Goal: Task Accomplishment & Management: Use online tool/utility

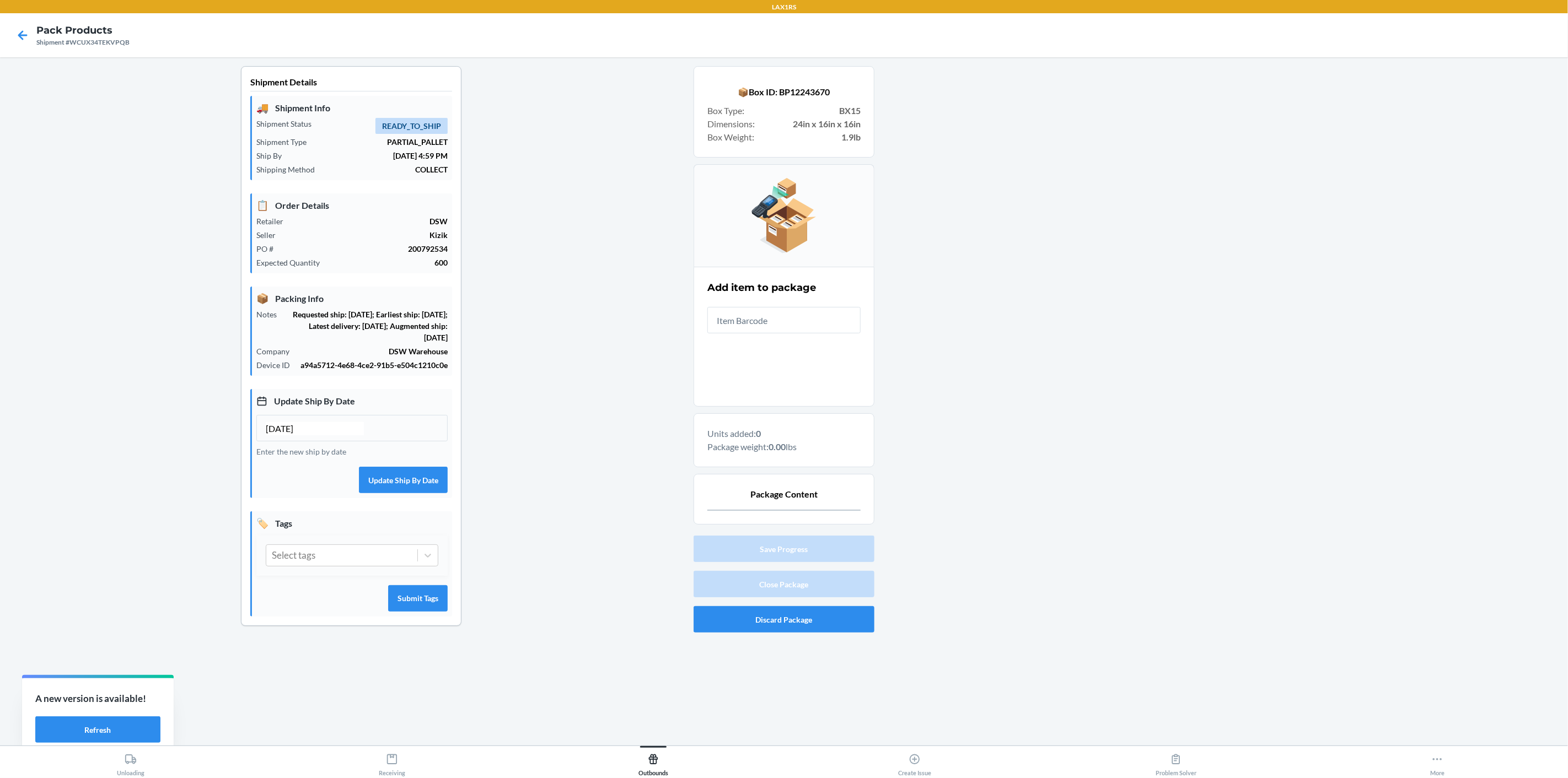
click at [120, 43] on div "Shipment #WCUX34TEKVPQB" at bounding box center [83, 41] width 93 height 9
copy div "WCUX34TEKVPQB"
click at [122, 722] on button "Refresh" at bounding box center [98, 729] width 125 height 27
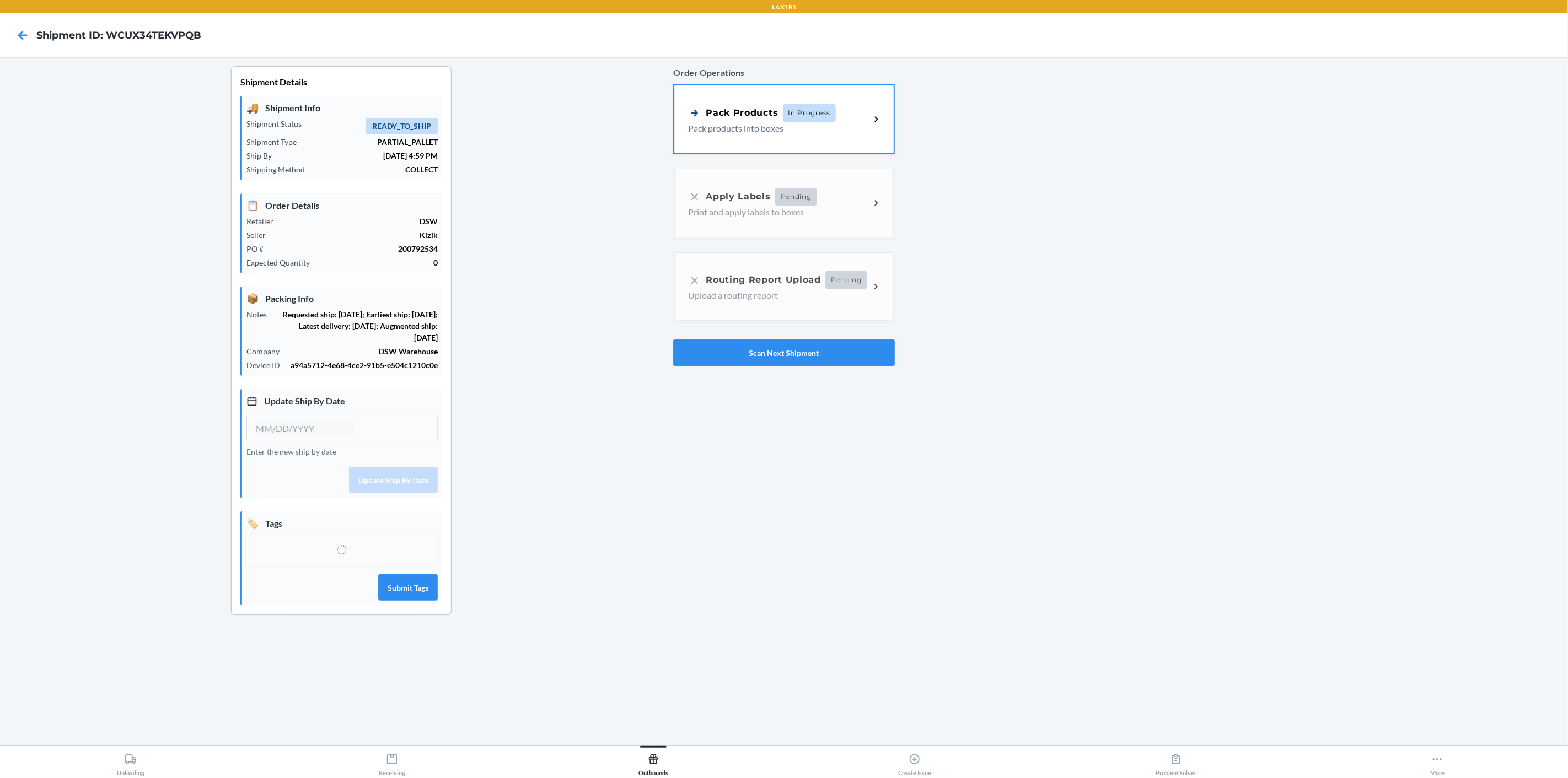
type input "[DATE]"
click at [871, 122] on icon at bounding box center [876, 118] width 13 height 13
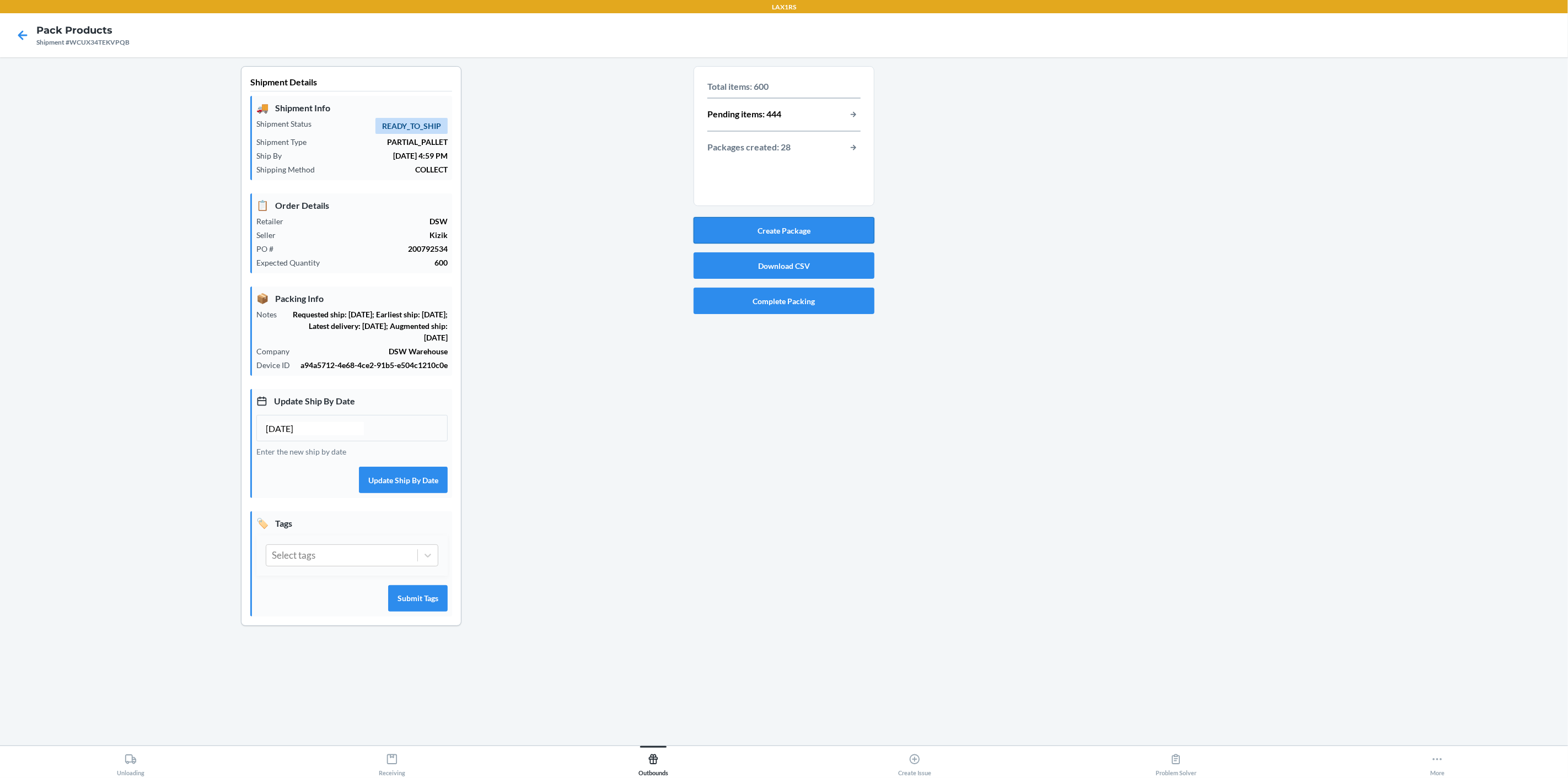
click at [847, 226] on button "Create Package" at bounding box center [784, 230] width 181 height 27
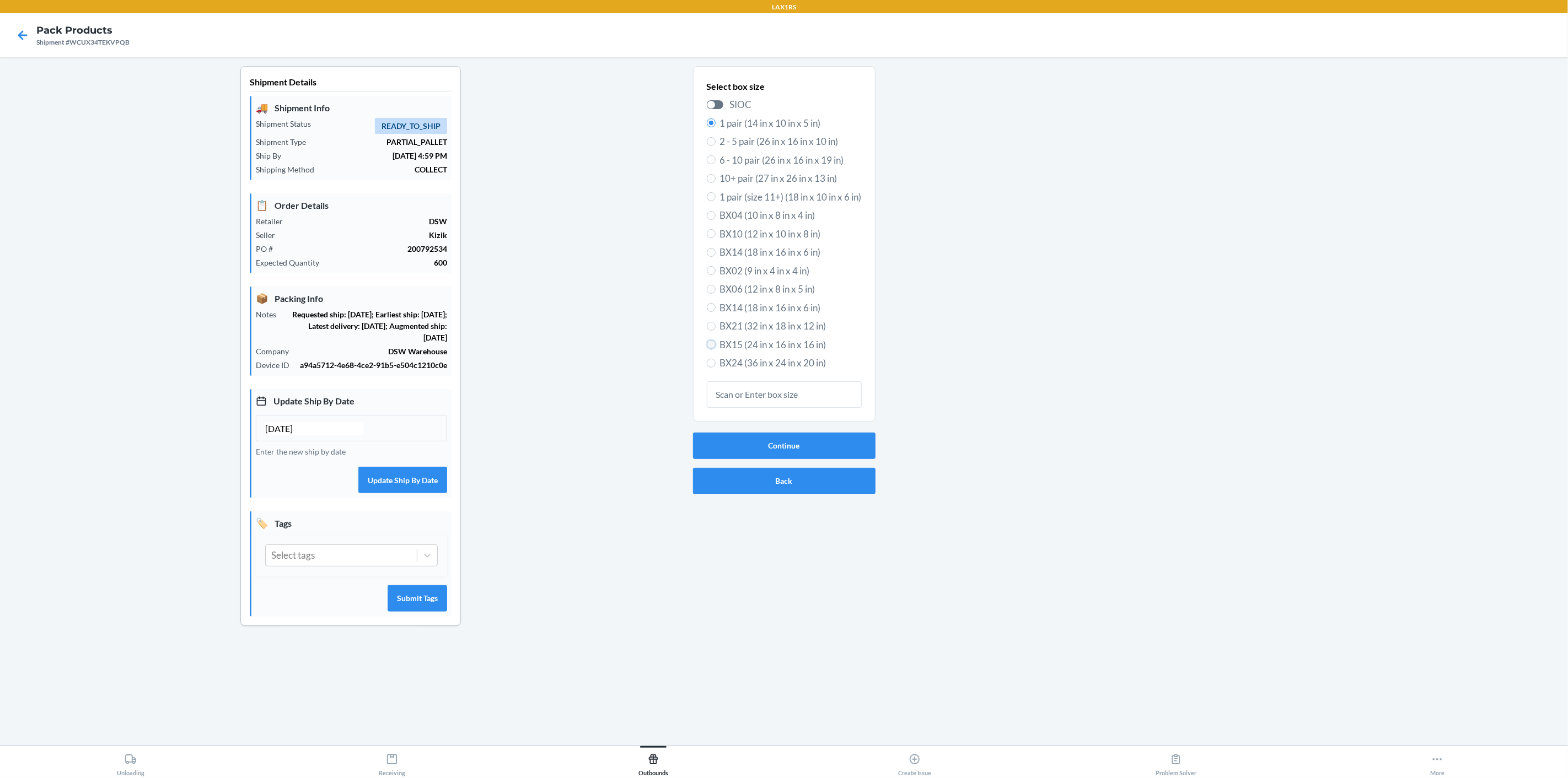
click at [710, 346] on input "BX15 (24 in x 16 in x 16 in)" at bounding box center [711, 344] width 9 height 9
radio input "true"
radio input "false"
click at [784, 442] on button "Continue" at bounding box center [784, 445] width 182 height 27
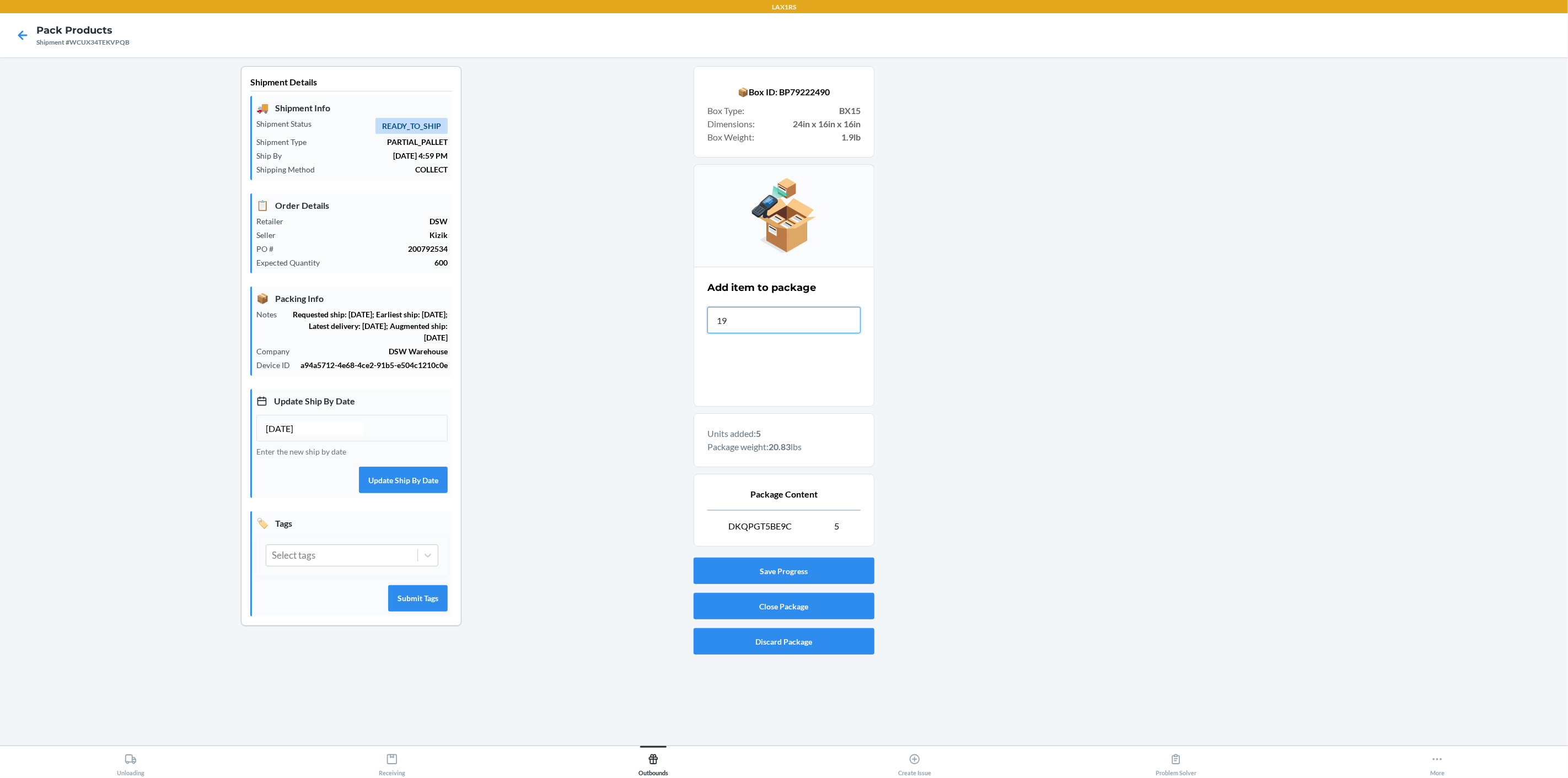
type input "198"
click at [762, 602] on button "Close Package" at bounding box center [784, 605] width 181 height 27
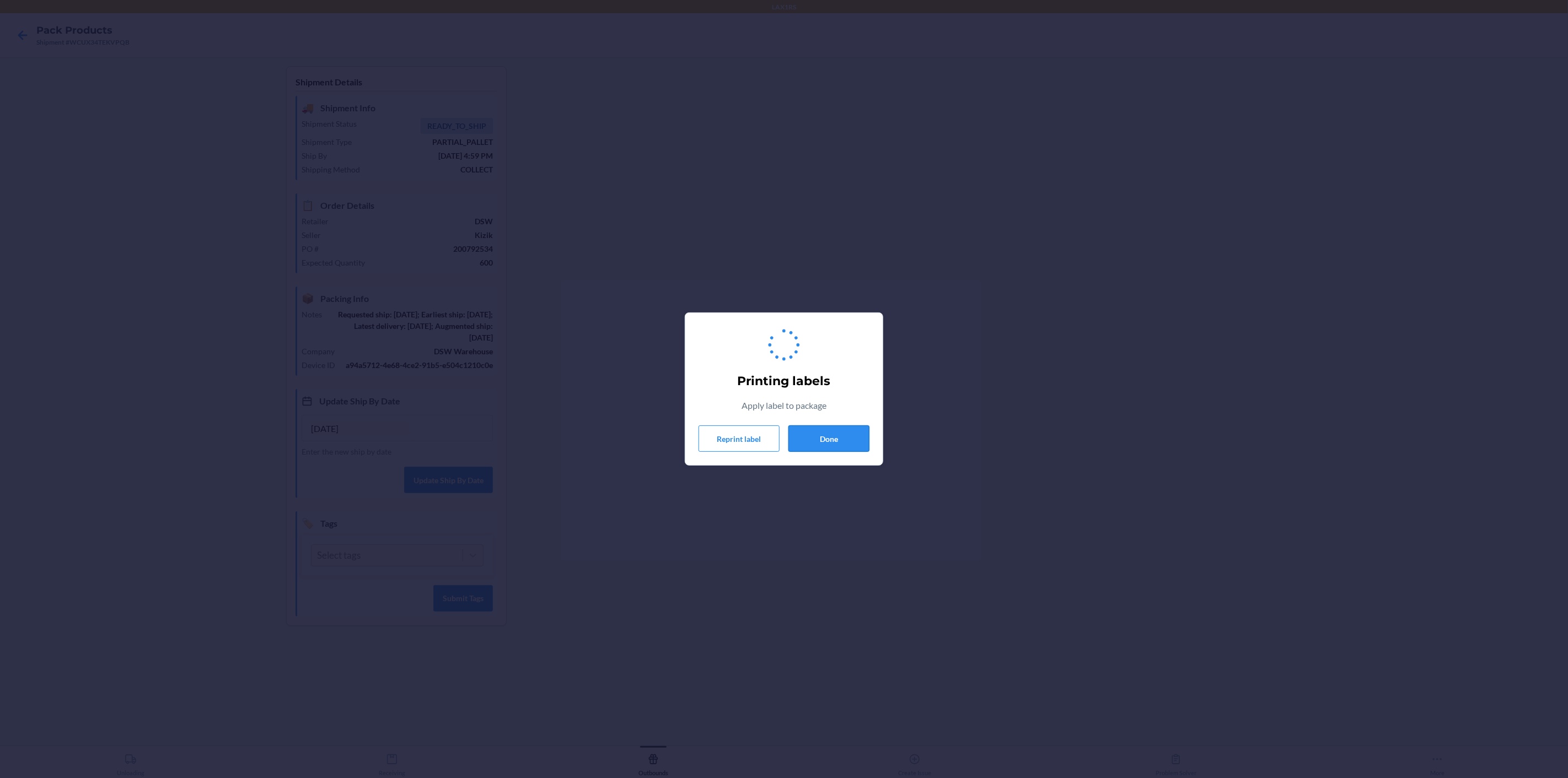
click at [849, 448] on button "Done" at bounding box center [828, 438] width 81 height 27
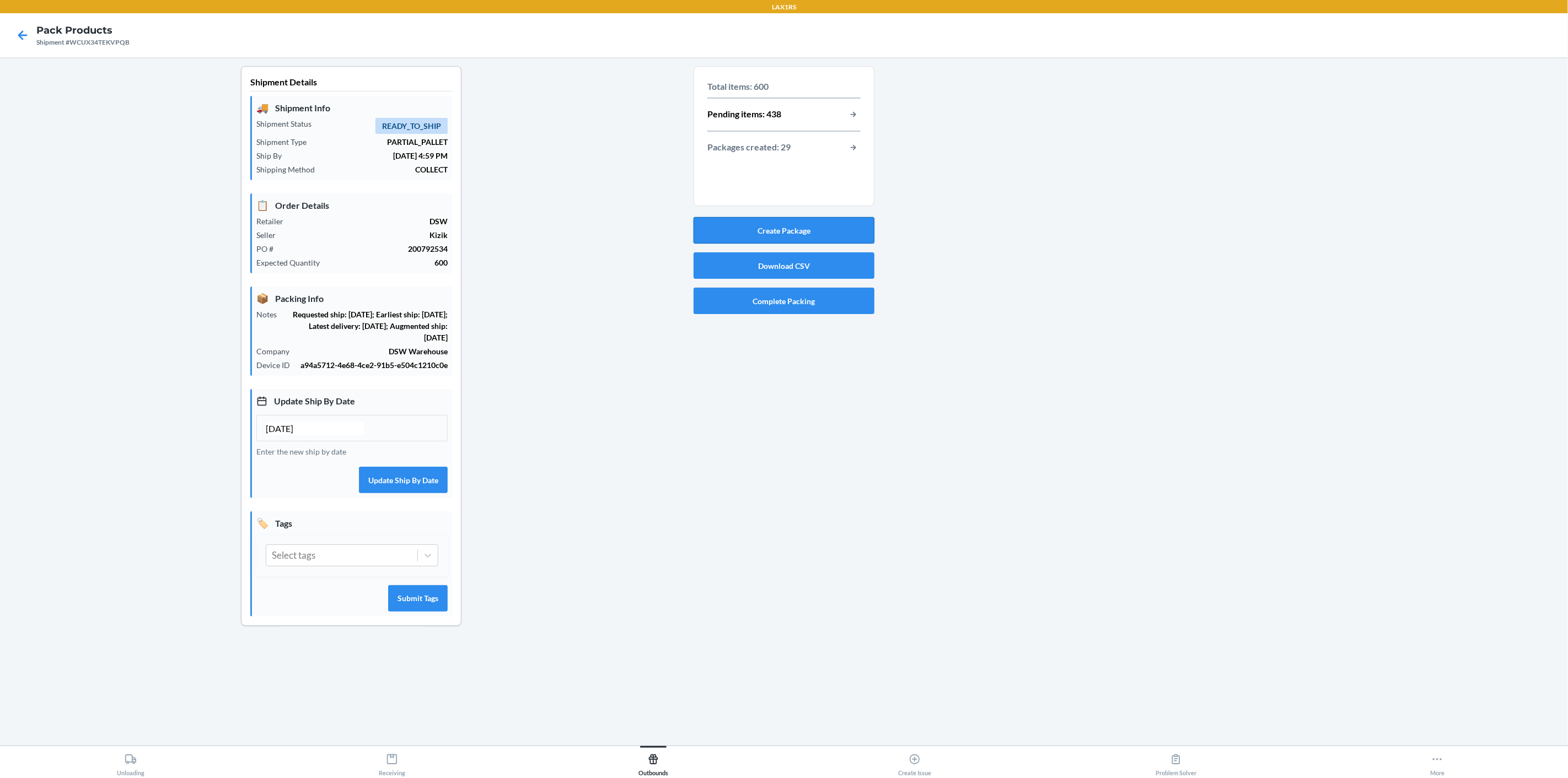
click at [820, 230] on button "Create Package" at bounding box center [784, 230] width 181 height 27
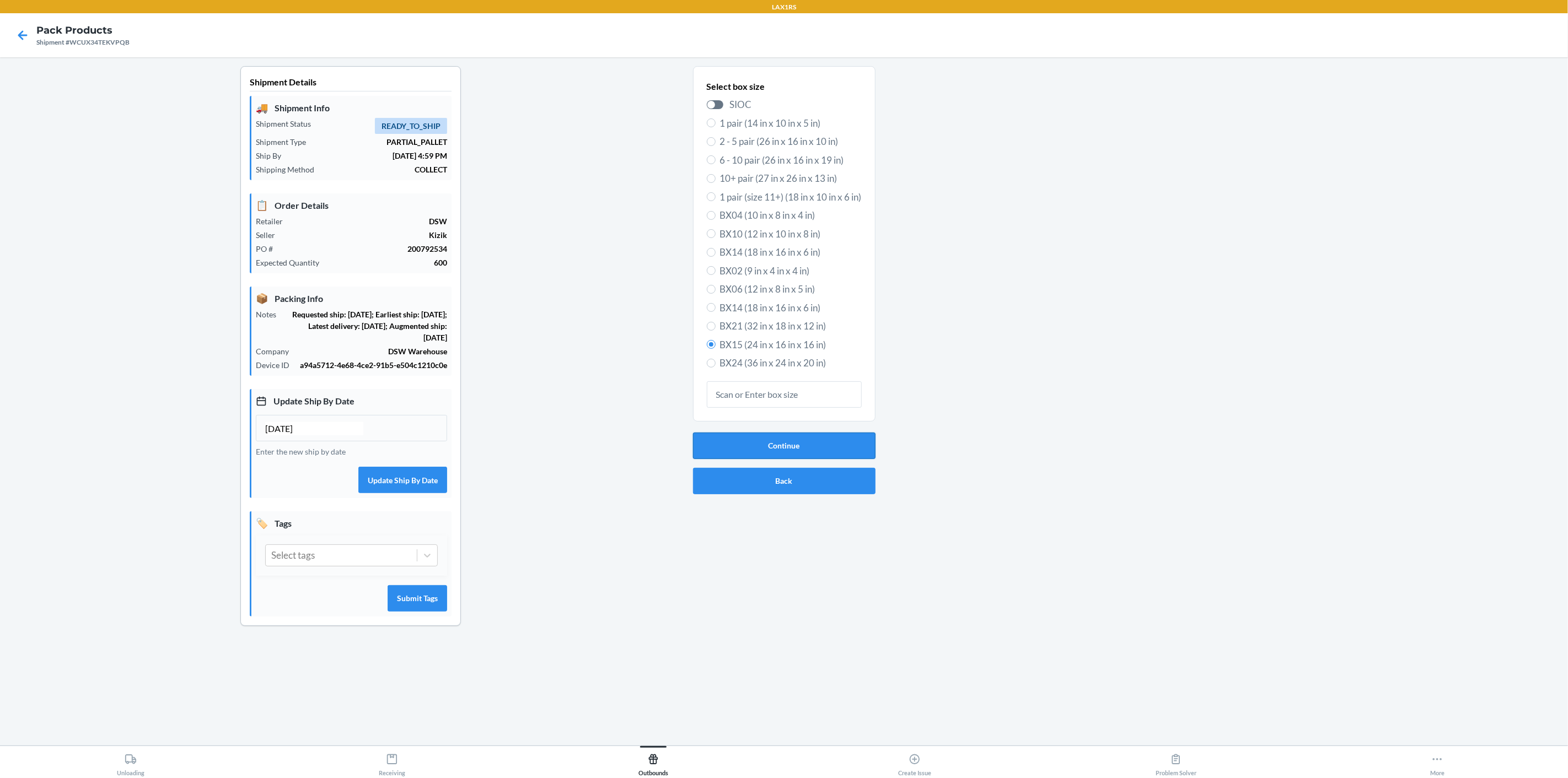
click at [819, 444] on button "Continue" at bounding box center [784, 445] width 182 height 27
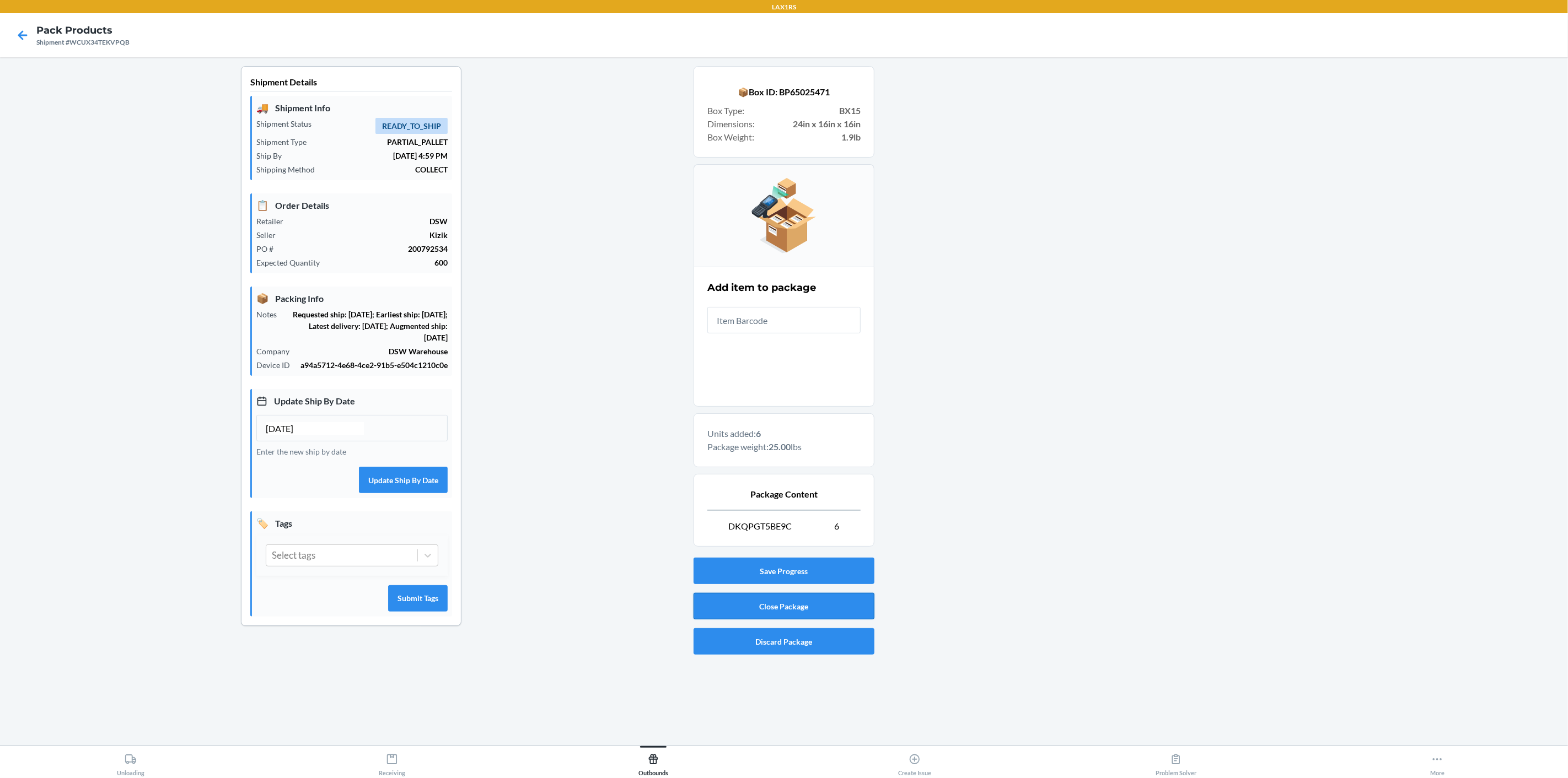
click at [753, 604] on button "Close Package" at bounding box center [784, 605] width 181 height 27
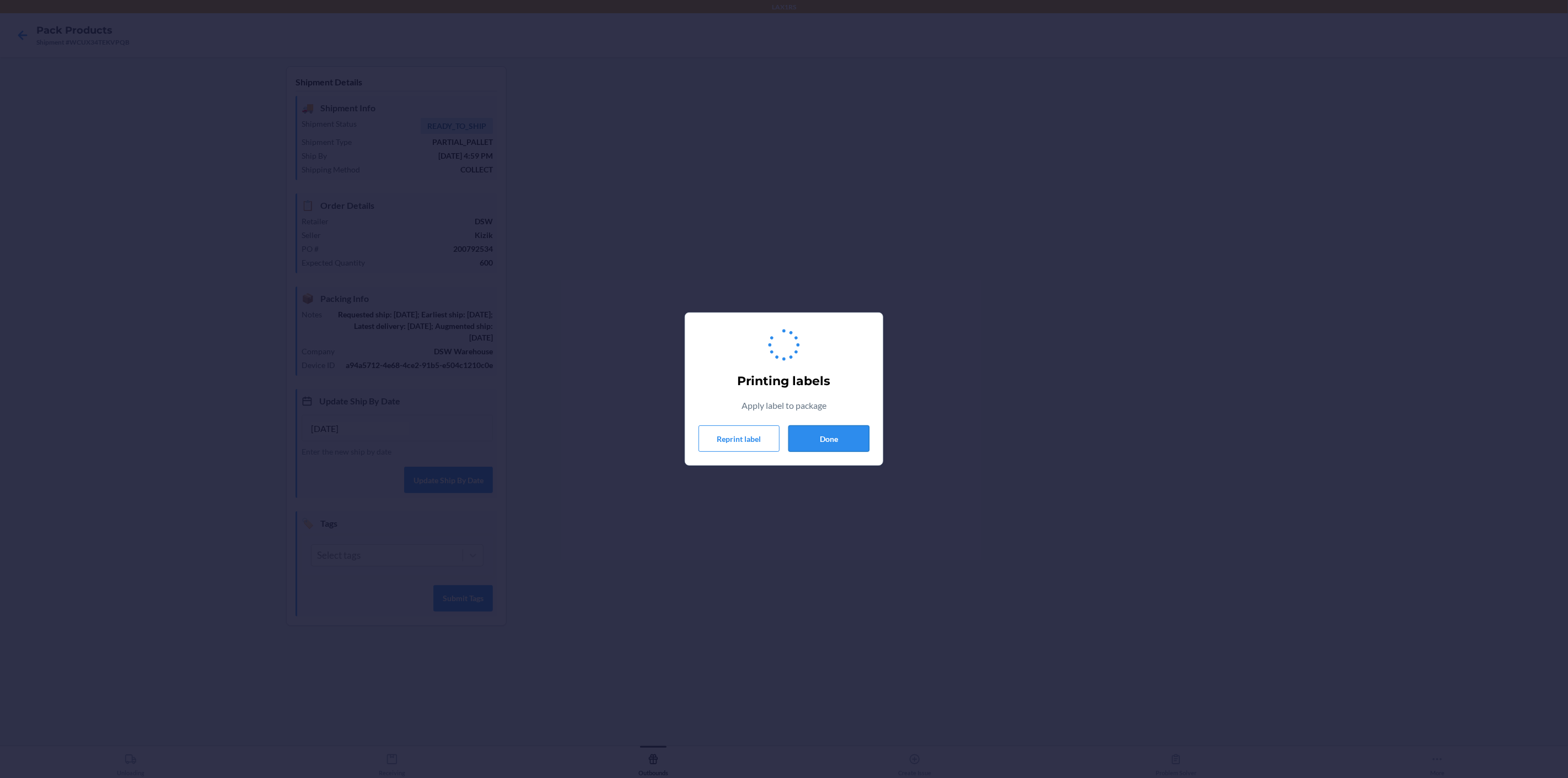
click at [841, 427] on button "Done" at bounding box center [828, 438] width 81 height 27
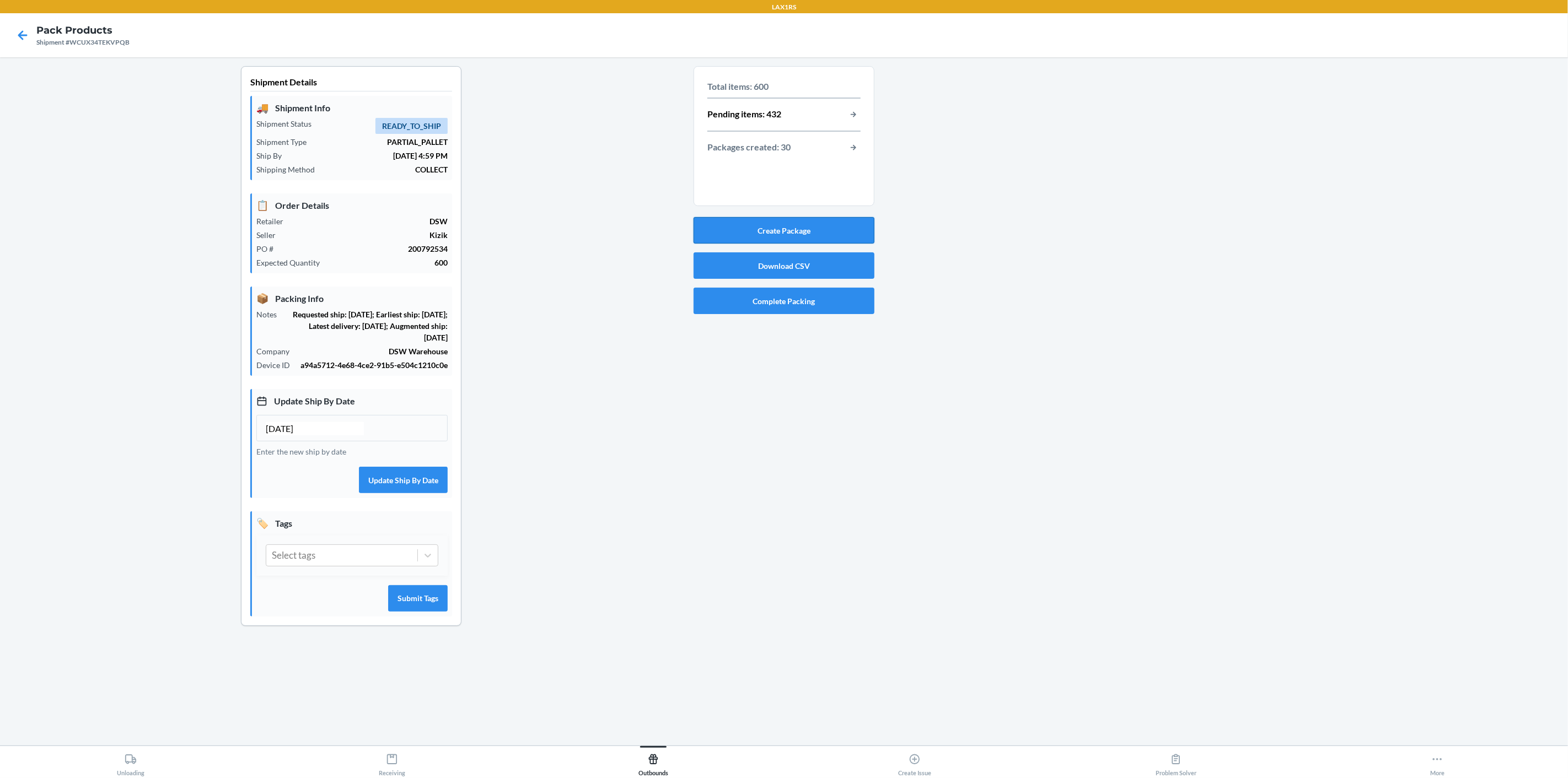
click at [788, 228] on button "Create Package" at bounding box center [784, 230] width 181 height 27
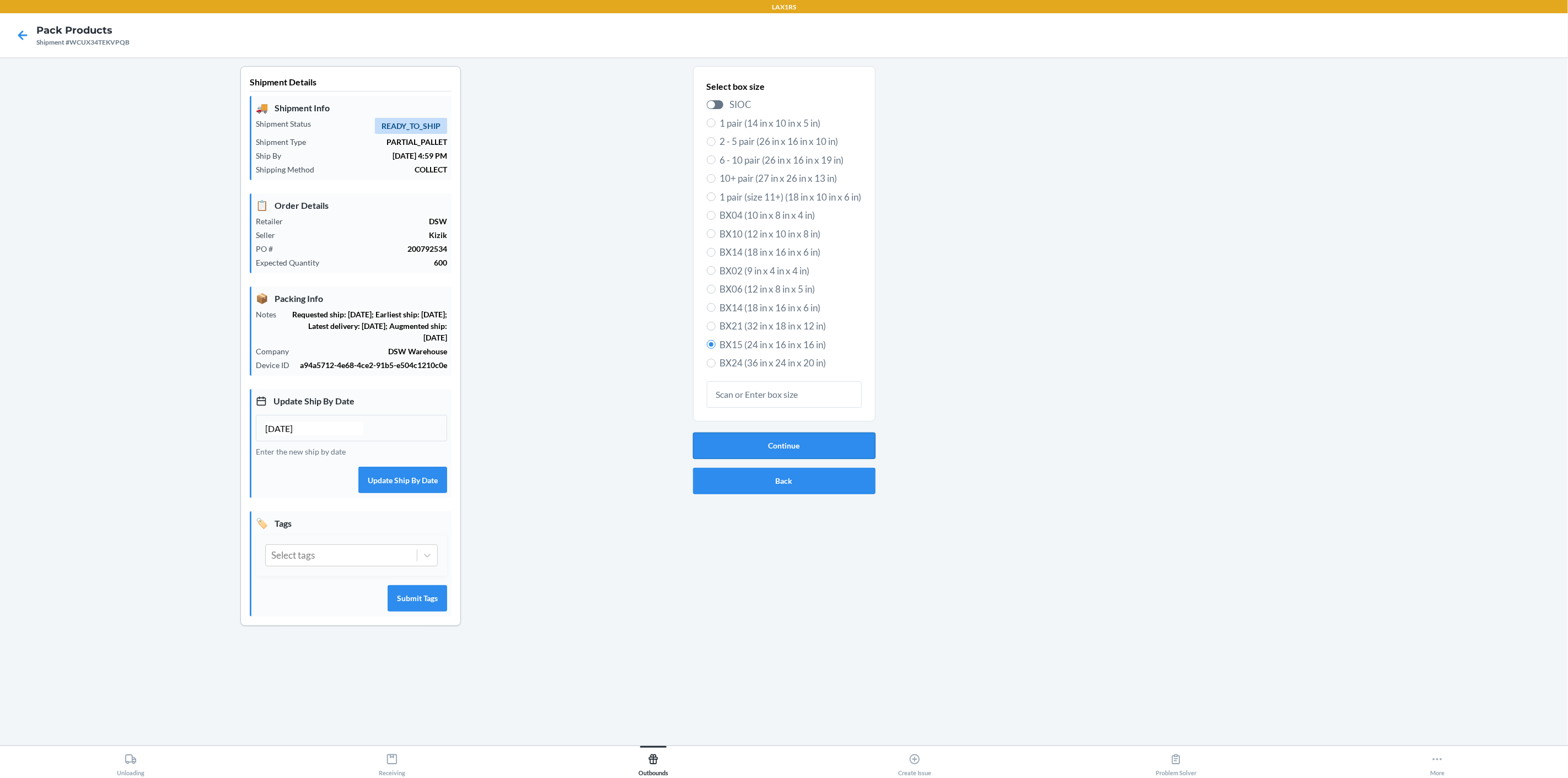
click at [845, 442] on button "Continue" at bounding box center [784, 445] width 182 height 27
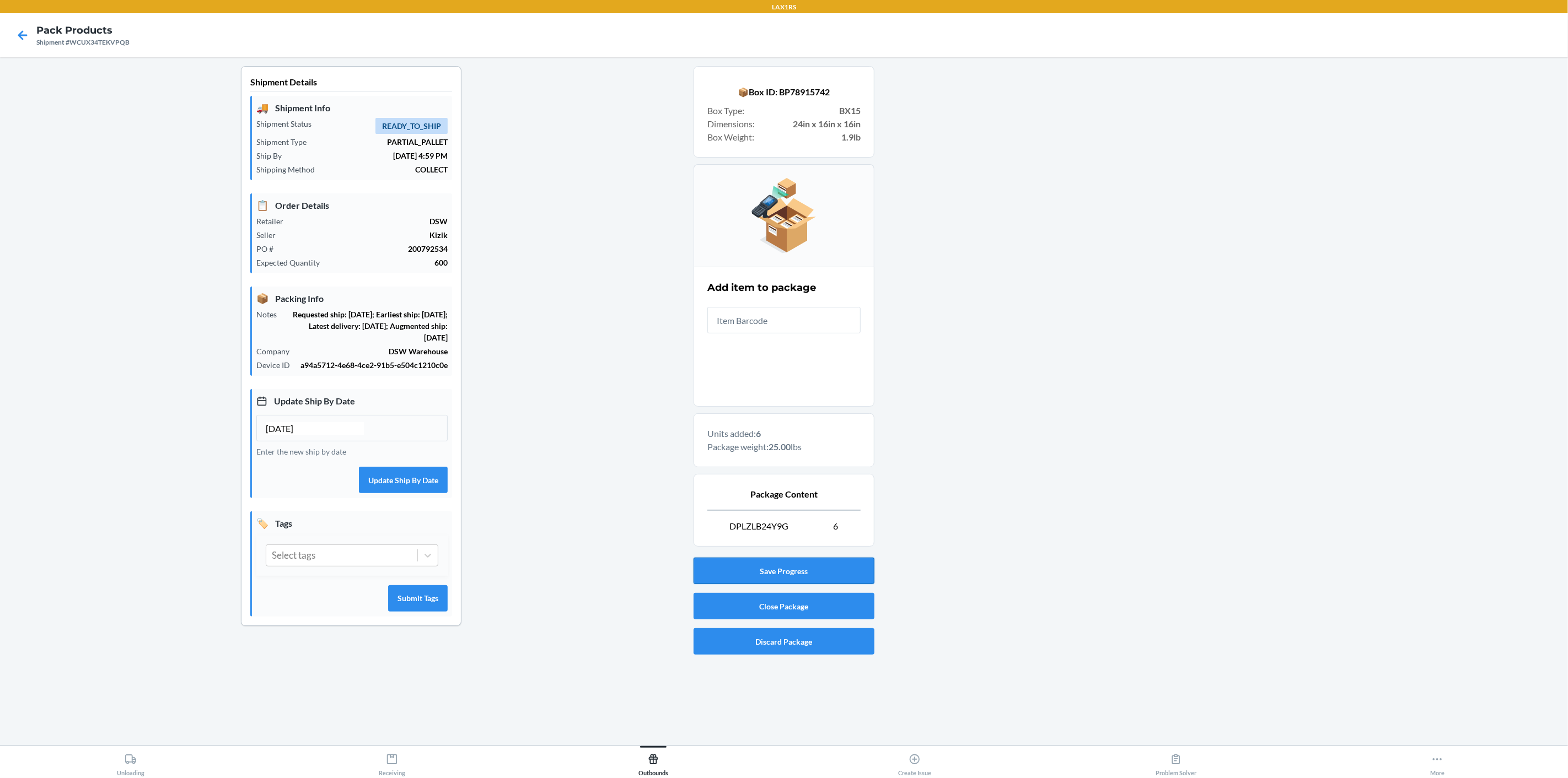
click at [779, 568] on button "Save Progress" at bounding box center [784, 570] width 181 height 27
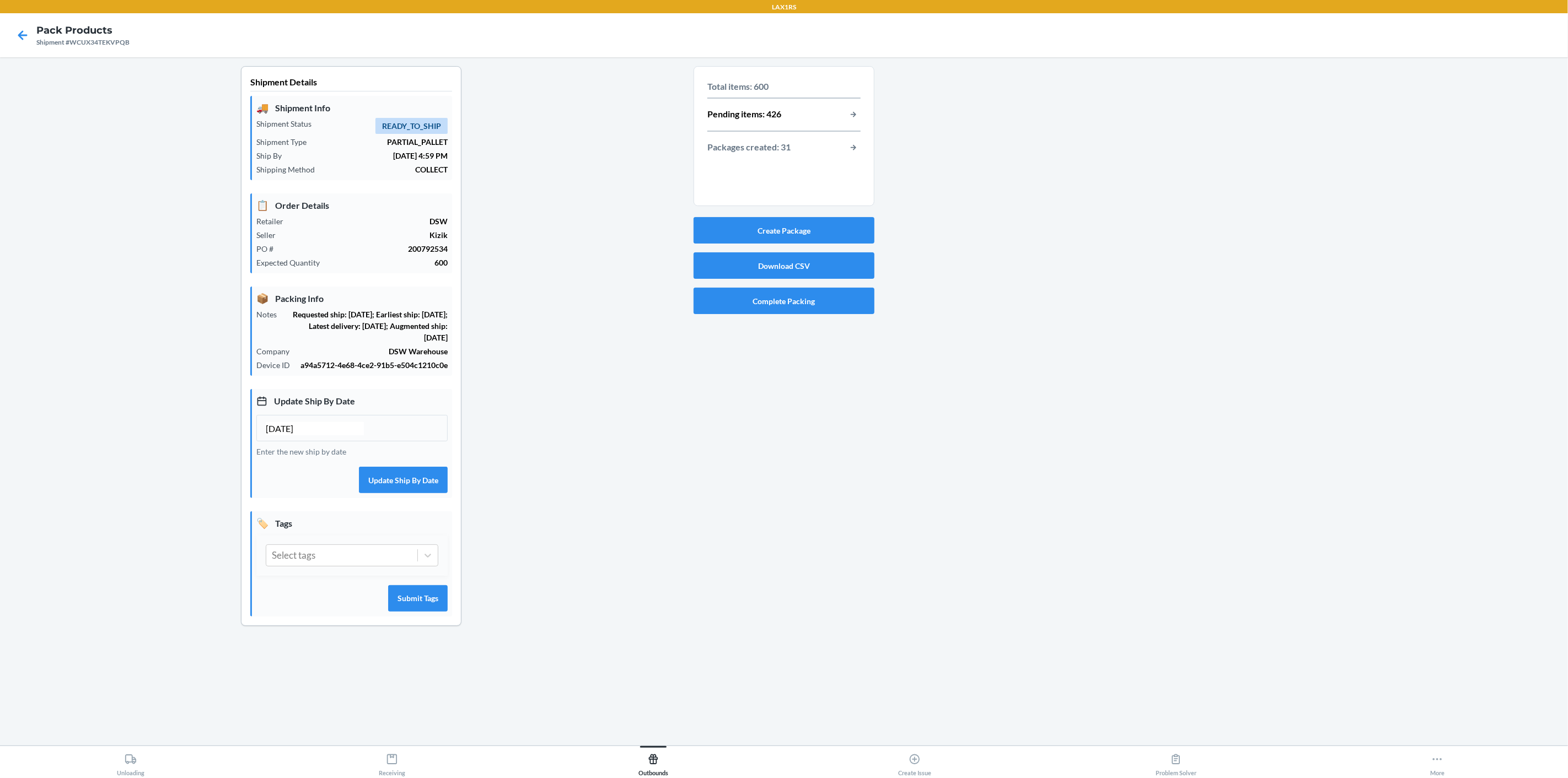
click at [841, 147] on div "Packages created: 31" at bounding box center [784, 147] width 154 height 15
click at [850, 148] on button "button-view-packages-created" at bounding box center [853, 147] width 15 height 15
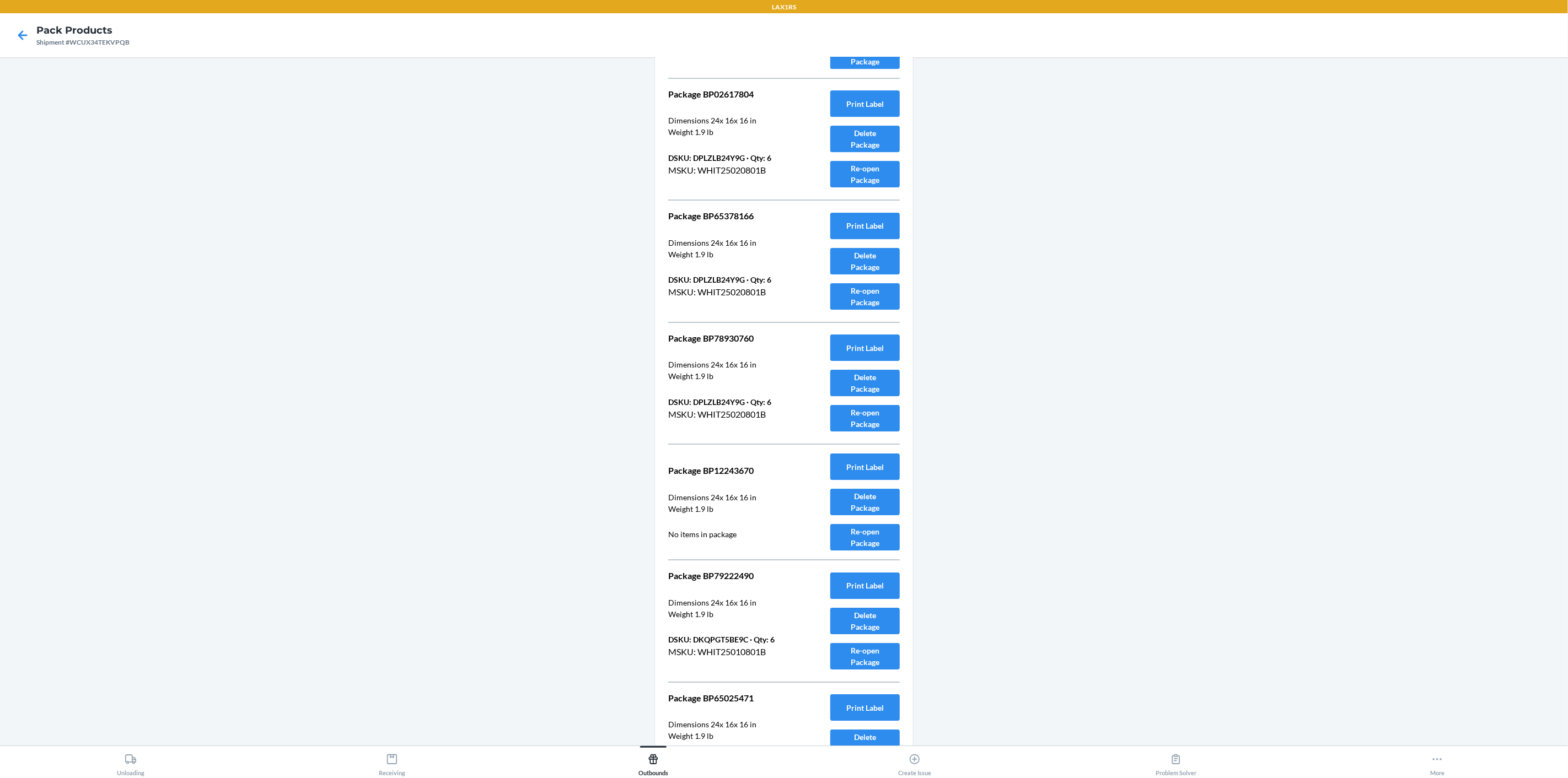
scroll to position [3132, 0]
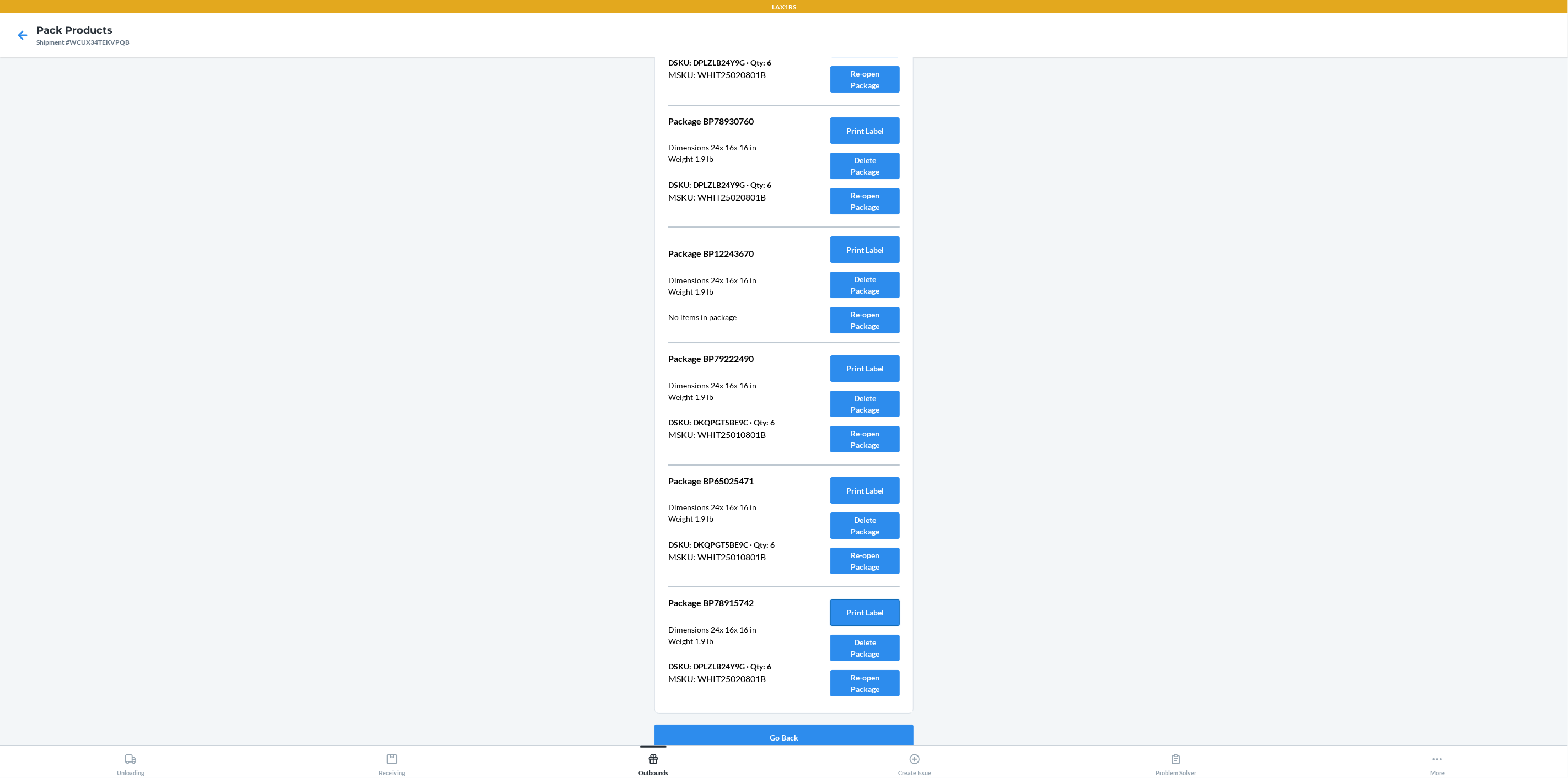
click at [871, 602] on button "Print Label" at bounding box center [865, 612] width 69 height 27
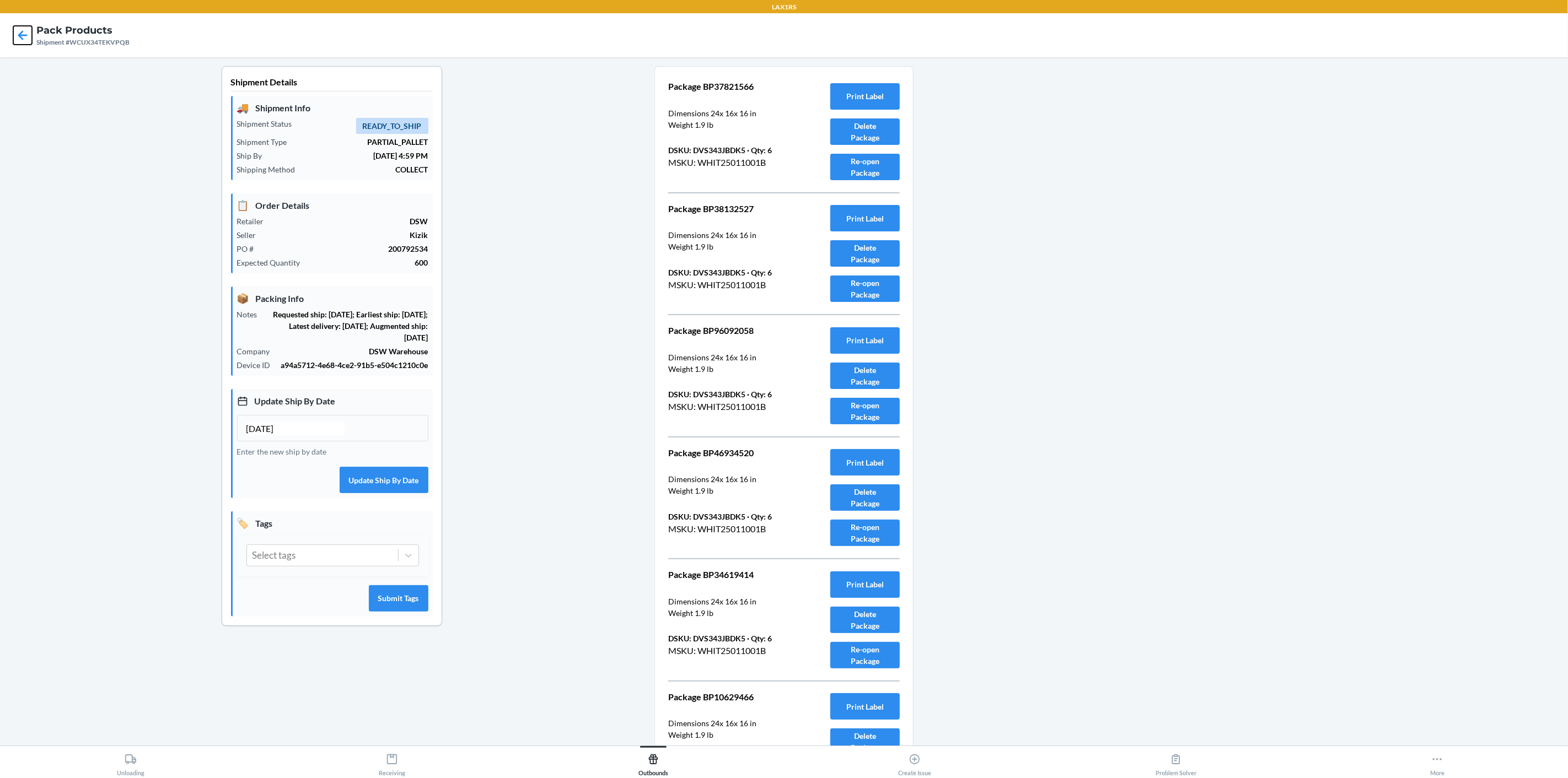
click at [25, 36] on icon at bounding box center [22, 35] width 19 height 19
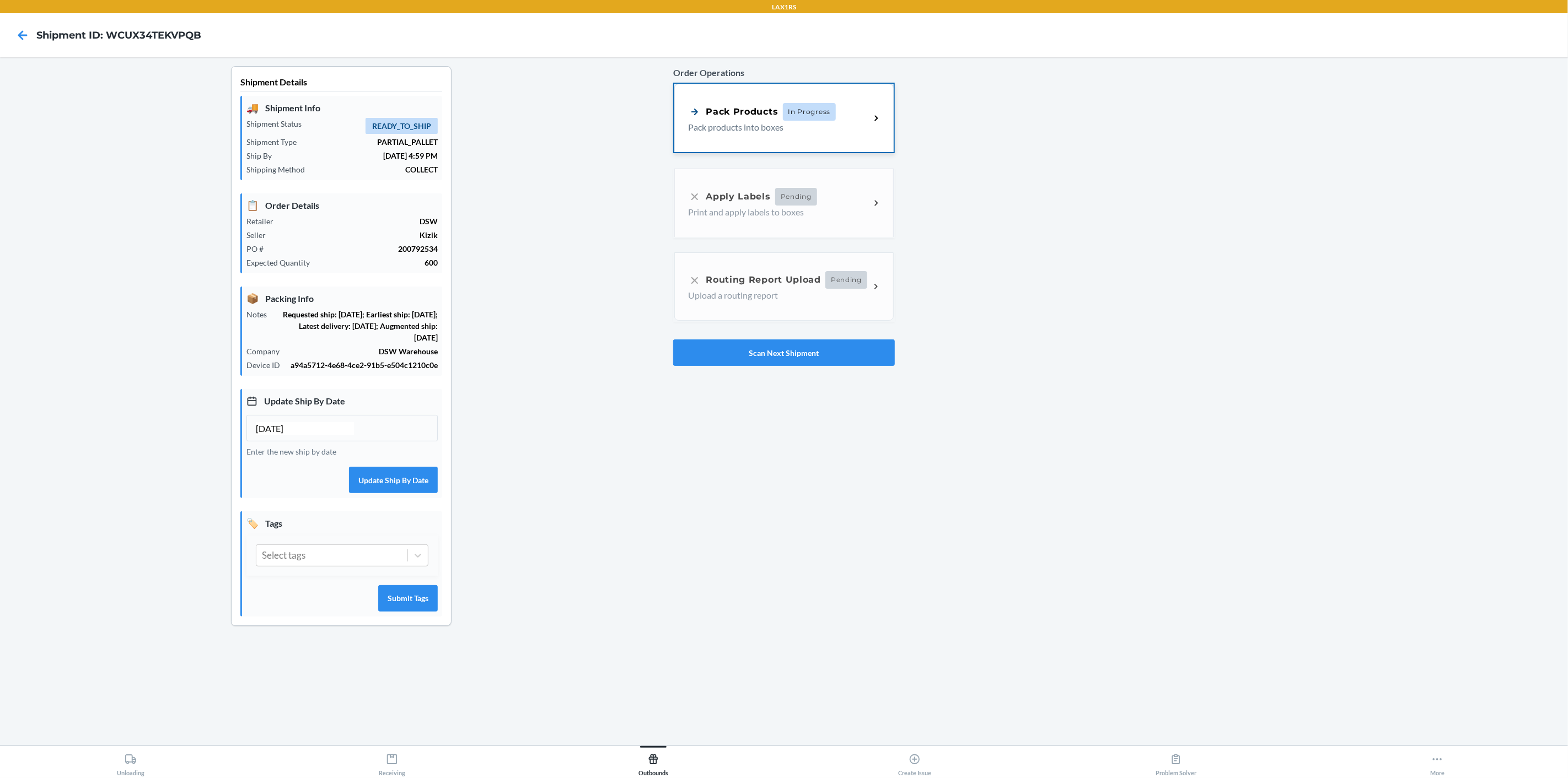
click at [858, 130] on p "Pack products into boxes" at bounding box center [774, 127] width 173 height 13
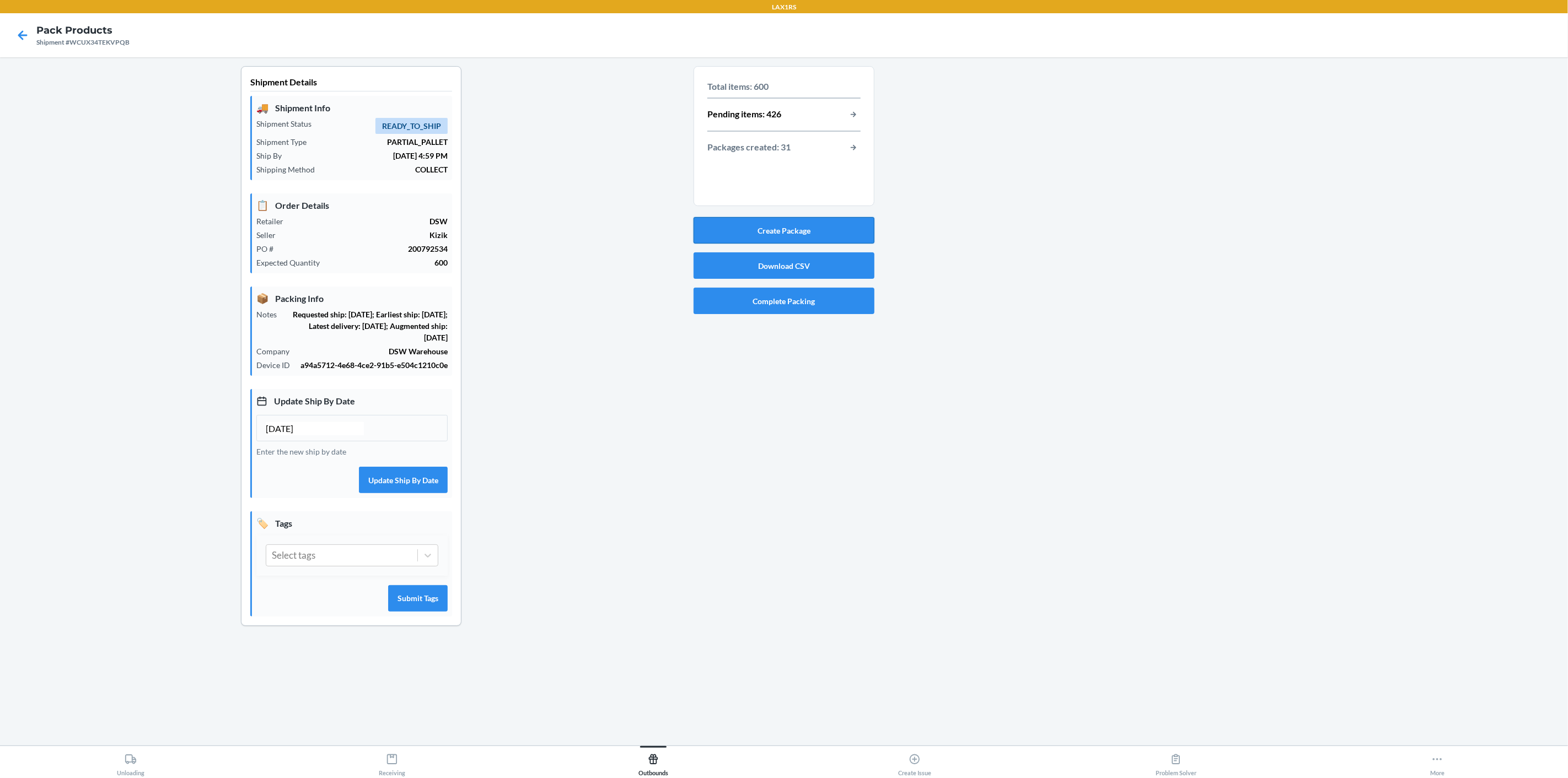
click at [808, 227] on button "Create Package" at bounding box center [784, 230] width 181 height 27
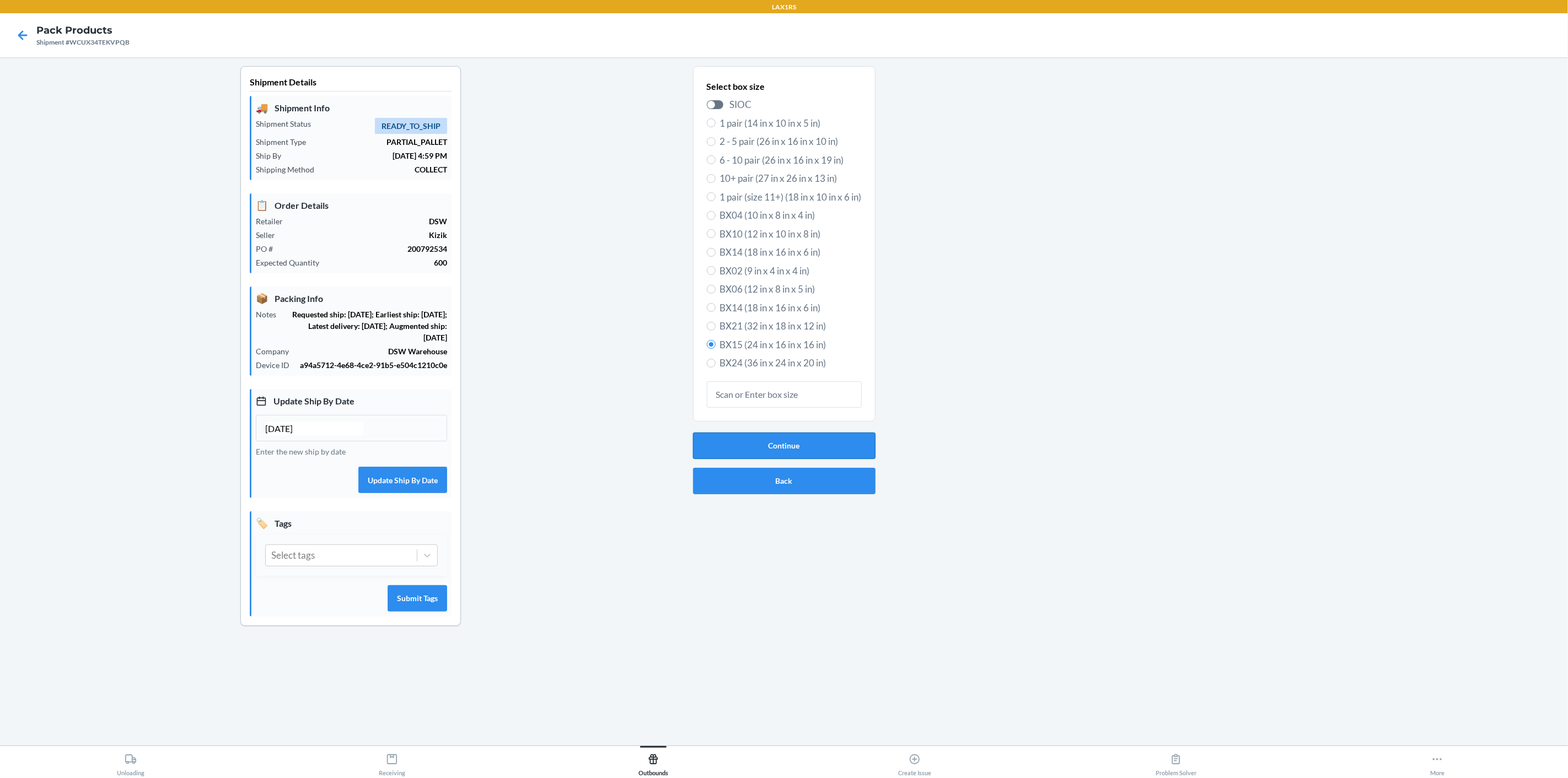
click at [851, 446] on button "Continue" at bounding box center [784, 445] width 182 height 27
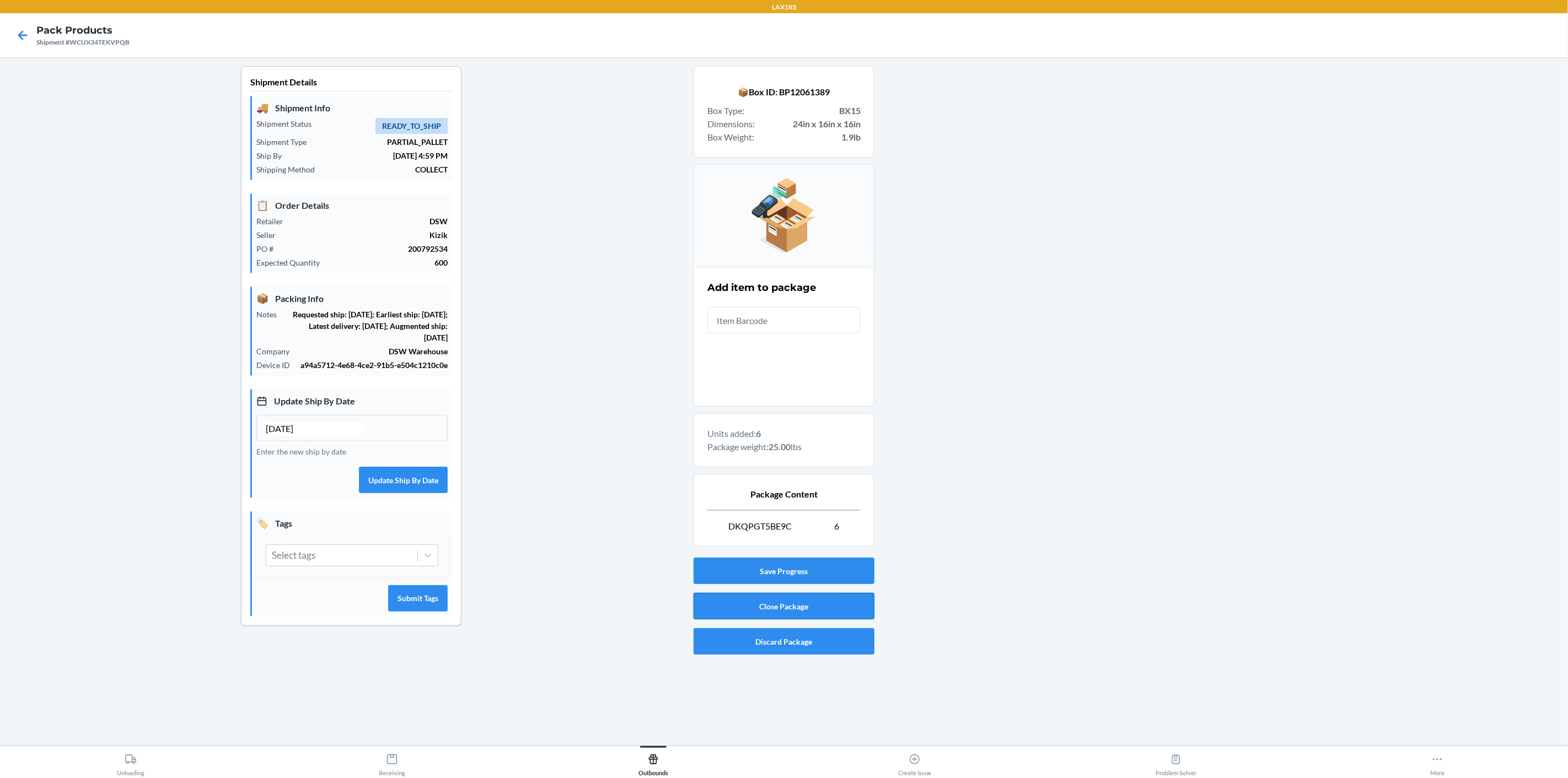
click at [839, 605] on button "Close Package" at bounding box center [784, 605] width 181 height 27
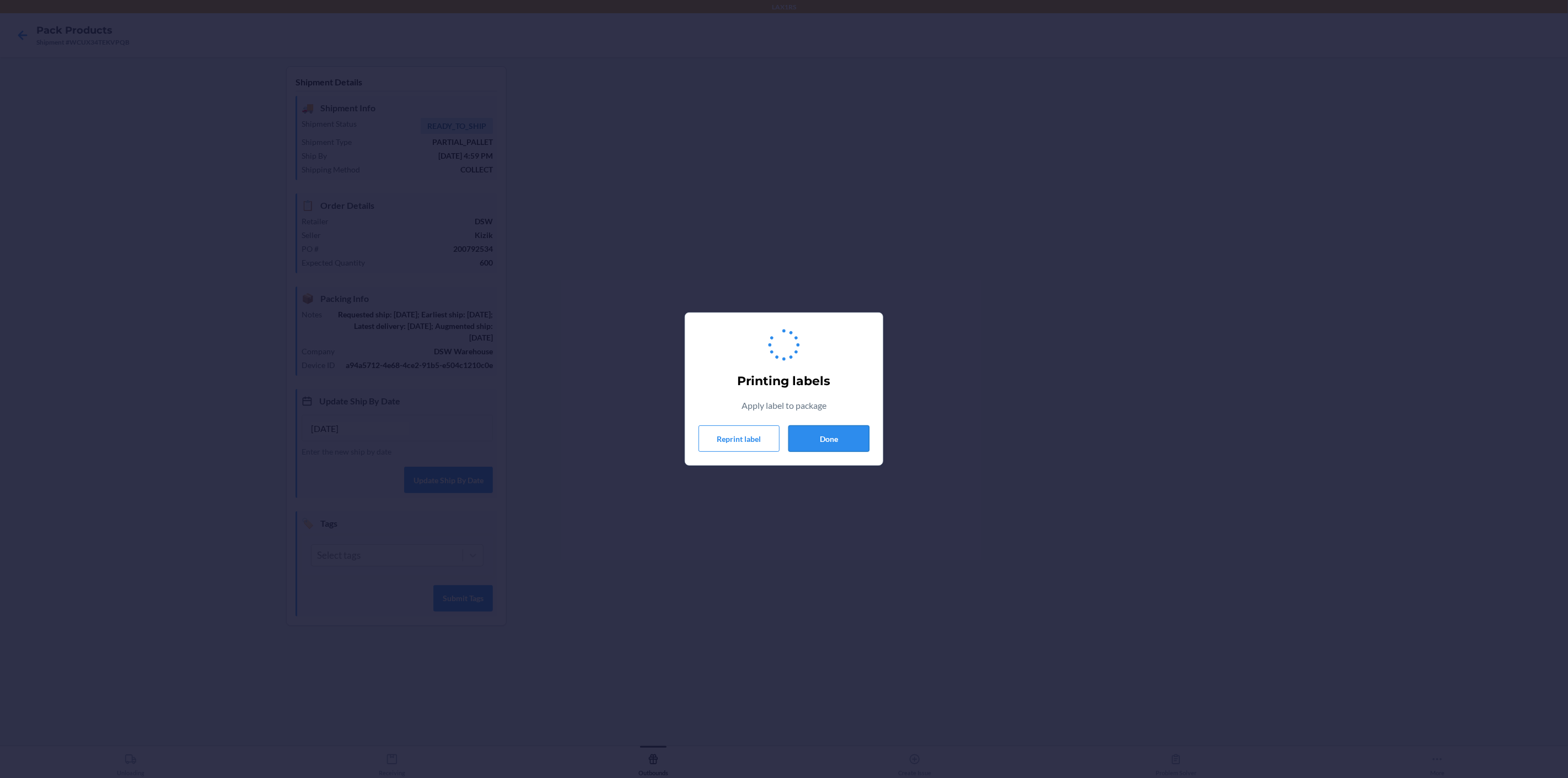
click at [834, 435] on button "Done" at bounding box center [828, 438] width 81 height 27
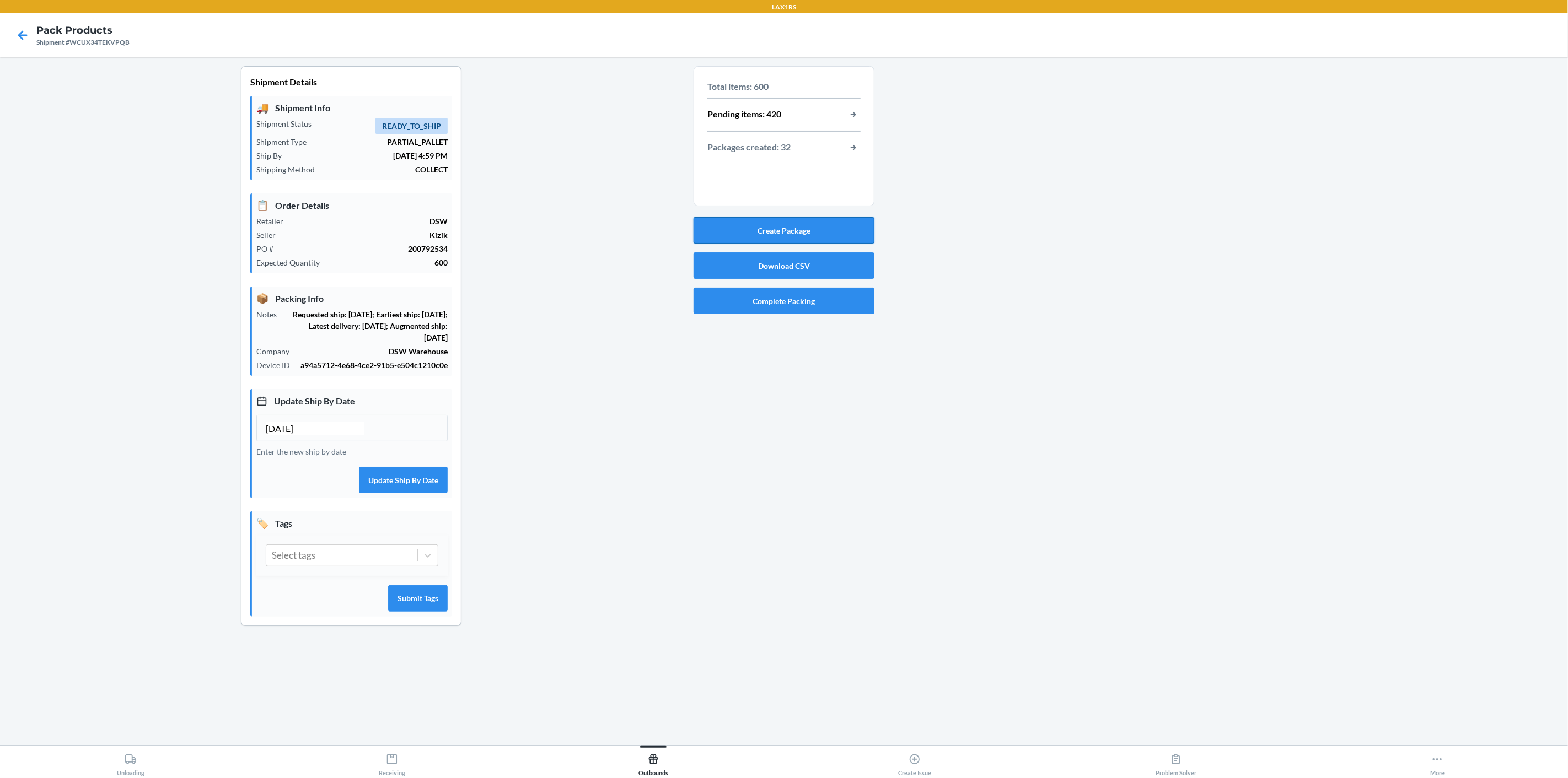
click at [794, 231] on button "Create Package" at bounding box center [784, 230] width 181 height 27
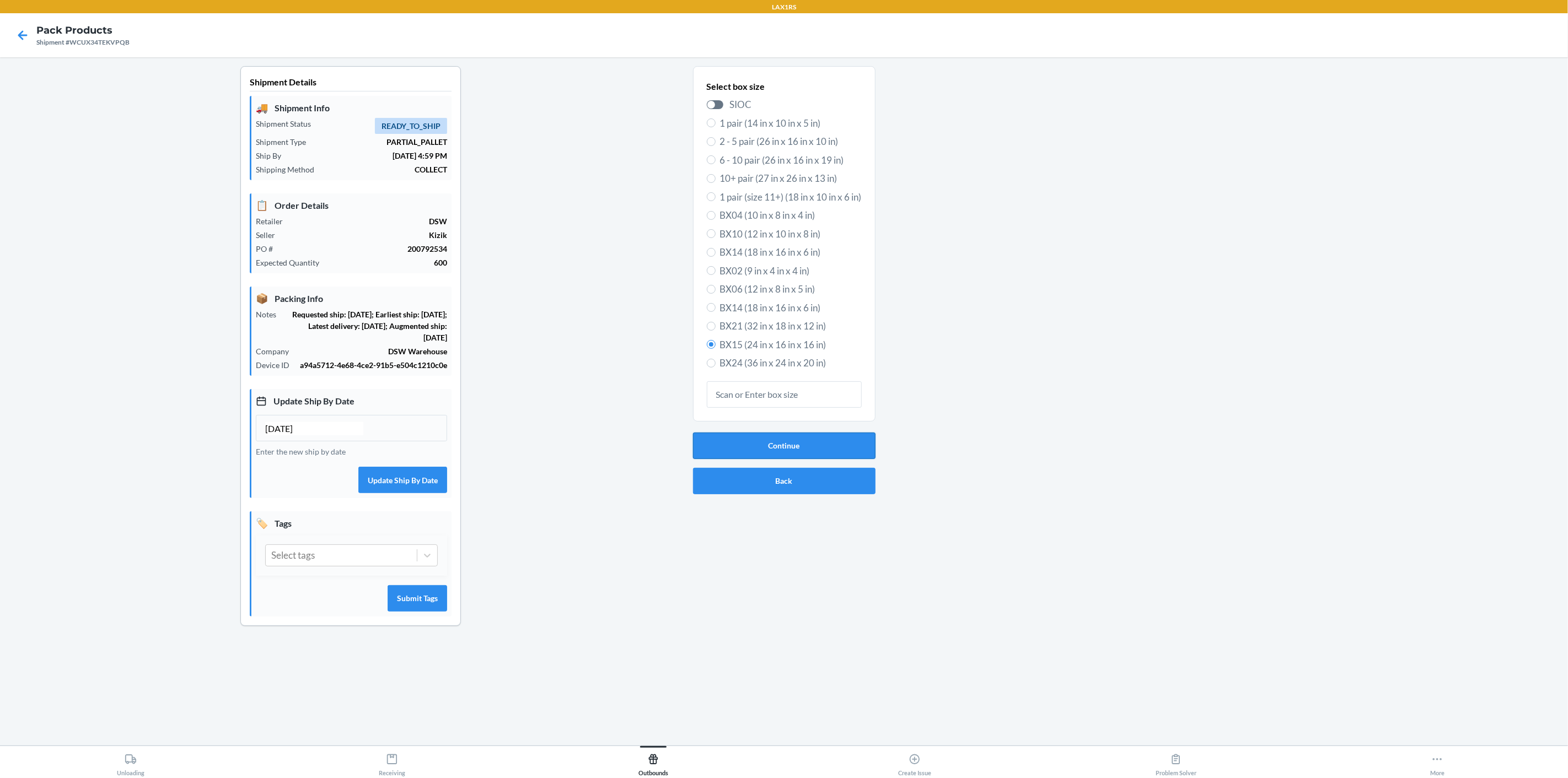
click at [822, 443] on button "Continue" at bounding box center [784, 445] width 182 height 27
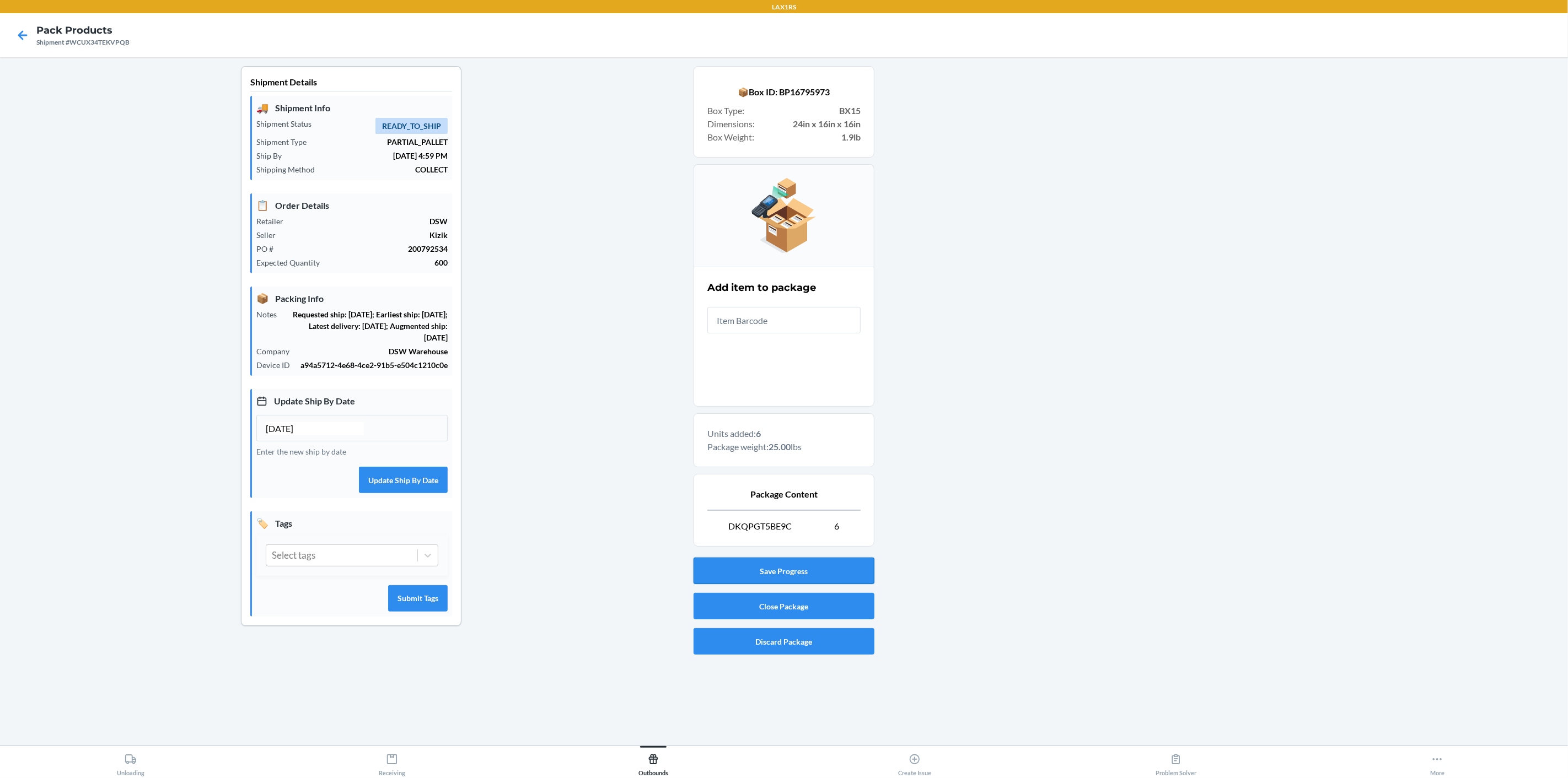
click at [815, 574] on button "Save Progress" at bounding box center [784, 570] width 181 height 27
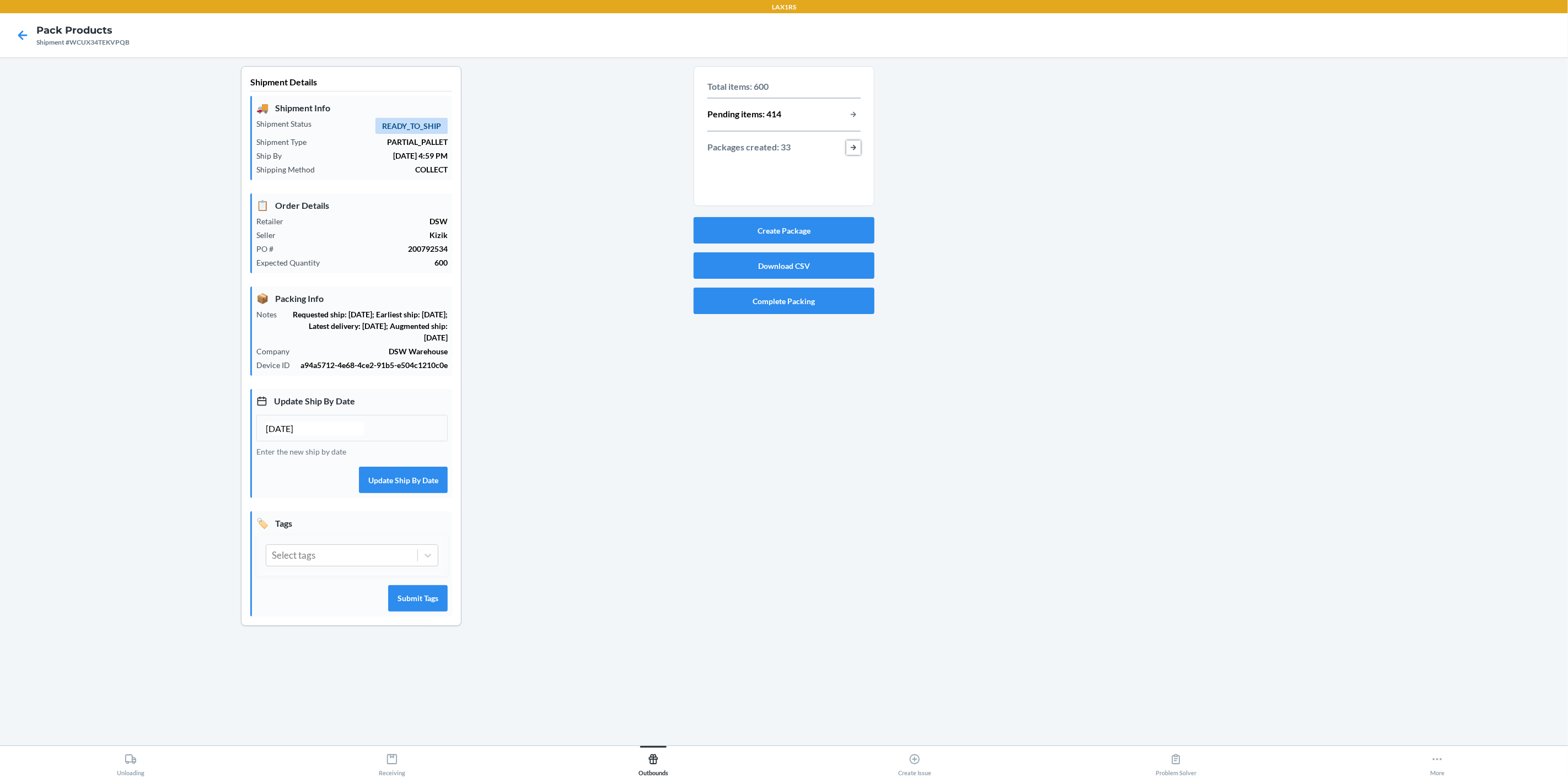
click at [849, 148] on button "button-view-packages-created" at bounding box center [853, 147] width 15 height 15
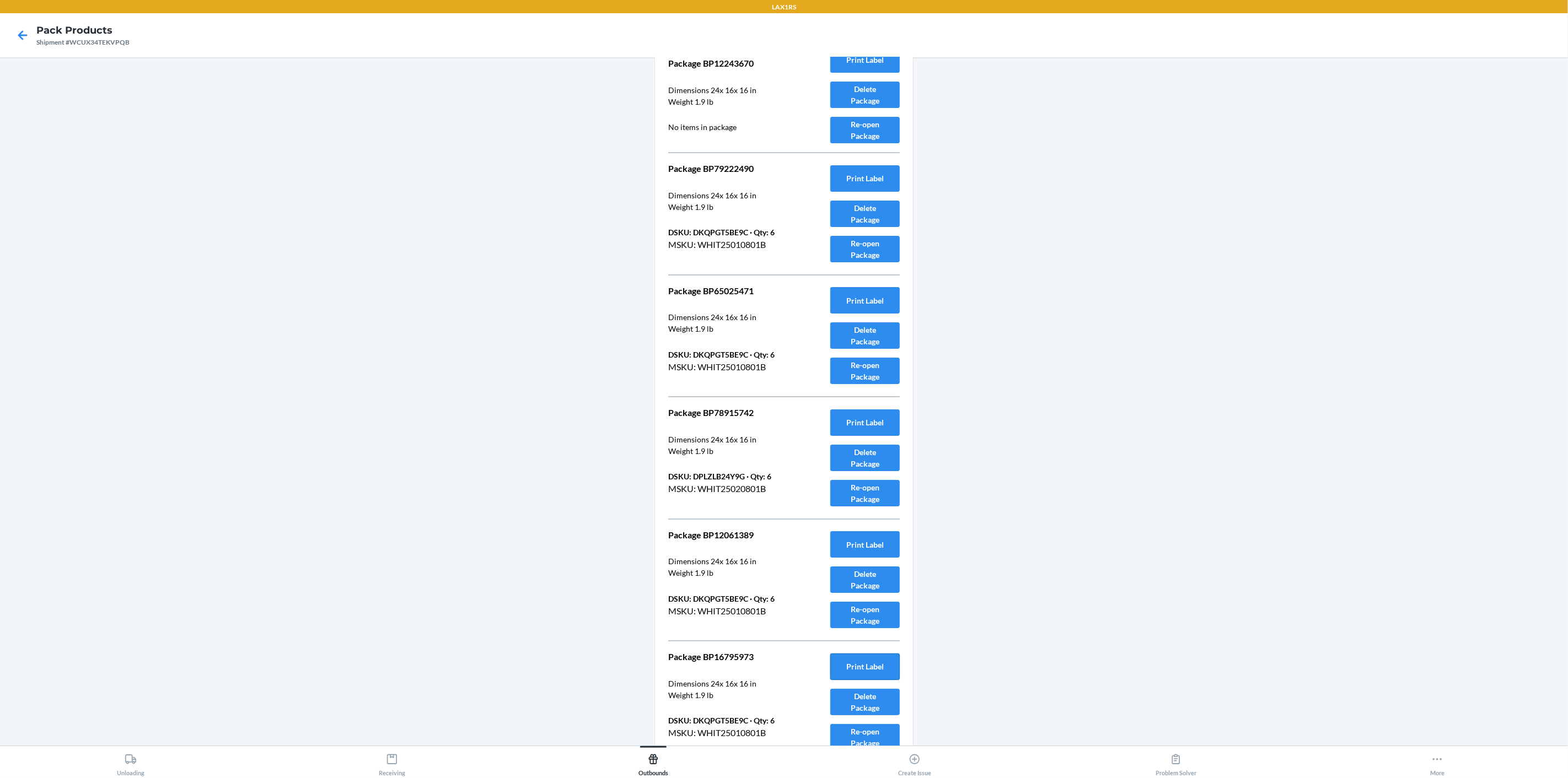
scroll to position [3376, 0]
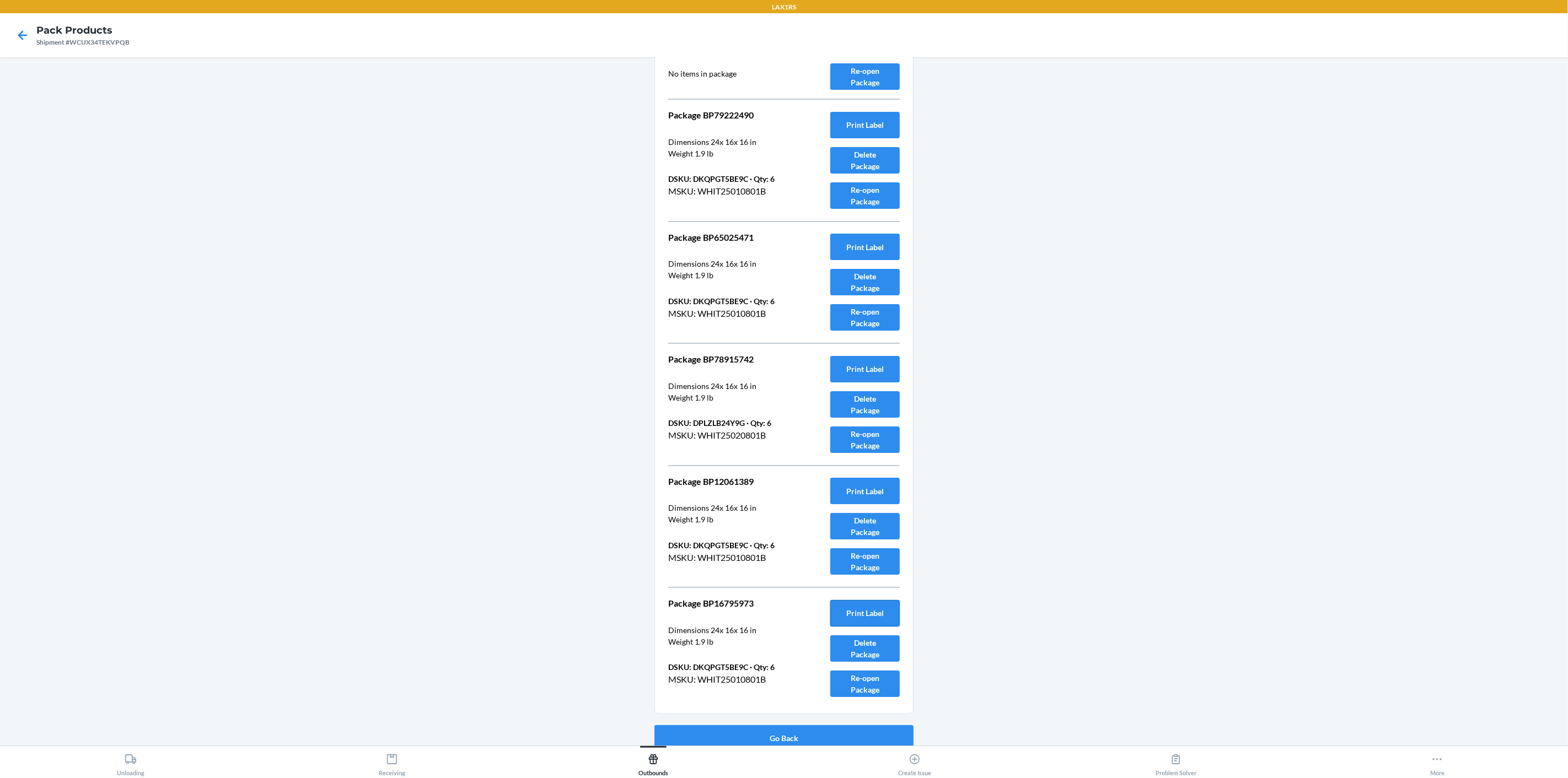
click at [870, 600] on button "Print Label" at bounding box center [865, 613] width 69 height 27
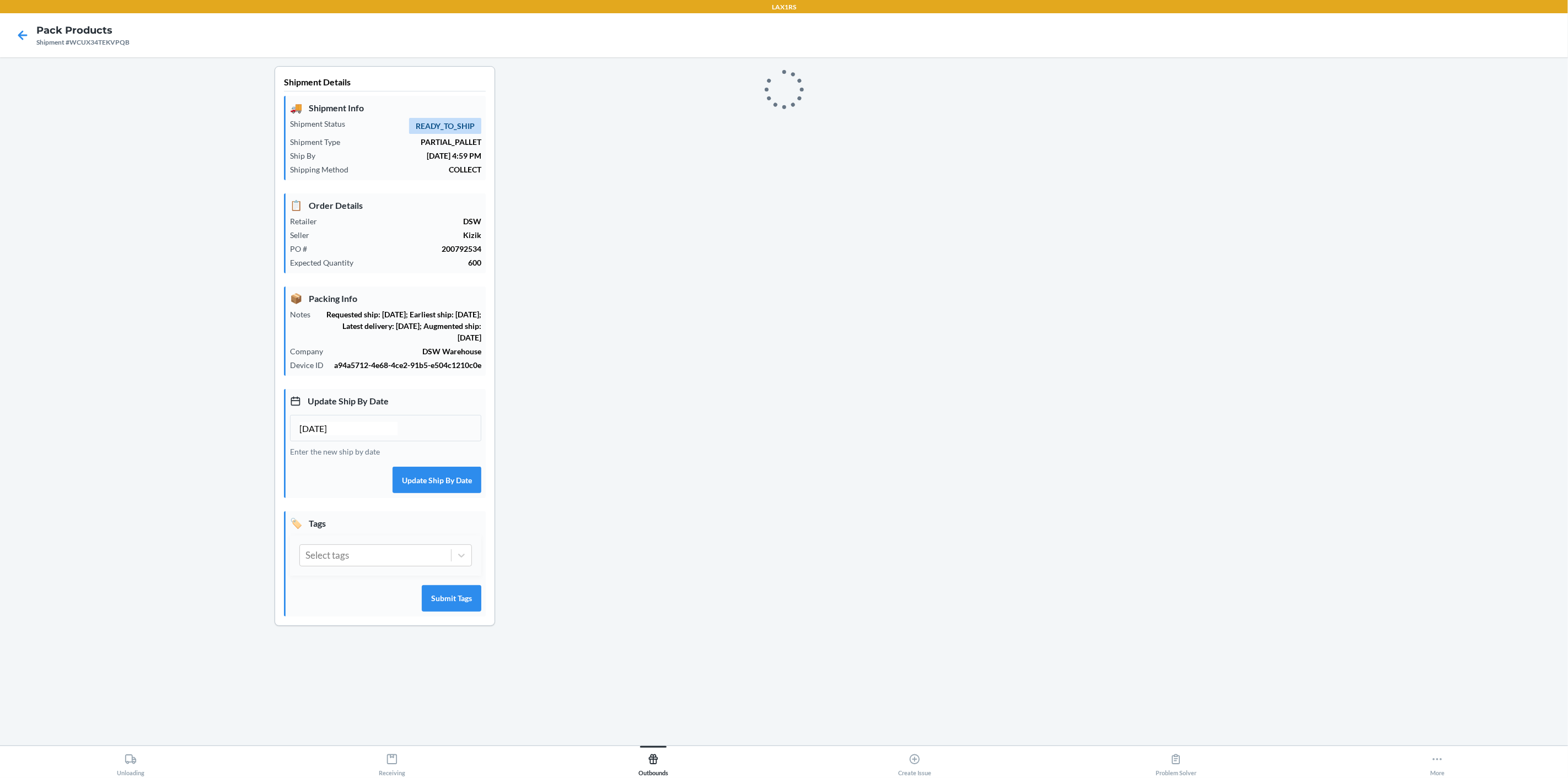
scroll to position [0, 0]
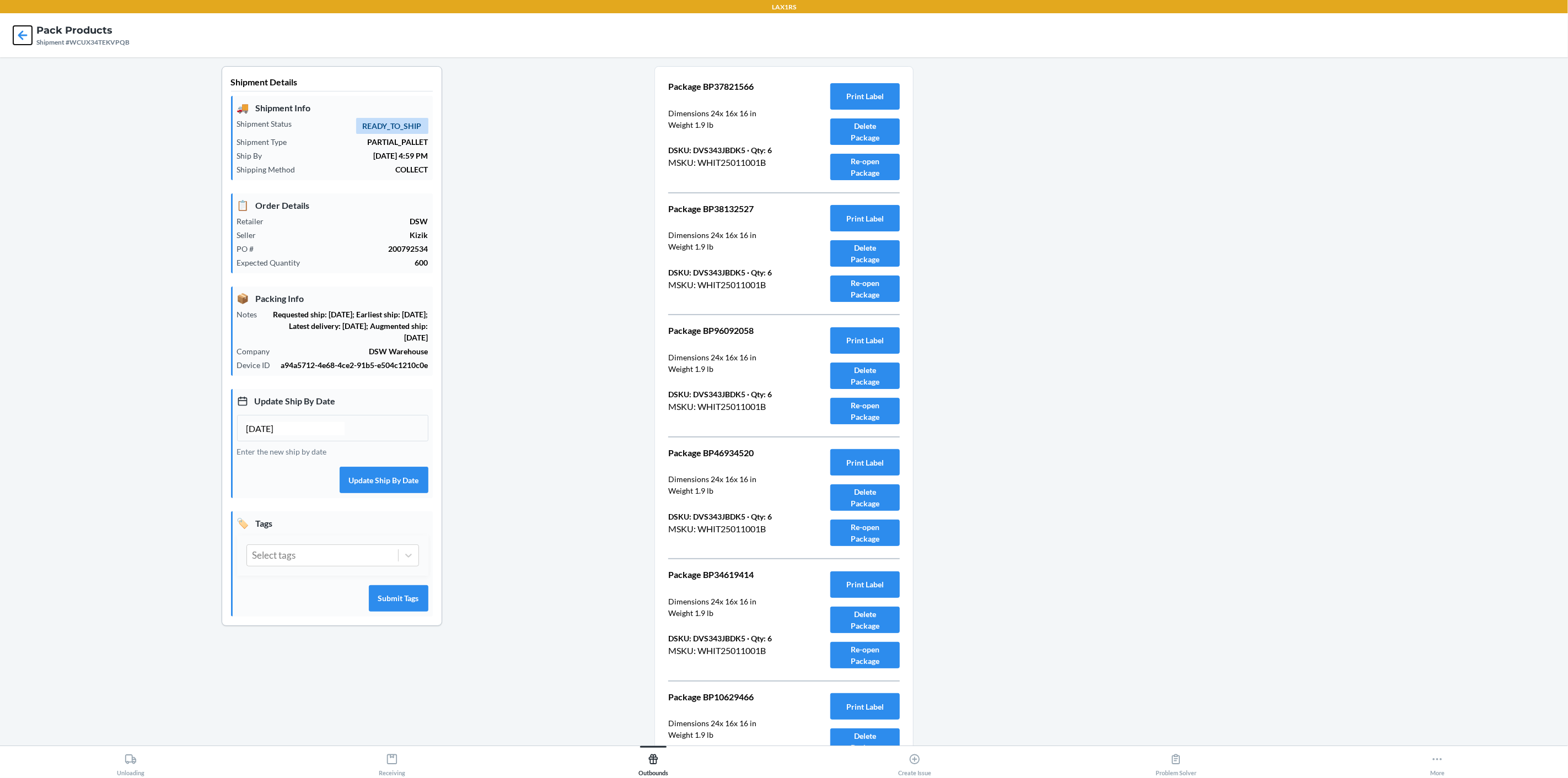
click at [24, 35] on icon at bounding box center [22, 35] width 9 height 9
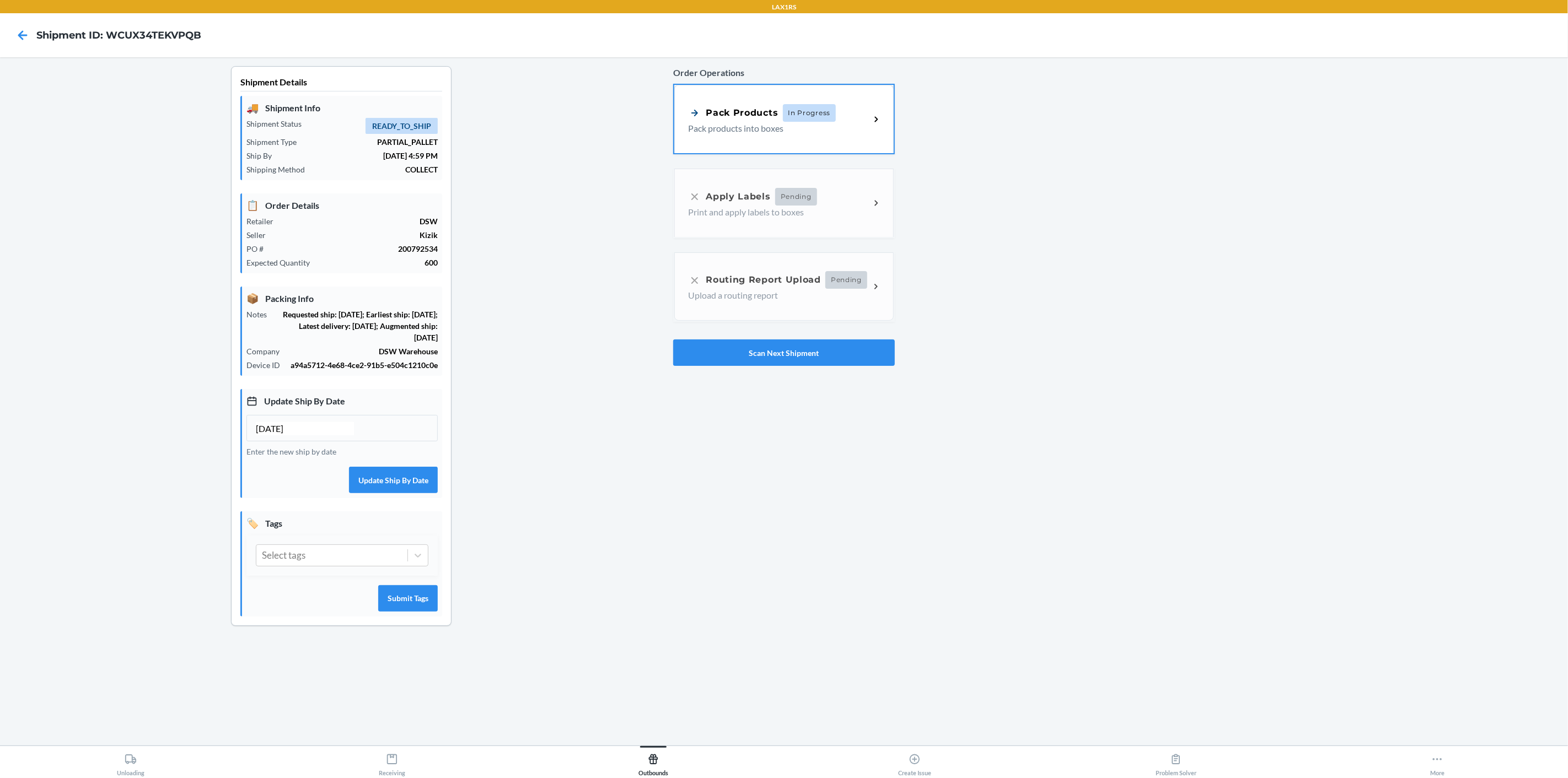
click at [896, 116] on div at bounding box center [1227, 354] width 664 height 577
click at [891, 116] on div "Pack Products In Progress Pack products into boxes" at bounding box center [784, 117] width 219 height 68
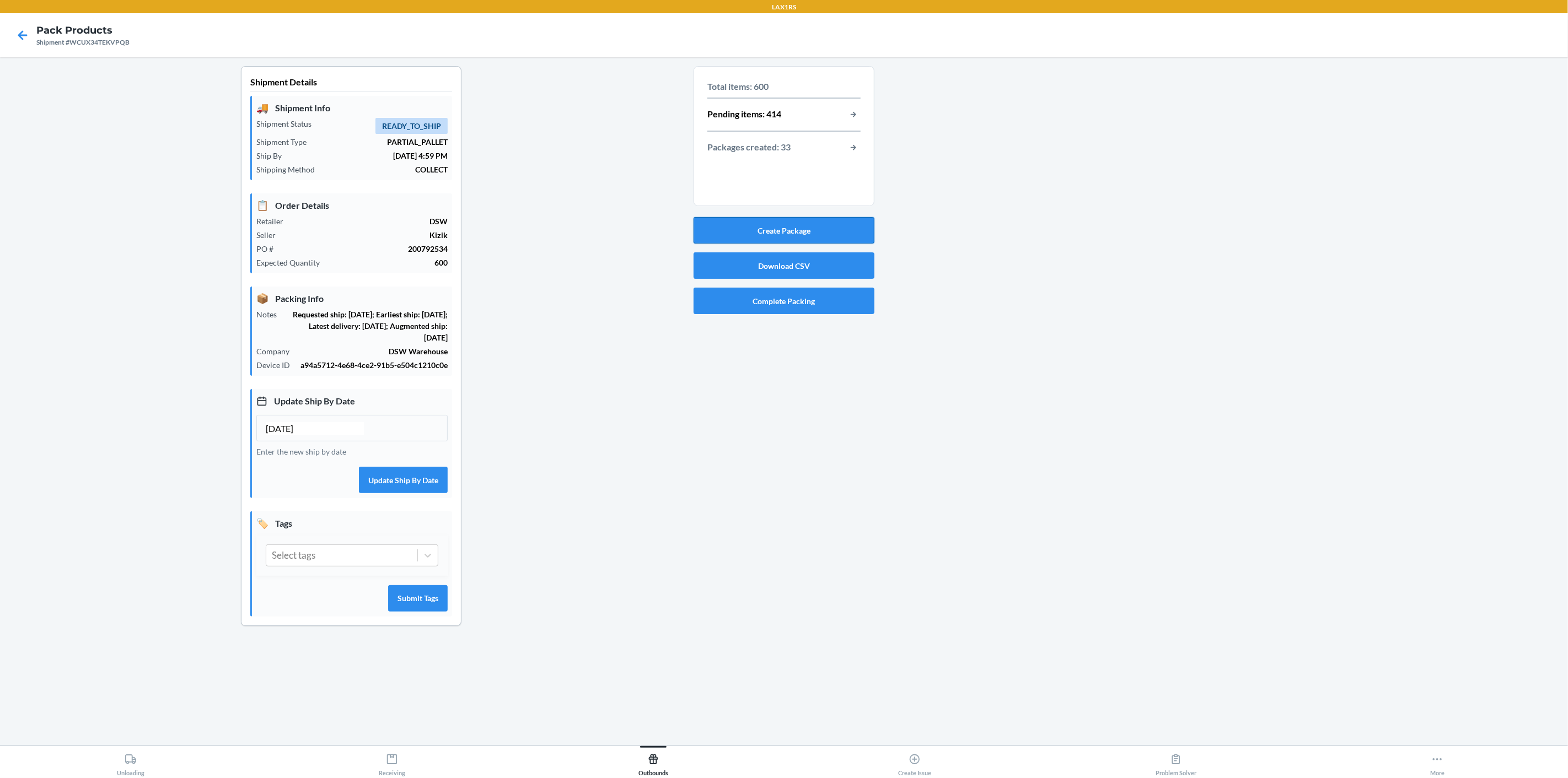
click at [812, 226] on button "Create Package" at bounding box center [784, 230] width 181 height 27
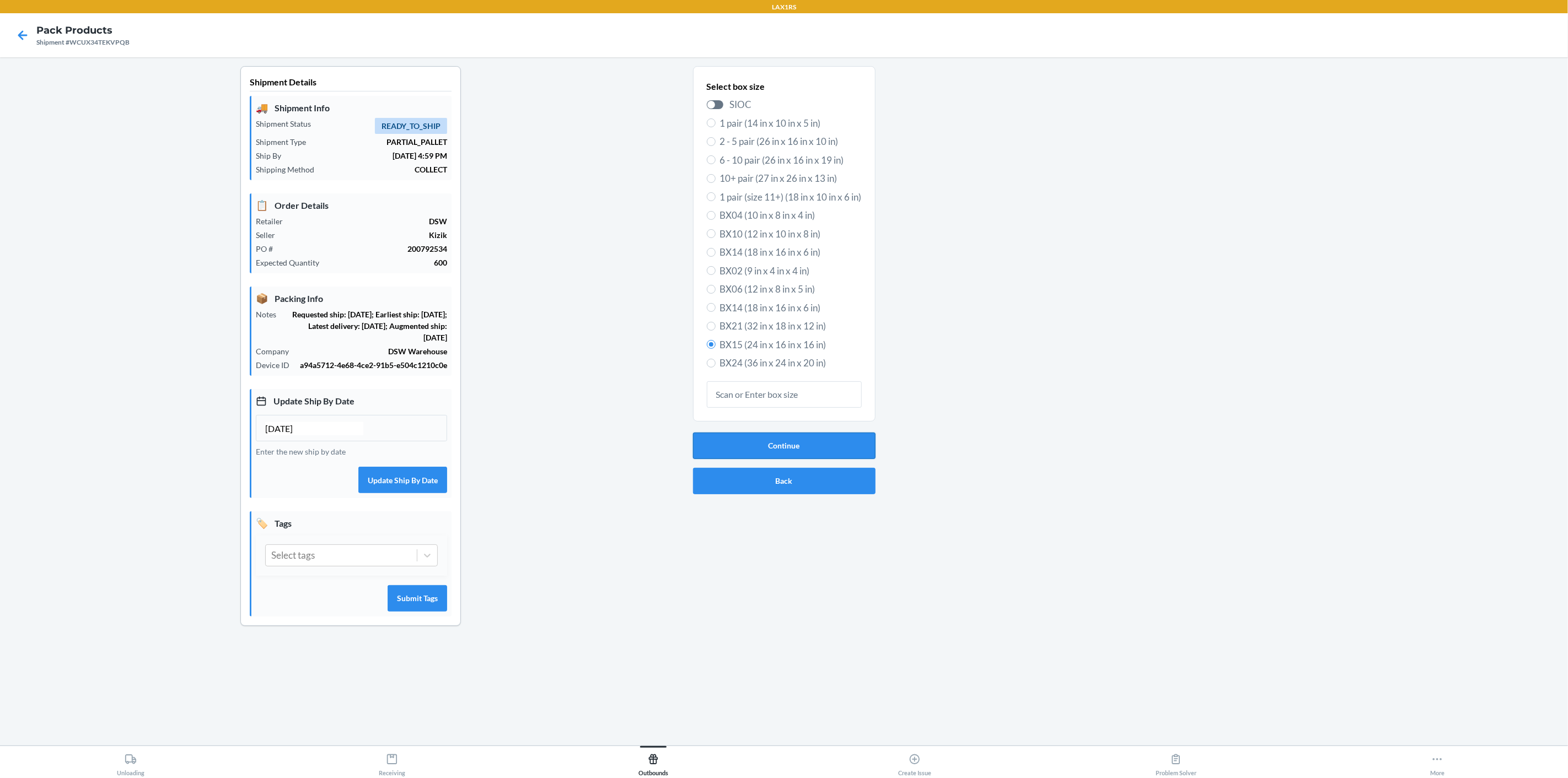
click at [853, 452] on button "Continue" at bounding box center [784, 445] width 182 height 27
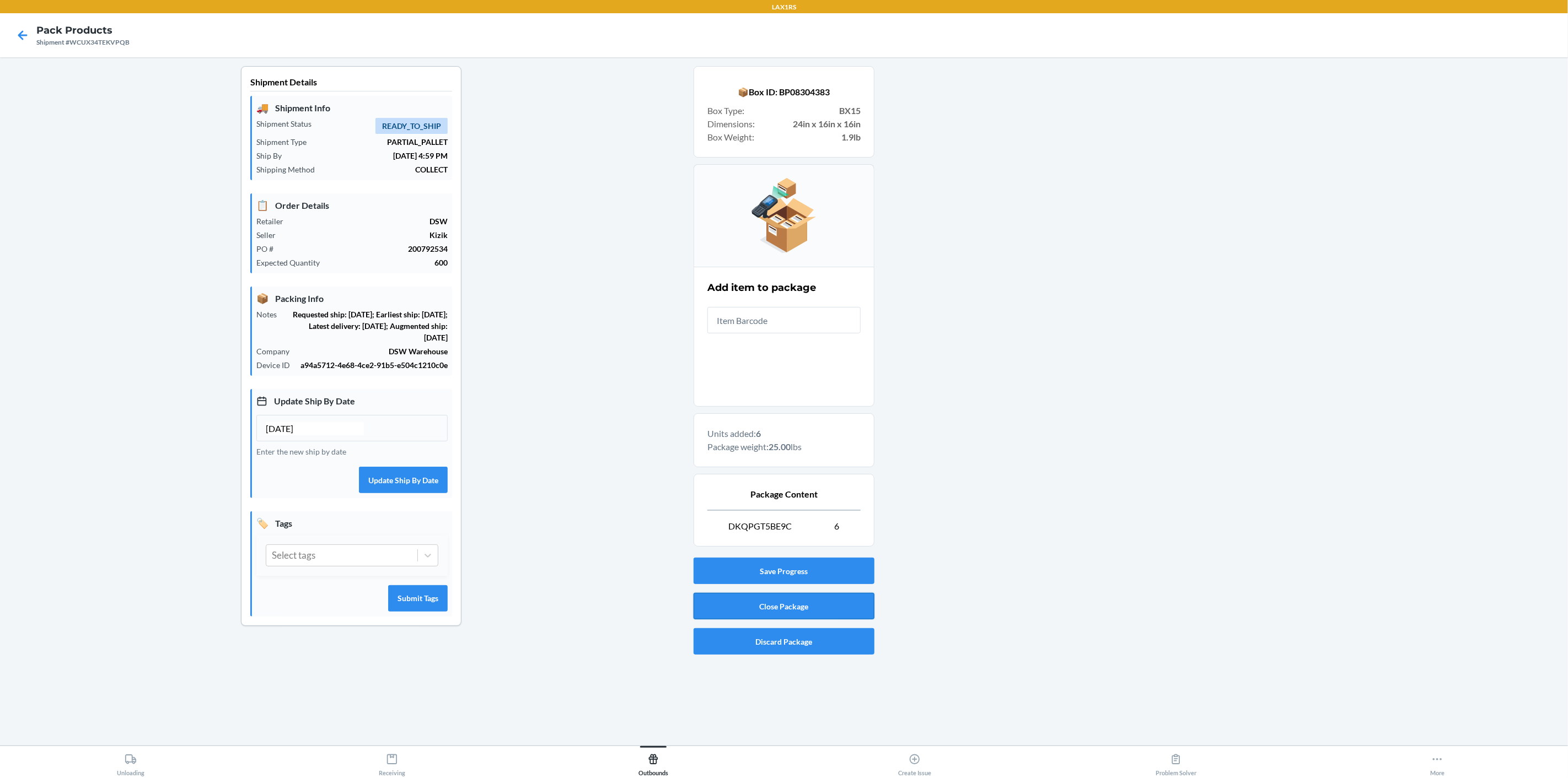
click at [845, 604] on button "Close Package" at bounding box center [784, 605] width 181 height 27
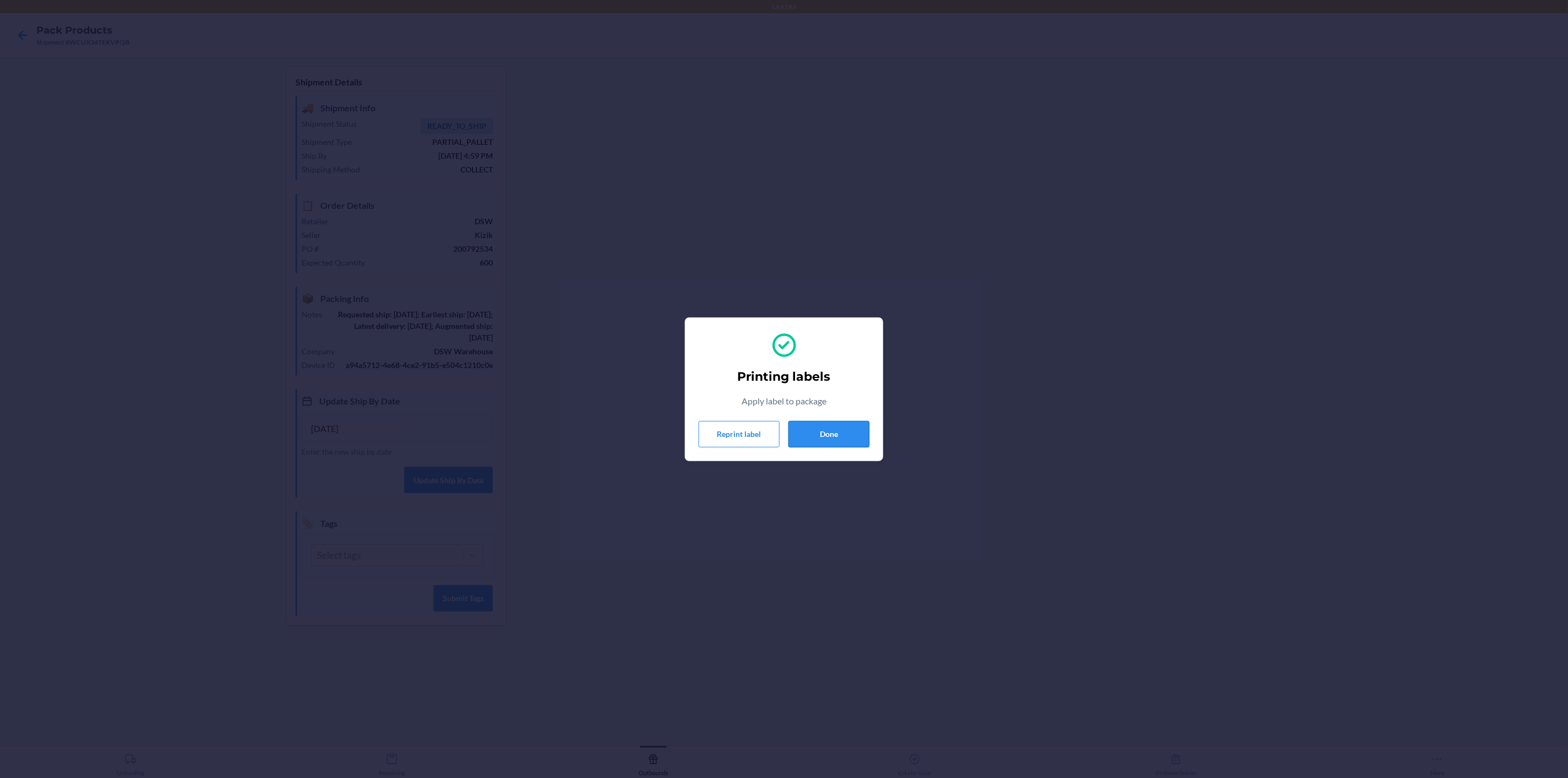
click at [823, 434] on button "Done" at bounding box center [828, 434] width 81 height 27
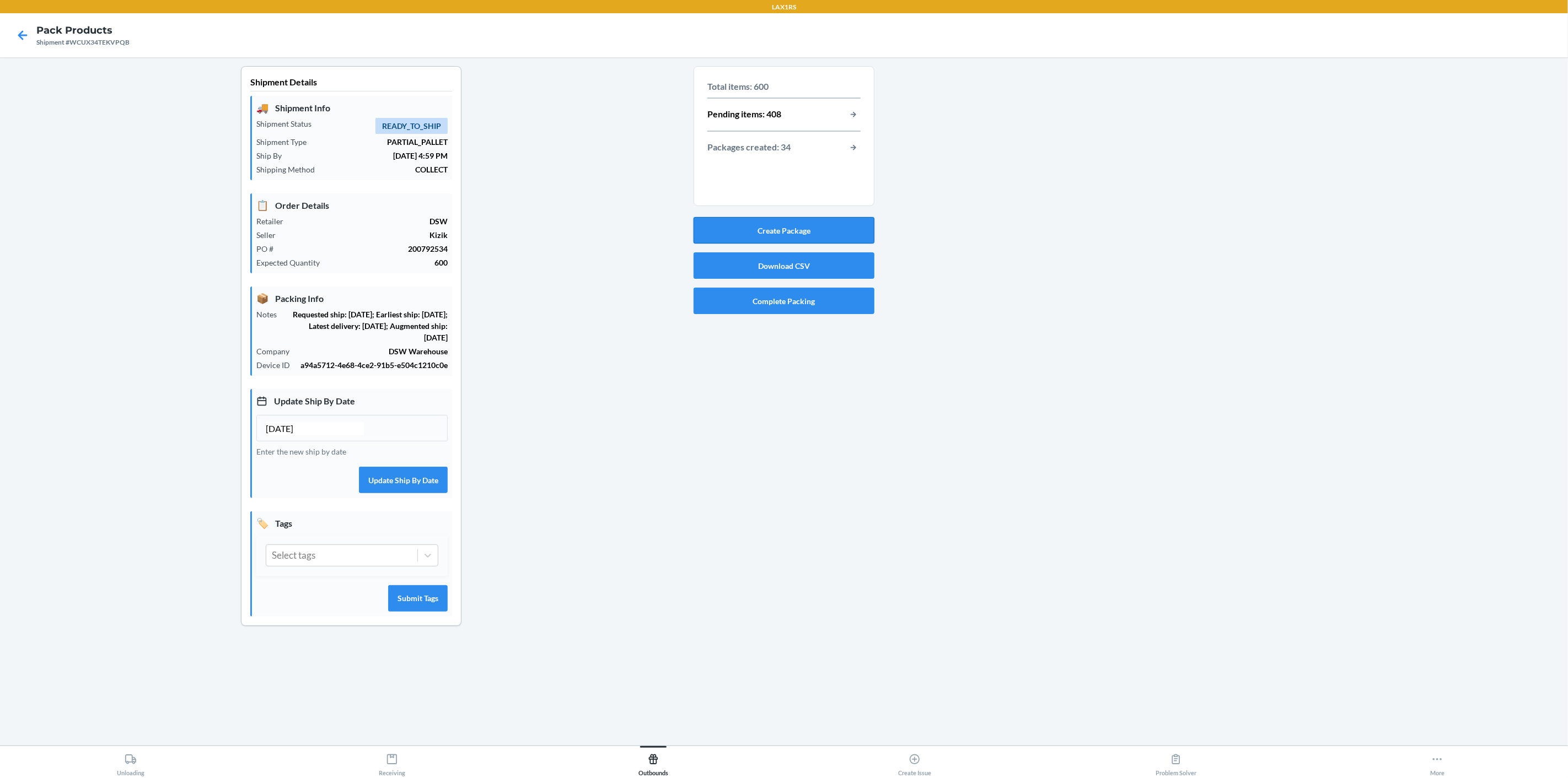
click at [771, 229] on button "Create Package" at bounding box center [784, 230] width 181 height 27
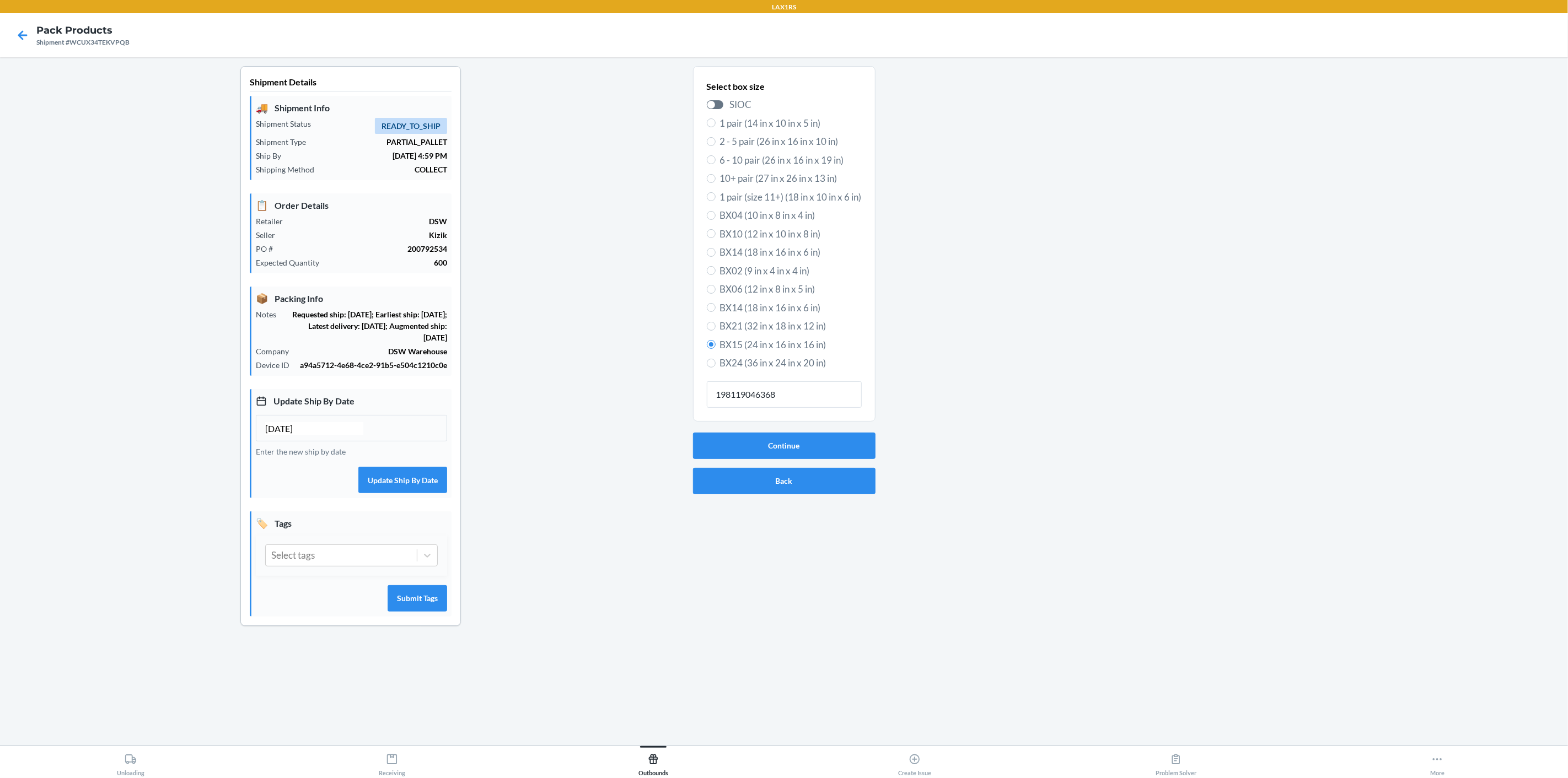
type input "198119046368"
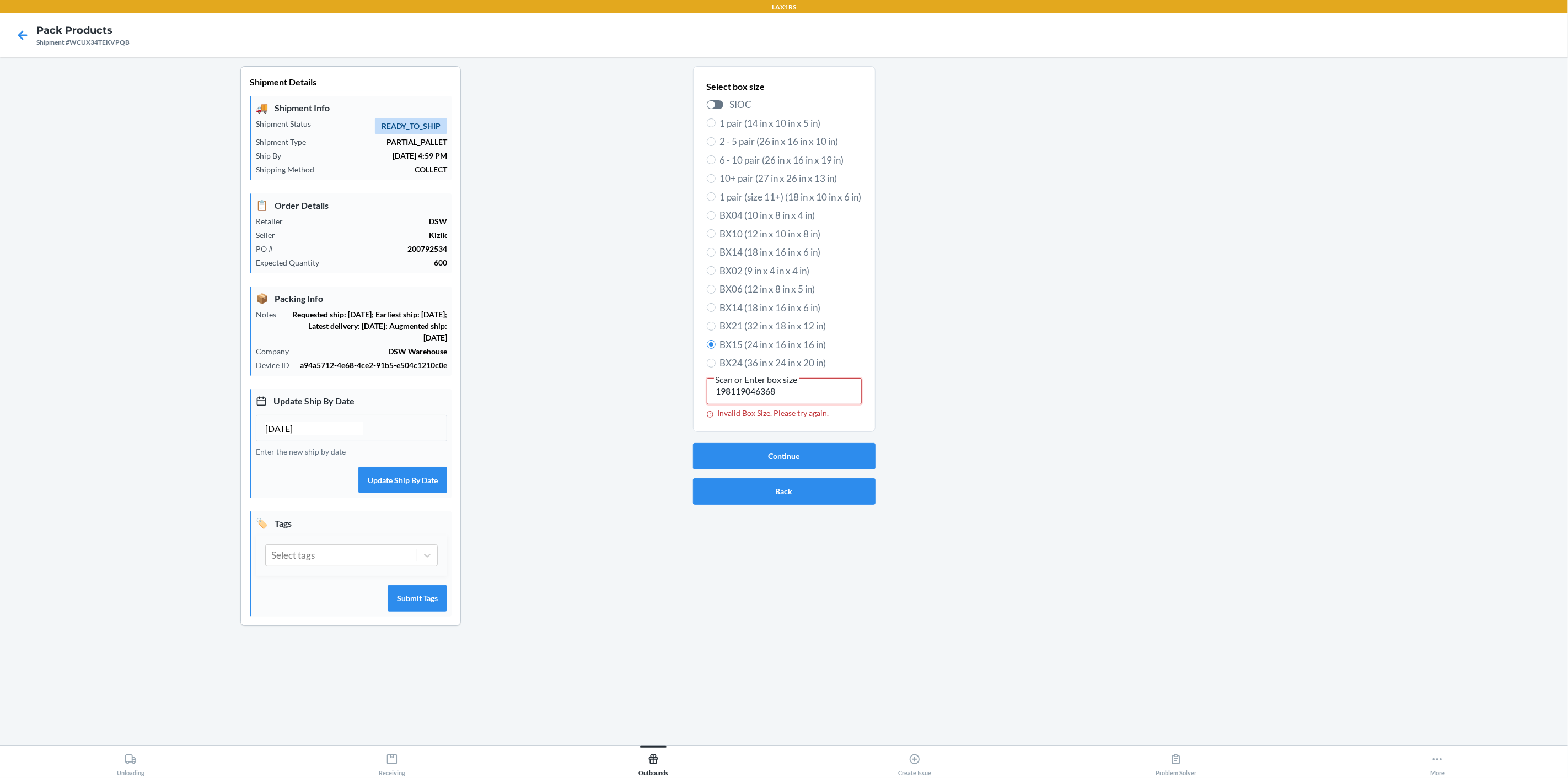
click at [734, 396] on input "198119046368" at bounding box center [784, 391] width 154 height 27
click at [834, 458] on button "Continue" at bounding box center [784, 459] width 182 height 27
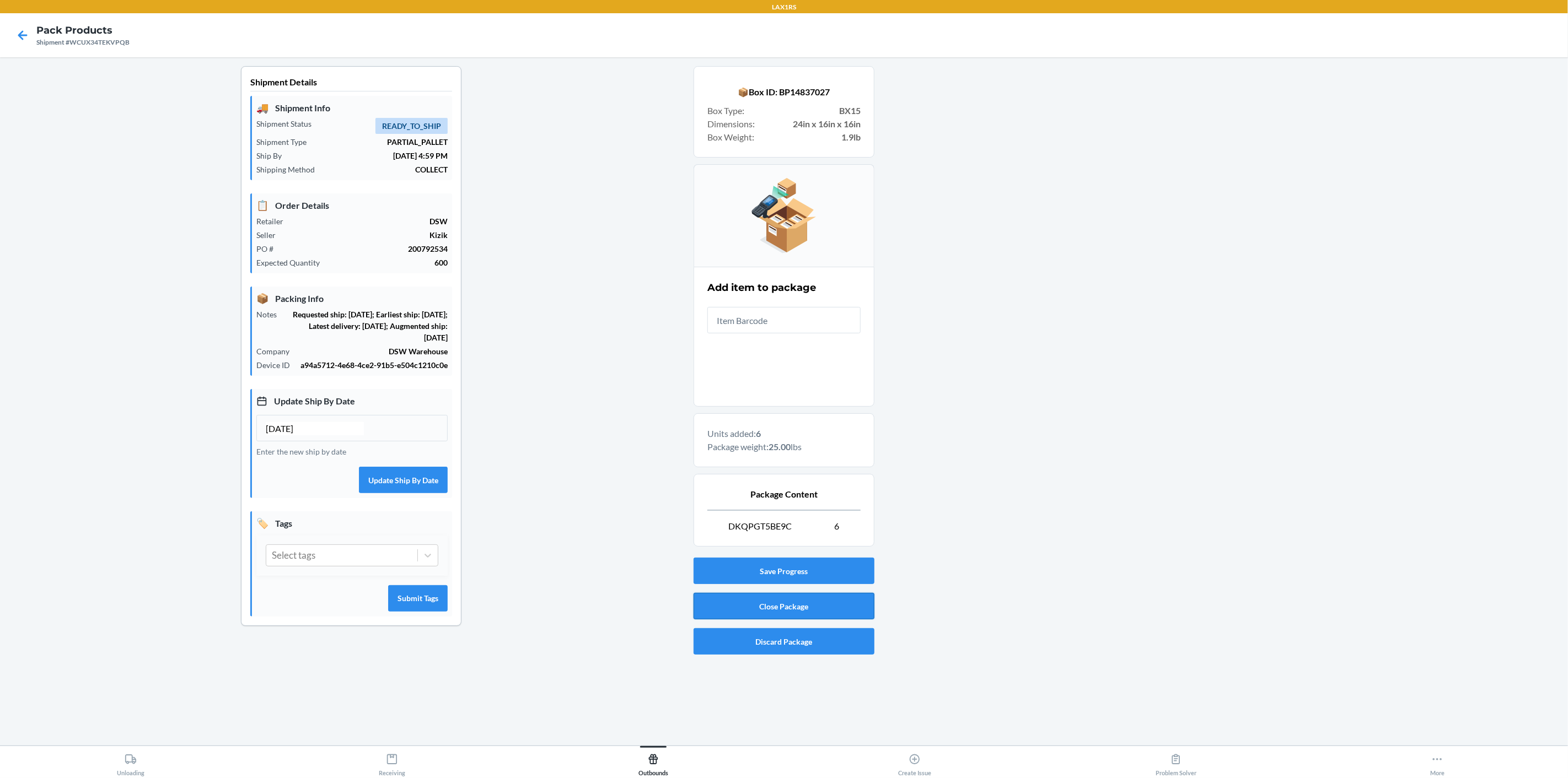
click at [809, 603] on button "Close Package" at bounding box center [784, 605] width 181 height 27
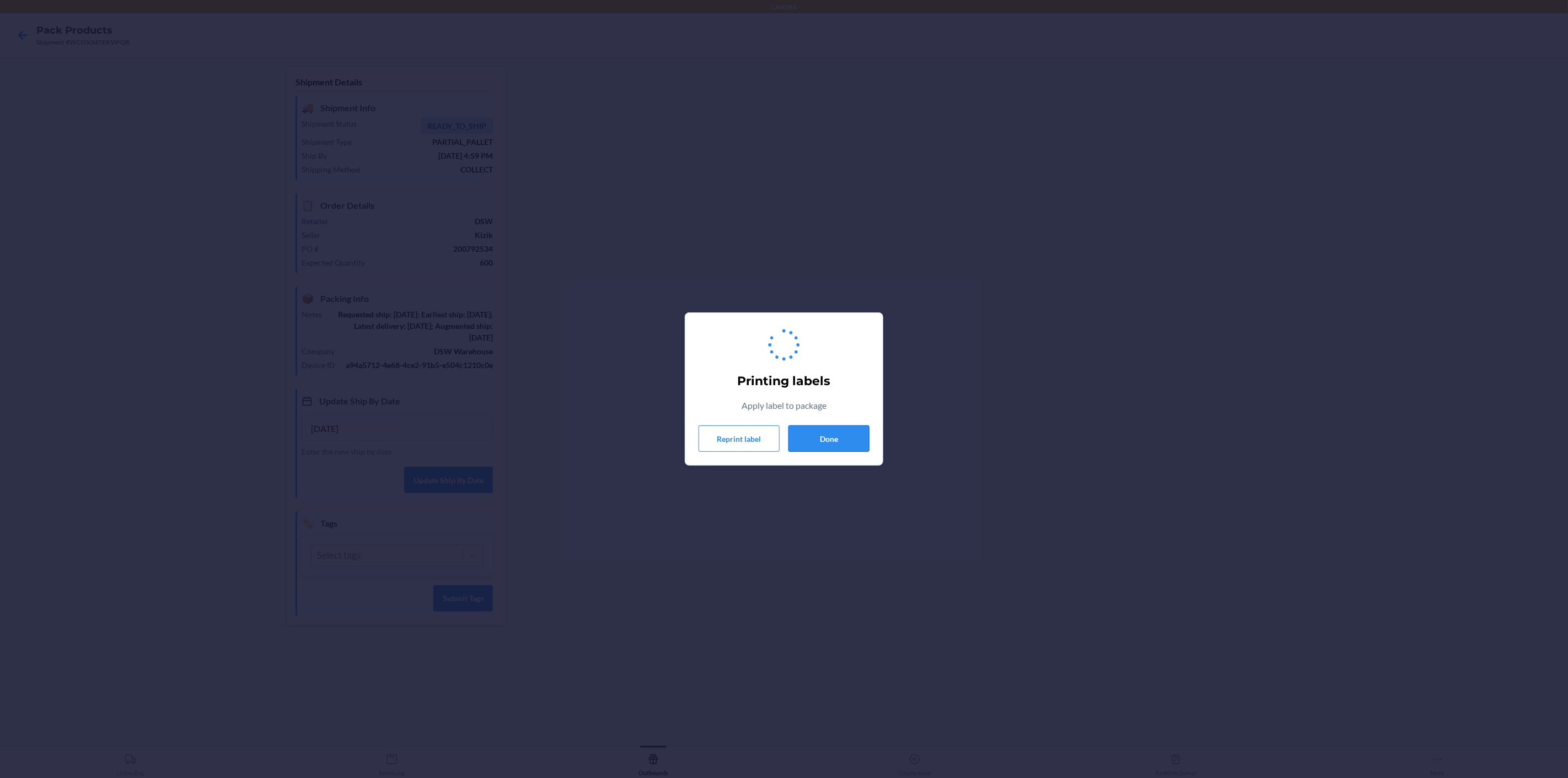
click at [861, 442] on button "Done" at bounding box center [828, 438] width 81 height 27
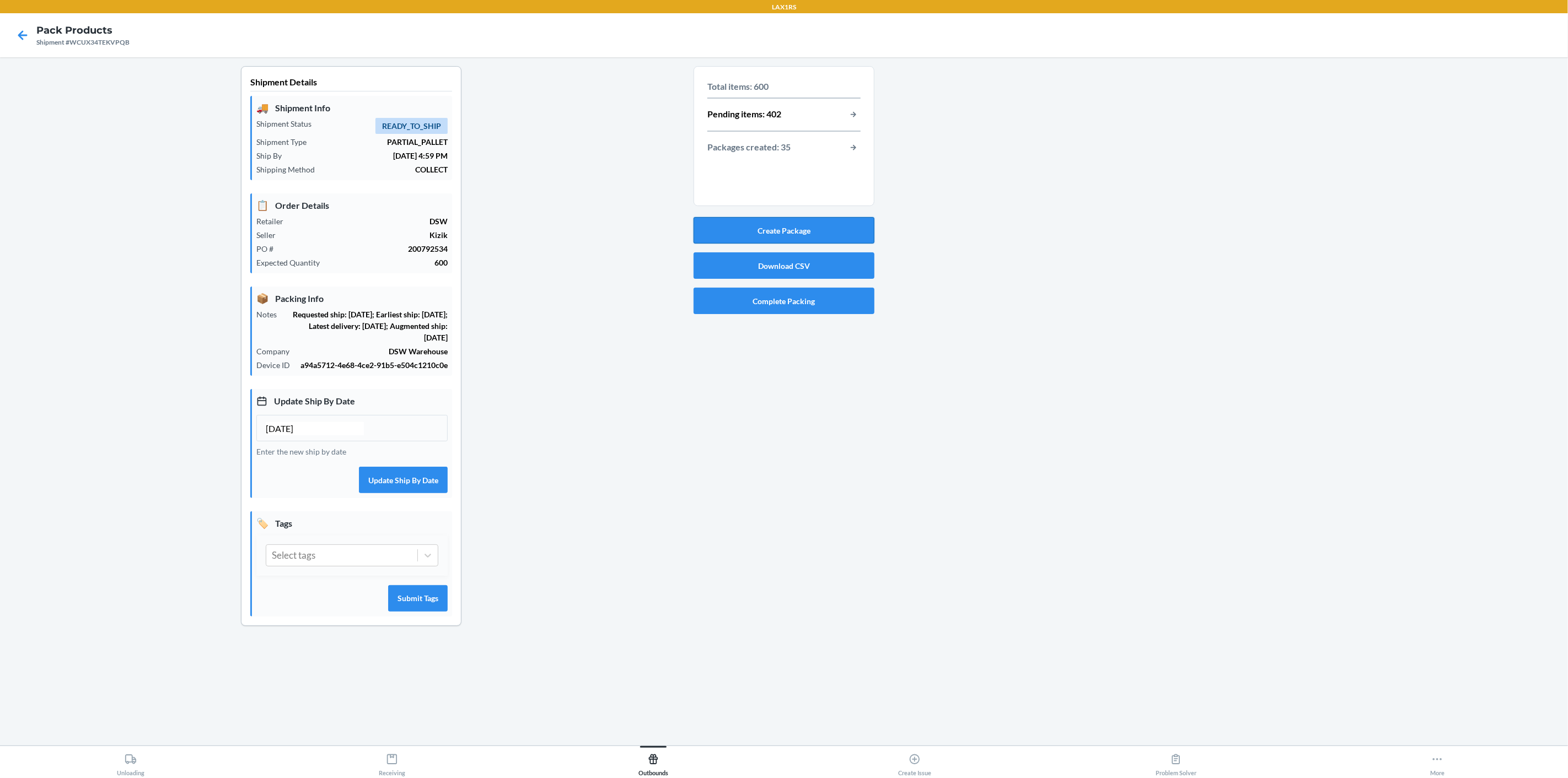
click at [836, 229] on button "Create Package" at bounding box center [784, 230] width 181 height 27
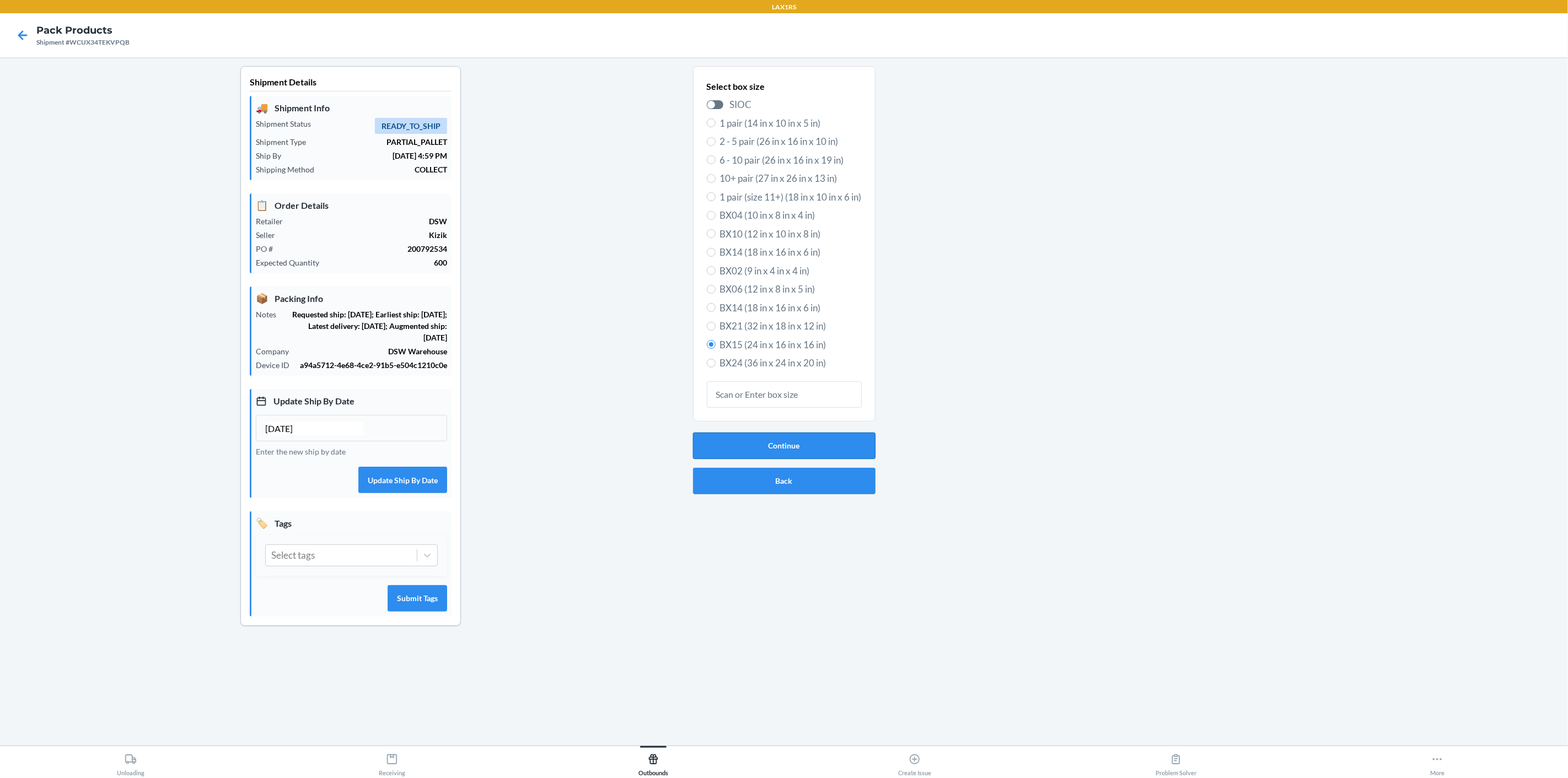
click at [836, 442] on button "Continue" at bounding box center [784, 445] width 182 height 27
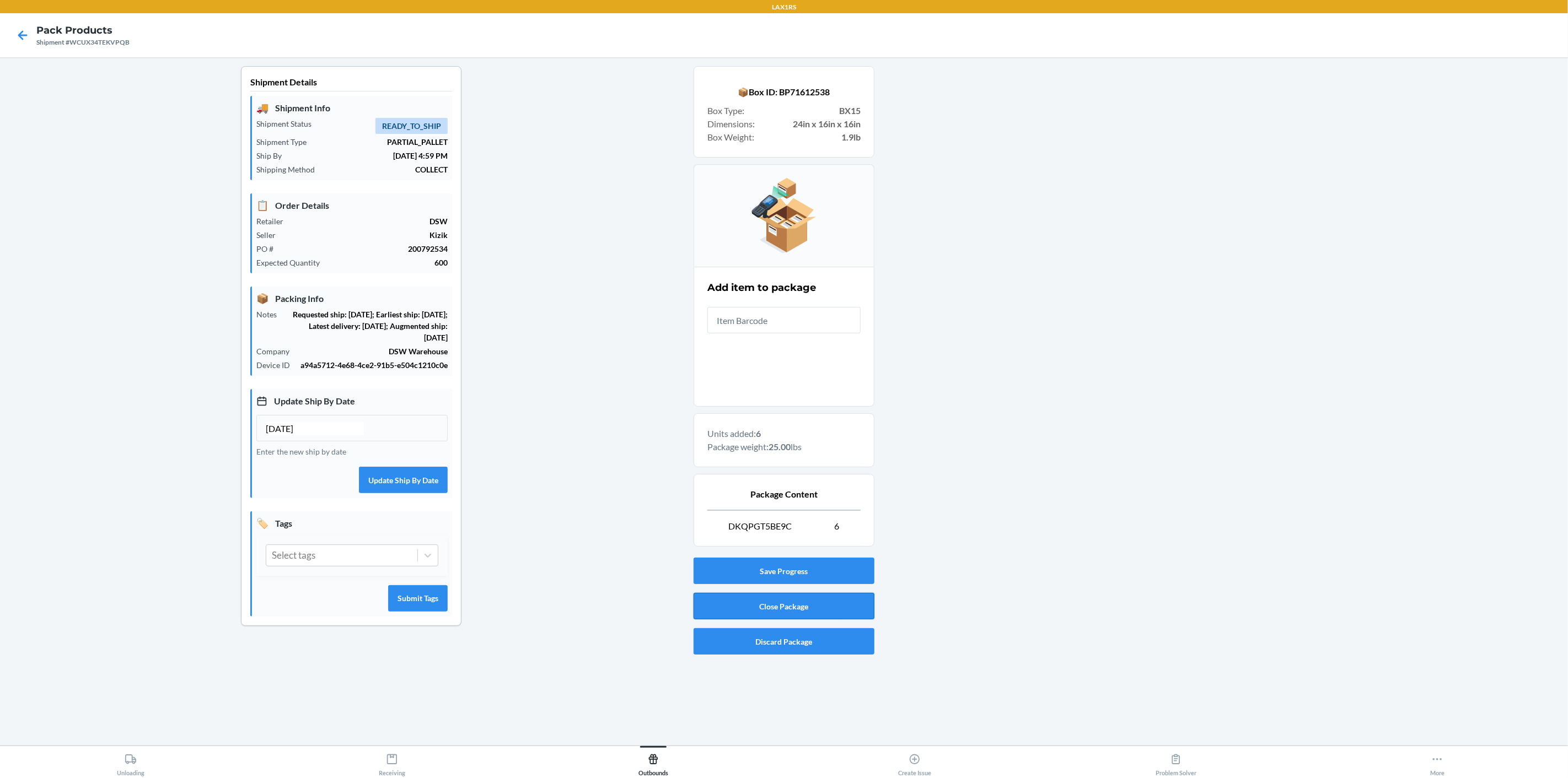
click at [788, 608] on button "Close Package" at bounding box center [784, 605] width 181 height 27
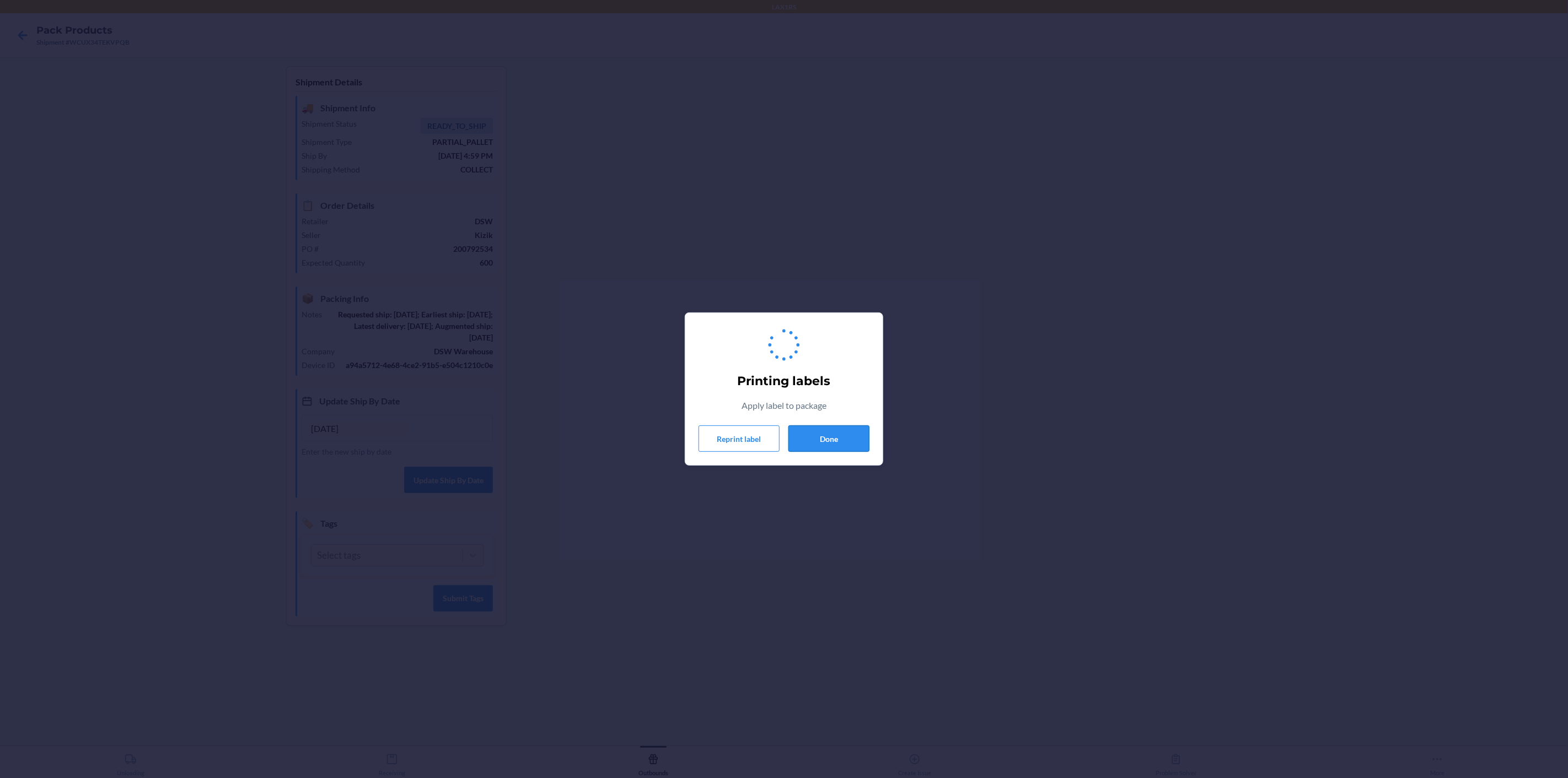
click at [843, 432] on button "Done" at bounding box center [828, 438] width 81 height 27
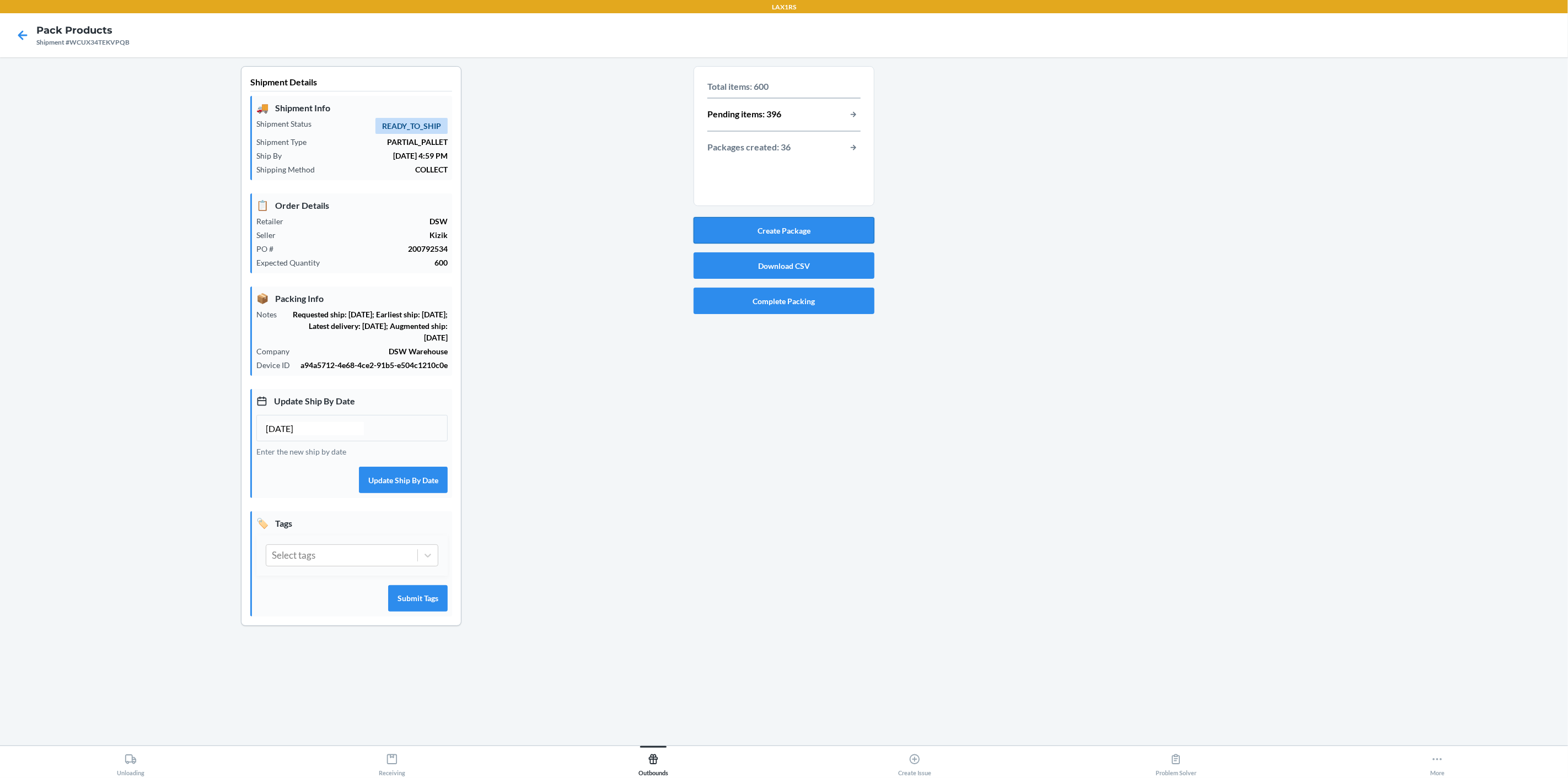
click at [801, 229] on button "Create Package" at bounding box center [784, 230] width 181 height 27
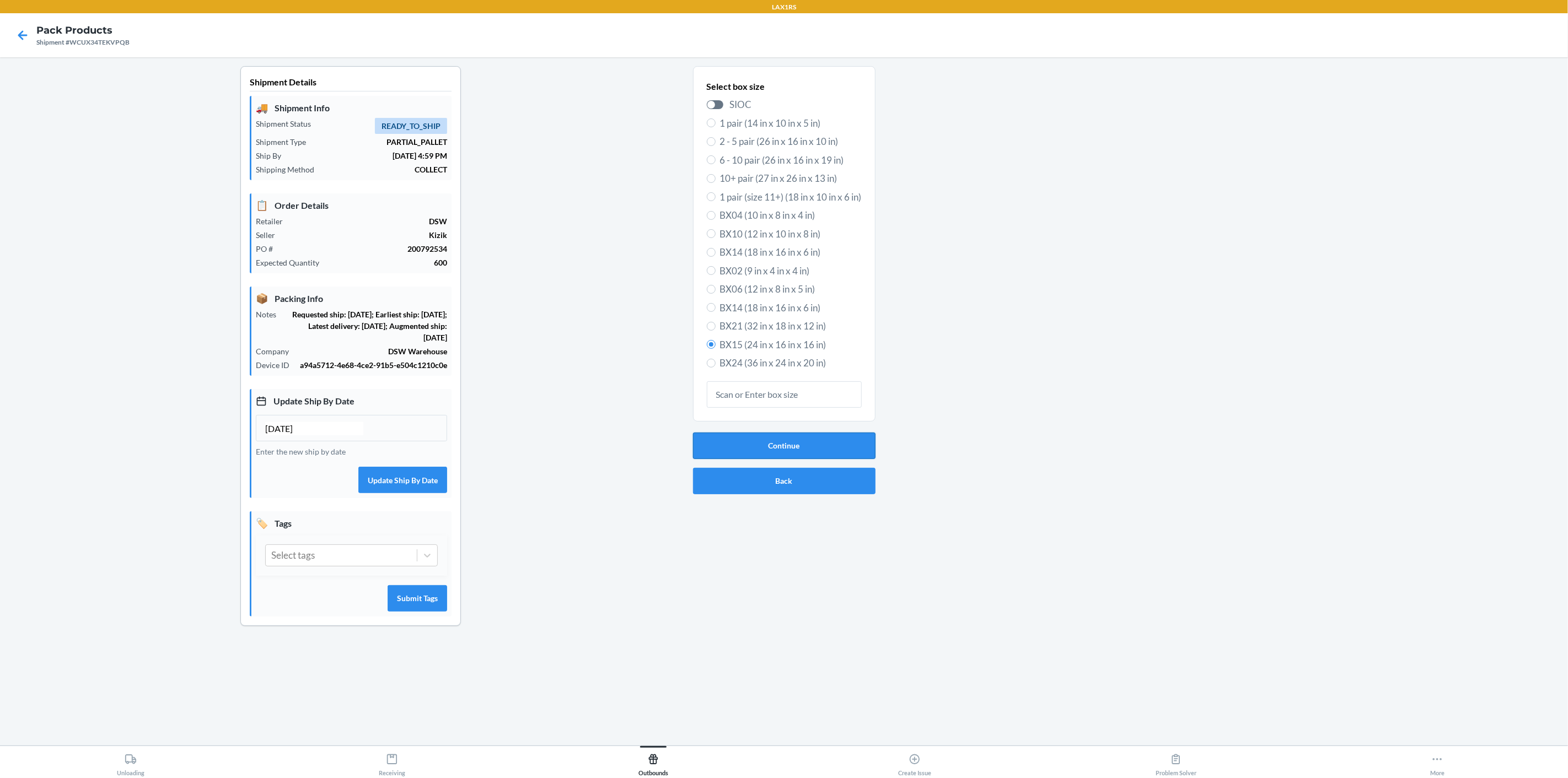
click at [779, 440] on button "Continue" at bounding box center [784, 445] width 182 height 27
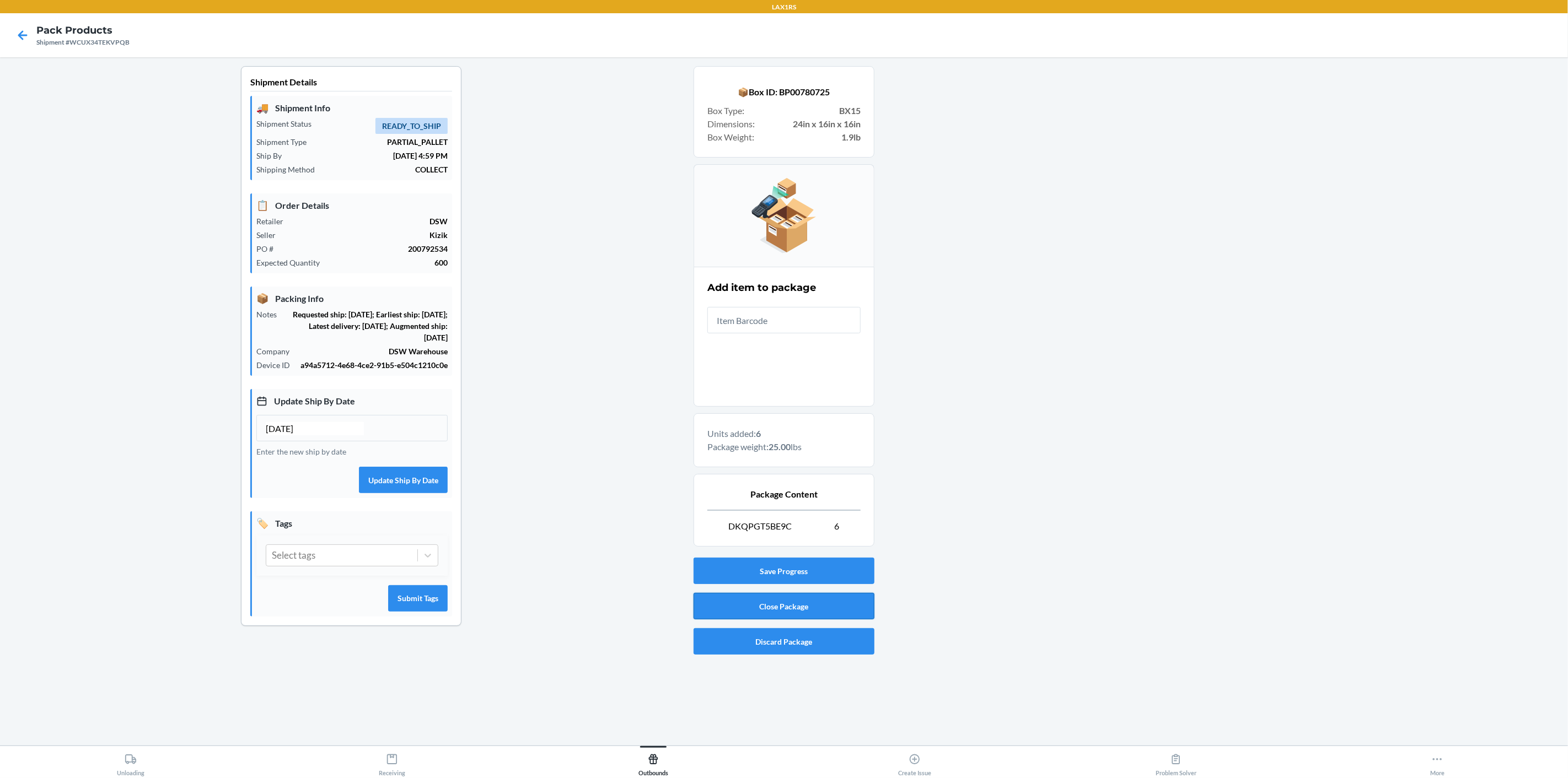
click at [834, 601] on button "Close Package" at bounding box center [784, 605] width 181 height 27
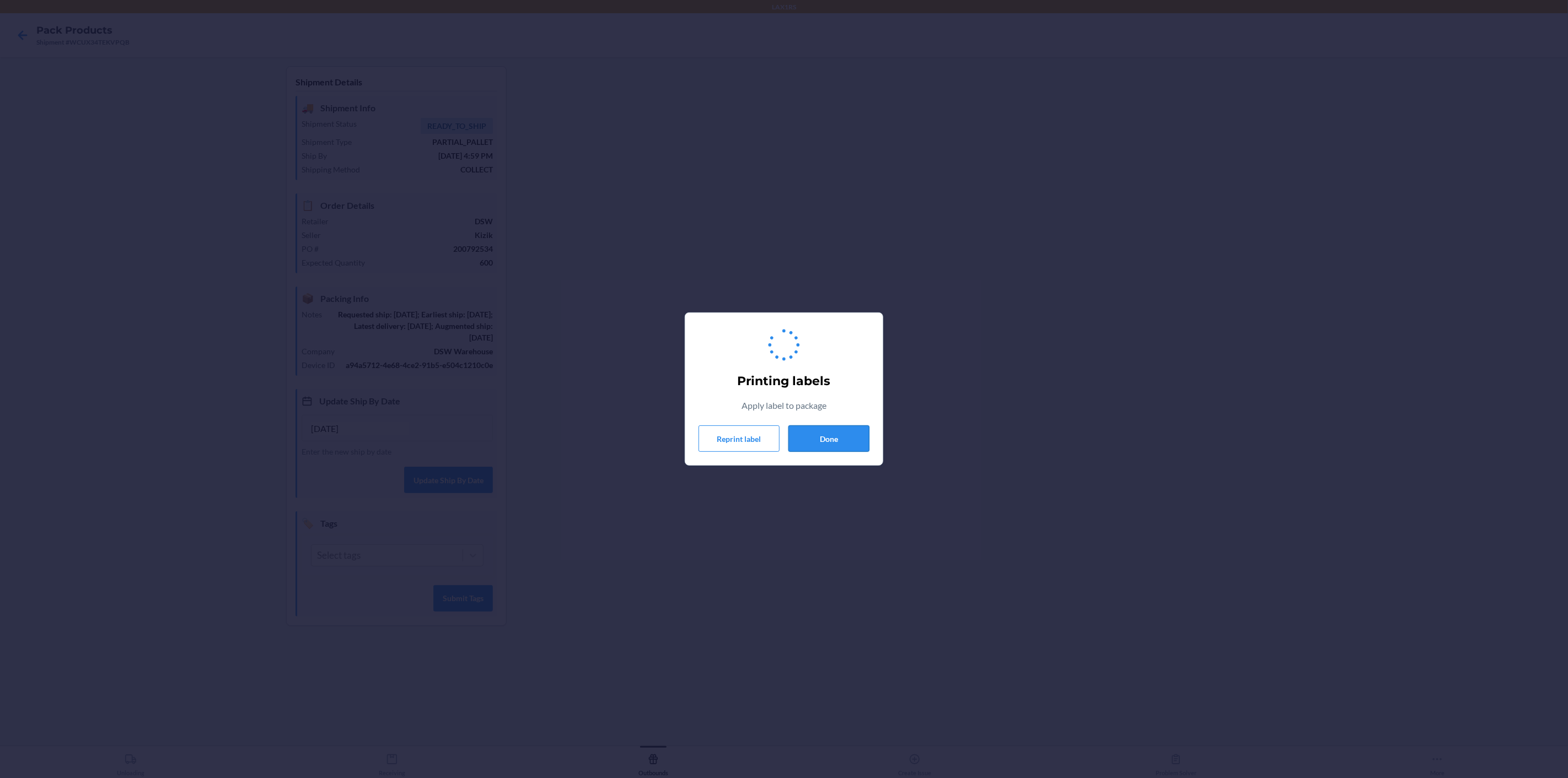
click at [852, 440] on button "Done" at bounding box center [828, 438] width 81 height 27
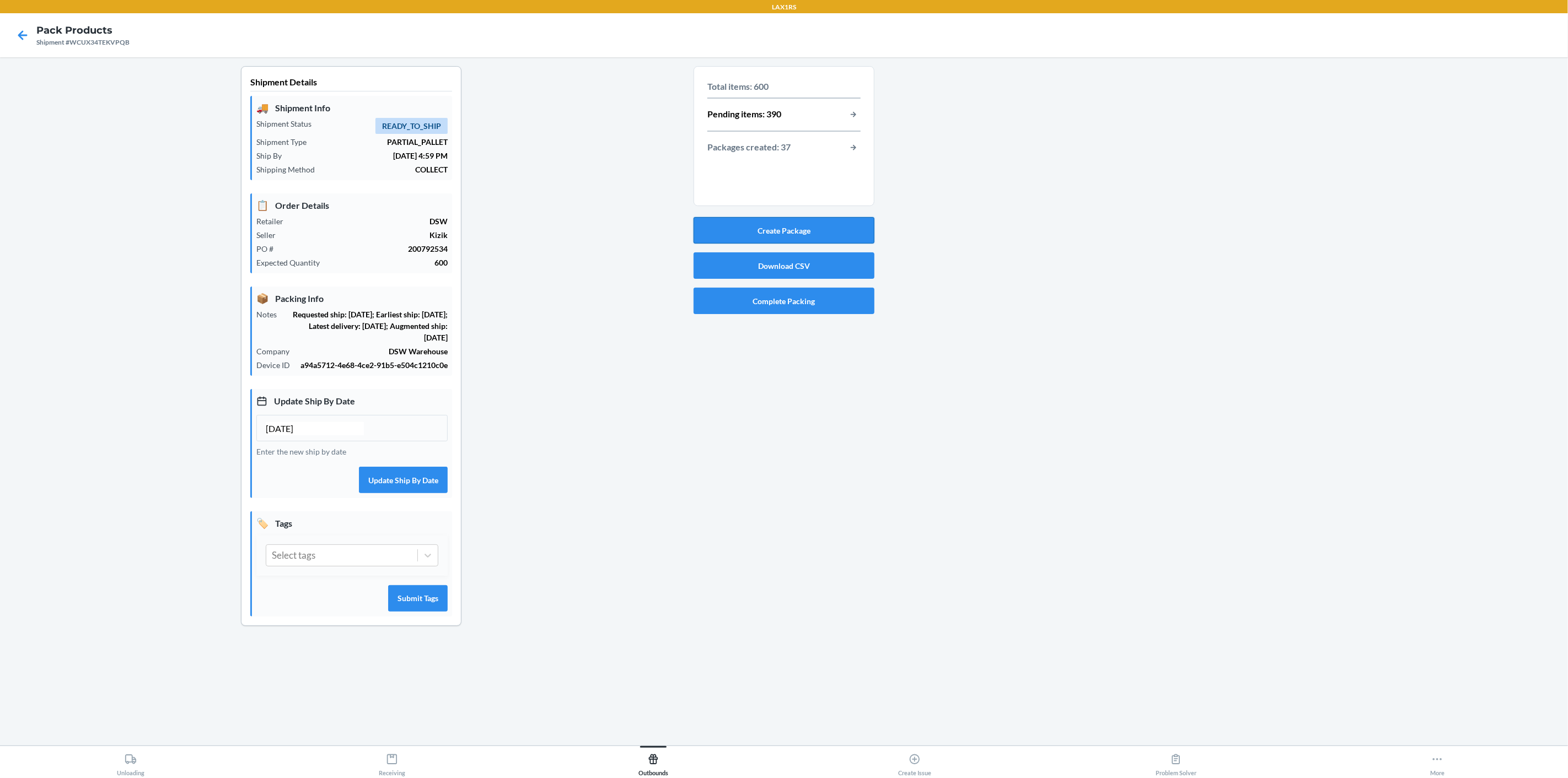
click at [831, 230] on button "Create Package" at bounding box center [784, 230] width 181 height 27
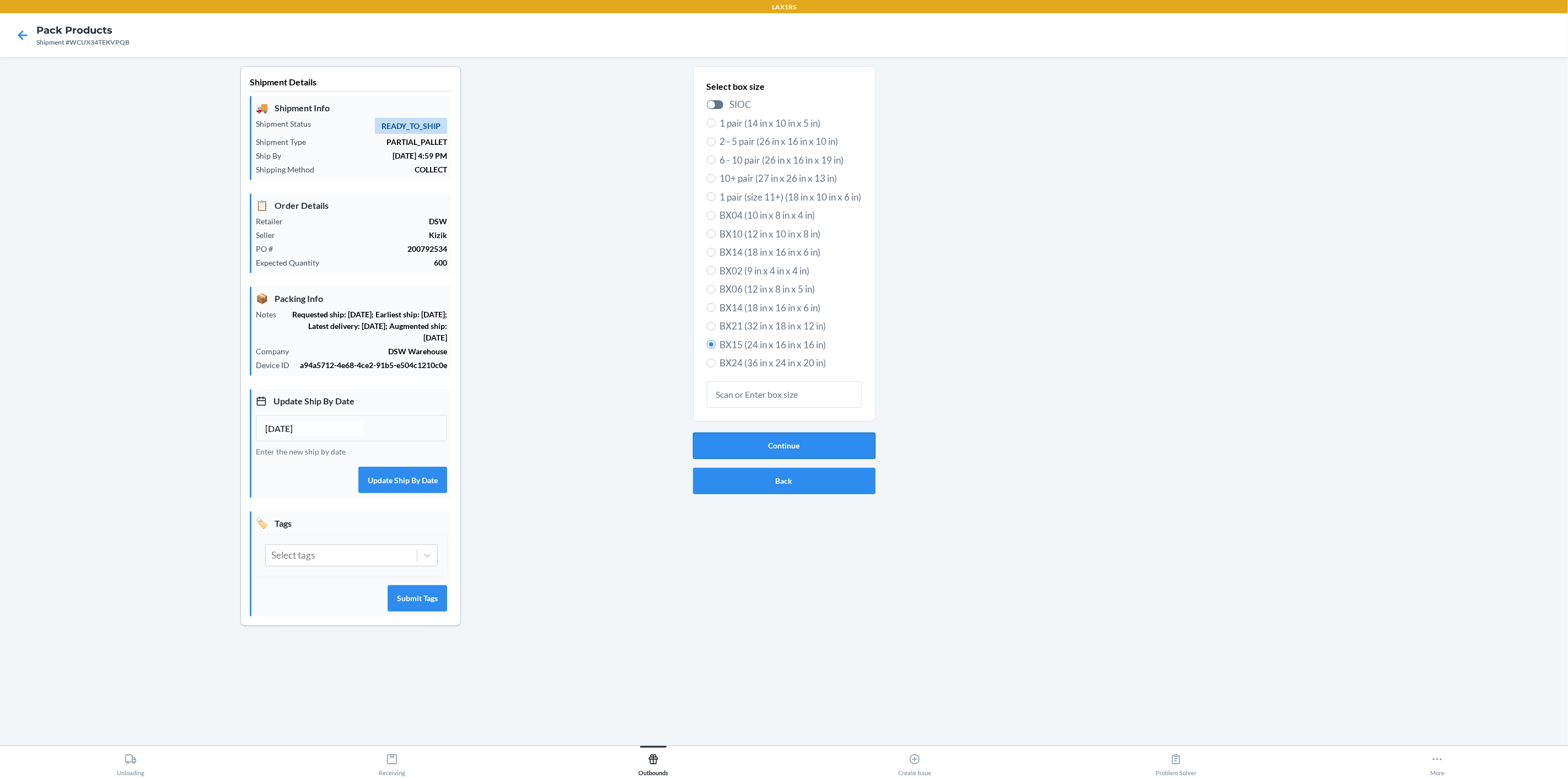
click at [814, 443] on button "Continue" at bounding box center [784, 445] width 182 height 27
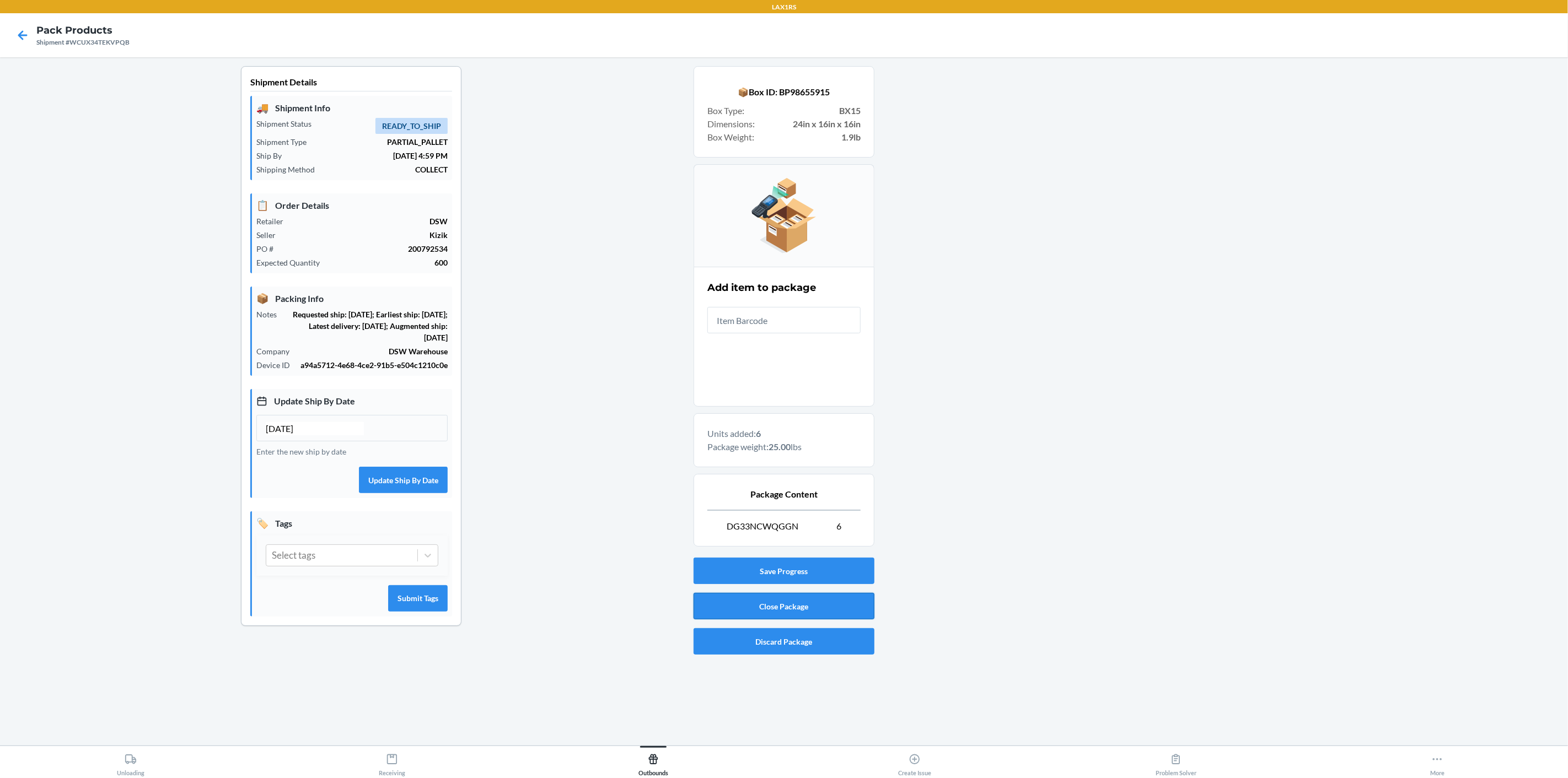
click at [826, 600] on button "Close Package" at bounding box center [784, 605] width 181 height 27
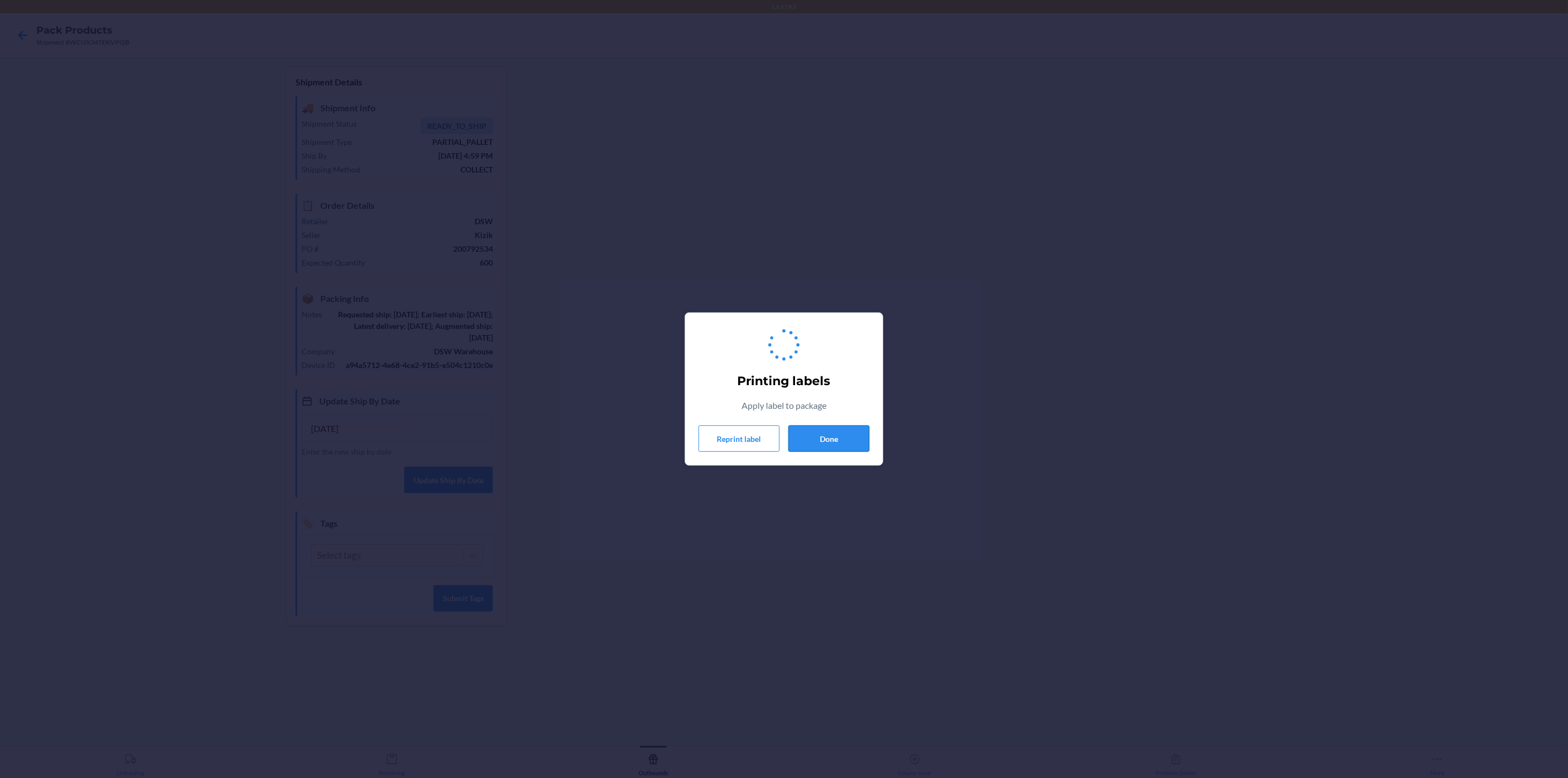
click at [835, 440] on button "Done" at bounding box center [828, 438] width 81 height 27
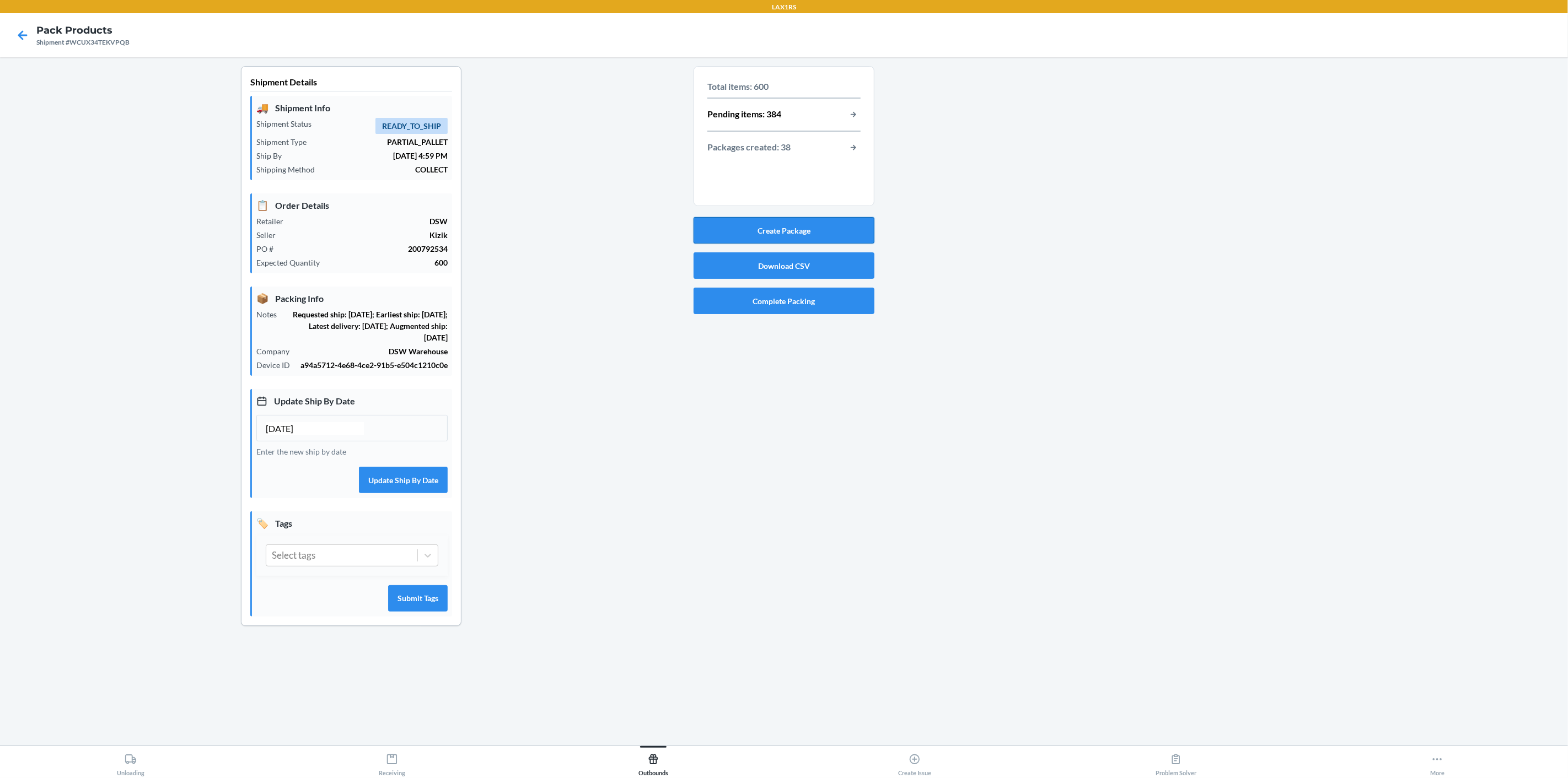
click at [782, 221] on button "Create Package" at bounding box center [784, 230] width 181 height 27
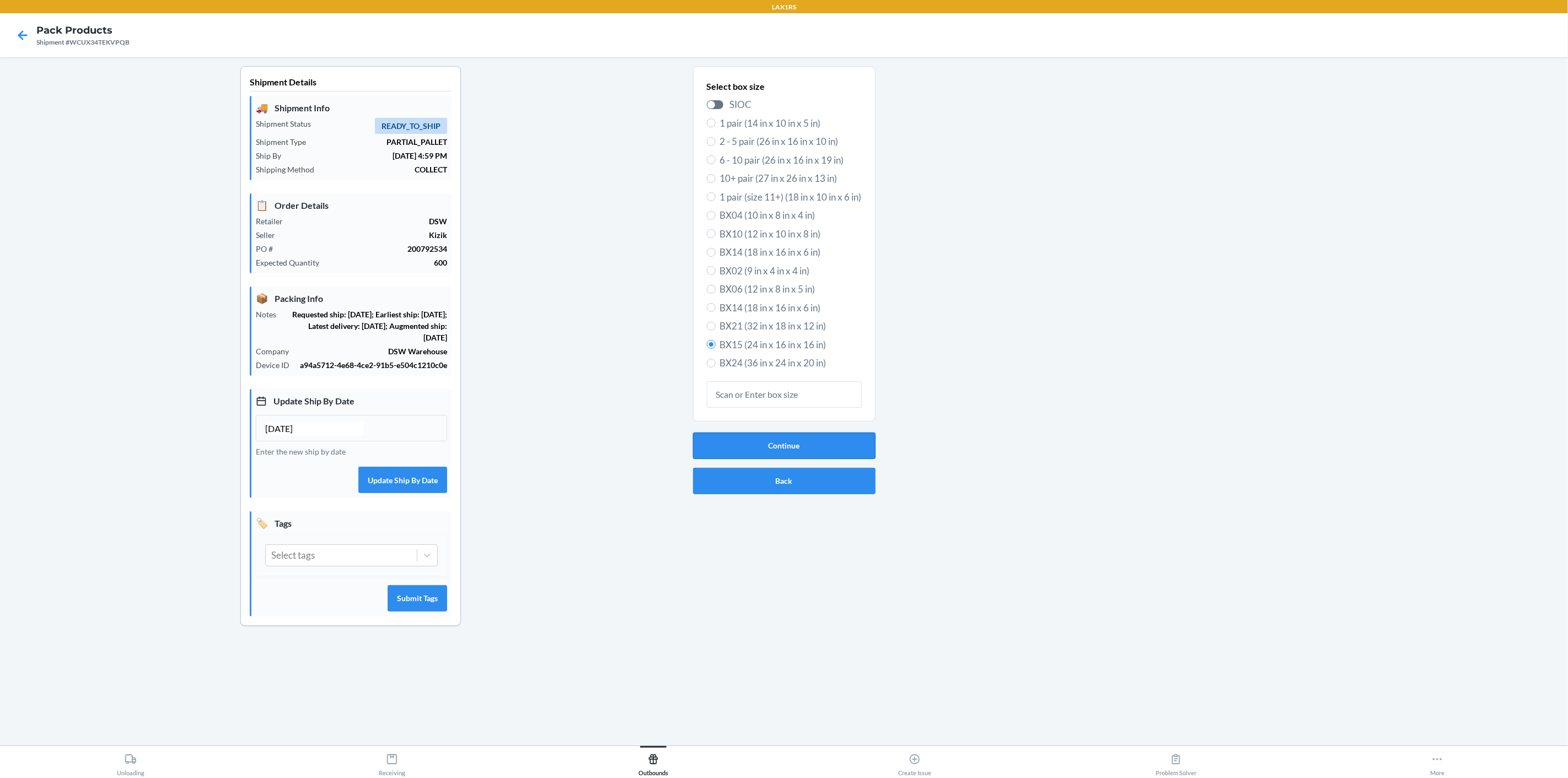
click at [808, 454] on button "Continue" at bounding box center [784, 445] width 182 height 27
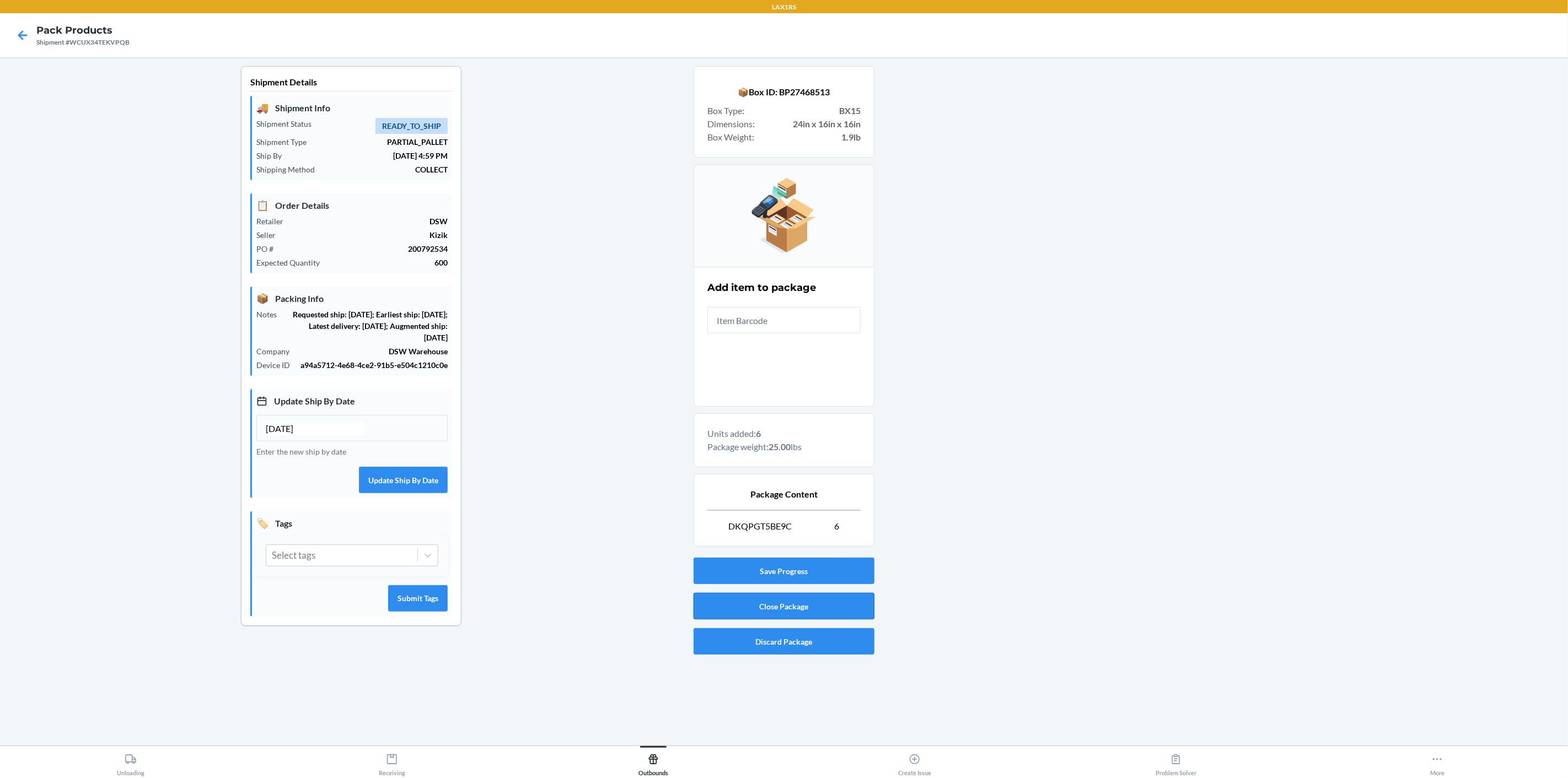
click at [747, 608] on button "Close Package" at bounding box center [784, 605] width 181 height 27
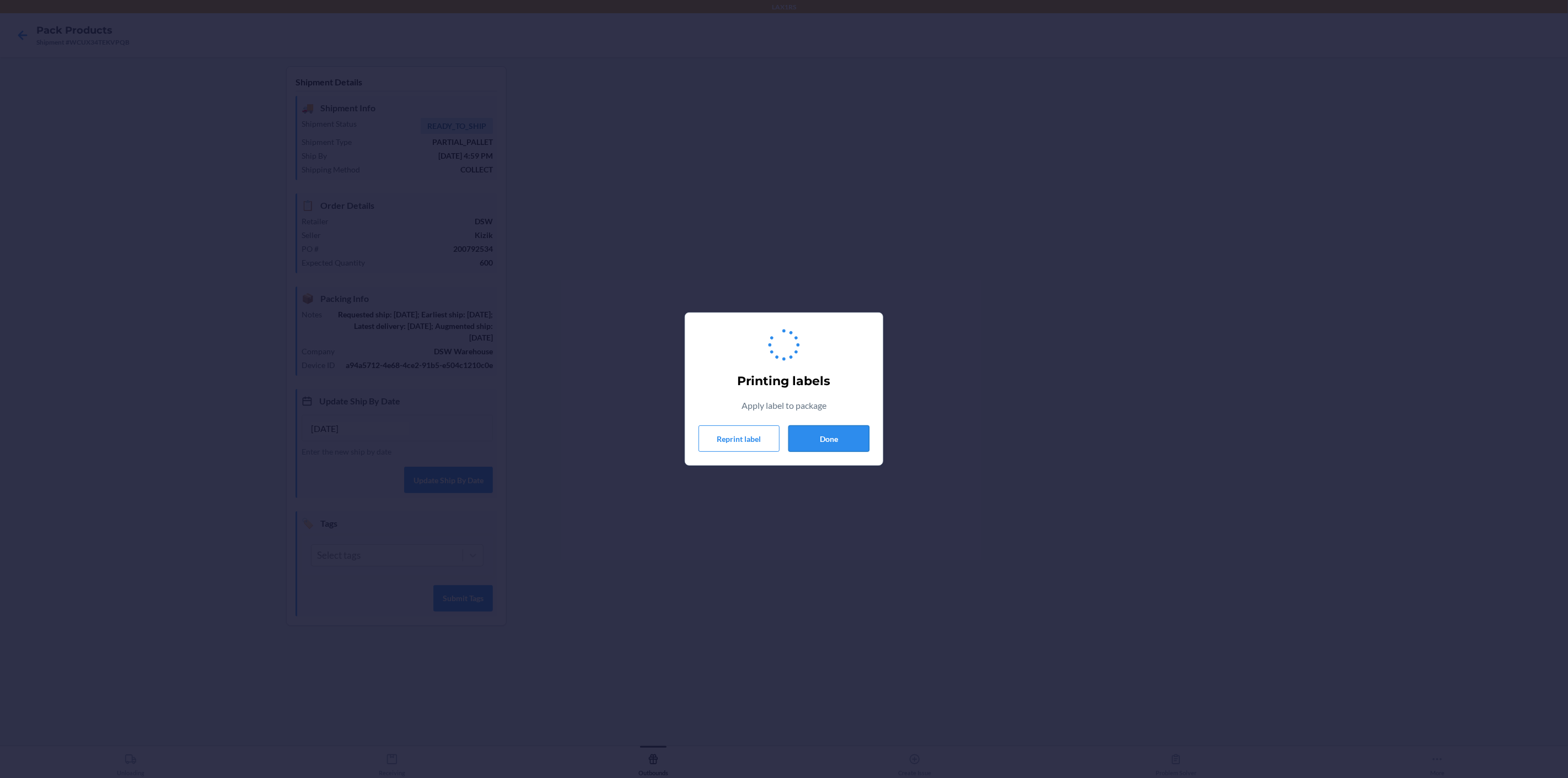
click at [852, 445] on button "Done" at bounding box center [828, 438] width 81 height 27
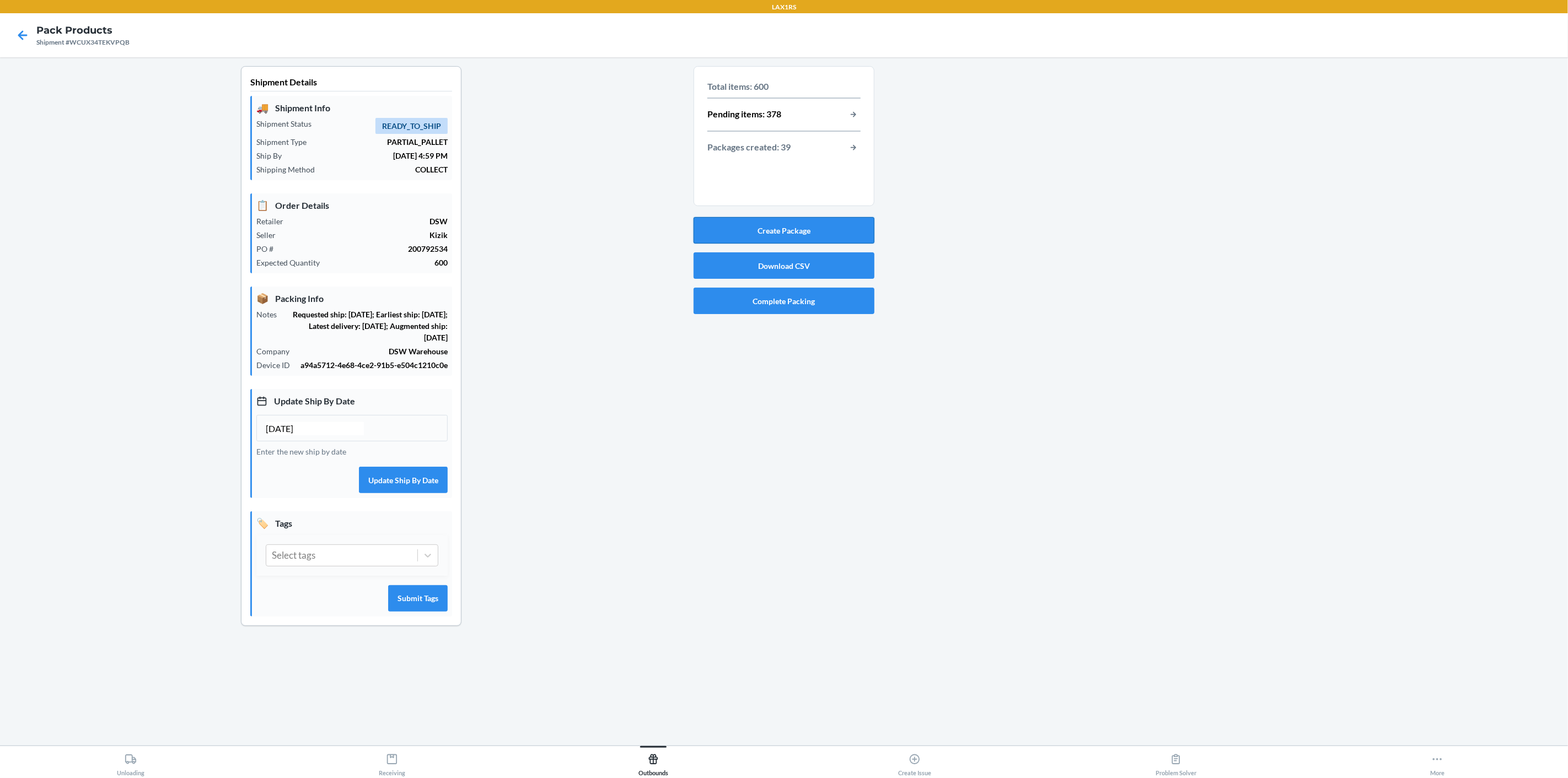
click at [823, 240] on button "Create Package" at bounding box center [784, 230] width 181 height 27
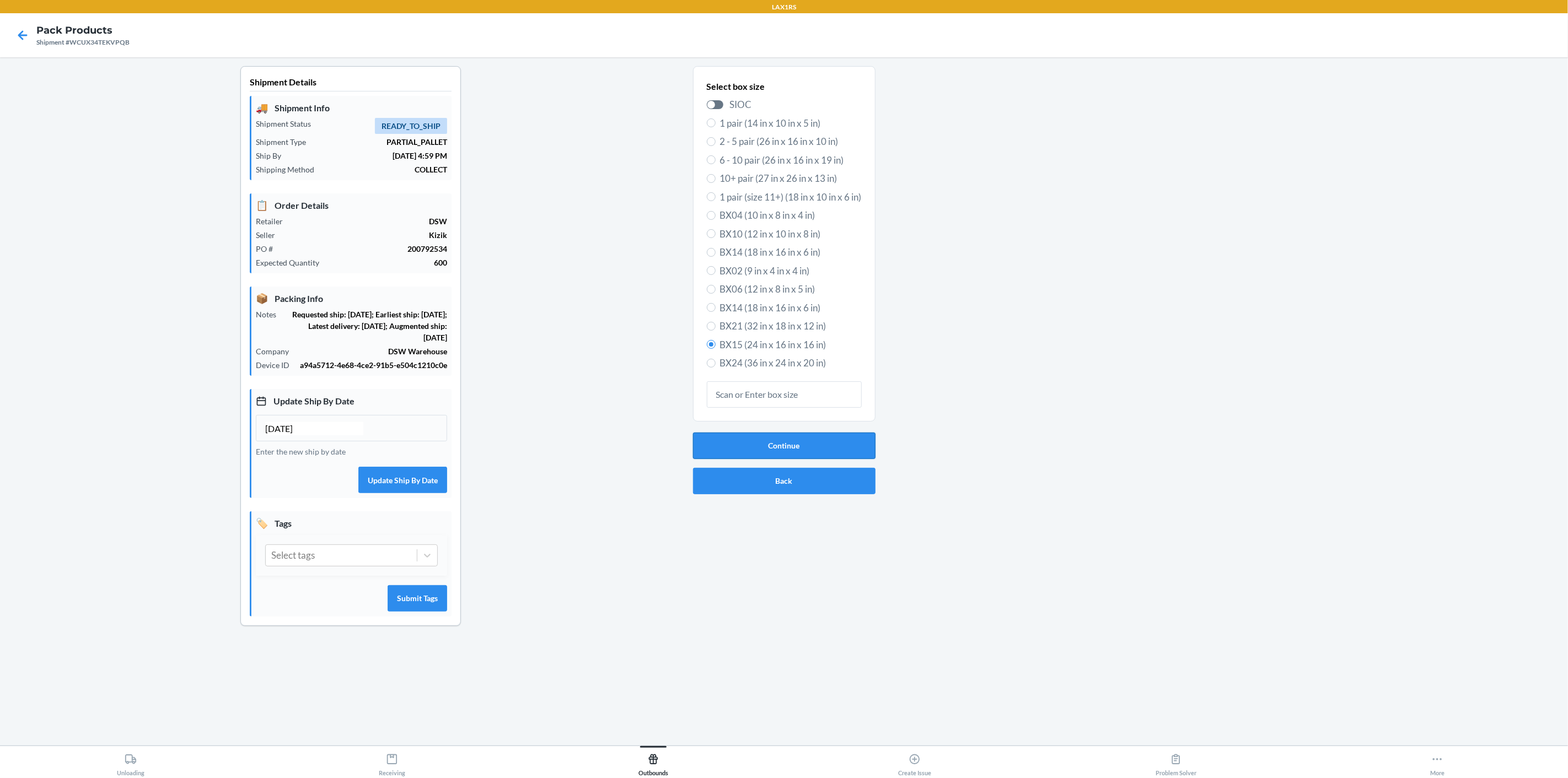
click at [852, 440] on button "Continue" at bounding box center [784, 445] width 182 height 27
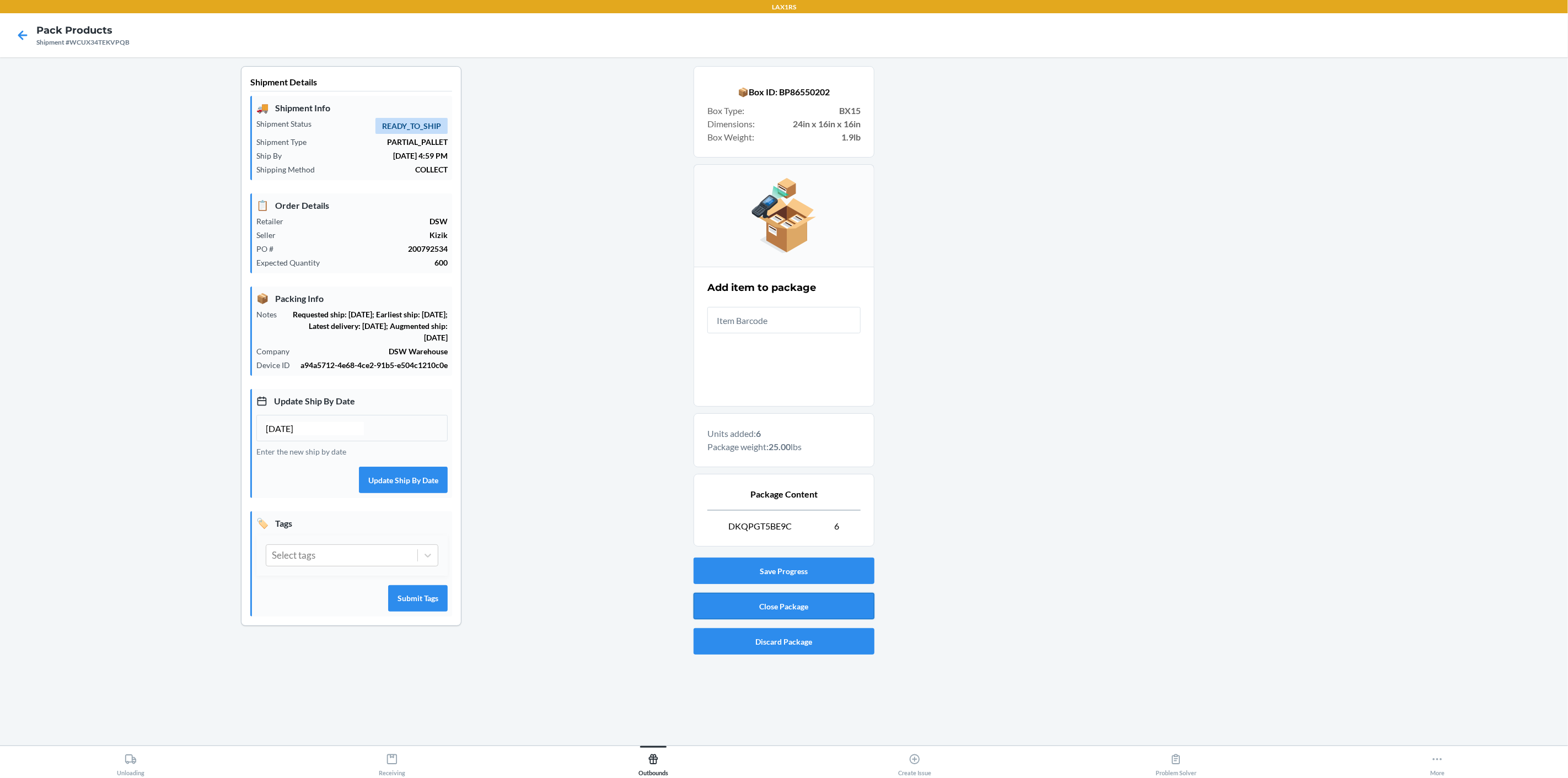
click at [832, 600] on button "Close Package" at bounding box center [784, 605] width 181 height 27
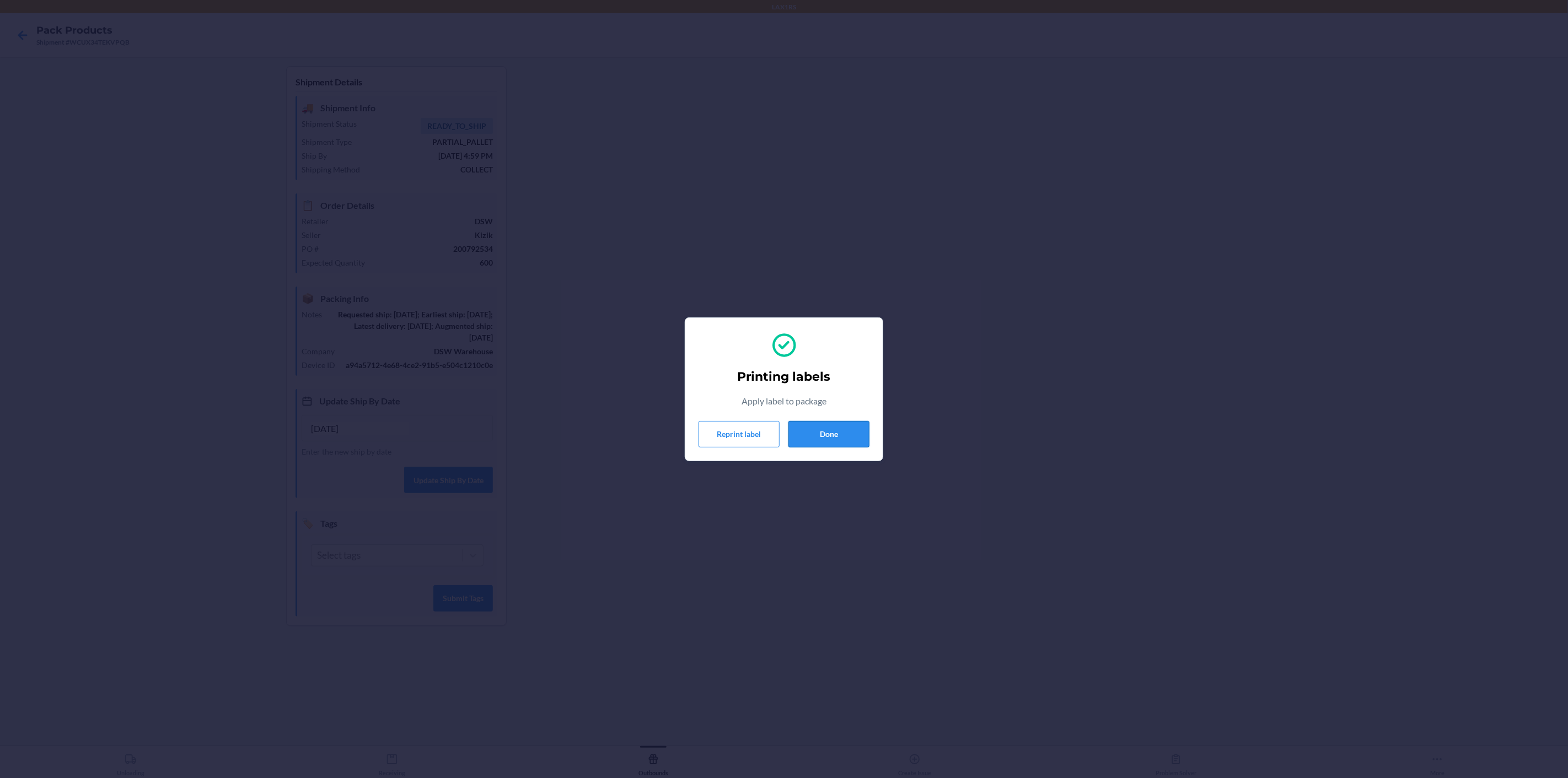
click at [831, 436] on button "Done" at bounding box center [828, 434] width 81 height 27
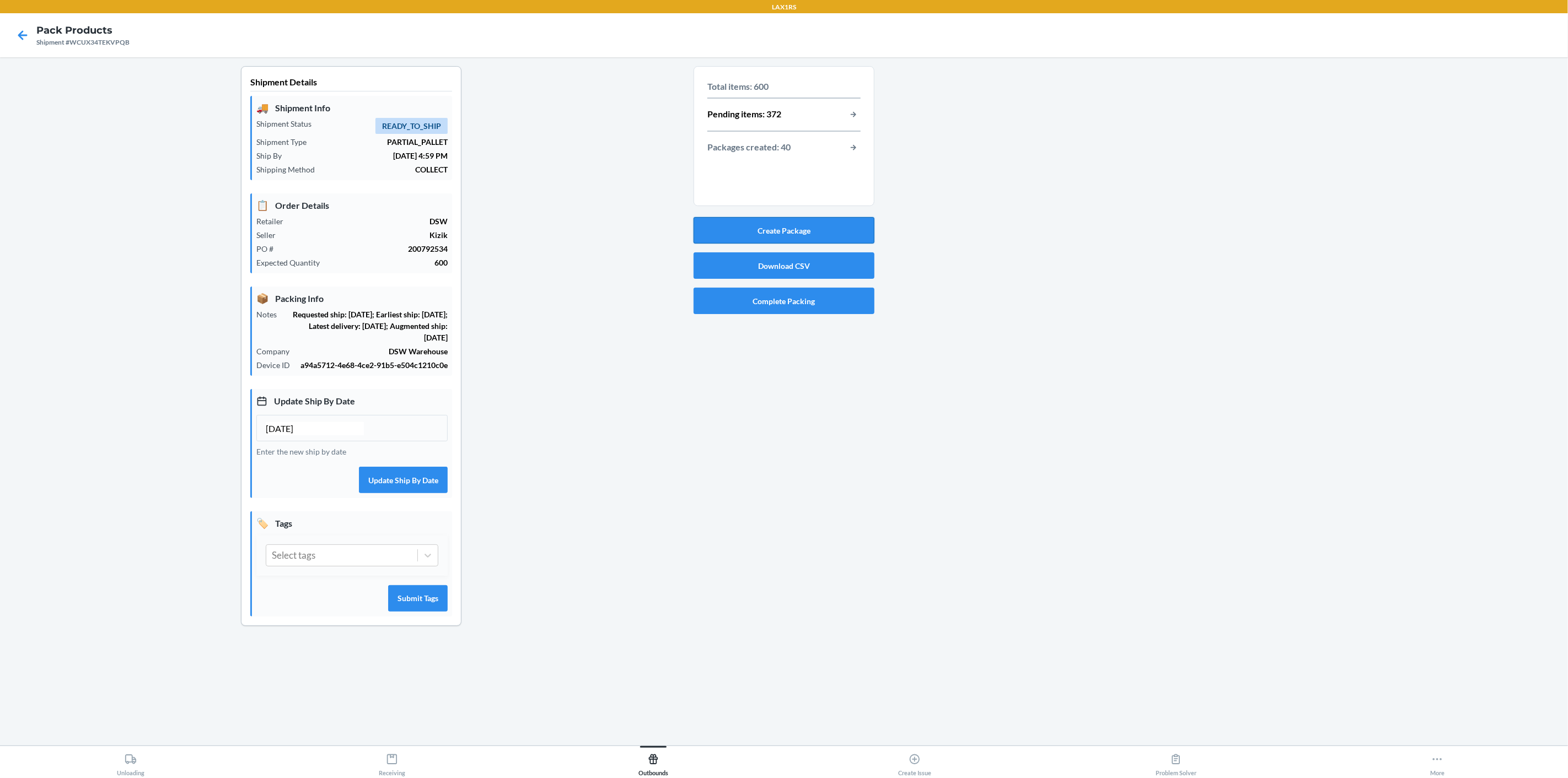
click at [857, 225] on button "Create Package" at bounding box center [784, 230] width 181 height 27
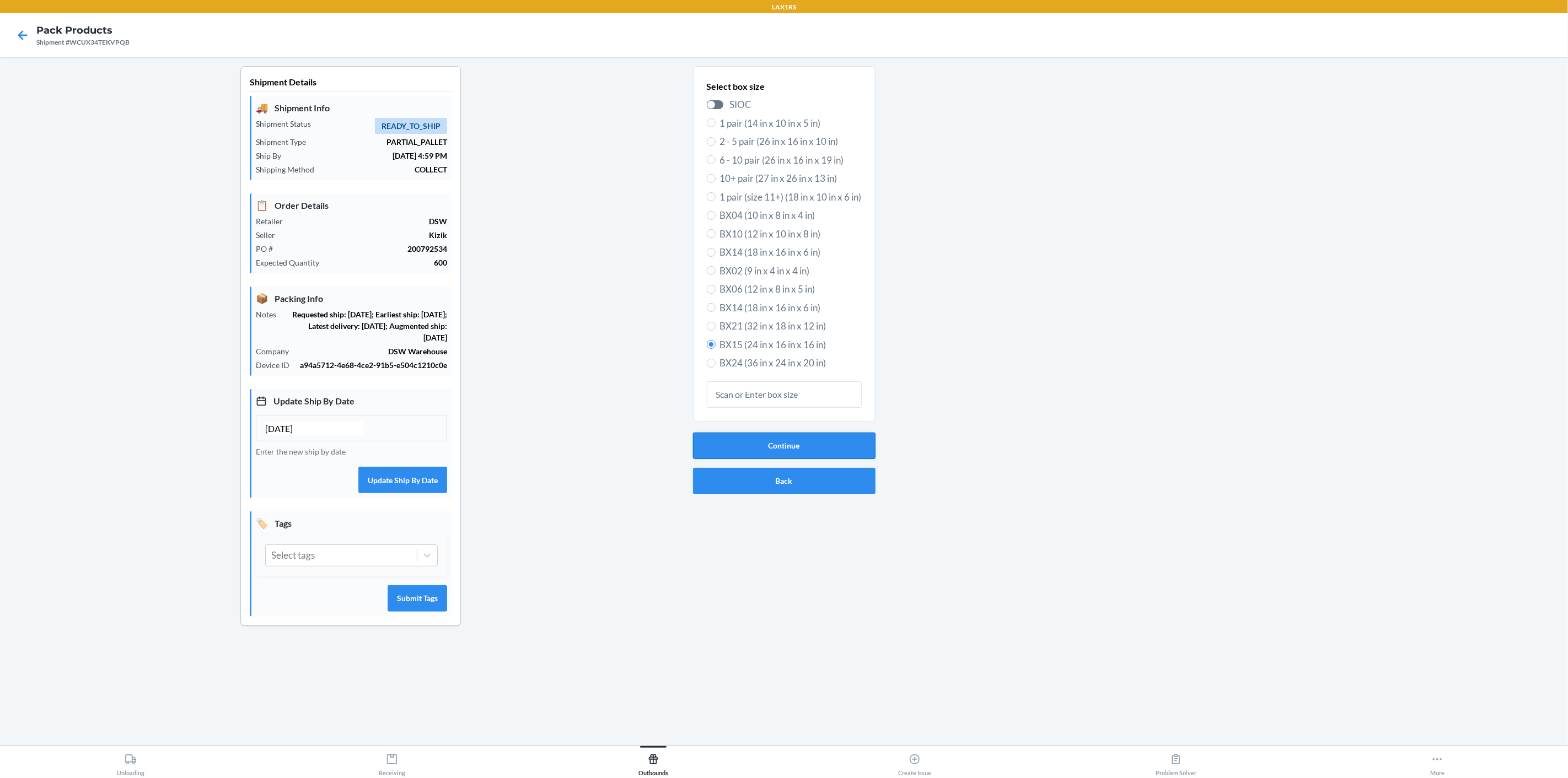
click at [768, 441] on button "Continue" at bounding box center [784, 445] width 182 height 27
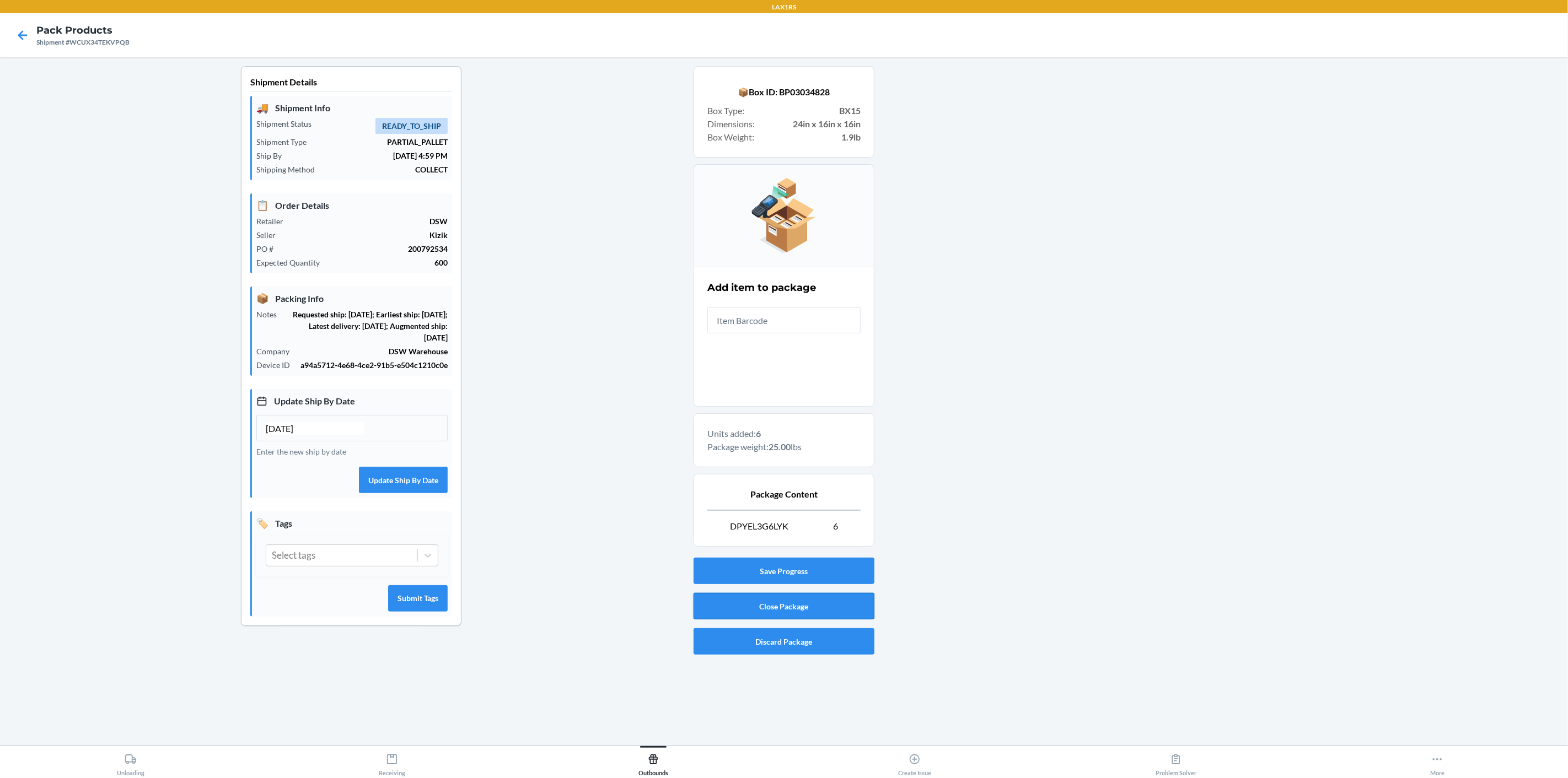
click at [746, 603] on button "Close Package" at bounding box center [784, 605] width 181 height 27
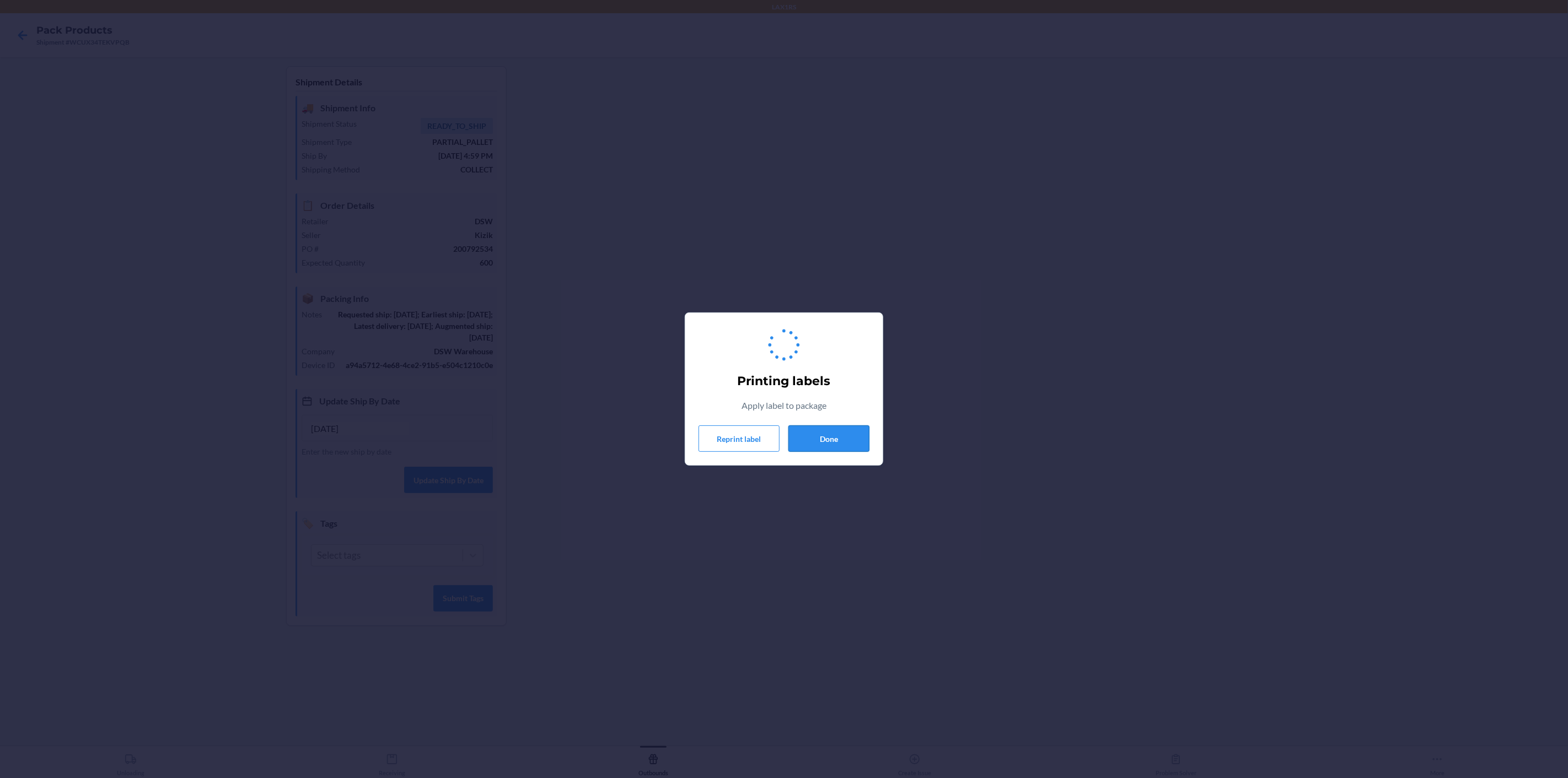
click at [852, 441] on button "Done" at bounding box center [828, 438] width 81 height 27
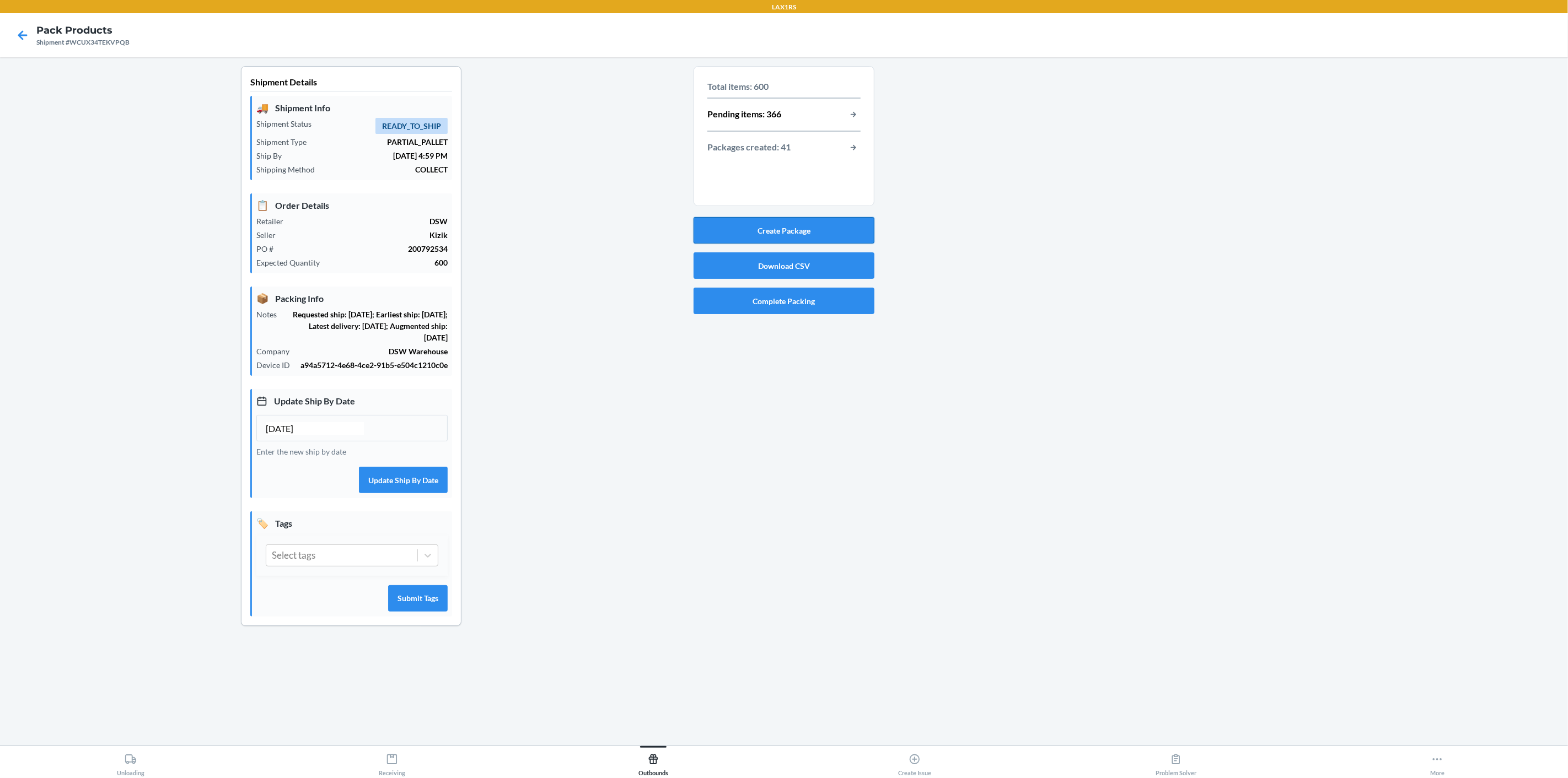
click at [773, 233] on button "Create Package" at bounding box center [784, 230] width 181 height 27
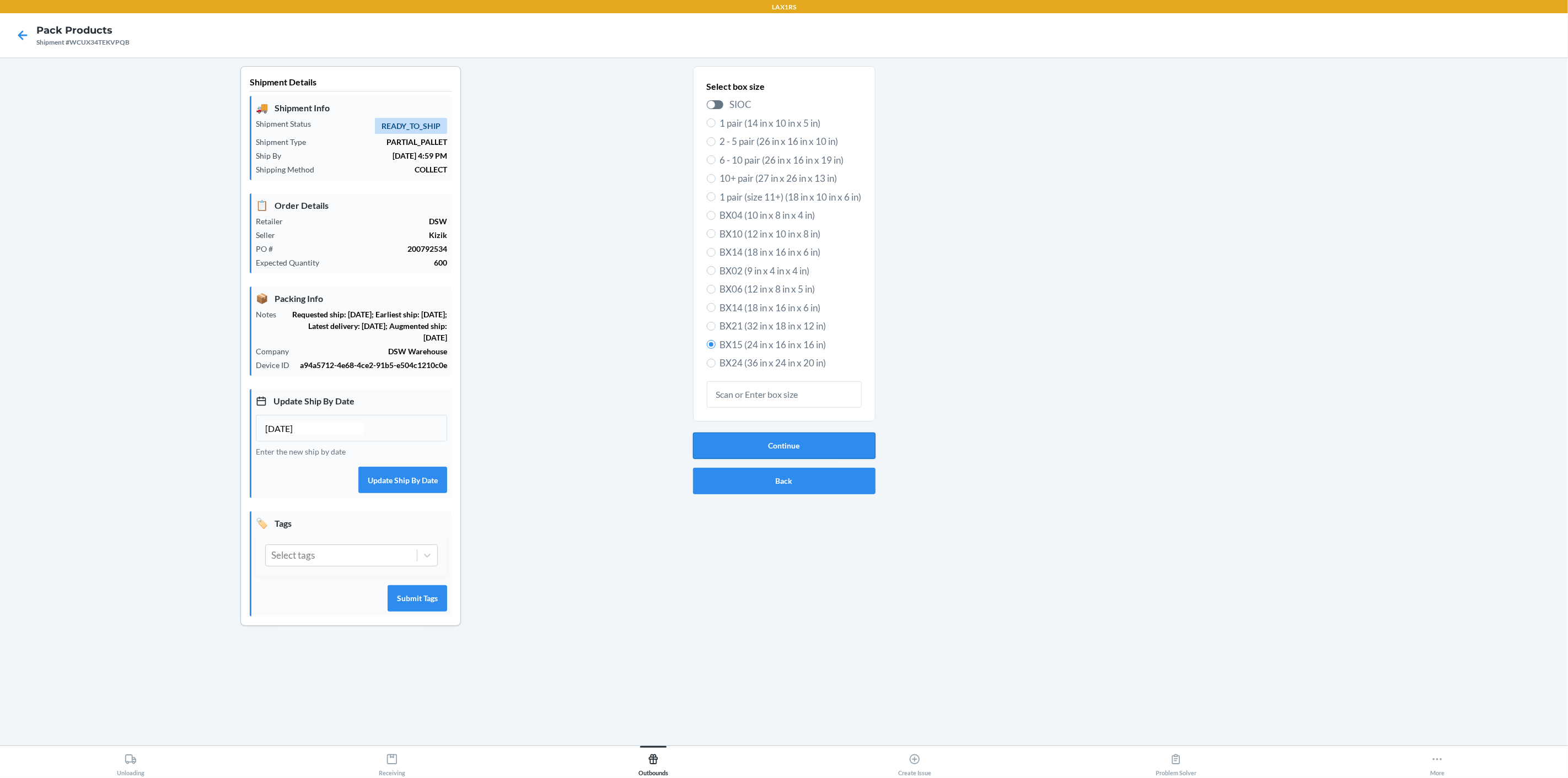
click at [803, 442] on button "Continue" at bounding box center [784, 445] width 182 height 27
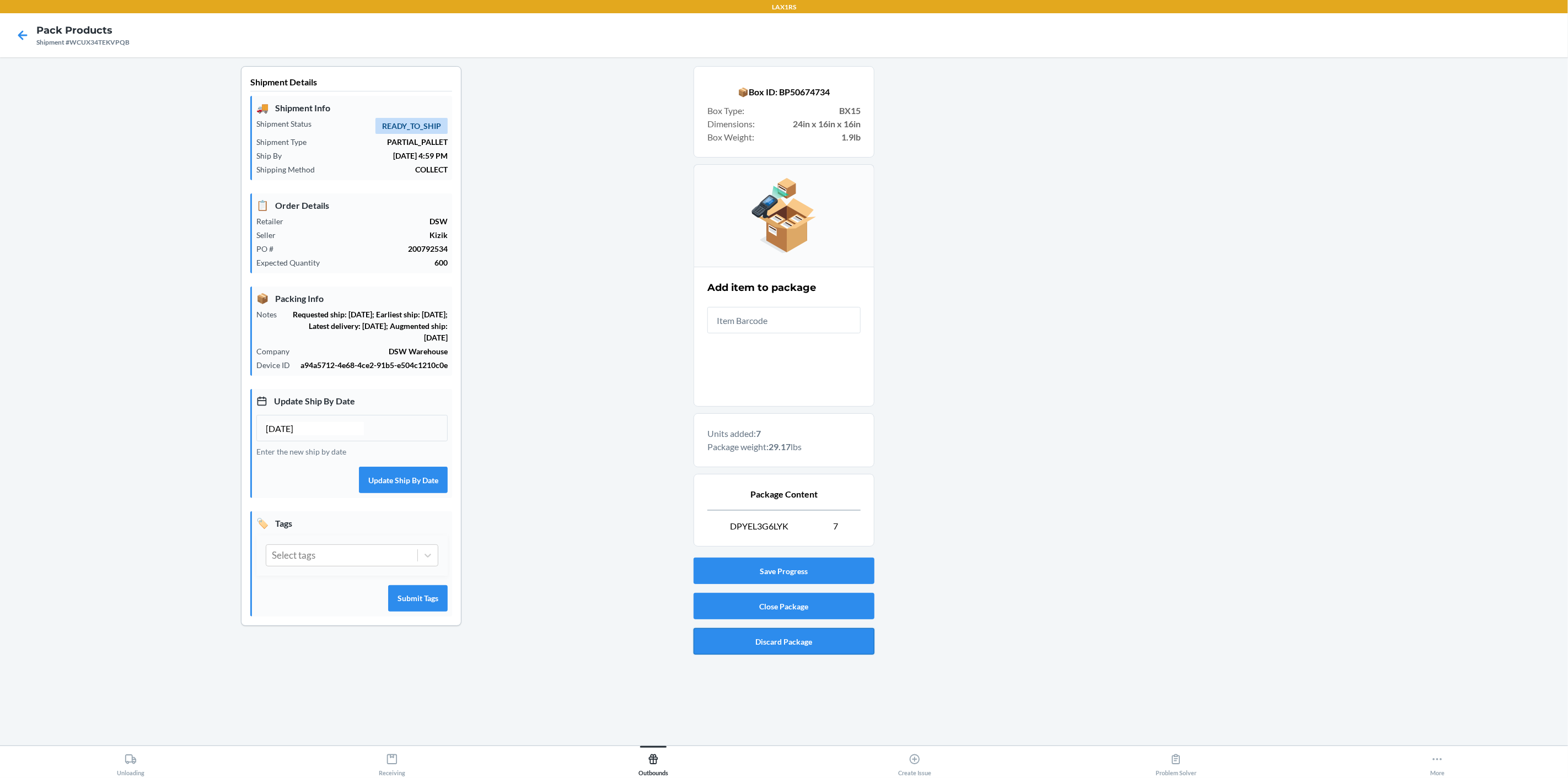
click at [730, 637] on button "Discard Package" at bounding box center [784, 641] width 181 height 27
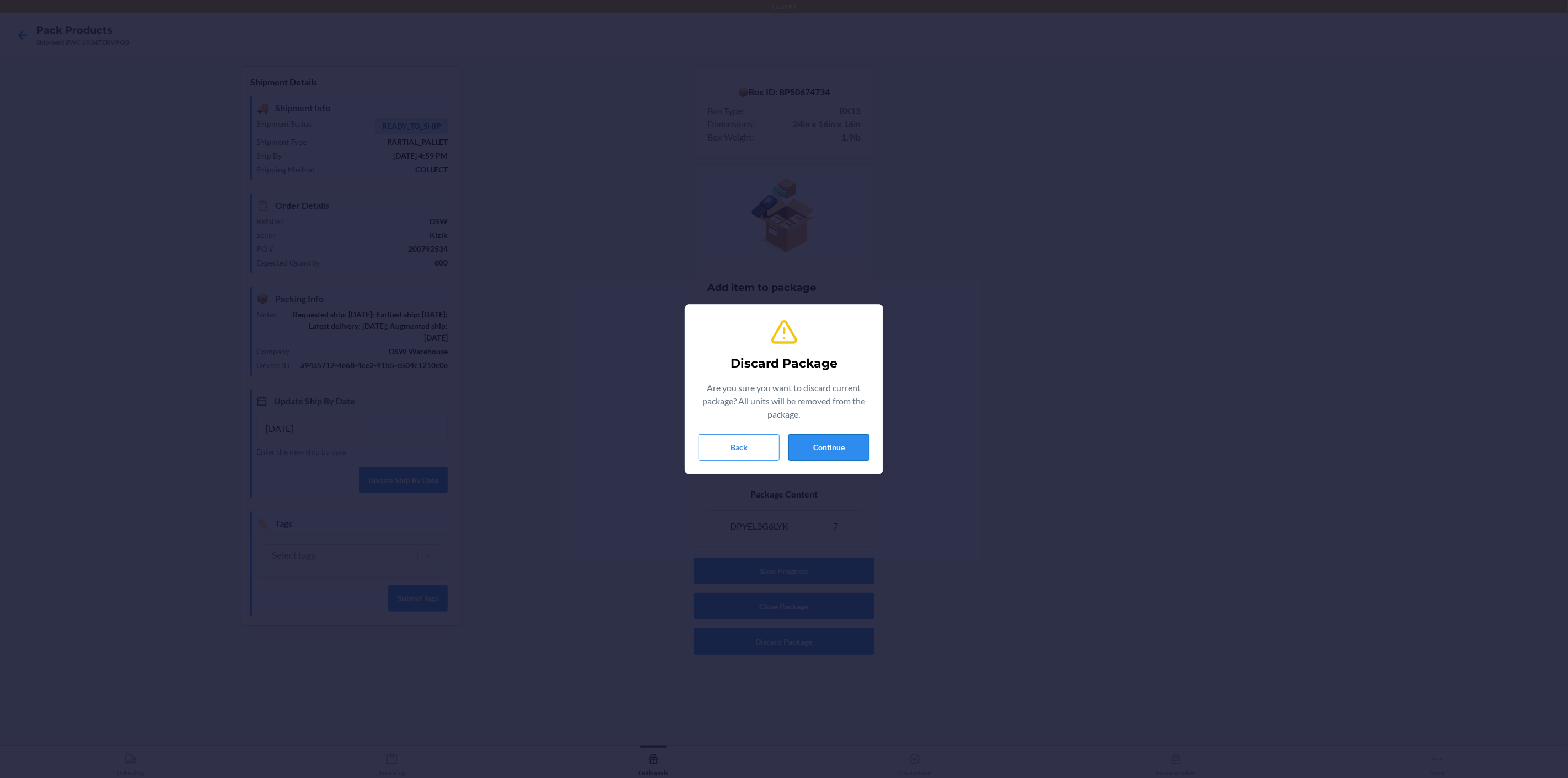
click at [823, 442] on button "Continue" at bounding box center [828, 447] width 81 height 27
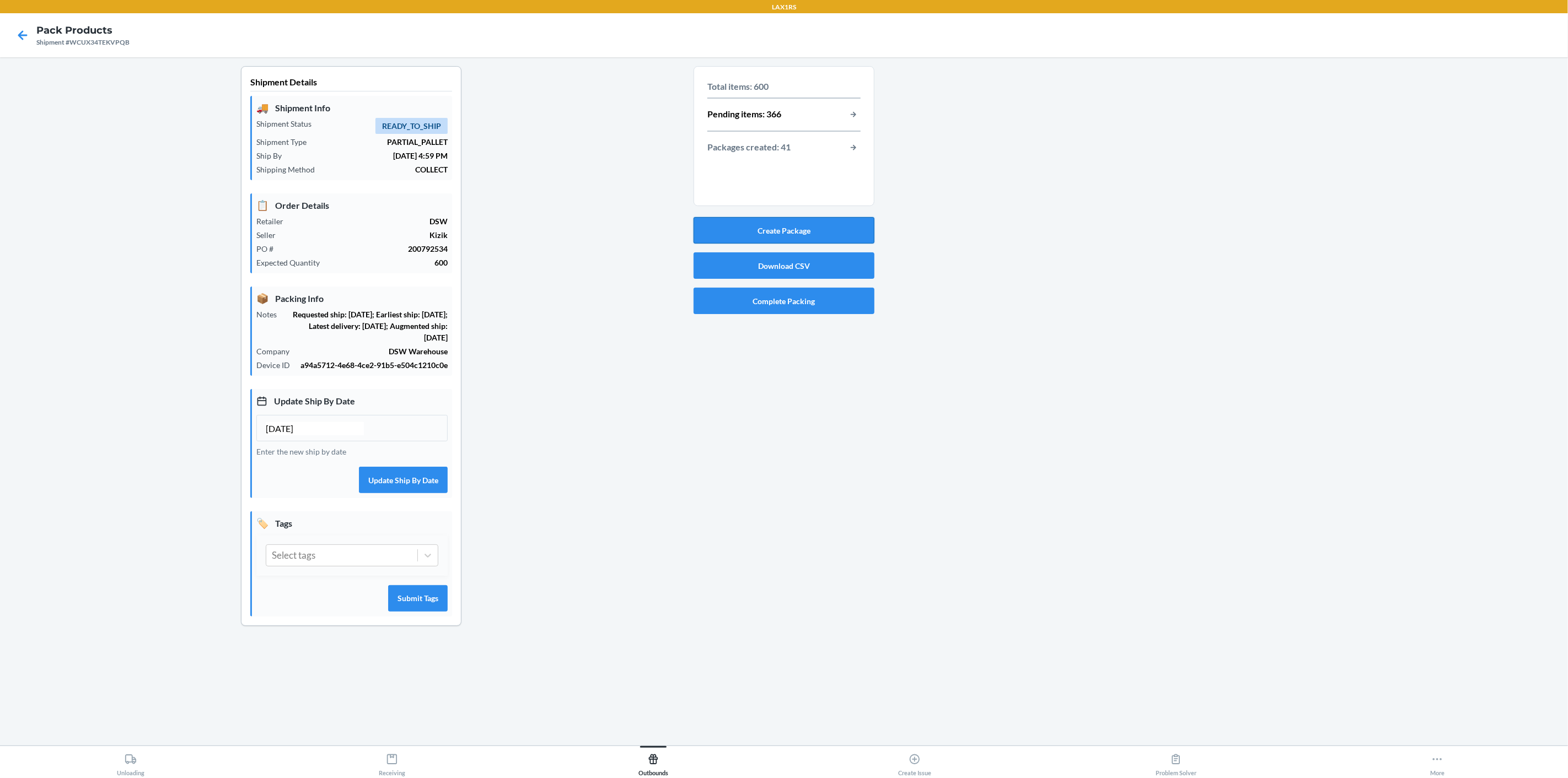
click at [835, 233] on button "Create Package" at bounding box center [784, 230] width 181 height 27
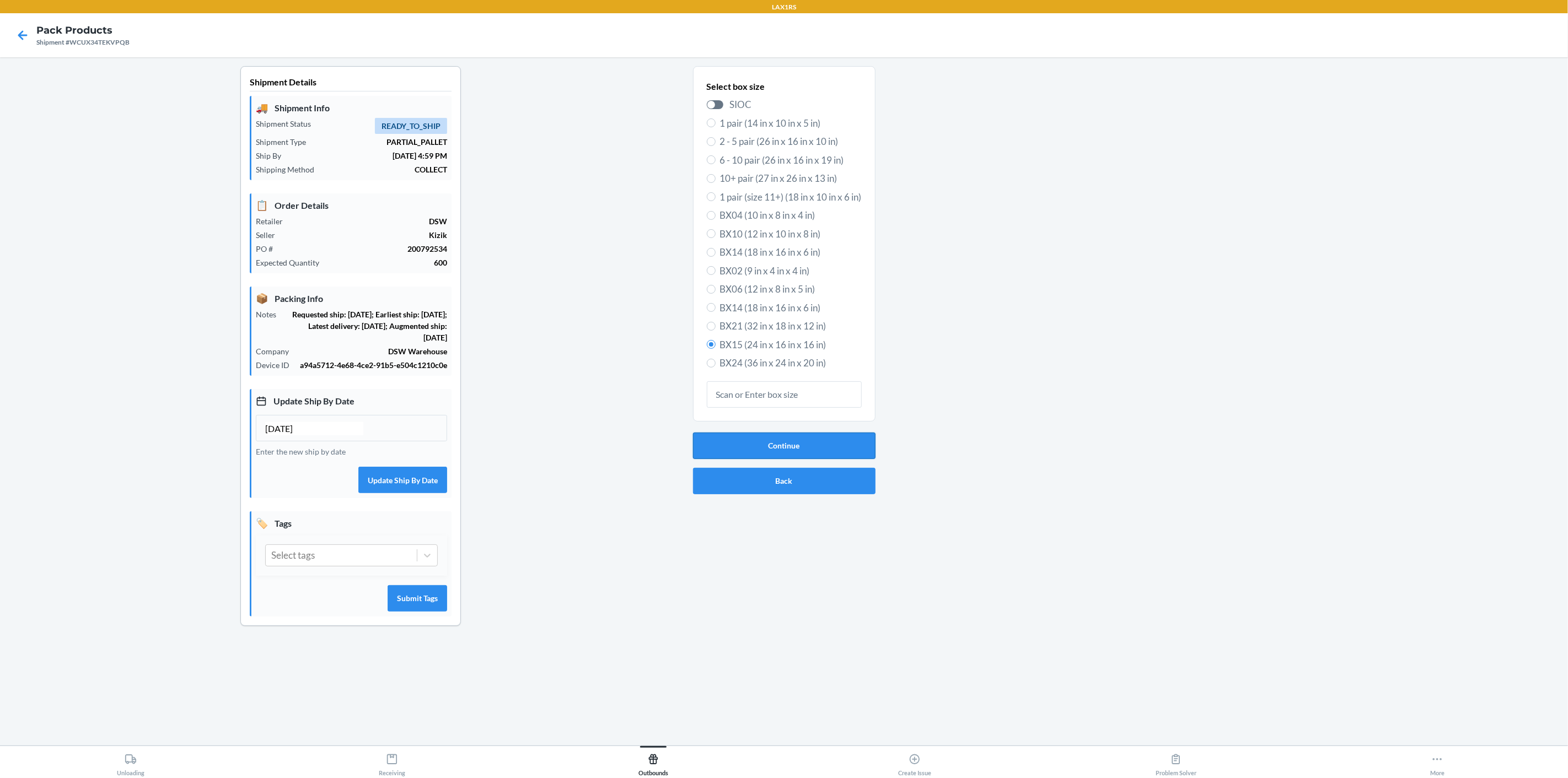
click at [815, 442] on button "Continue" at bounding box center [784, 445] width 182 height 27
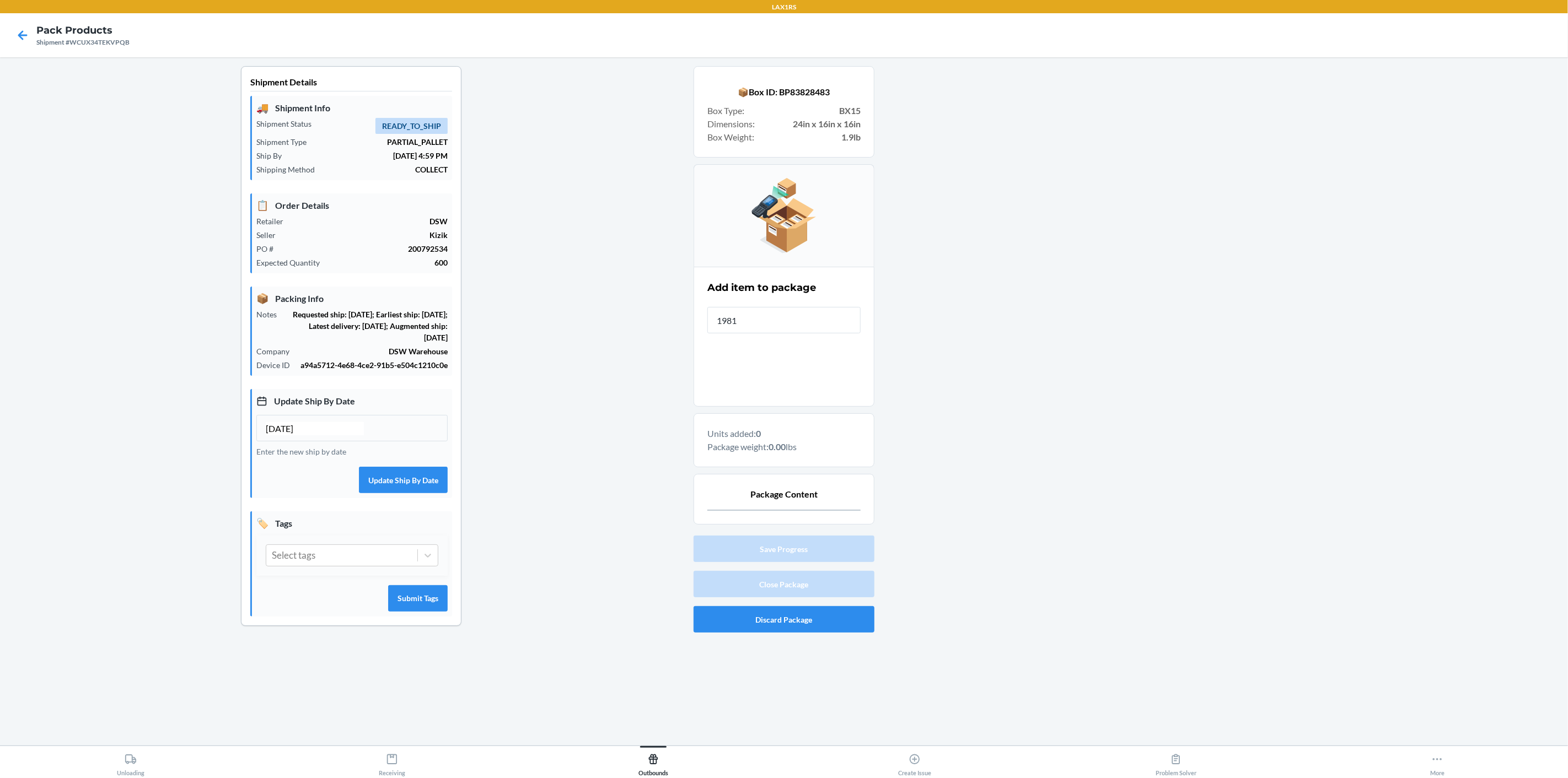
type input "19811"
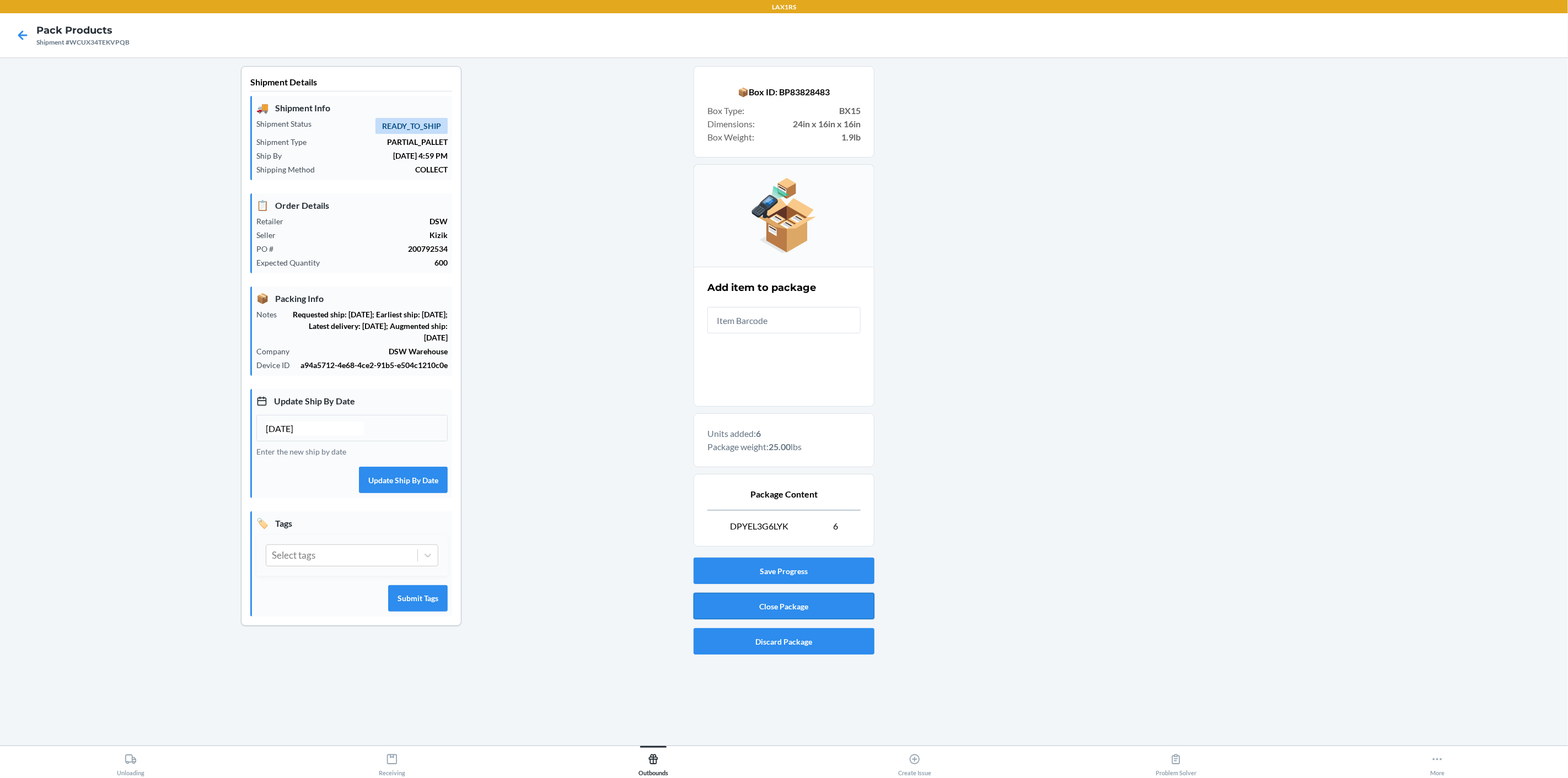
click at [823, 608] on button "Close Package" at bounding box center [784, 605] width 181 height 27
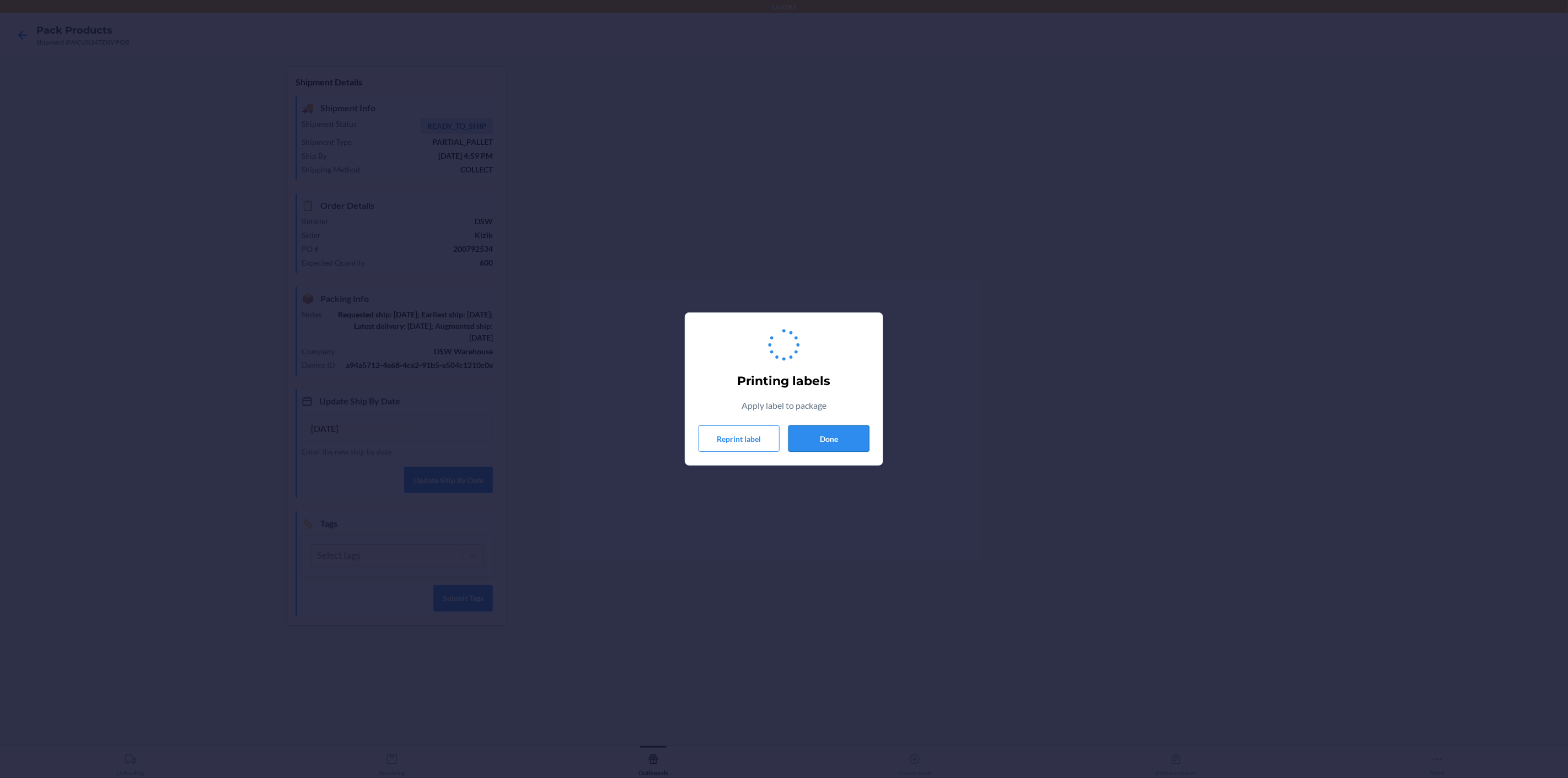
click at [825, 432] on button "Done" at bounding box center [828, 438] width 81 height 27
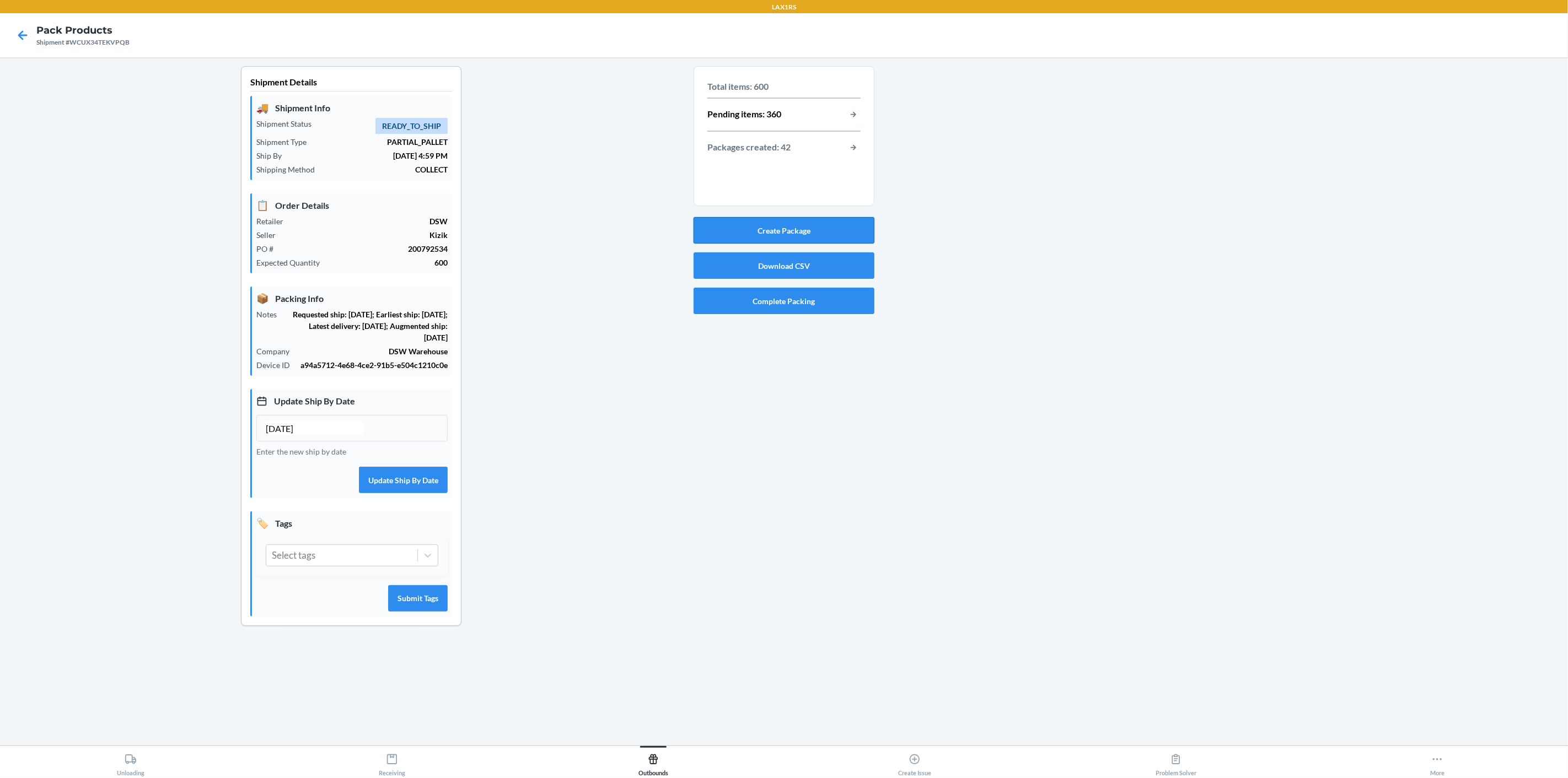
click at [750, 235] on button "Create Package" at bounding box center [784, 230] width 181 height 27
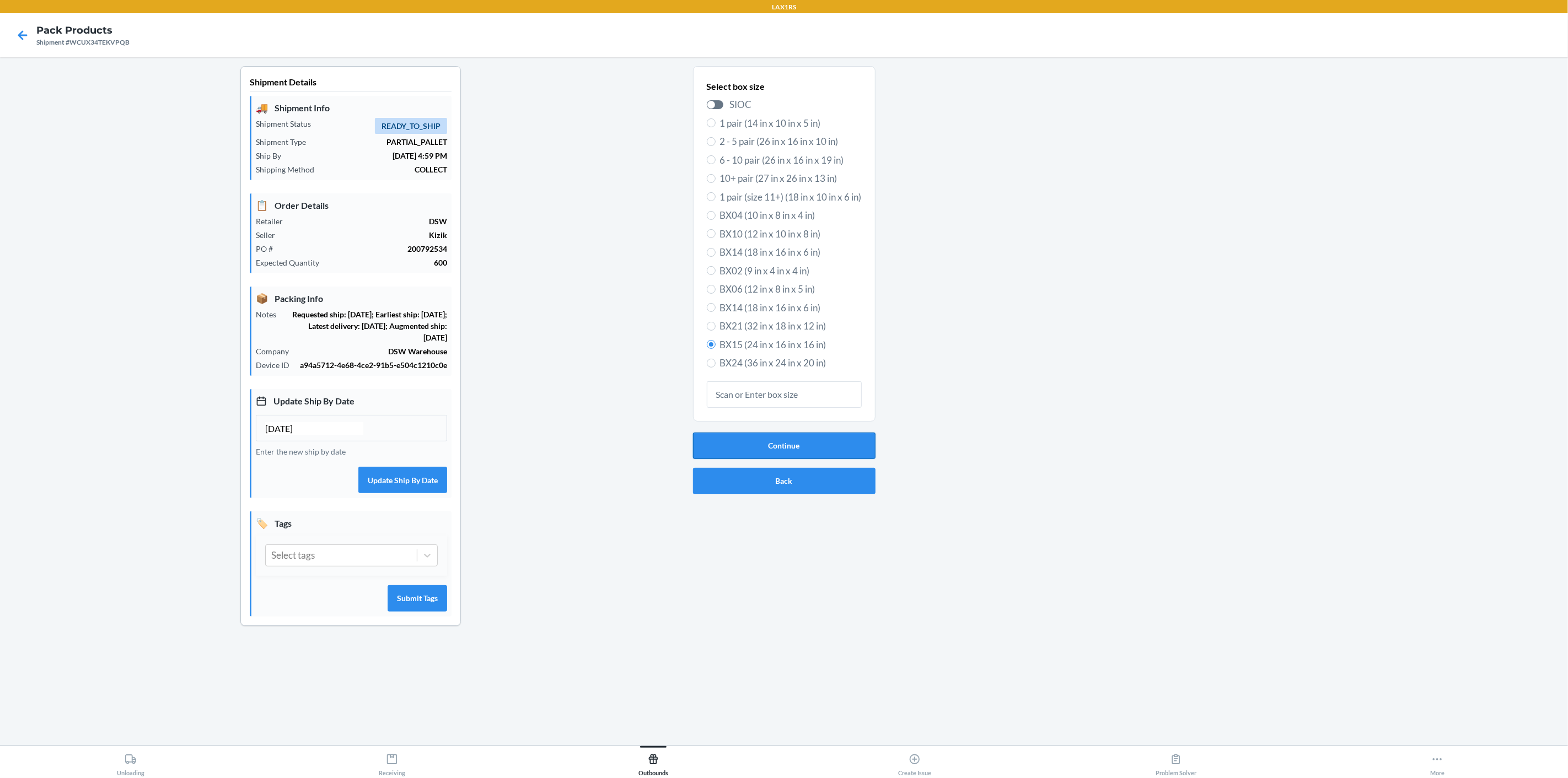
click at [778, 443] on button "Continue" at bounding box center [784, 445] width 182 height 27
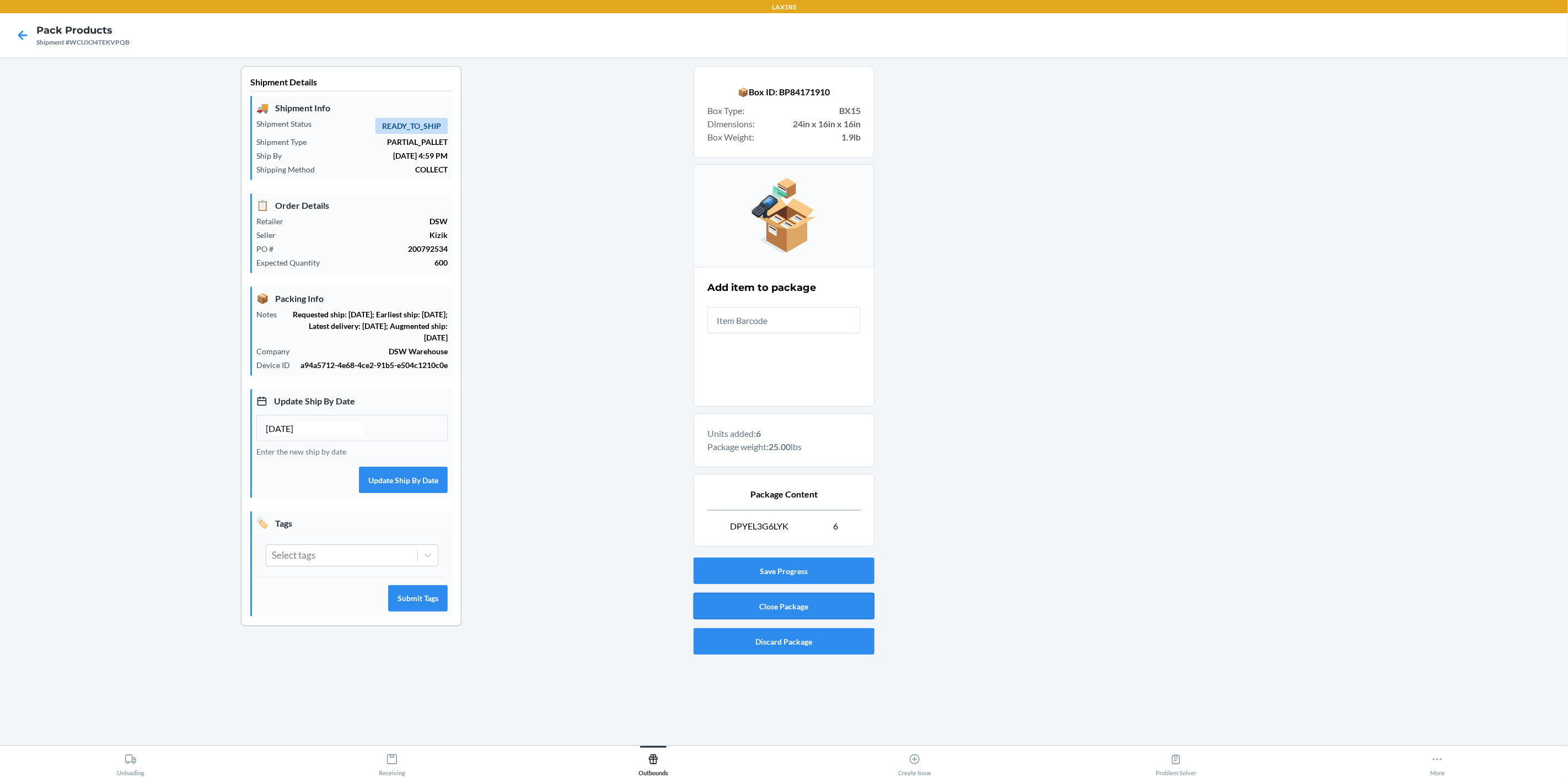
click at [774, 602] on button "Close Package" at bounding box center [784, 605] width 181 height 27
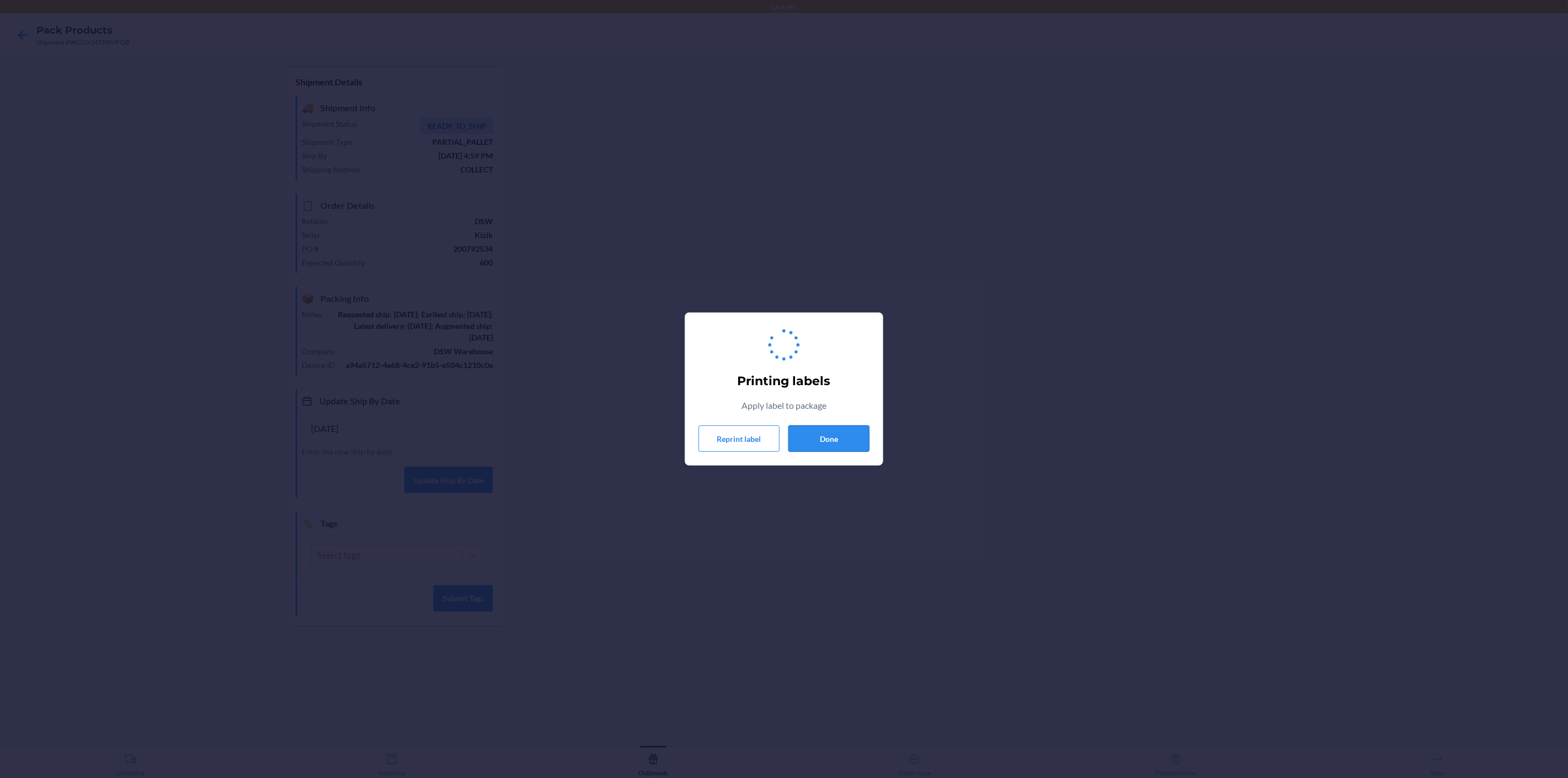
click at [829, 438] on button "Done" at bounding box center [828, 438] width 81 height 27
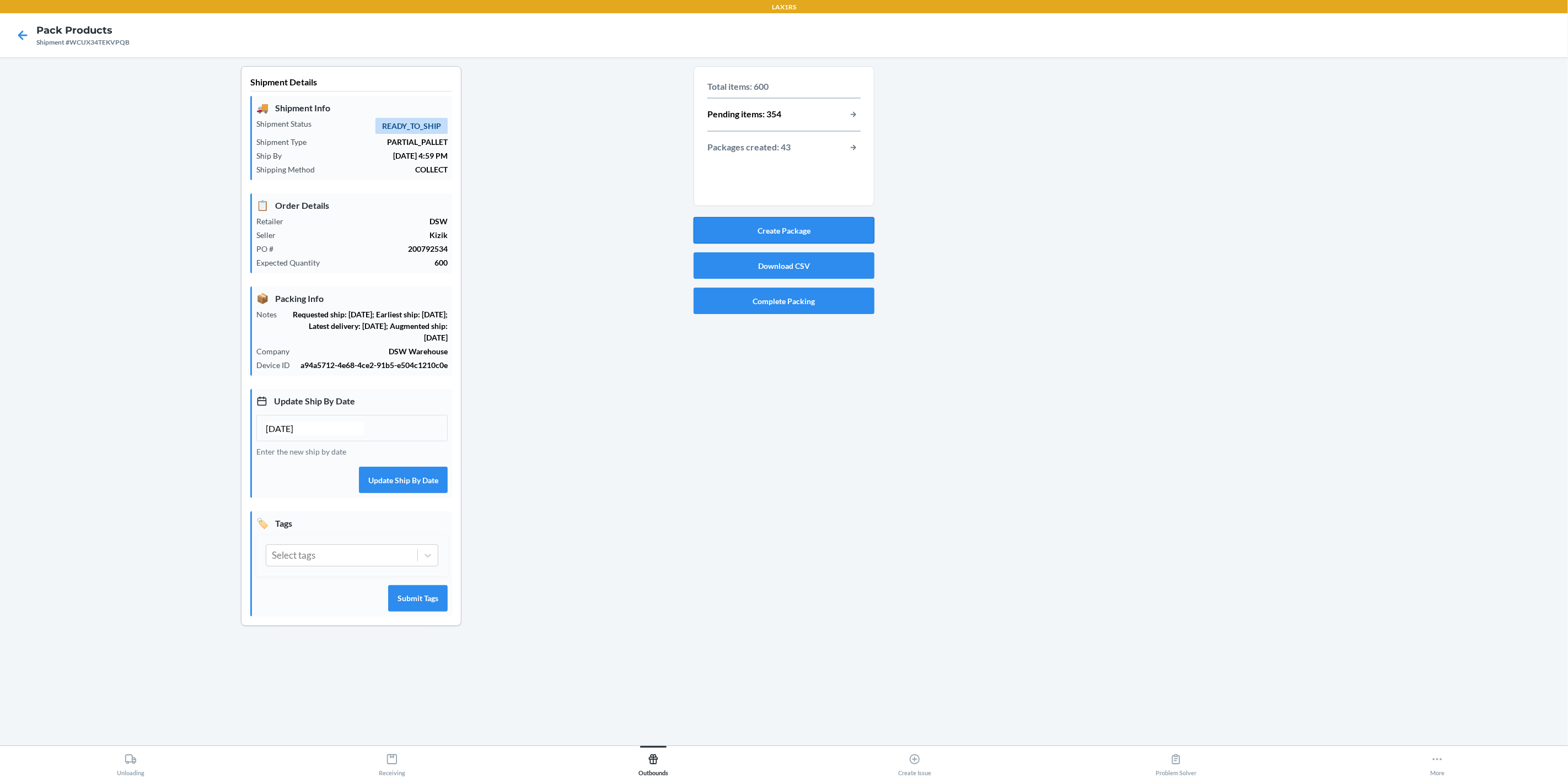
click at [776, 235] on button "Create Package" at bounding box center [784, 230] width 181 height 27
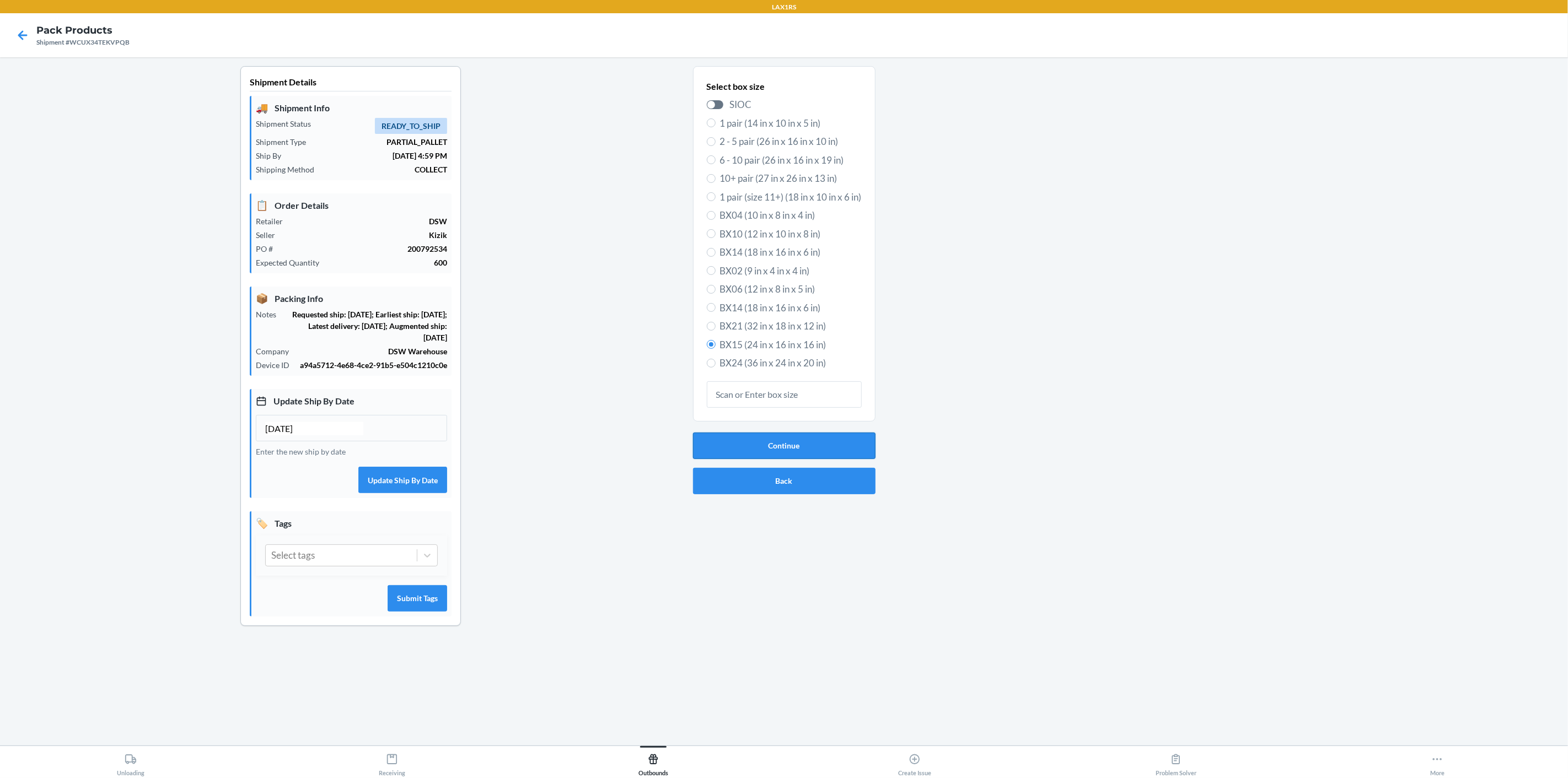
click at [807, 443] on button "Continue" at bounding box center [784, 445] width 182 height 27
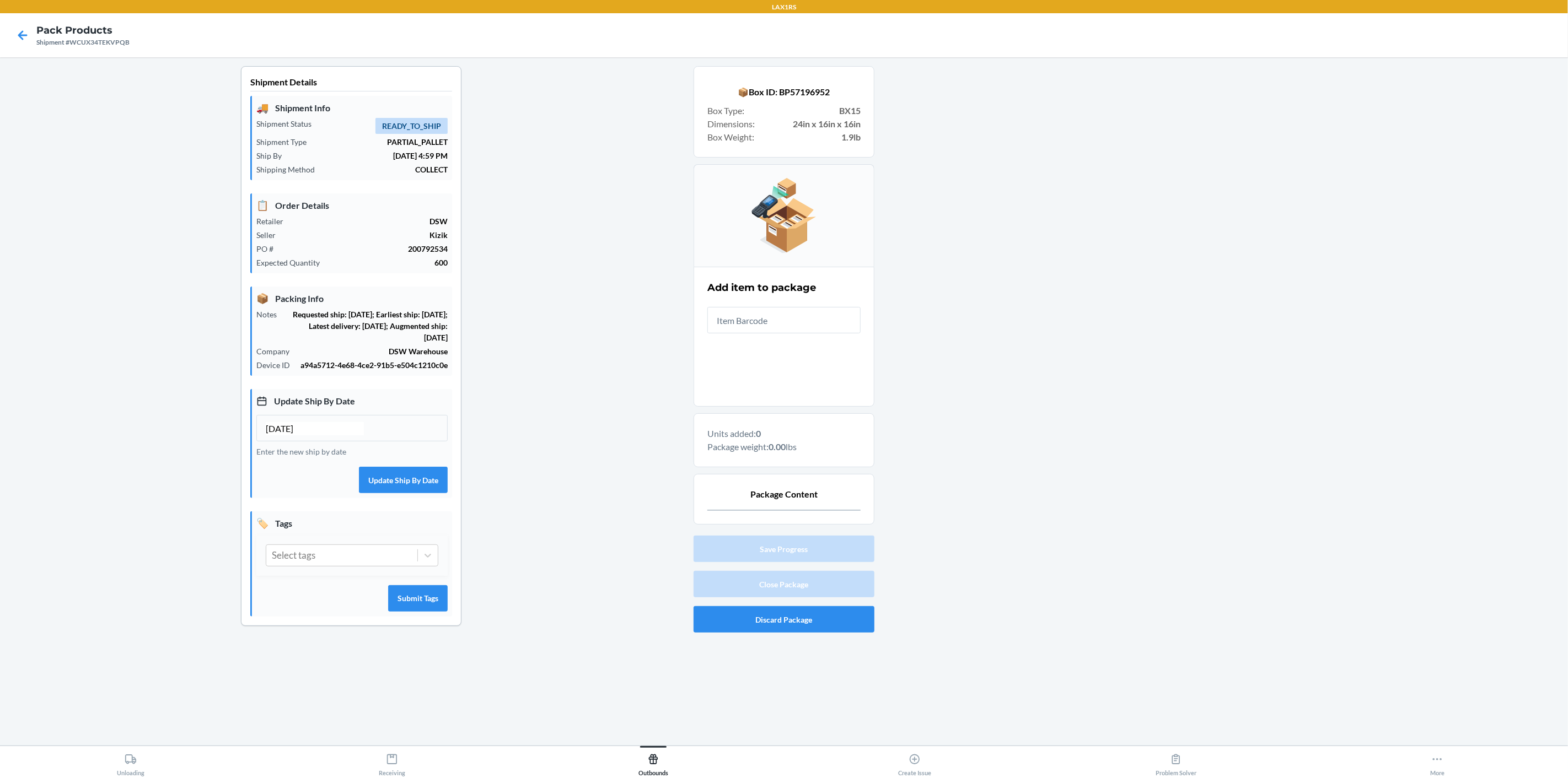
click at [734, 320] on input "text" at bounding box center [784, 320] width 154 height 27
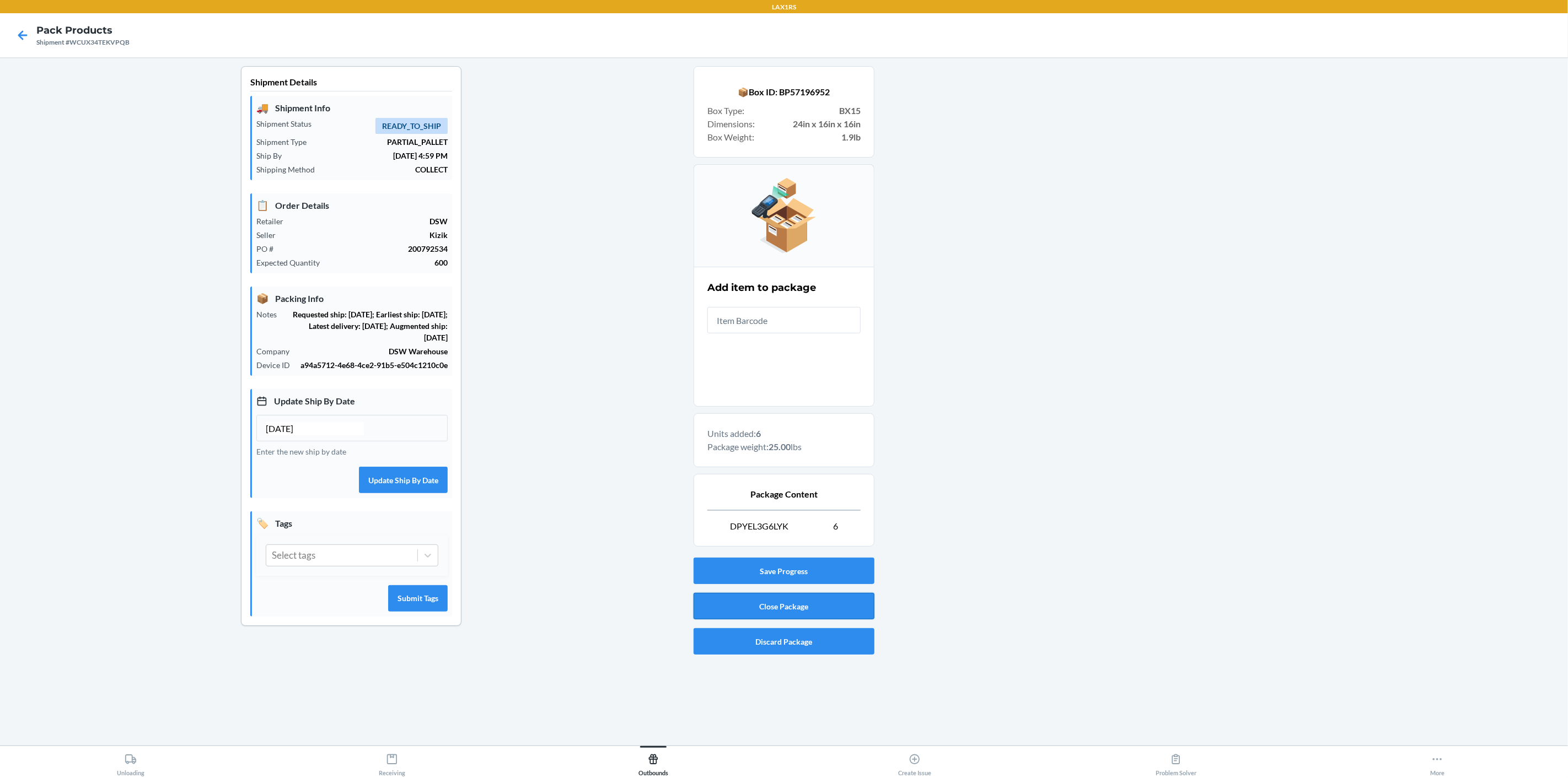
click at [801, 601] on button "Close Package" at bounding box center [784, 605] width 181 height 27
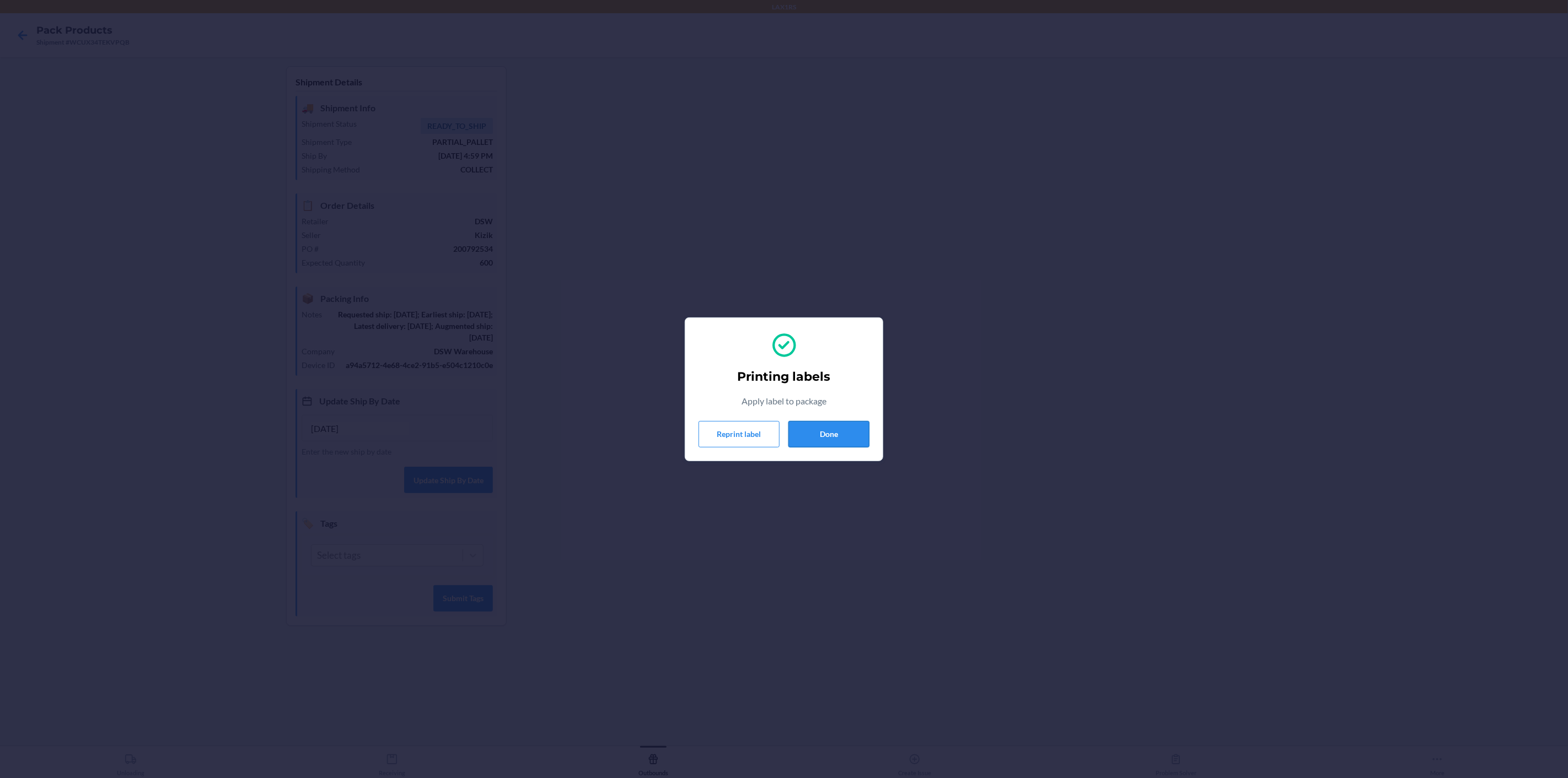
click at [823, 424] on button "Done" at bounding box center [828, 434] width 81 height 27
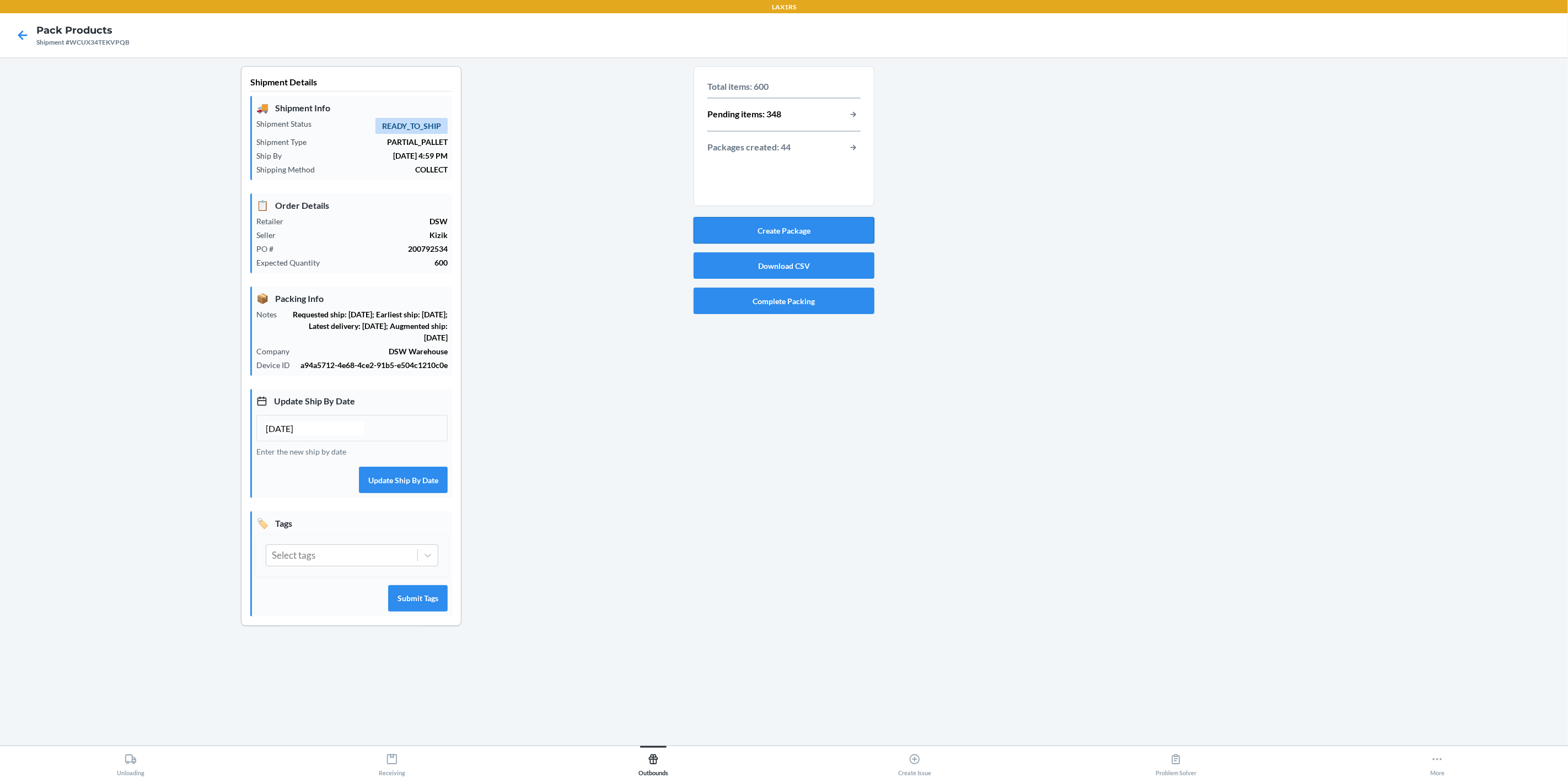
click at [781, 231] on button "Create Package" at bounding box center [784, 230] width 181 height 27
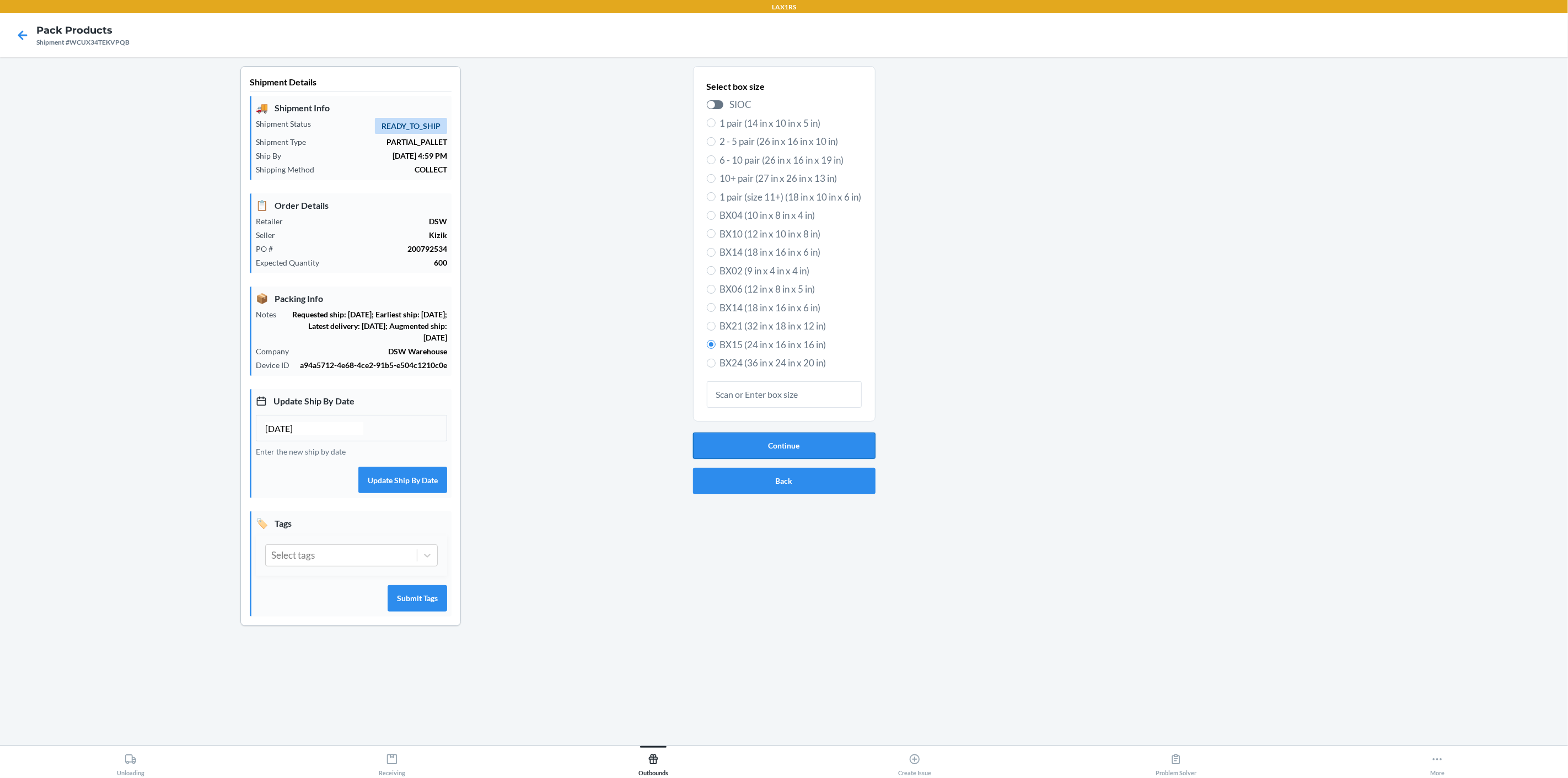
click at [828, 440] on button "Continue" at bounding box center [784, 445] width 182 height 27
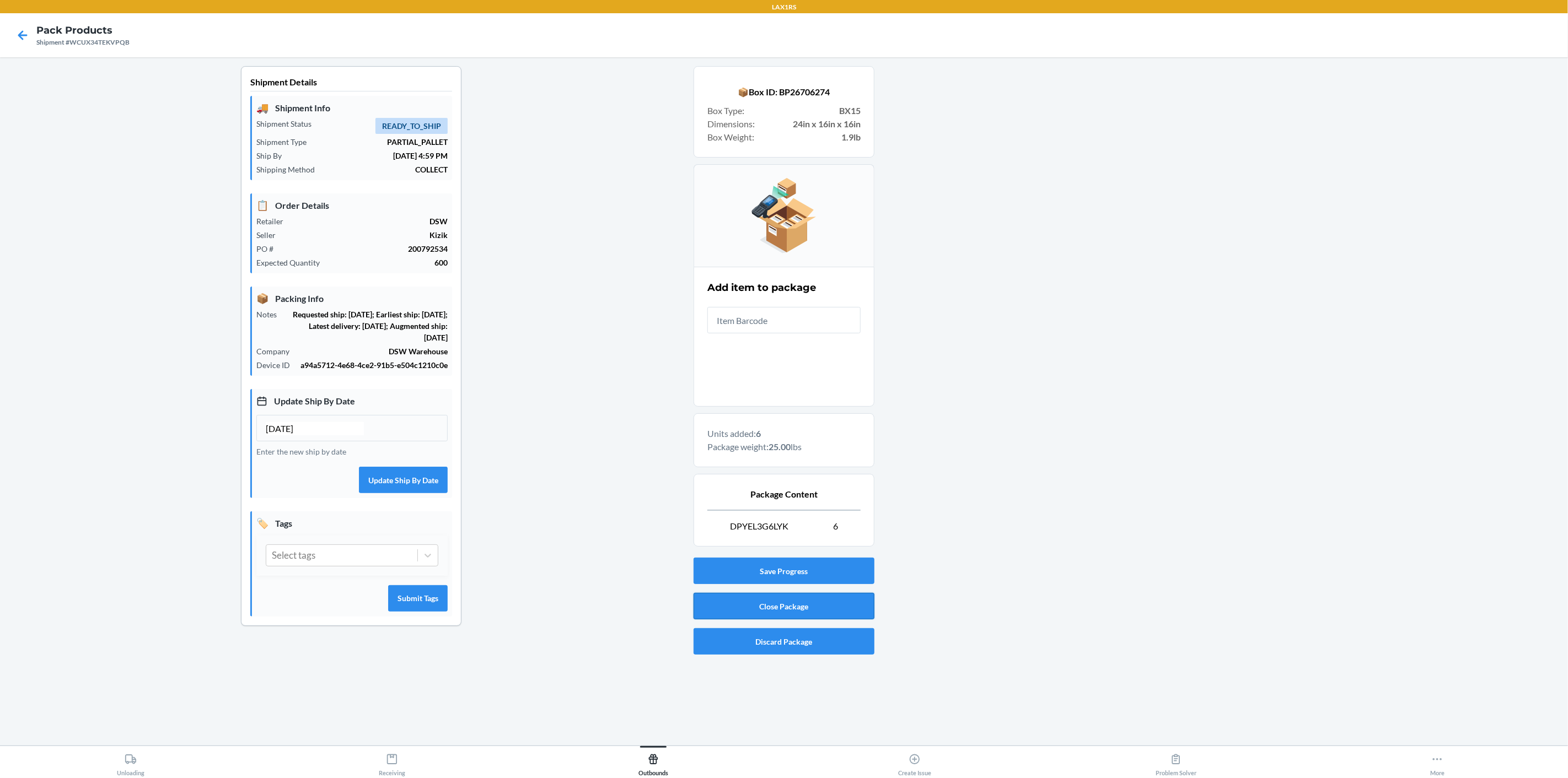
click at [839, 595] on button "Close Package" at bounding box center [784, 605] width 181 height 27
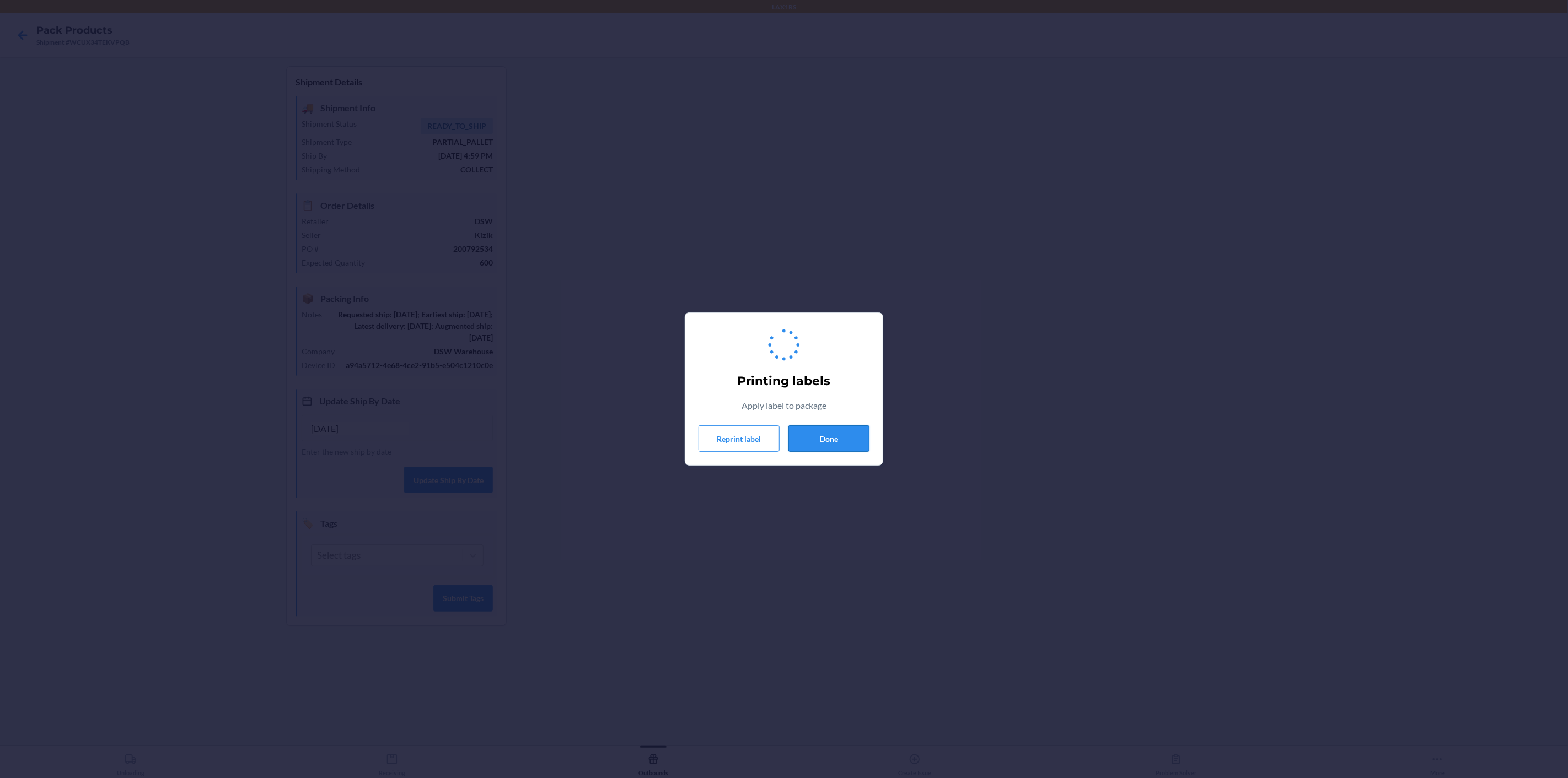
click at [834, 438] on button "Done" at bounding box center [828, 438] width 81 height 27
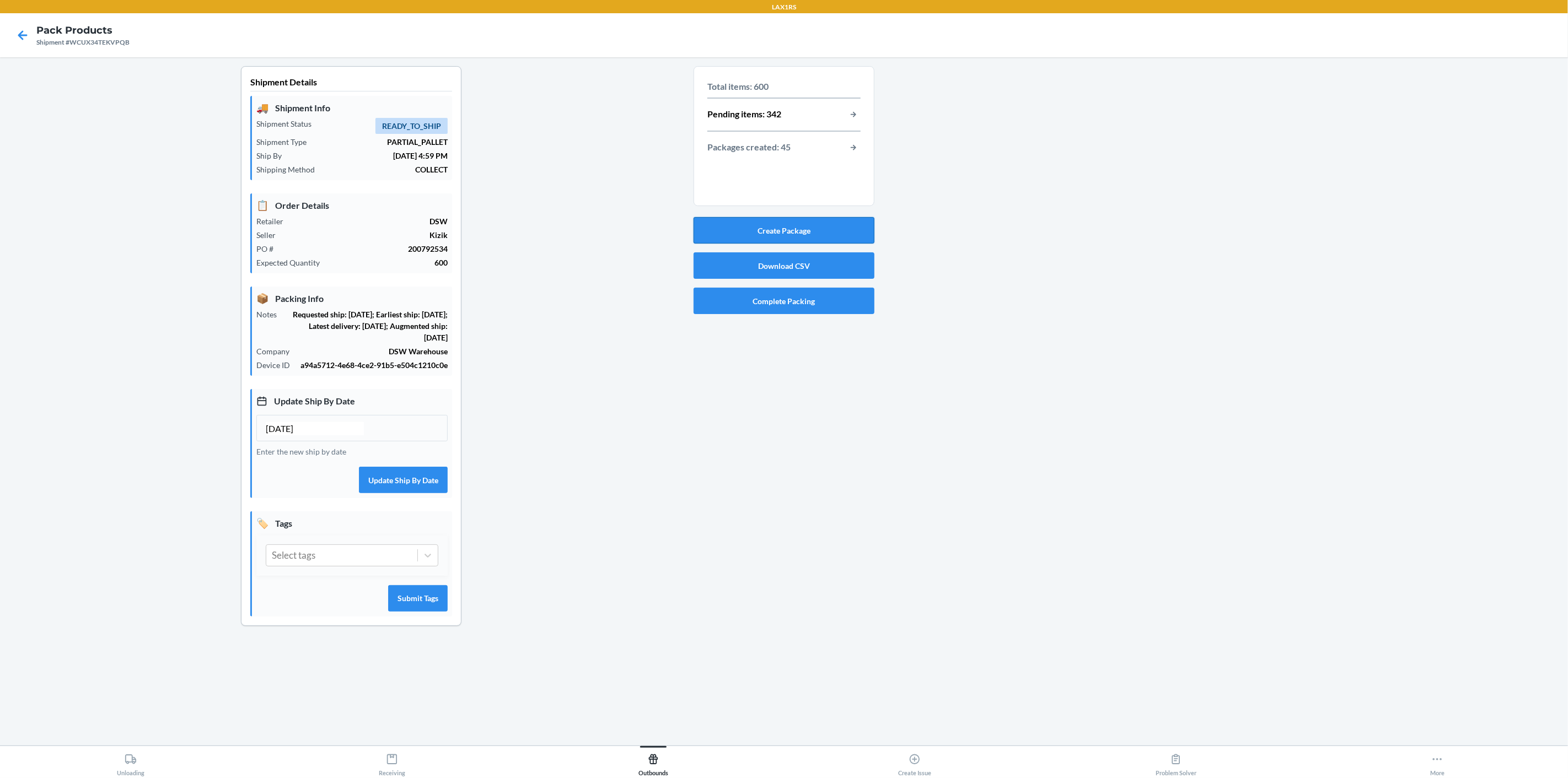
click at [773, 237] on button "Create Package" at bounding box center [784, 230] width 181 height 27
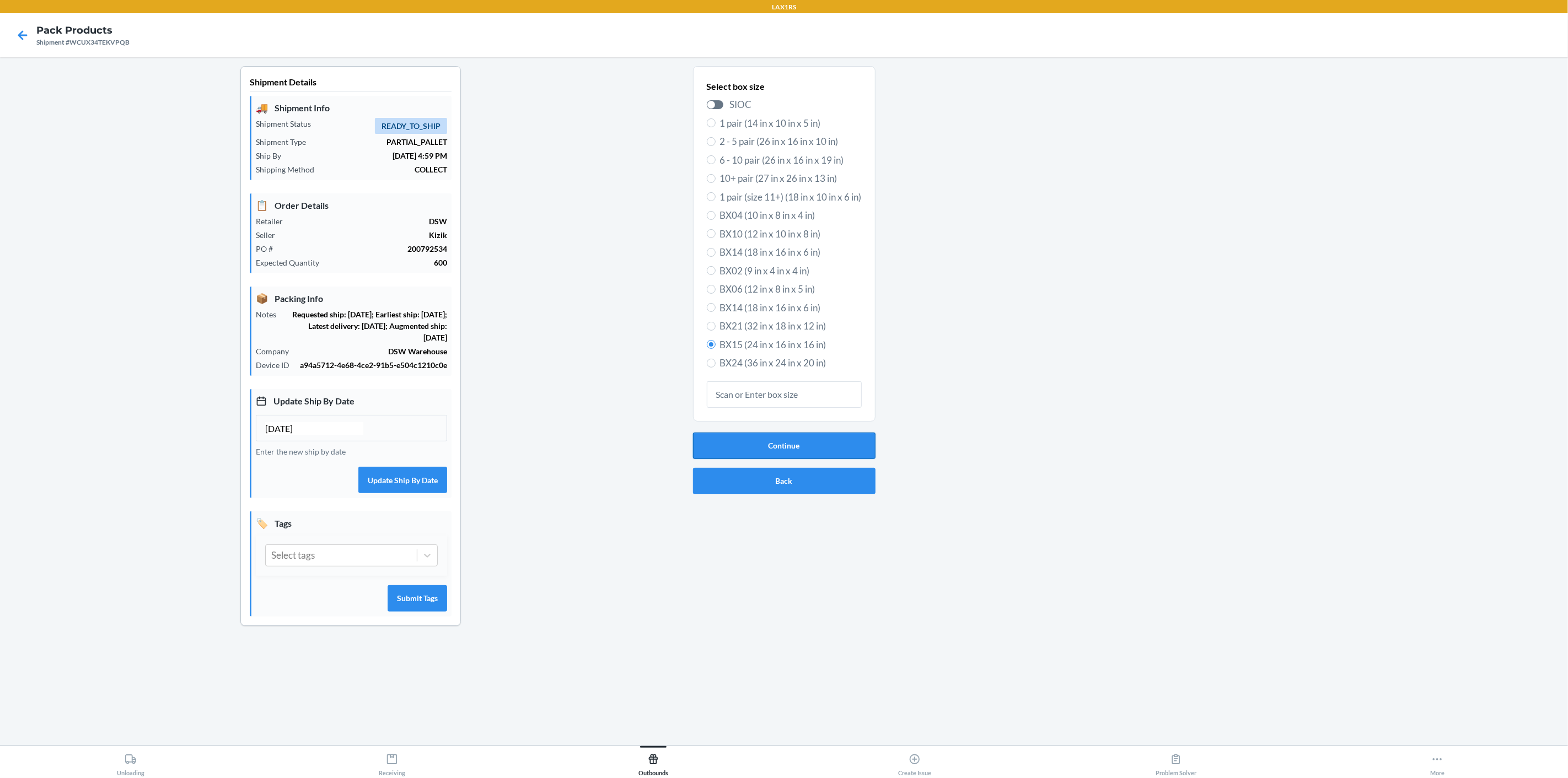
click at [869, 443] on button "Continue" at bounding box center [784, 445] width 182 height 27
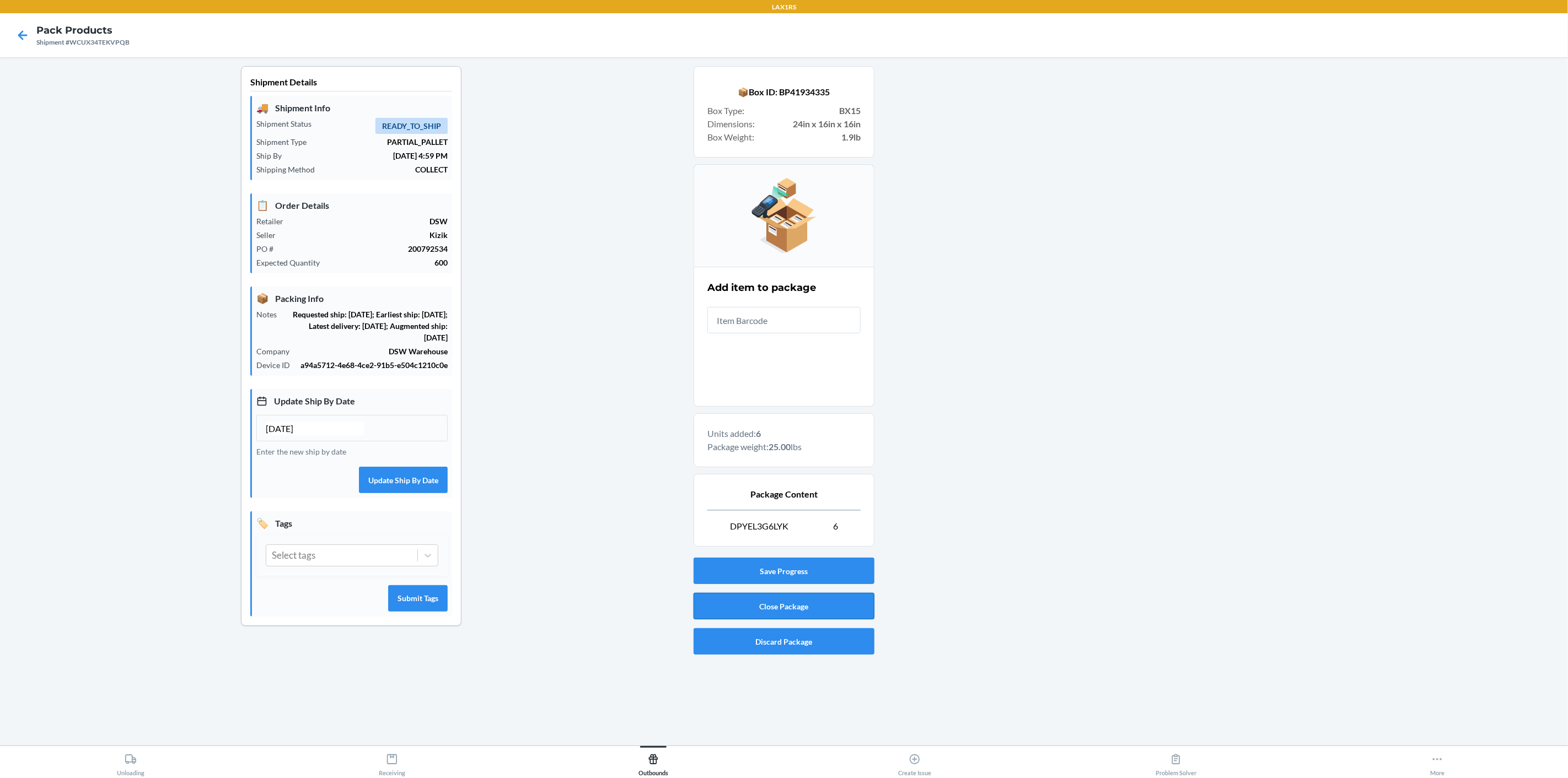
click at [784, 605] on button "Close Package" at bounding box center [784, 605] width 181 height 27
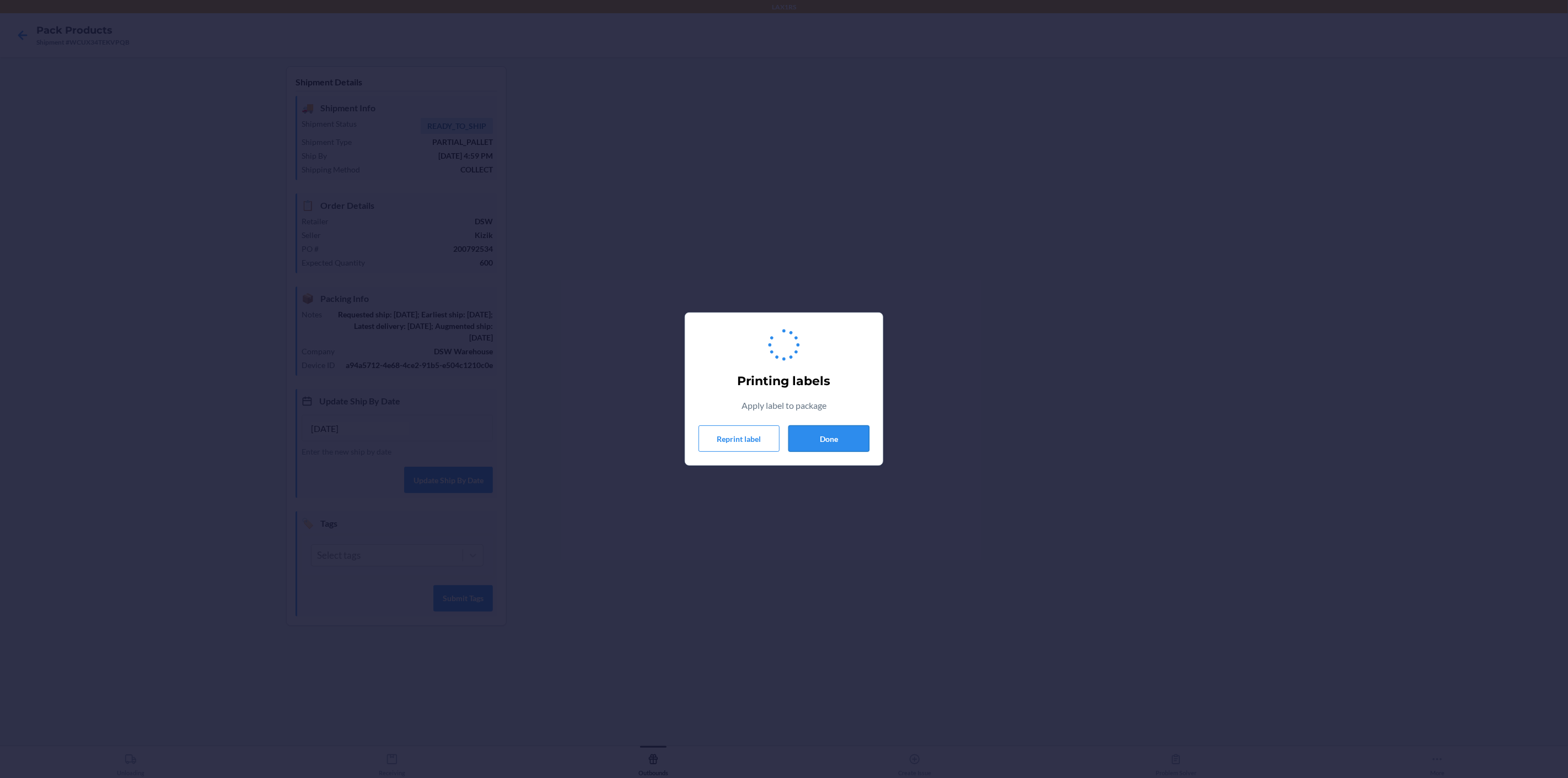
click at [834, 440] on button "Done" at bounding box center [828, 438] width 81 height 27
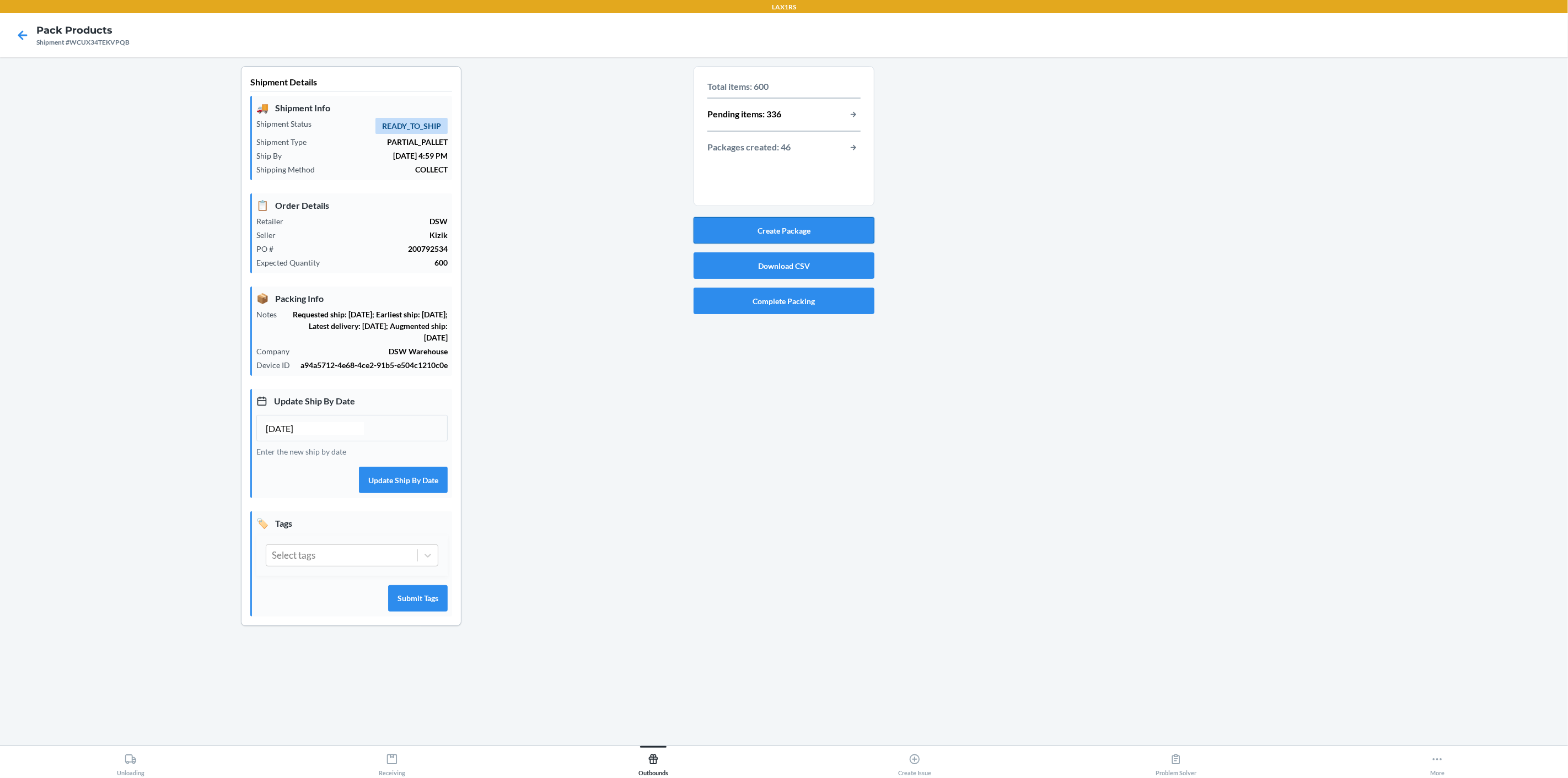
click at [756, 231] on button "Create Package" at bounding box center [784, 230] width 181 height 27
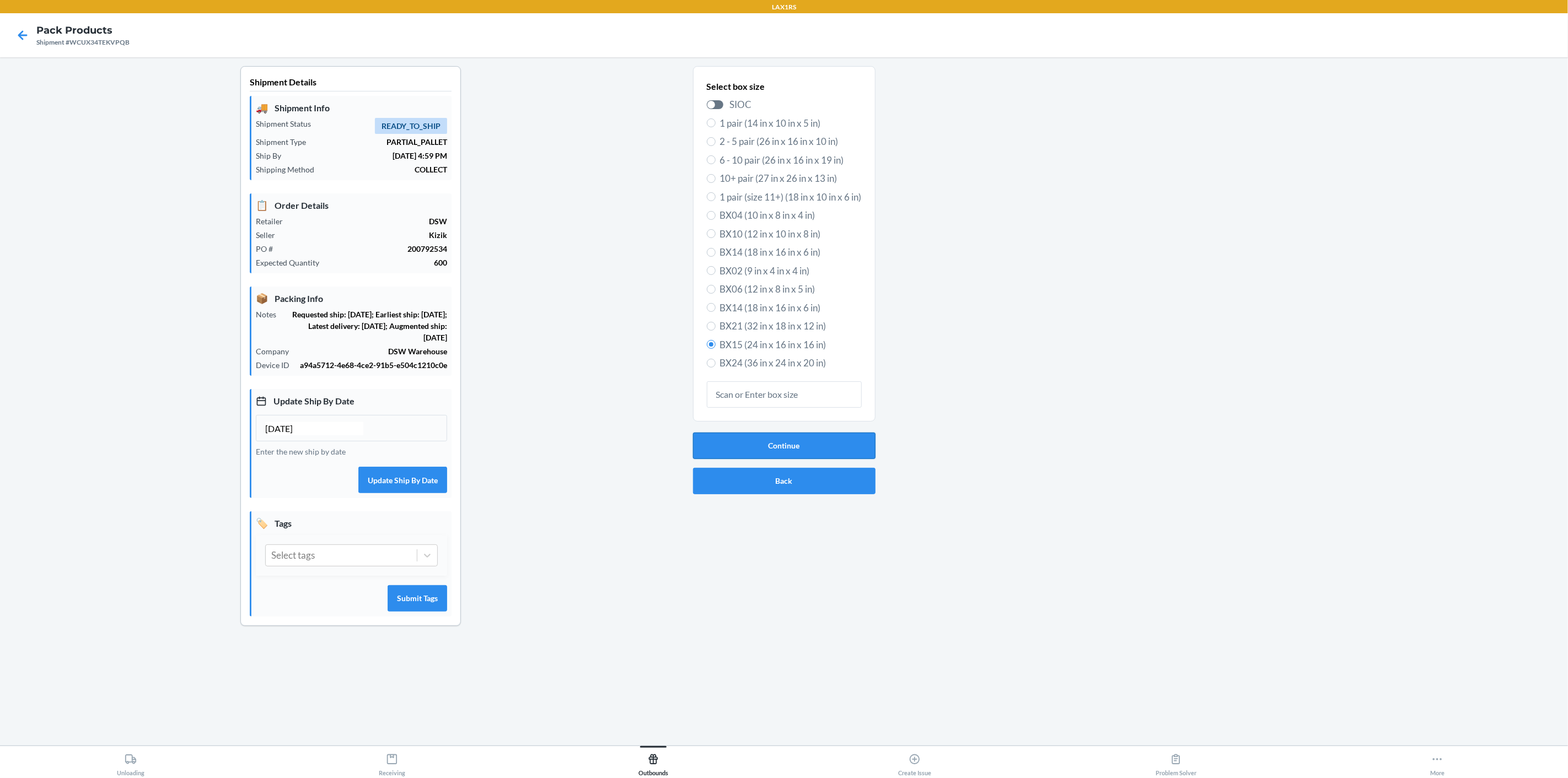
click at [794, 444] on button "Continue" at bounding box center [784, 445] width 182 height 27
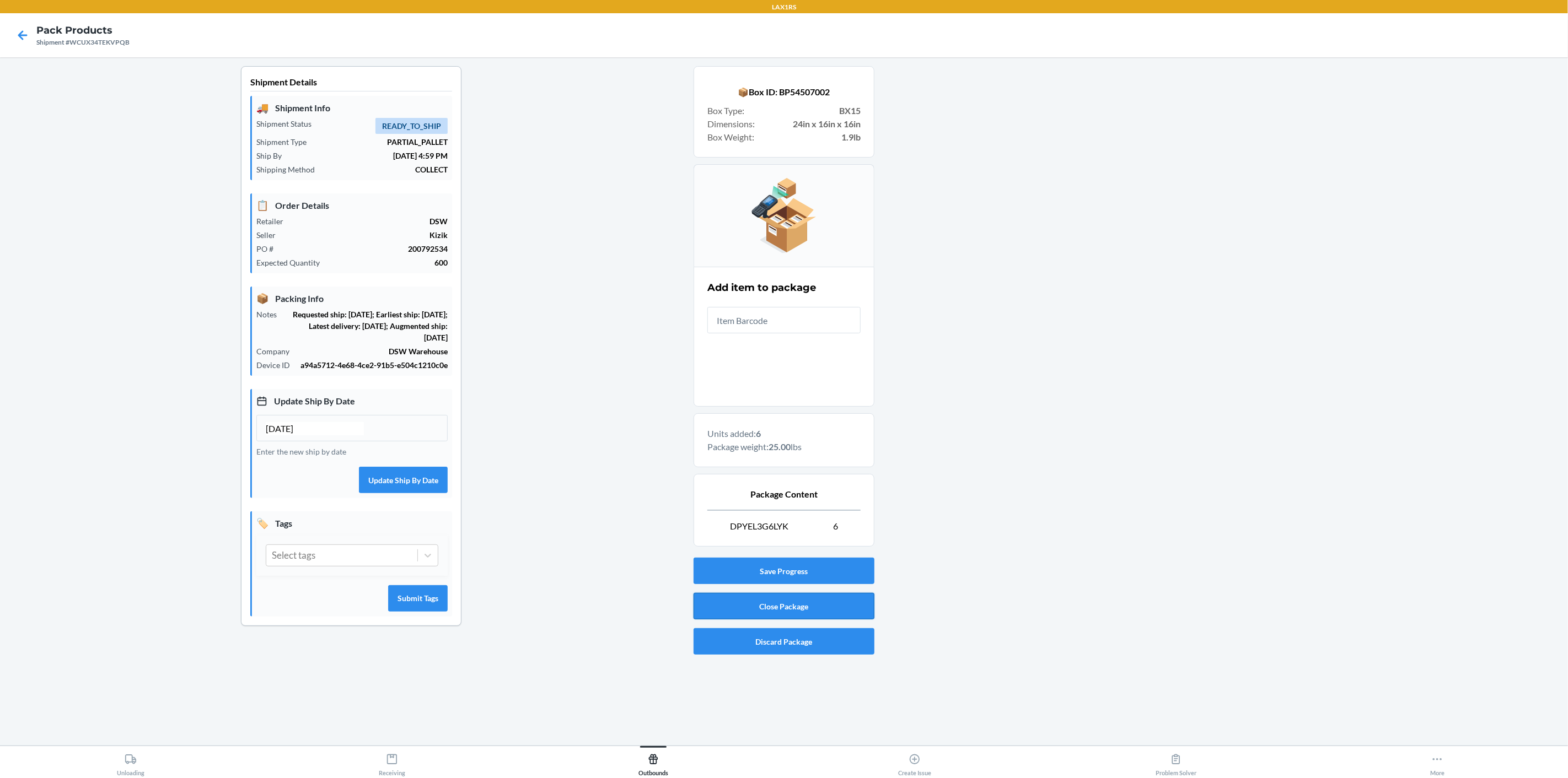
click at [776, 605] on button "Close Package" at bounding box center [784, 605] width 181 height 27
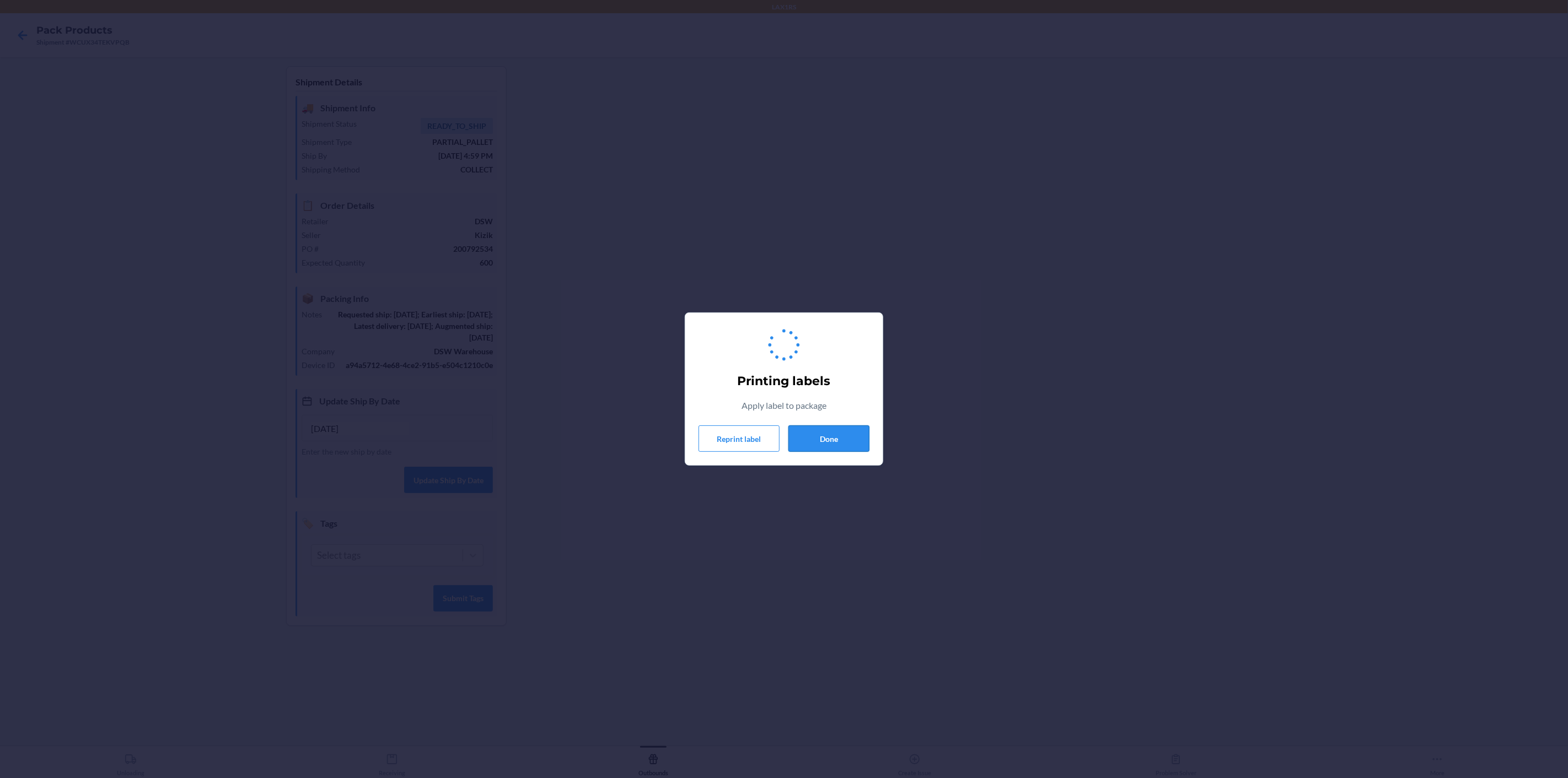
click at [831, 434] on button "Done" at bounding box center [828, 438] width 81 height 27
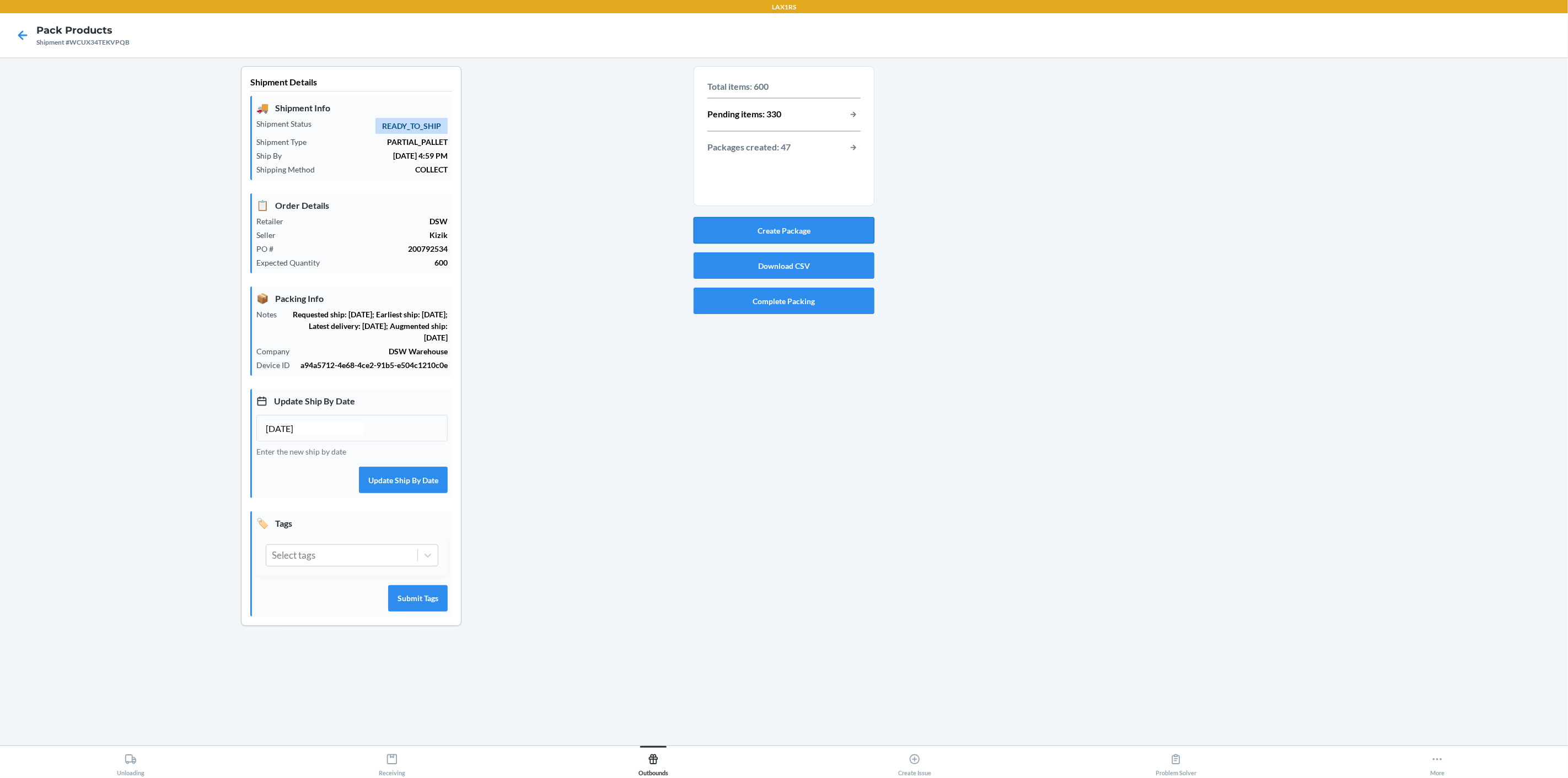
click at [843, 234] on button "Create Package" at bounding box center [784, 230] width 181 height 27
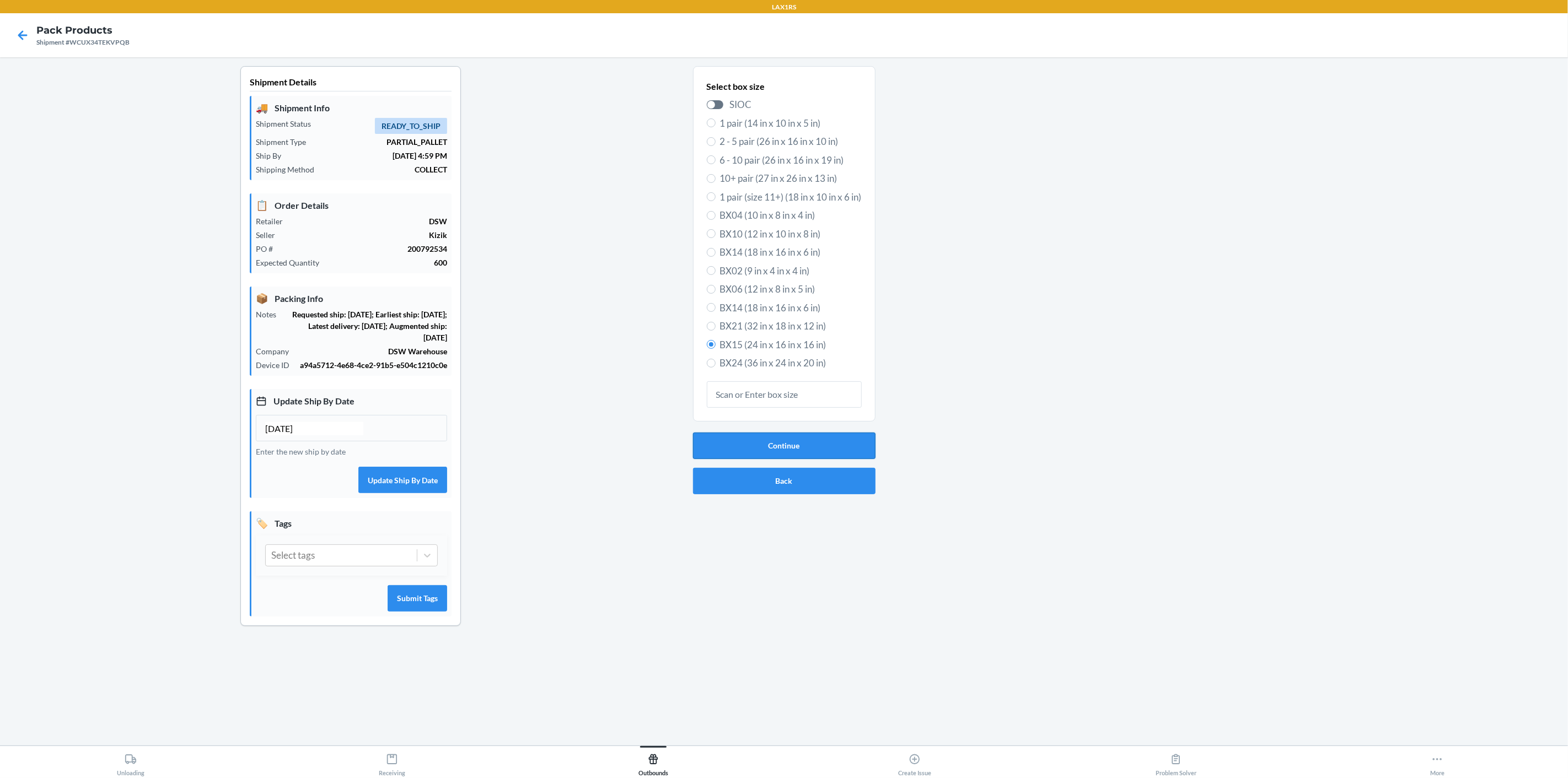
click at [748, 450] on button "Continue" at bounding box center [784, 445] width 182 height 27
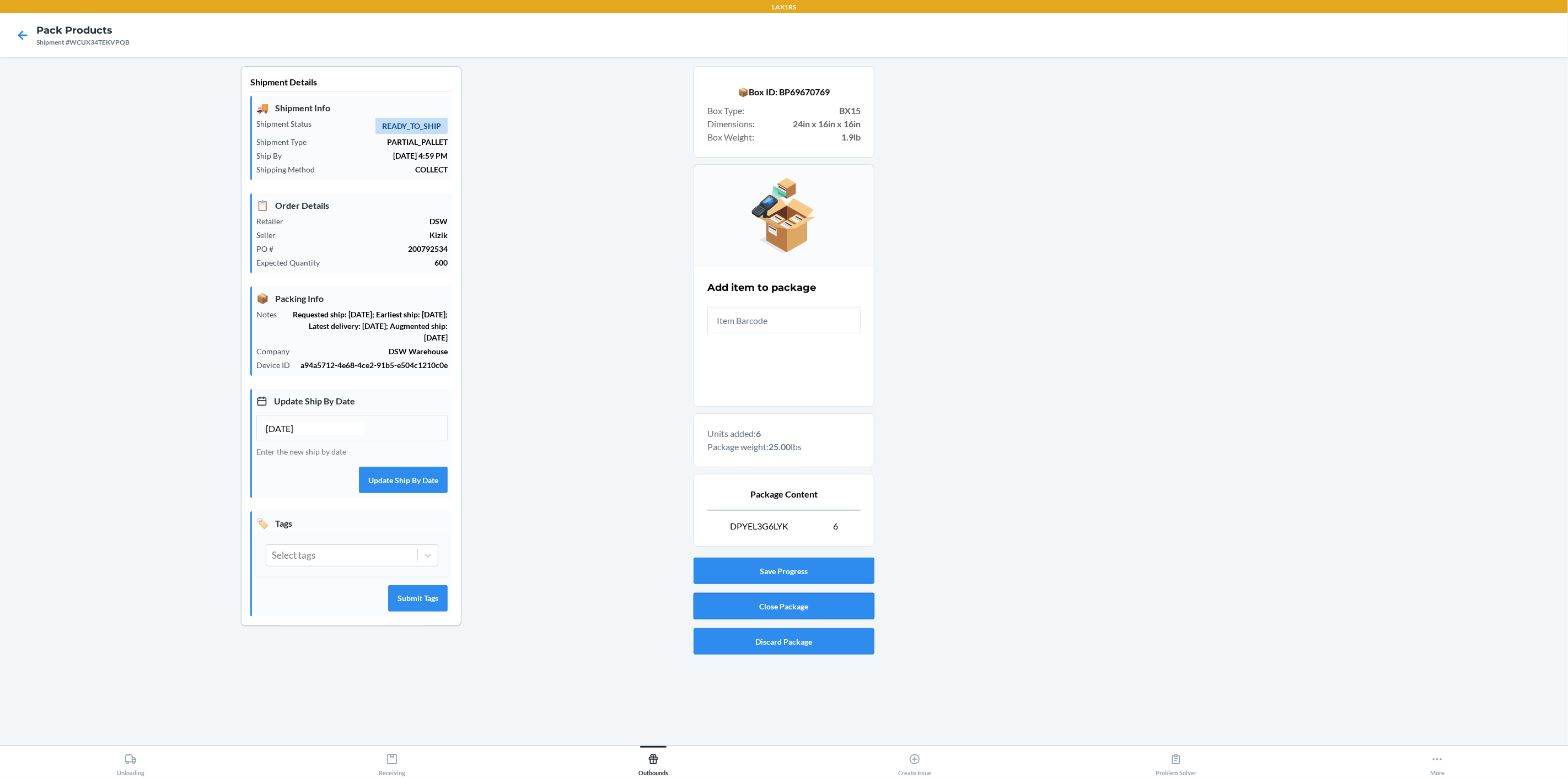
click at [853, 599] on button "Close Package" at bounding box center [784, 605] width 181 height 27
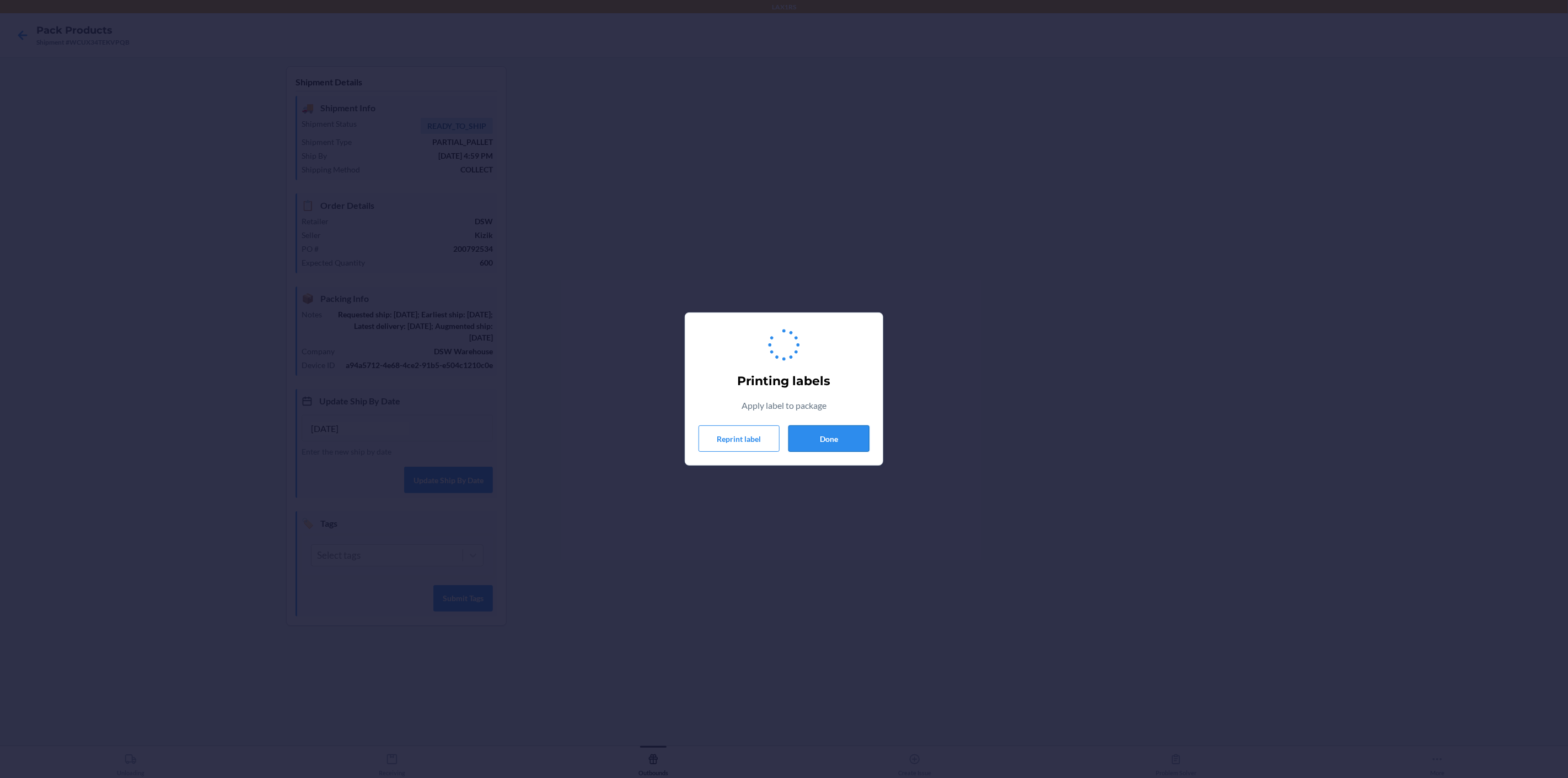
click at [853, 443] on button "Done" at bounding box center [828, 438] width 81 height 27
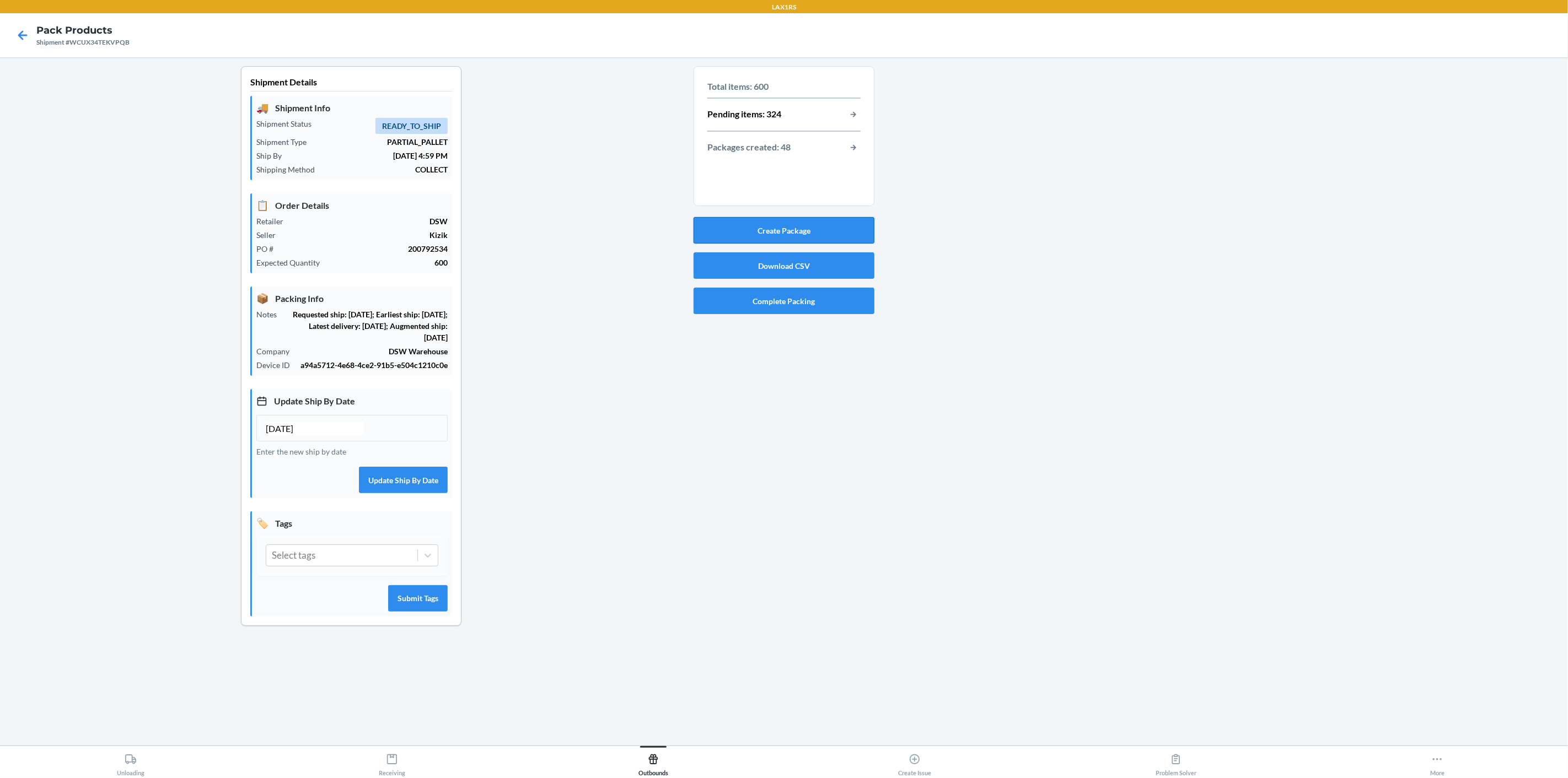
click at [801, 228] on button "Create Package" at bounding box center [784, 230] width 181 height 27
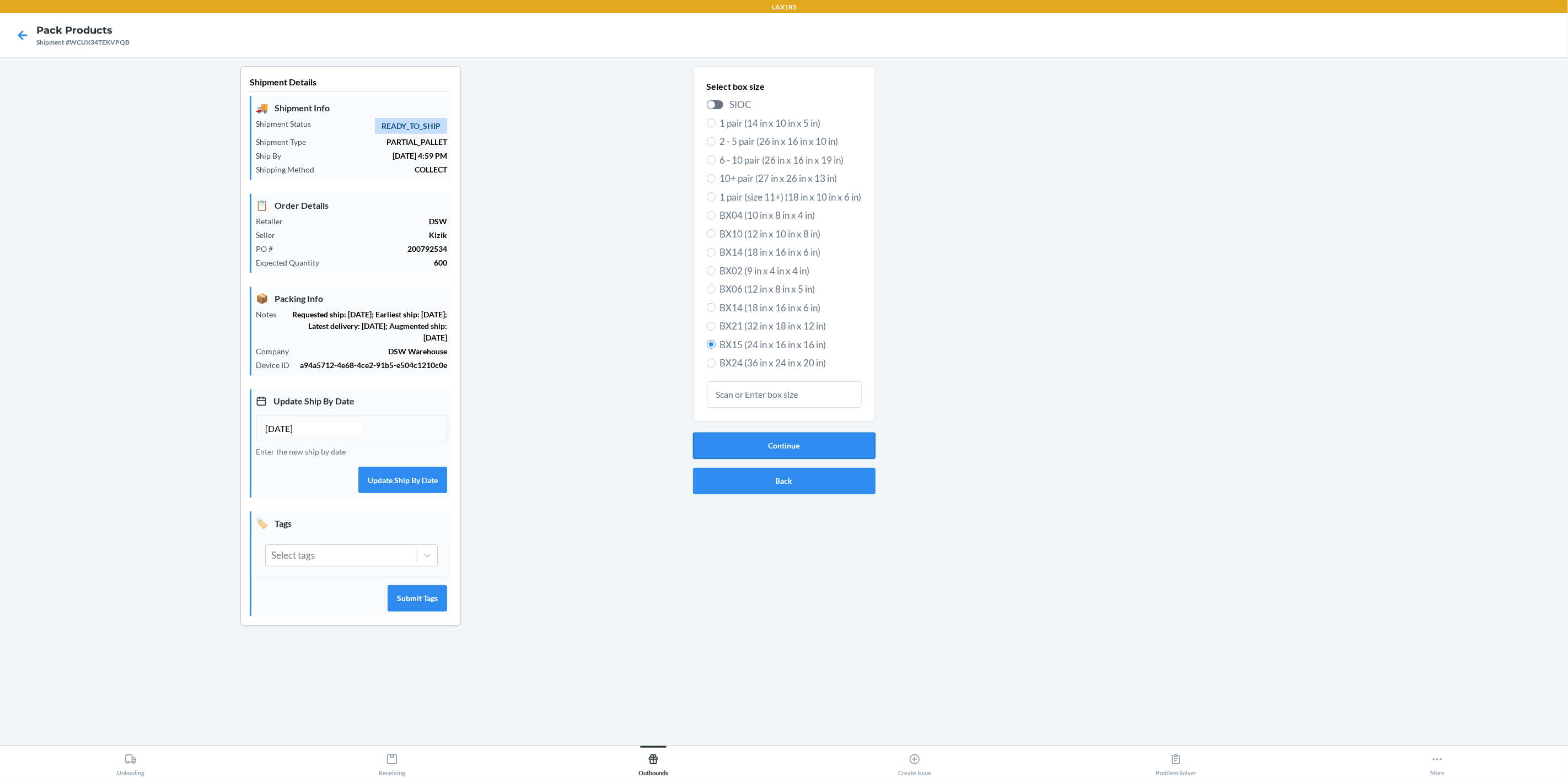
click at [793, 442] on button "Continue" at bounding box center [784, 445] width 182 height 27
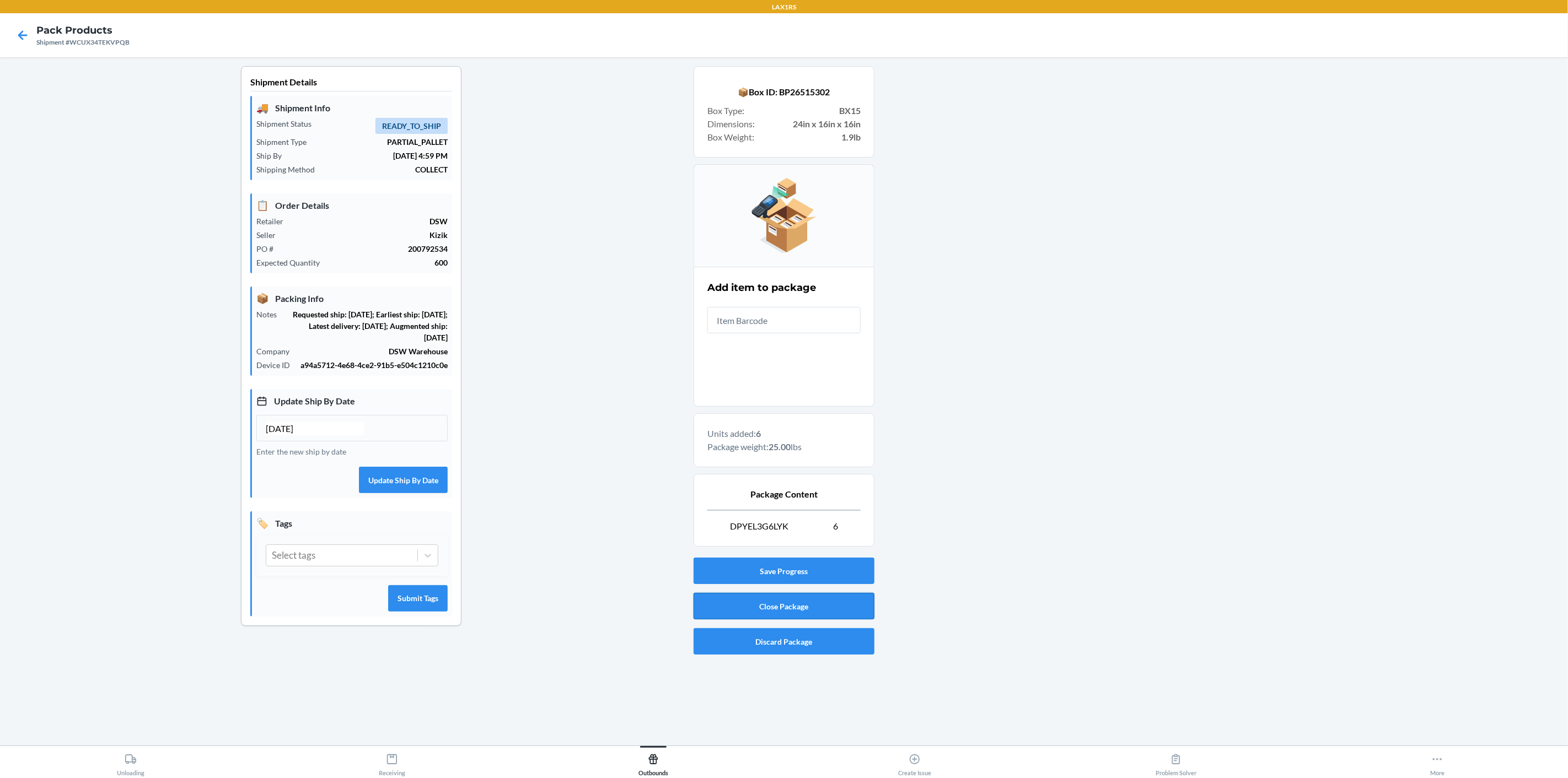
click at [803, 611] on button "Close Package" at bounding box center [784, 605] width 181 height 27
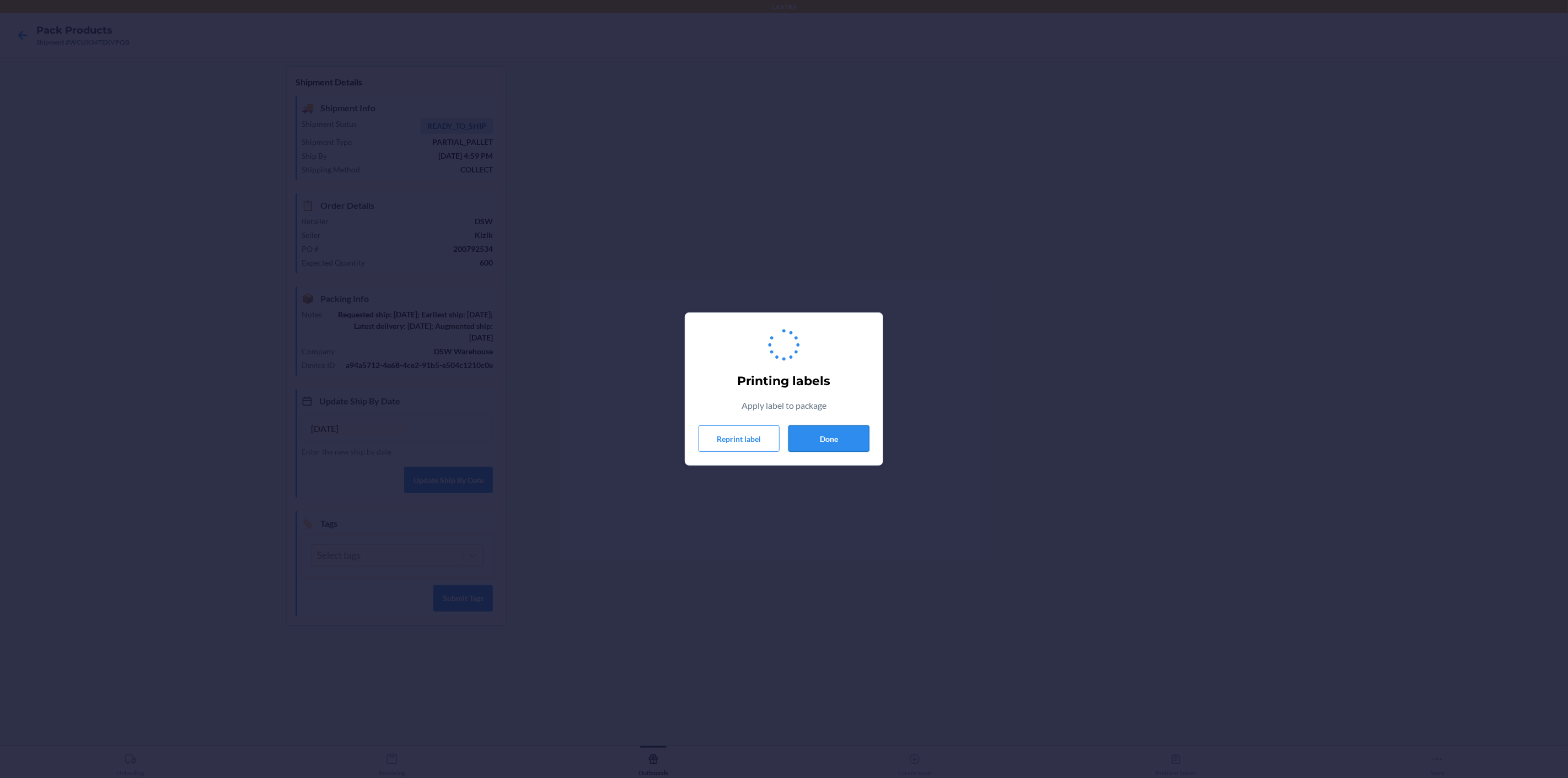
click at [846, 442] on button "Done" at bounding box center [828, 438] width 81 height 27
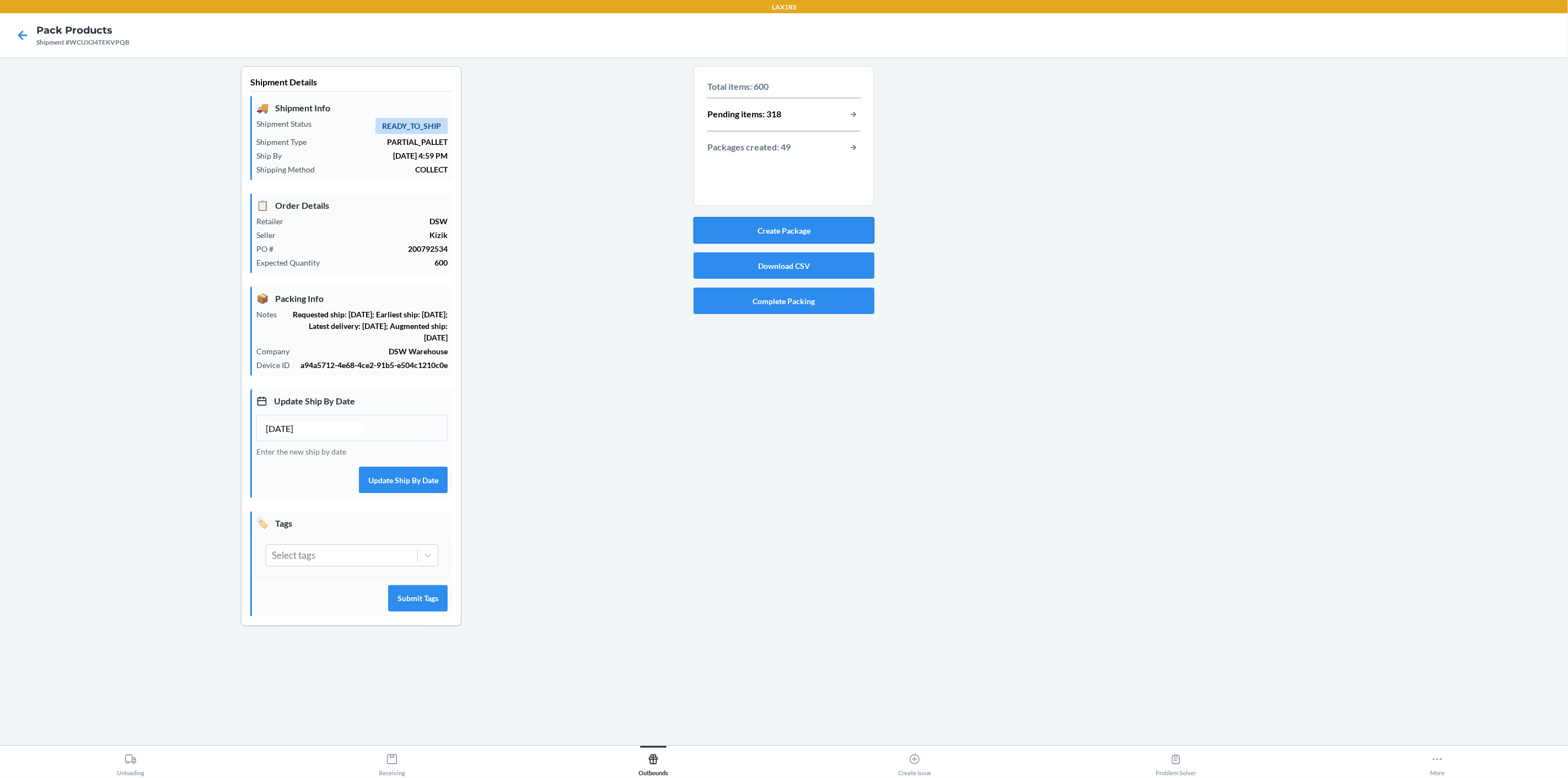
click at [771, 235] on button "Create Package" at bounding box center [784, 230] width 181 height 27
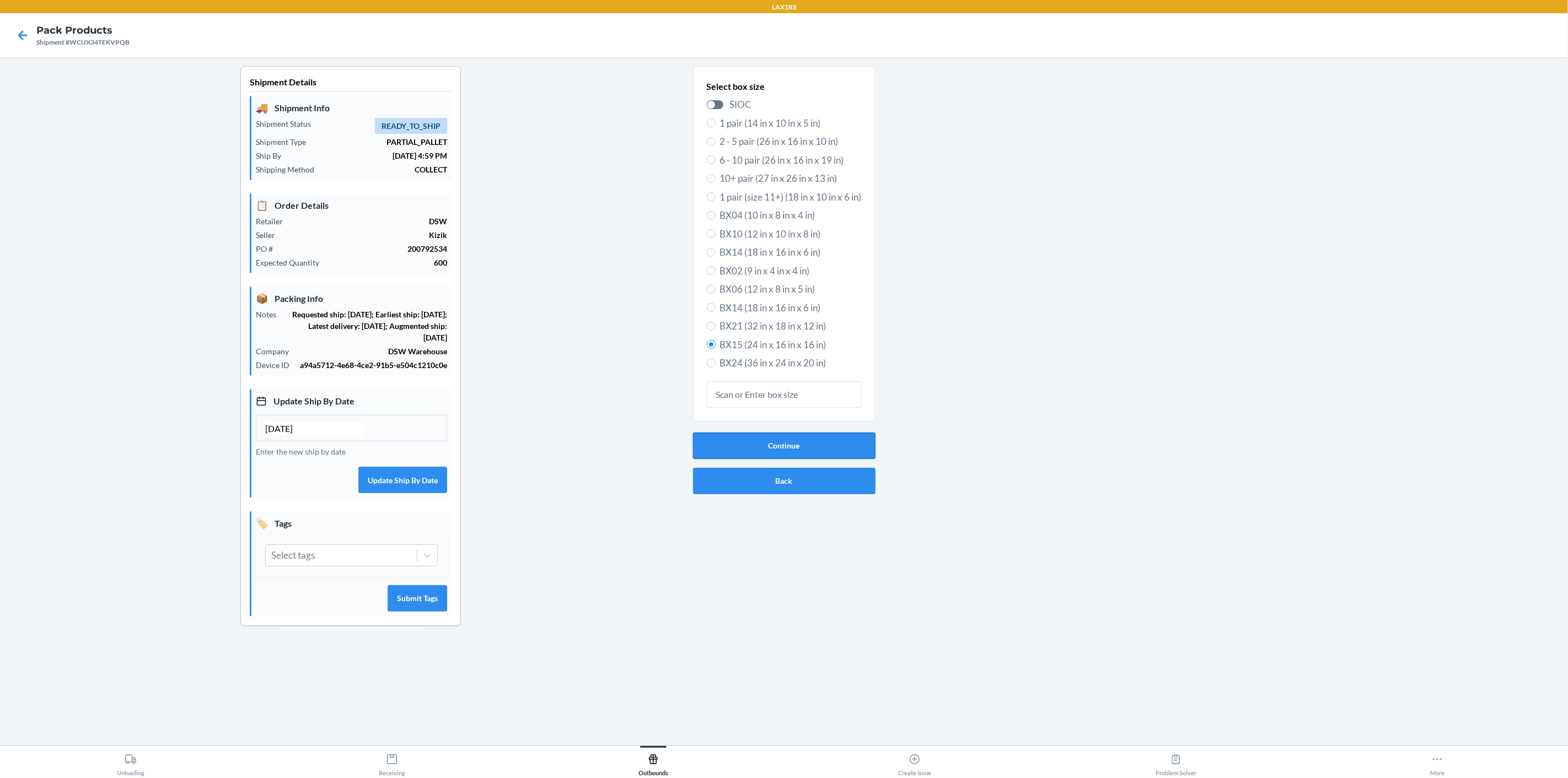
click at [831, 446] on button "Continue" at bounding box center [784, 445] width 182 height 27
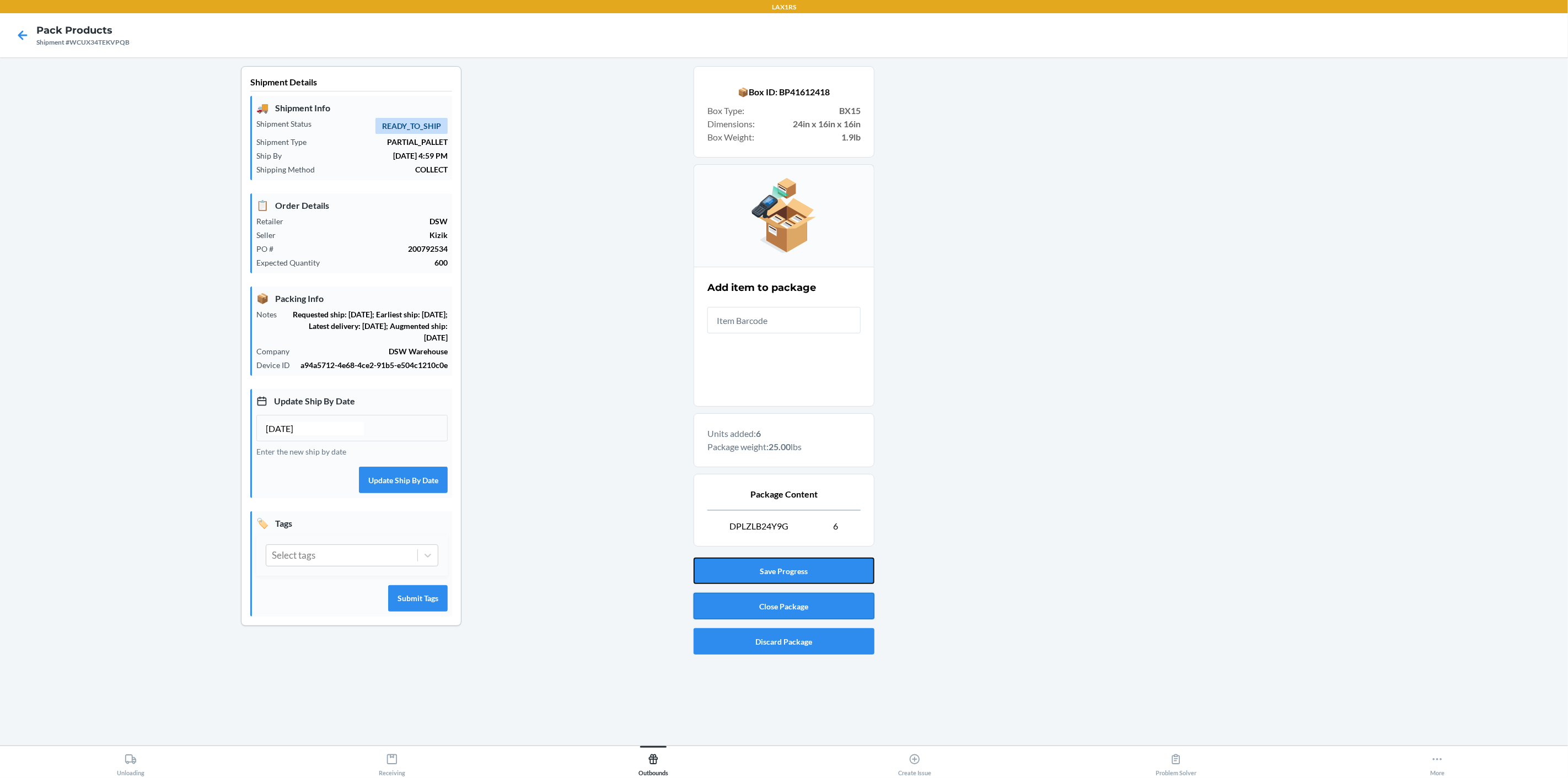
drag, startPoint x: 855, startPoint y: 579, endPoint x: 828, endPoint y: 618, distance: 47.4
click at [828, 618] on div "Save Progress Close Package Discard Package" at bounding box center [784, 605] width 181 height 106
click at [823, 606] on button "Close Package" at bounding box center [784, 605] width 181 height 27
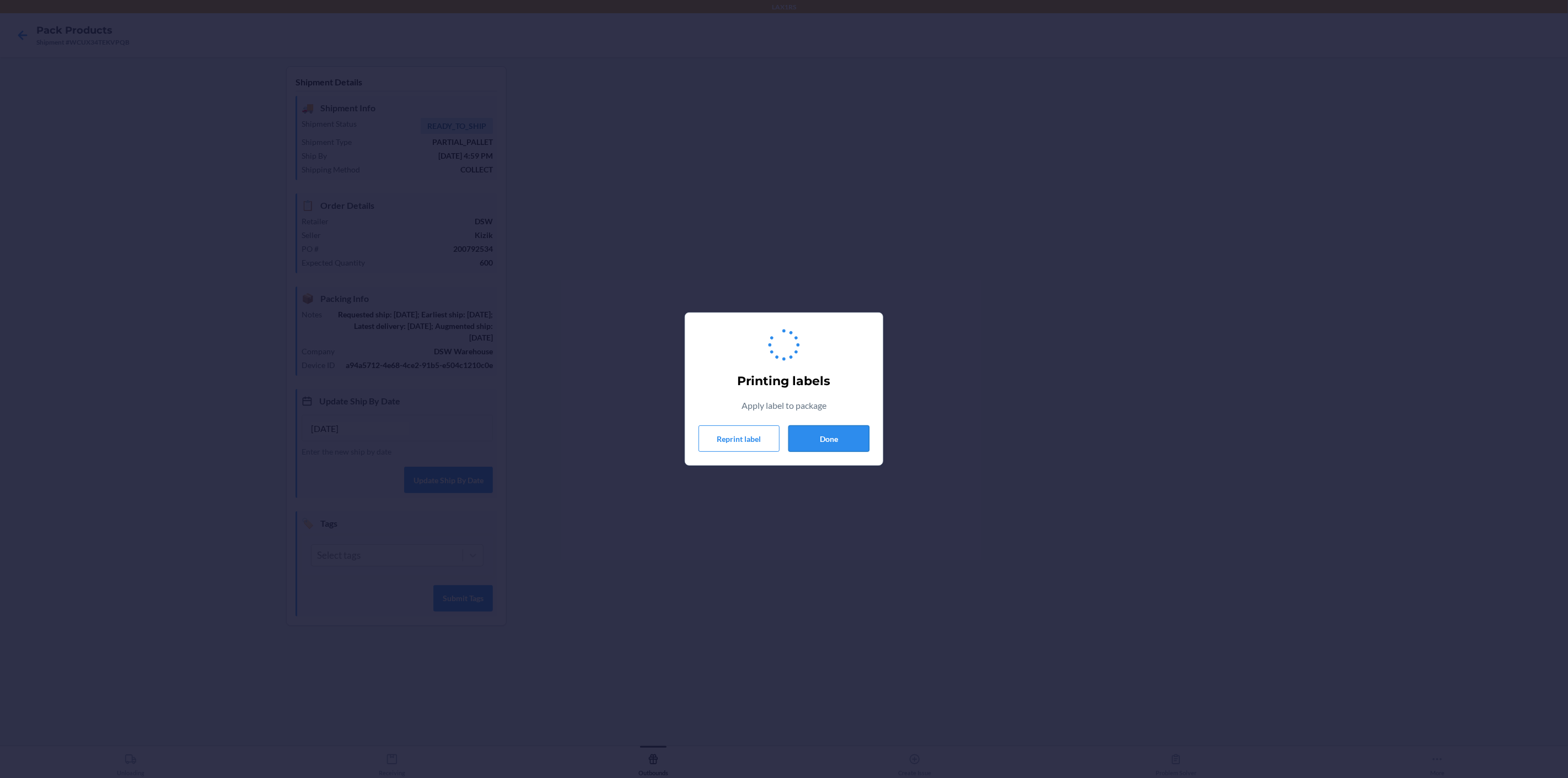
click at [829, 437] on button "Done" at bounding box center [828, 438] width 81 height 27
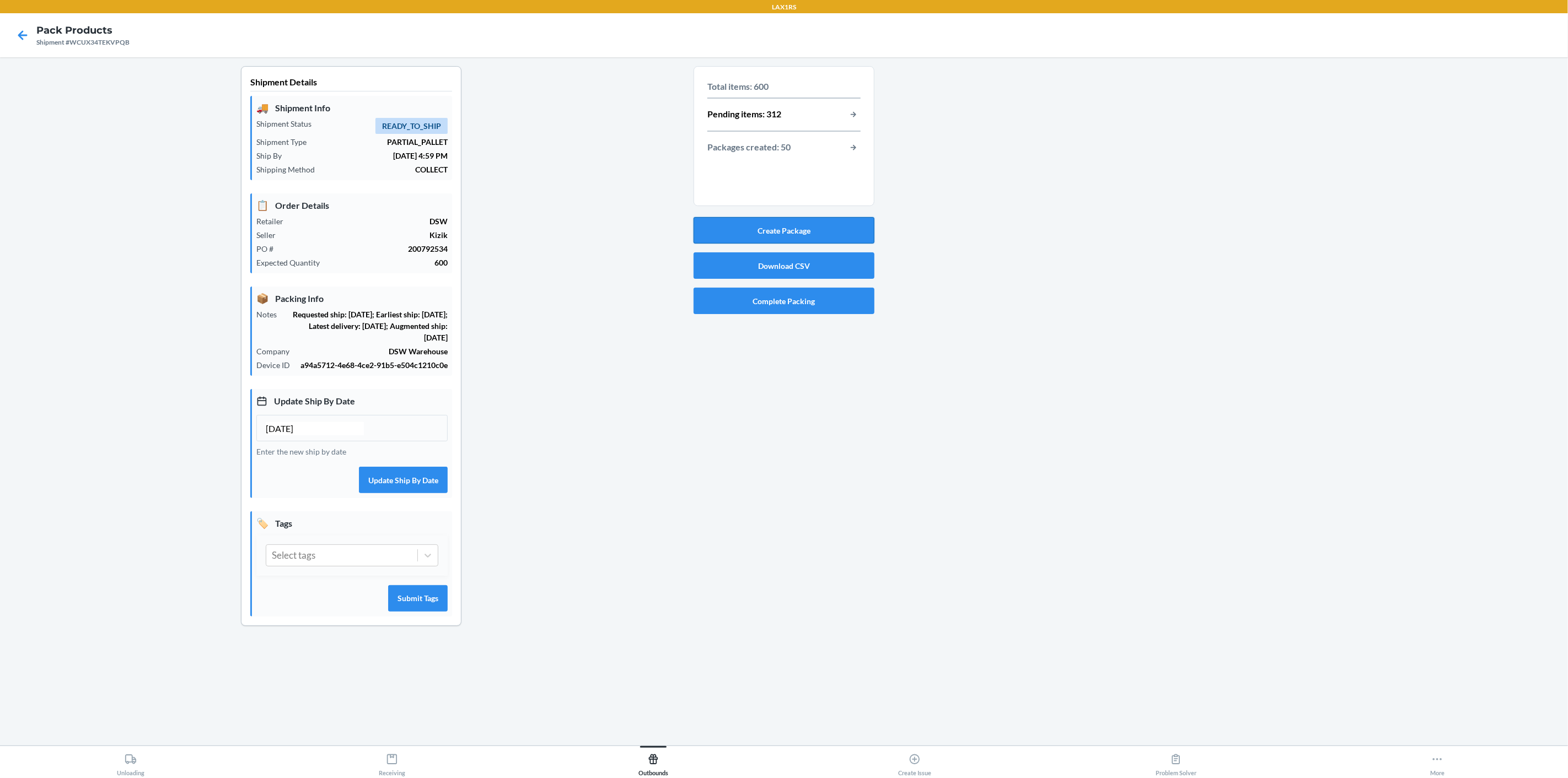
click at [791, 232] on button "Create Package" at bounding box center [784, 230] width 181 height 27
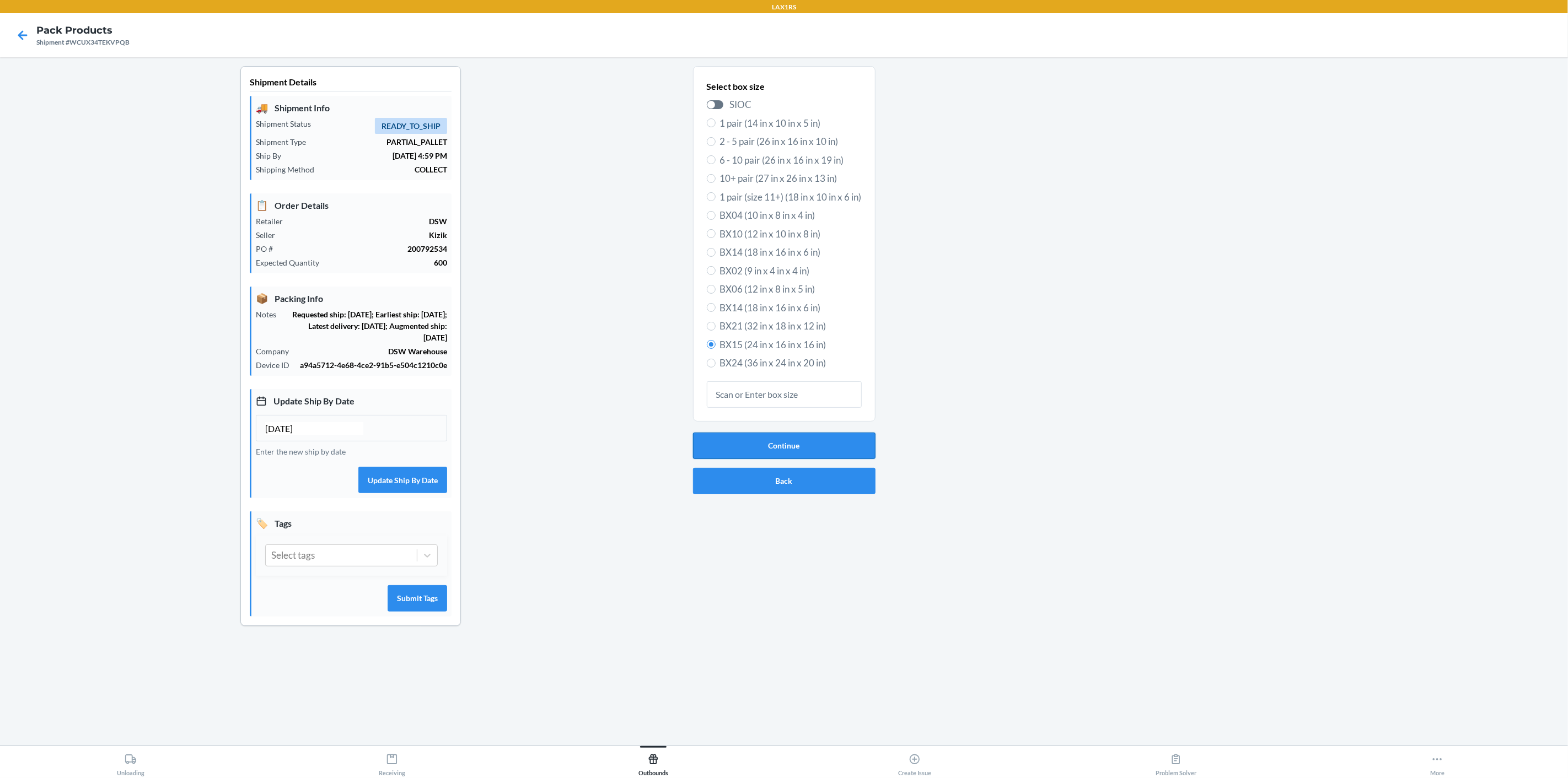
click at [847, 448] on button "Continue" at bounding box center [784, 445] width 182 height 27
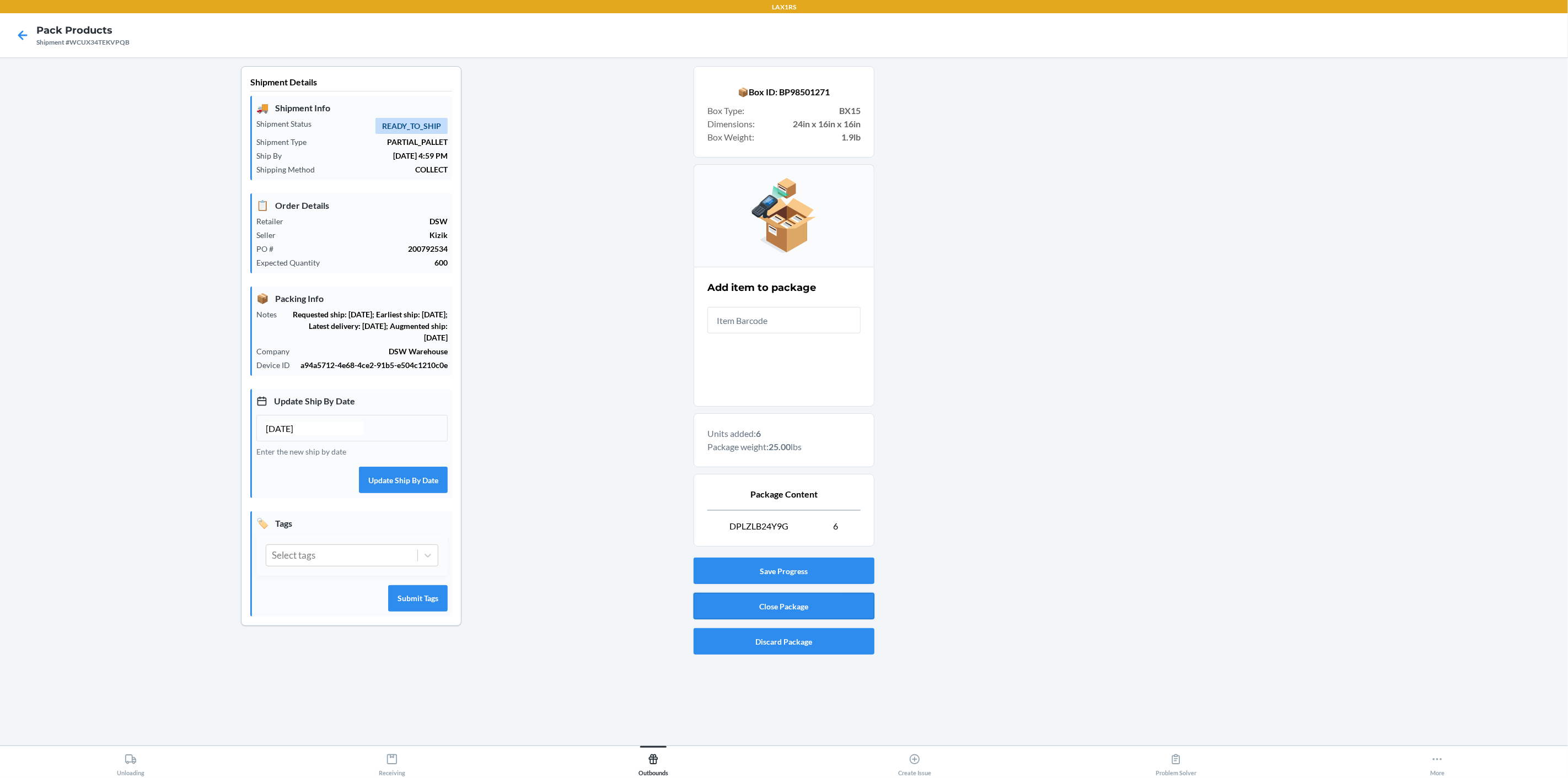
click at [841, 605] on button "Close Package" at bounding box center [784, 605] width 181 height 27
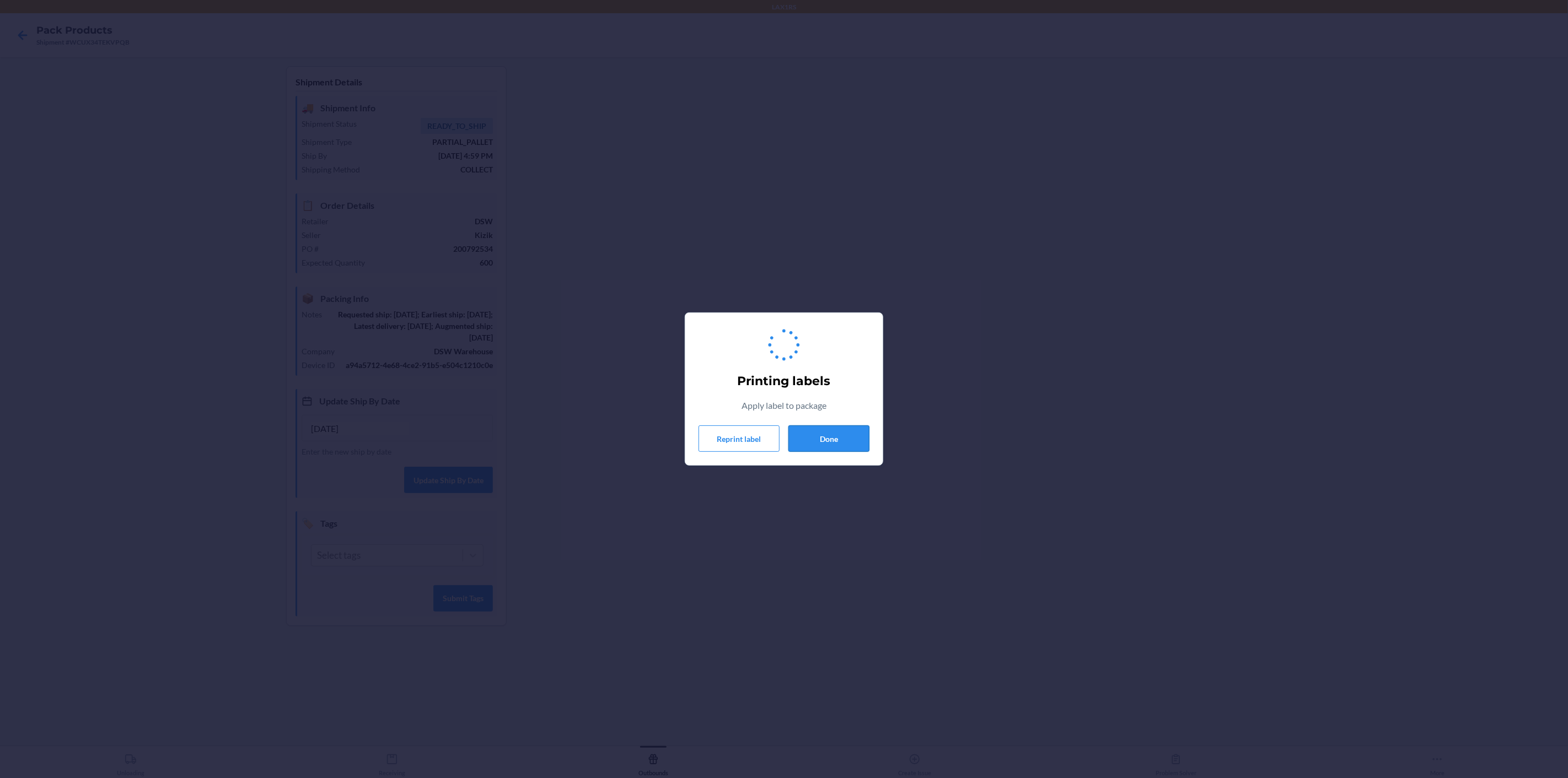
click at [833, 439] on button "Done" at bounding box center [828, 438] width 81 height 27
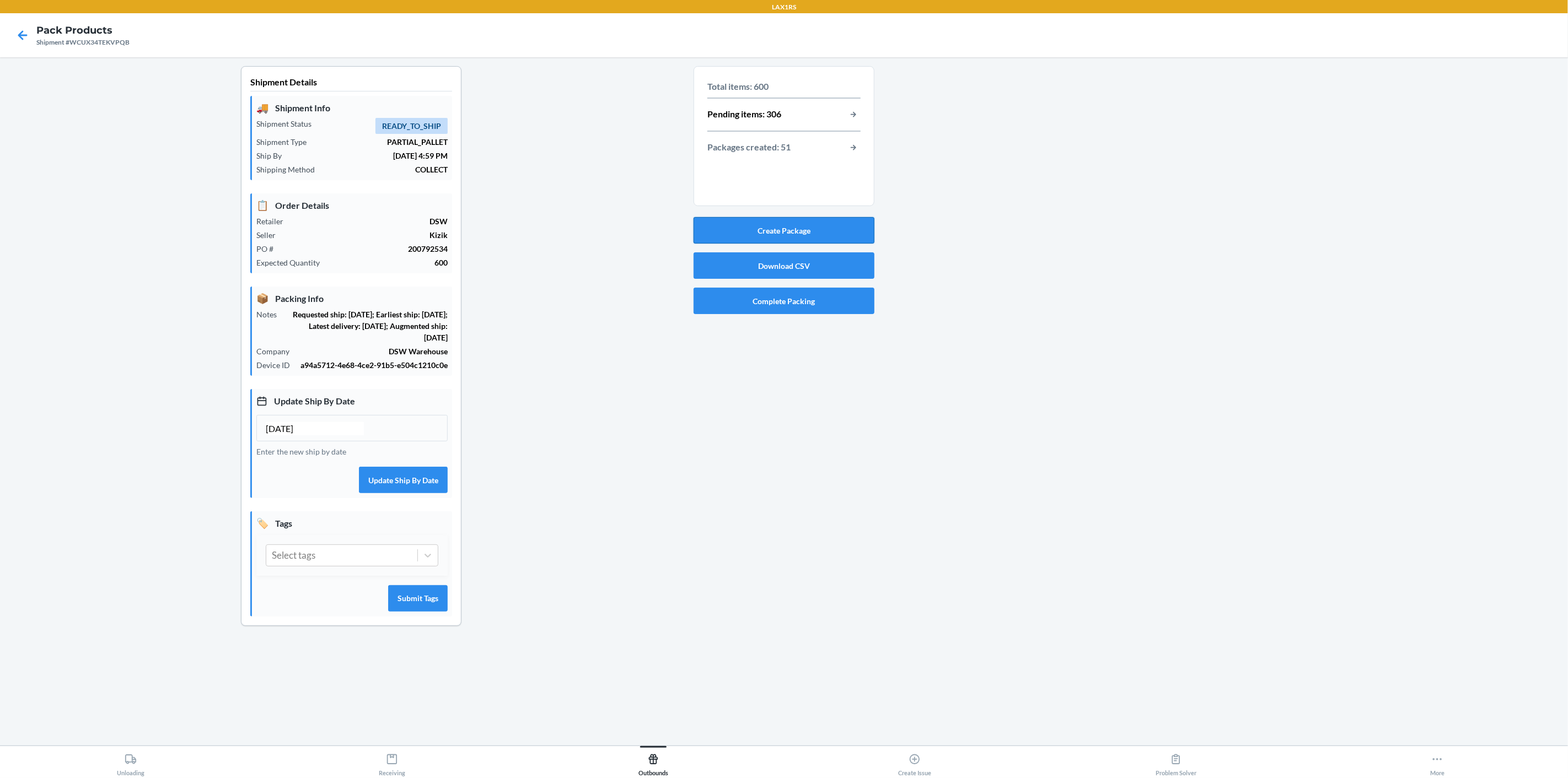
click at [743, 223] on button "Create Package" at bounding box center [784, 230] width 181 height 27
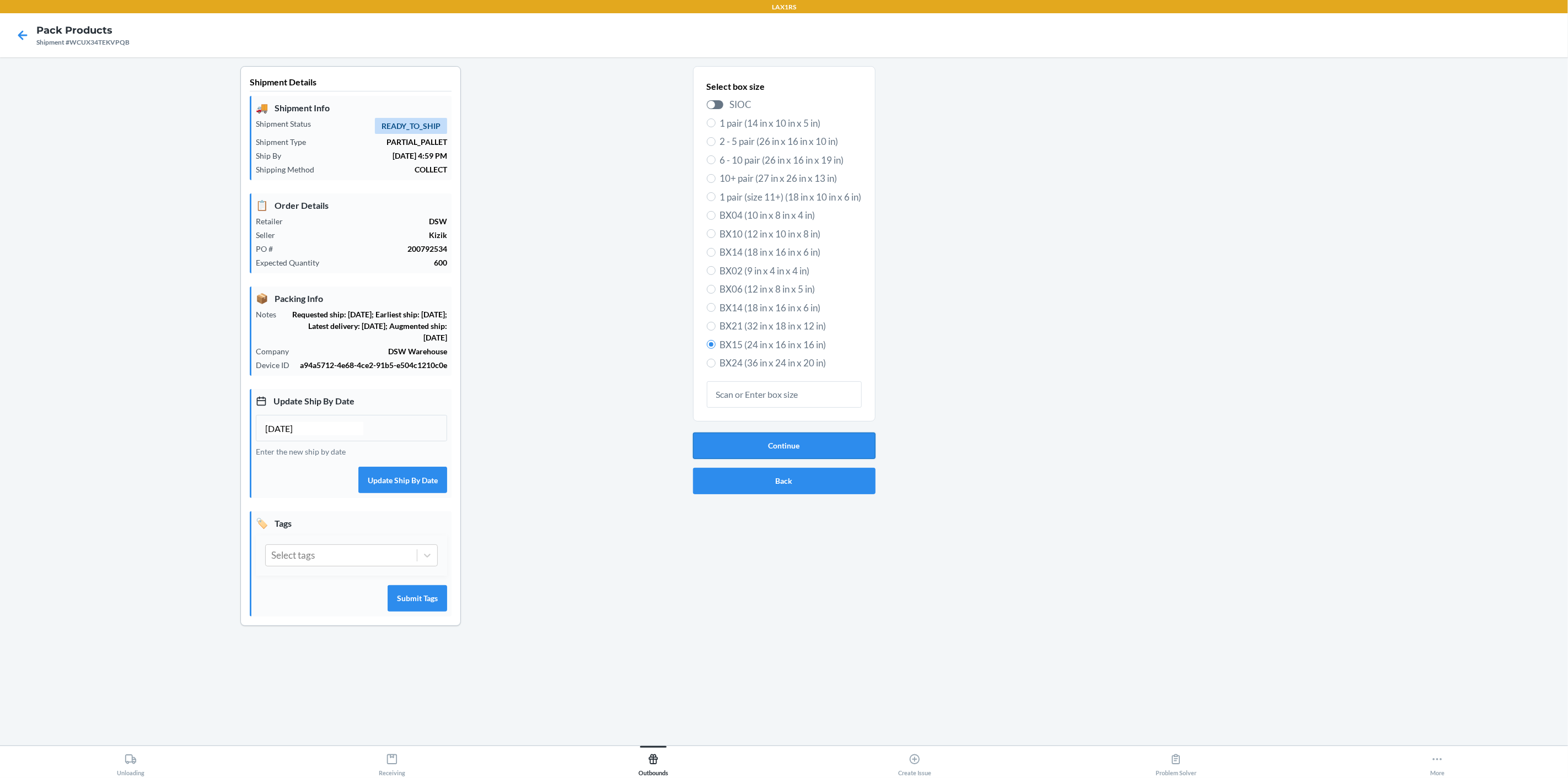
click at [809, 450] on button "Continue" at bounding box center [784, 445] width 182 height 27
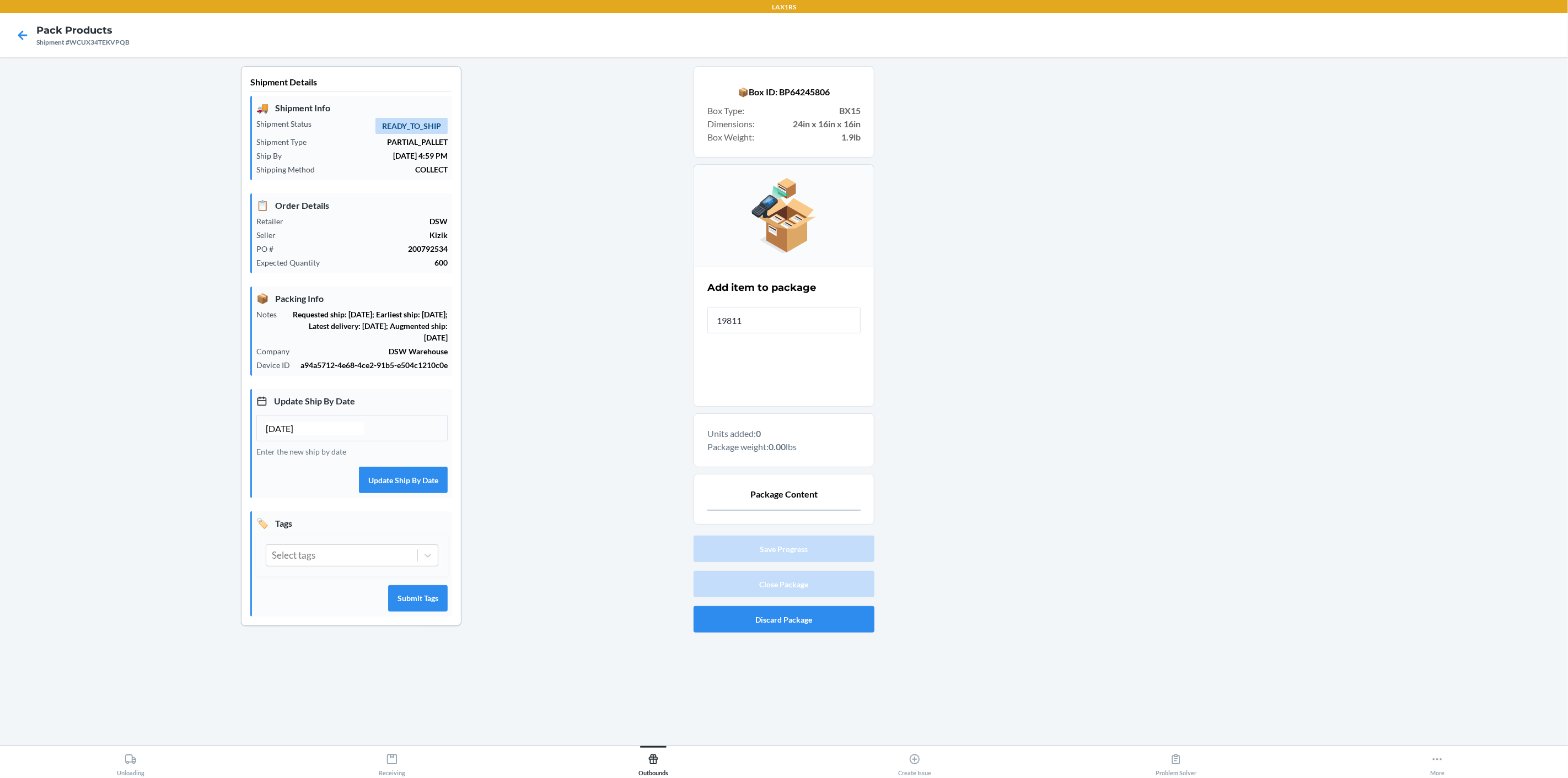
type input "198119"
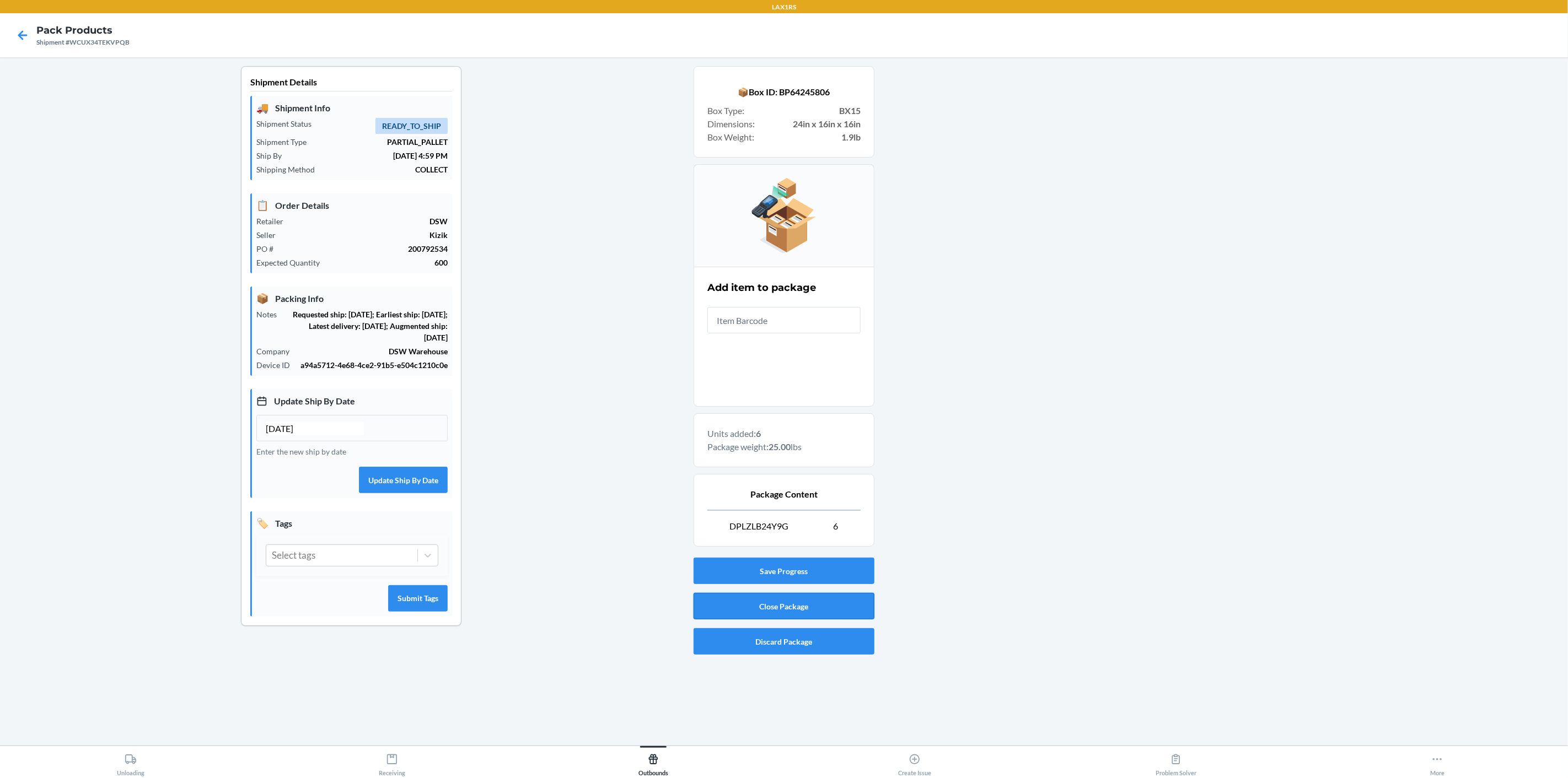
click at [809, 610] on button "Close Package" at bounding box center [784, 605] width 181 height 27
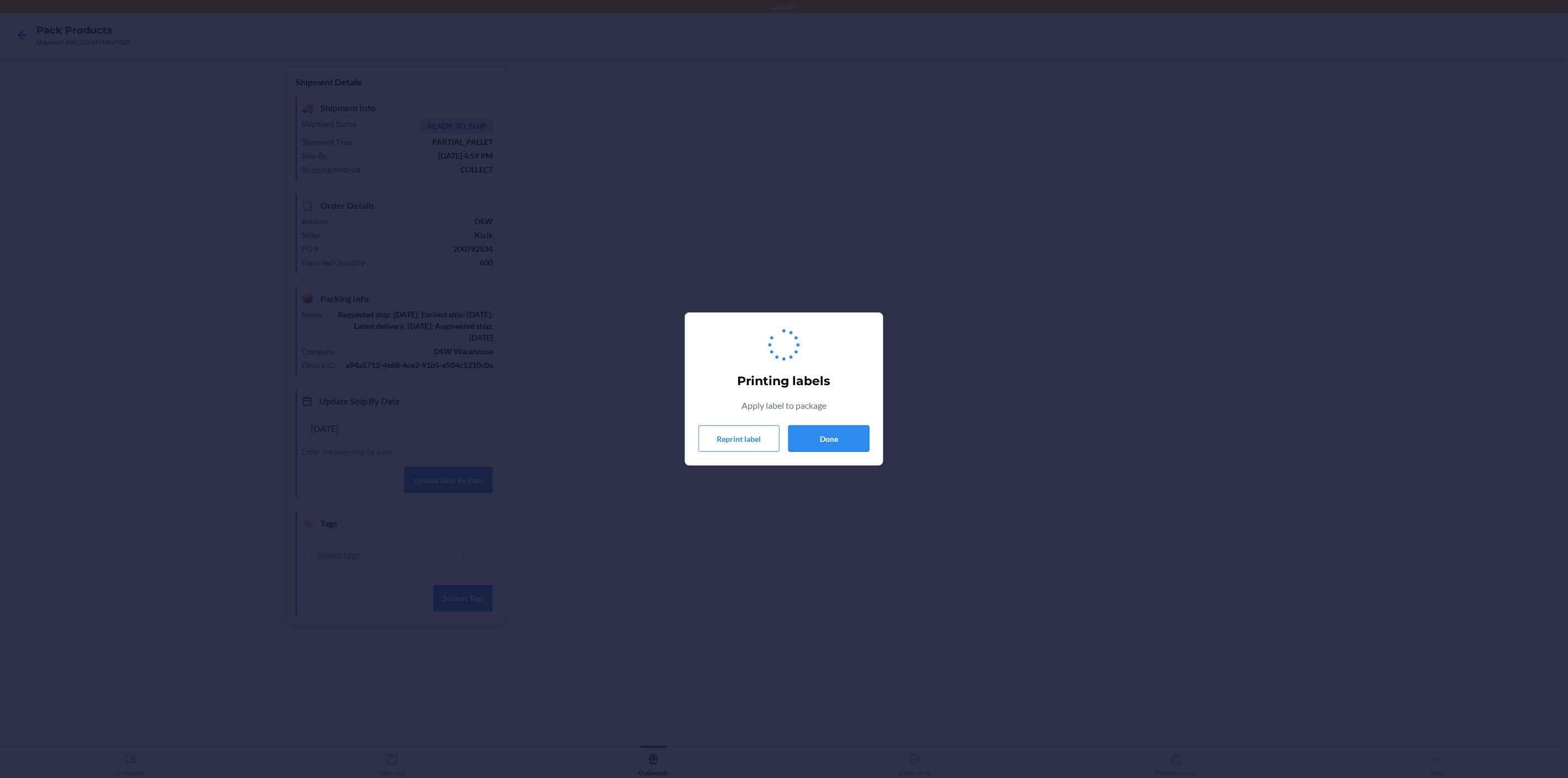
click at [817, 439] on button "Done" at bounding box center [828, 438] width 81 height 27
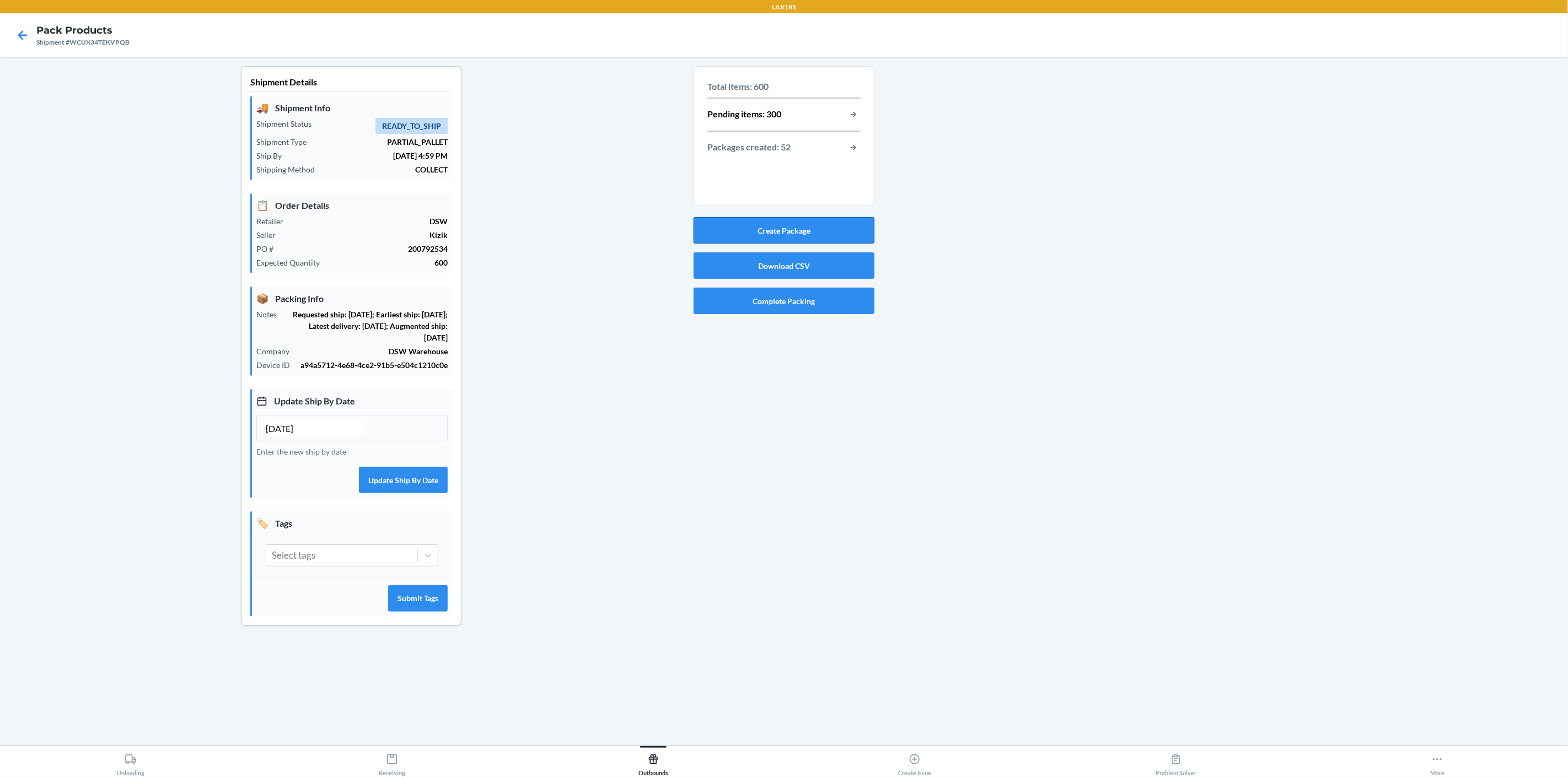
click at [793, 227] on button "Create Package" at bounding box center [784, 230] width 181 height 27
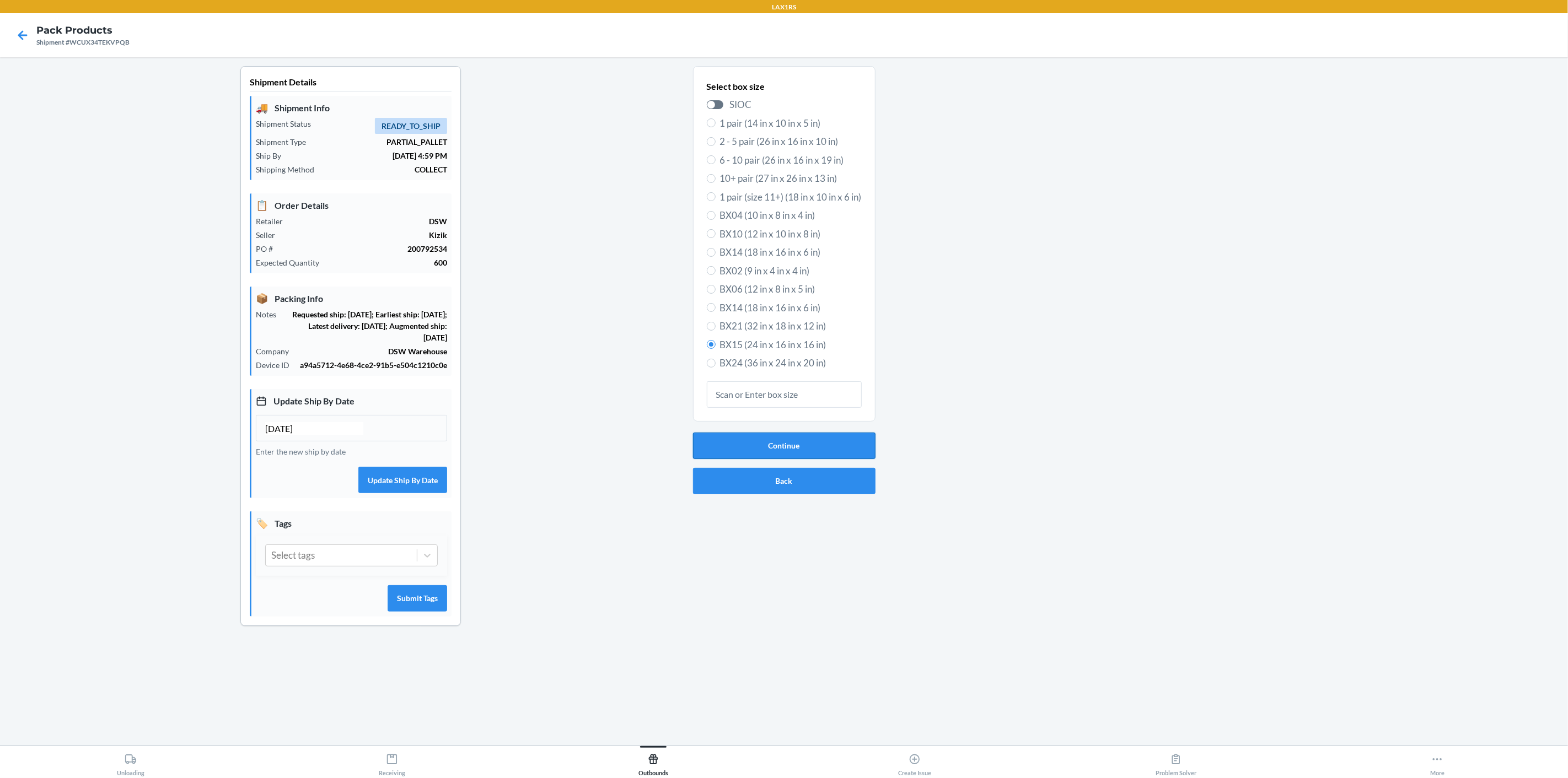
click at [778, 438] on button "Continue" at bounding box center [784, 445] width 182 height 27
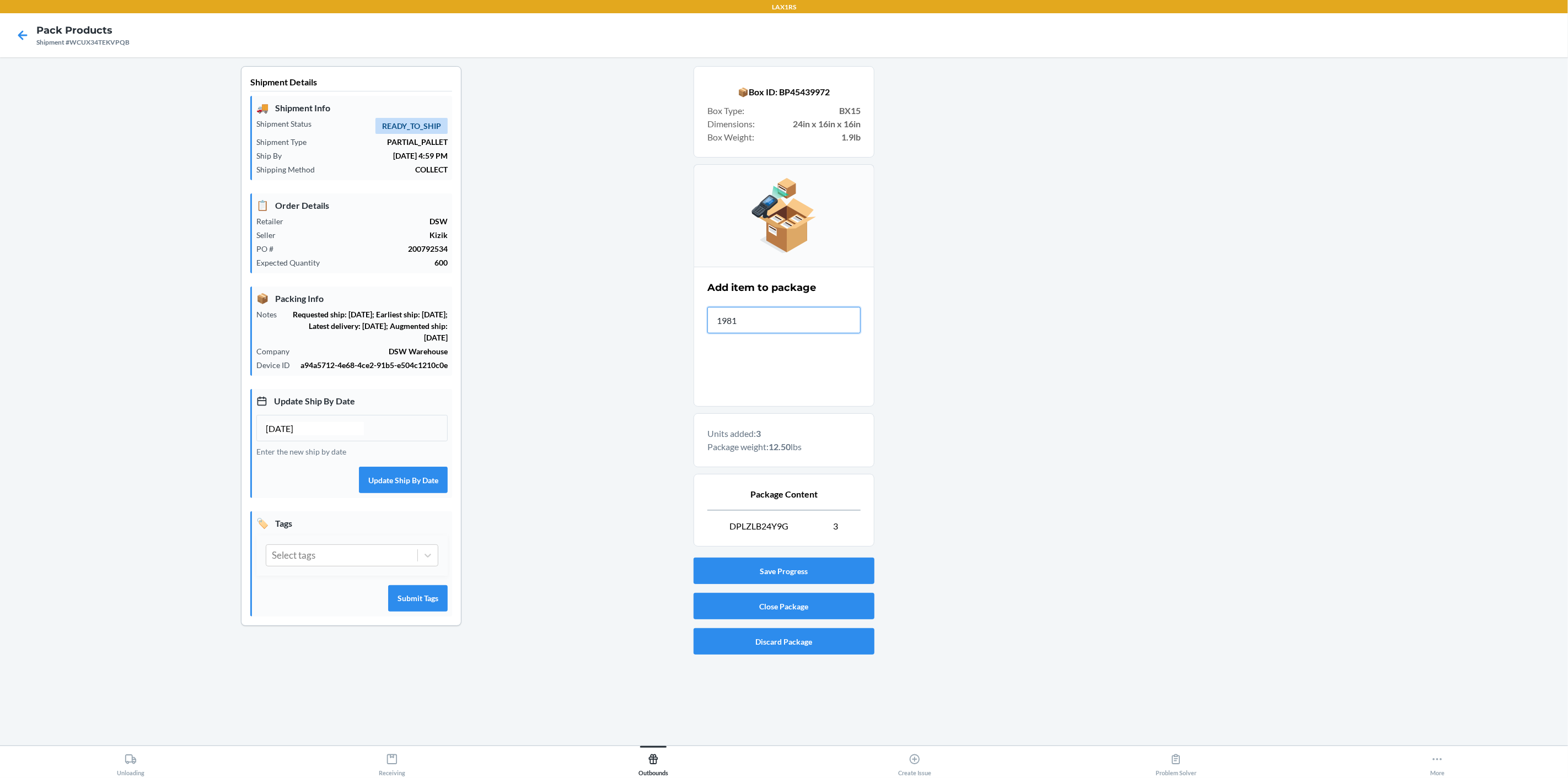
type input "19811"
click at [858, 604] on button "Close Package" at bounding box center [784, 605] width 181 height 27
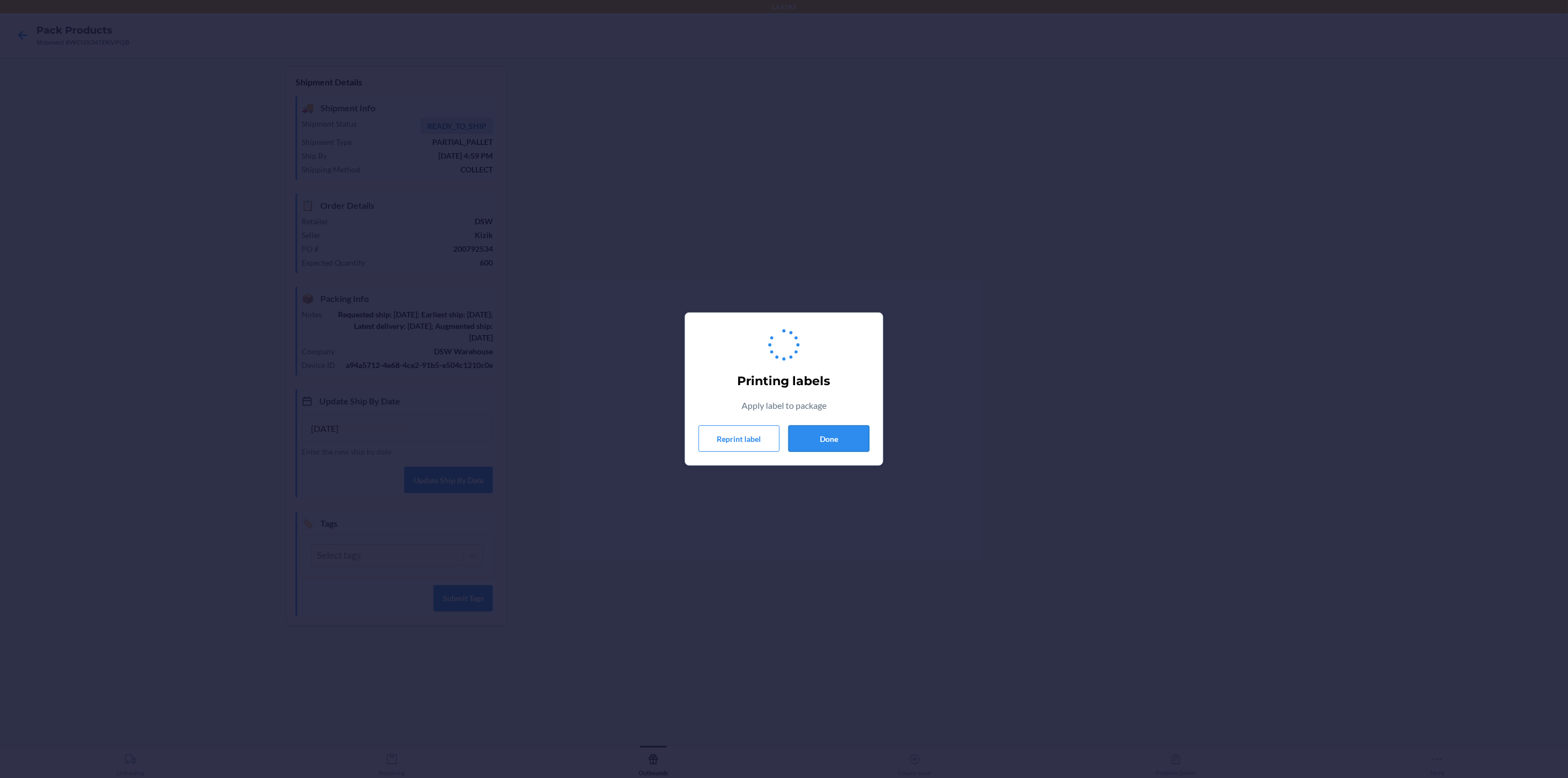
click at [832, 436] on button "Done" at bounding box center [828, 438] width 81 height 27
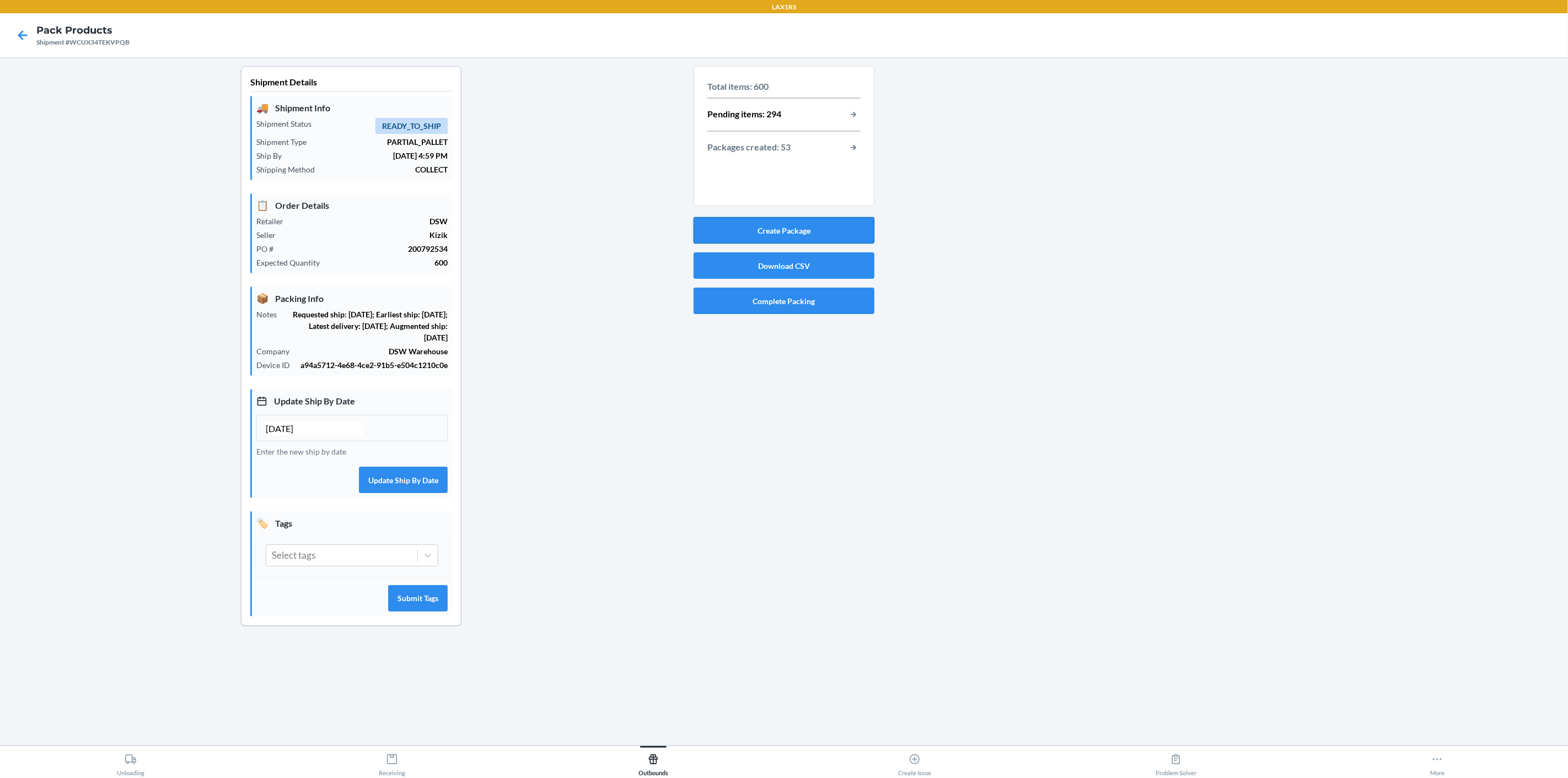
click at [797, 225] on button "Create Package" at bounding box center [784, 230] width 181 height 27
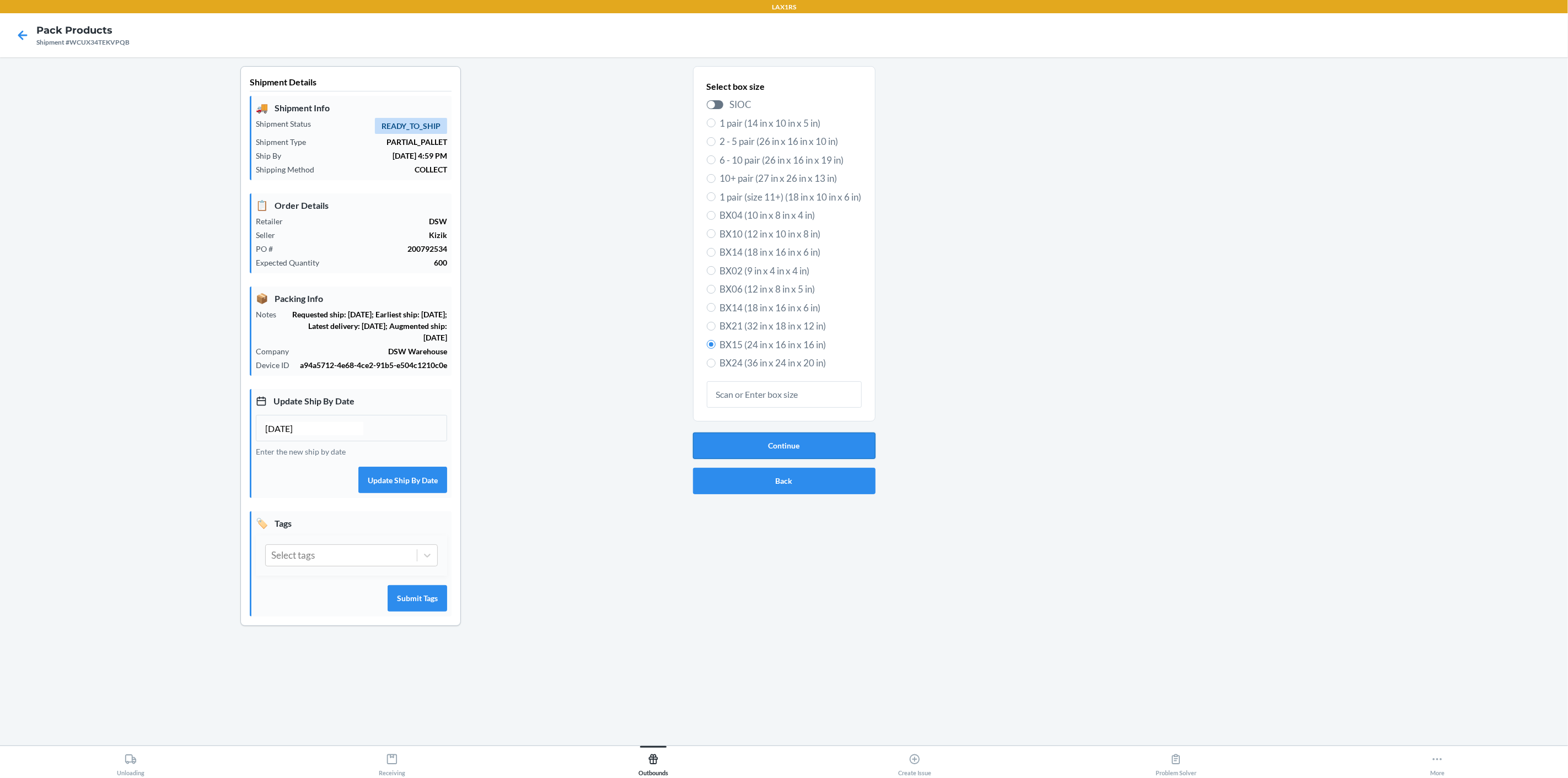
click at [789, 453] on button "Continue" at bounding box center [784, 445] width 182 height 27
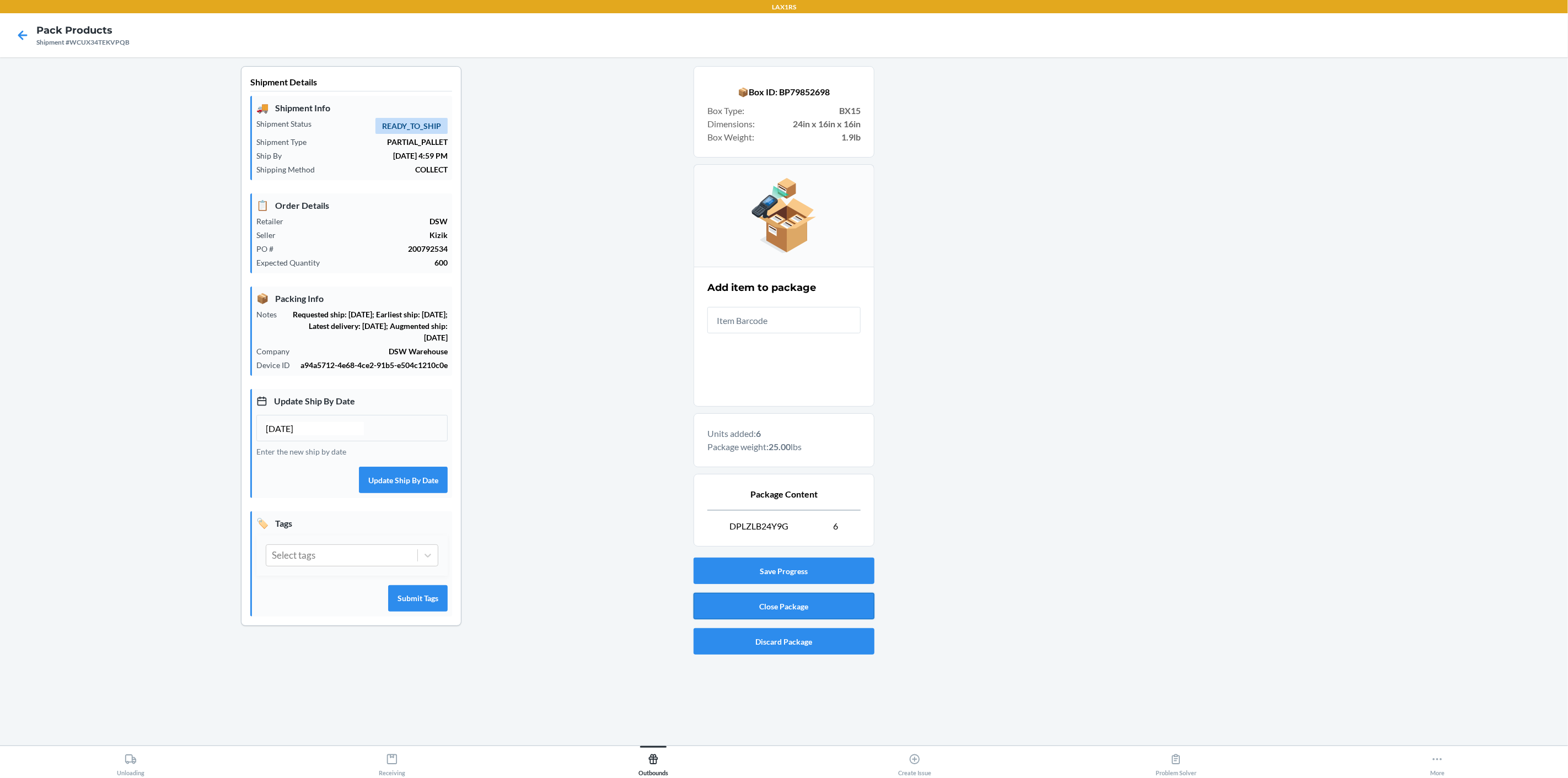
click at [780, 603] on button "Close Package" at bounding box center [784, 605] width 181 height 27
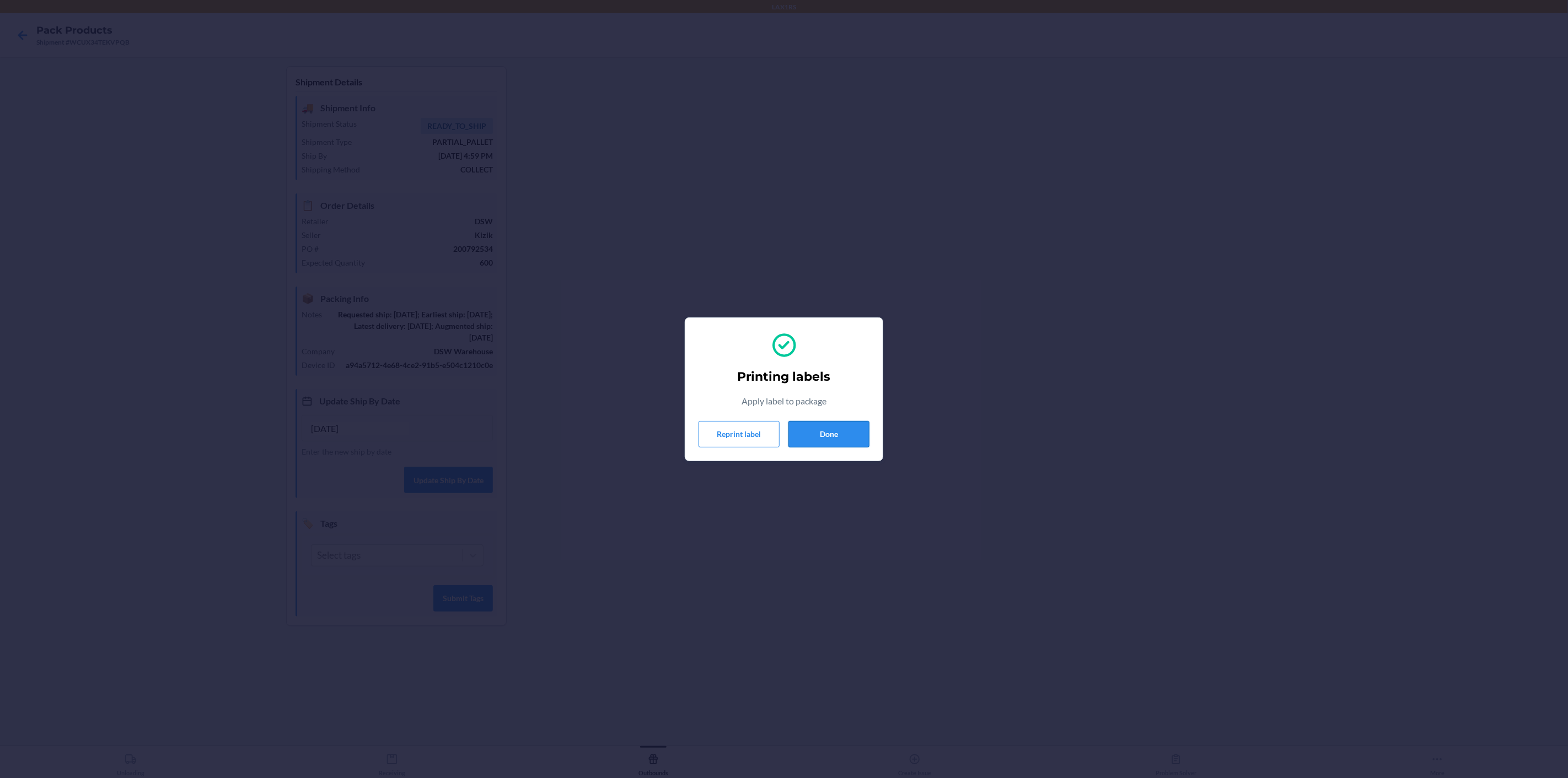
click at [845, 430] on button "Done" at bounding box center [828, 434] width 81 height 27
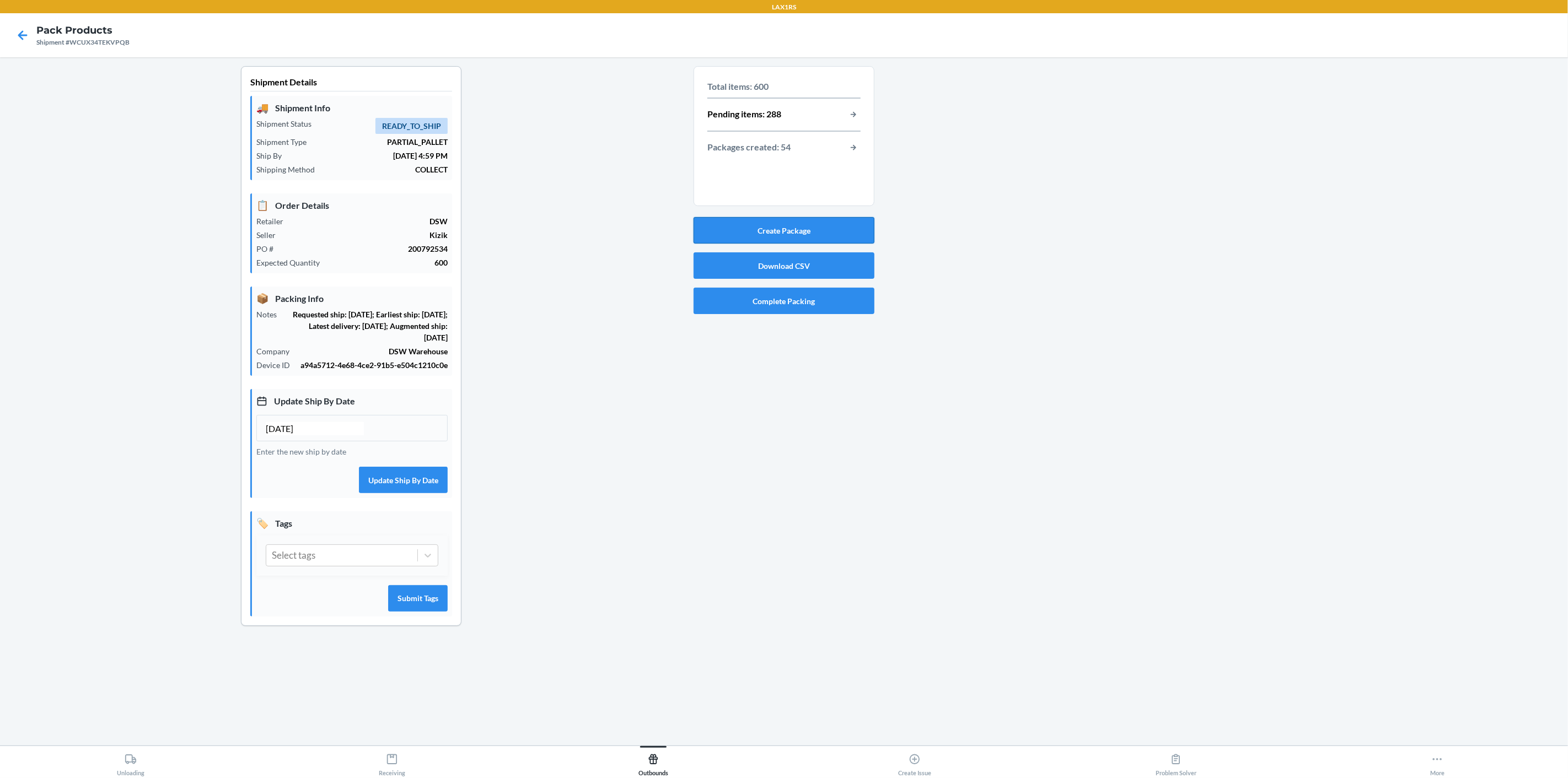
click at [827, 227] on button "Create Package" at bounding box center [784, 230] width 181 height 27
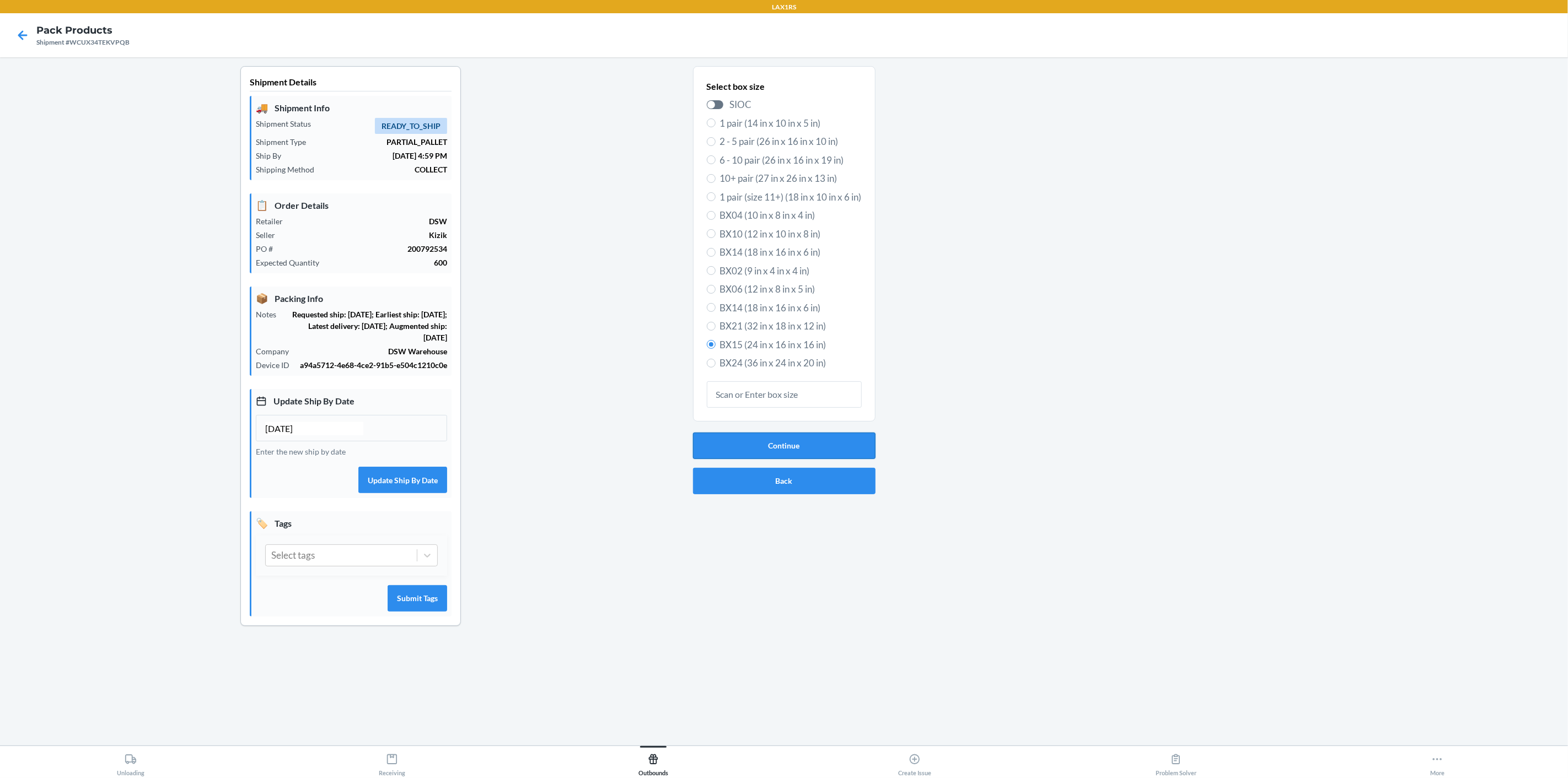
click at [800, 448] on button "Continue" at bounding box center [784, 445] width 182 height 27
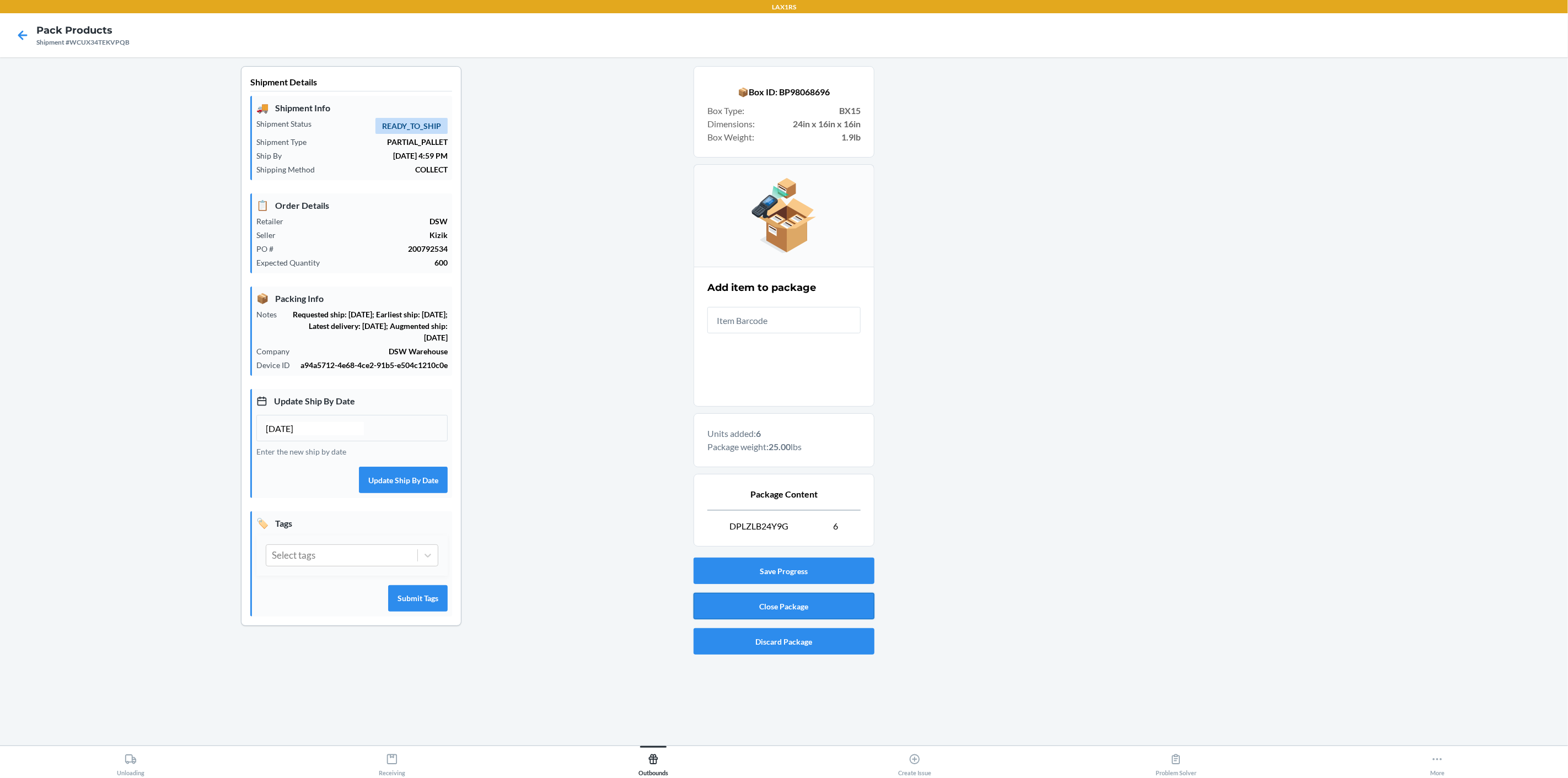
click at [761, 610] on button "Close Package" at bounding box center [784, 605] width 181 height 27
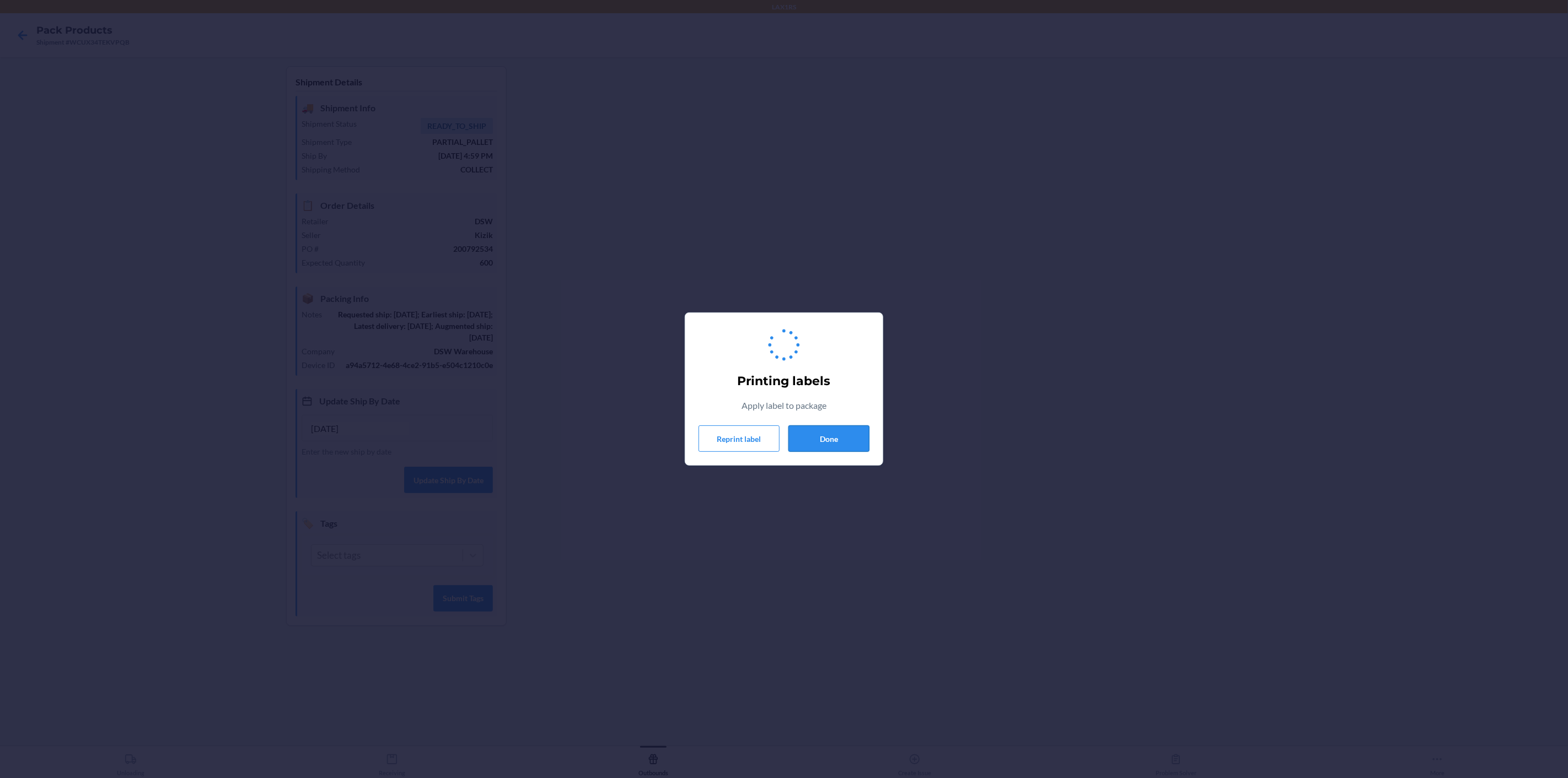
click at [846, 436] on button "Done" at bounding box center [828, 438] width 81 height 27
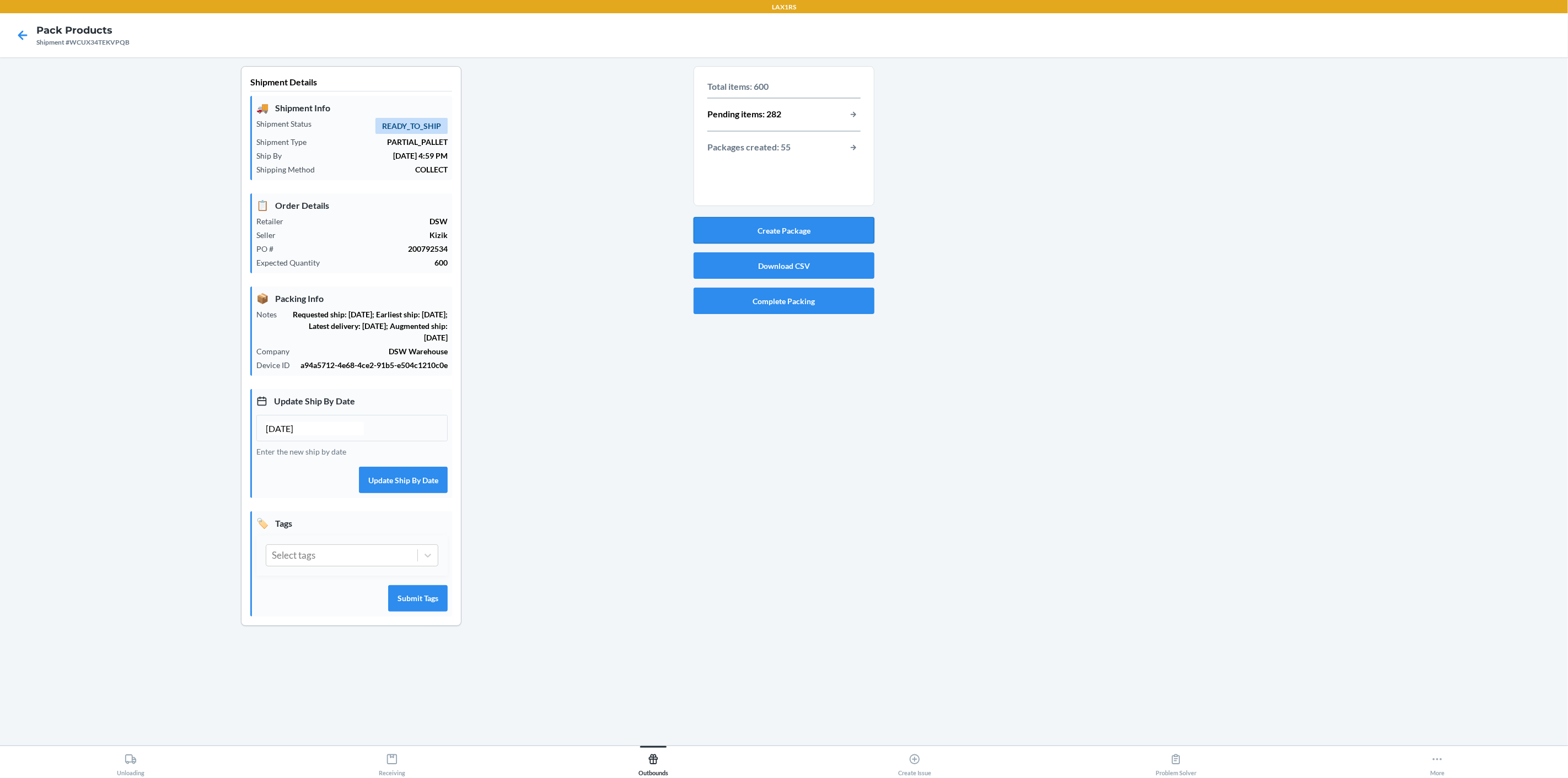
click at [847, 237] on button "Create Package" at bounding box center [784, 230] width 181 height 27
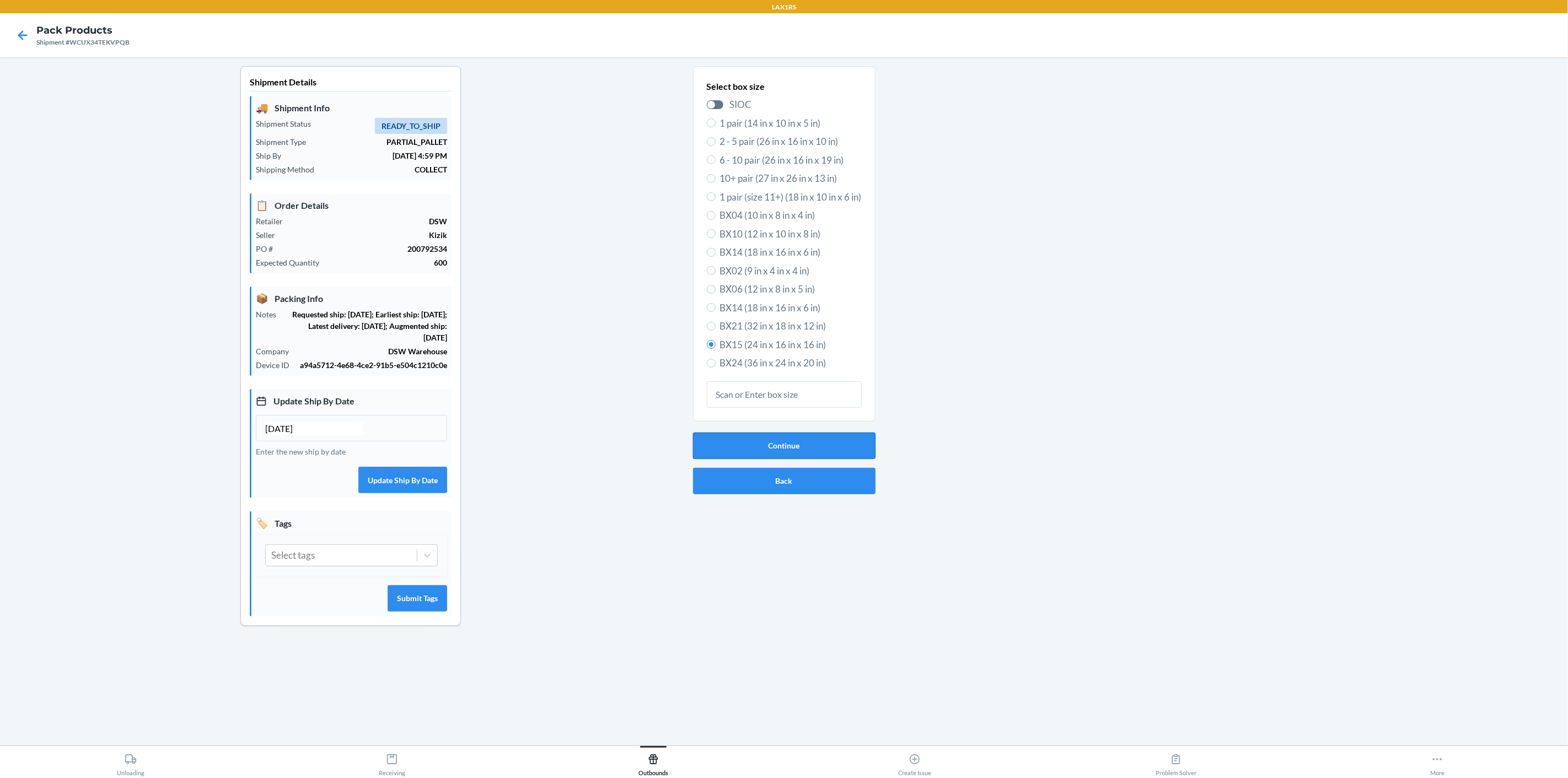
click at [781, 440] on button "Continue" at bounding box center [784, 445] width 182 height 27
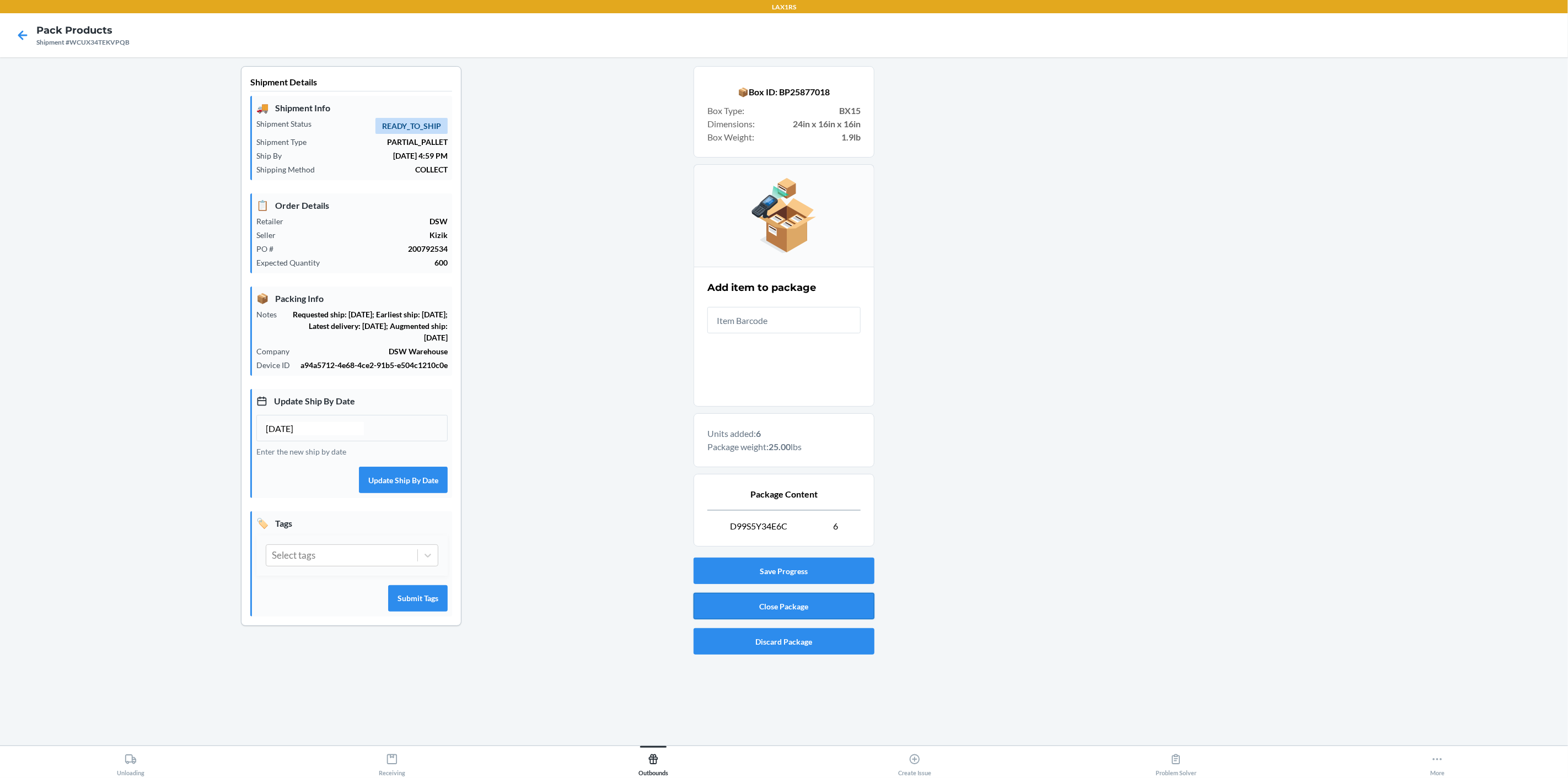
click at [770, 600] on button "Close Package" at bounding box center [784, 605] width 181 height 27
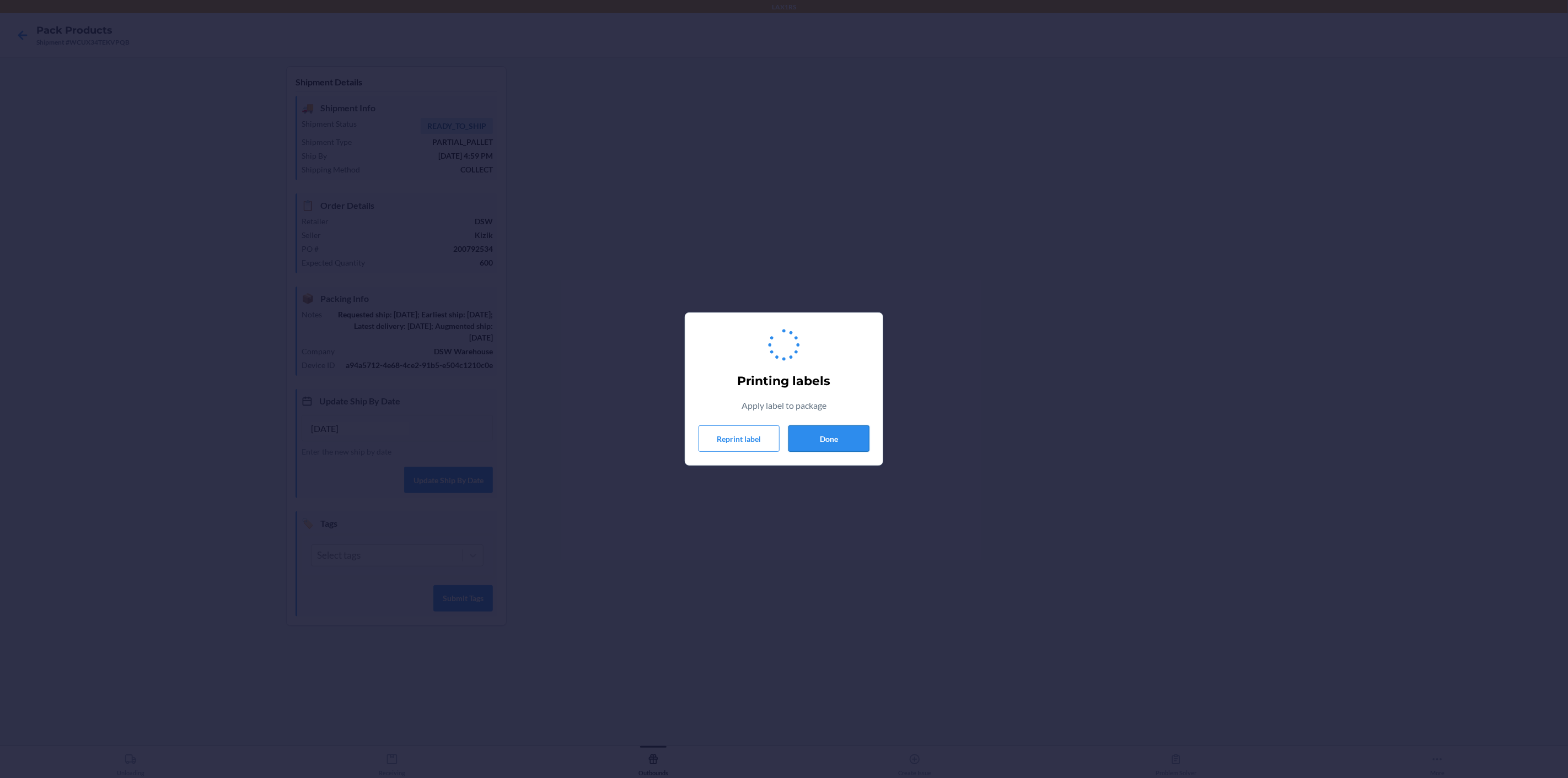
click at [811, 436] on button "Done" at bounding box center [828, 438] width 81 height 27
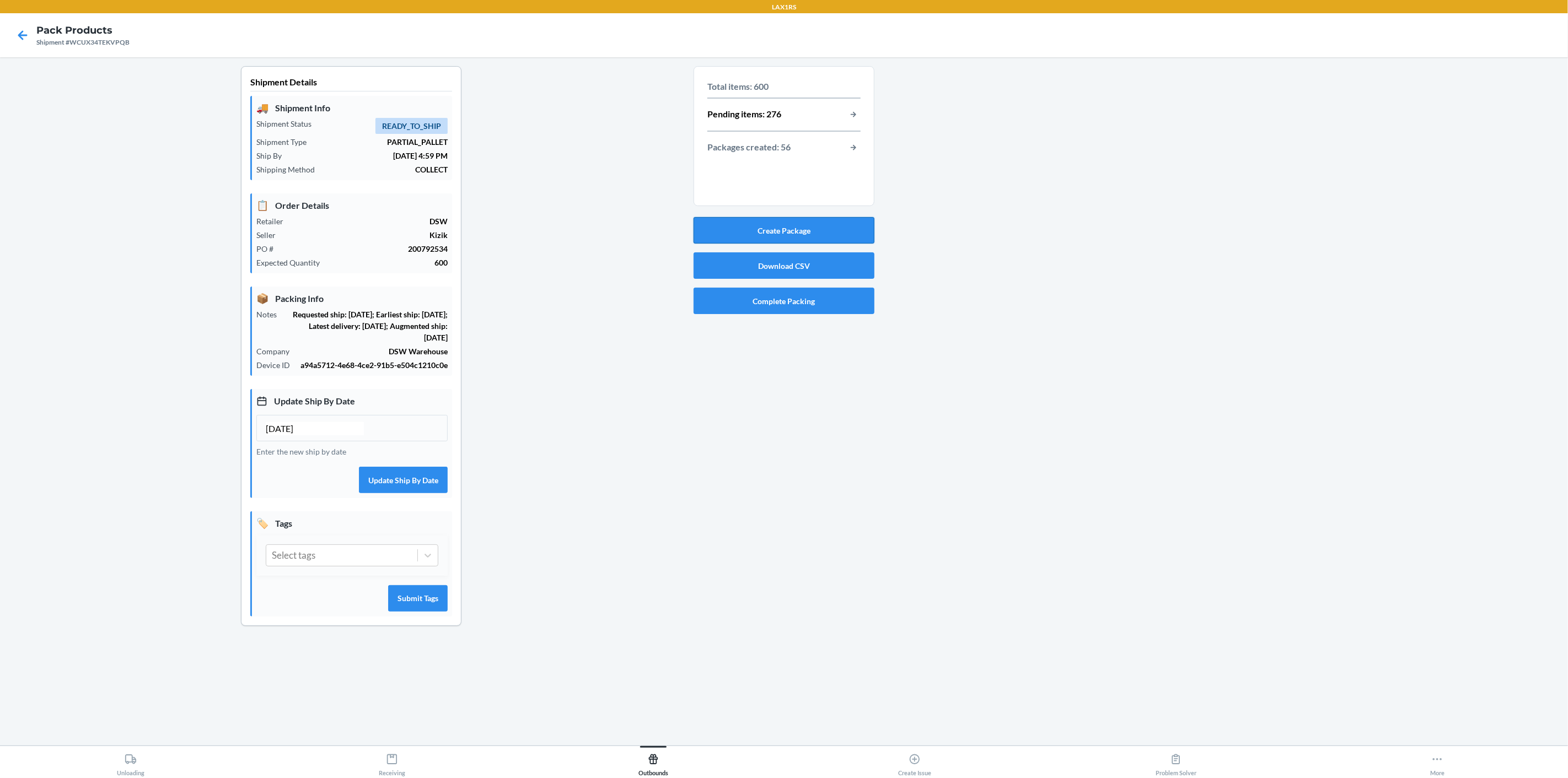
click at [780, 230] on button "Create Package" at bounding box center [784, 230] width 181 height 27
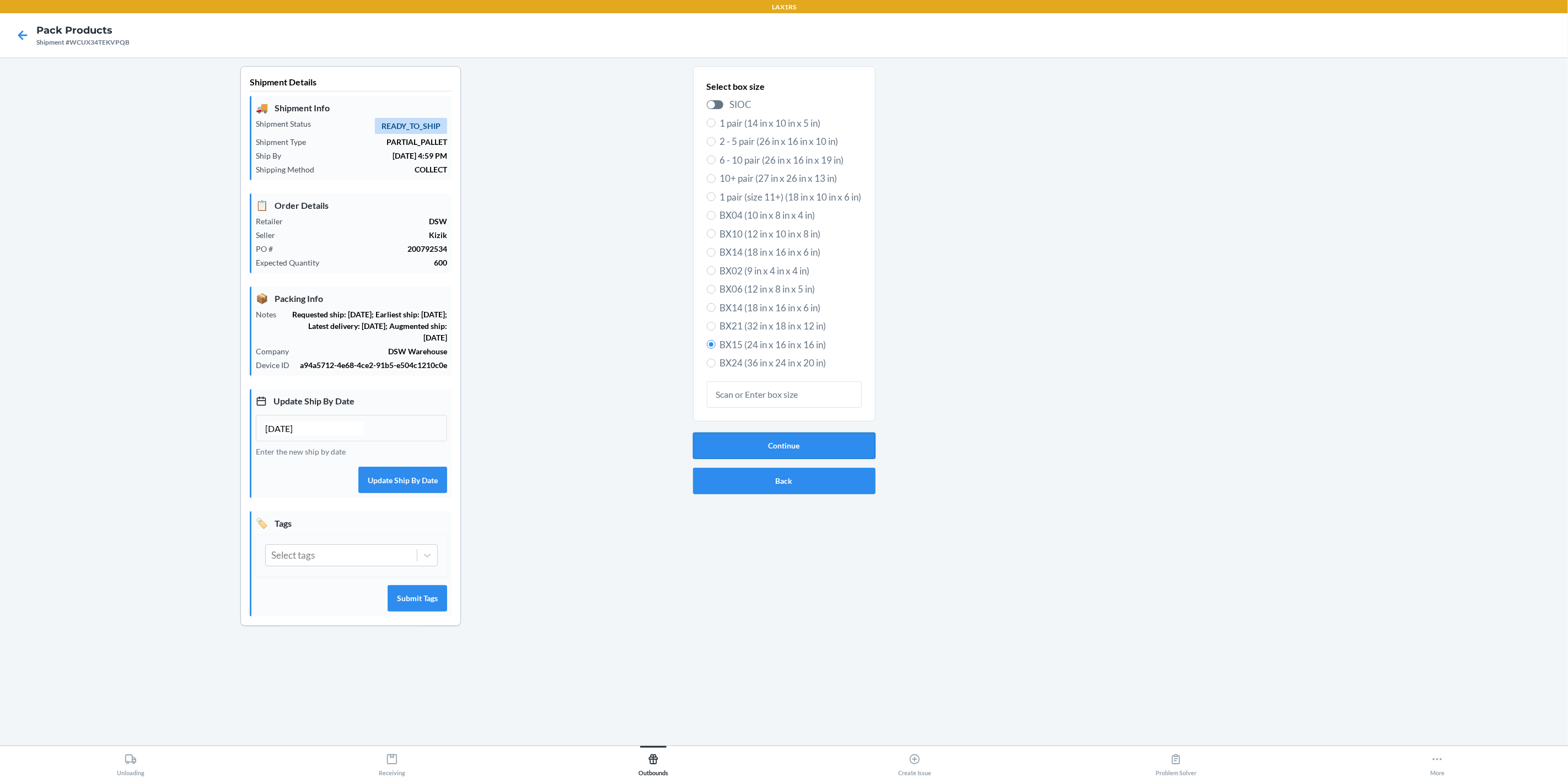
click at [822, 443] on button "Continue" at bounding box center [784, 445] width 182 height 27
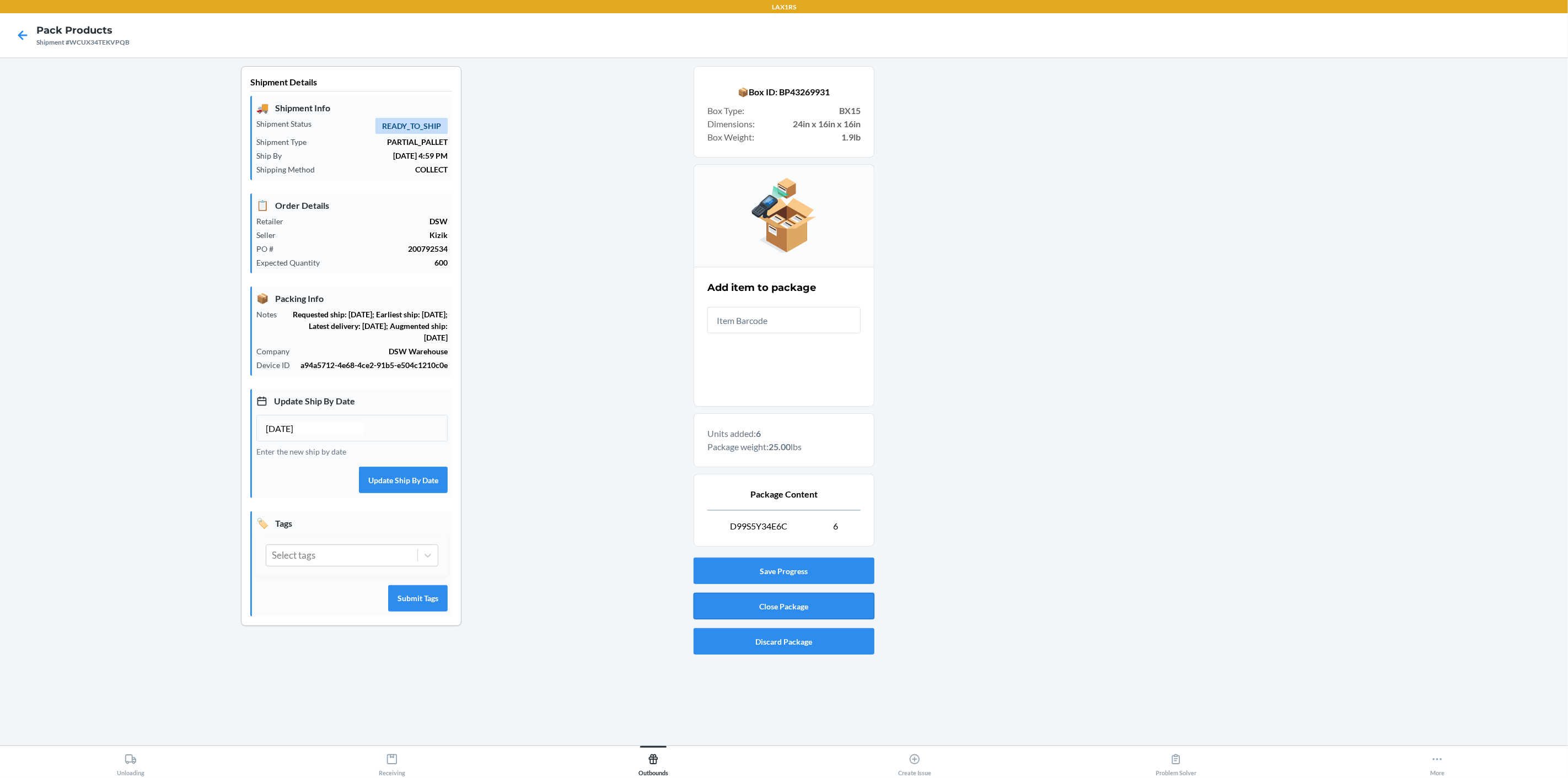
click at [818, 603] on button "Close Package" at bounding box center [784, 605] width 181 height 27
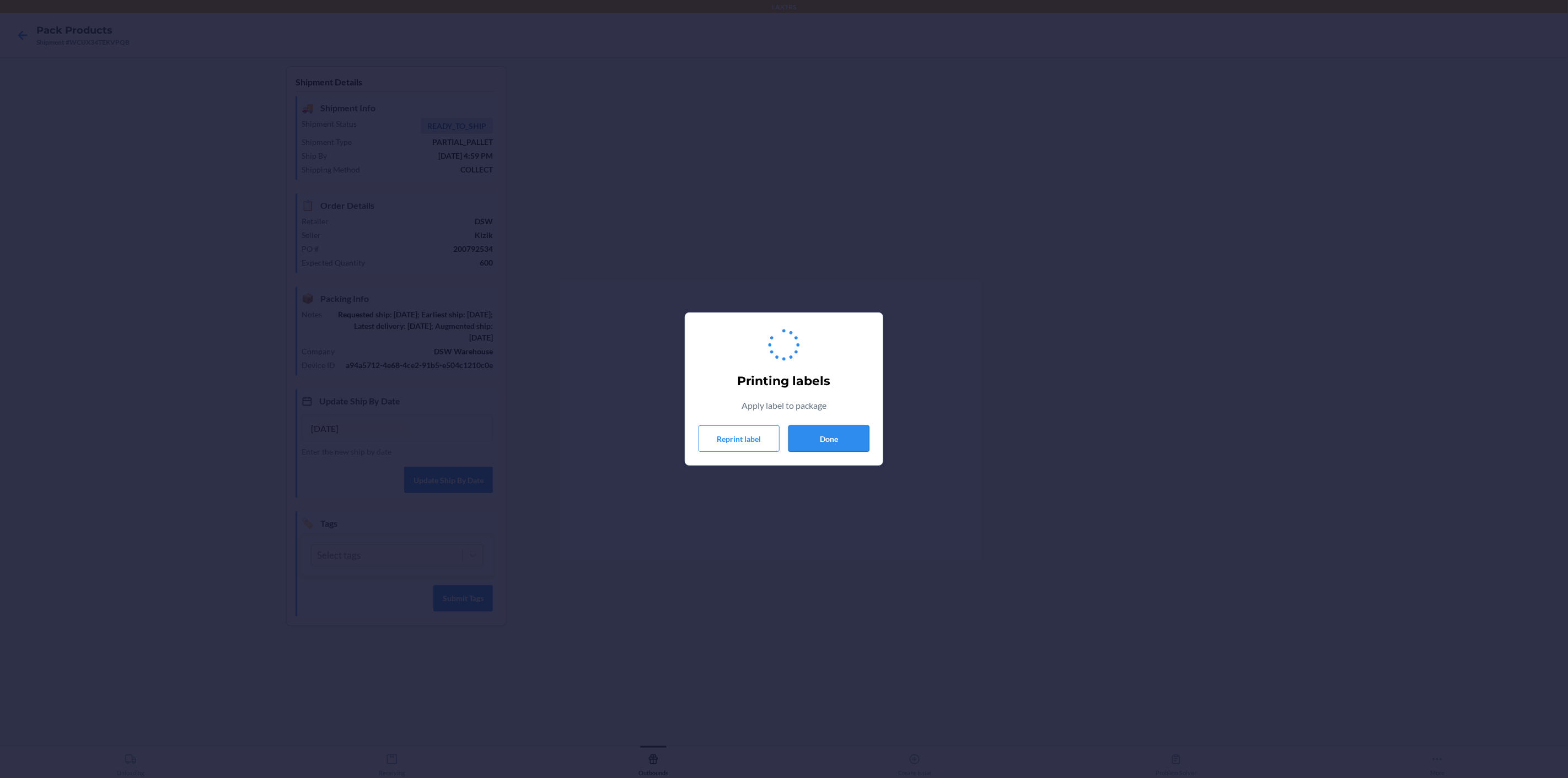
click at [836, 440] on button "Done" at bounding box center [828, 438] width 81 height 27
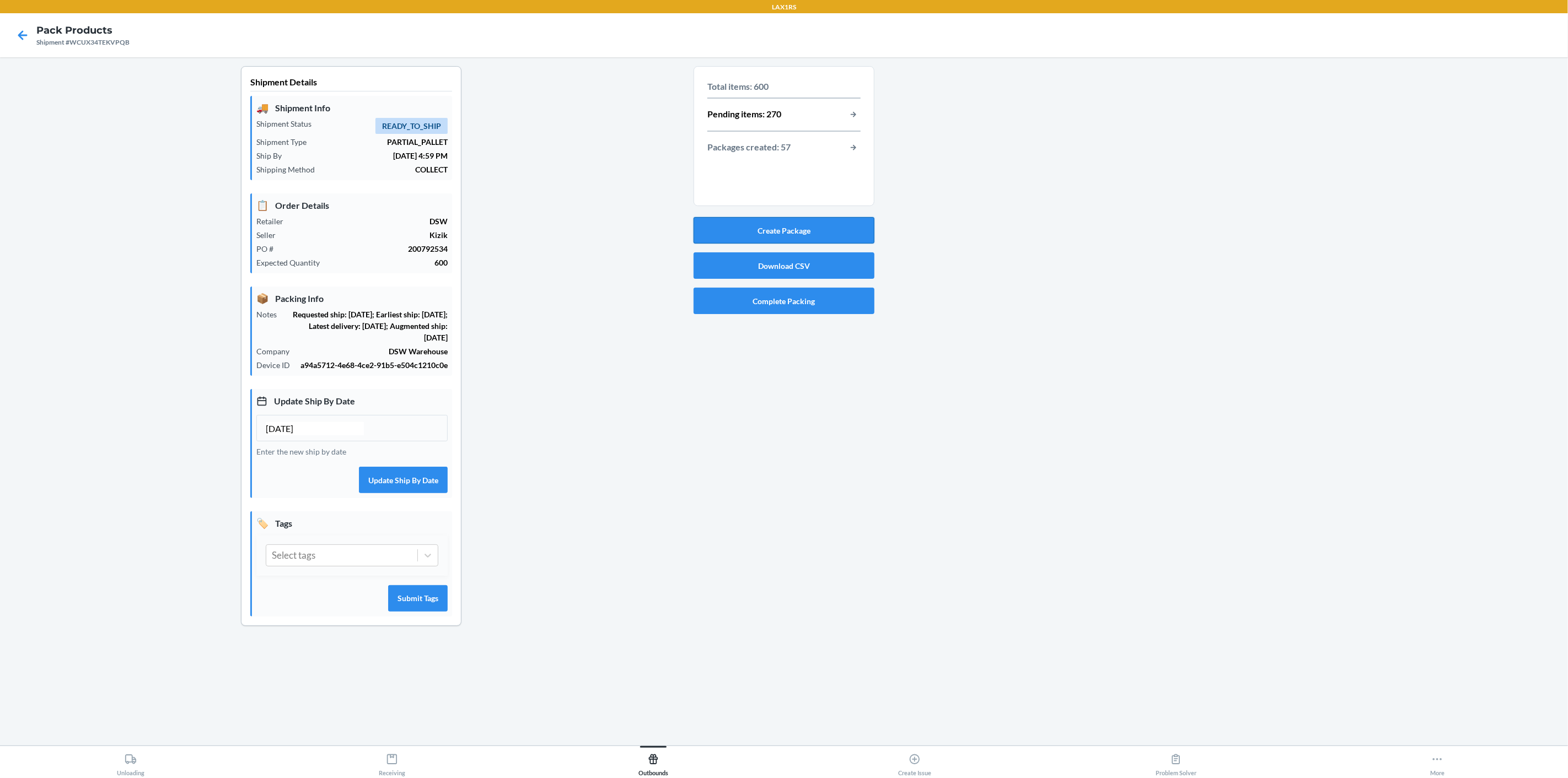
click at [793, 228] on button "Create Package" at bounding box center [784, 230] width 181 height 27
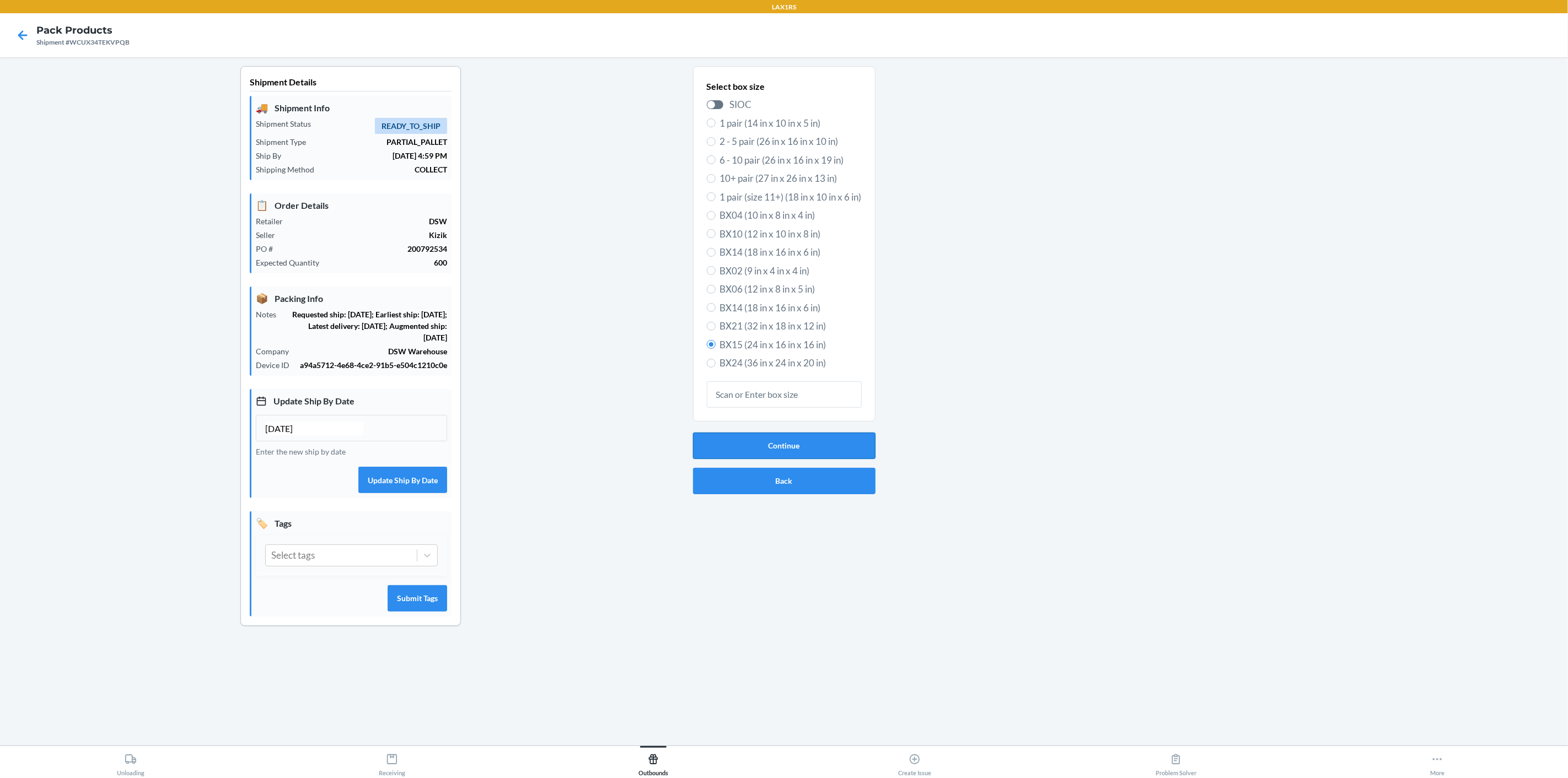
click at [815, 448] on button "Continue" at bounding box center [784, 445] width 182 height 27
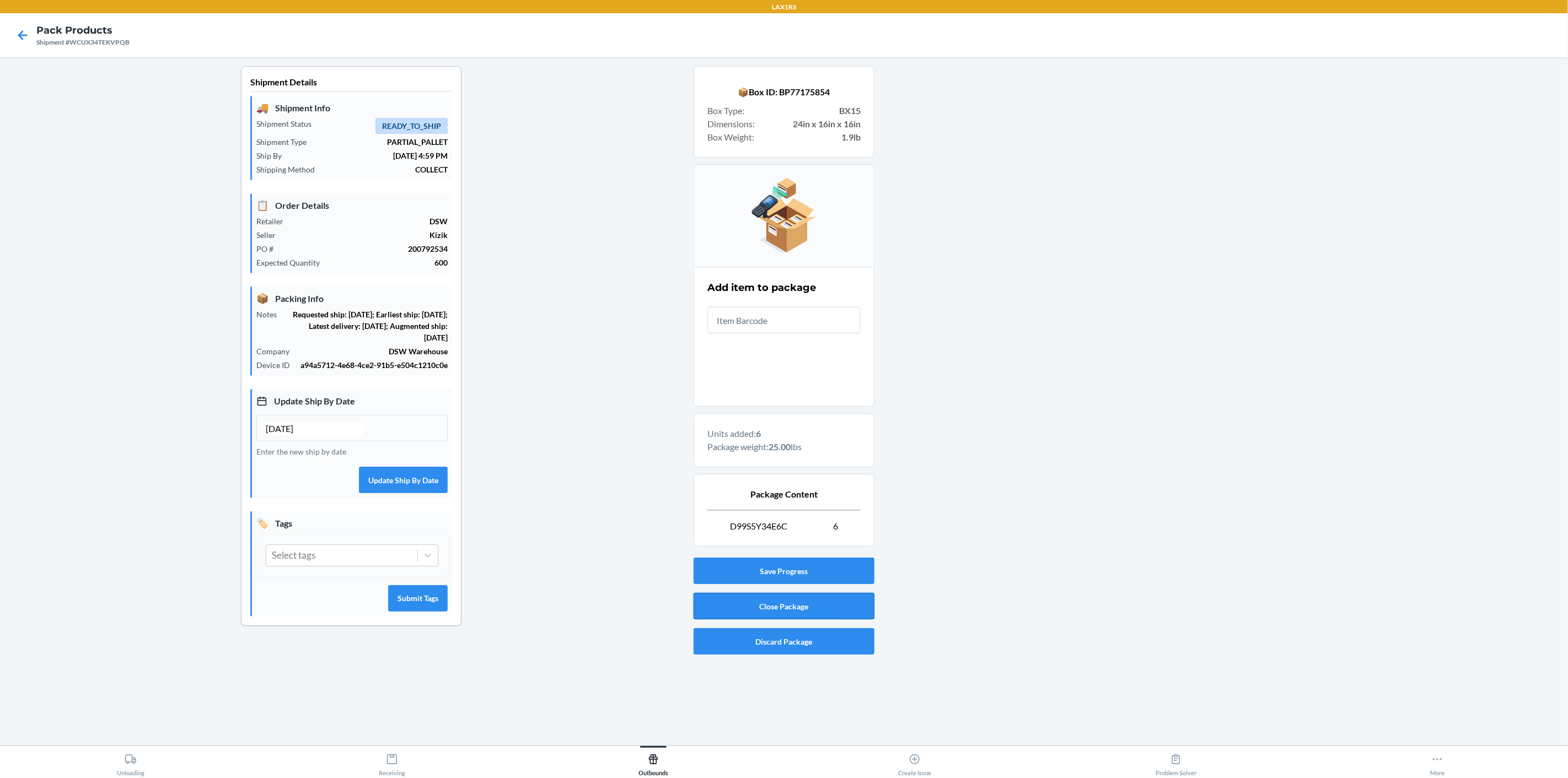
click at [822, 604] on button "Close Package" at bounding box center [784, 605] width 181 height 27
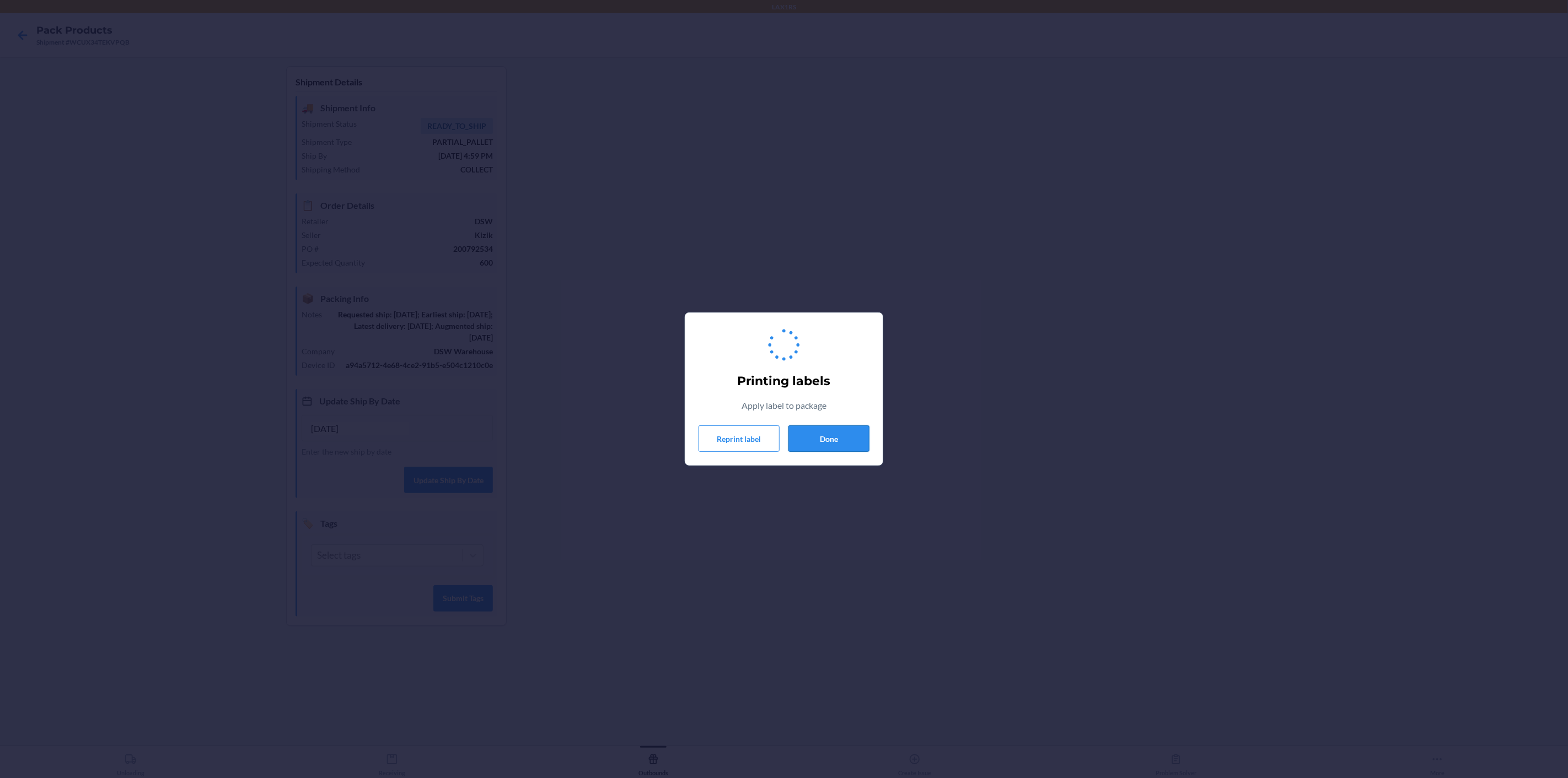
click at [837, 444] on button "Done" at bounding box center [828, 438] width 81 height 27
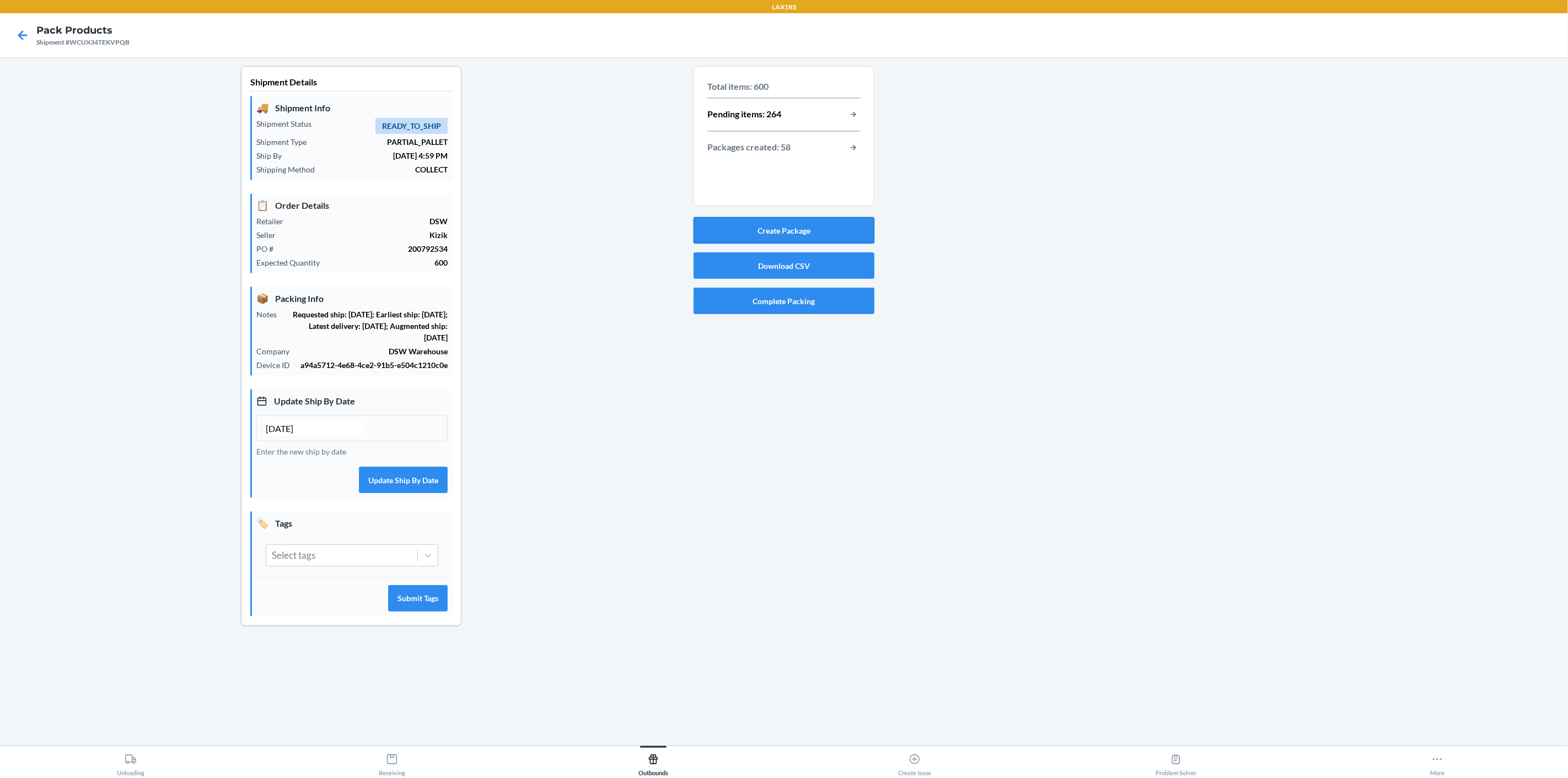
click at [850, 235] on button "Create Package" at bounding box center [784, 230] width 181 height 27
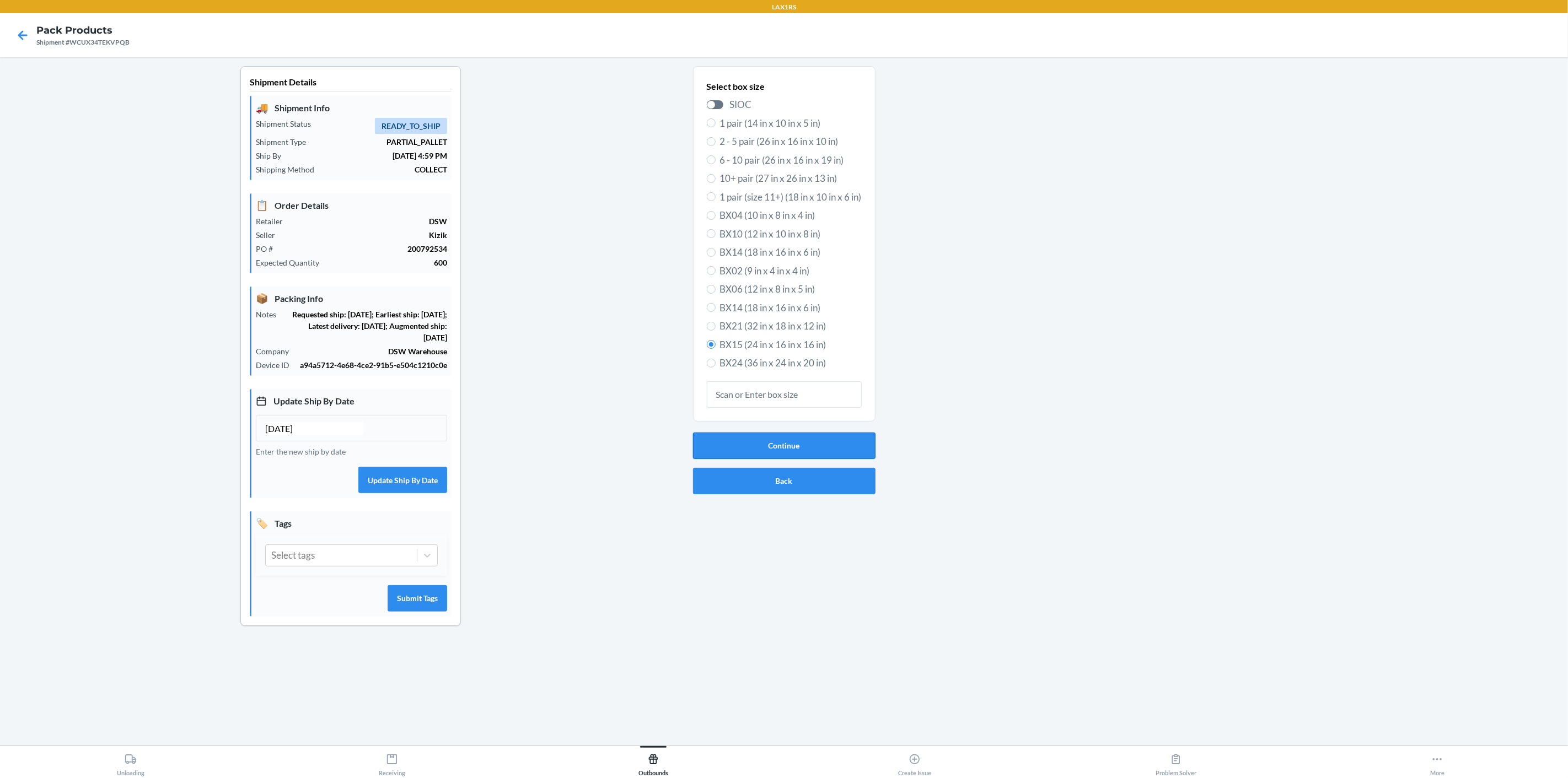
click at [834, 440] on button "Continue" at bounding box center [784, 445] width 182 height 27
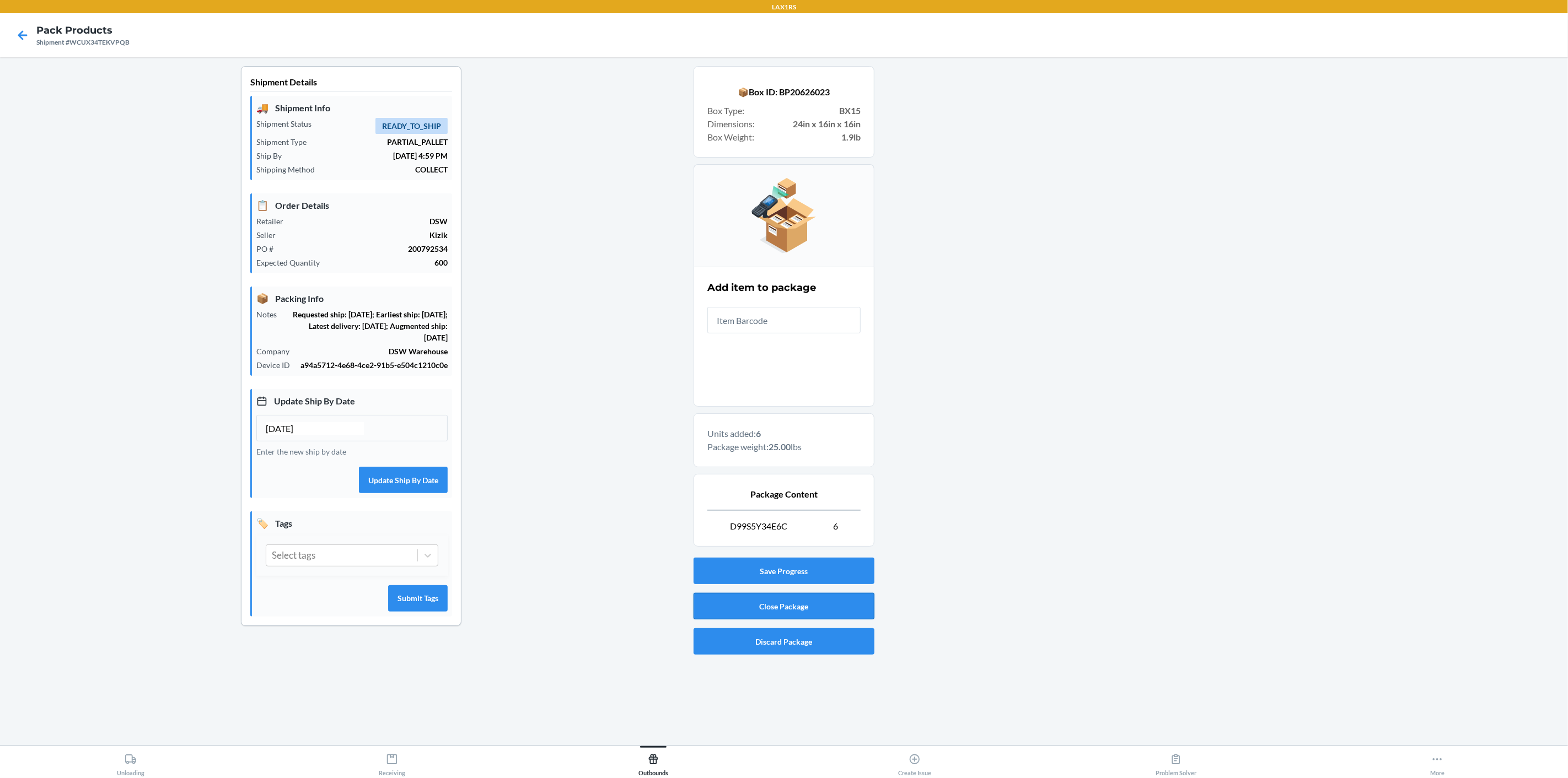
click at [825, 600] on button "Close Package" at bounding box center [784, 605] width 181 height 27
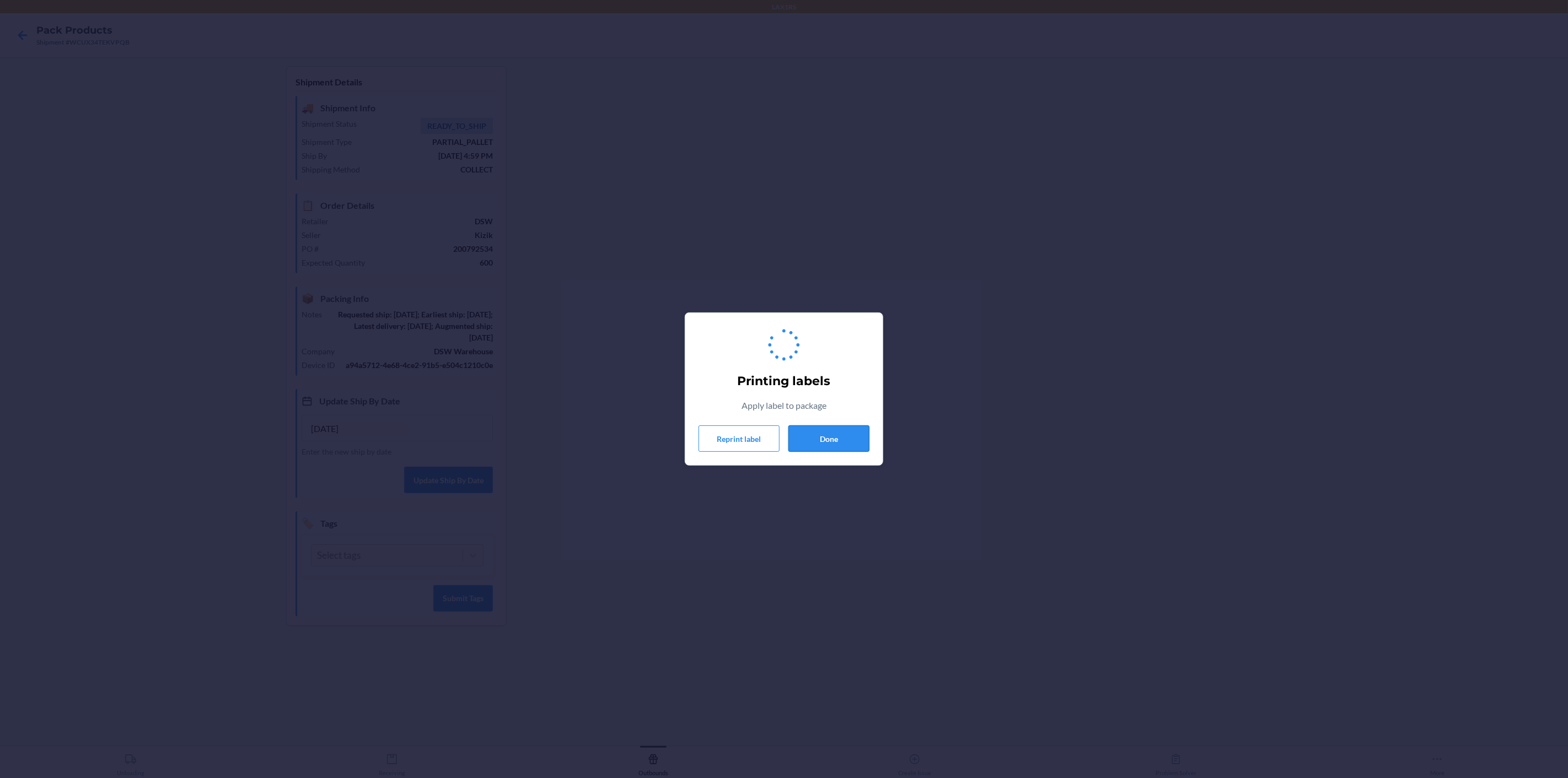
click at [822, 442] on button "Done" at bounding box center [828, 438] width 81 height 27
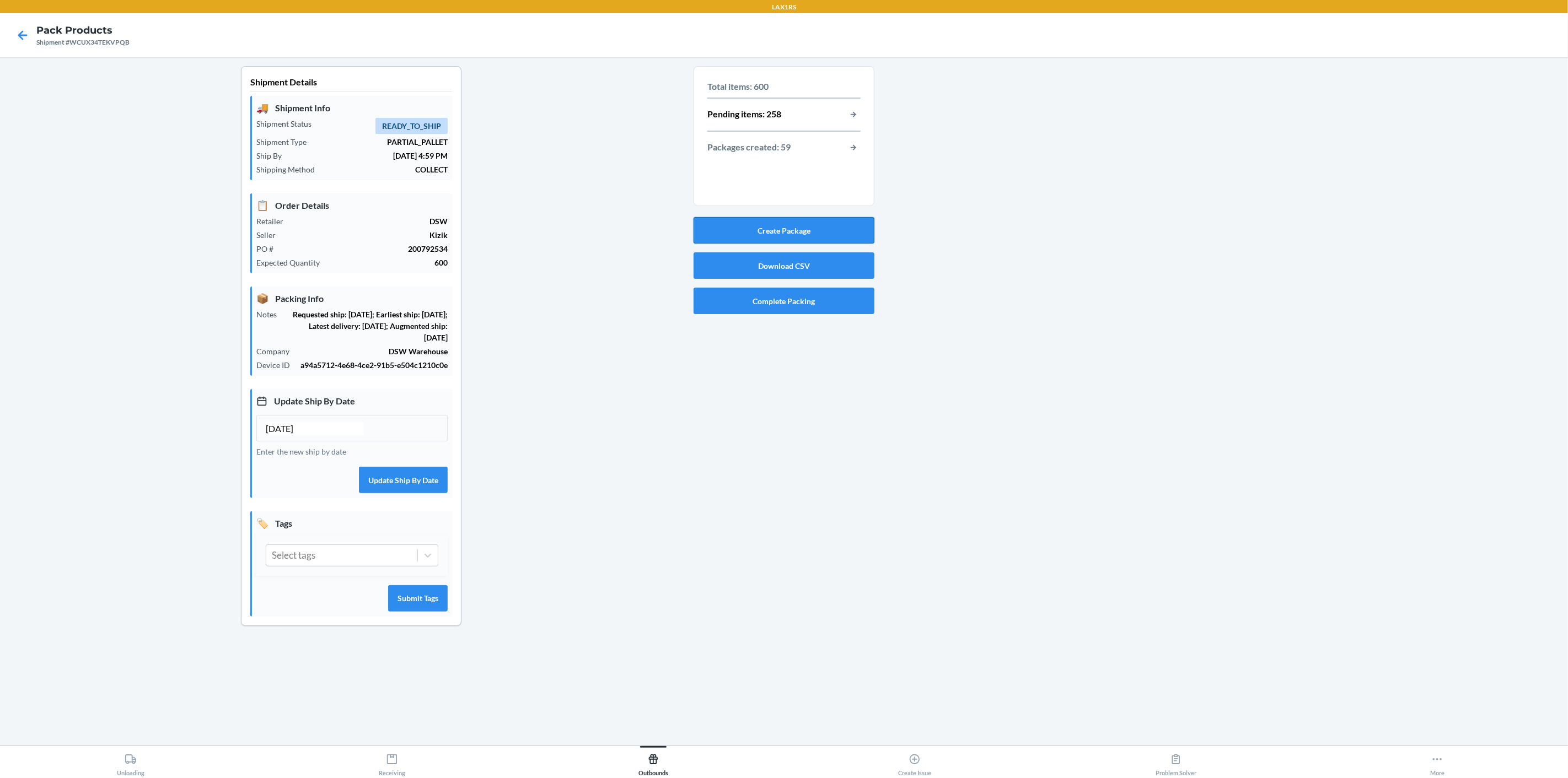
click at [857, 238] on button "Create Package" at bounding box center [784, 230] width 181 height 27
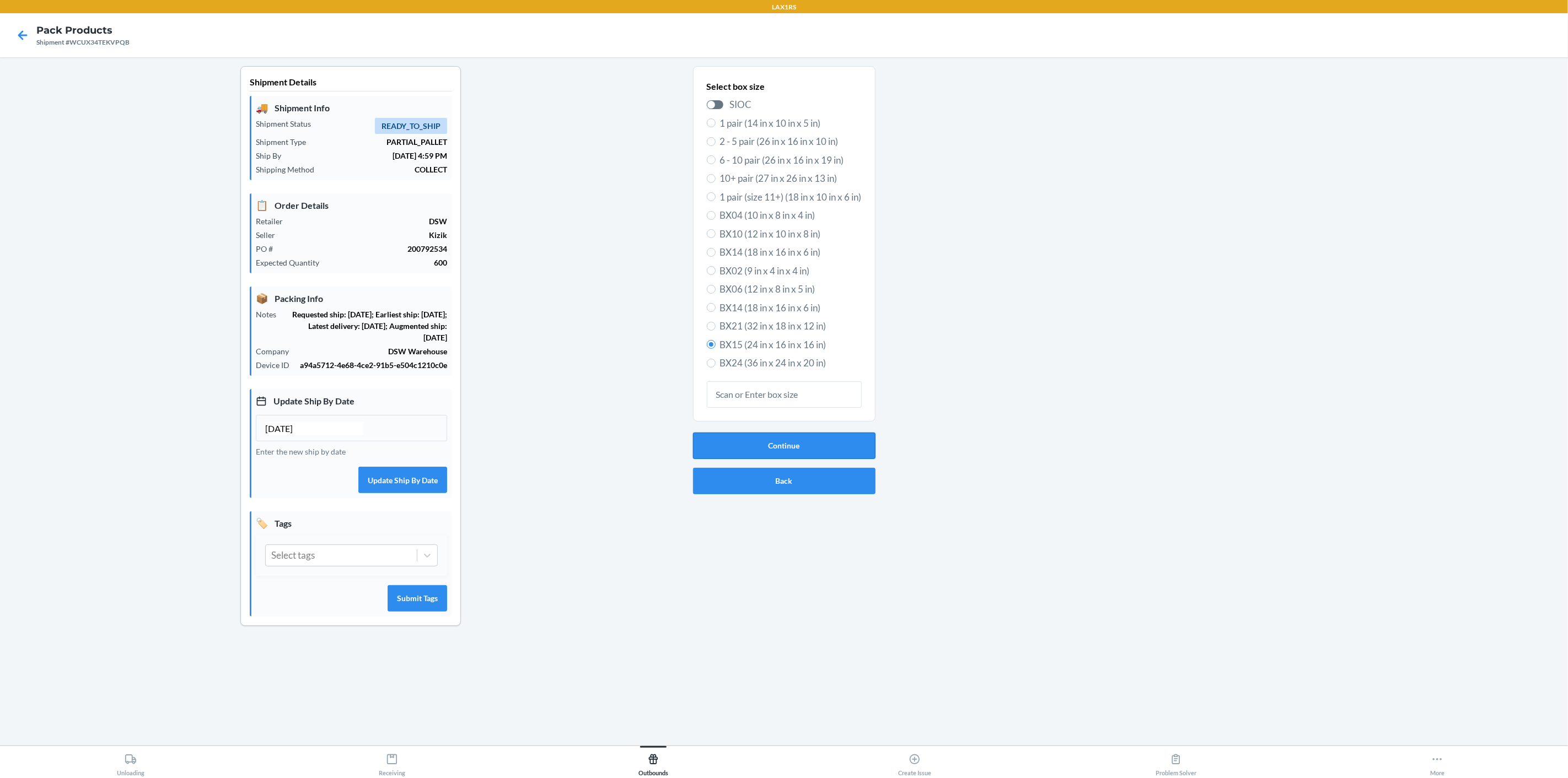
click at [814, 443] on button "Continue" at bounding box center [784, 445] width 182 height 27
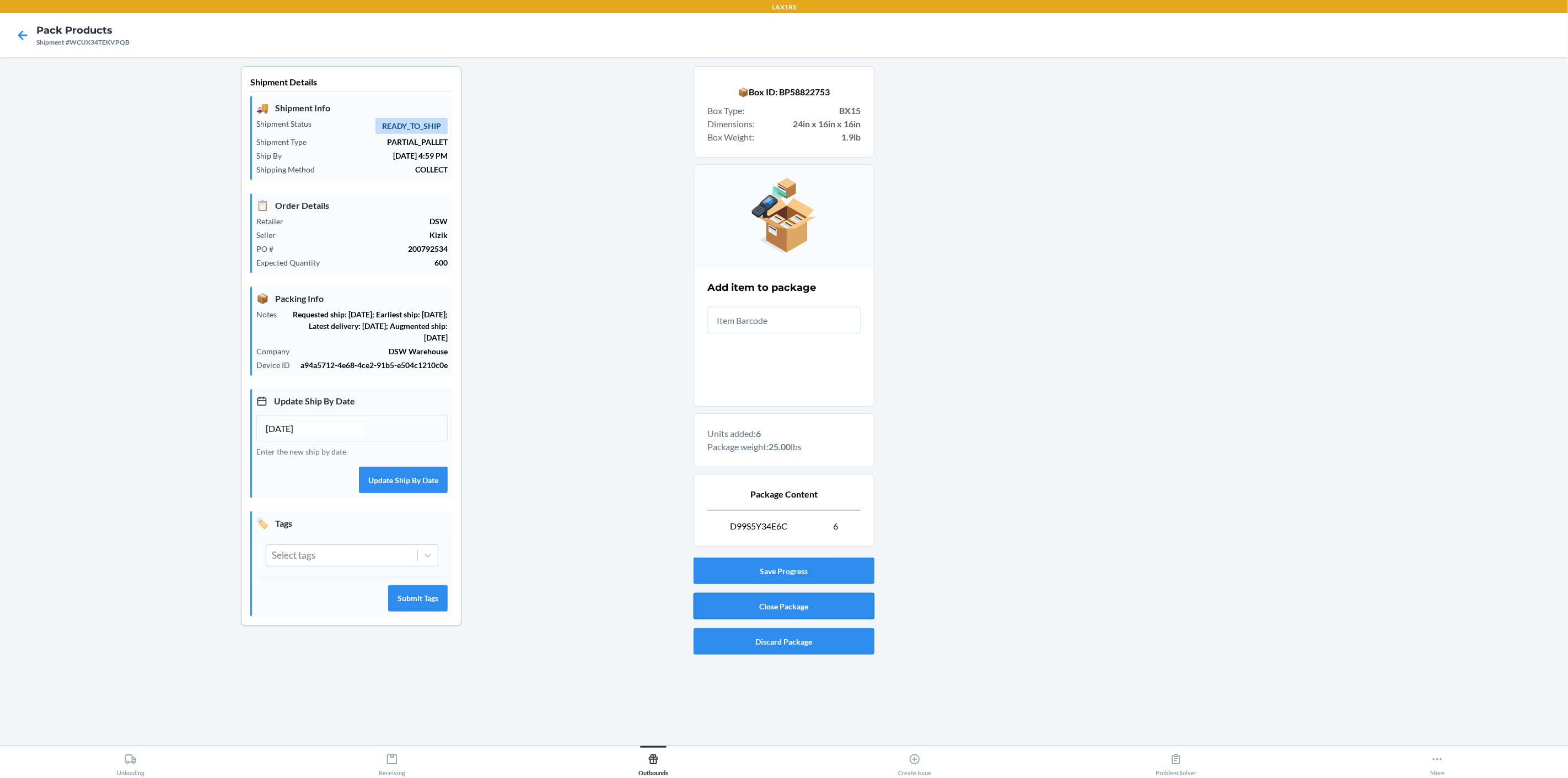
click at [790, 612] on button "Close Package" at bounding box center [784, 605] width 181 height 27
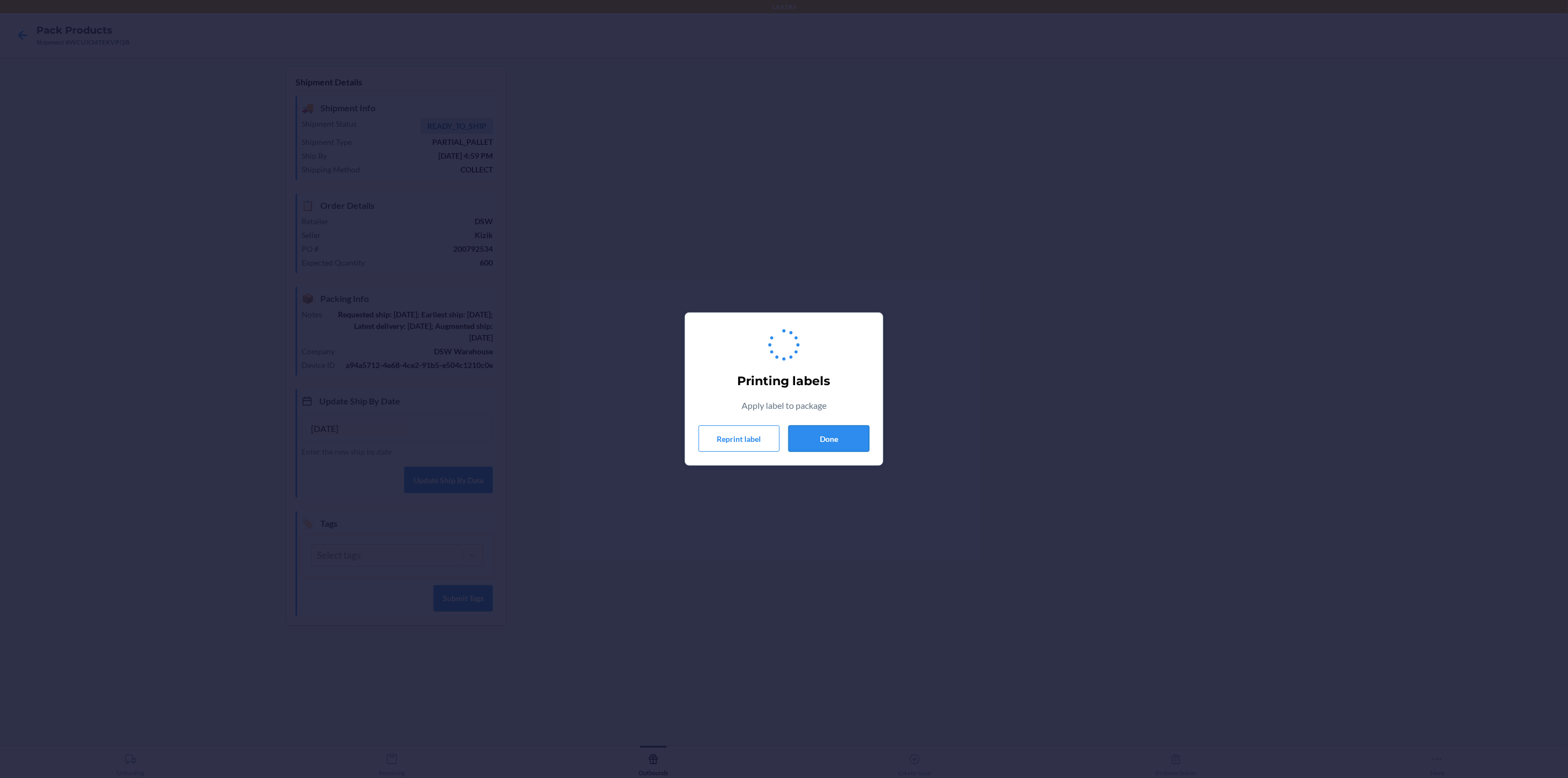
click at [826, 442] on button "Done" at bounding box center [828, 438] width 81 height 27
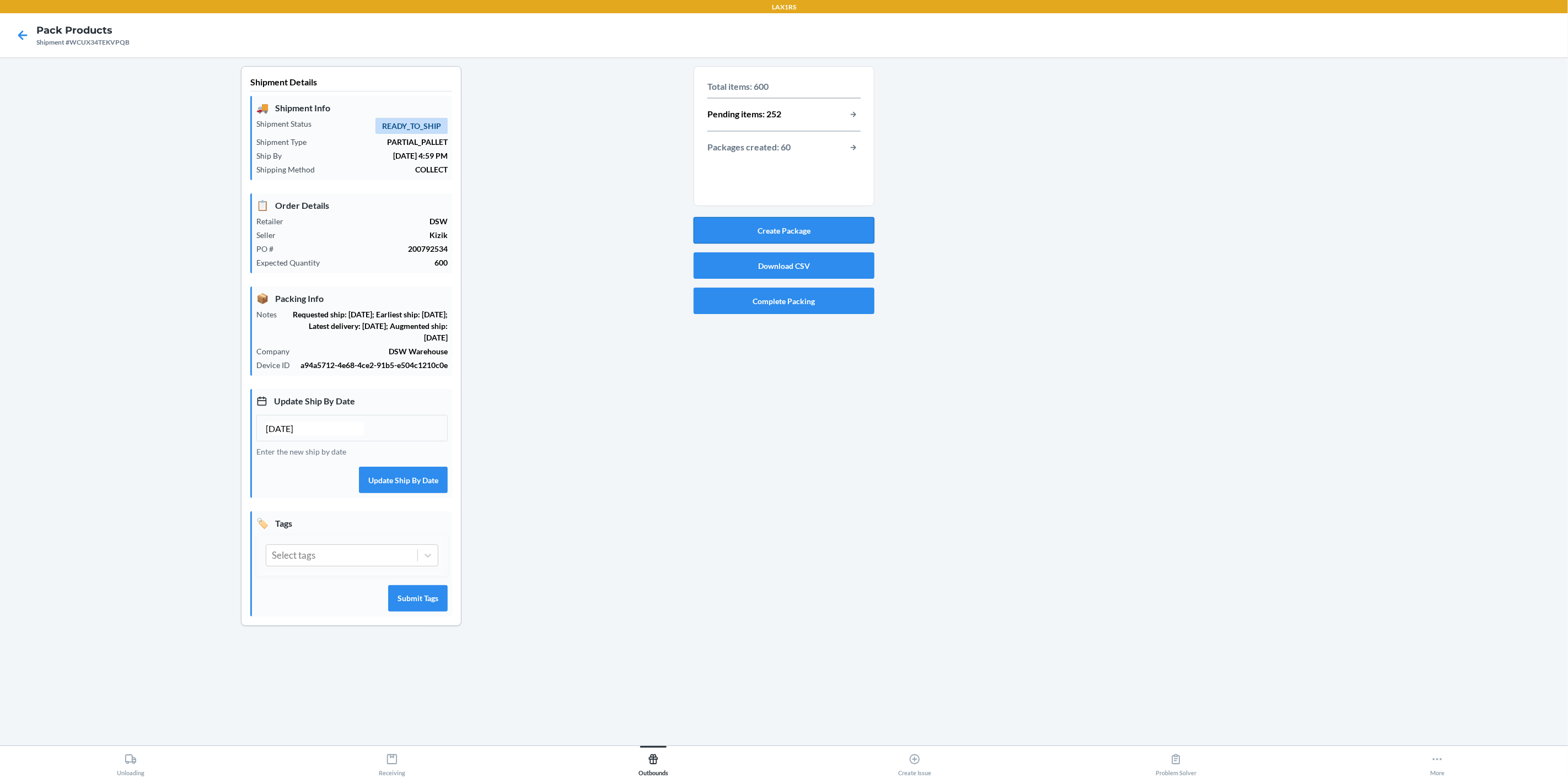
click at [798, 223] on button "Create Package" at bounding box center [784, 230] width 181 height 27
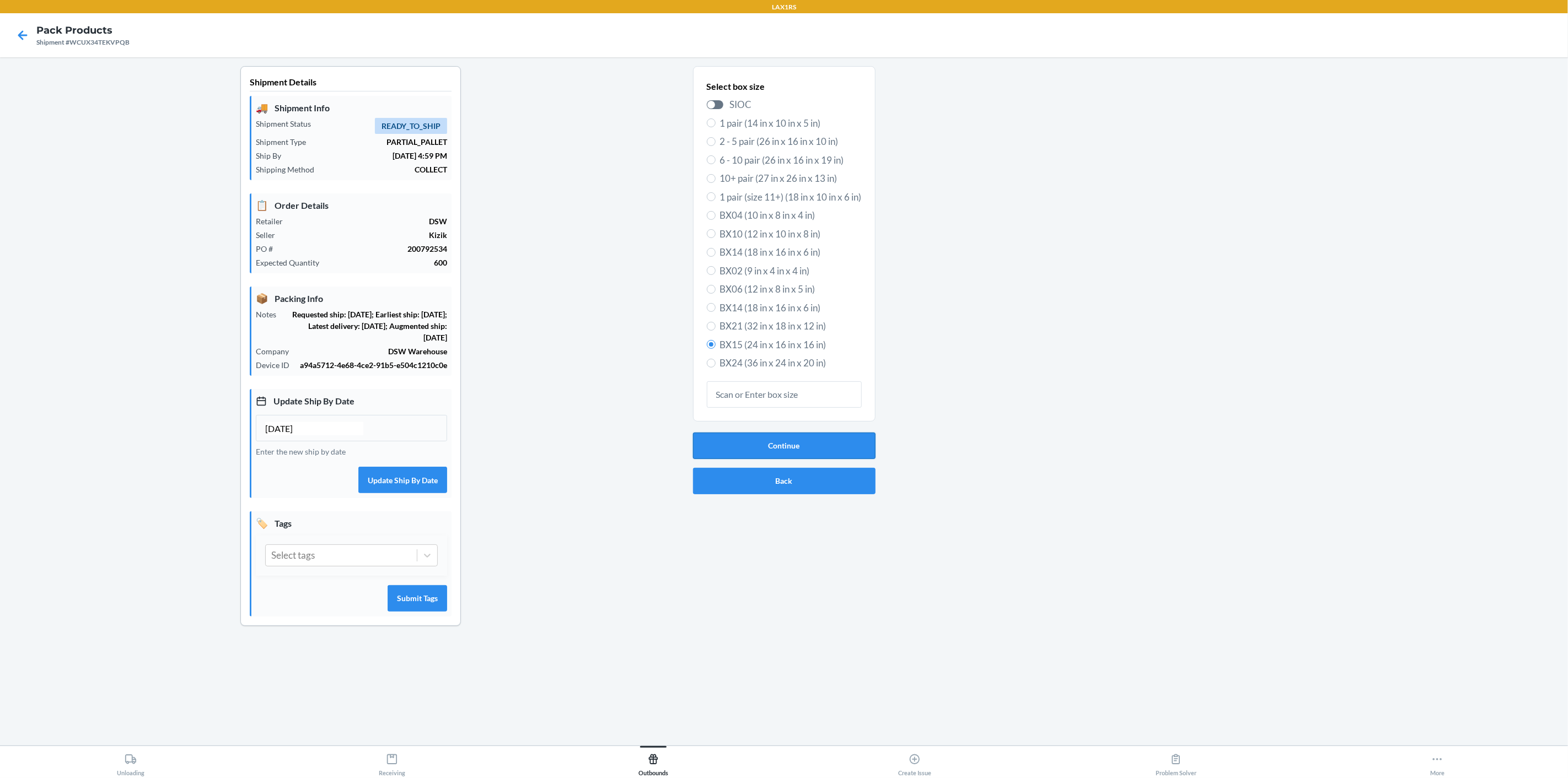
click at [851, 439] on button "Continue" at bounding box center [784, 445] width 182 height 27
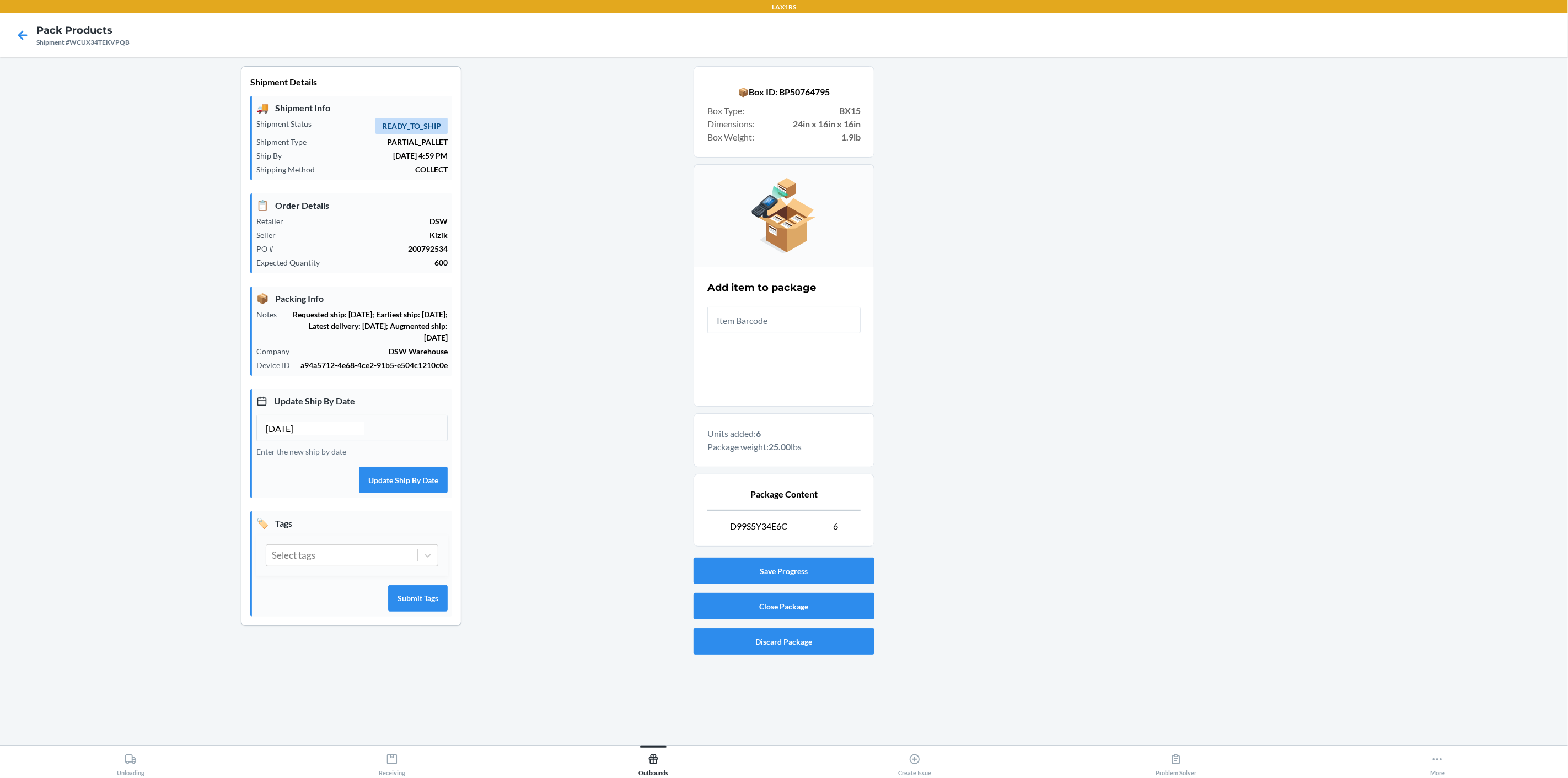
drag, startPoint x: 883, startPoint y: 364, endPoint x: 866, endPoint y: 454, distance: 91.6
click at [871, 433] on div "Shipment Details 🚚 Shipment Info Shipment Status READY_TO_SHIP Shipment Type PA…" at bounding box center [784, 362] width 1550 height 593
click at [939, 561] on div at bounding box center [1216, 362] width 684 height 593
click at [817, 605] on button "Close Package" at bounding box center [784, 605] width 181 height 27
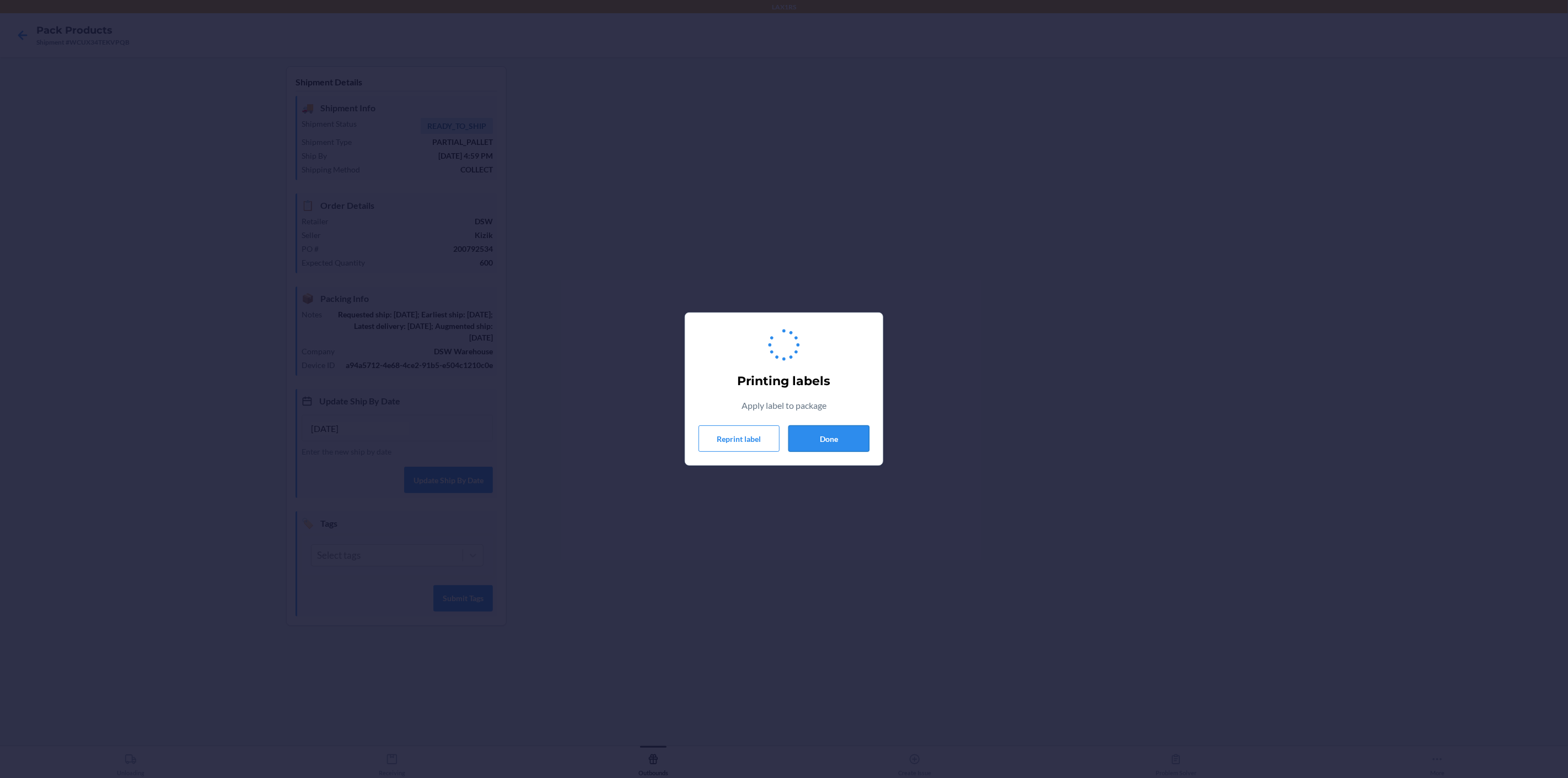
click at [811, 444] on button "Done" at bounding box center [828, 438] width 81 height 27
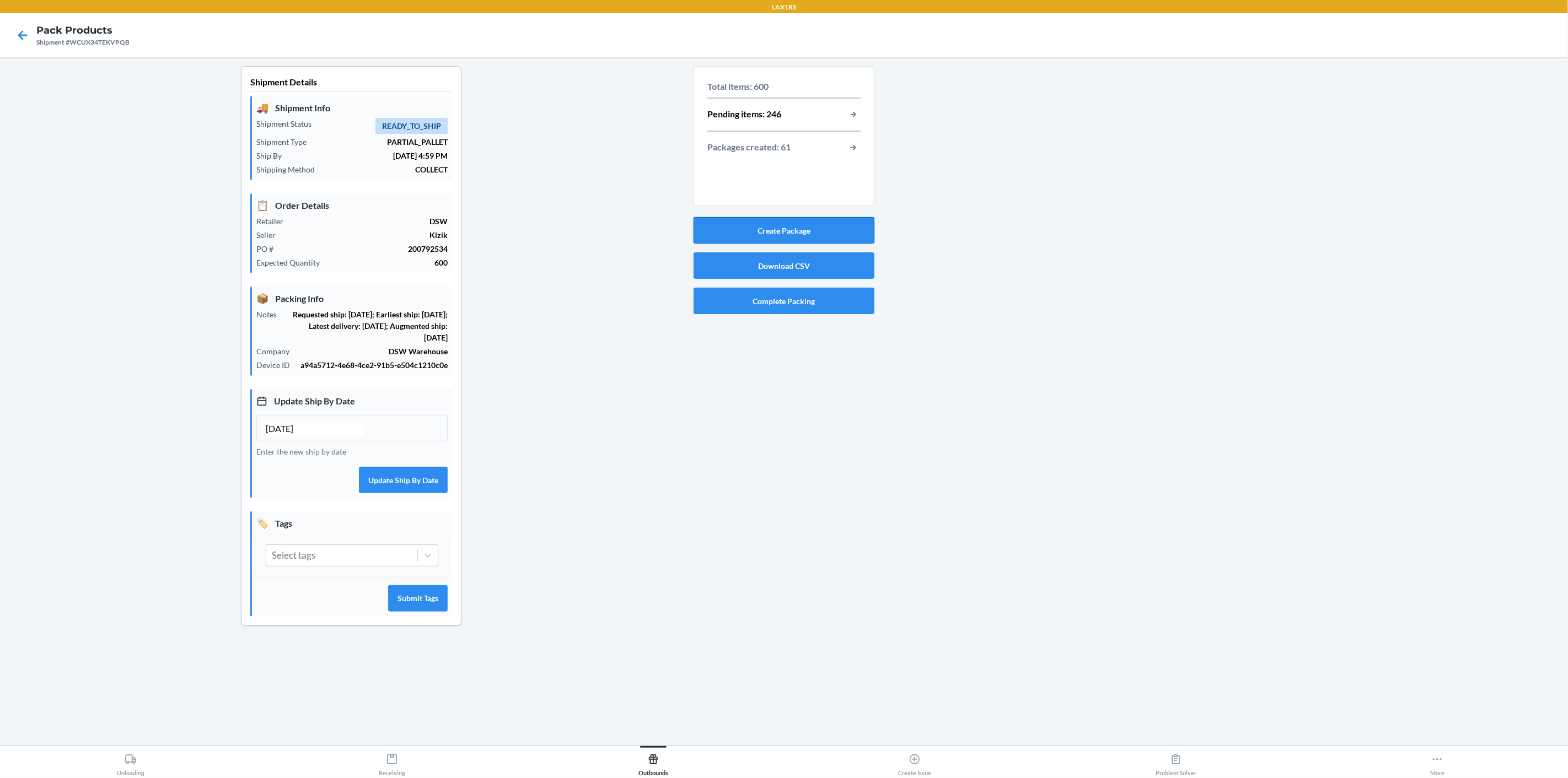
click at [808, 228] on button "Create Package" at bounding box center [784, 230] width 181 height 27
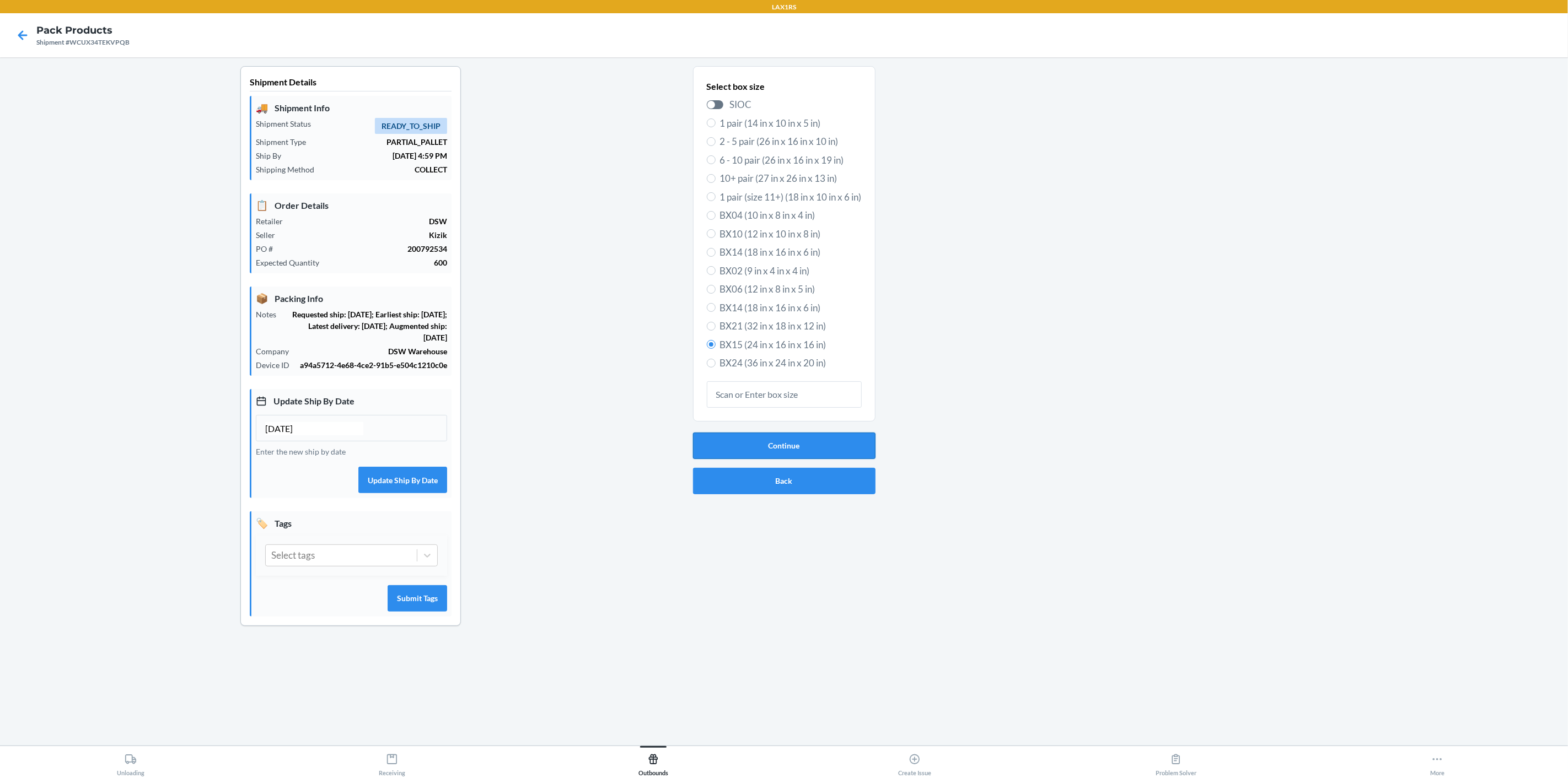
click at [819, 454] on button "Continue" at bounding box center [784, 445] width 182 height 27
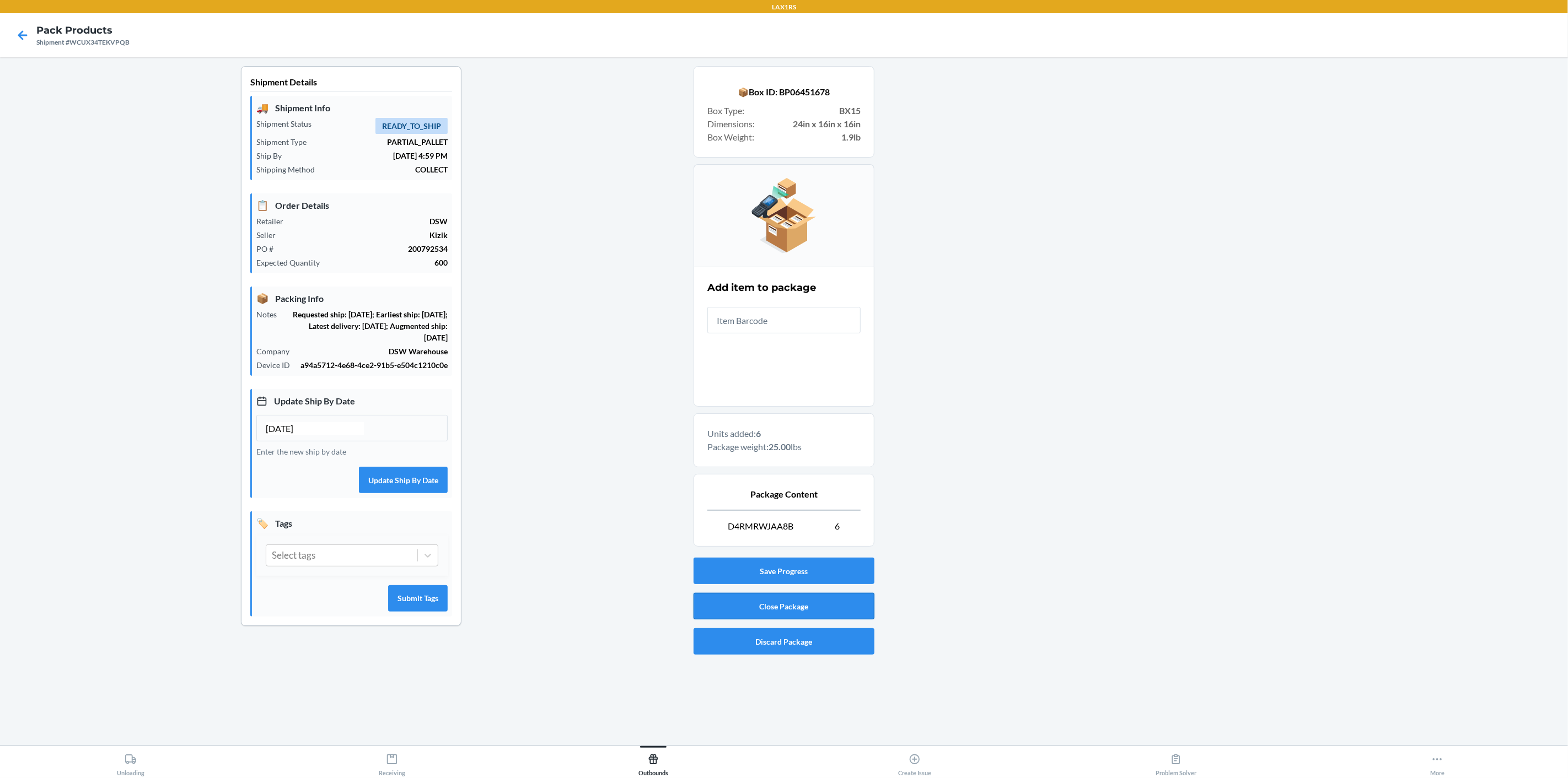
click at [831, 599] on button "Close Package" at bounding box center [784, 605] width 181 height 27
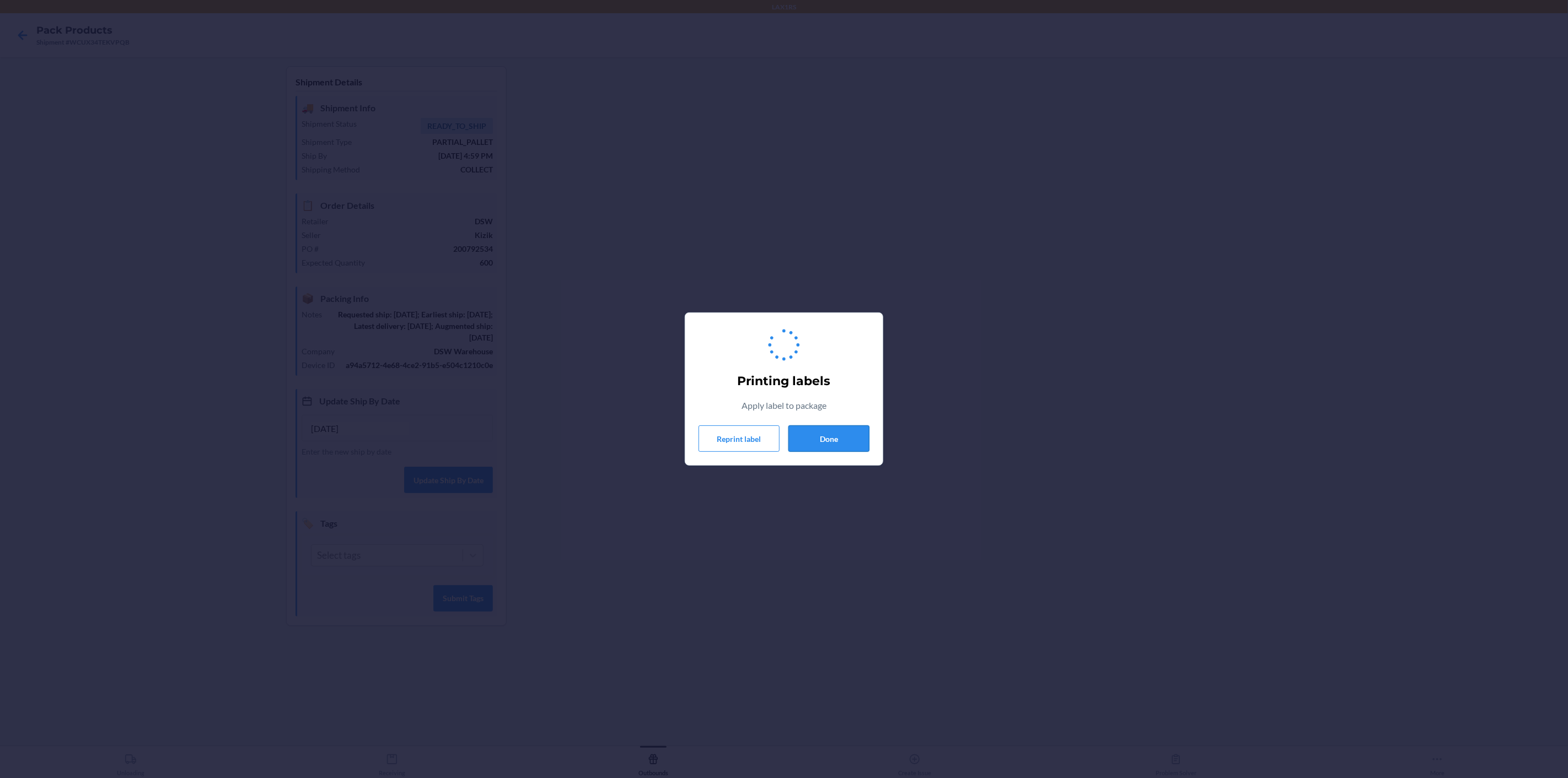
click at [834, 438] on button "Done" at bounding box center [828, 438] width 81 height 27
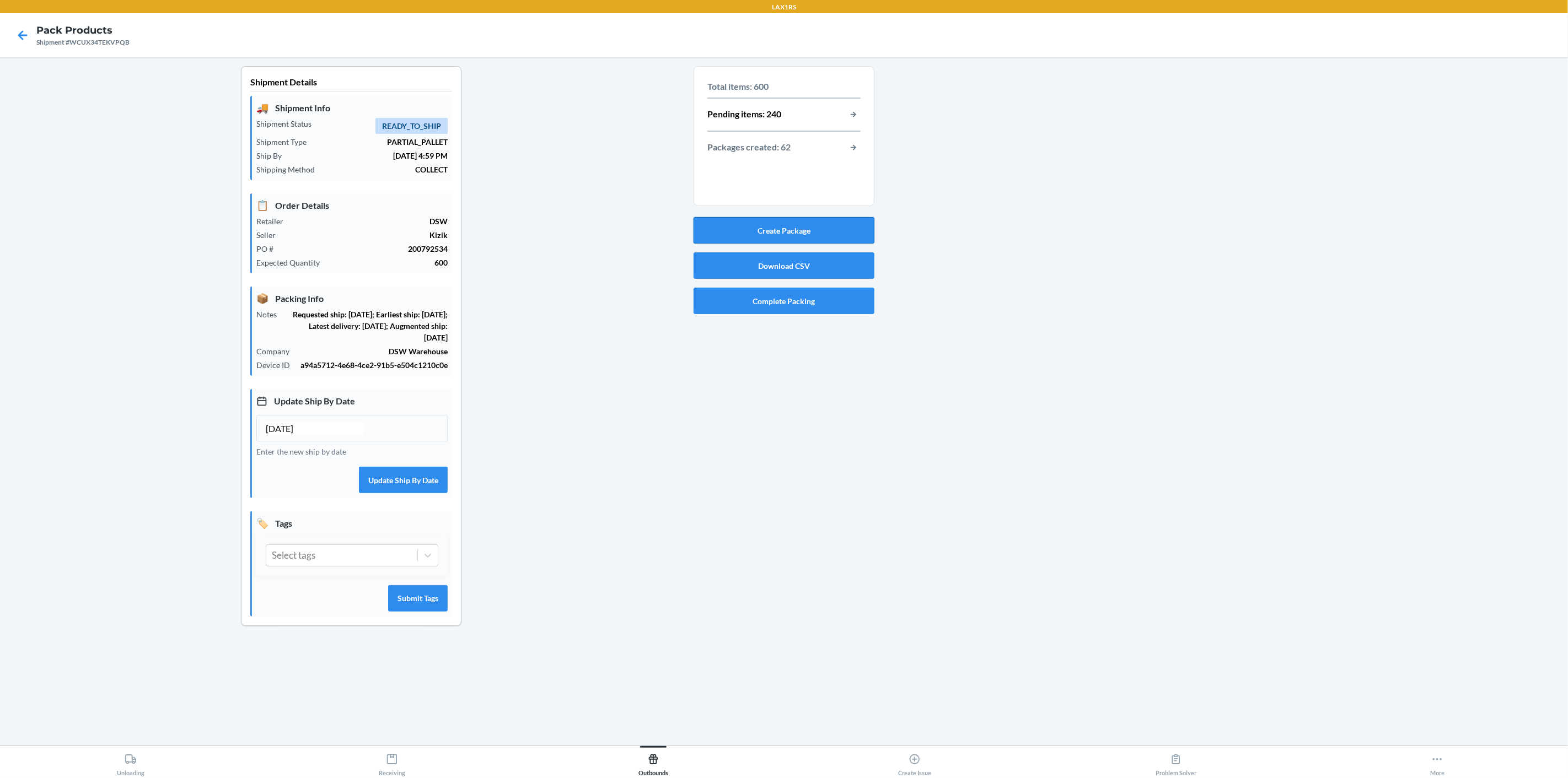
click at [847, 235] on button "Create Package" at bounding box center [784, 230] width 181 height 27
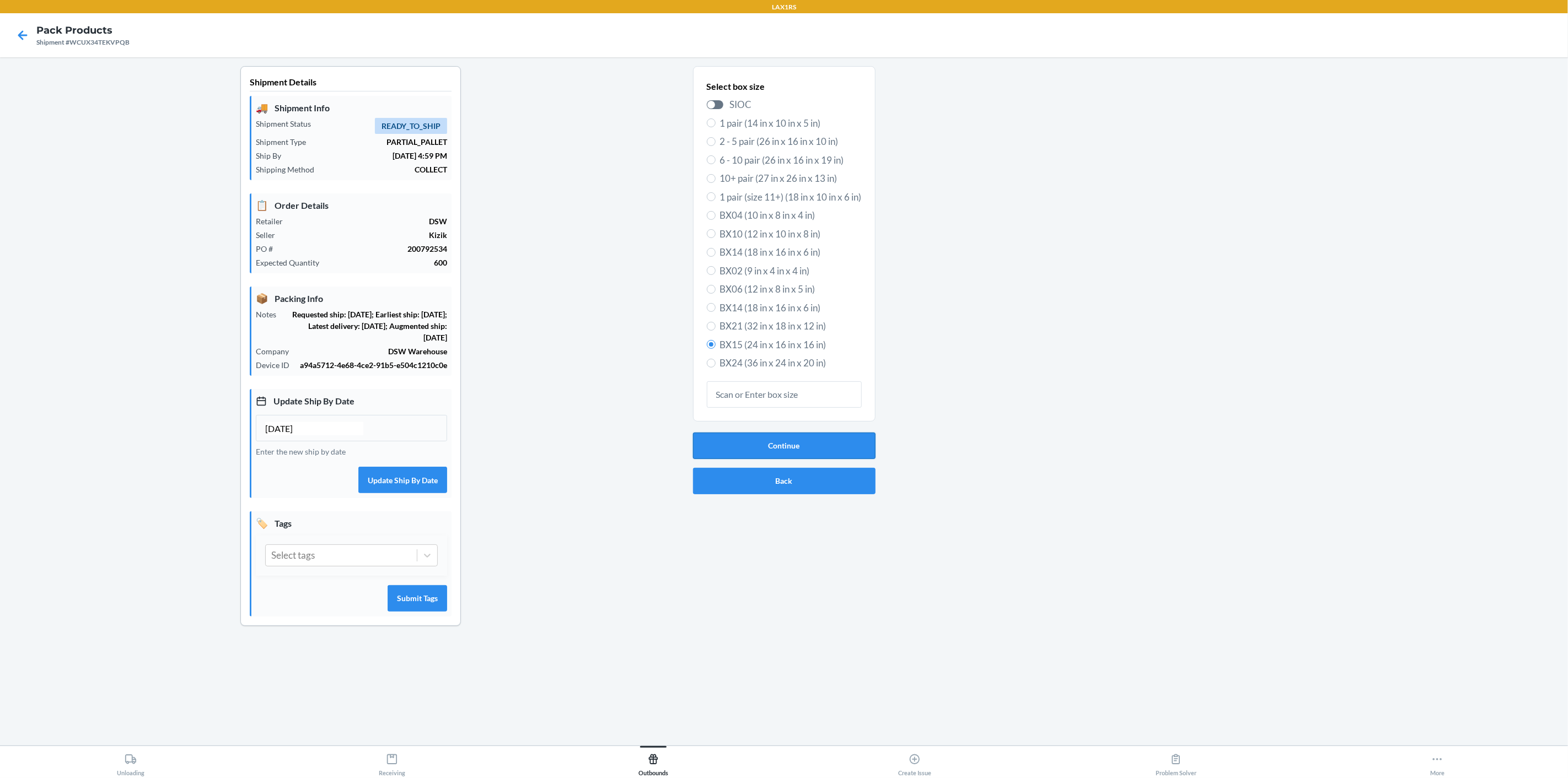
click at [809, 455] on button "Continue" at bounding box center [784, 445] width 182 height 27
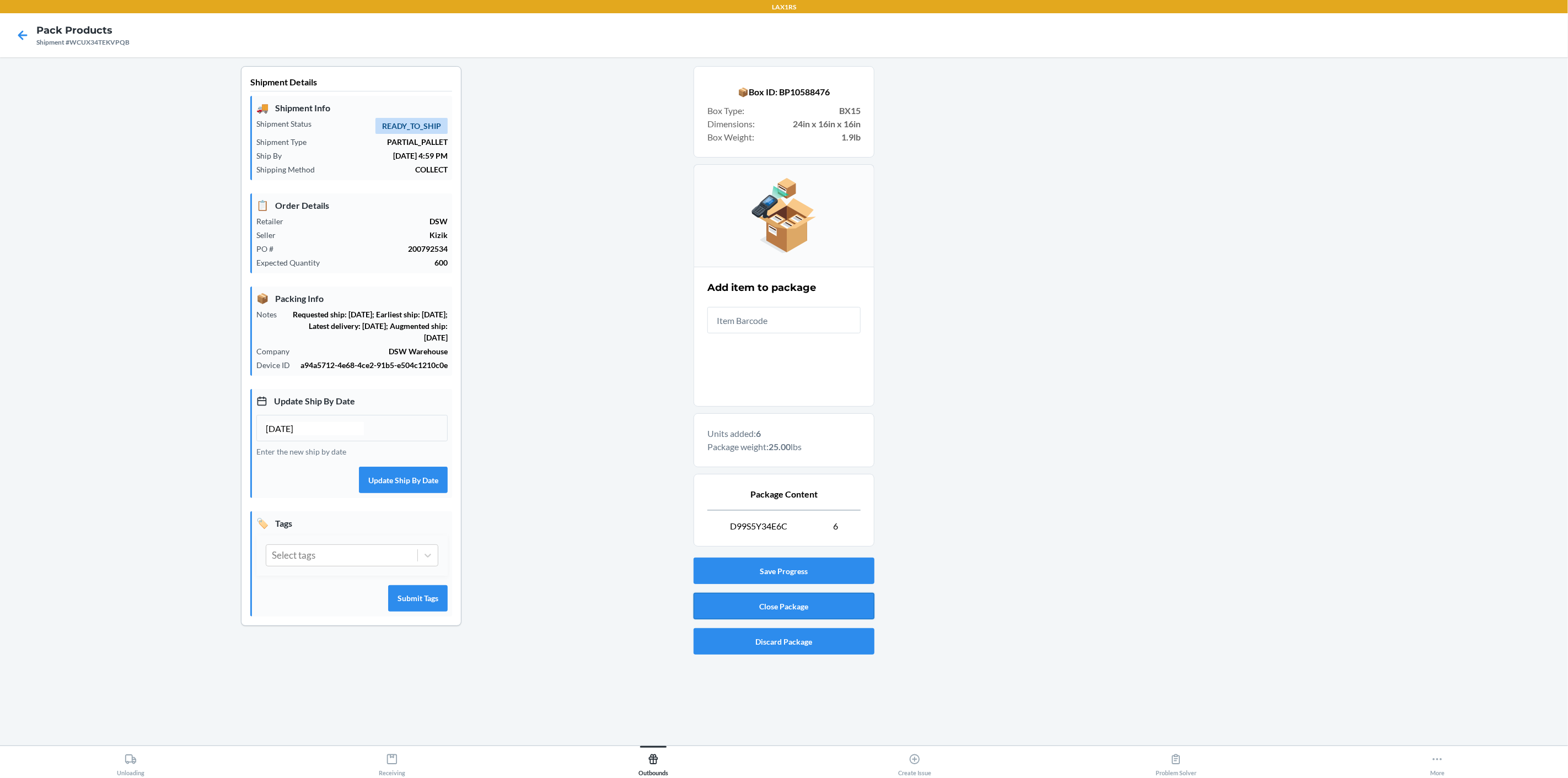
click at [790, 607] on button "Close Package" at bounding box center [784, 605] width 181 height 27
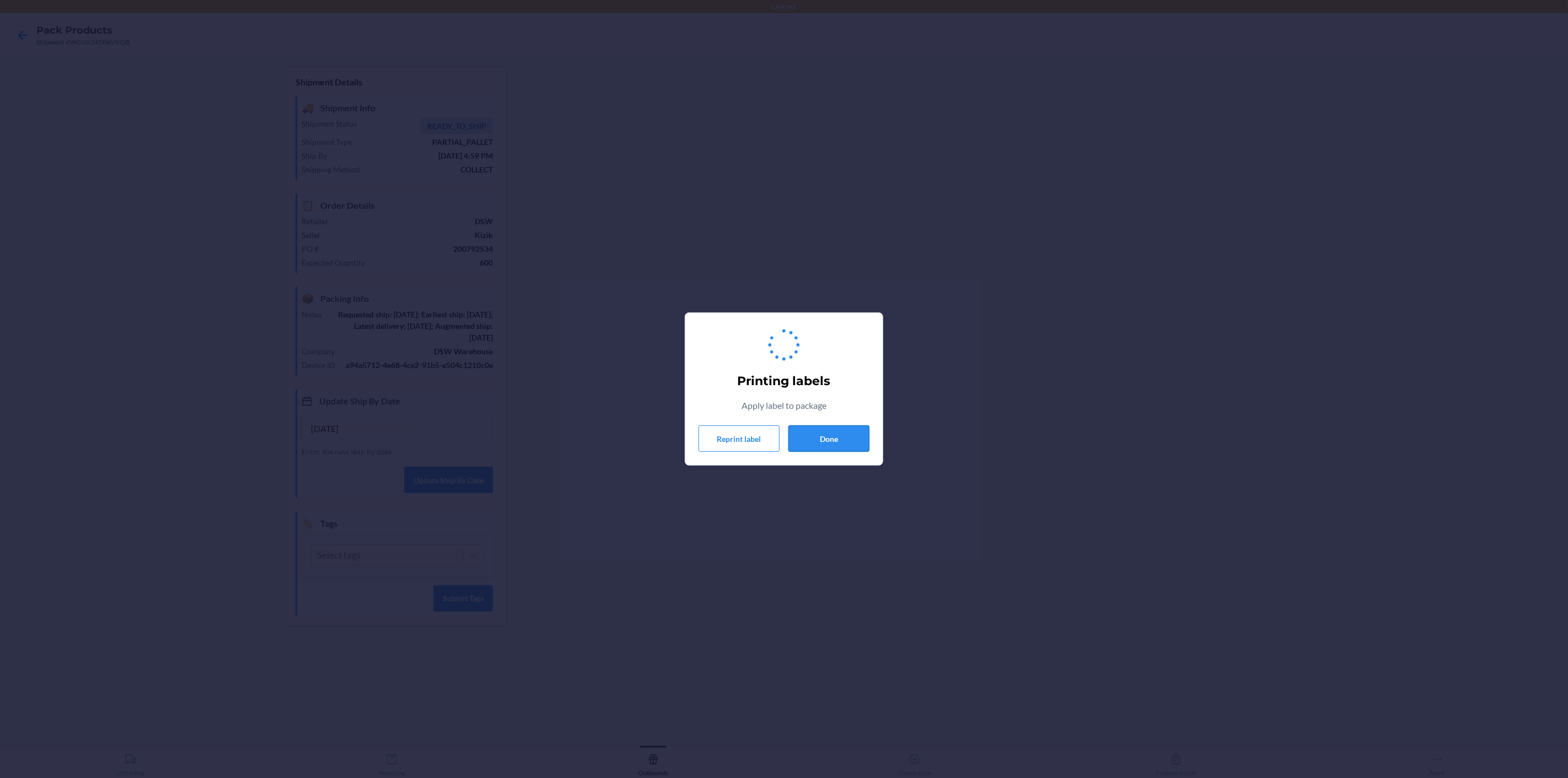
click at [830, 440] on button "Done" at bounding box center [828, 438] width 81 height 27
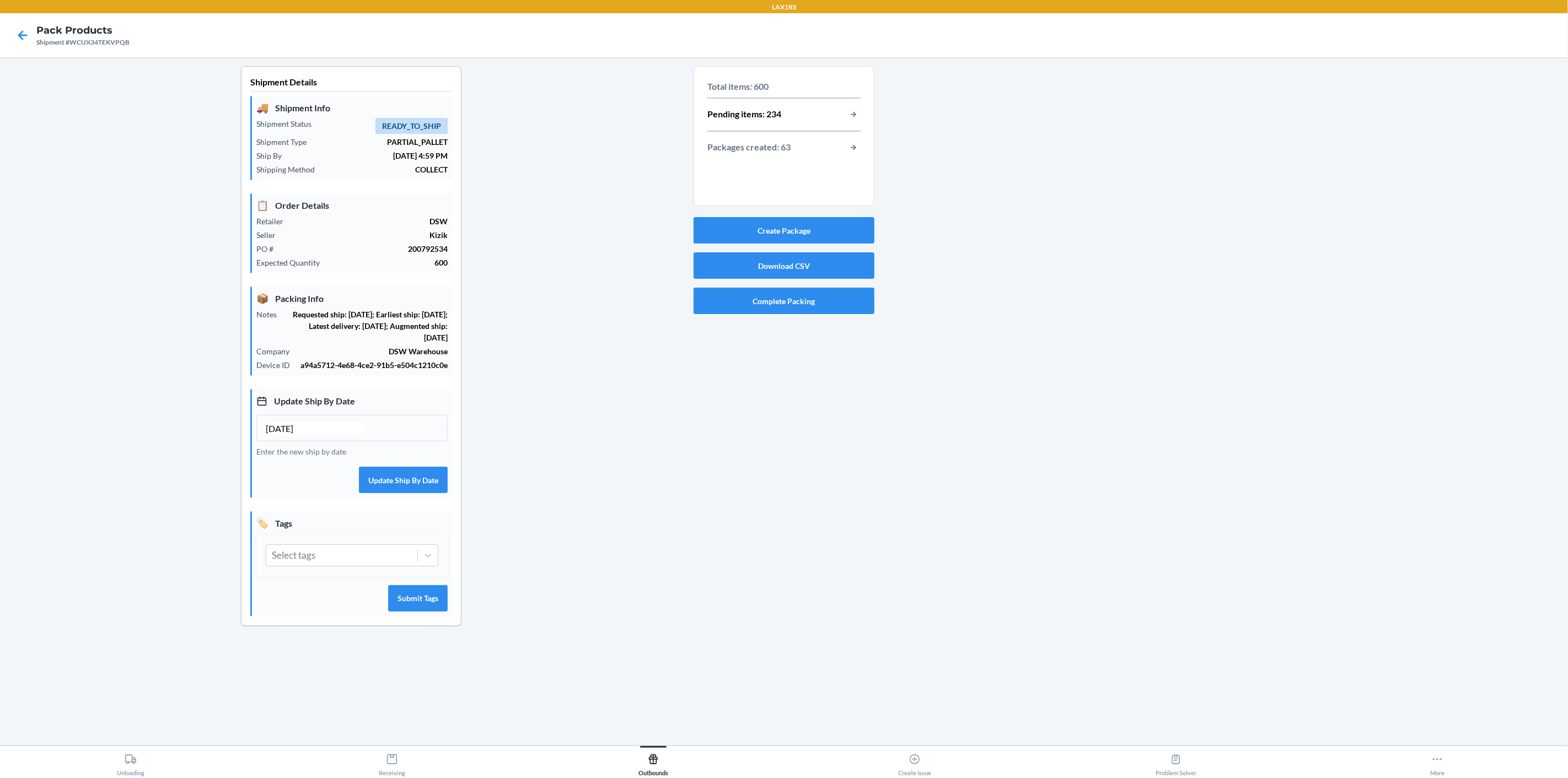
click at [842, 243] on div "Create Package Download CSV Complete Packing" at bounding box center [784, 266] width 181 height 106
click at [846, 221] on button "Create Package" at bounding box center [784, 230] width 181 height 27
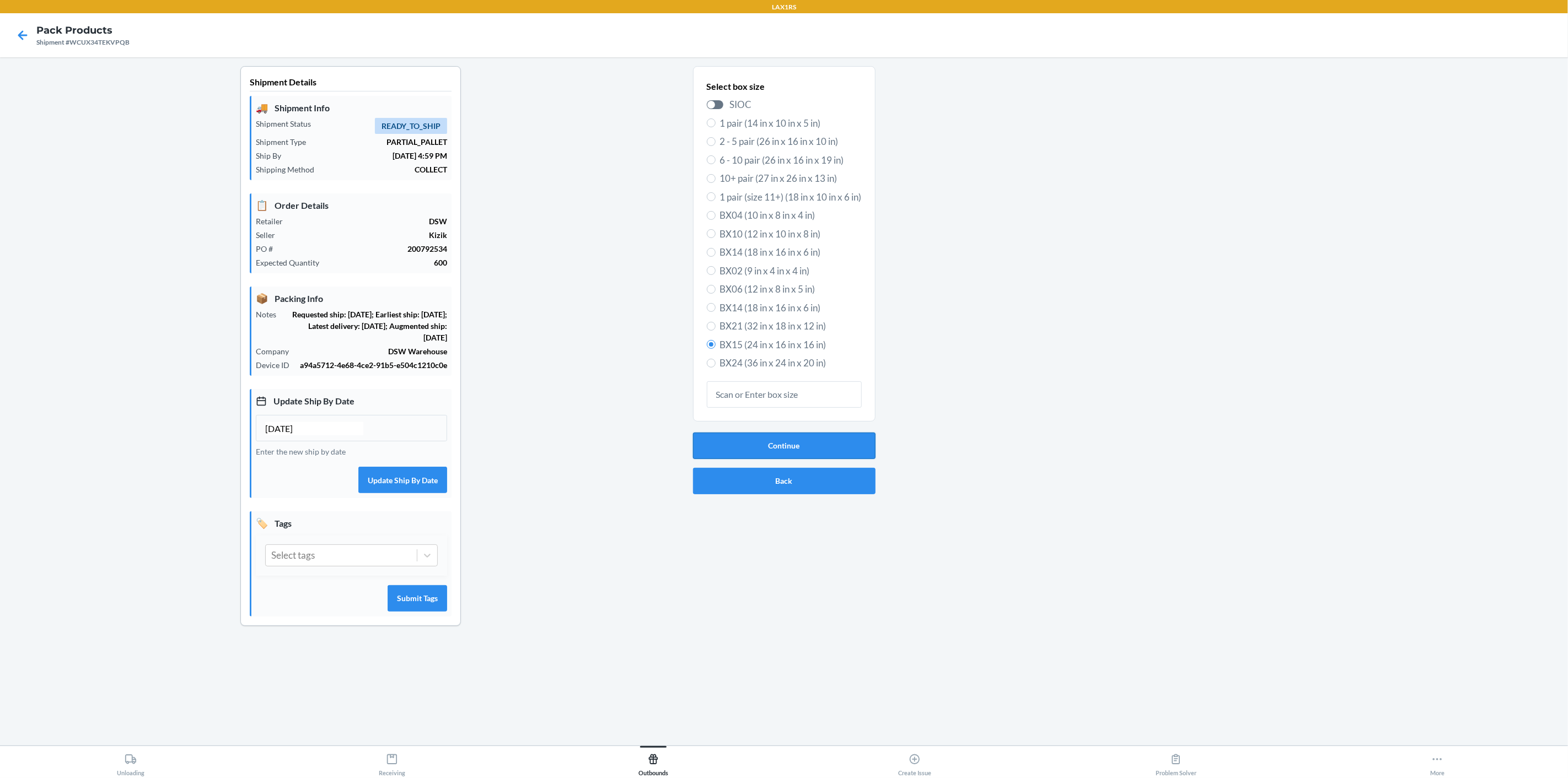
click at [798, 445] on button "Continue" at bounding box center [784, 445] width 182 height 27
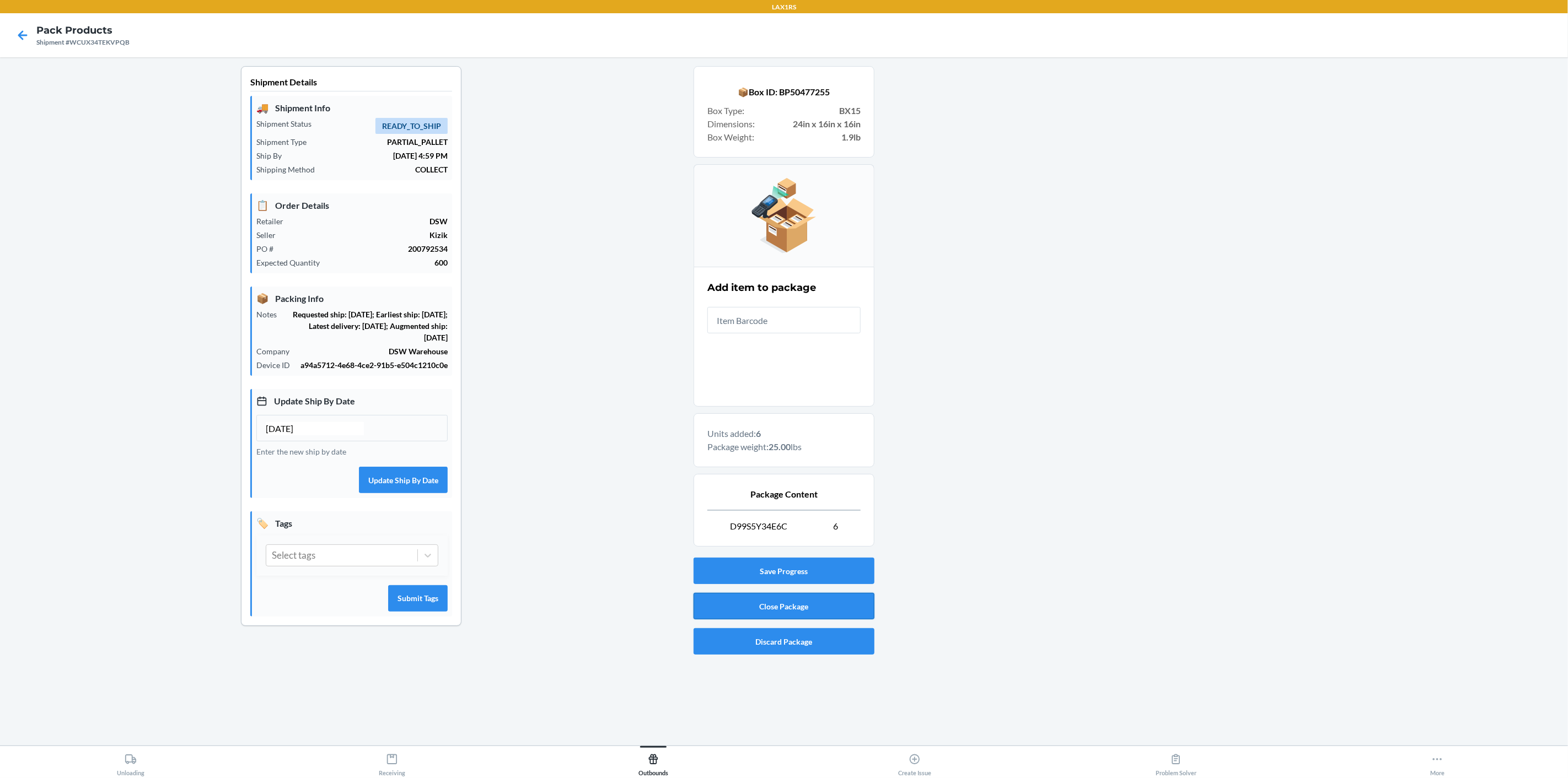
click at [702, 612] on button "Close Package" at bounding box center [784, 605] width 181 height 27
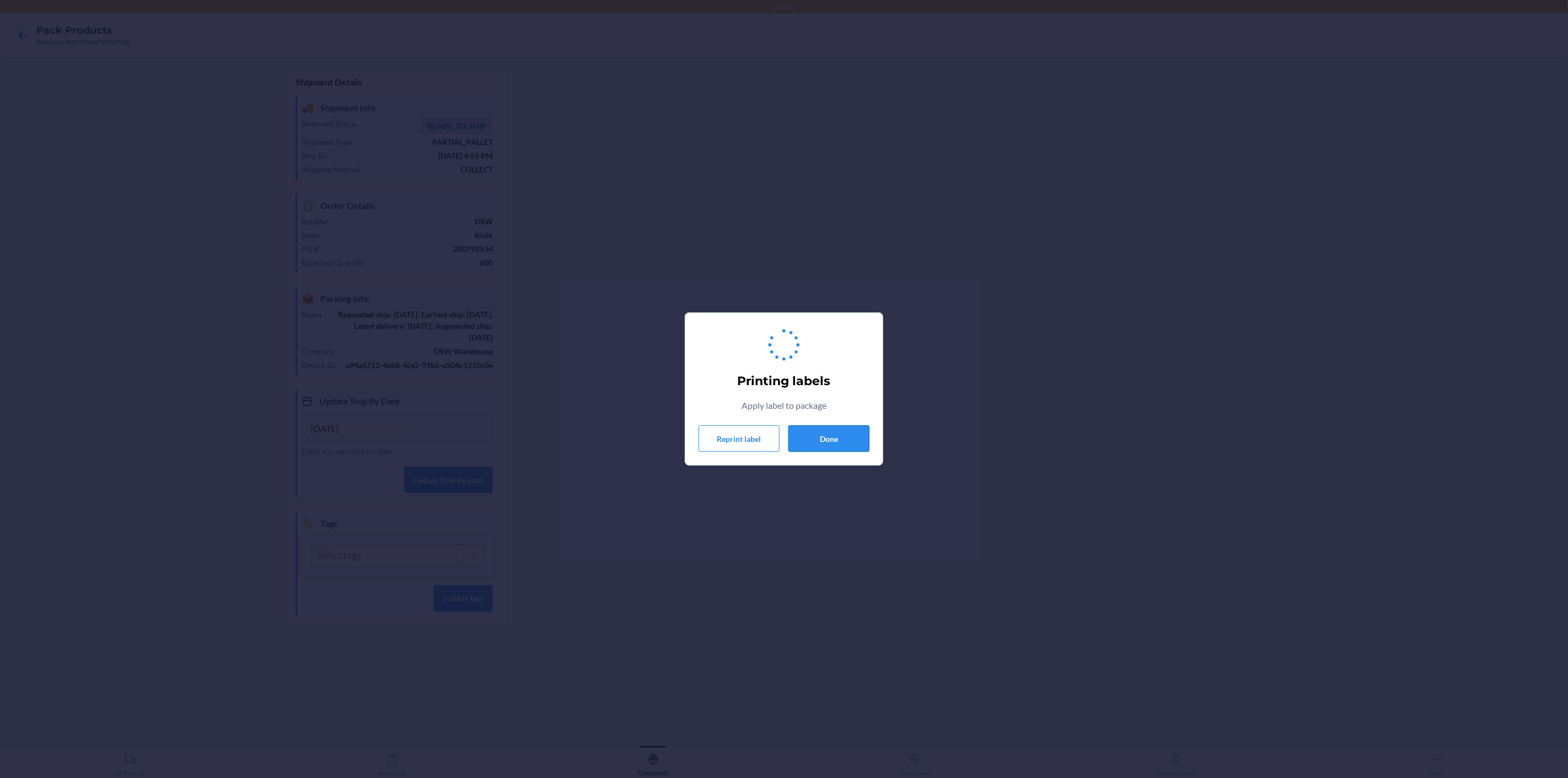
click at [852, 438] on button "Done" at bounding box center [828, 438] width 81 height 27
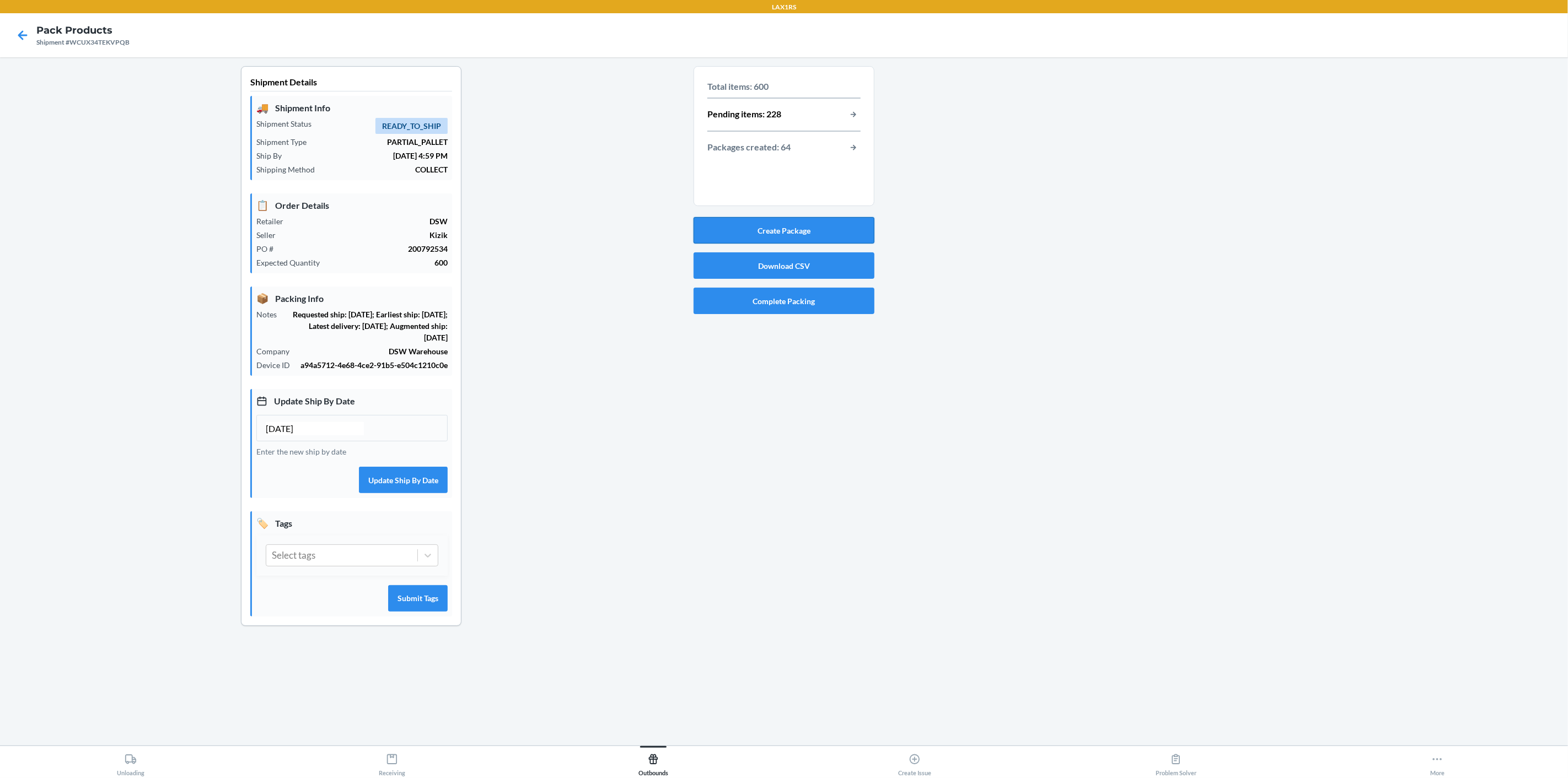
click at [789, 235] on button "Create Package" at bounding box center [784, 230] width 181 height 27
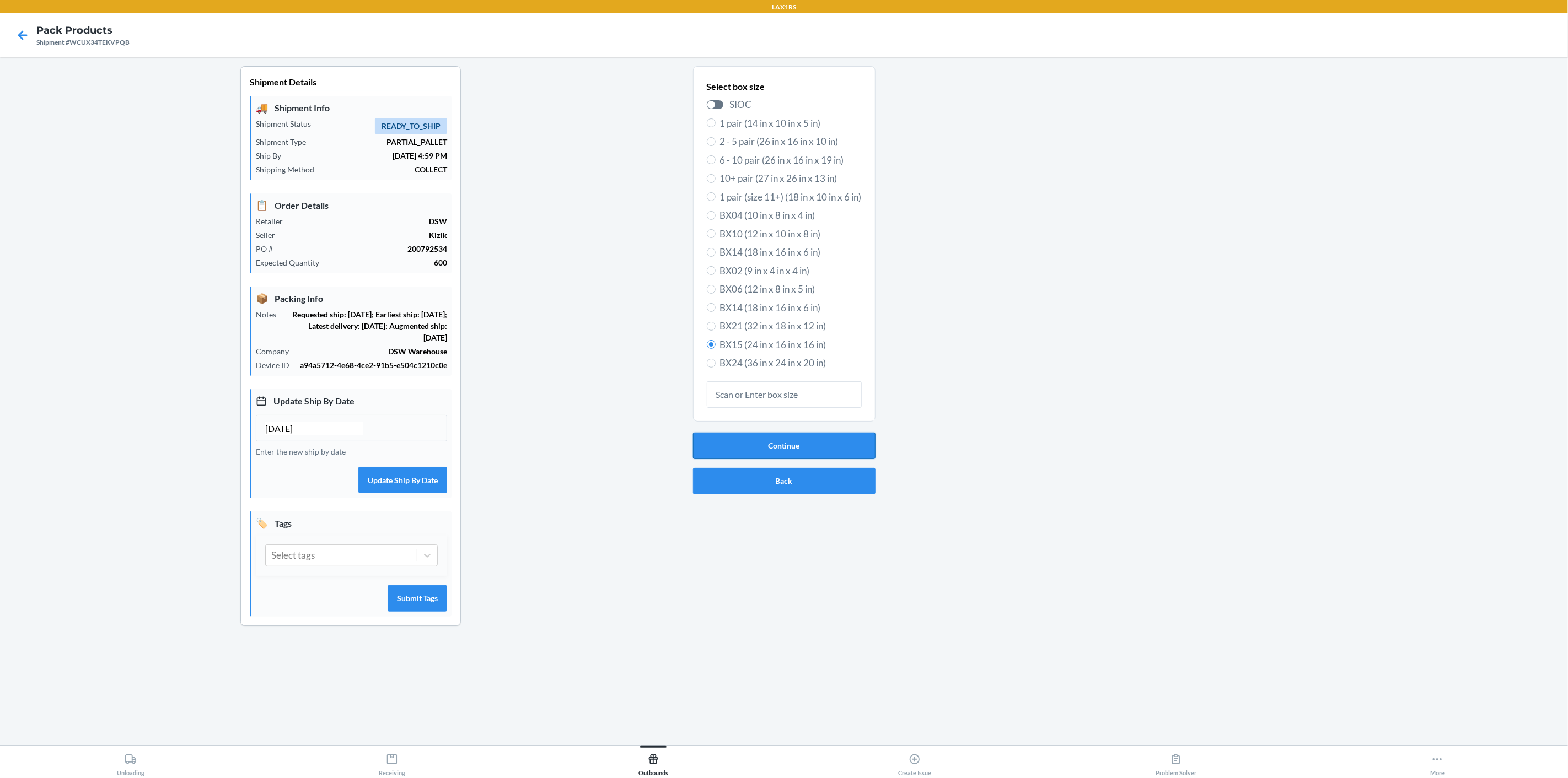
click at [860, 450] on button "Continue" at bounding box center [784, 445] width 182 height 27
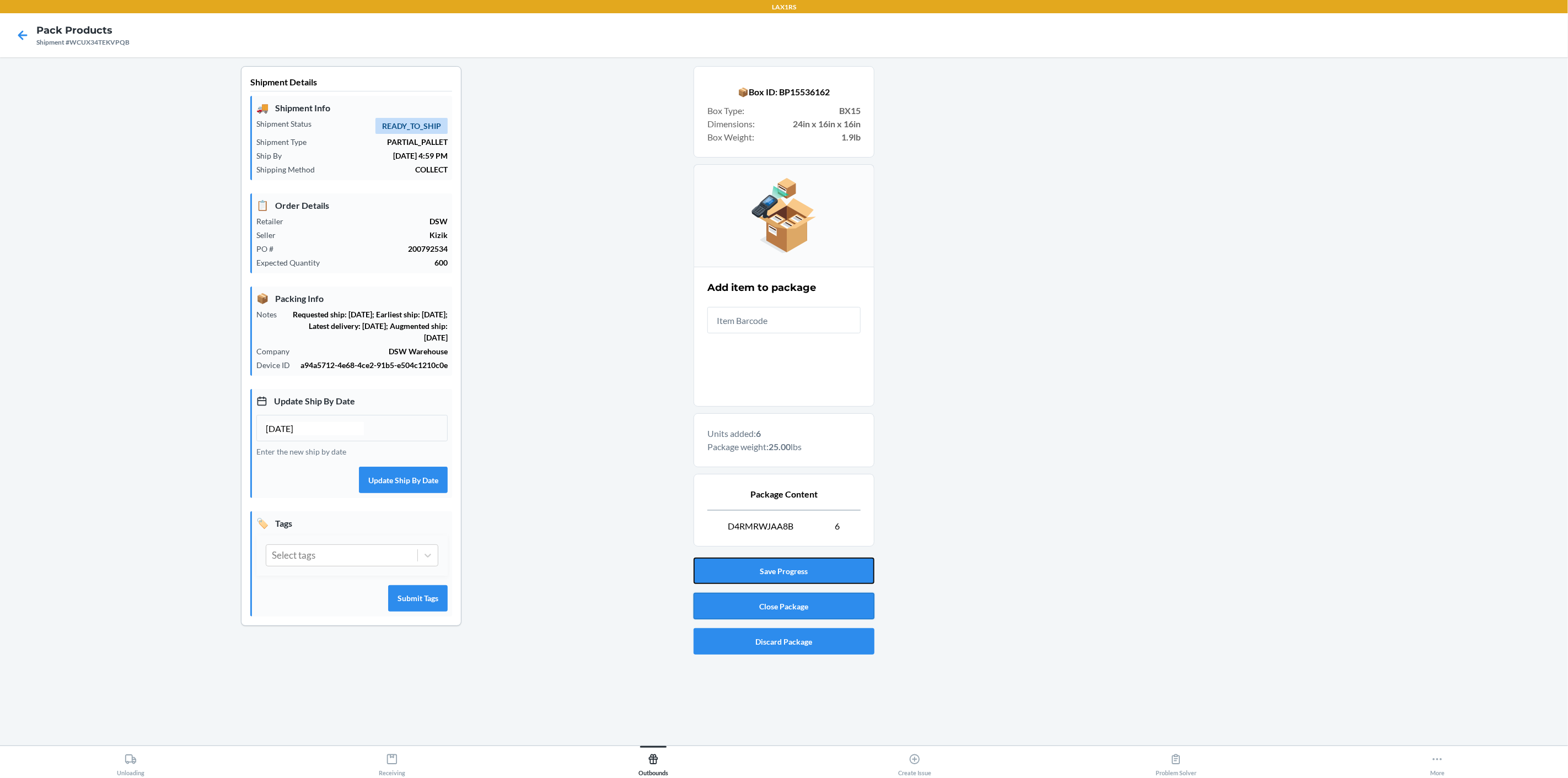
drag, startPoint x: 786, startPoint y: 574, endPoint x: 787, endPoint y: 611, distance: 37.0
click at [787, 611] on div "Save Progress Close Package Discard Package" at bounding box center [784, 605] width 181 height 106
click at [787, 609] on button "Close Package" at bounding box center [784, 605] width 181 height 27
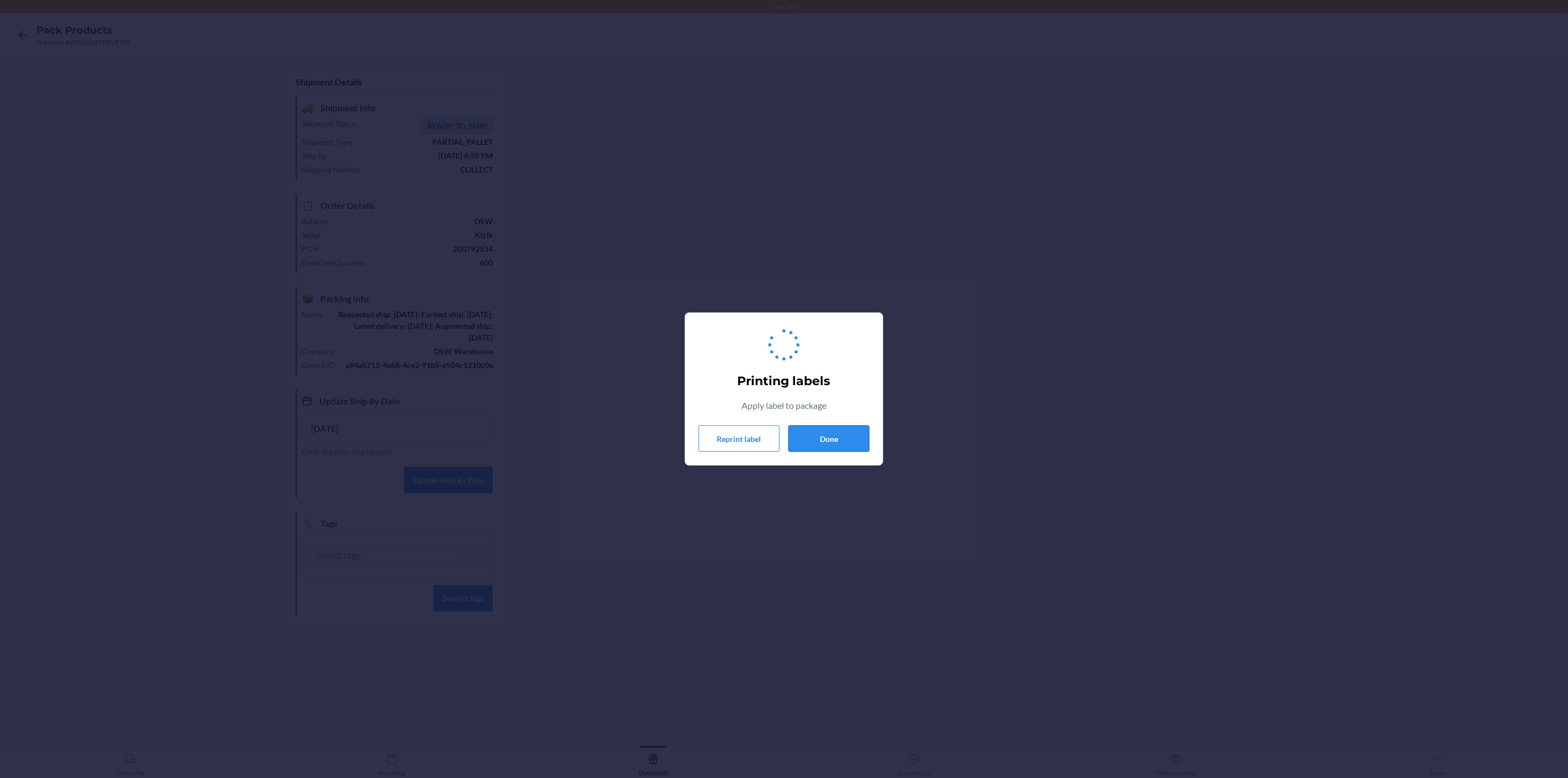
click at [839, 449] on button "Done" at bounding box center [828, 438] width 81 height 27
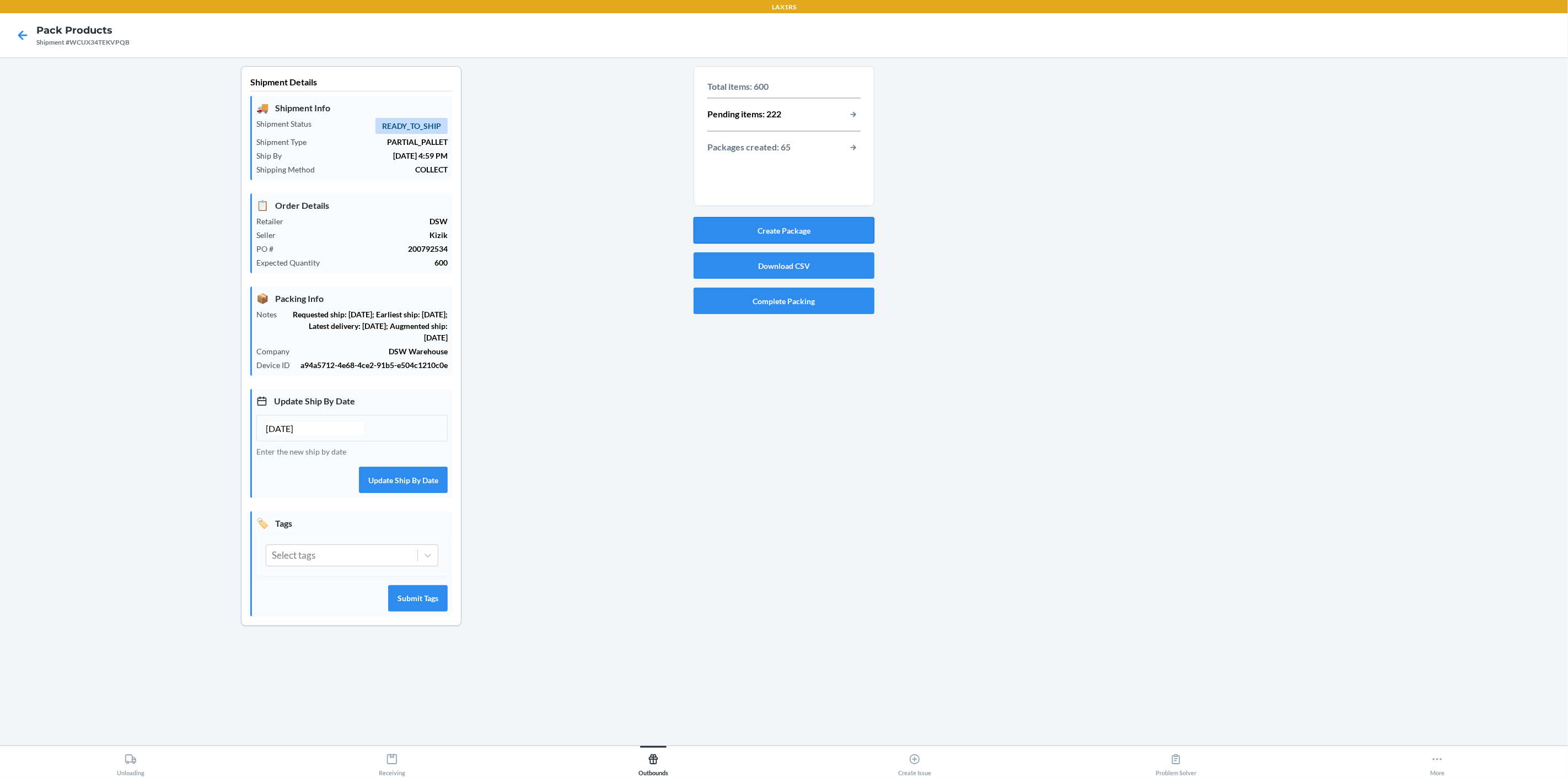
click at [811, 222] on button "Create Package" at bounding box center [784, 230] width 181 height 27
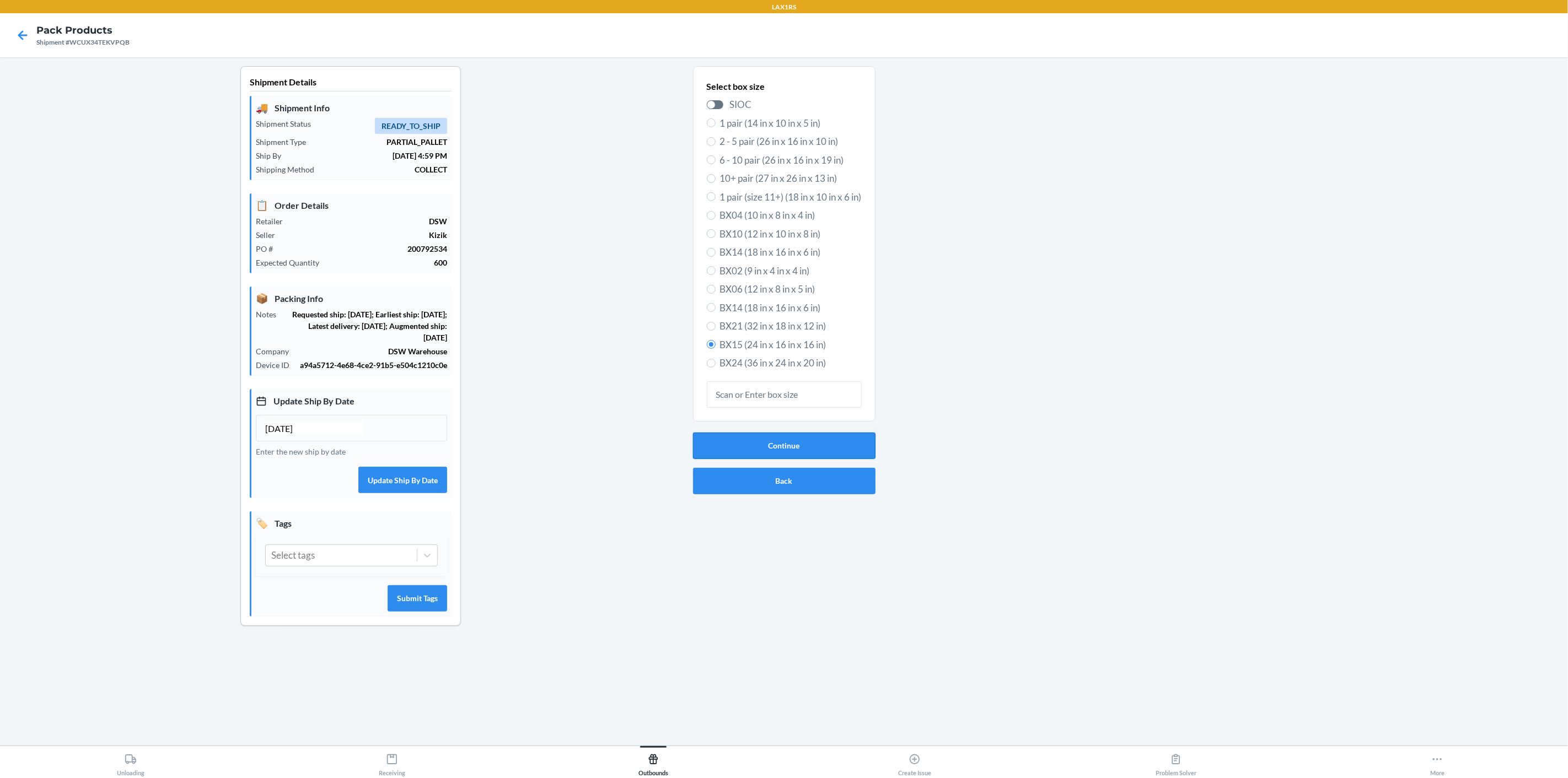
click at [794, 443] on button "Continue" at bounding box center [784, 445] width 182 height 27
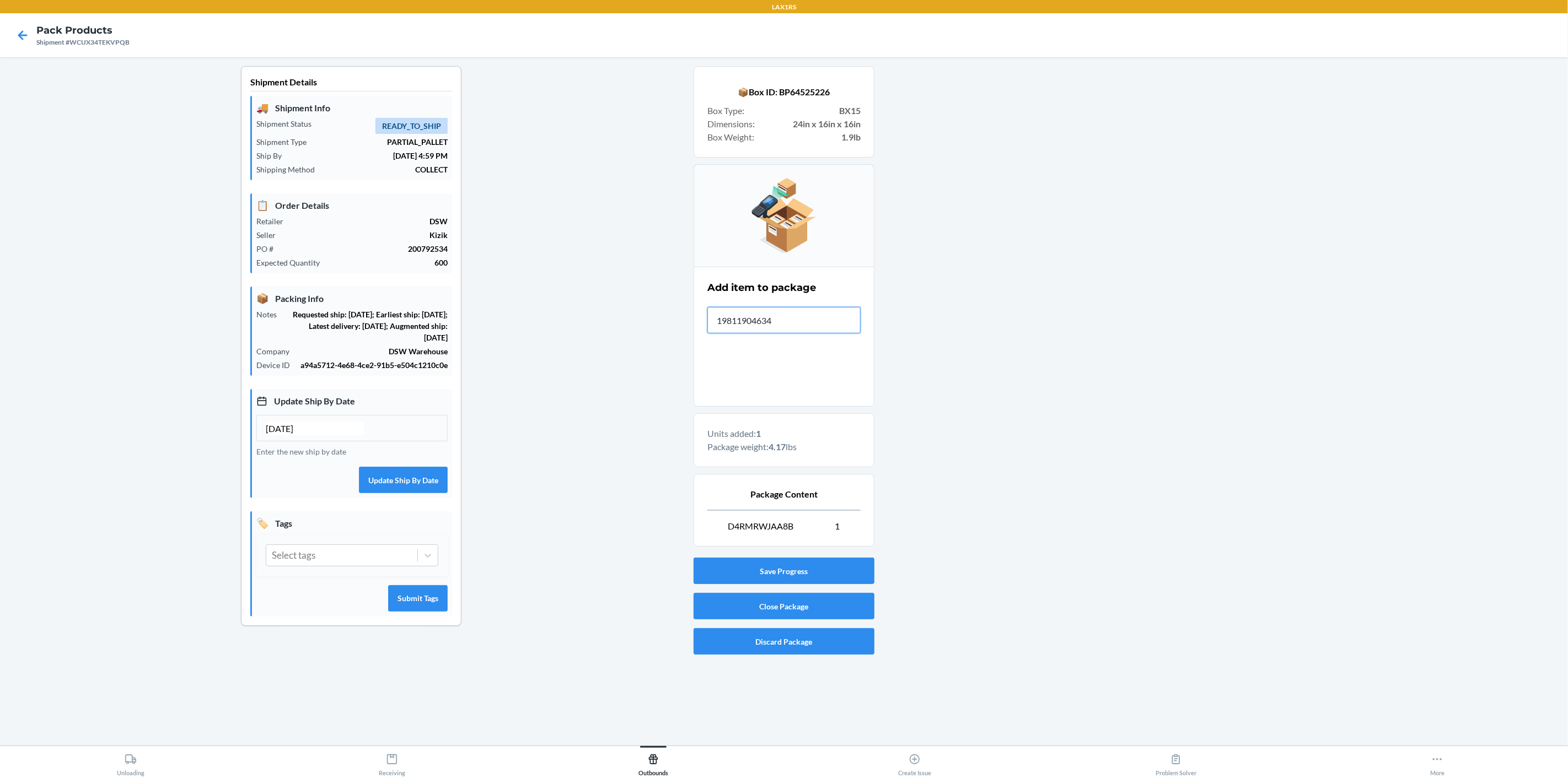
type input "198119046344"
click at [773, 612] on button "Close Package" at bounding box center [784, 605] width 181 height 27
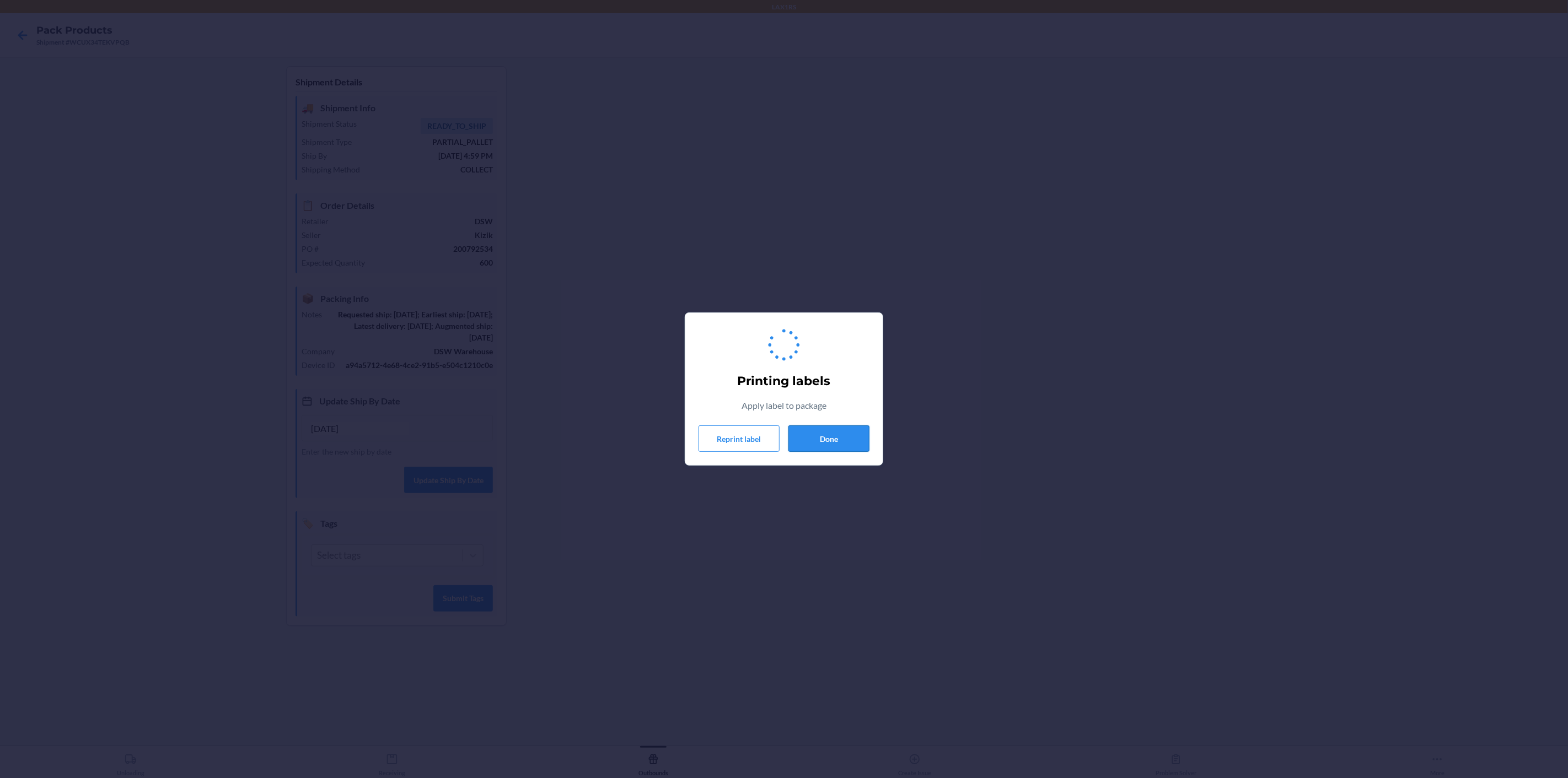
click at [822, 436] on button "Done" at bounding box center [828, 438] width 81 height 27
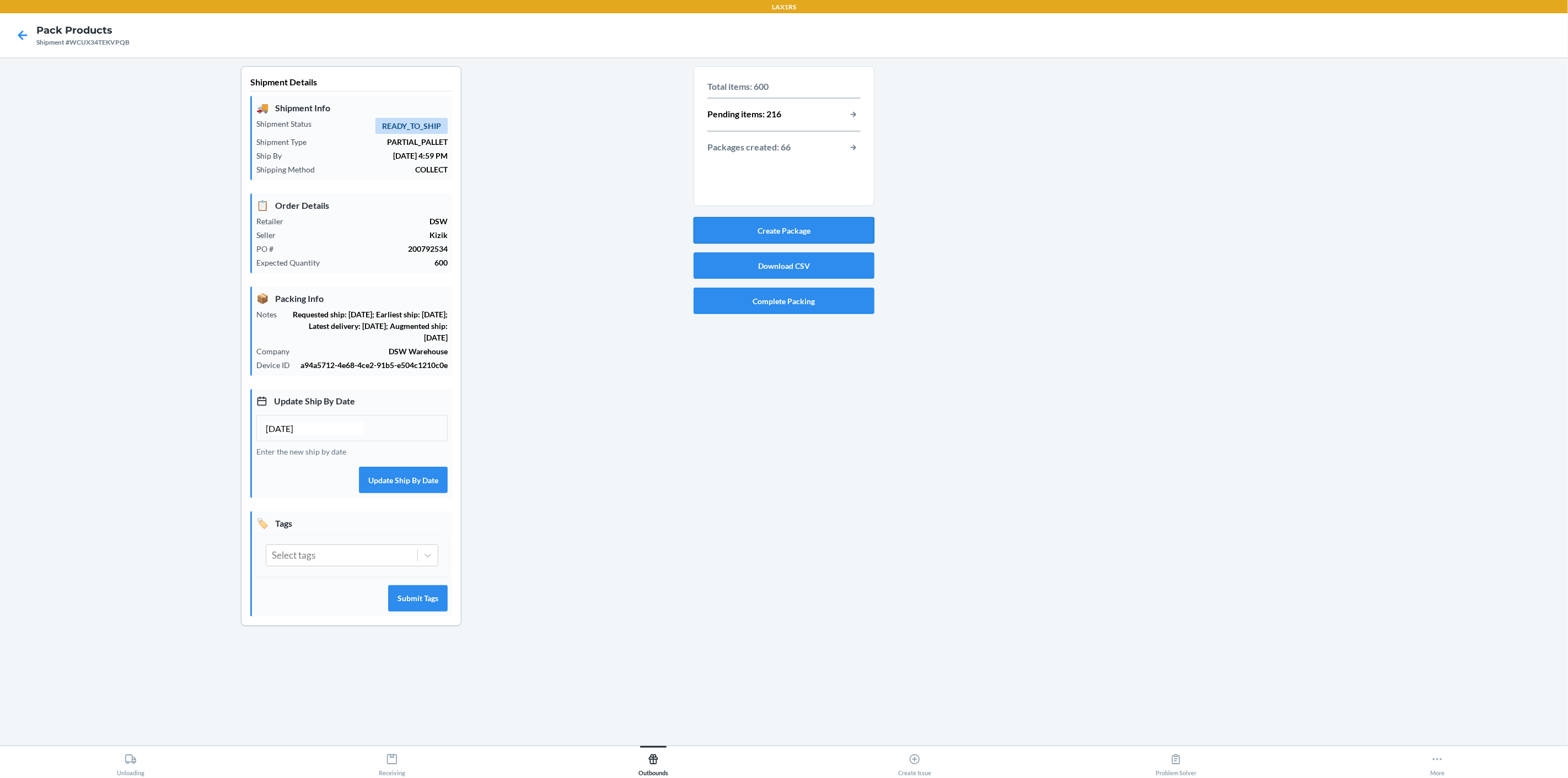
click at [819, 234] on button "Create Package" at bounding box center [784, 230] width 181 height 27
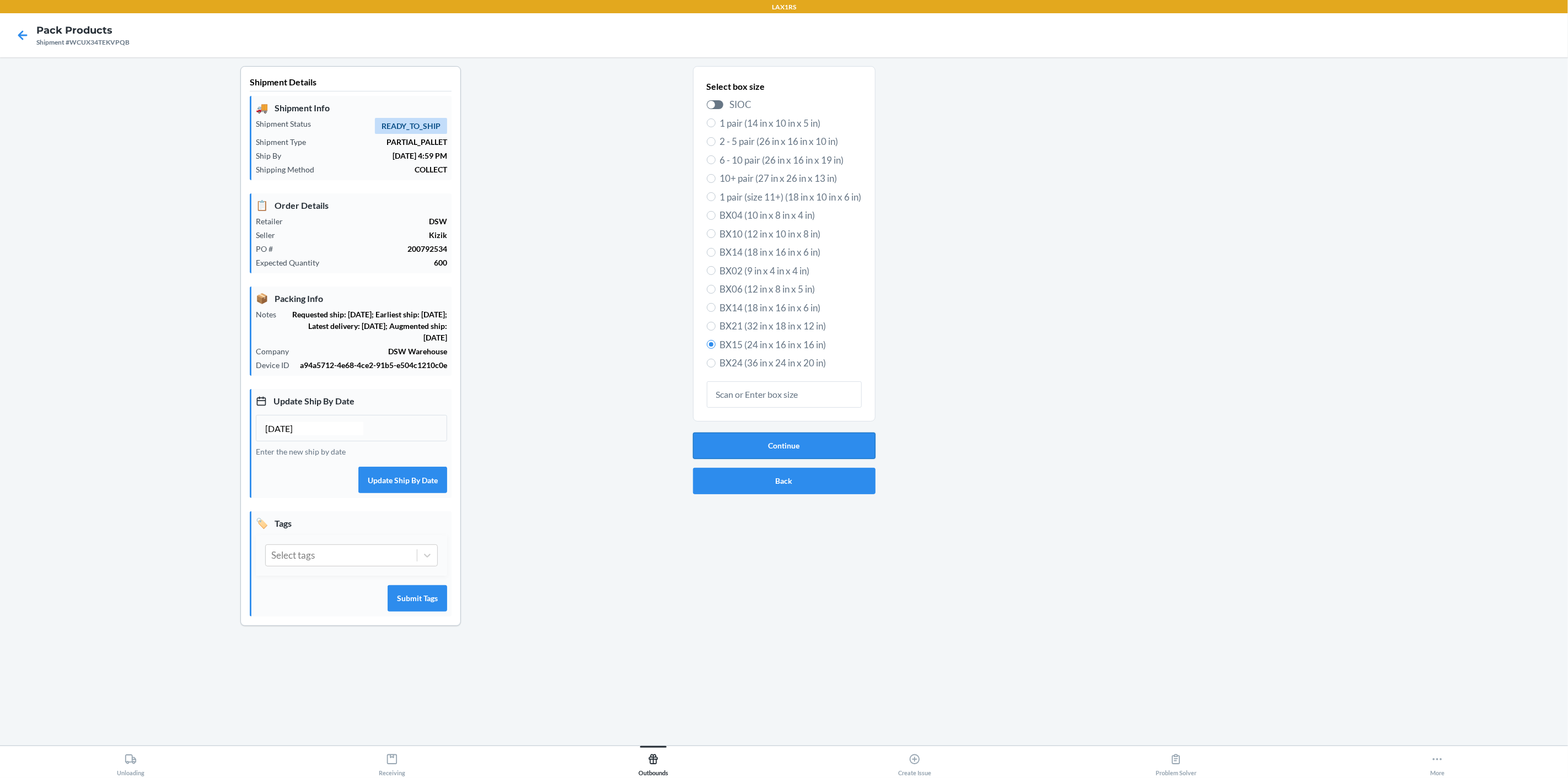
click at [830, 451] on button "Continue" at bounding box center [784, 445] width 182 height 27
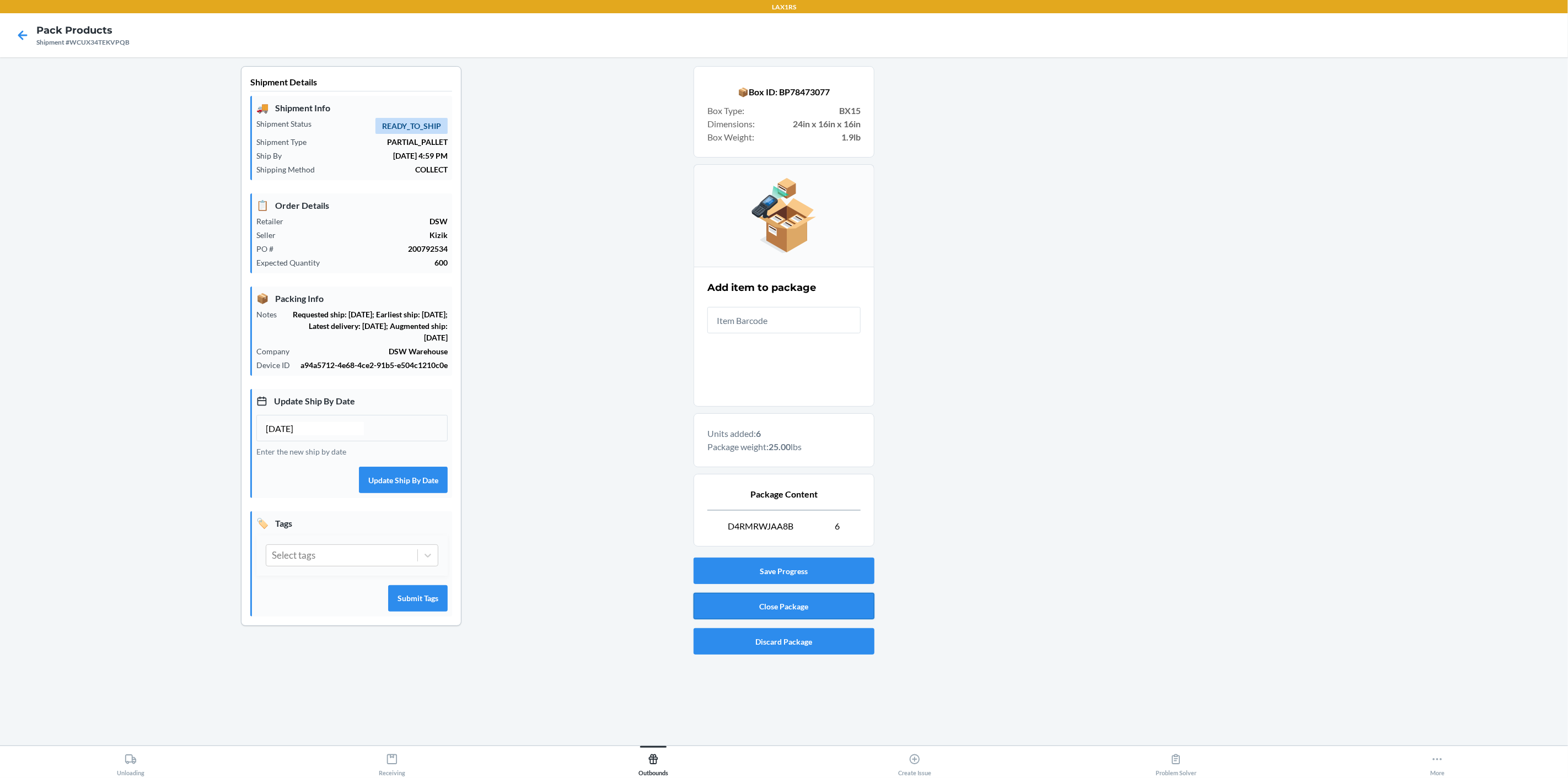
click at [830, 605] on button "Close Package" at bounding box center [784, 605] width 181 height 27
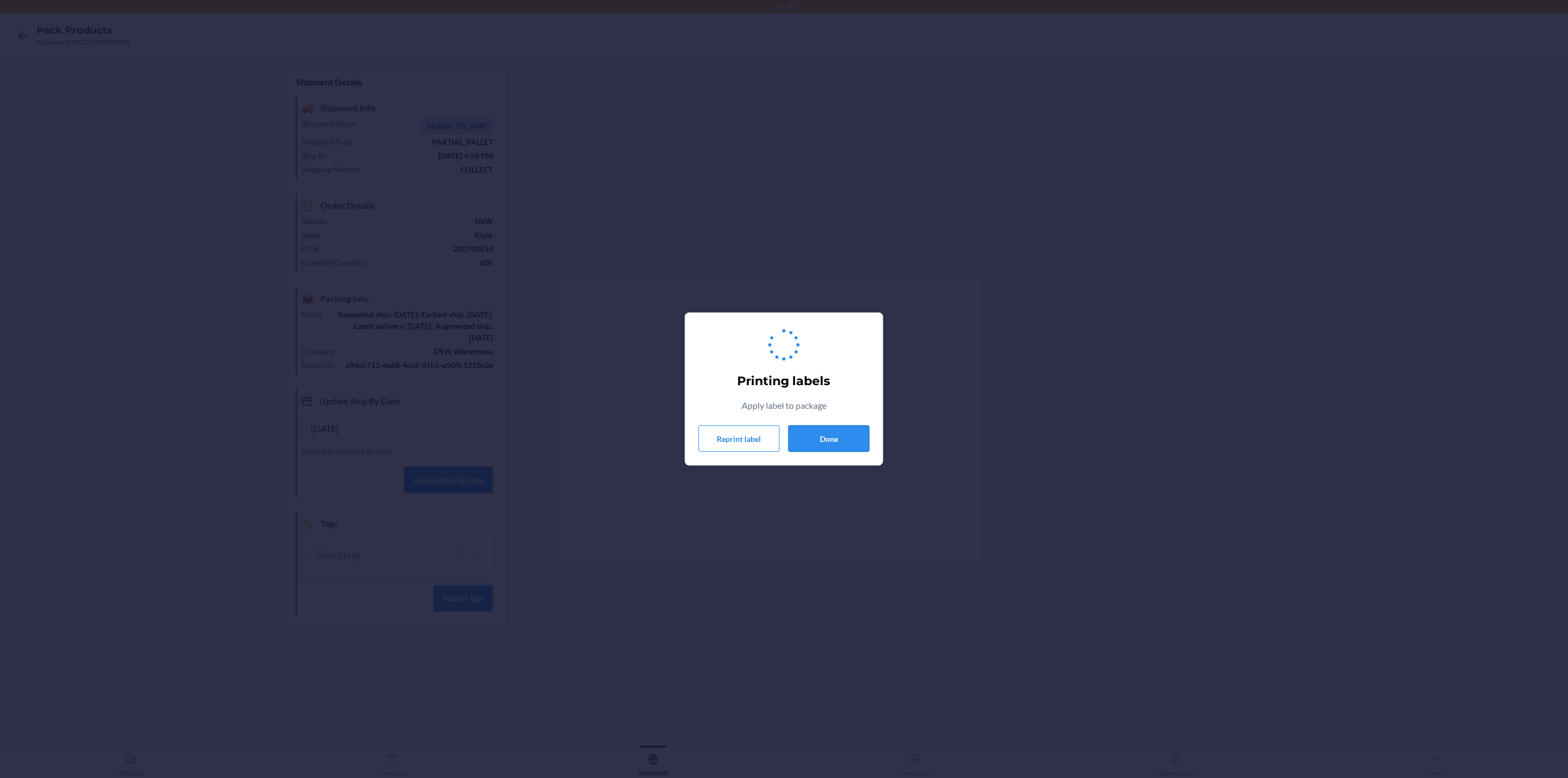
click at [817, 437] on button "Done" at bounding box center [828, 438] width 81 height 27
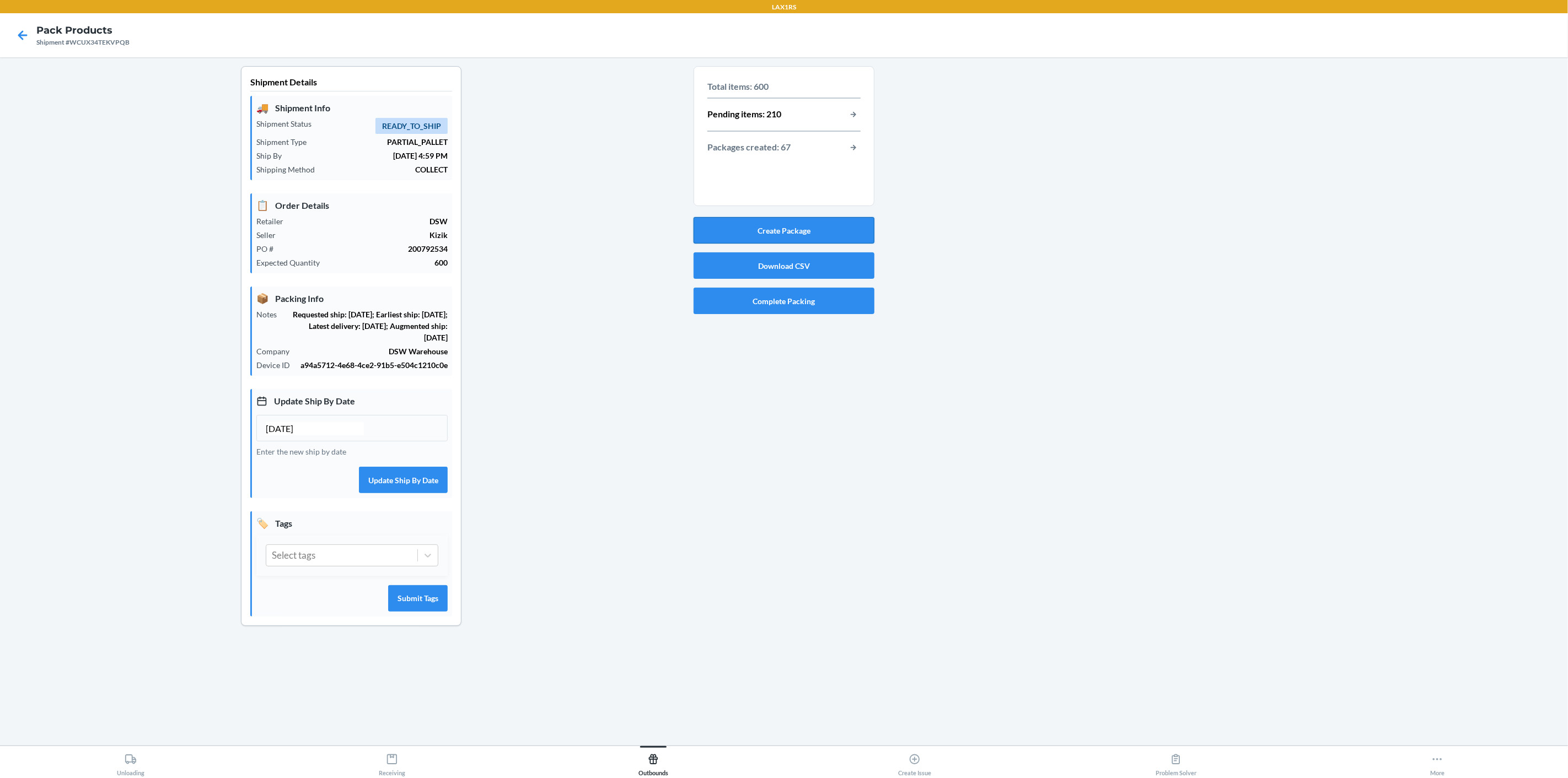
click at [834, 231] on button "Create Package" at bounding box center [784, 230] width 181 height 27
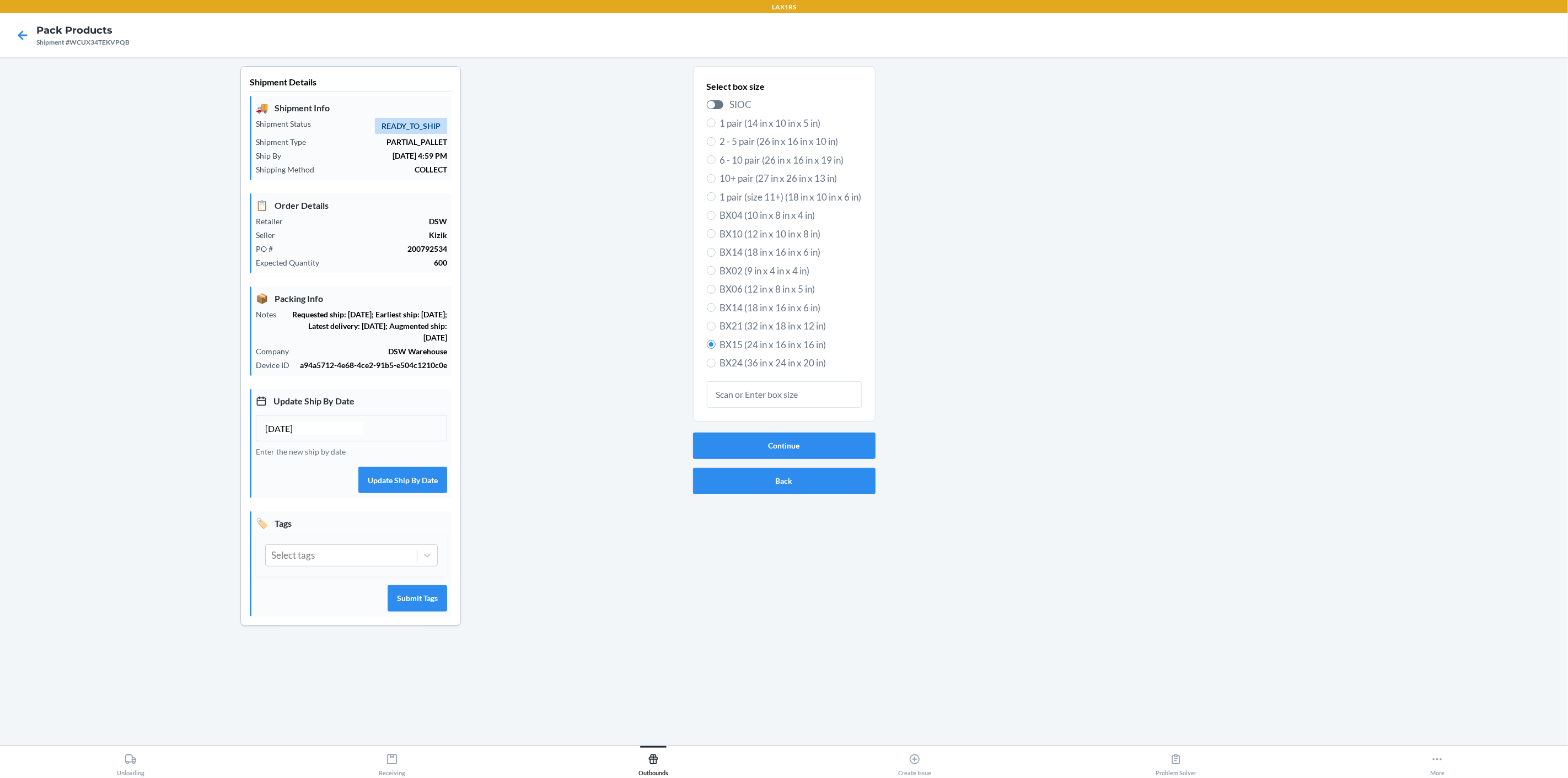
click at [825, 430] on div "Continue Back" at bounding box center [784, 463] width 182 height 71
click at [828, 442] on button "Continue" at bounding box center [784, 445] width 182 height 27
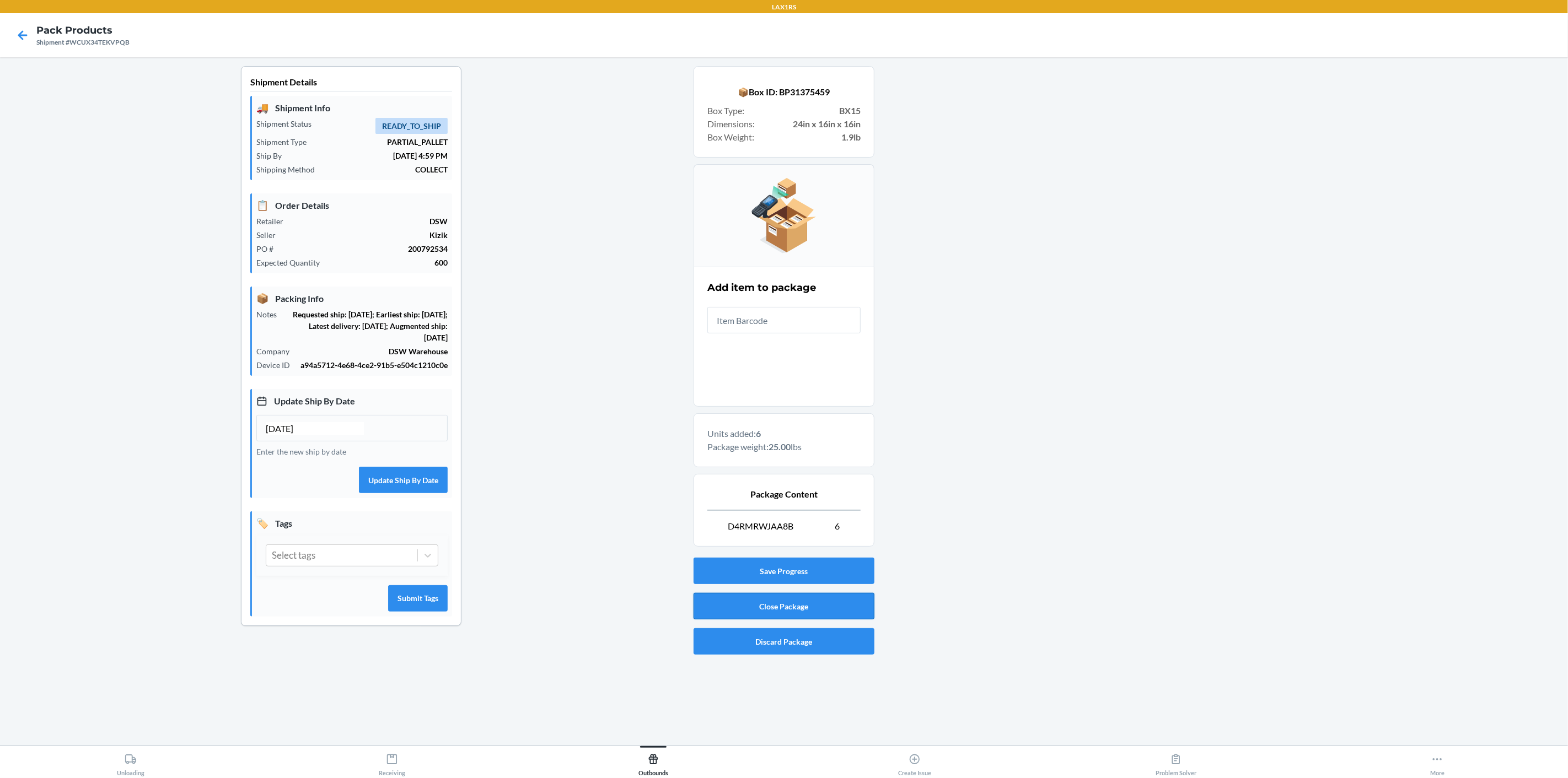
click at [778, 607] on button "Close Package" at bounding box center [784, 605] width 181 height 27
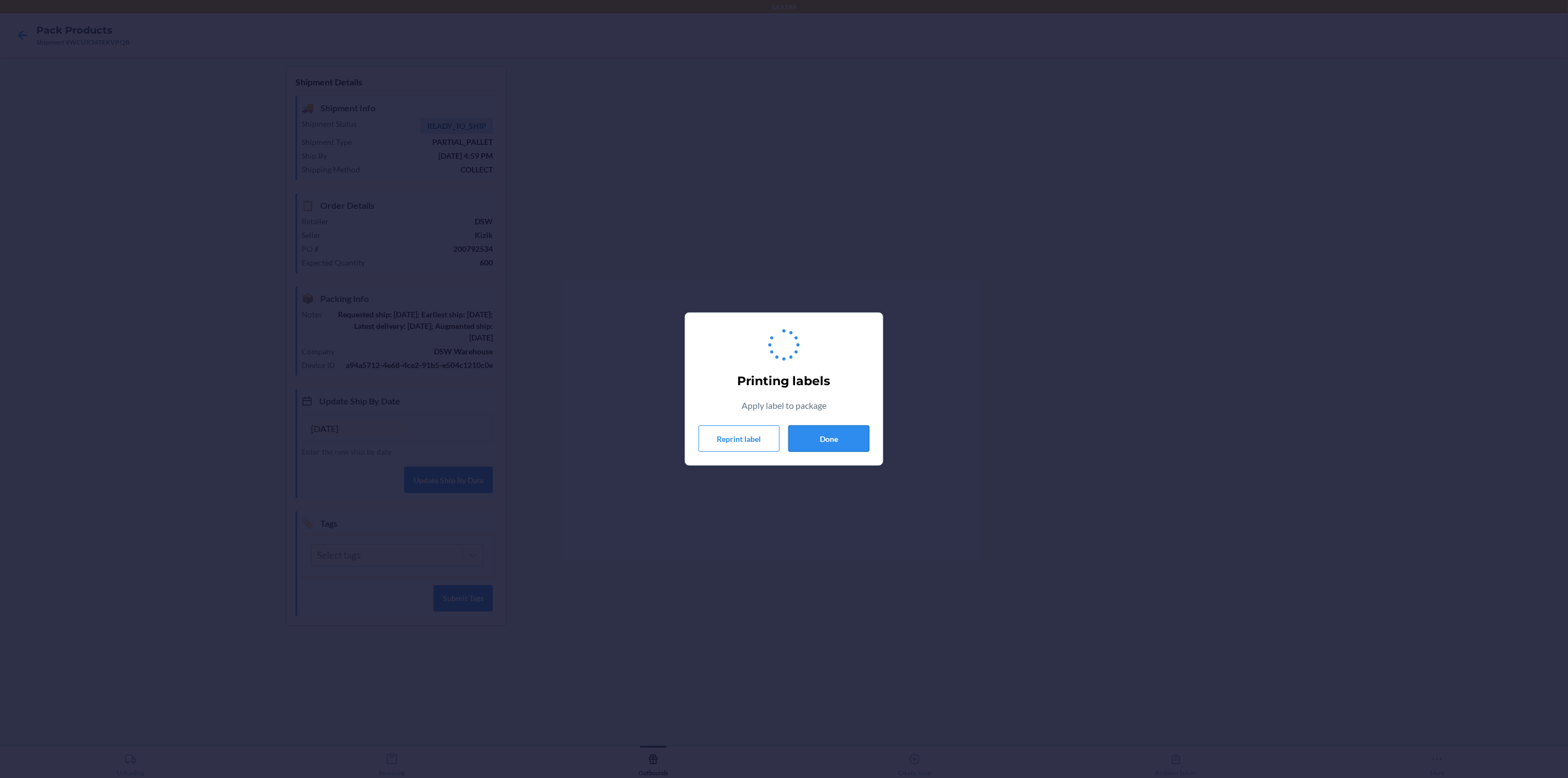
click at [856, 436] on button "Done" at bounding box center [828, 438] width 81 height 27
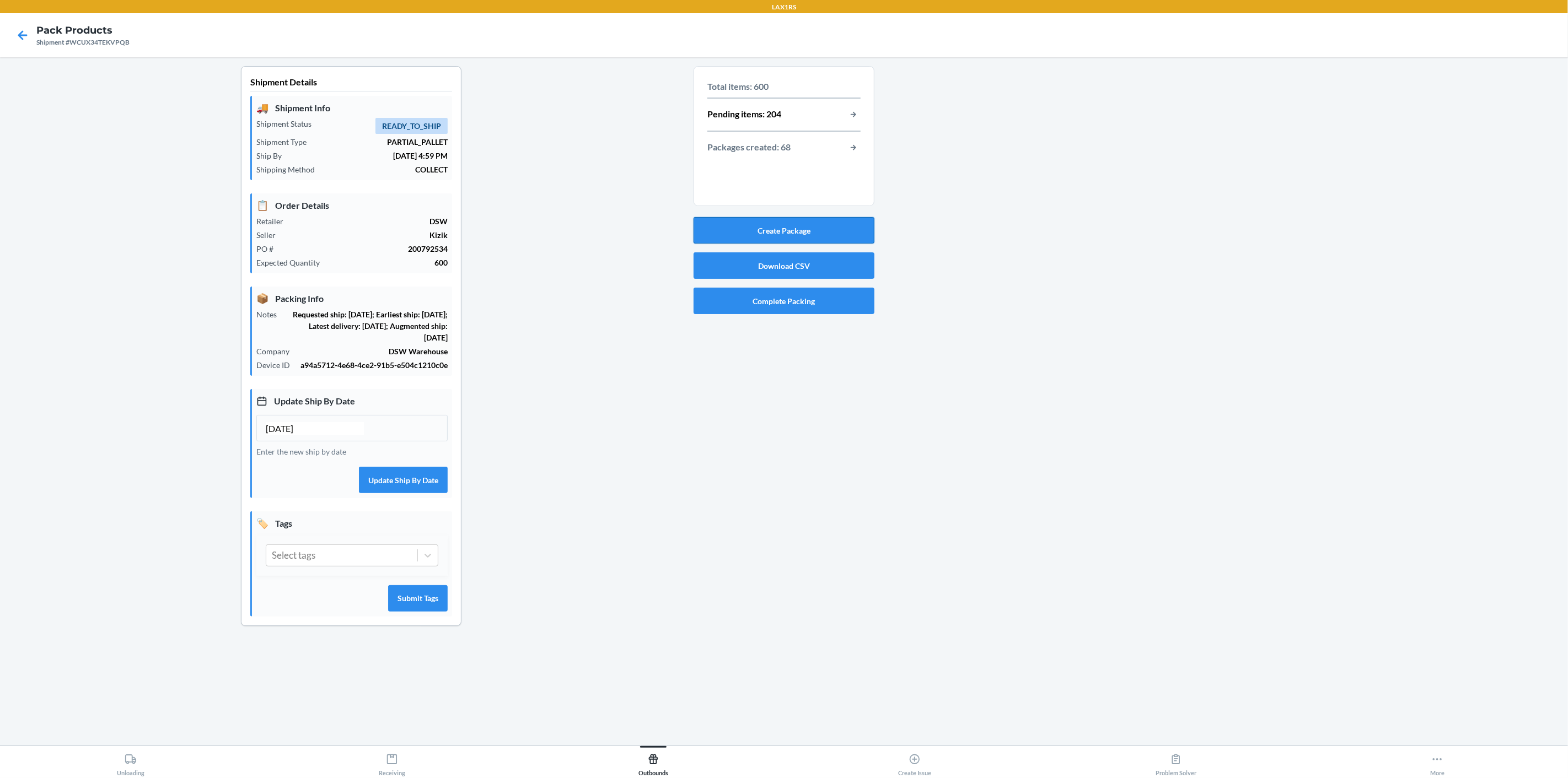
click at [798, 235] on button "Create Package" at bounding box center [784, 230] width 181 height 27
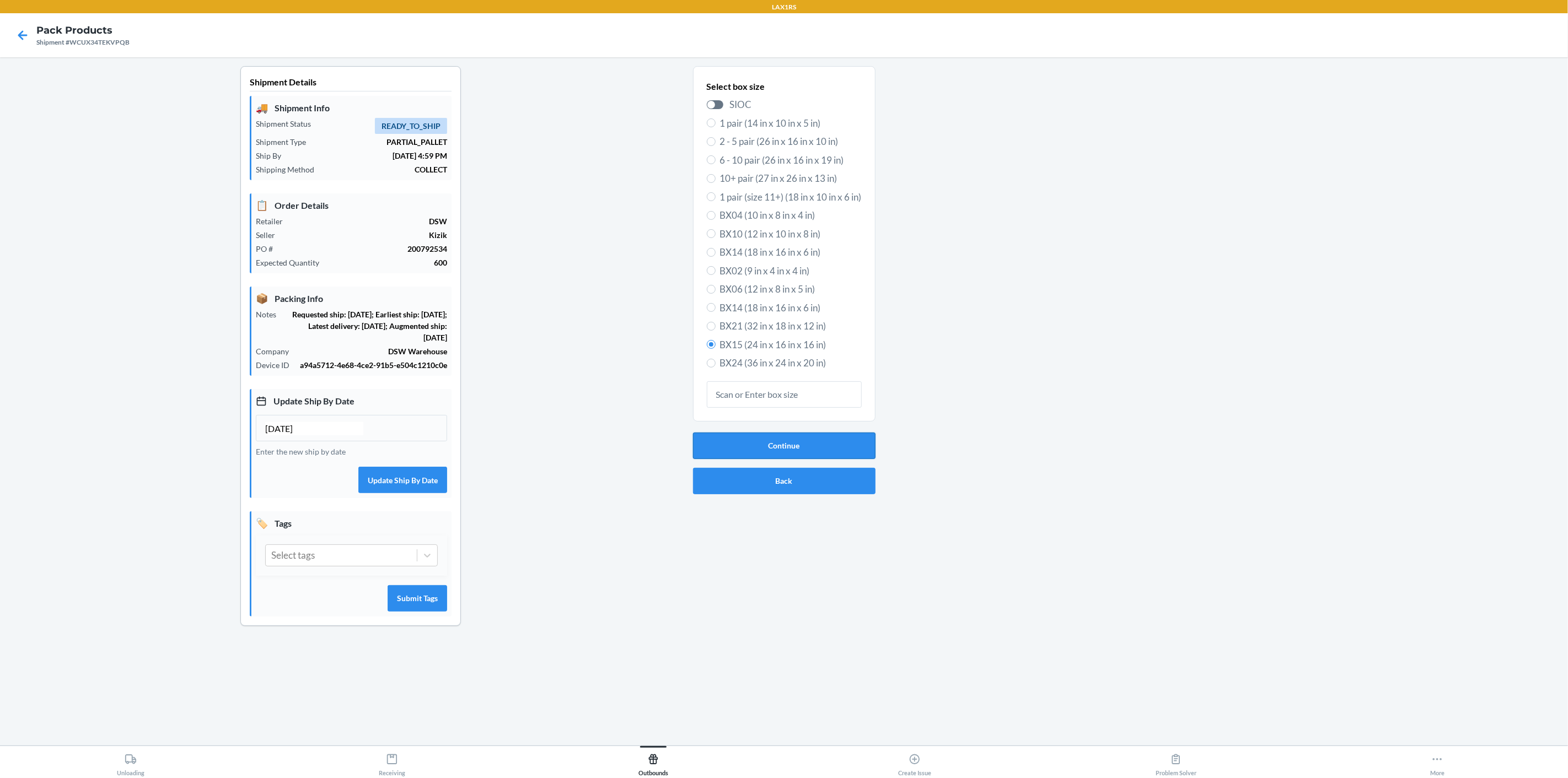
click at [848, 446] on button "Continue" at bounding box center [784, 445] width 182 height 27
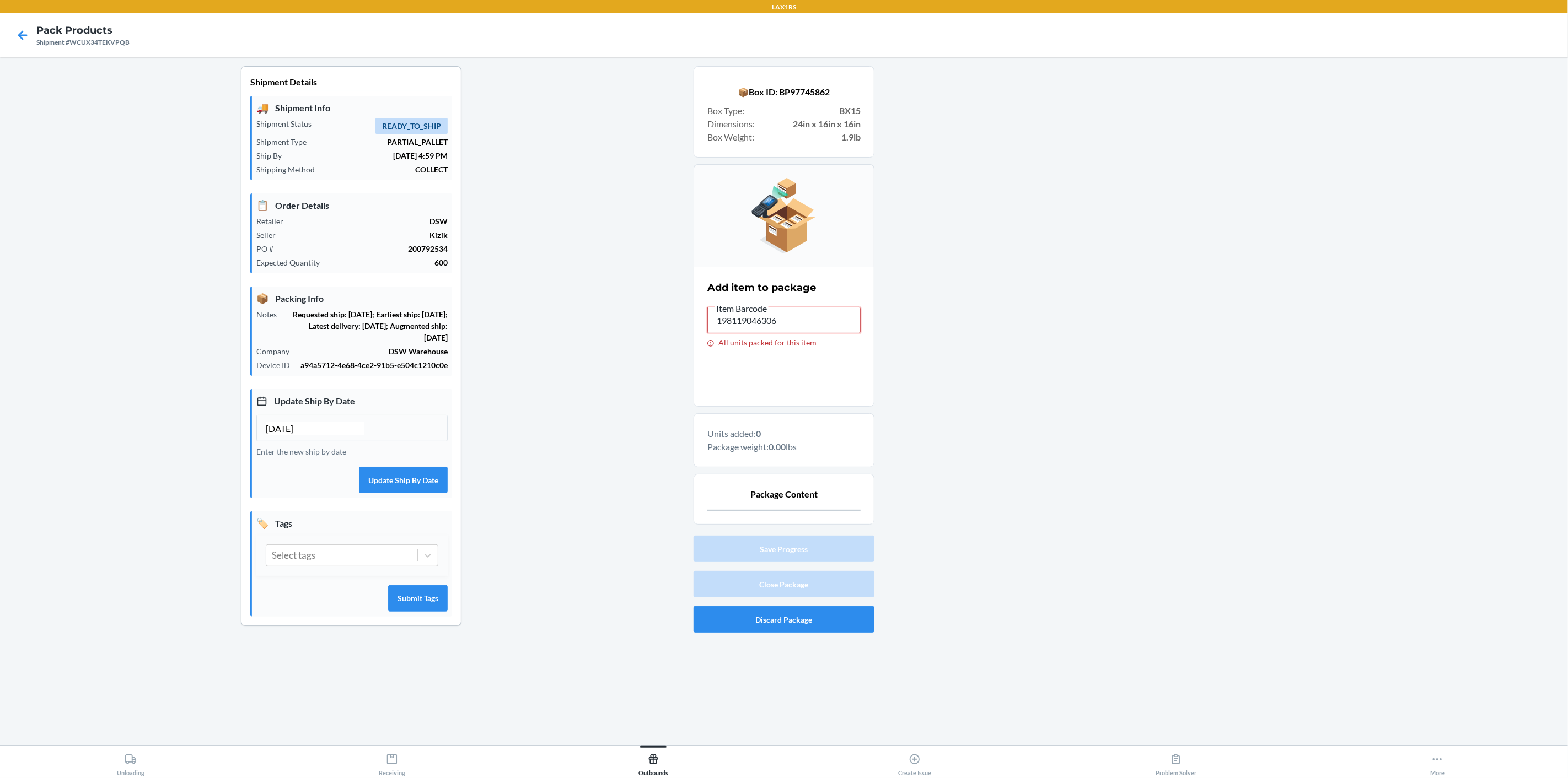
click at [728, 318] on input "198119046306" at bounding box center [784, 320] width 154 height 27
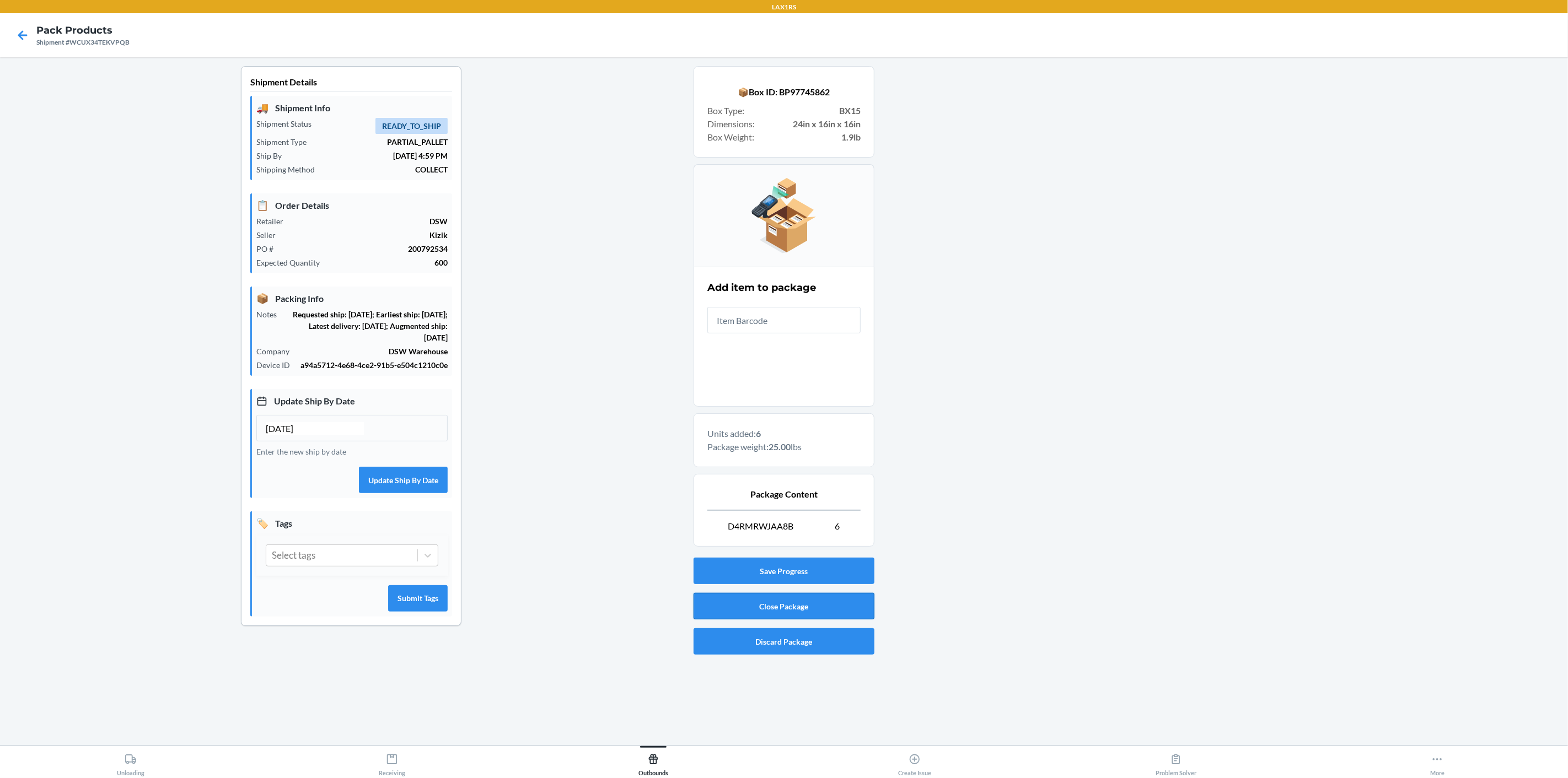
click at [797, 605] on button "Close Package" at bounding box center [784, 605] width 181 height 27
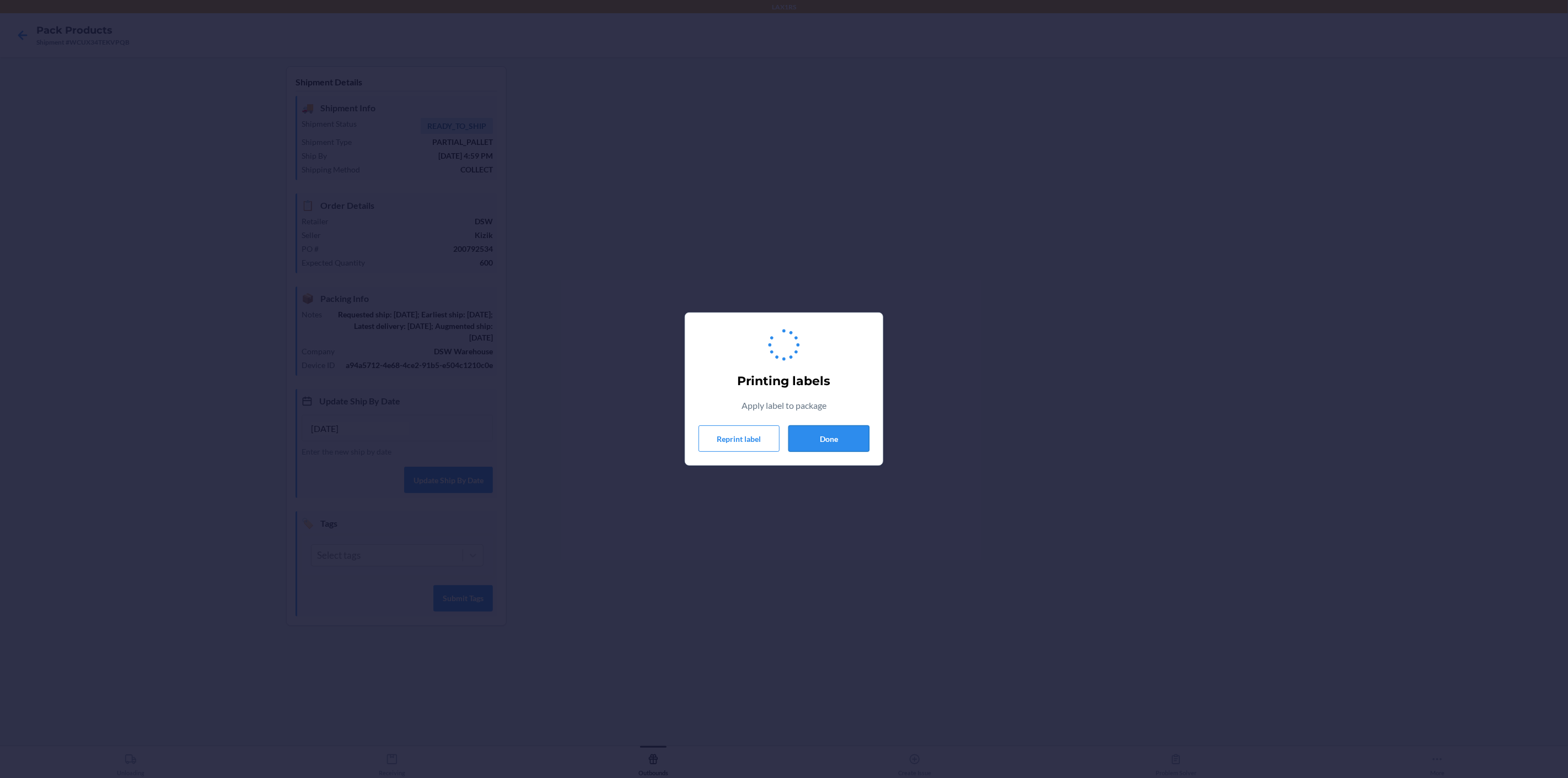
click at [826, 442] on button "Done" at bounding box center [828, 438] width 81 height 27
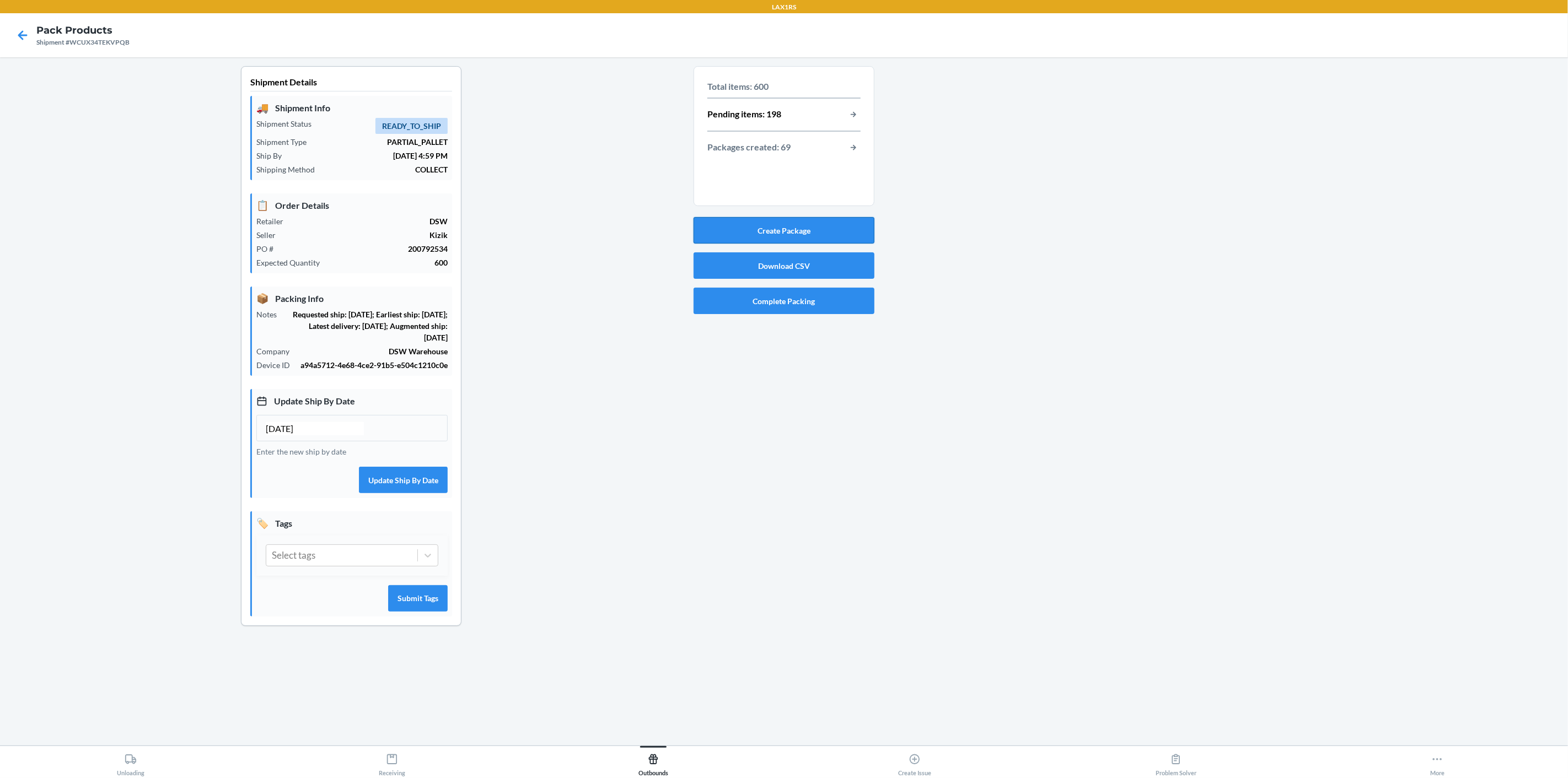
click at [798, 229] on button "Create Package" at bounding box center [784, 230] width 181 height 27
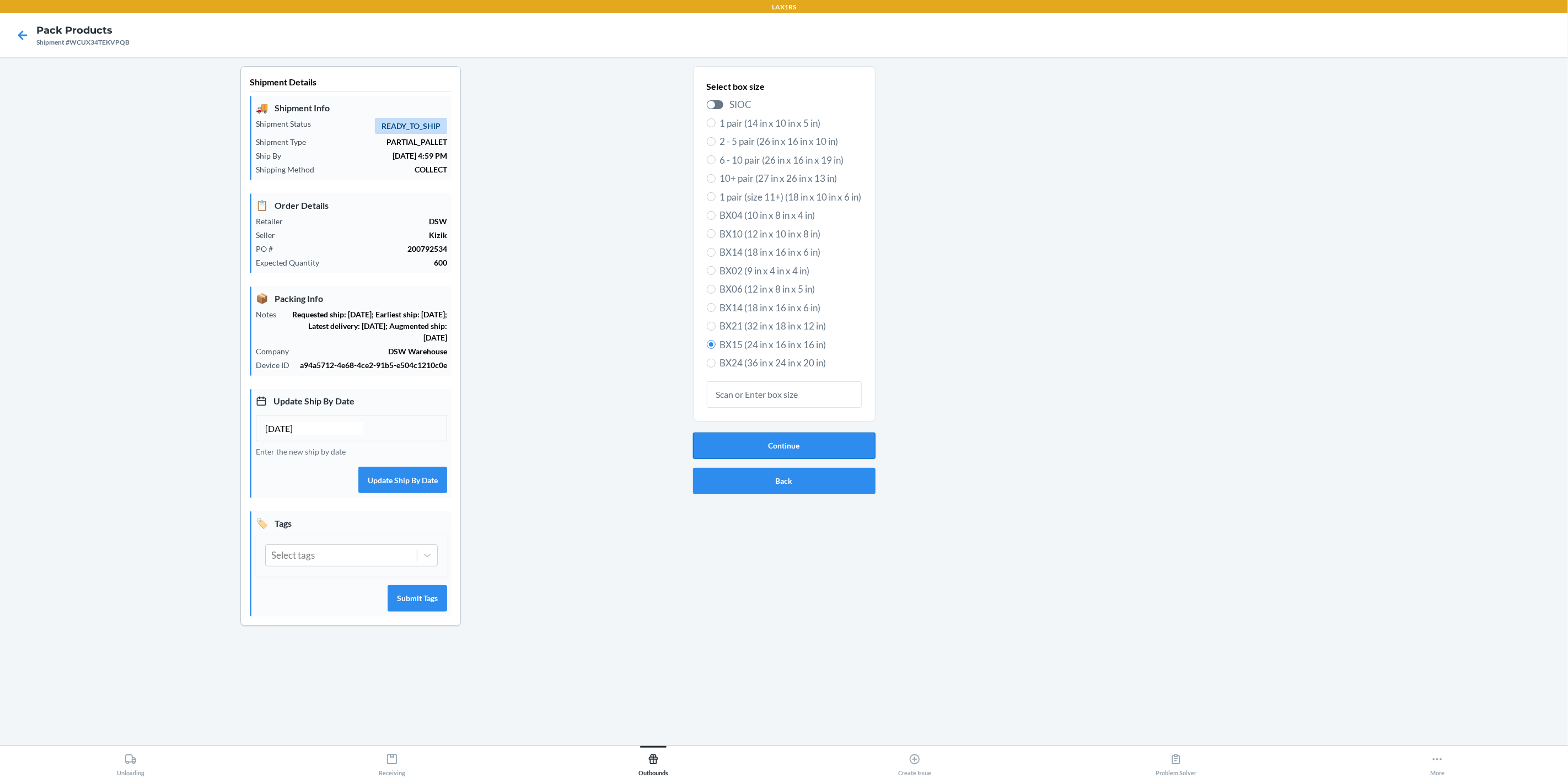
click at [791, 448] on button "Continue" at bounding box center [784, 445] width 182 height 27
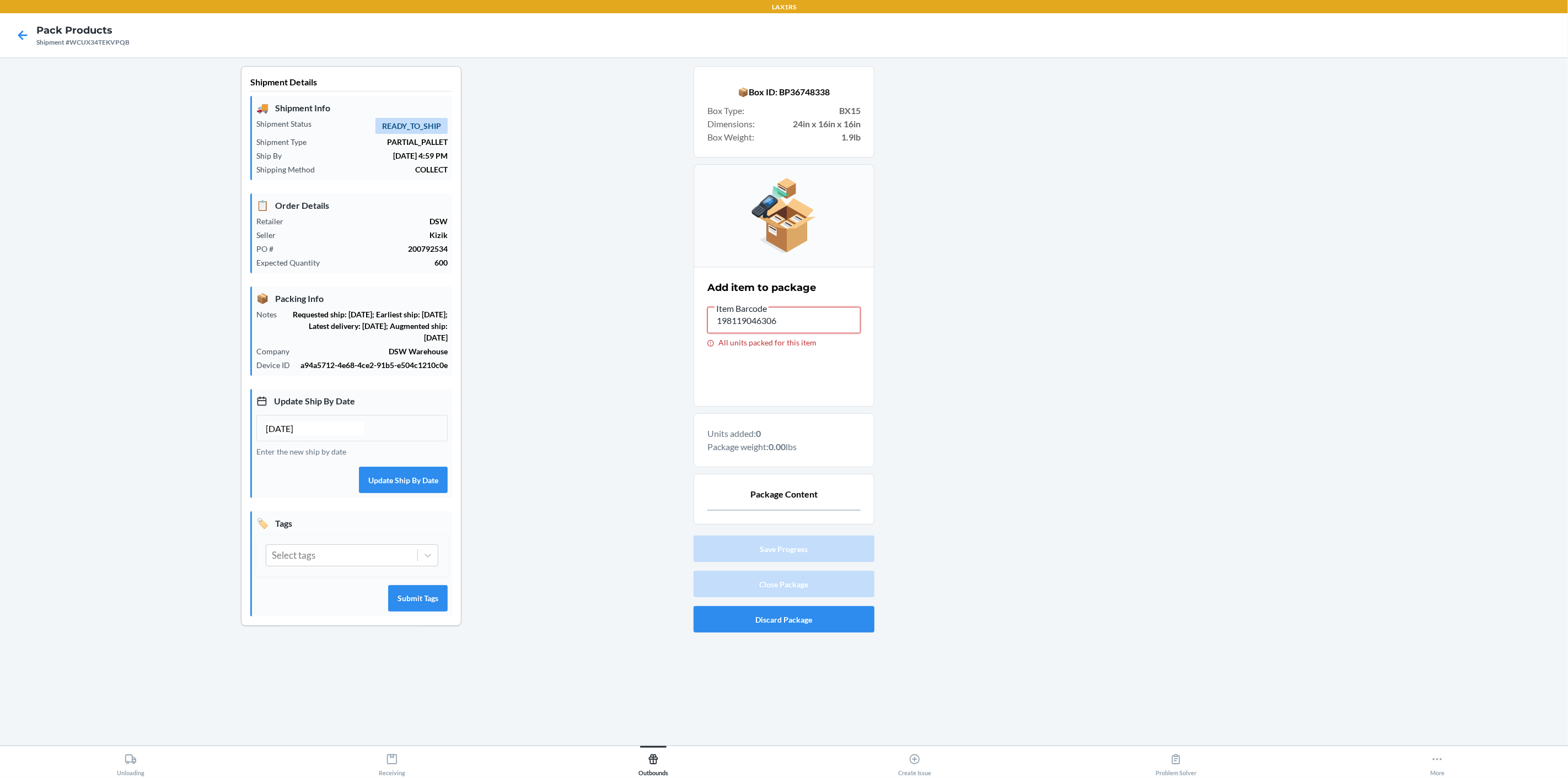
click at [752, 320] on input "198119046306" at bounding box center [784, 320] width 154 height 27
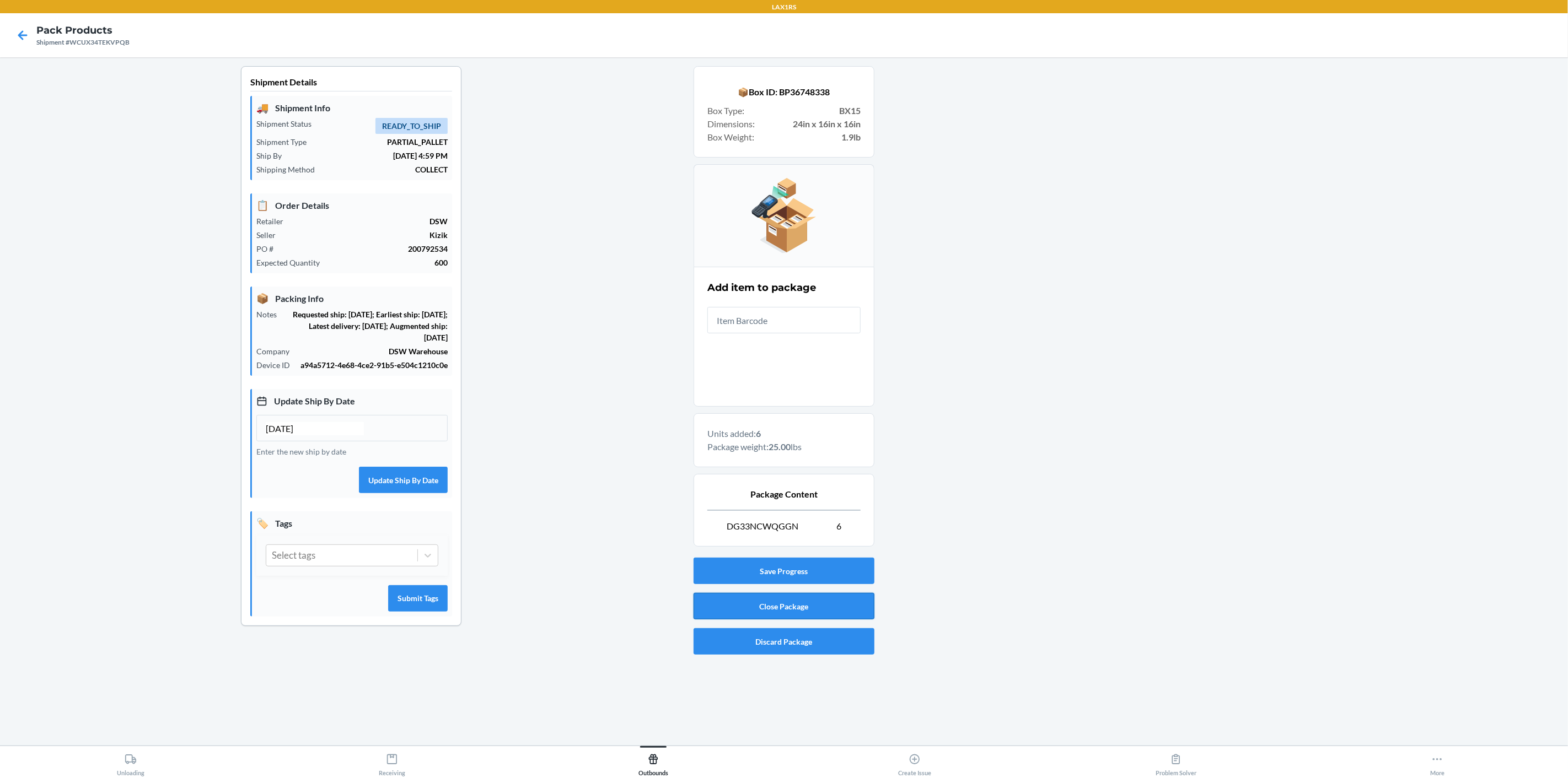
click at [734, 608] on button "Close Package" at bounding box center [784, 605] width 181 height 27
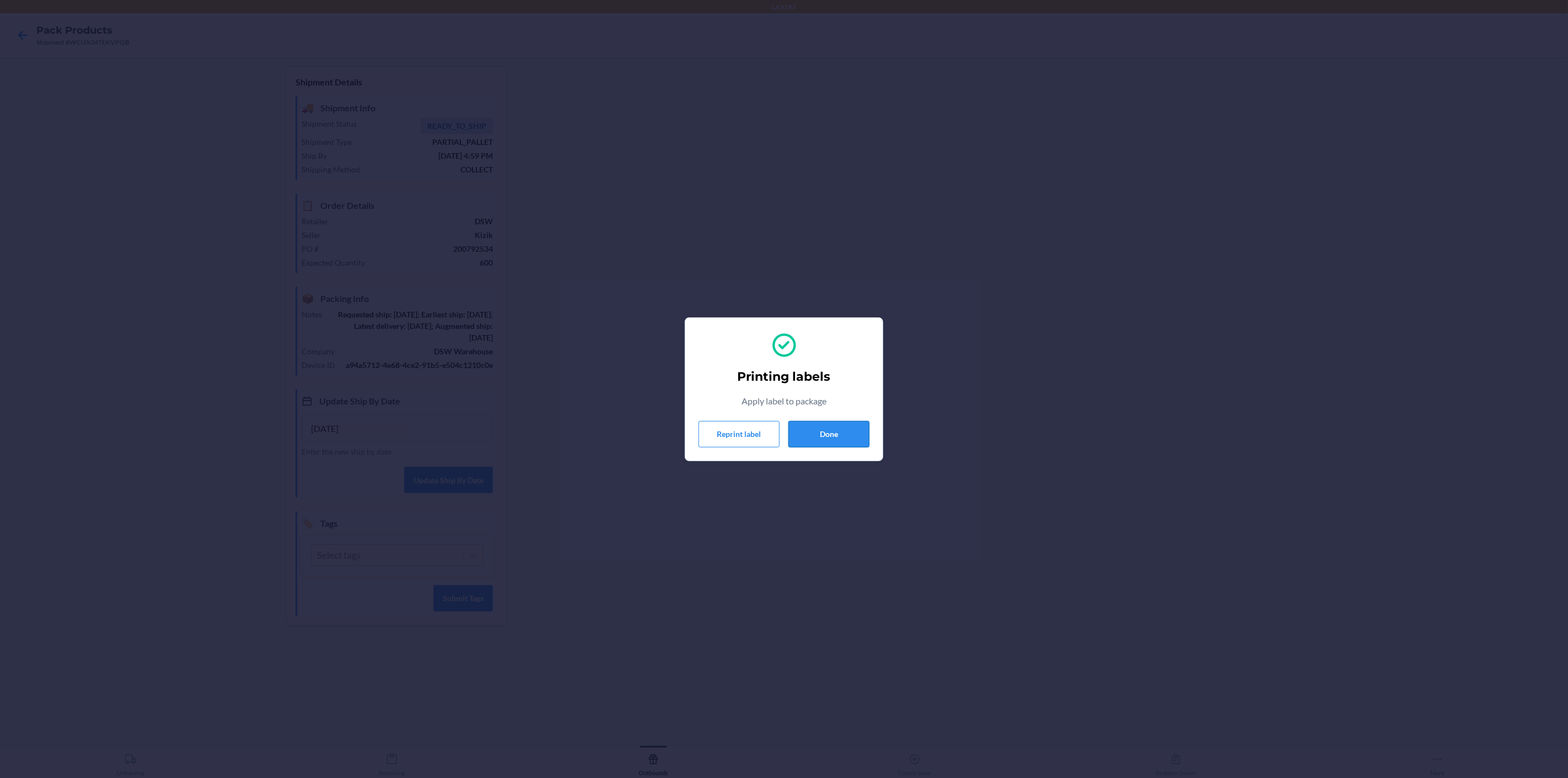
click at [810, 437] on button "Done" at bounding box center [828, 434] width 81 height 27
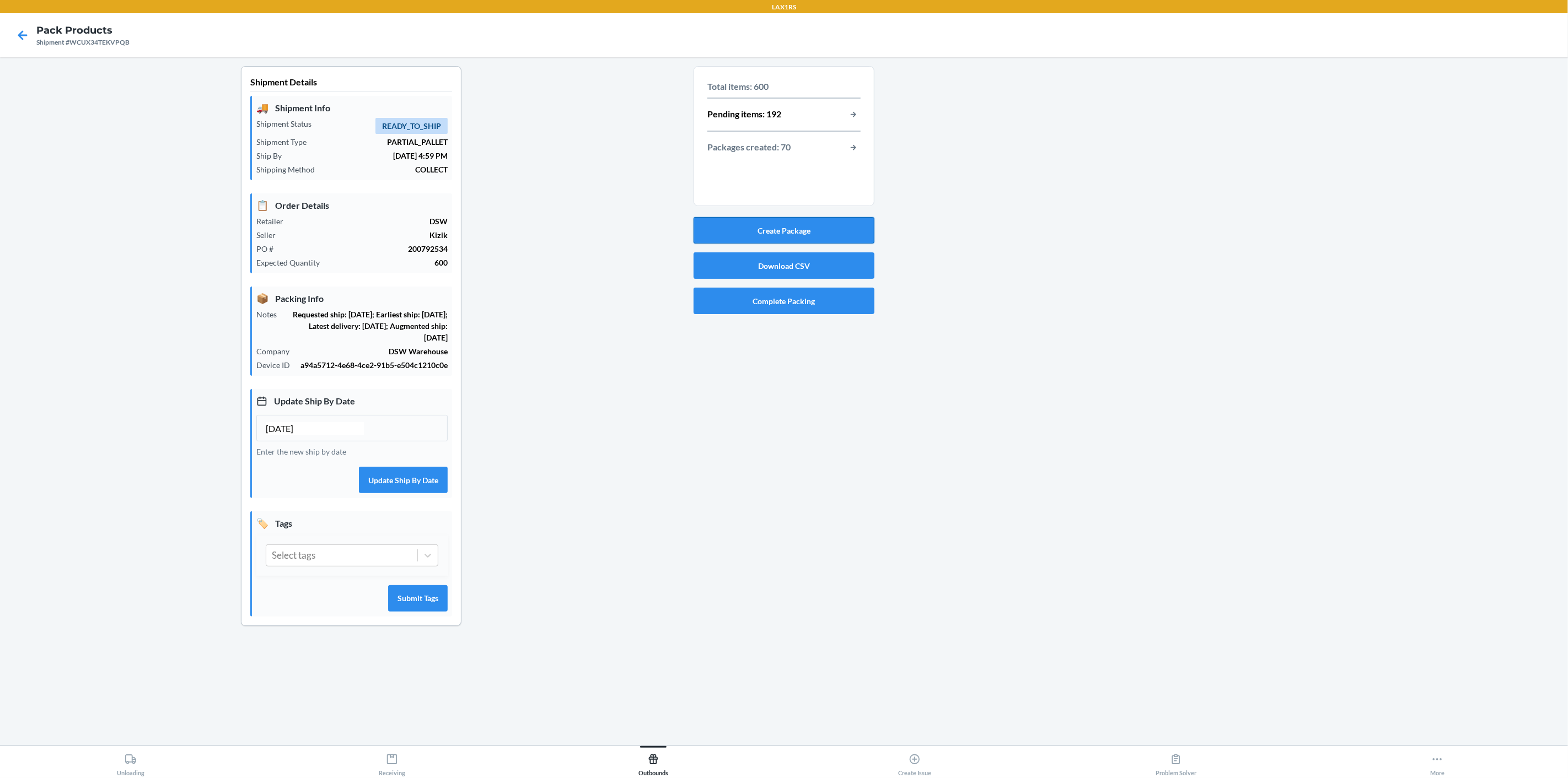
click at [766, 235] on button "Create Package" at bounding box center [784, 230] width 181 height 27
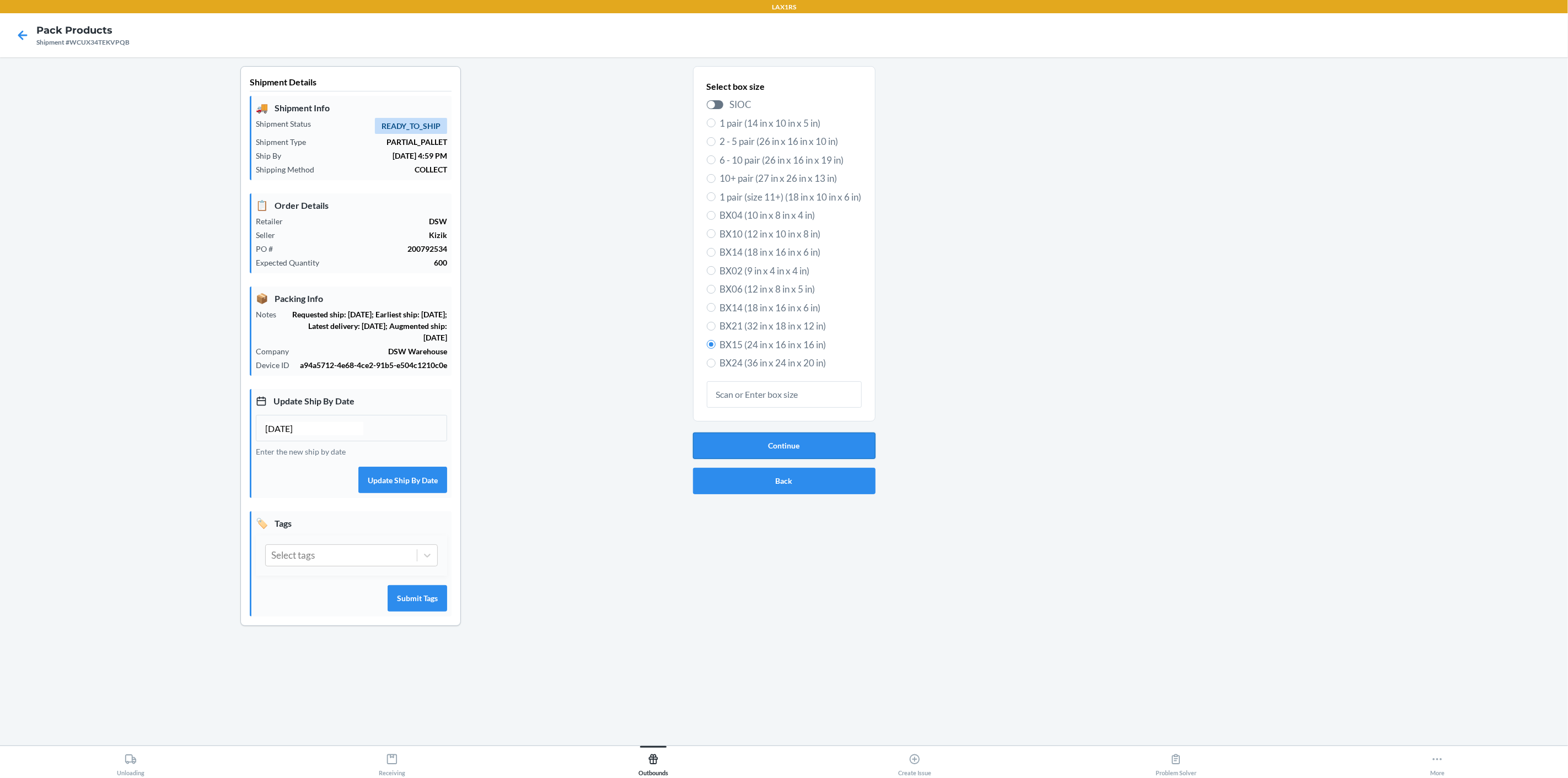
click at [790, 446] on button "Continue" at bounding box center [784, 445] width 182 height 27
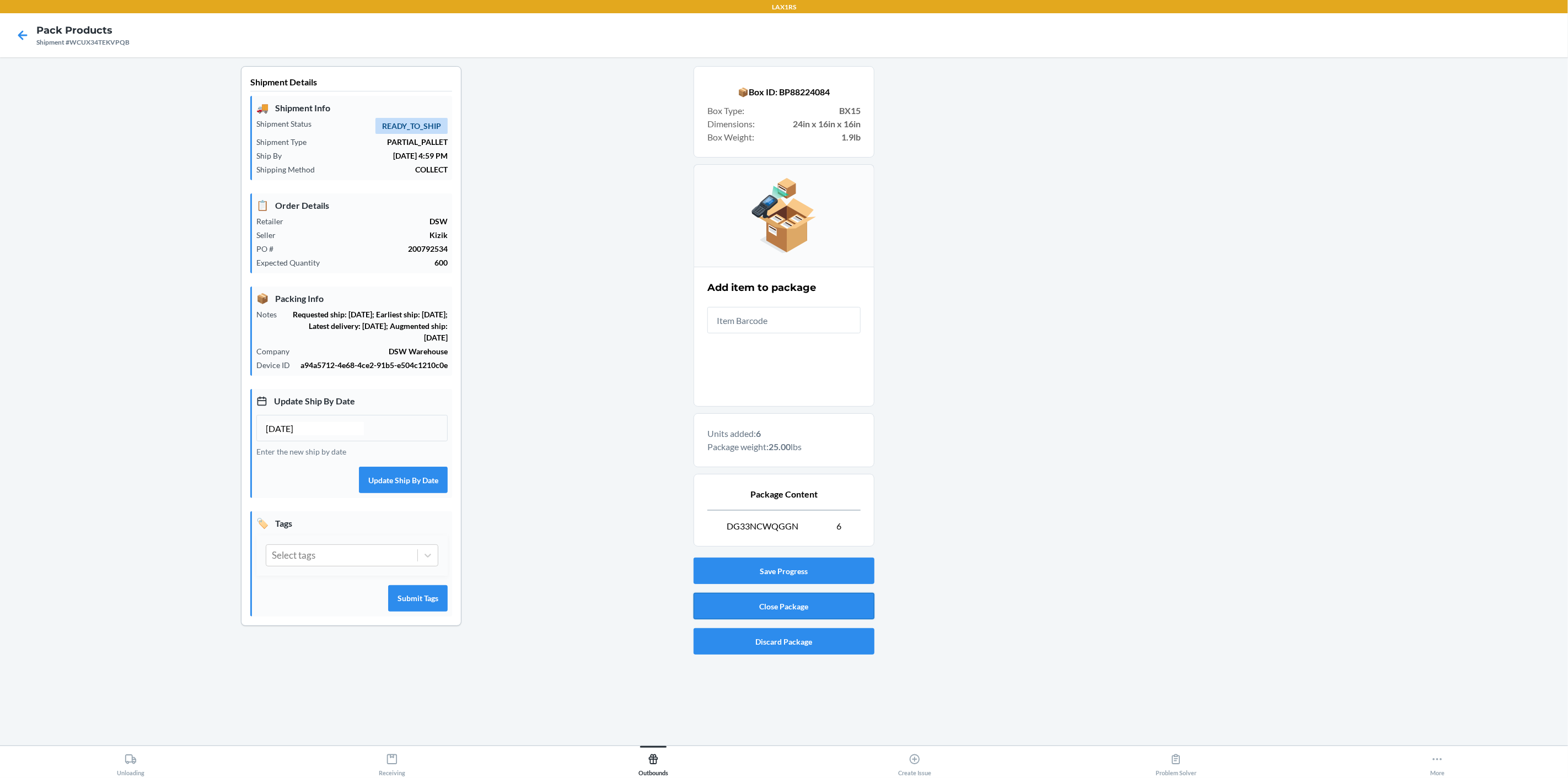
click at [802, 603] on button "Close Package" at bounding box center [784, 605] width 181 height 27
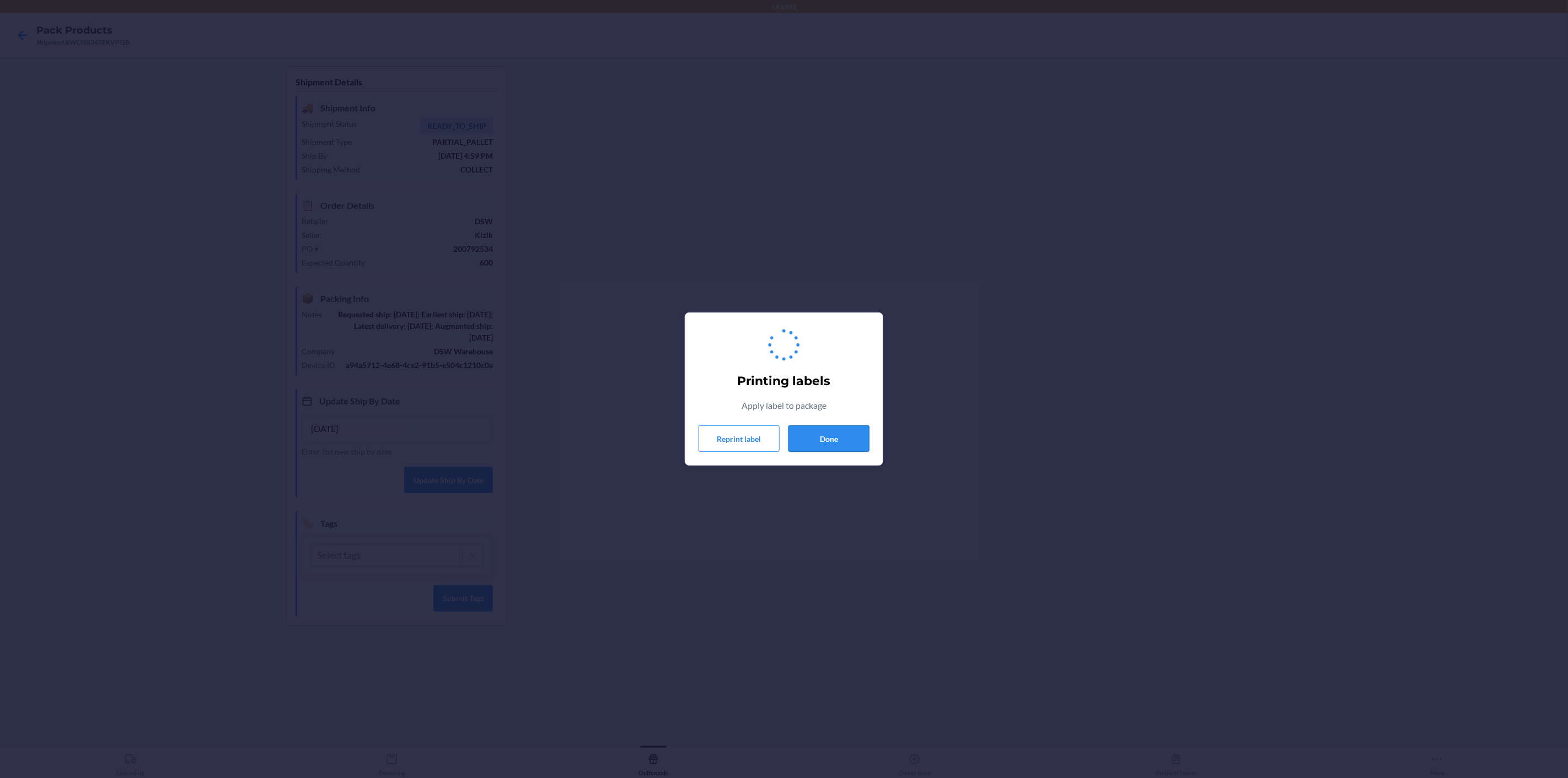
click at [828, 432] on button "Done" at bounding box center [828, 438] width 81 height 27
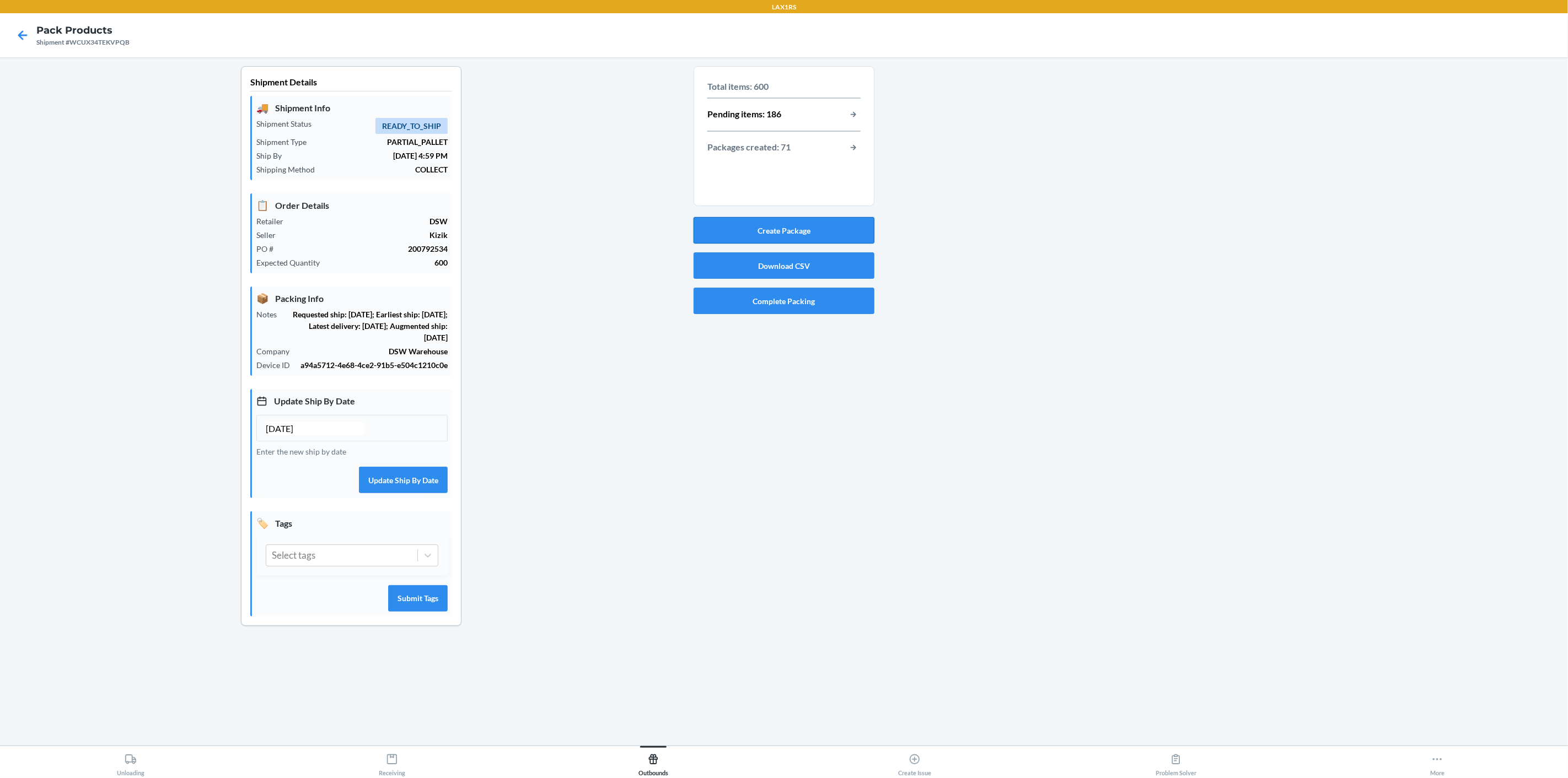
click at [826, 237] on button "Create Package" at bounding box center [784, 230] width 181 height 27
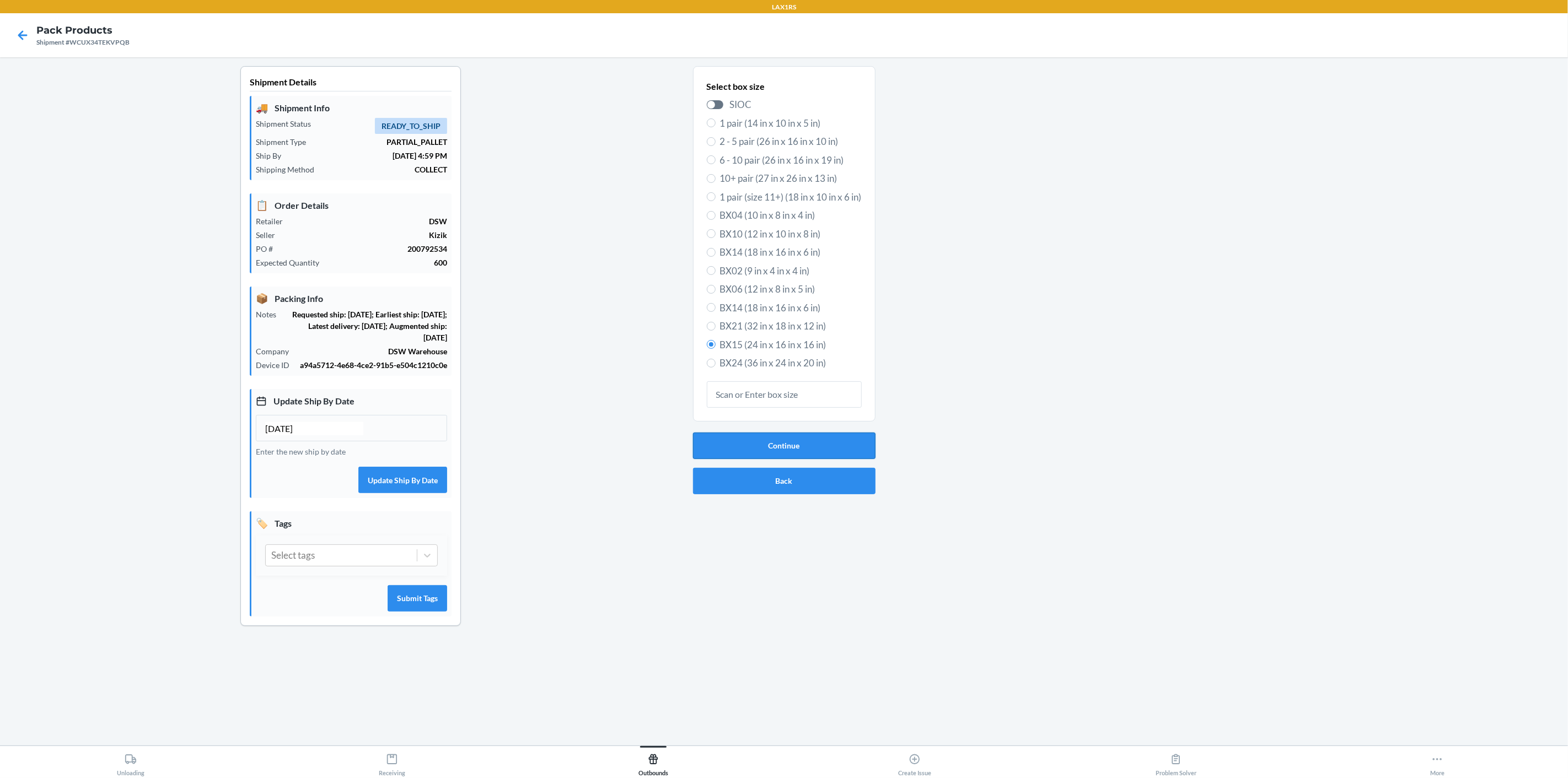
click at [820, 436] on button "Continue" at bounding box center [784, 445] width 182 height 27
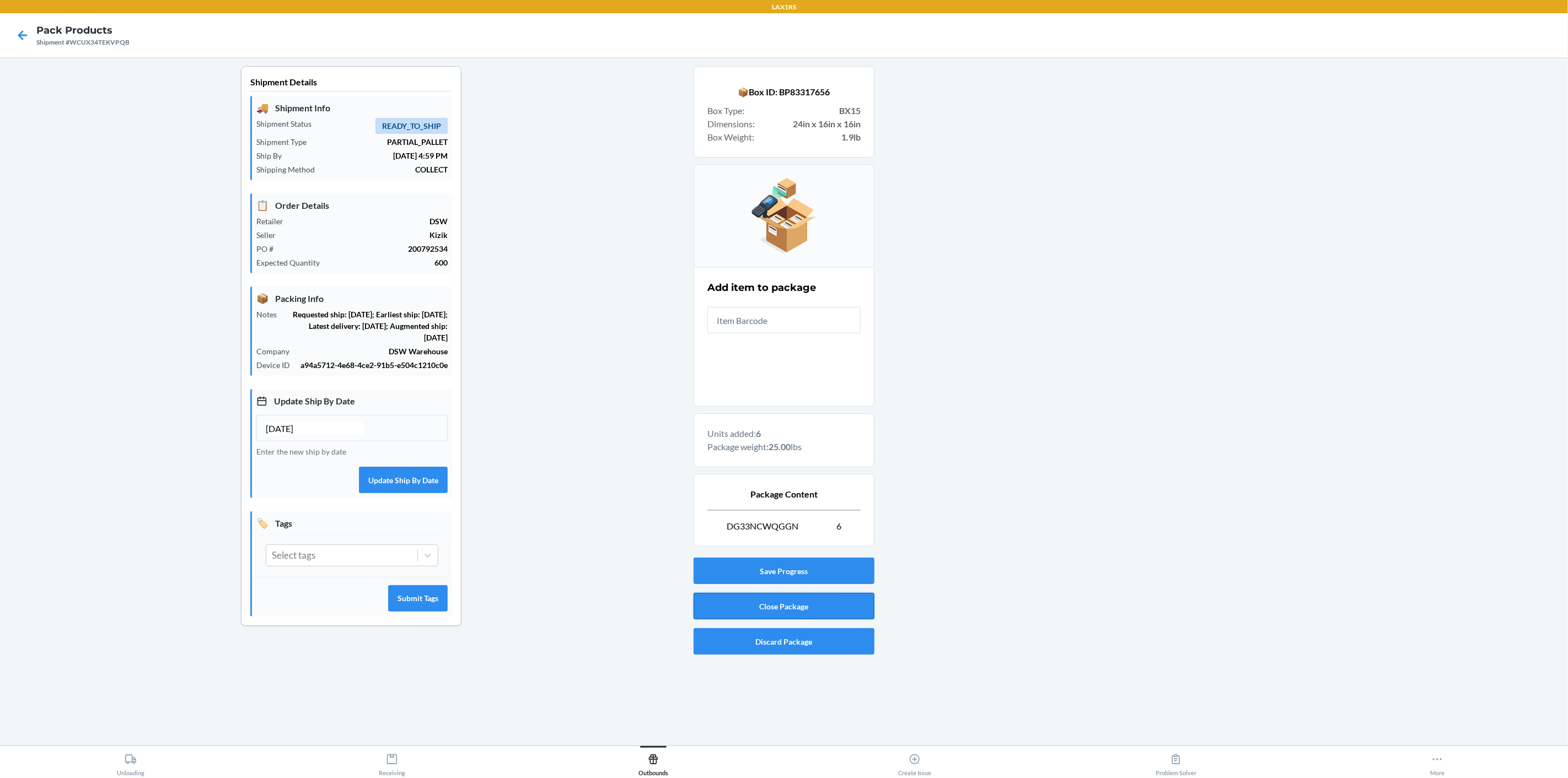
click at [760, 603] on button "Close Package" at bounding box center [784, 605] width 181 height 27
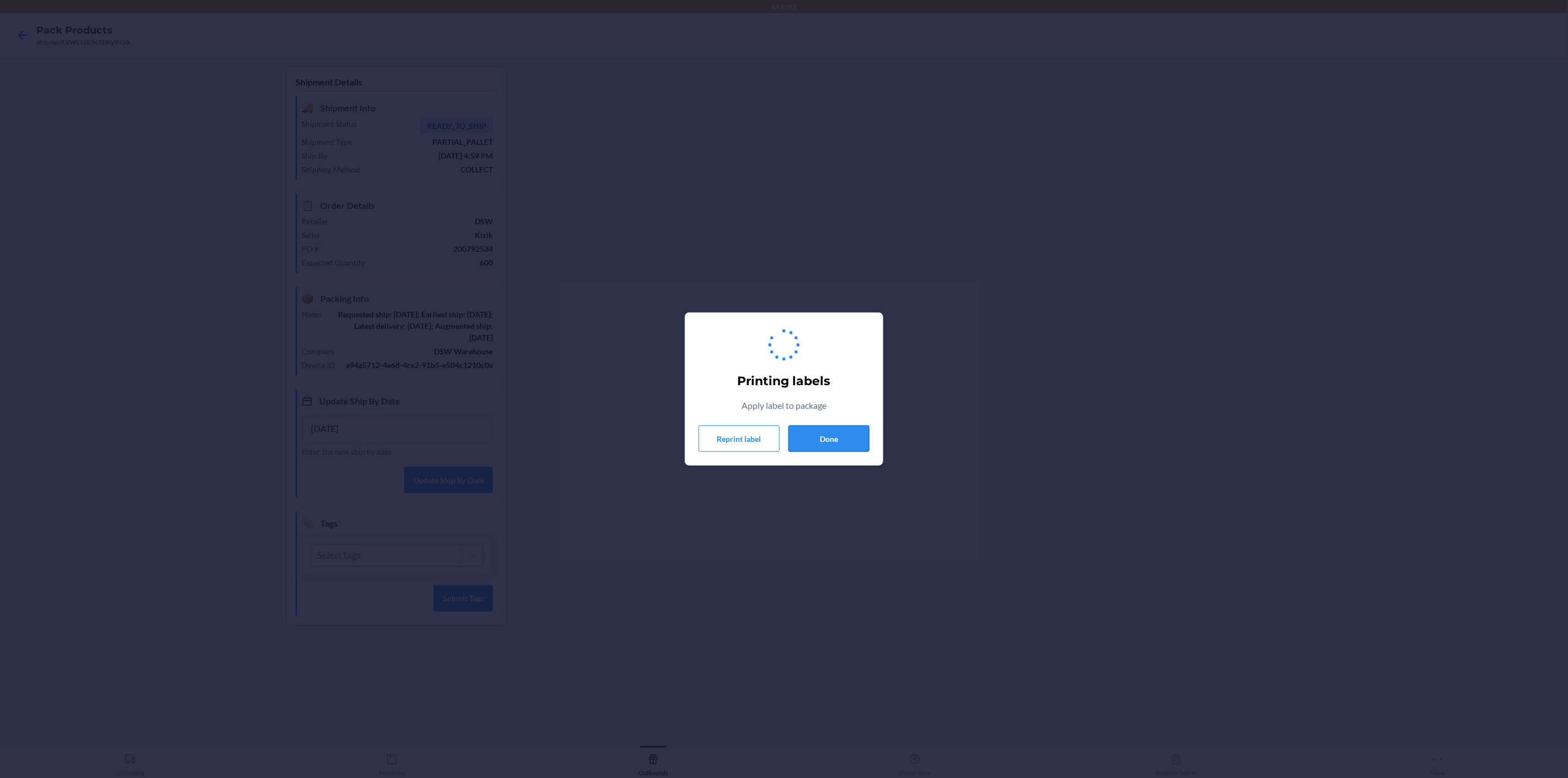
click at [841, 441] on button "Done" at bounding box center [828, 438] width 81 height 27
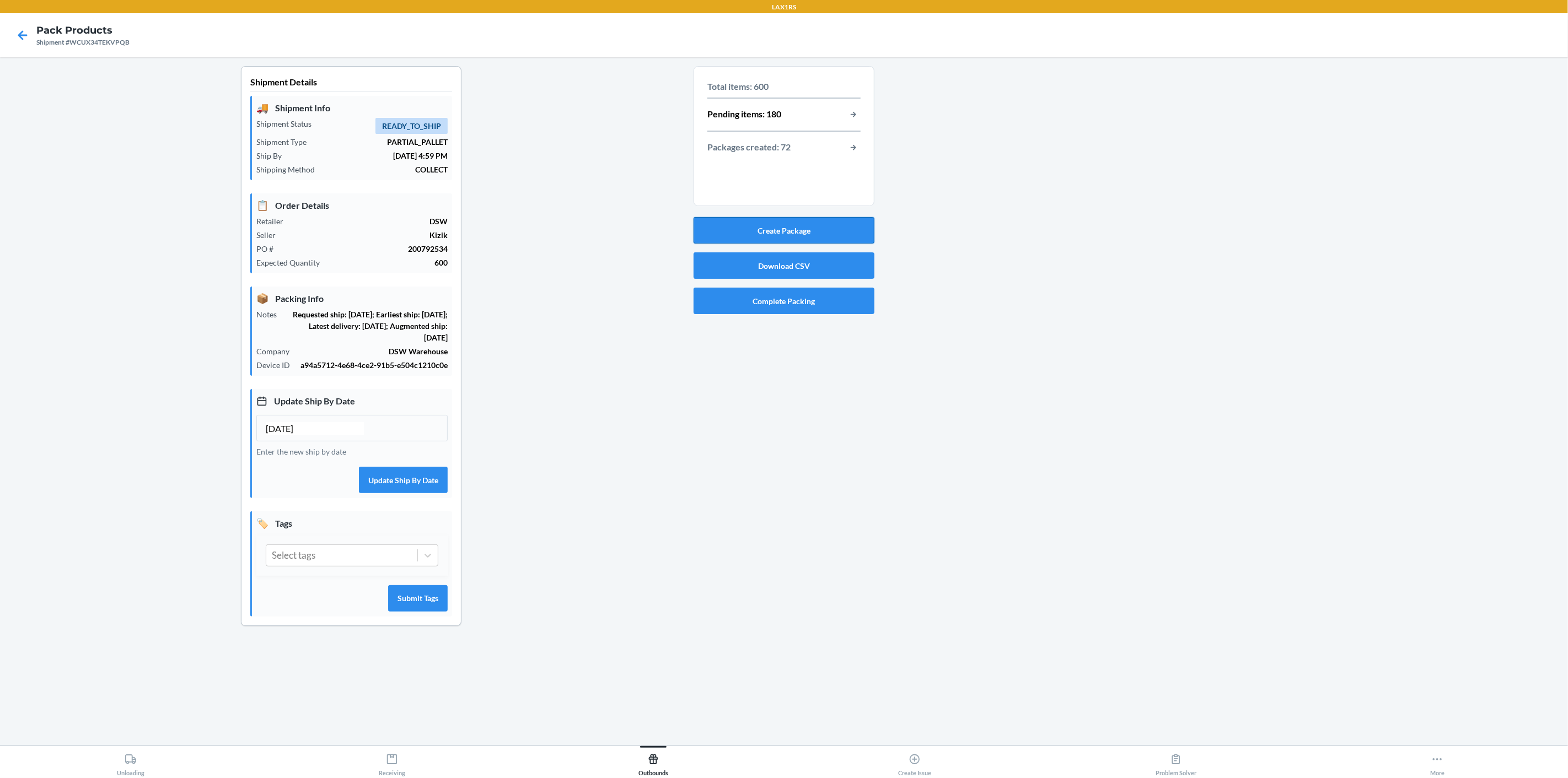
click at [828, 231] on button "Create Package" at bounding box center [784, 230] width 181 height 27
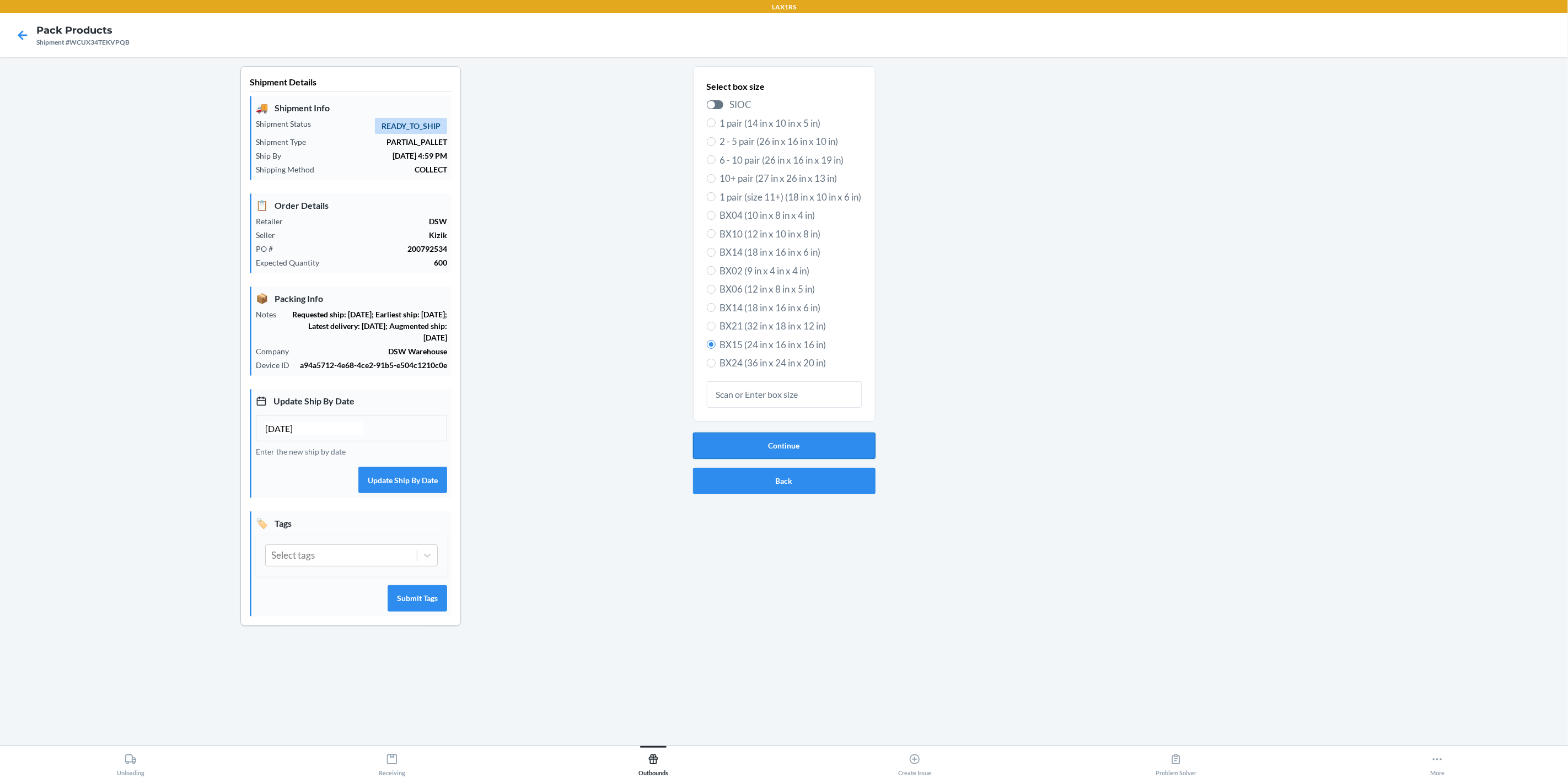
click at [791, 444] on button "Continue" at bounding box center [784, 445] width 182 height 27
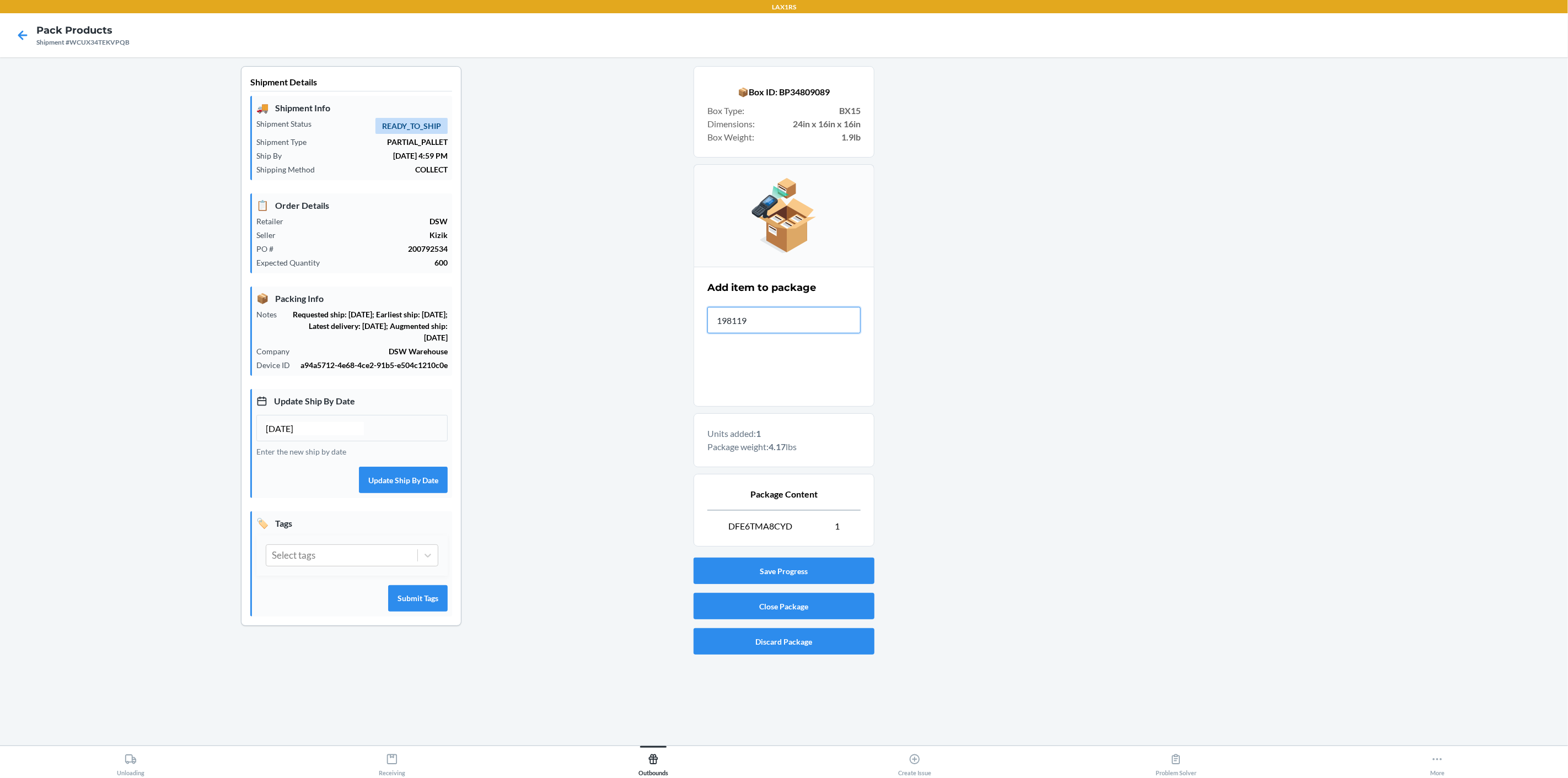
type input "1981190"
click at [805, 605] on button "Close Package" at bounding box center [784, 605] width 181 height 27
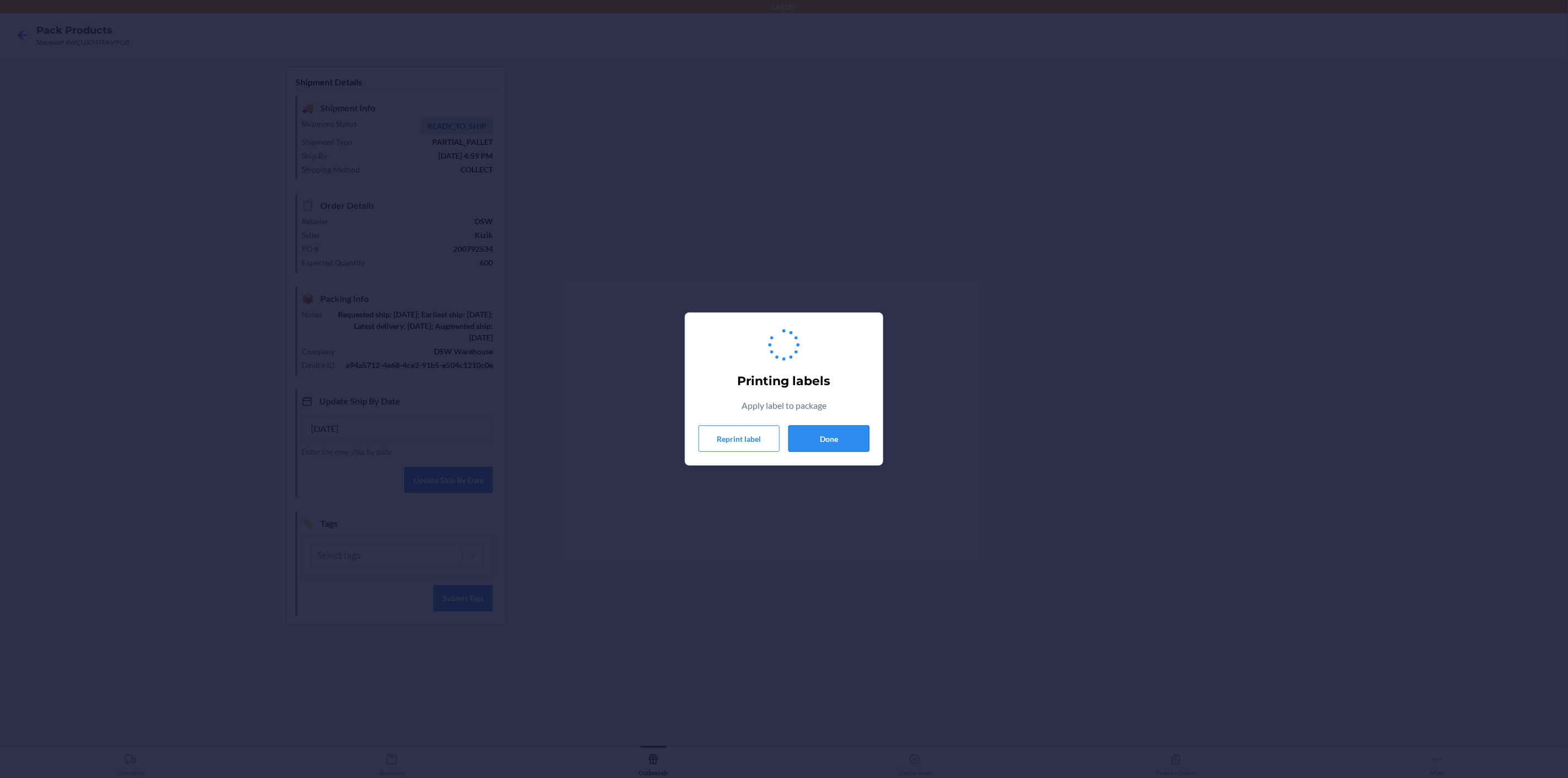
click at [833, 446] on button "Done" at bounding box center [828, 438] width 81 height 27
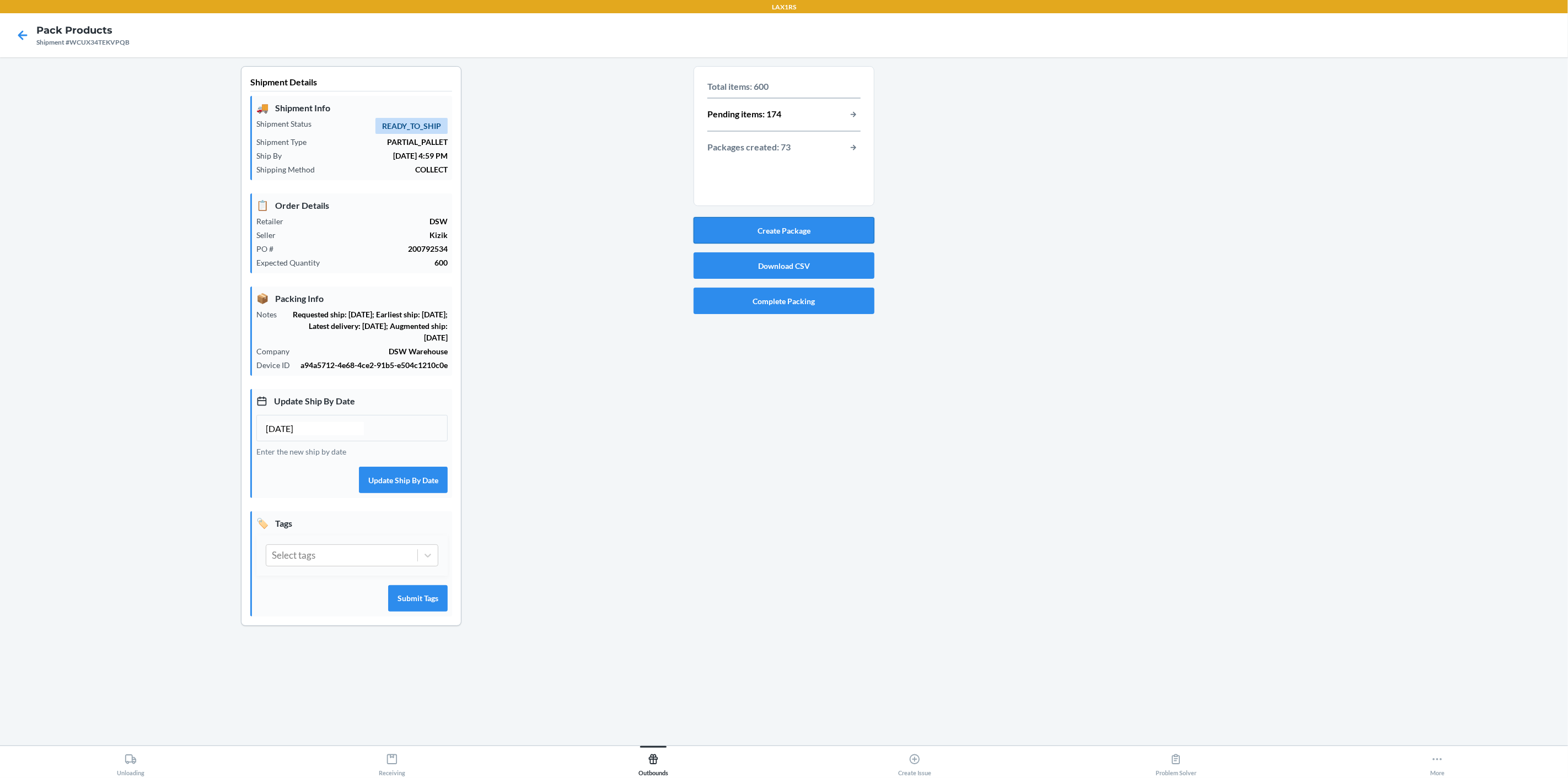
click at [787, 231] on button "Create Package" at bounding box center [784, 230] width 181 height 27
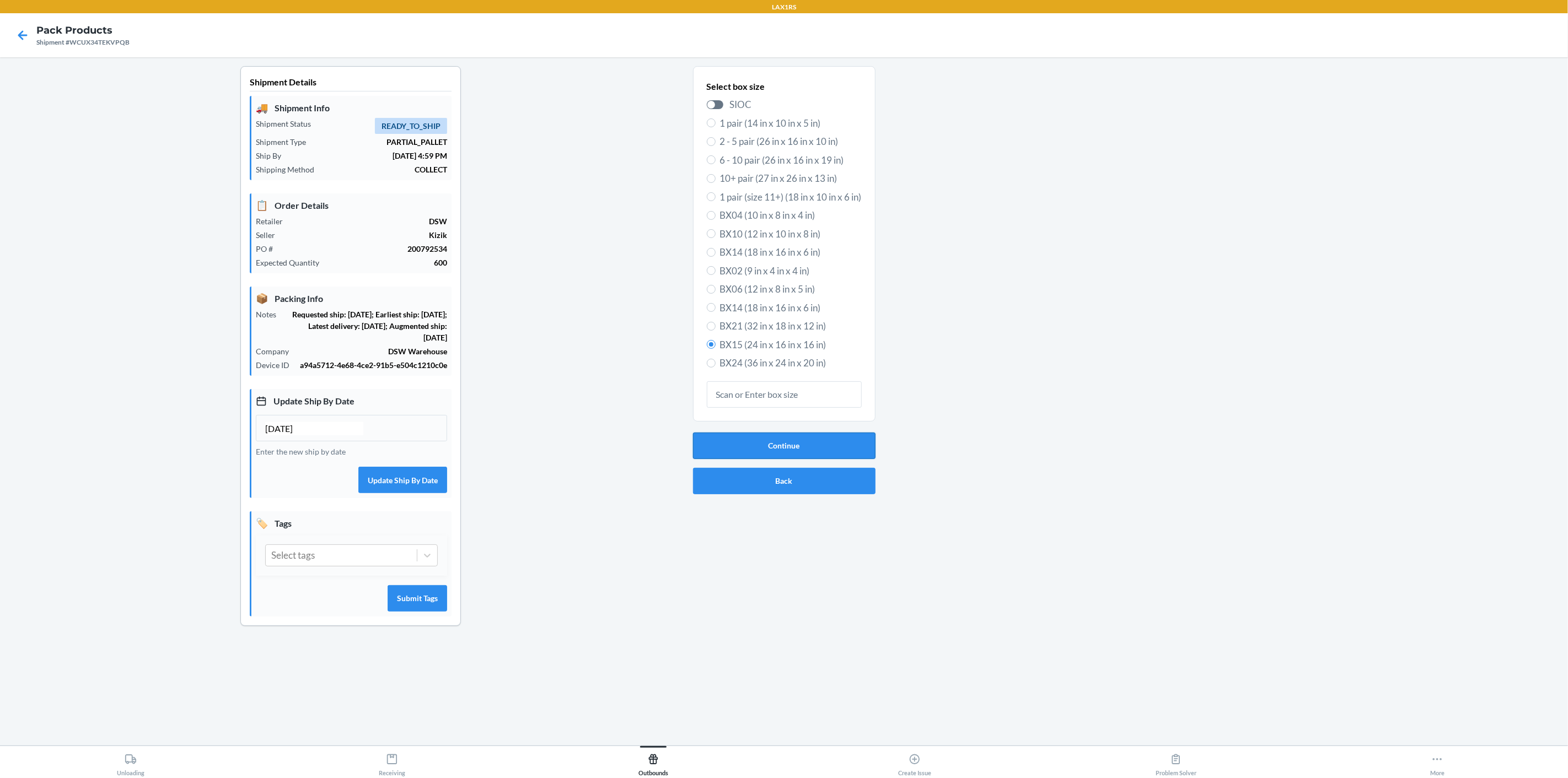
click at [761, 449] on button "Continue" at bounding box center [784, 445] width 182 height 27
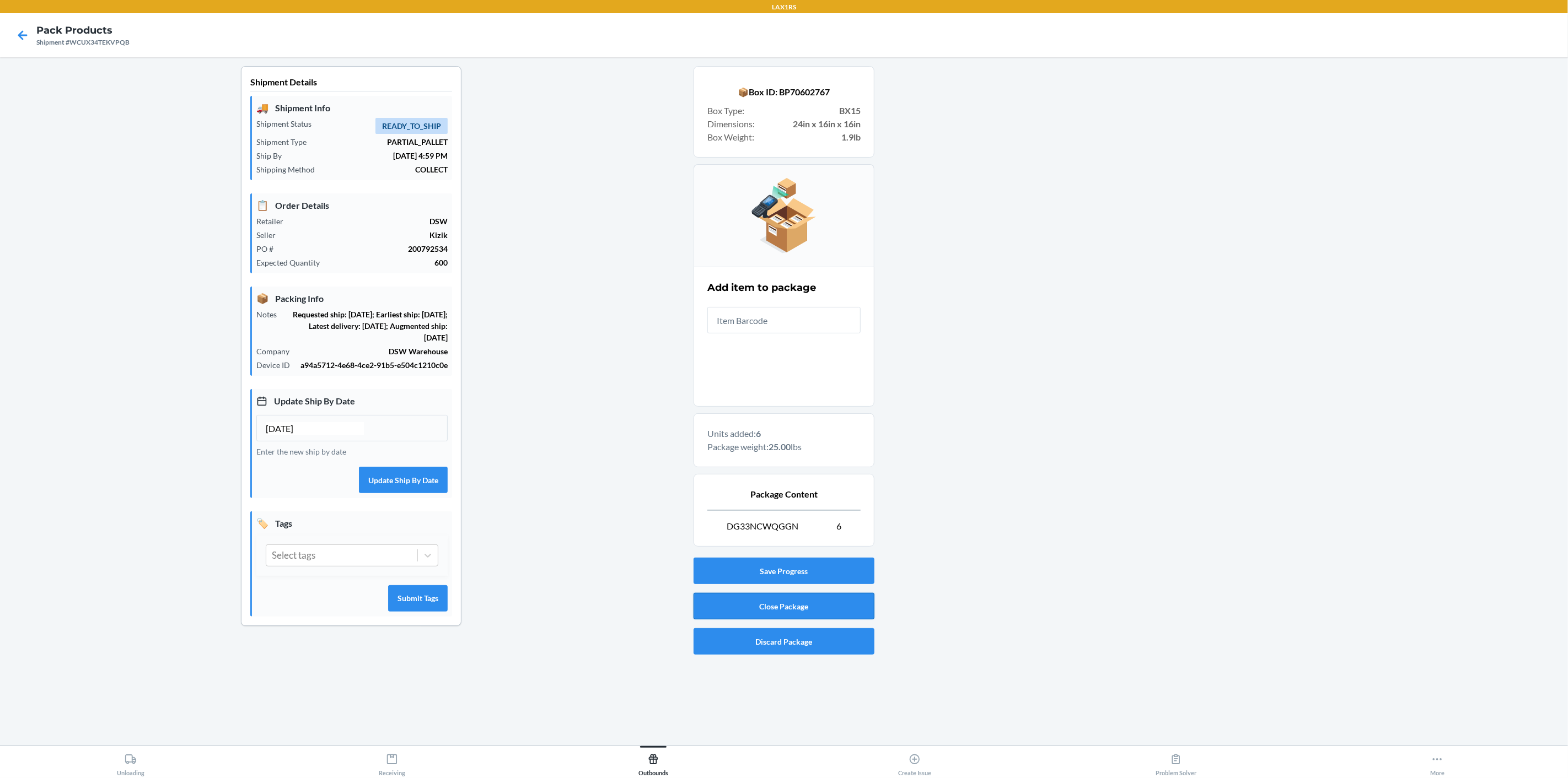
click at [748, 606] on button "Close Package" at bounding box center [784, 605] width 181 height 27
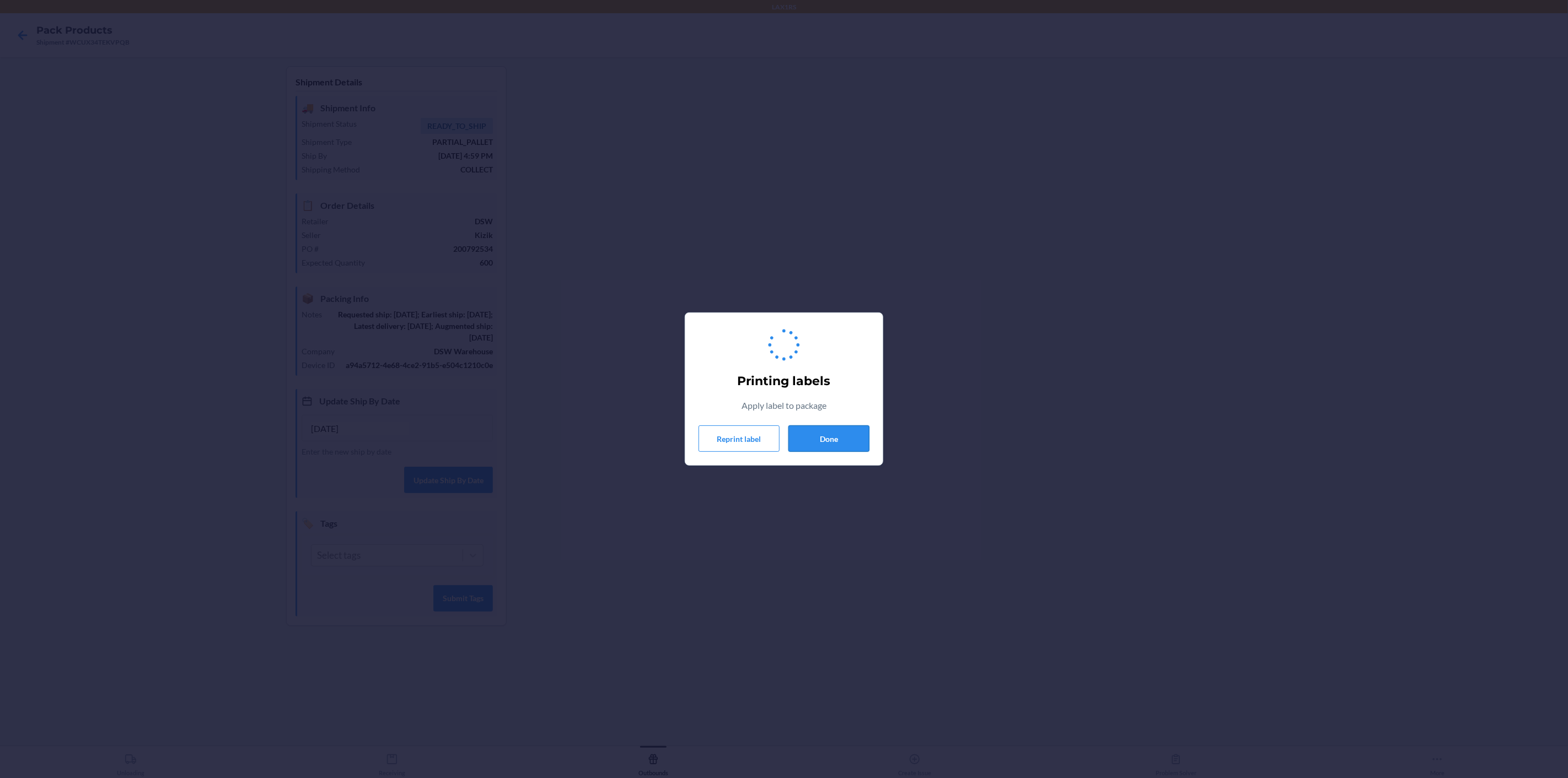
click at [829, 442] on button "Done" at bounding box center [828, 438] width 81 height 27
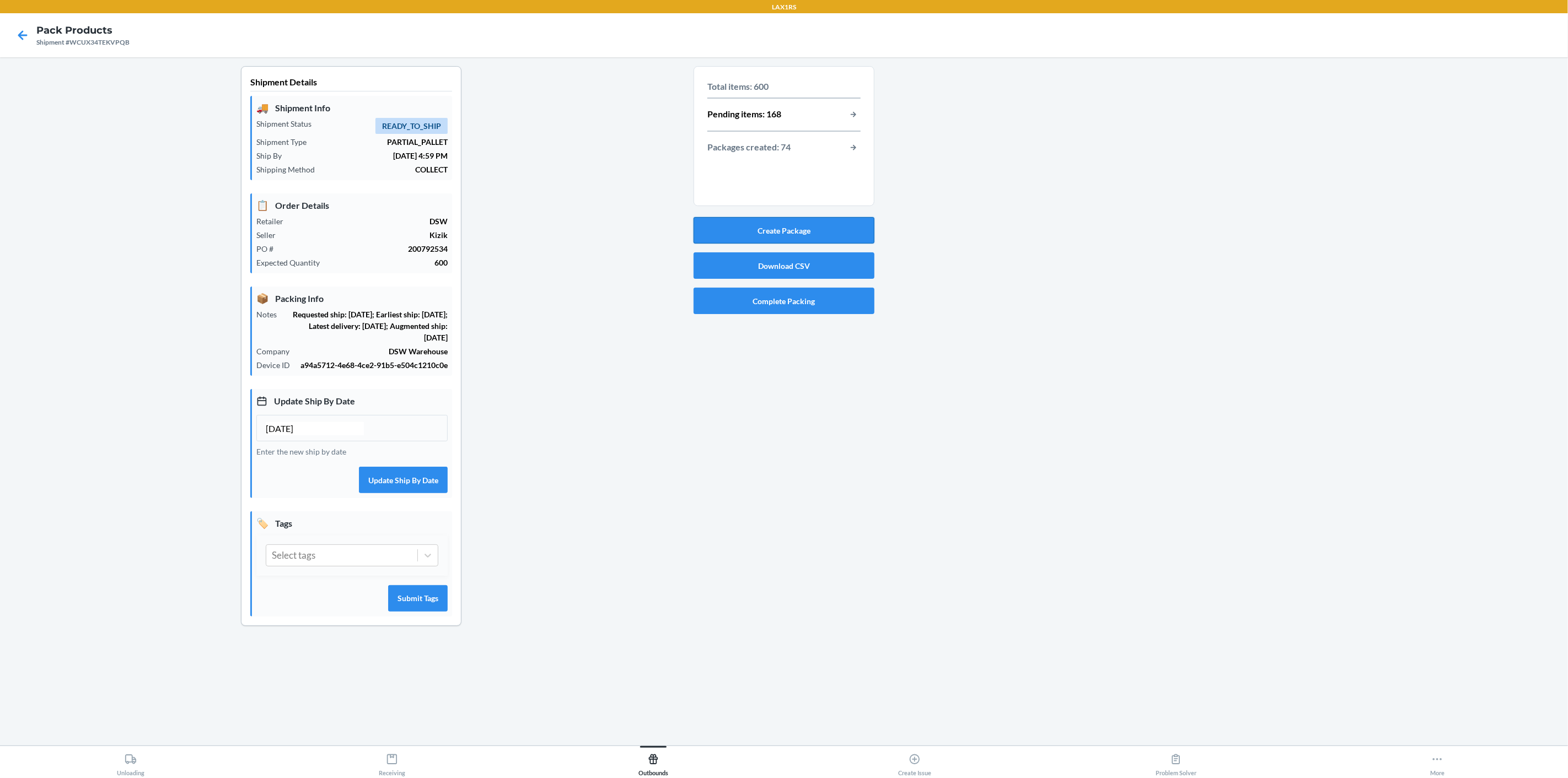
click at [806, 232] on button "Create Package" at bounding box center [784, 230] width 181 height 27
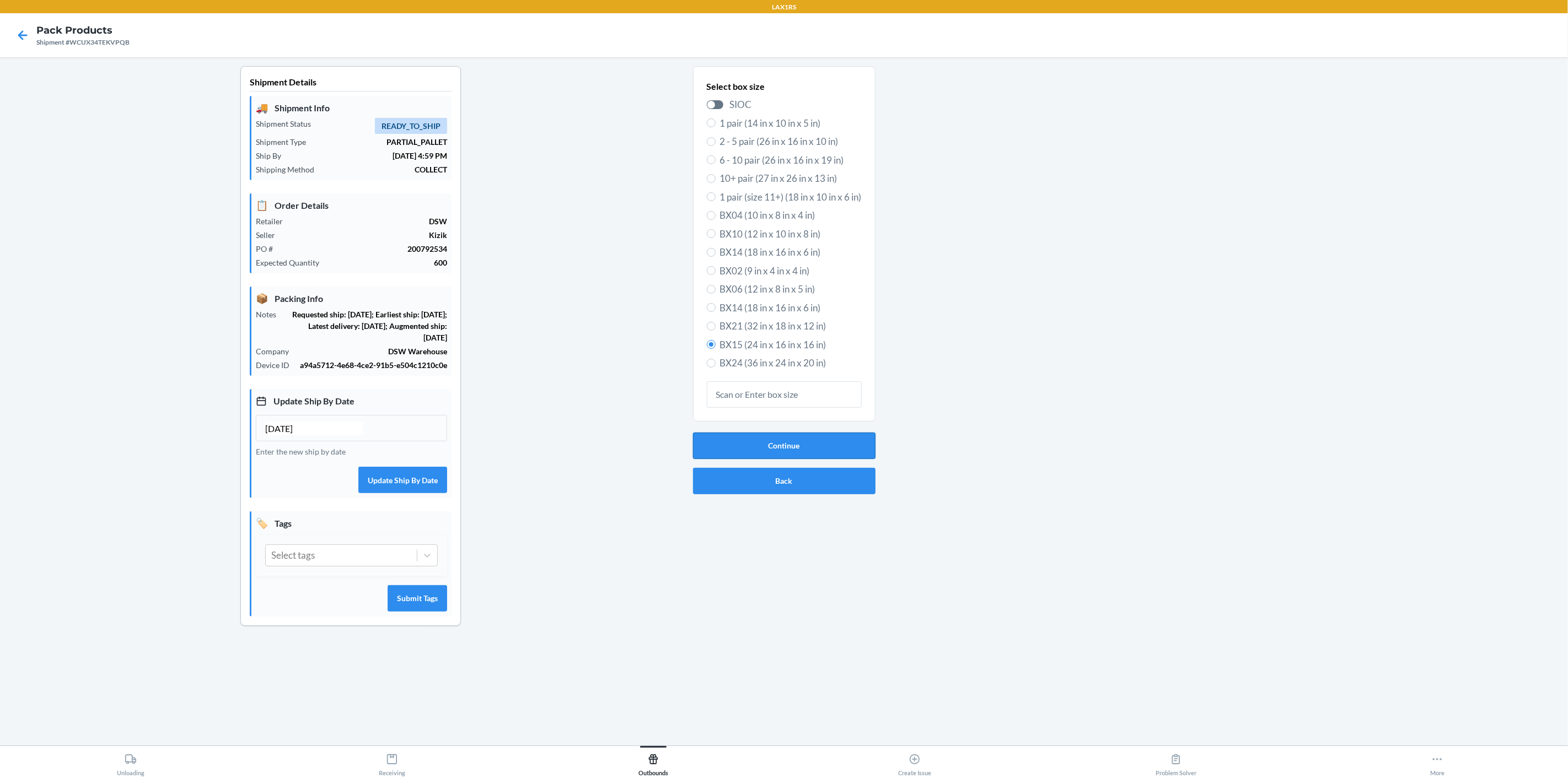
click at [835, 440] on button "Continue" at bounding box center [784, 445] width 182 height 27
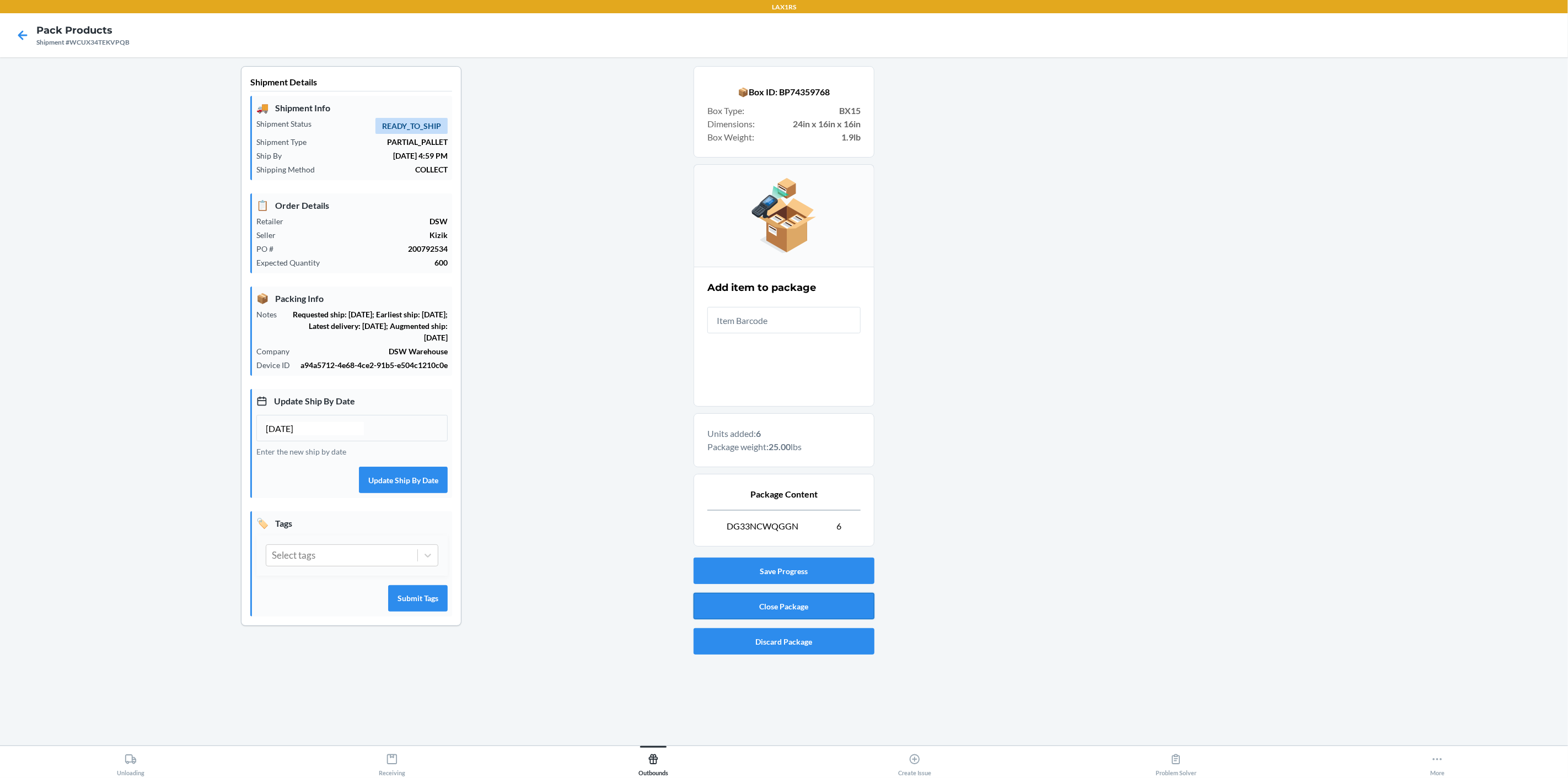
click at [765, 614] on button "Close Package" at bounding box center [784, 605] width 181 height 27
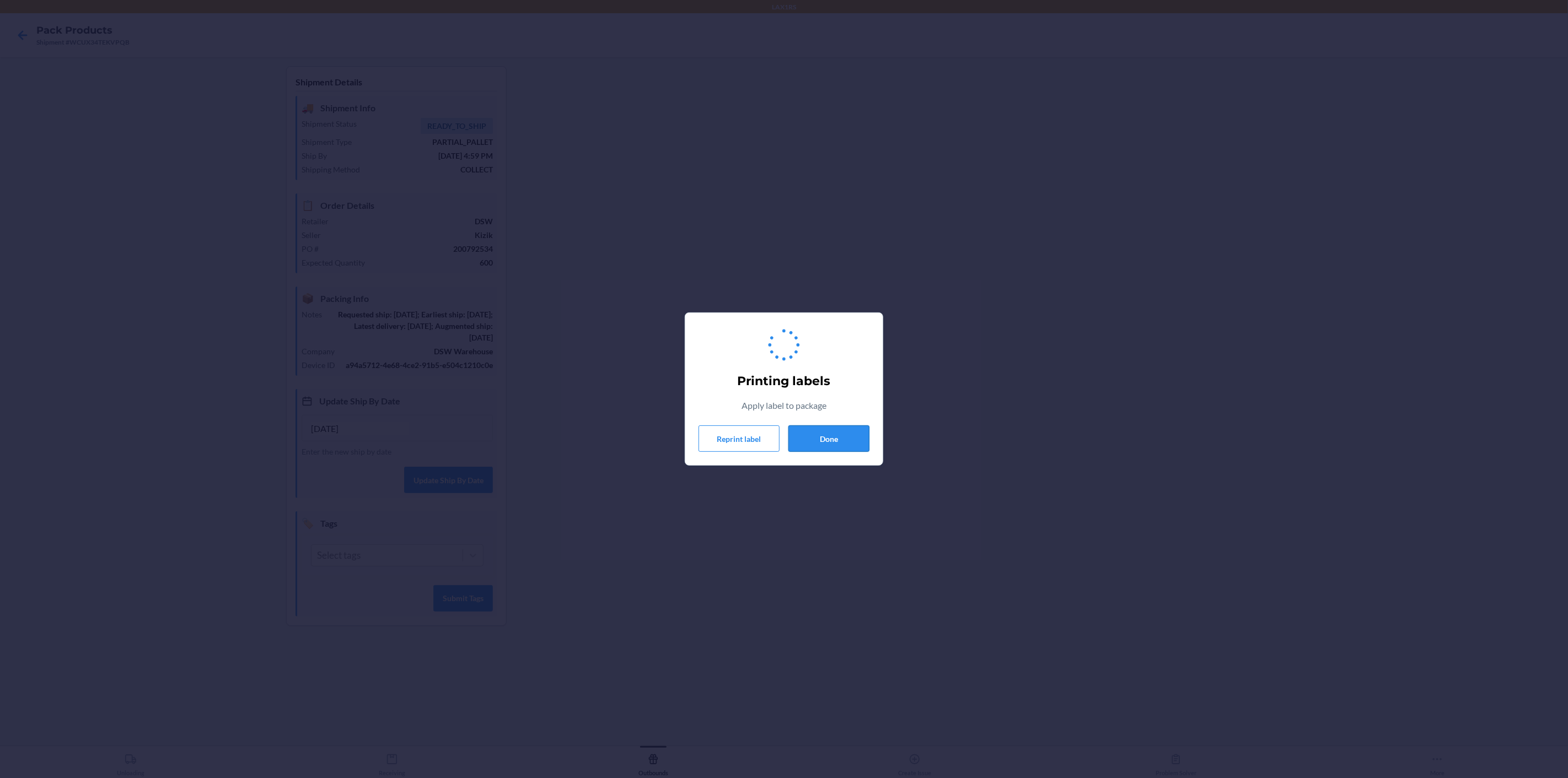
click at [828, 443] on button "Done" at bounding box center [828, 438] width 81 height 27
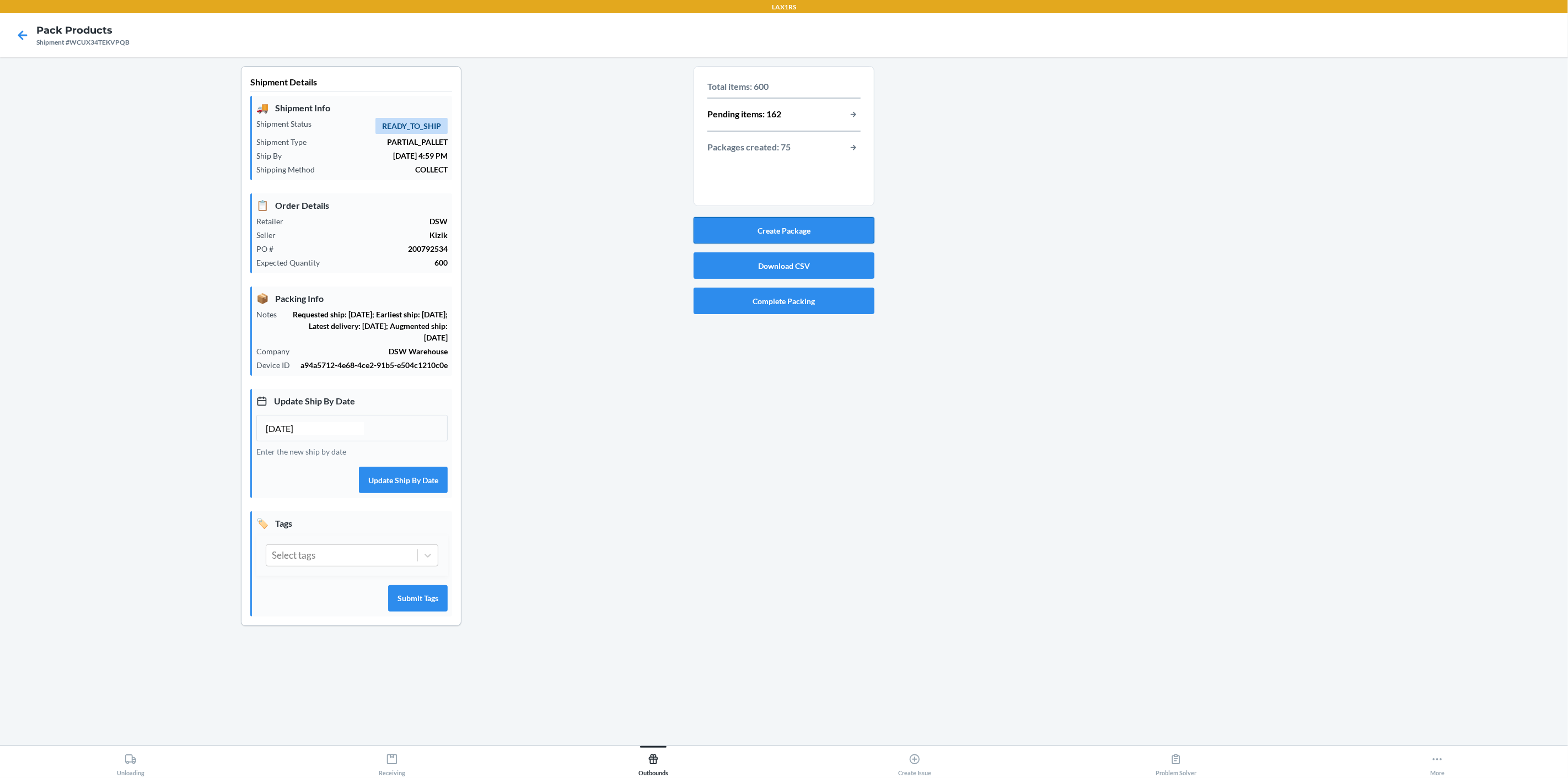
click at [779, 231] on button "Create Package" at bounding box center [784, 230] width 181 height 27
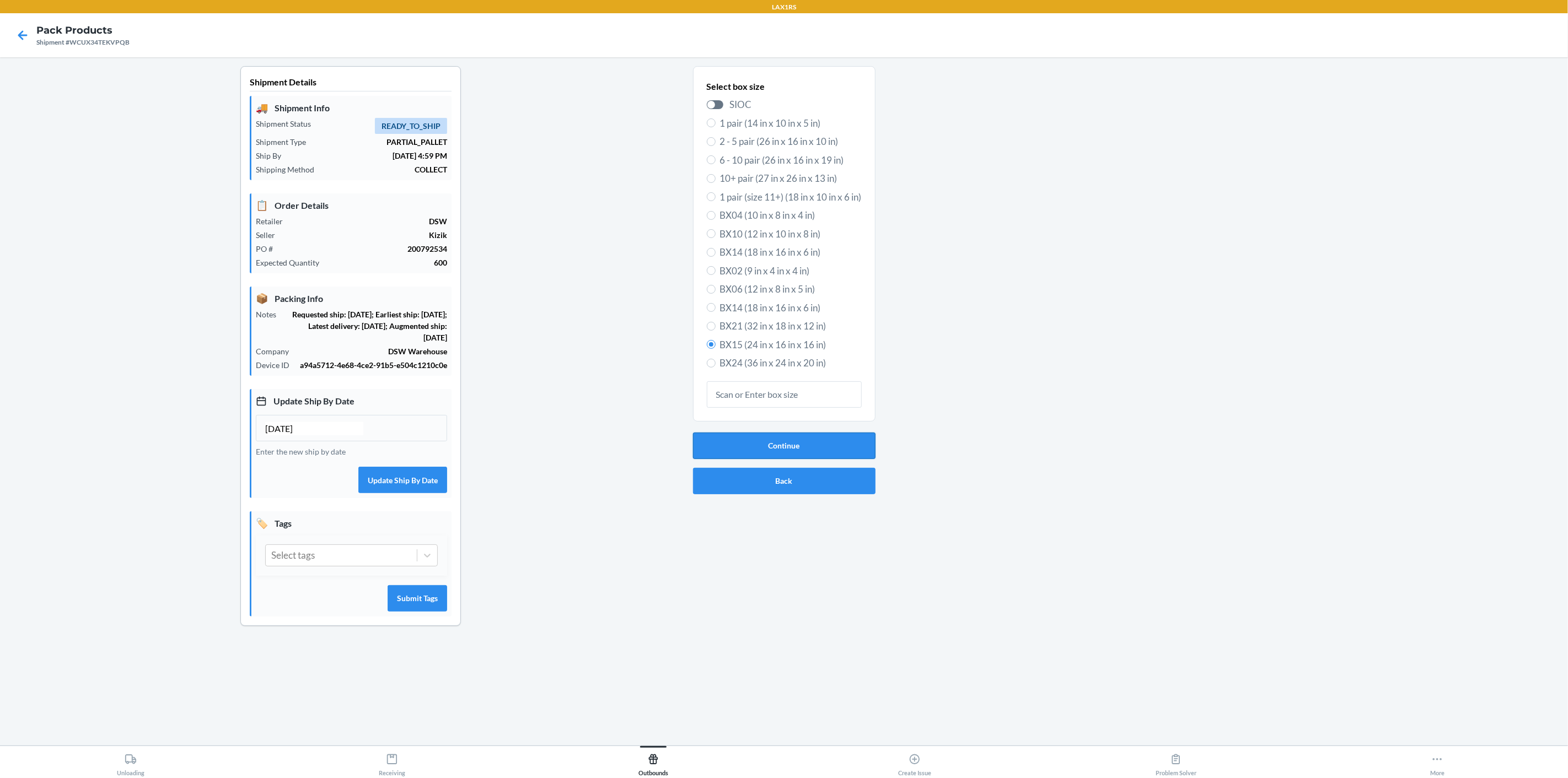
click at [754, 453] on button "Continue" at bounding box center [784, 445] width 182 height 27
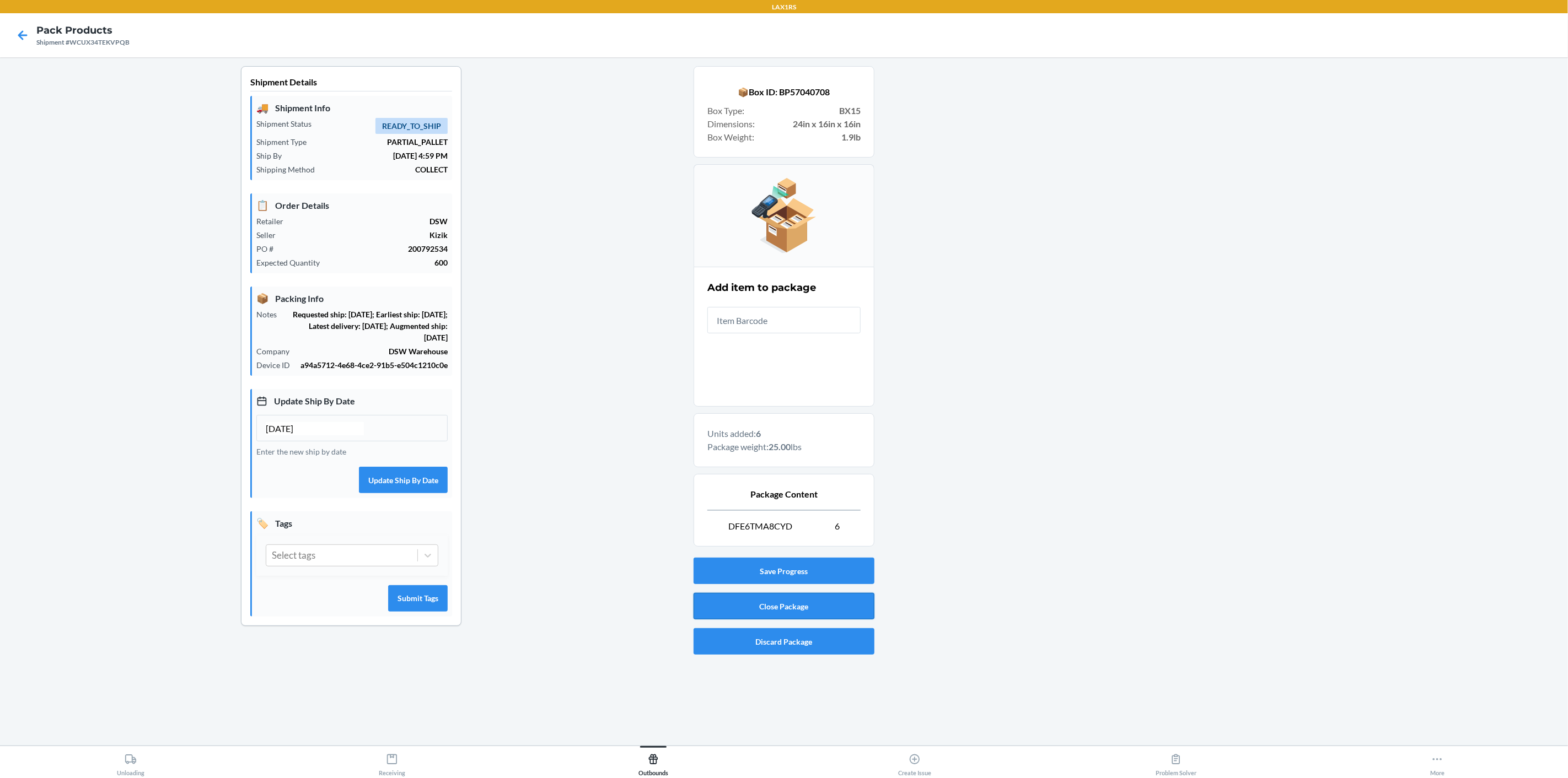
click at [742, 603] on button "Close Package" at bounding box center [784, 605] width 181 height 27
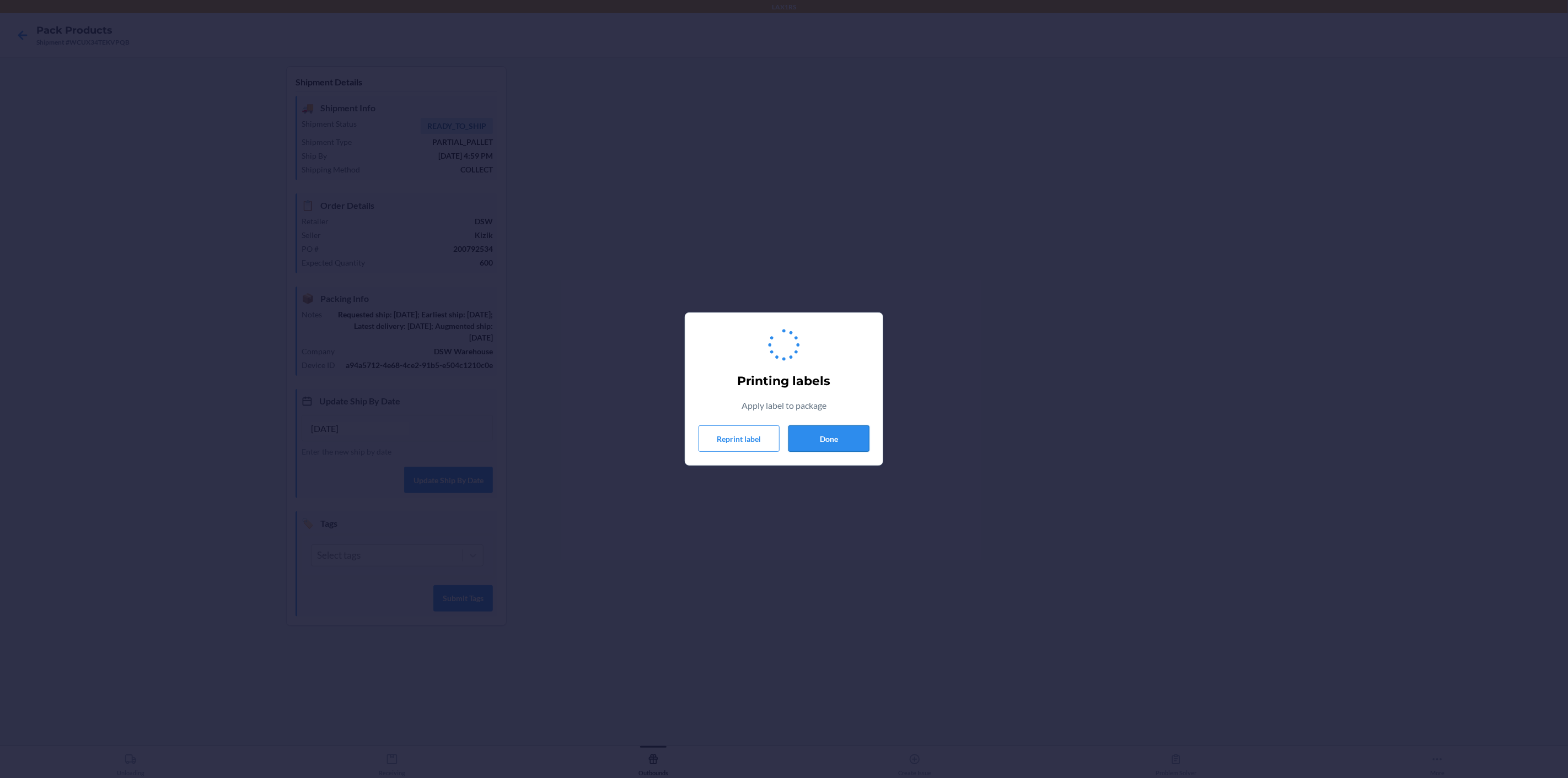
click at [829, 434] on button "Done" at bounding box center [828, 438] width 81 height 27
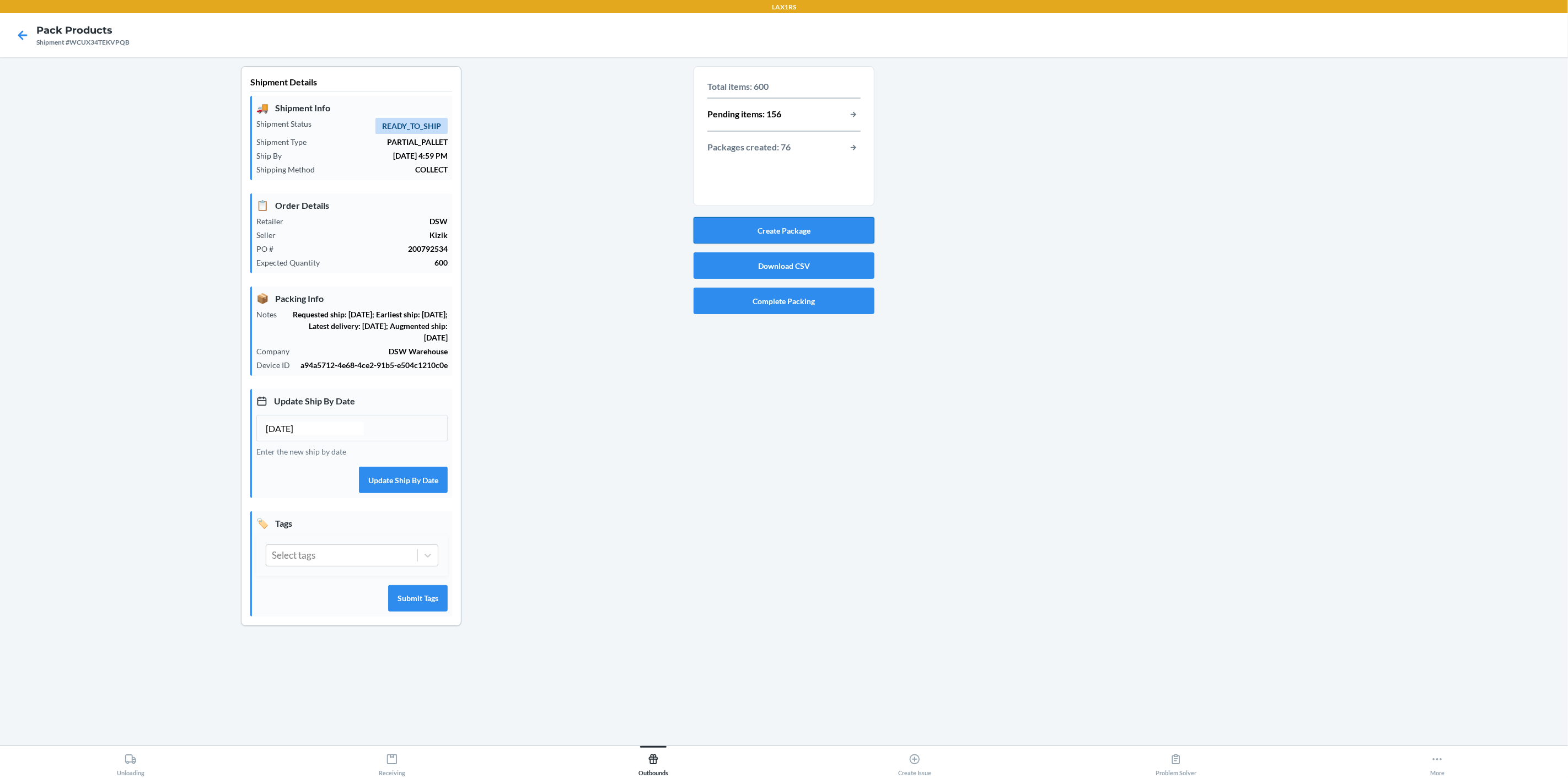
click at [820, 232] on button "Create Package" at bounding box center [784, 230] width 181 height 27
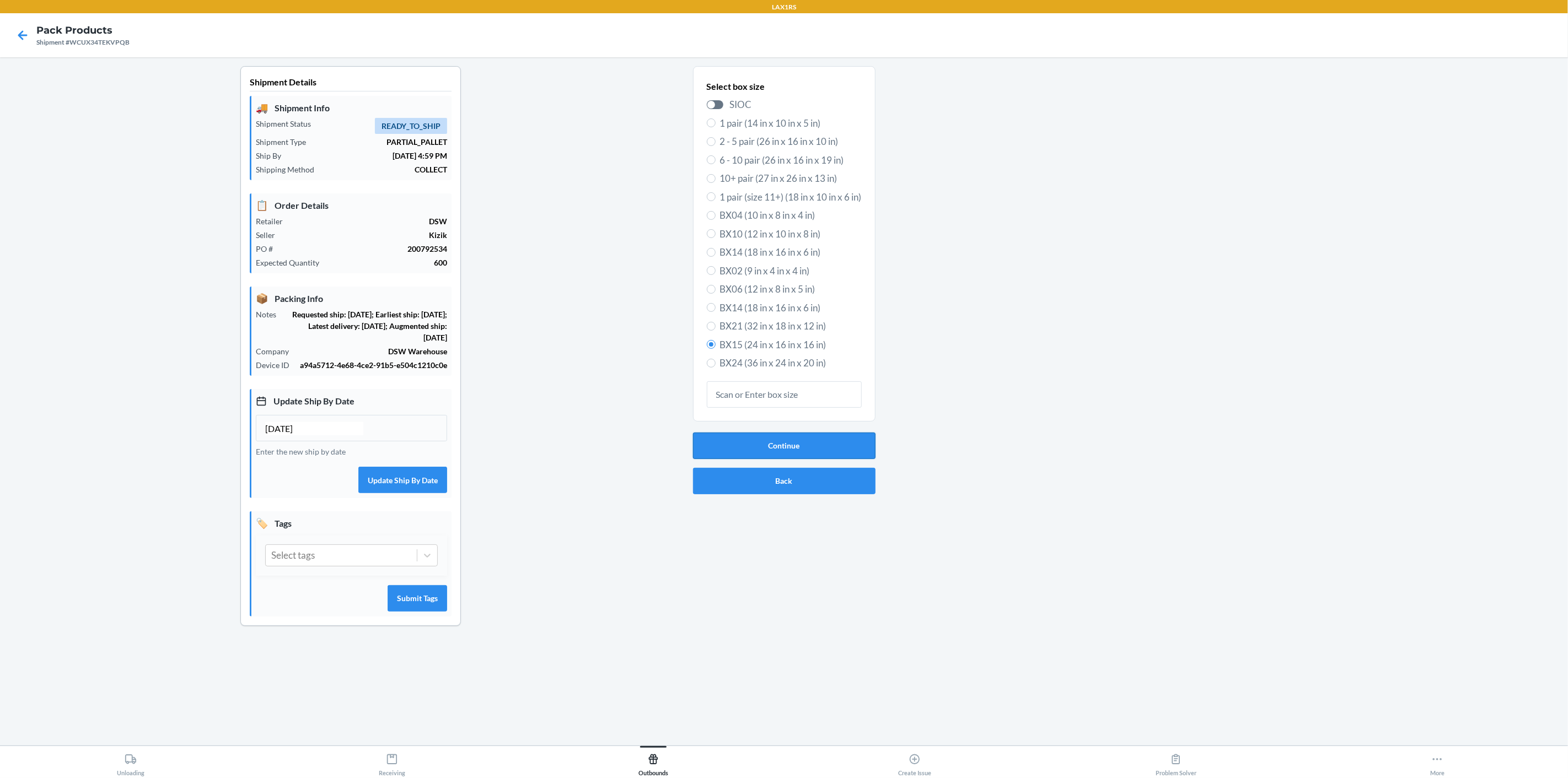
click at [831, 443] on button "Continue" at bounding box center [784, 445] width 182 height 27
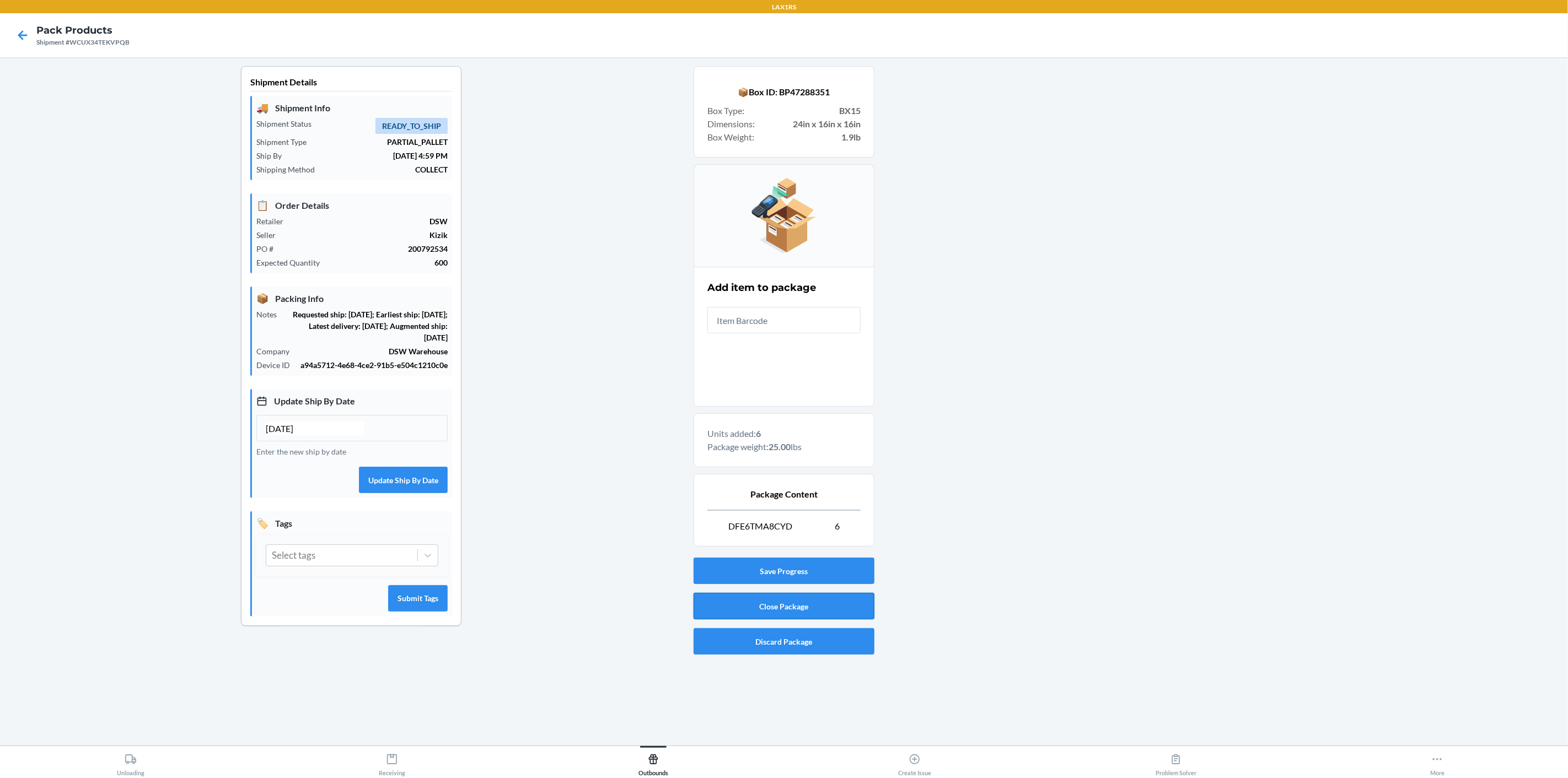
click at [834, 605] on button "Close Package" at bounding box center [784, 605] width 181 height 27
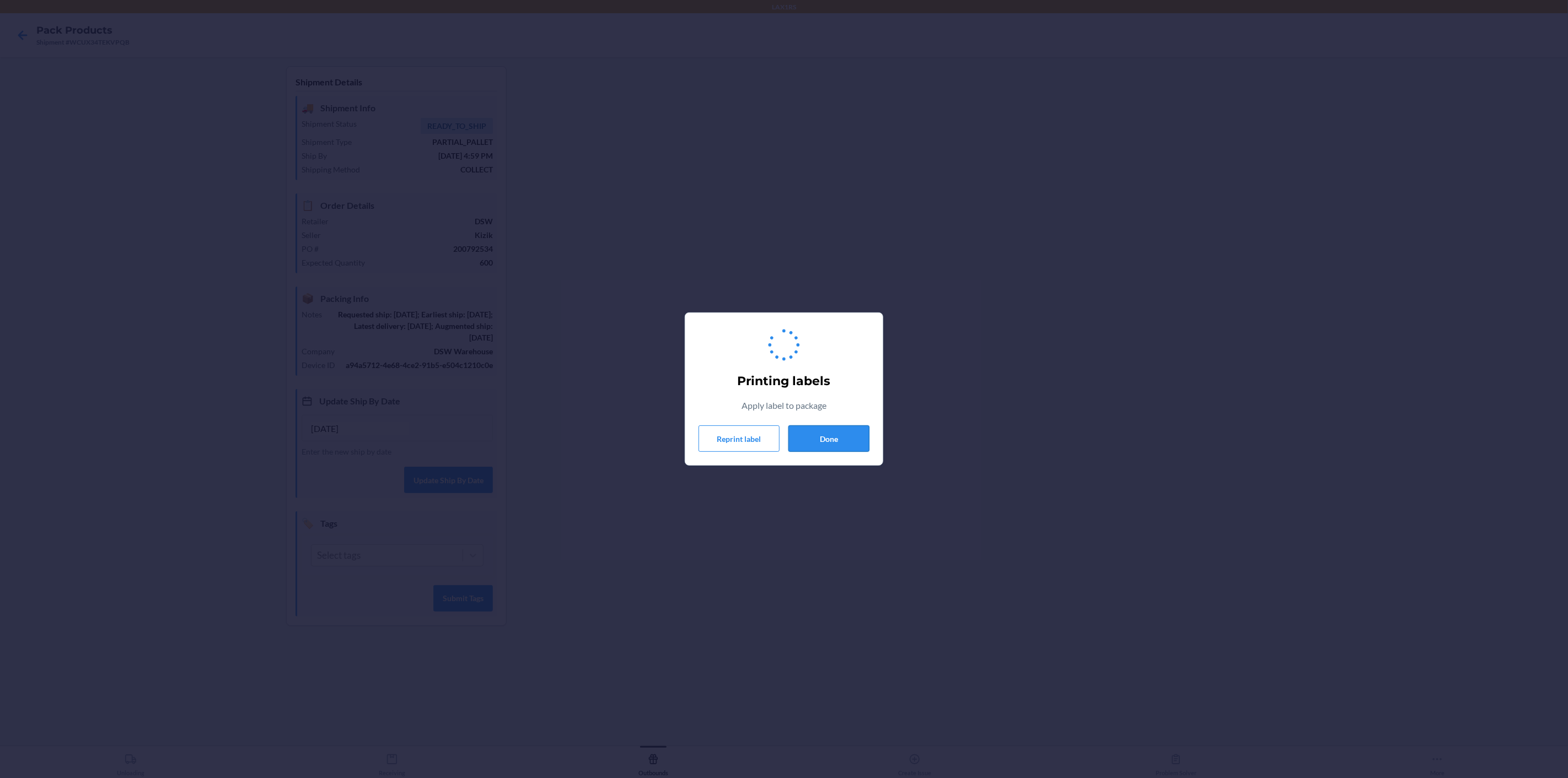
click at [841, 438] on button "Done" at bounding box center [828, 438] width 81 height 27
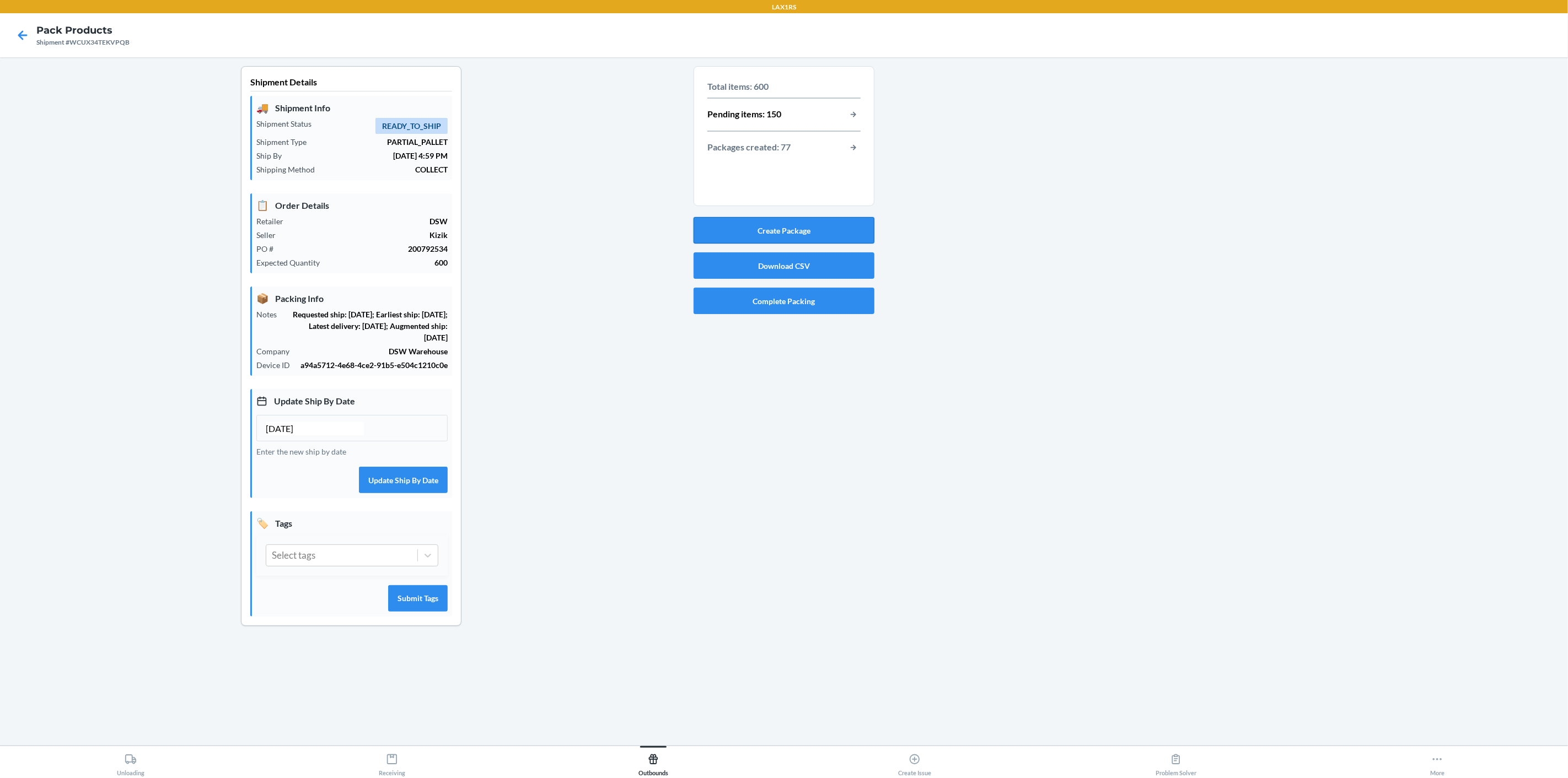
click at [829, 233] on button "Create Package" at bounding box center [784, 230] width 181 height 27
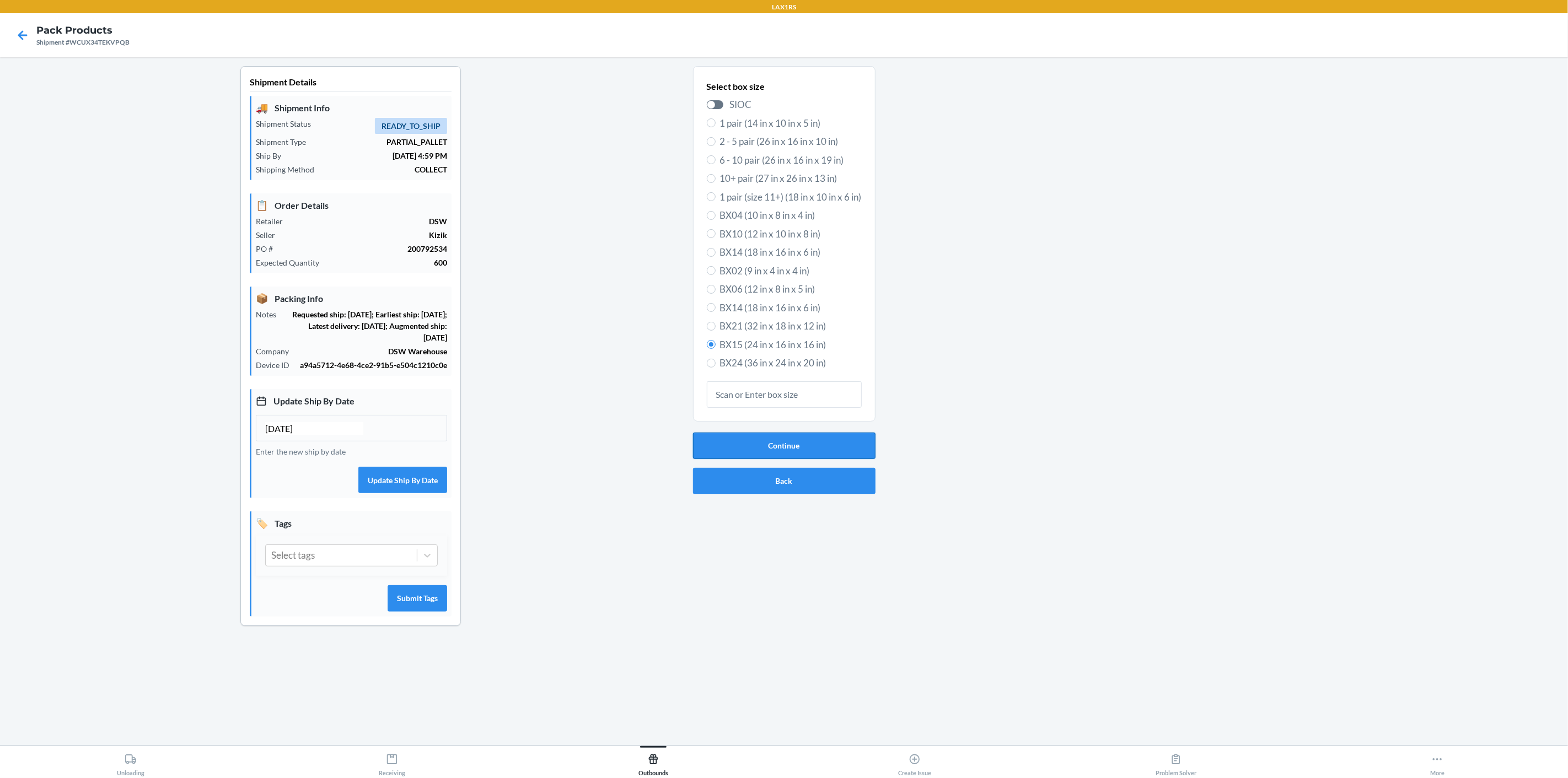
click at [861, 451] on button "Continue" at bounding box center [784, 445] width 182 height 27
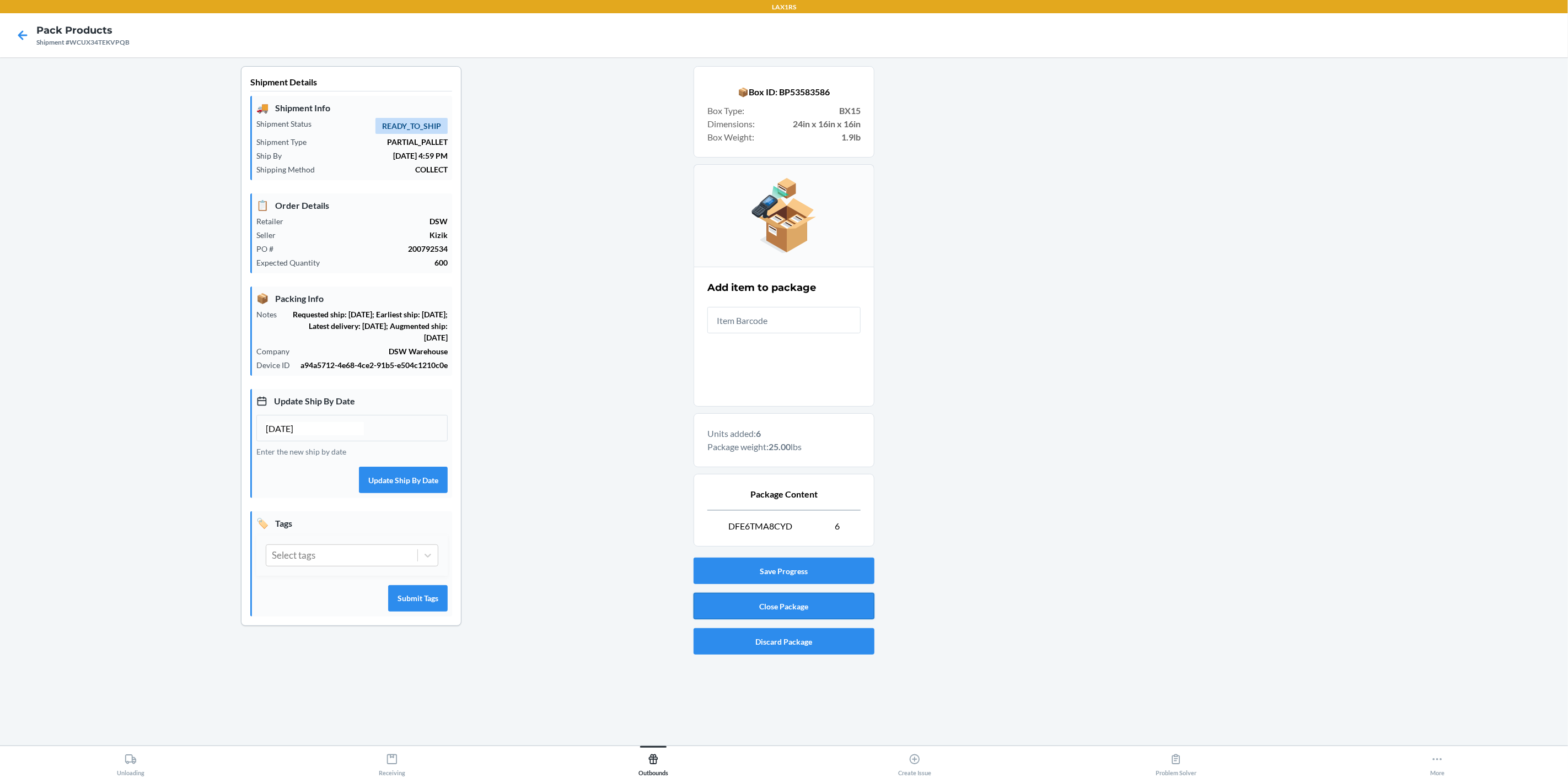
click at [801, 602] on button "Close Package" at bounding box center [784, 605] width 181 height 27
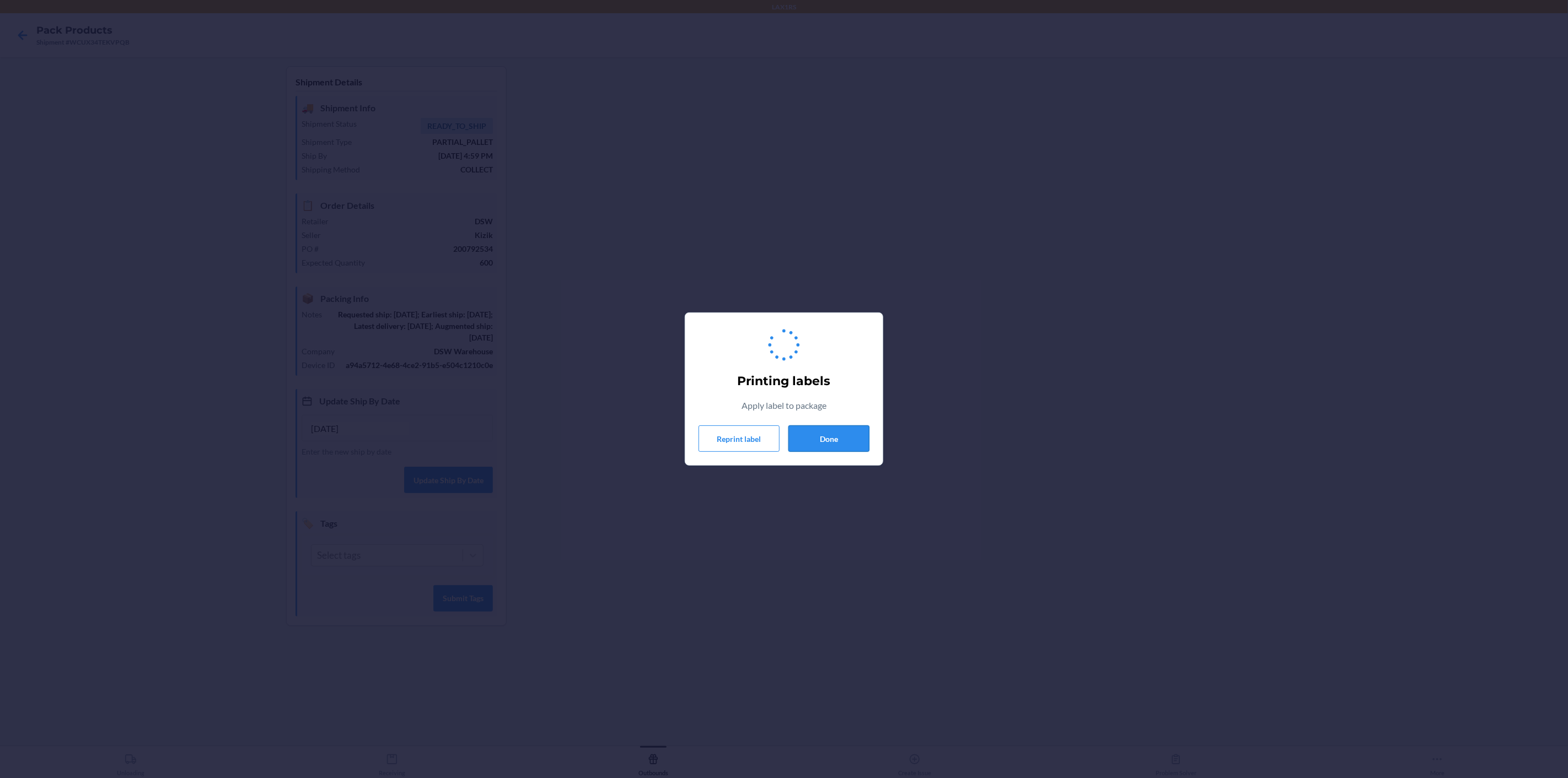
click at [839, 442] on button "Done" at bounding box center [828, 438] width 81 height 27
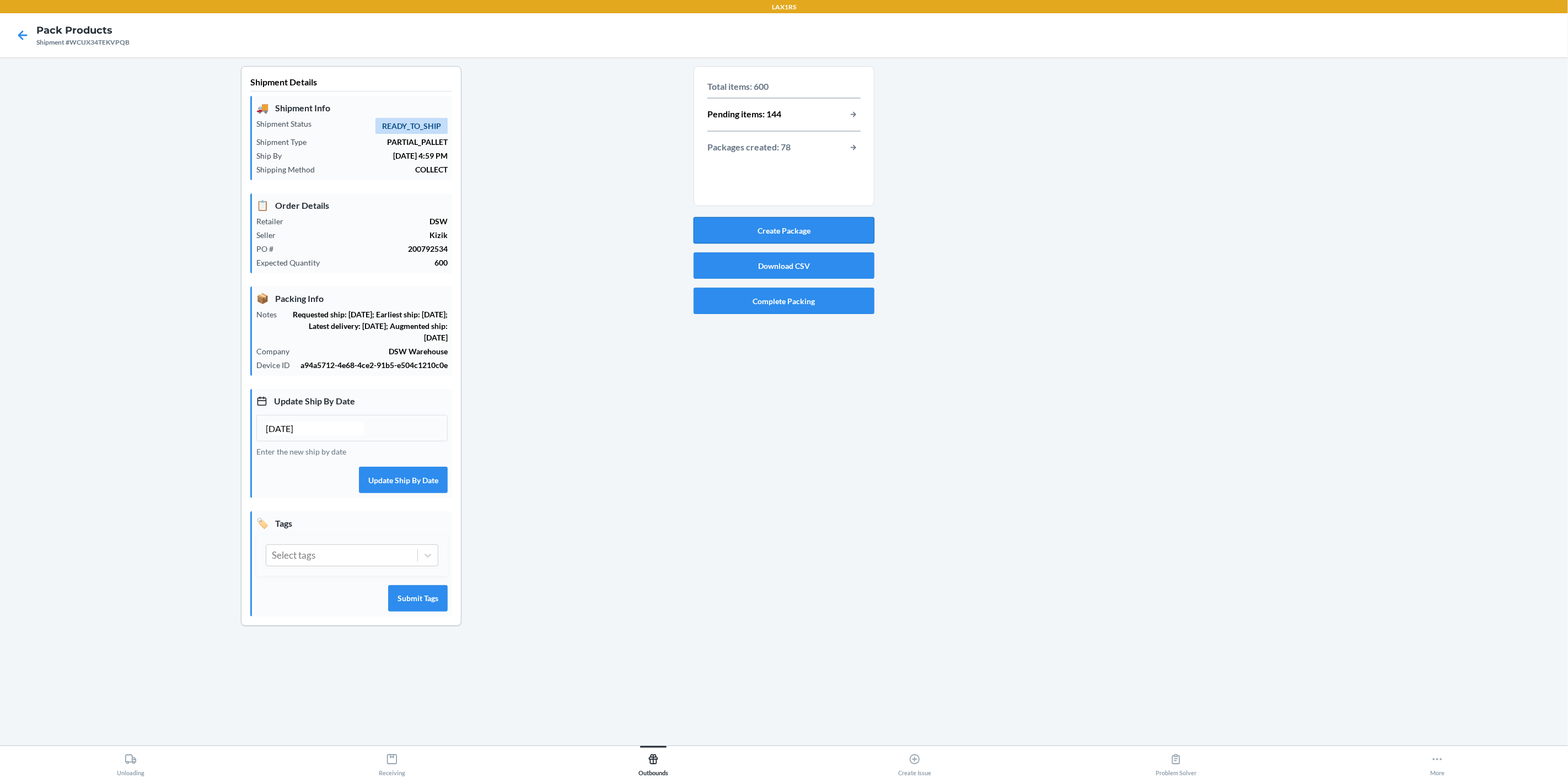
click at [762, 237] on button "Create Package" at bounding box center [784, 230] width 181 height 27
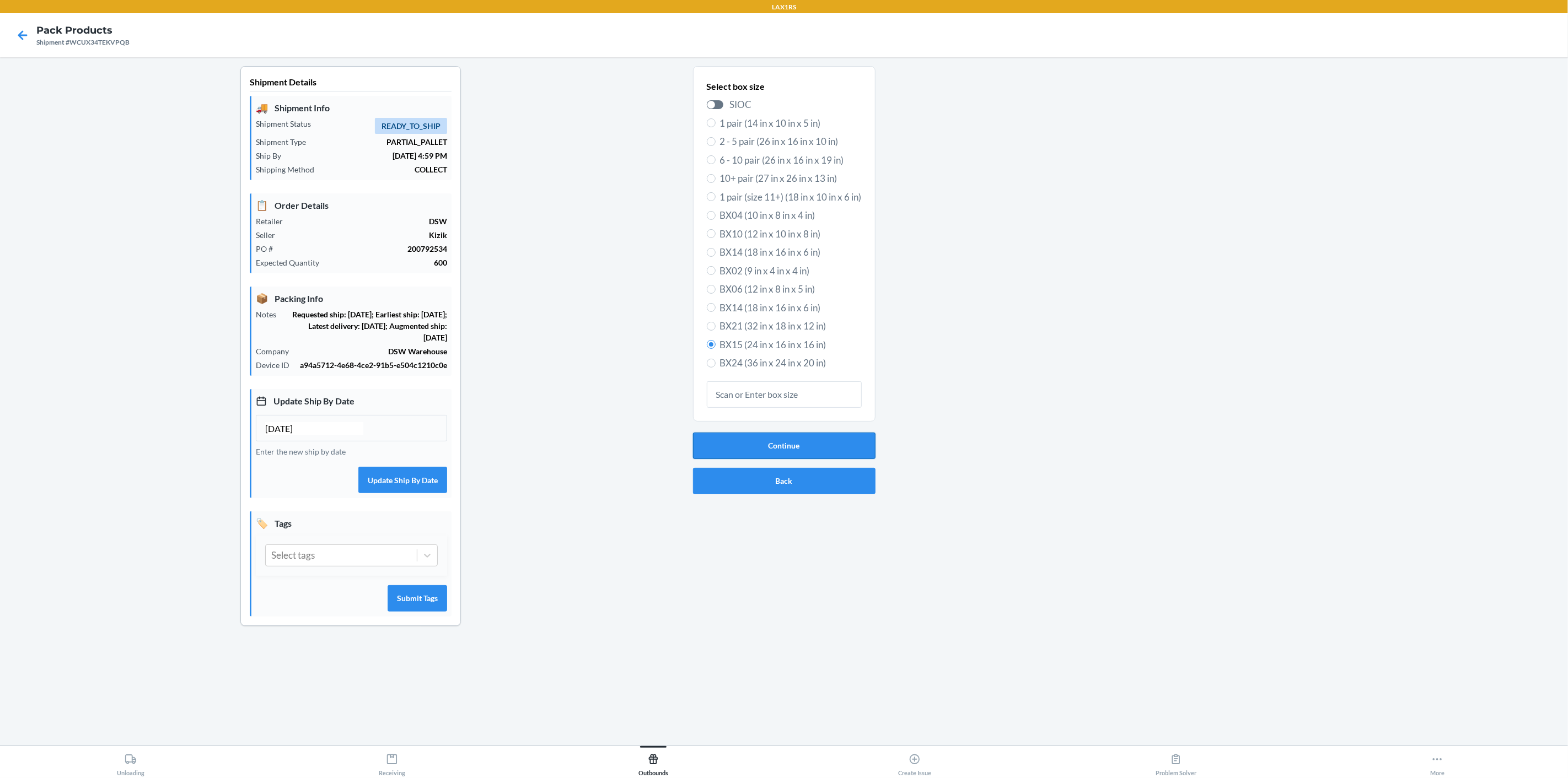
click at [748, 454] on button "Continue" at bounding box center [784, 445] width 182 height 27
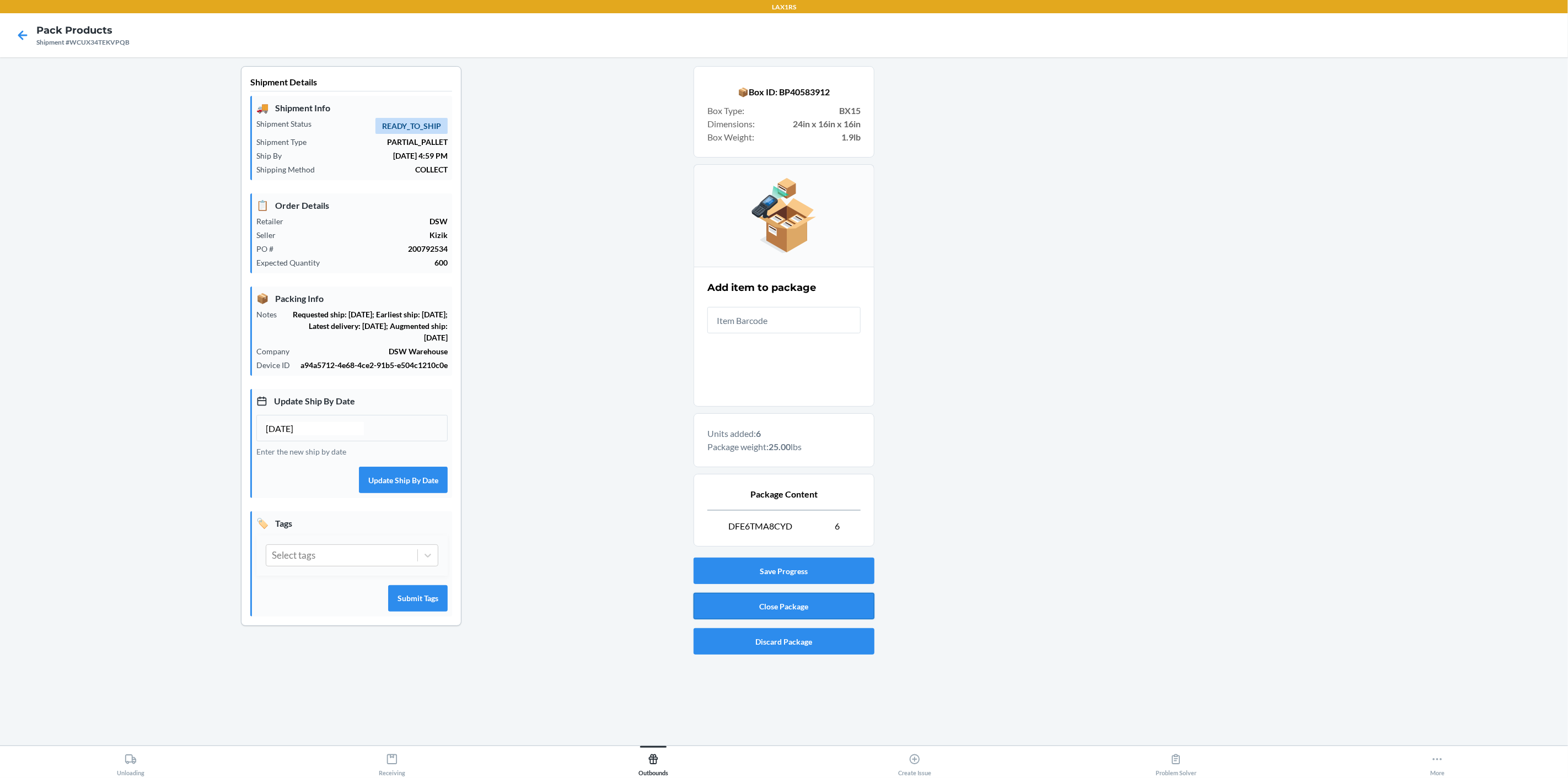
click at [780, 606] on button "Close Package" at bounding box center [784, 605] width 181 height 27
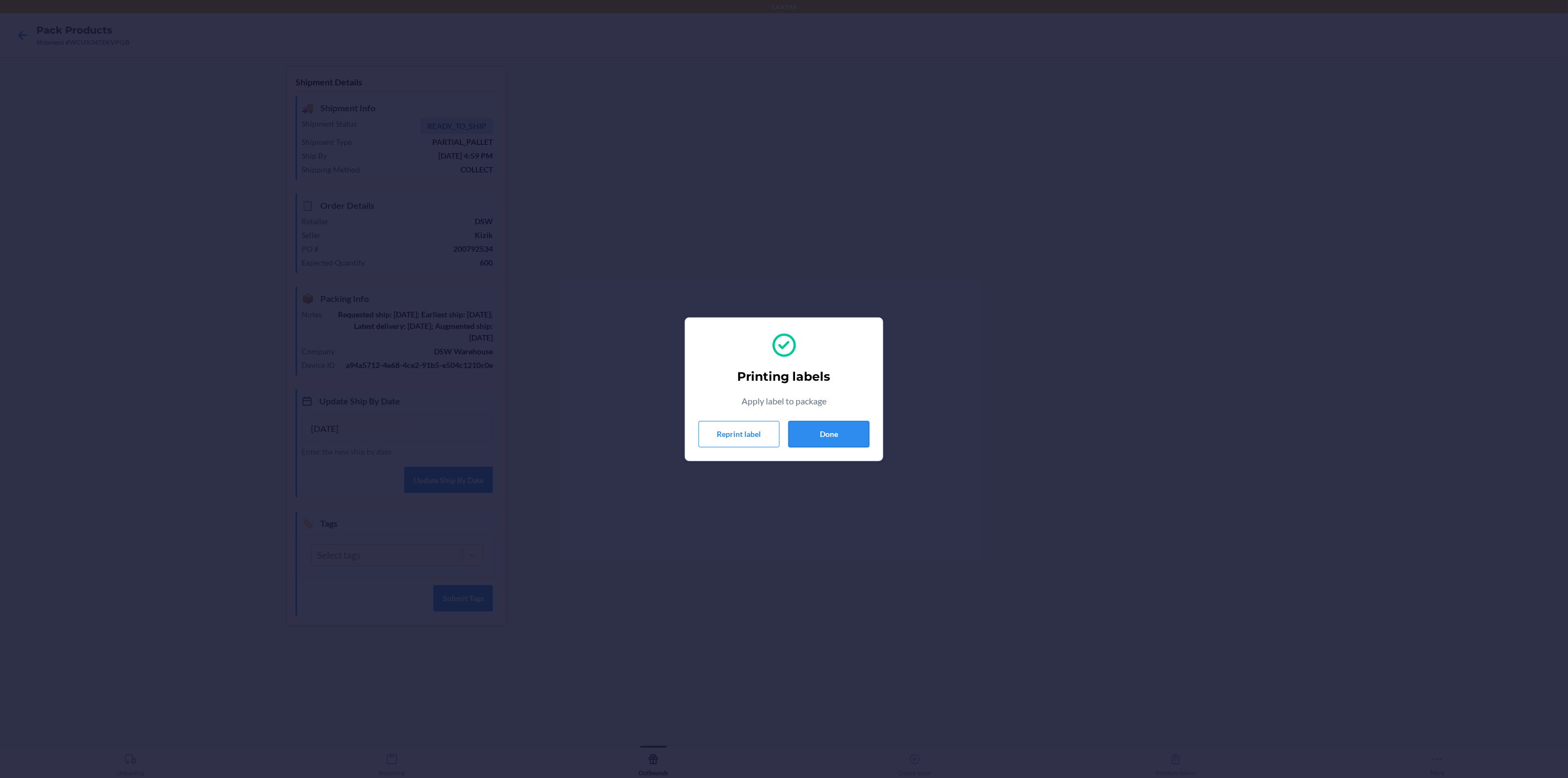
click at [846, 434] on button "Done" at bounding box center [828, 434] width 81 height 27
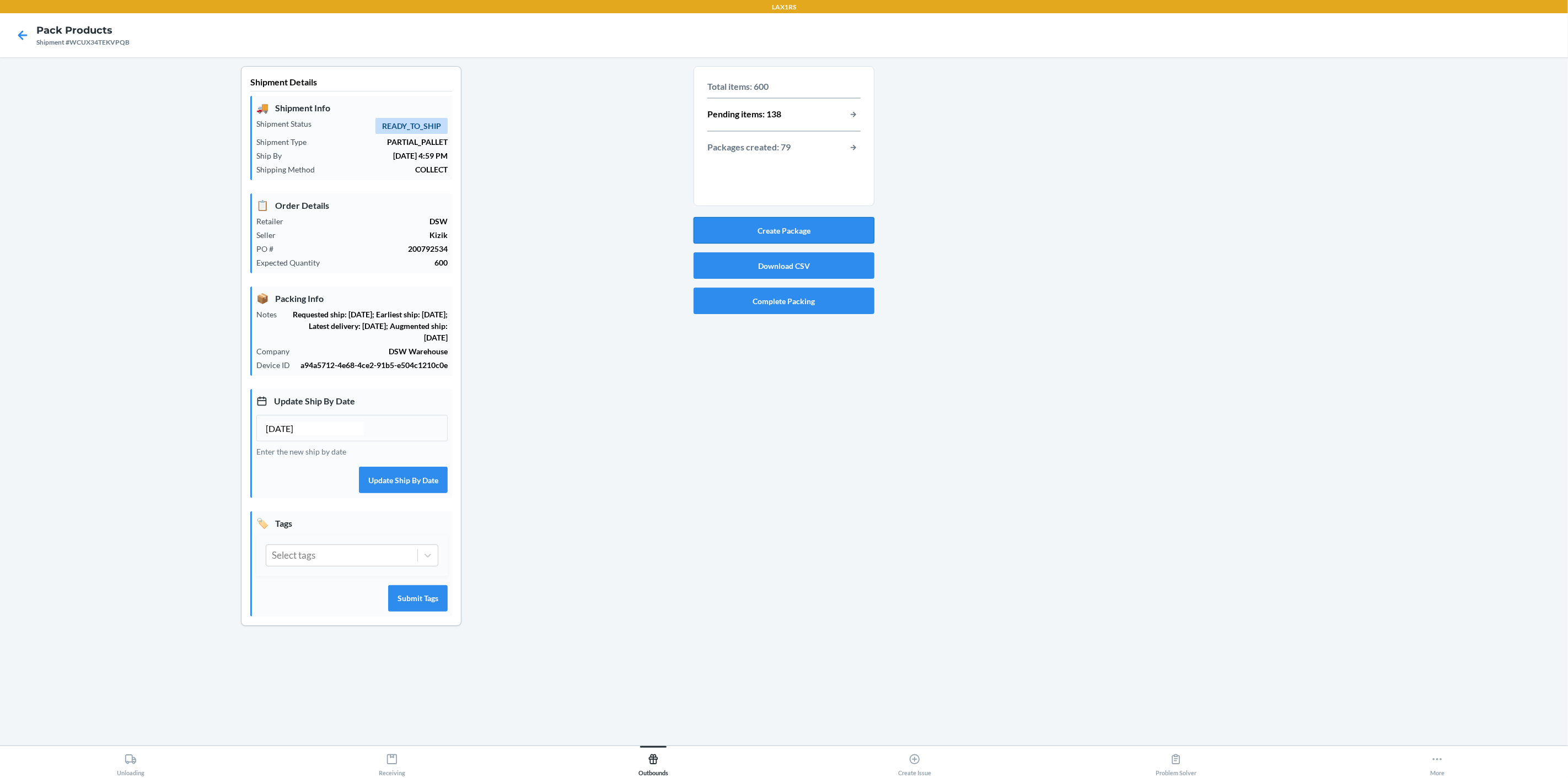
click at [819, 229] on button "Create Package" at bounding box center [784, 230] width 181 height 27
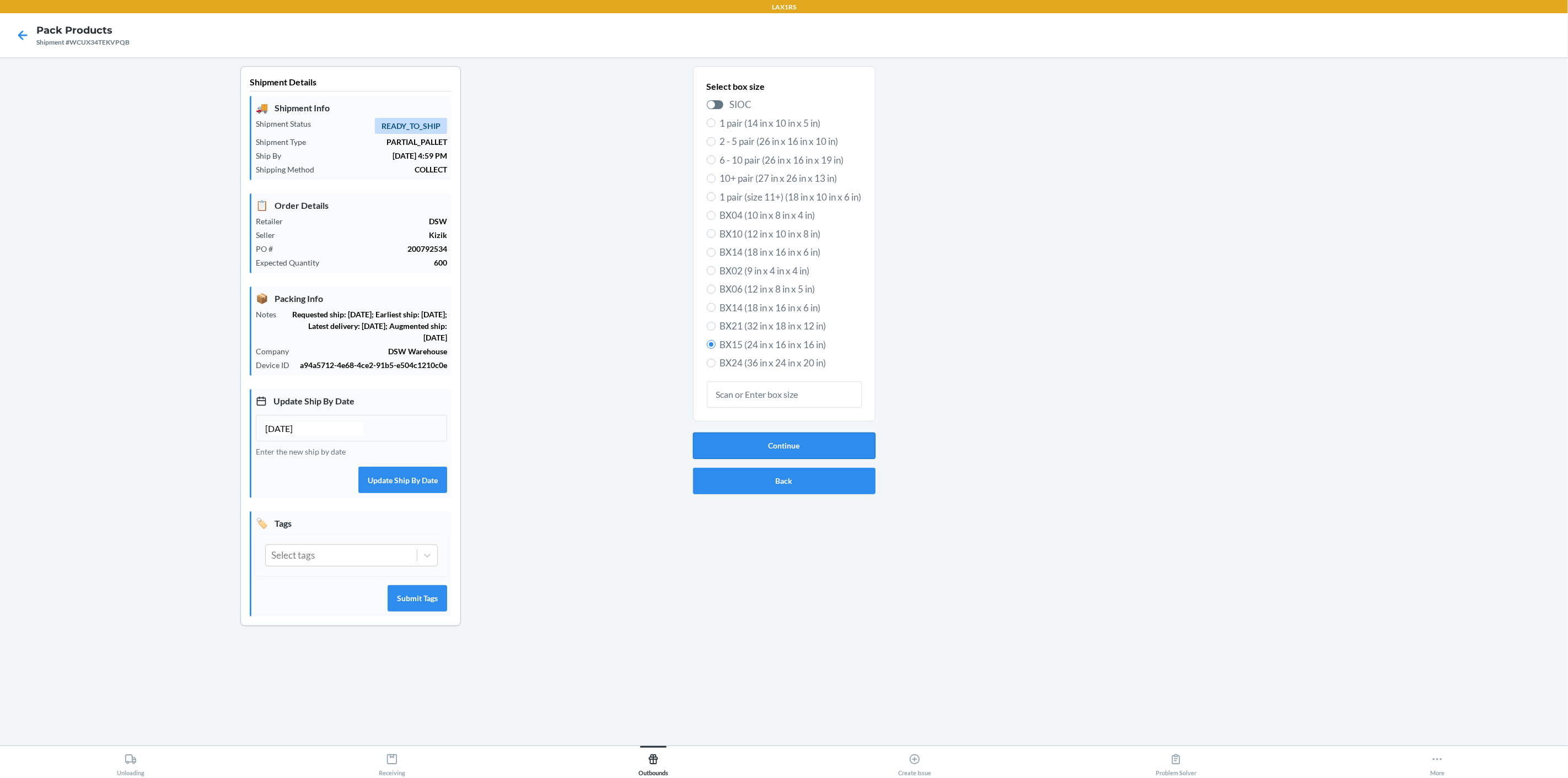
click at [771, 439] on button "Continue" at bounding box center [784, 445] width 182 height 27
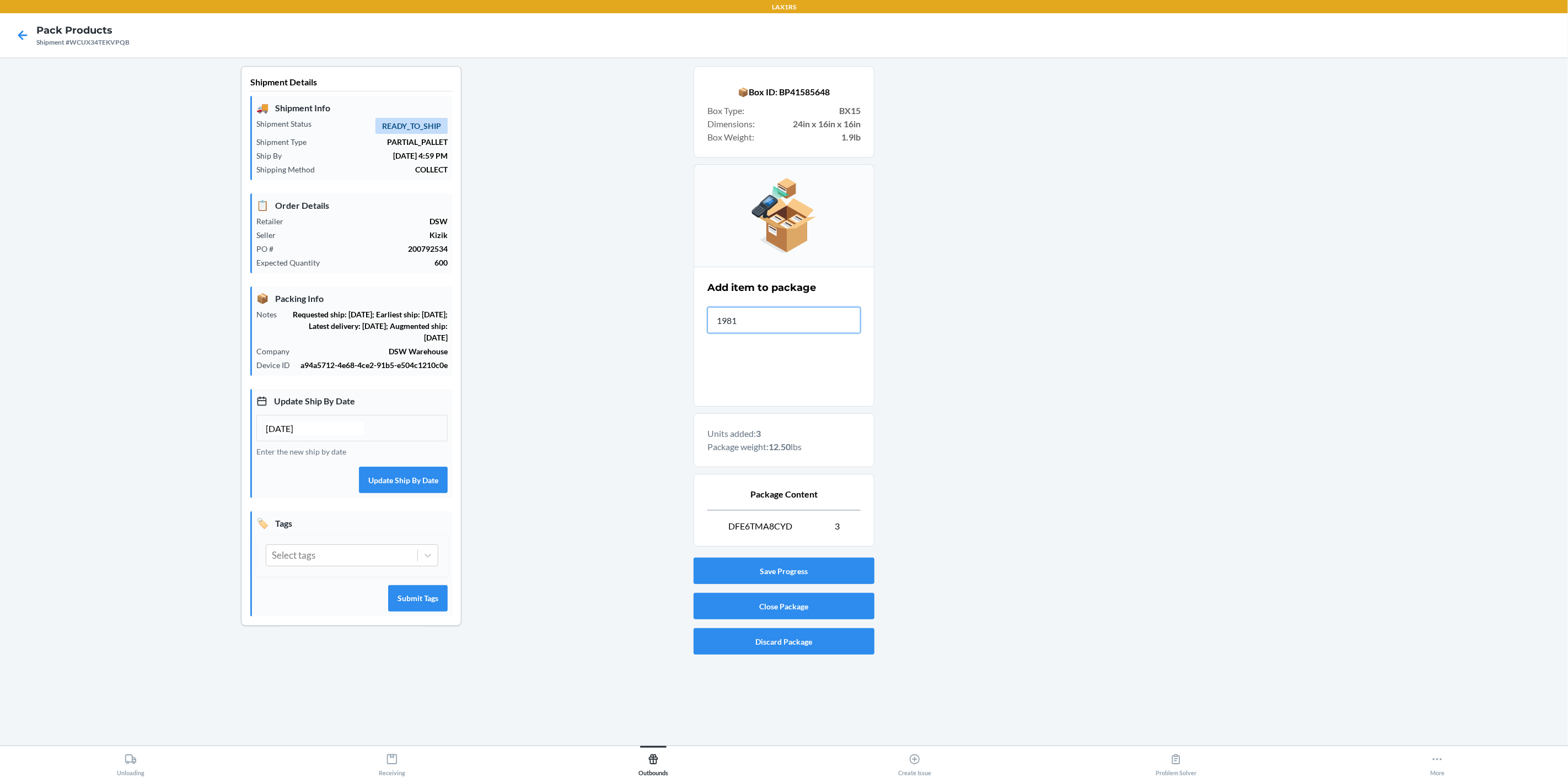
type input "19811"
click at [790, 606] on button "Close Package" at bounding box center [784, 605] width 181 height 27
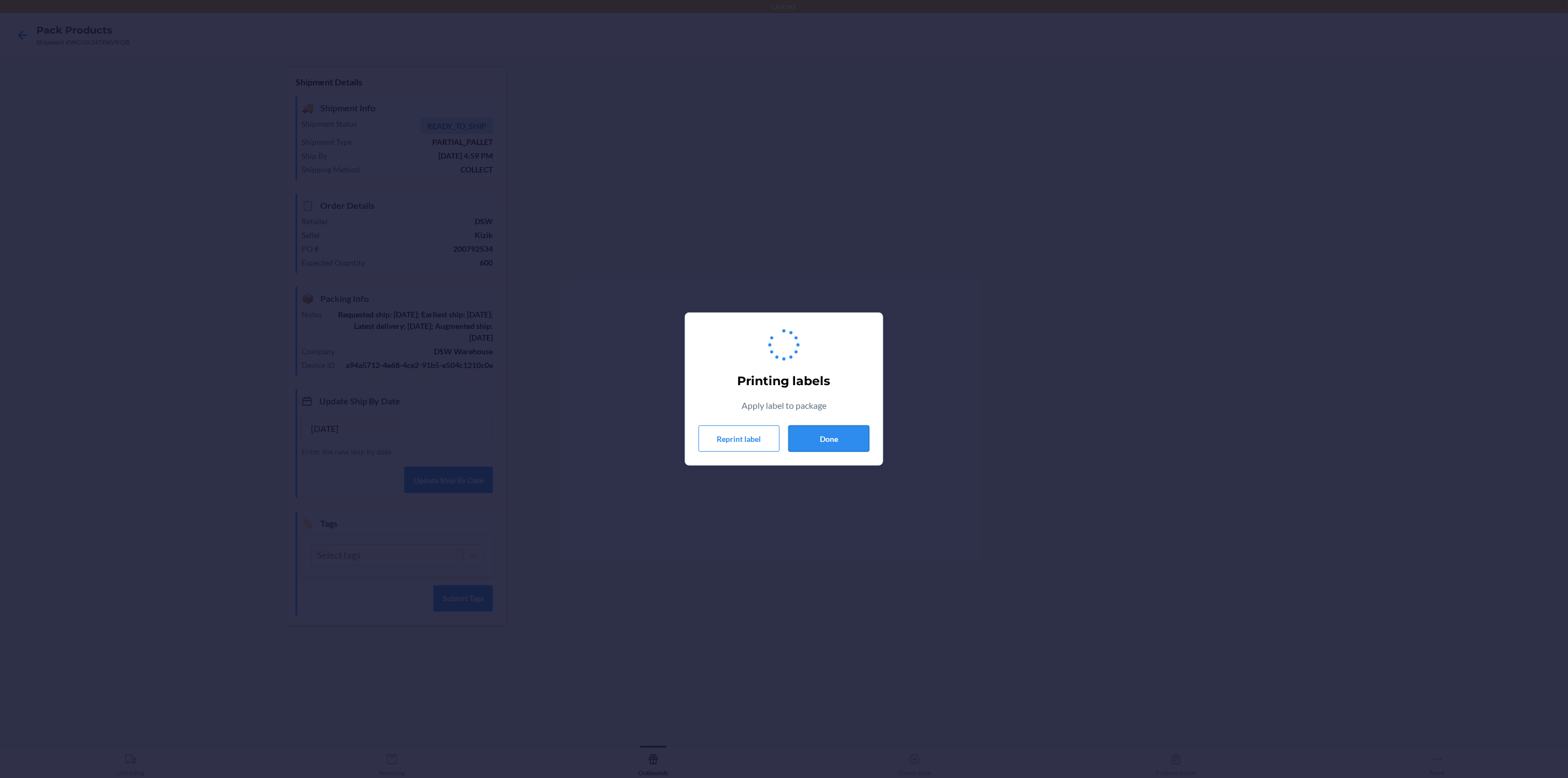
click at [839, 438] on button "Done" at bounding box center [828, 438] width 81 height 27
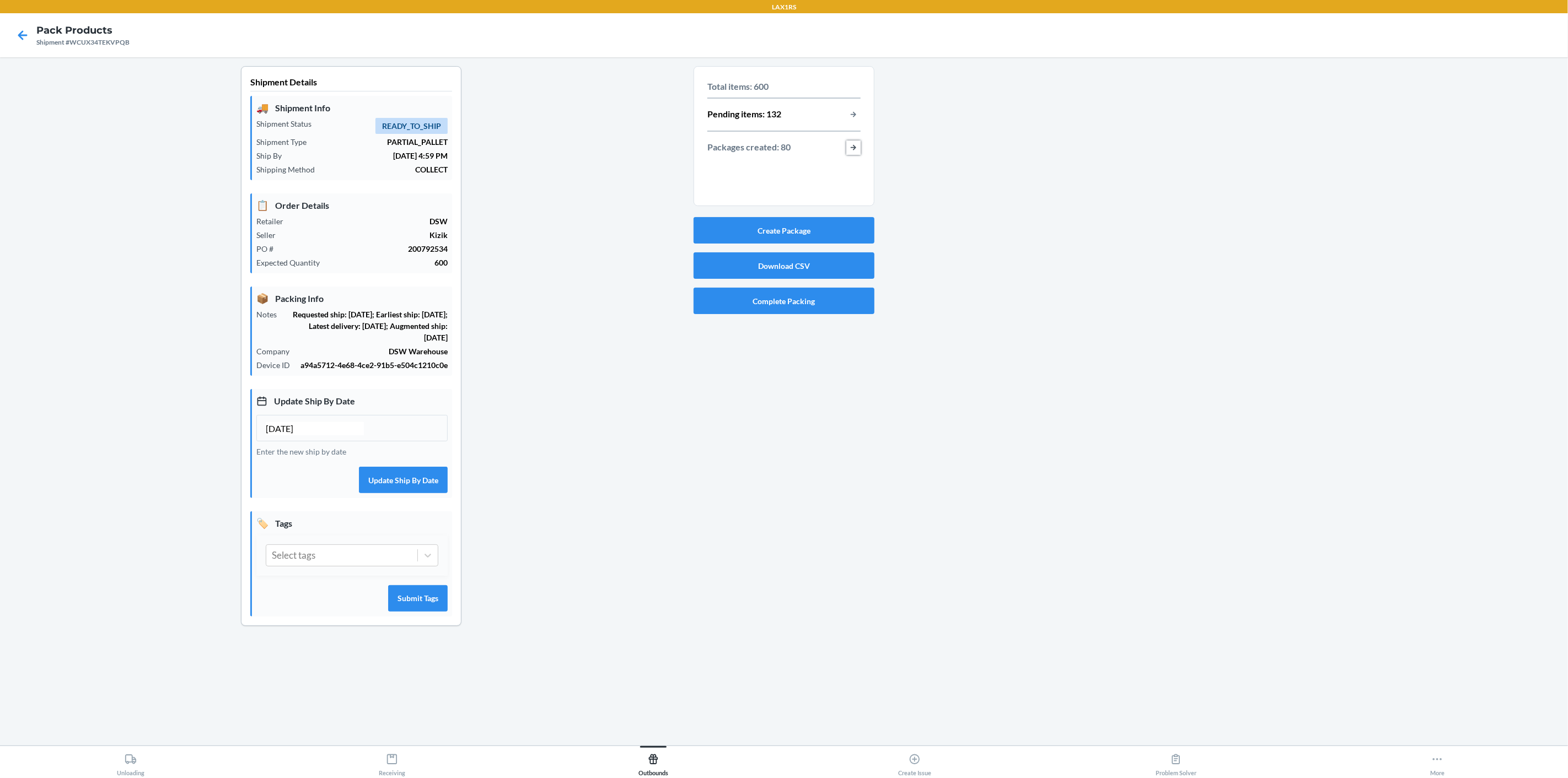
click at [852, 148] on button "button-view-packages-created" at bounding box center [853, 147] width 15 height 15
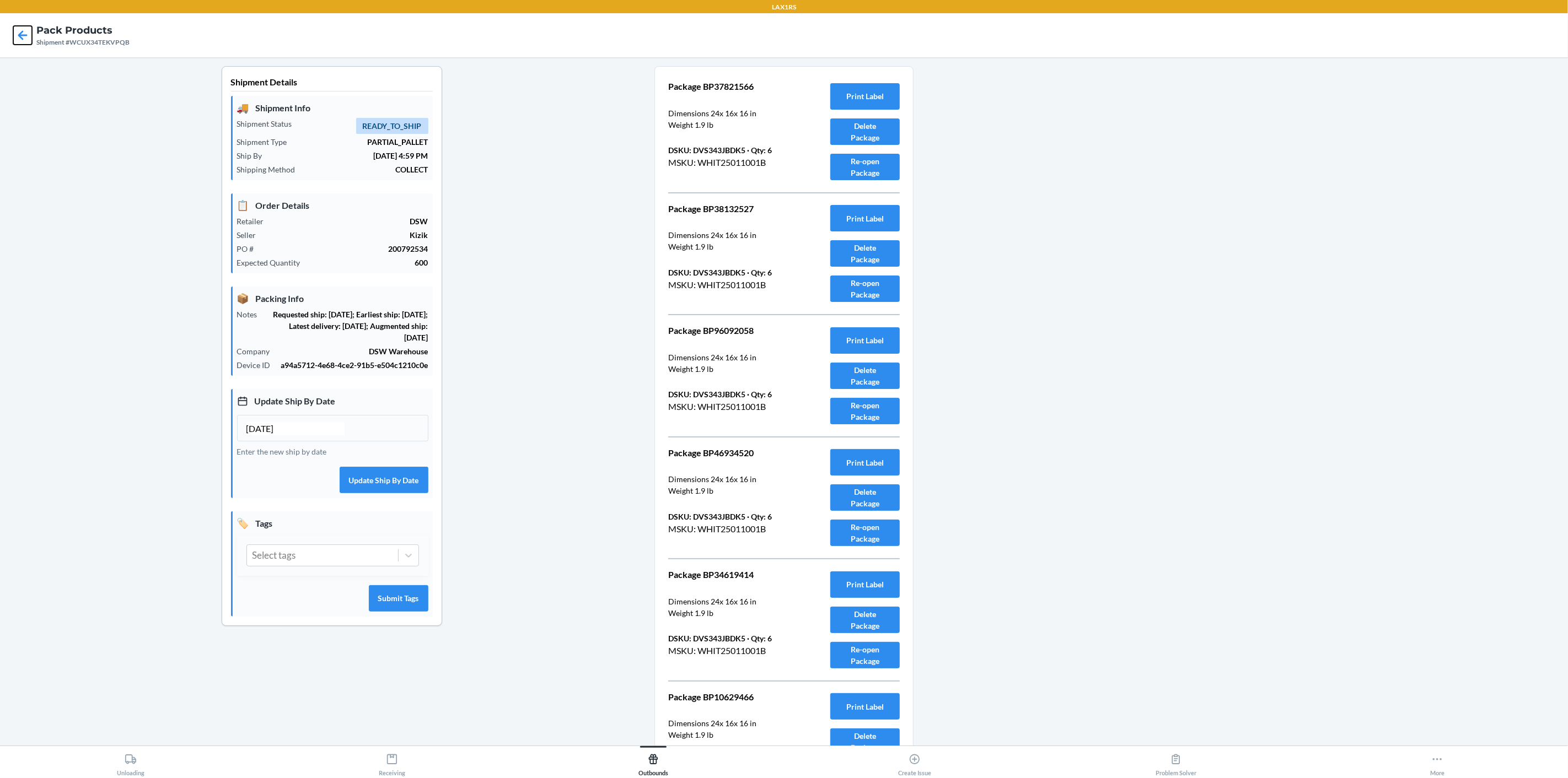
click at [18, 31] on icon at bounding box center [22, 35] width 19 height 19
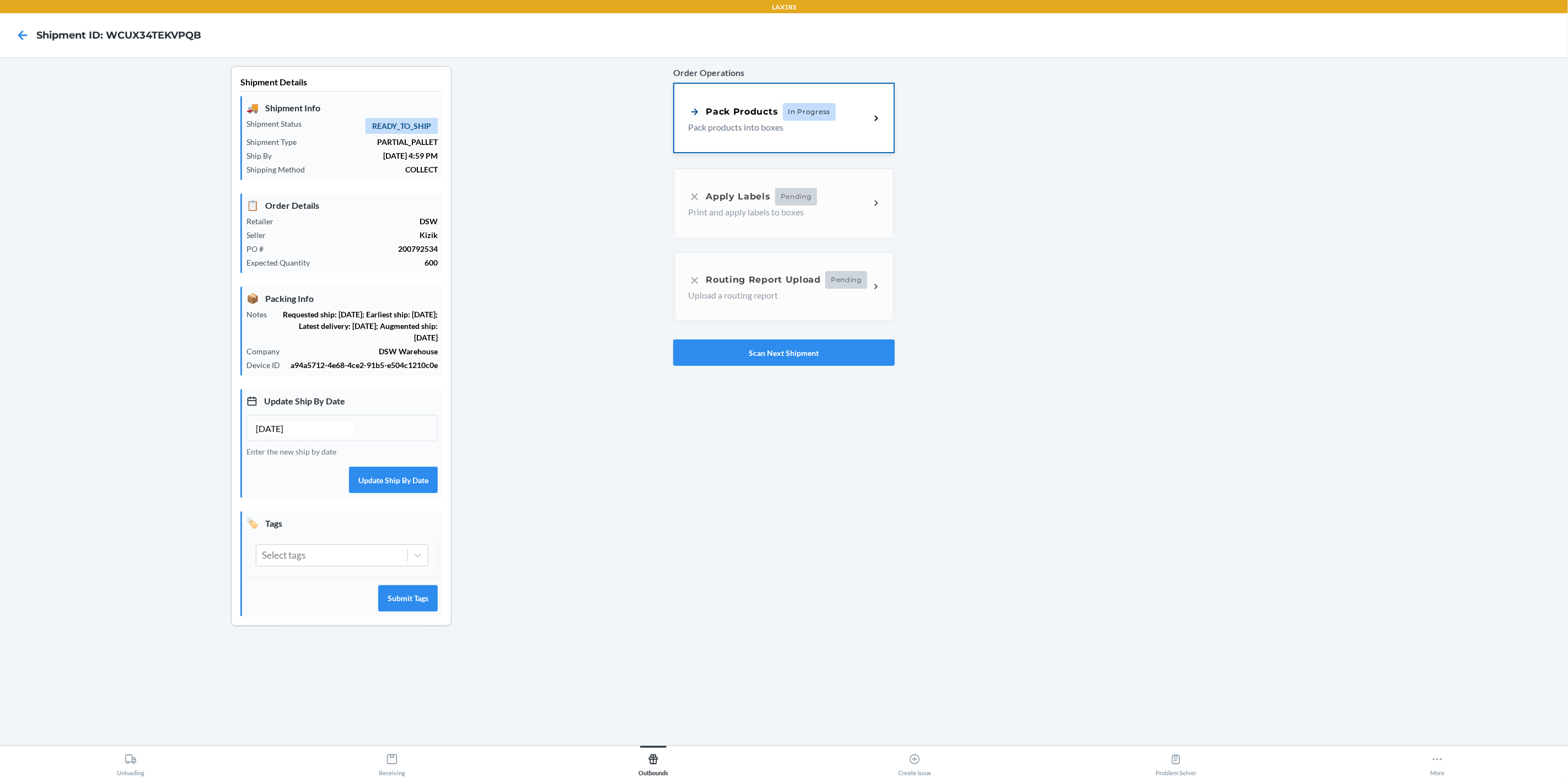
click at [865, 124] on div "Pack Products In Progress Pack products into boxes" at bounding box center [778, 118] width 182 height 31
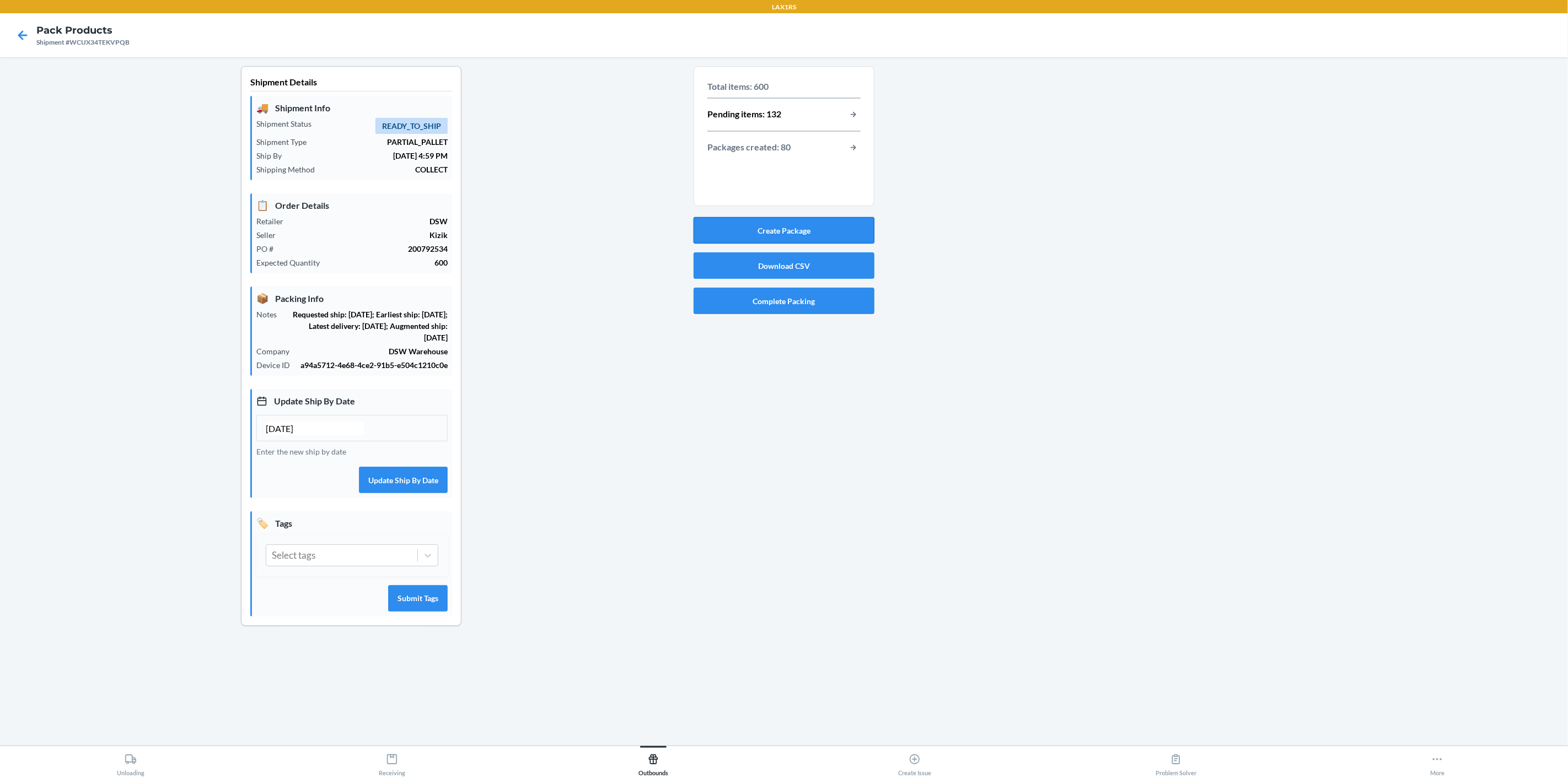
click at [833, 228] on button "Create Package" at bounding box center [784, 230] width 181 height 27
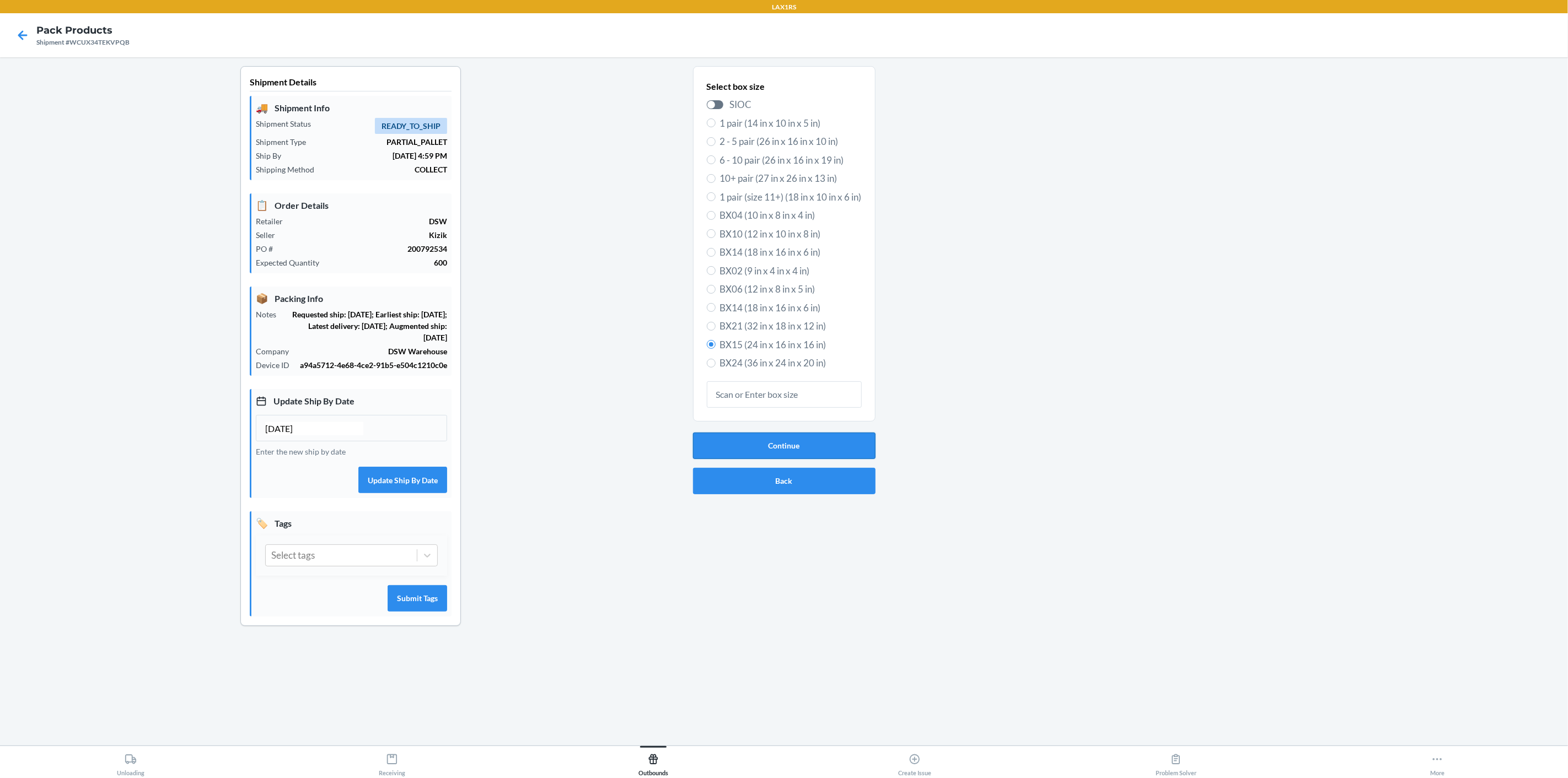
click at [797, 448] on button "Continue" at bounding box center [784, 445] width 182 height 27
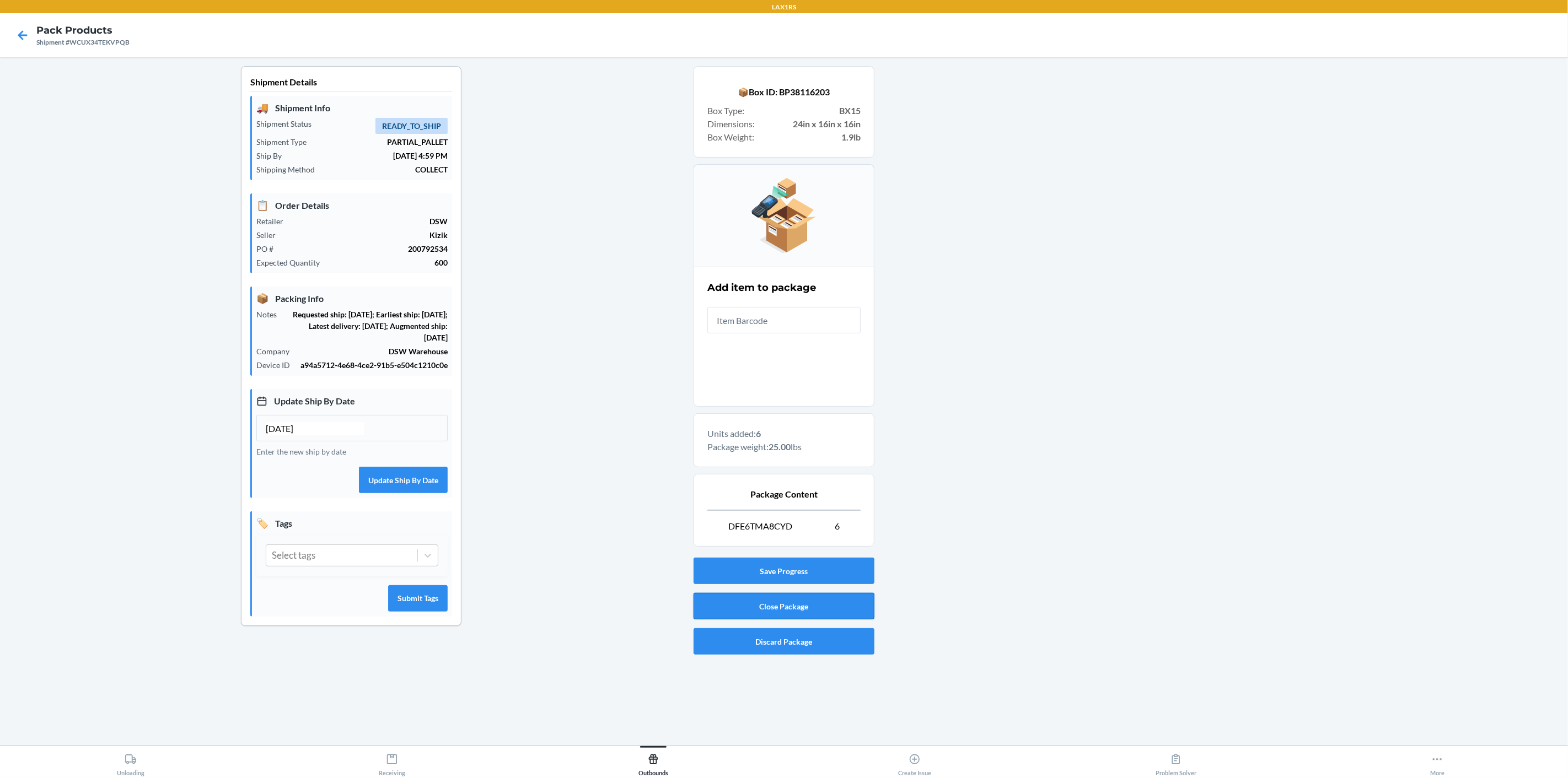
drag, startPoint x: 726, startPoint y: 597, endPoint x: 724, endPoint y: 605, distance: 8.2
click at [724, 605] on button "Close Package" at bounding box center [784, 605] width 181 height 27
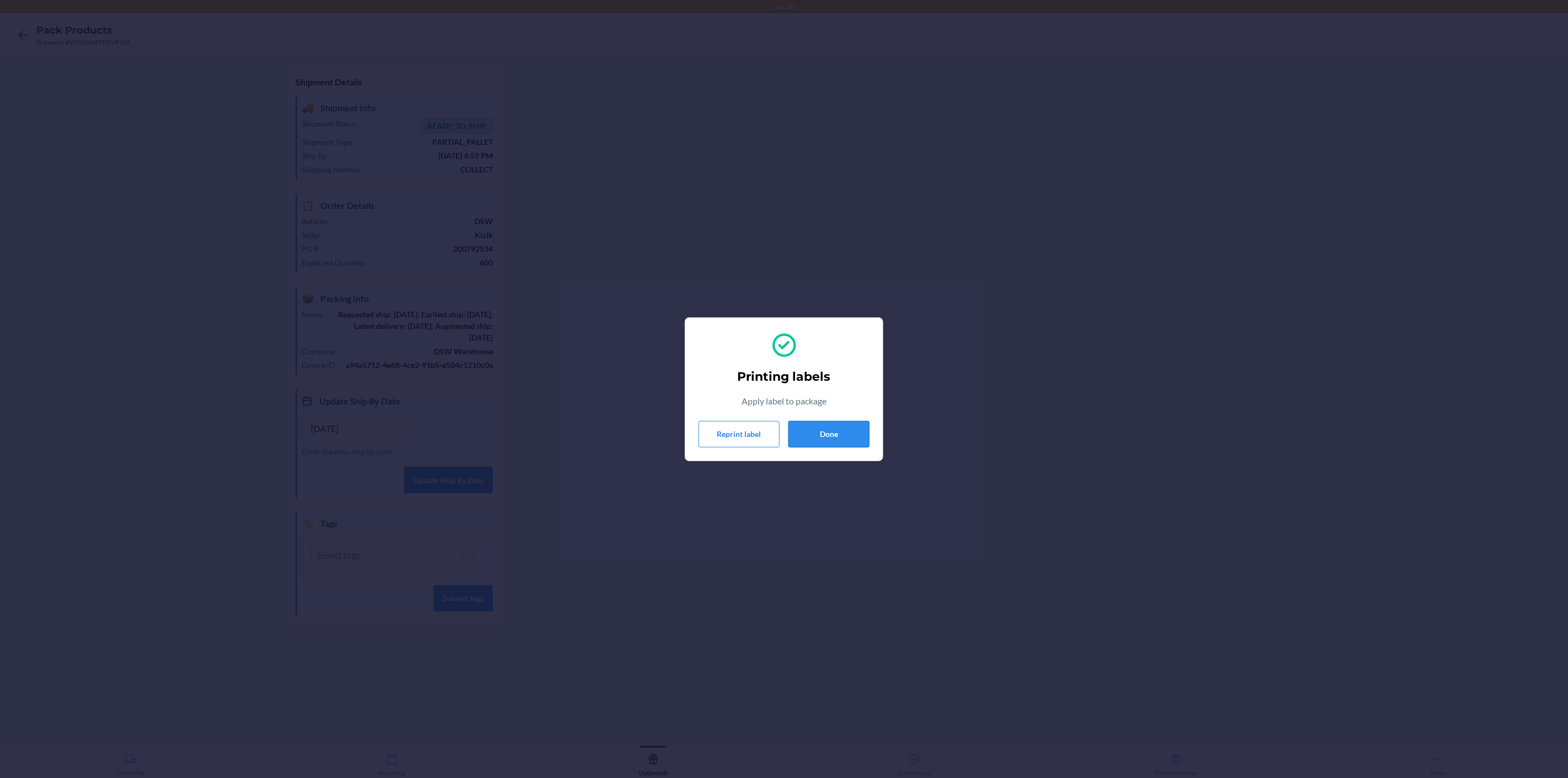
click at [857, 438] on button "Done" at bounding box center [828, 434] width 81 height 27
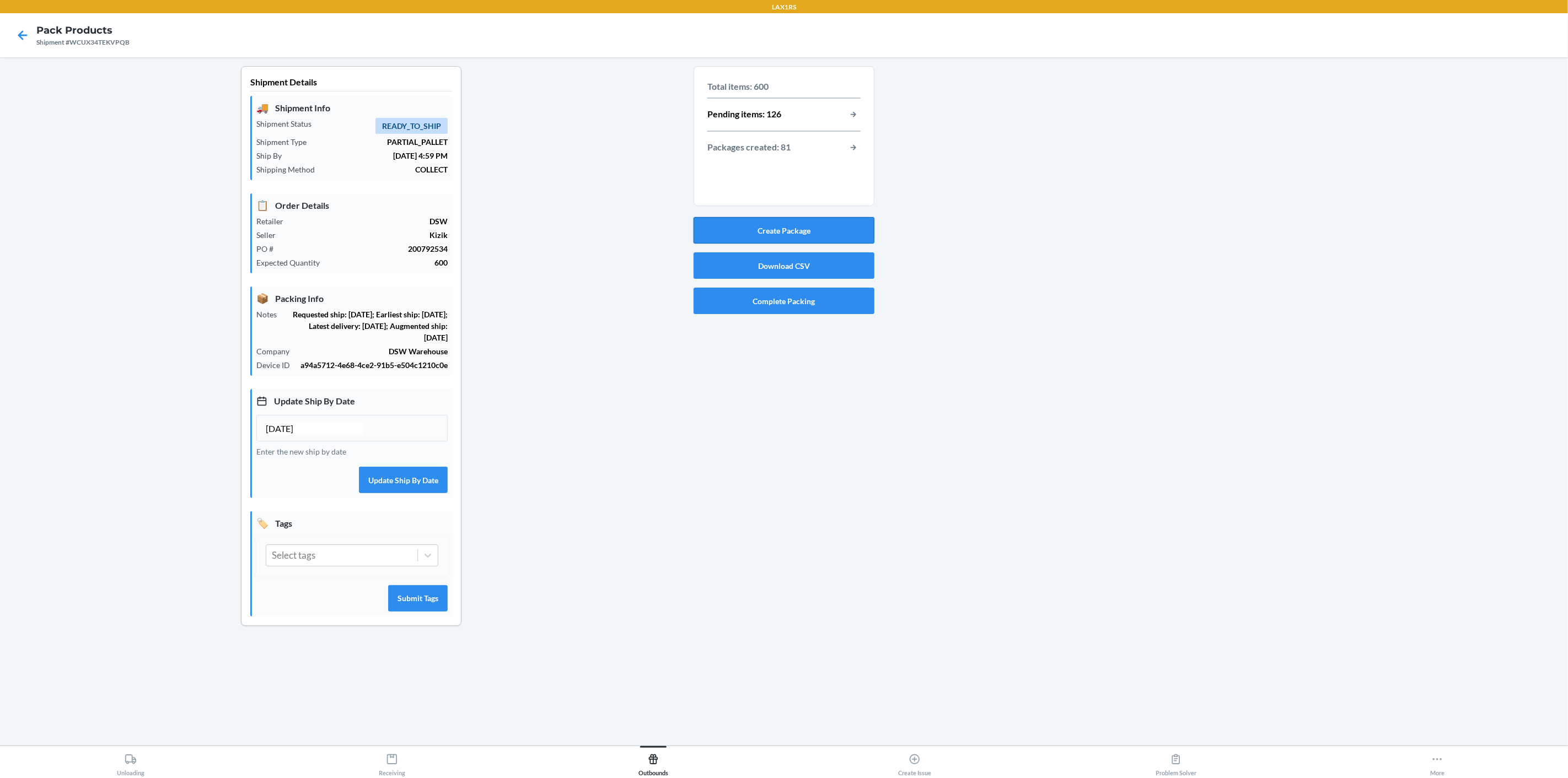
click at [787, 227] on button "Create Package" at bounding box center [784, 230] width 181 height 27
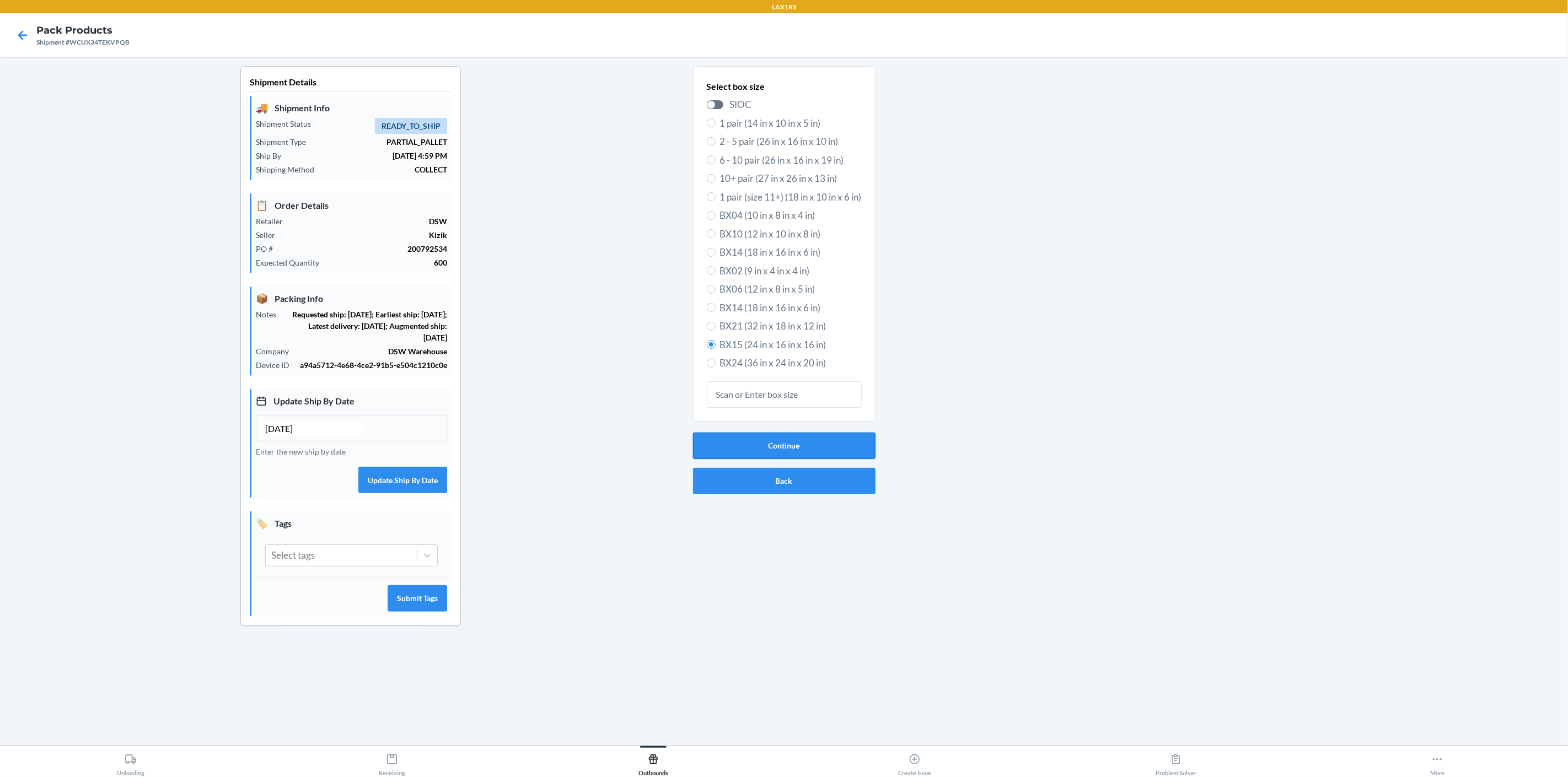
click at [767, 437] on button "Continue" at bounding box center [784, 445] width 182 height 27
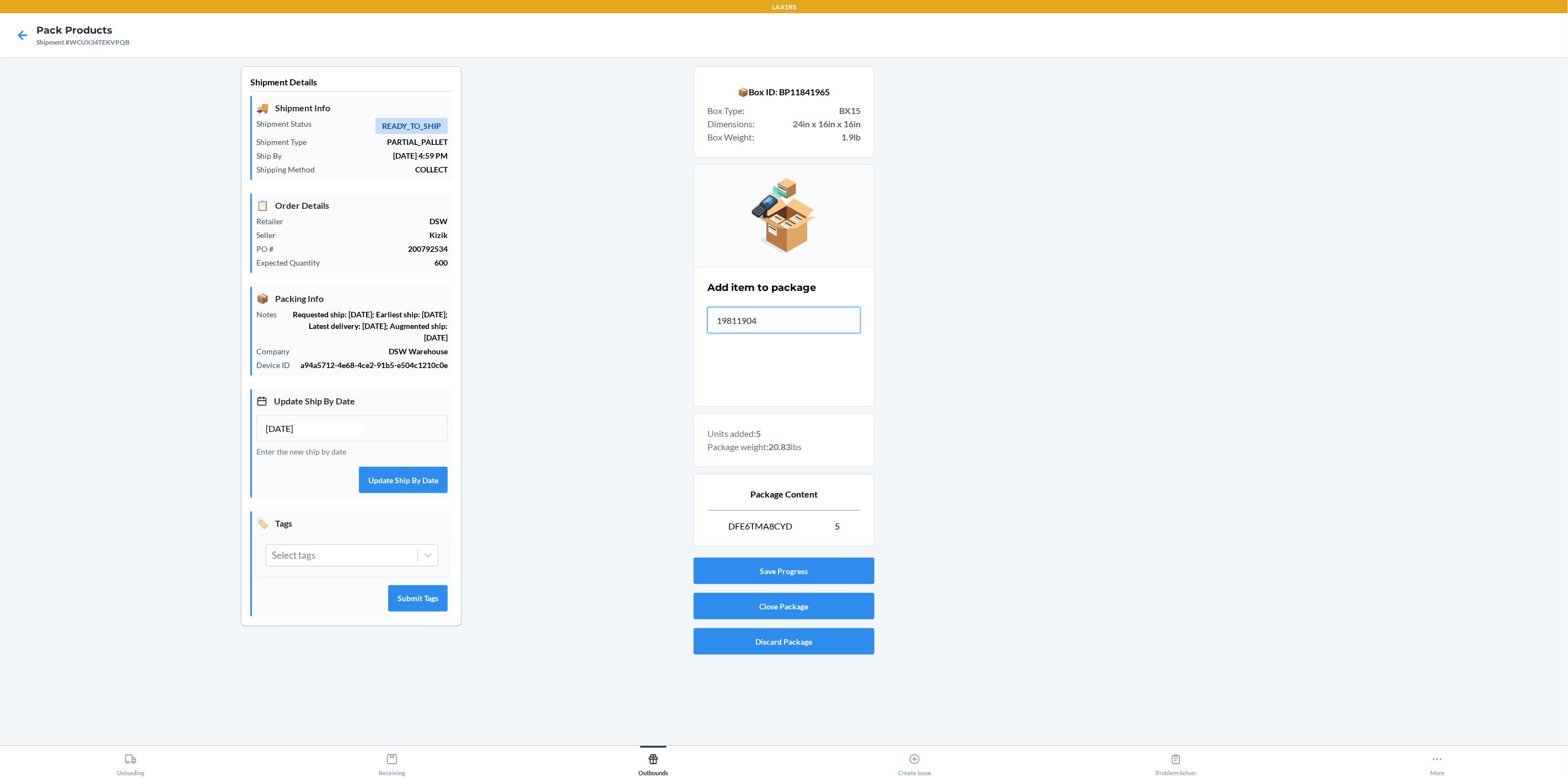
type input "198119046"
click at [829, 600] on button "Close Package" at bounding box center [784, 605] width 181 height 27
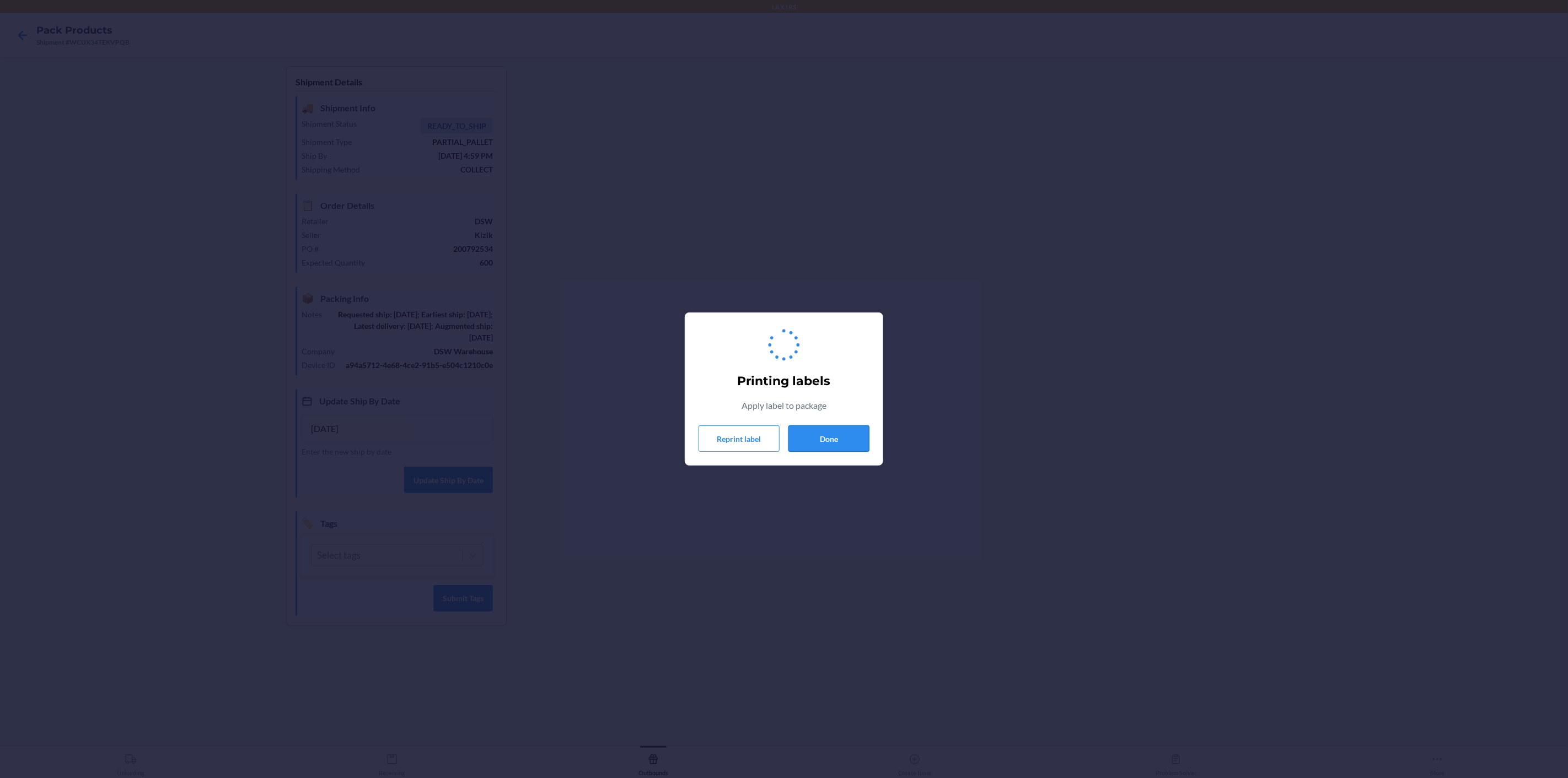
click at [834, 440] on button "Done" at bounding box center [828, 438] width 81 height 27
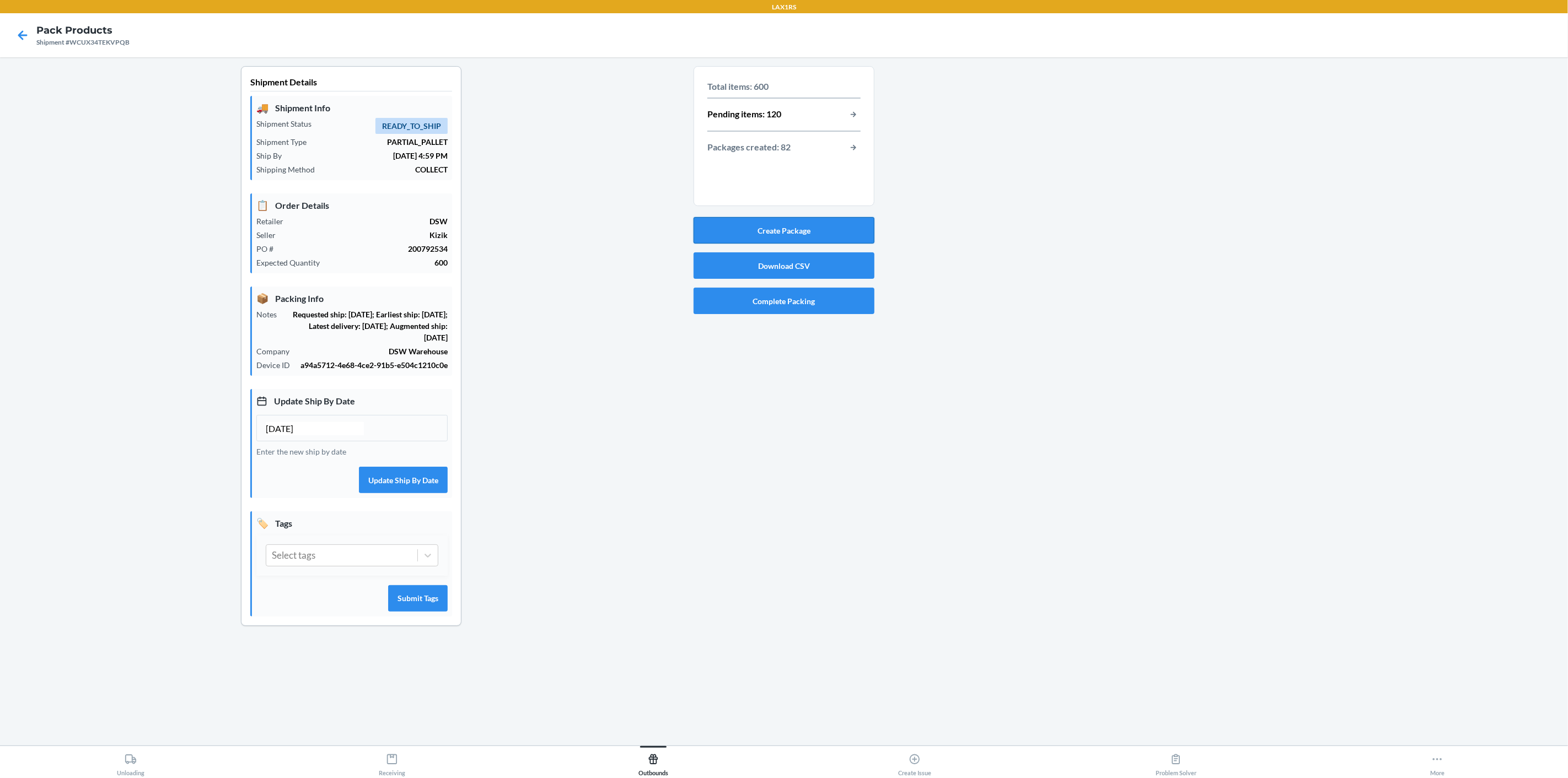
click at [838, 227] on button "Create Package" at bounding box center [784, 230] width 181 height 27
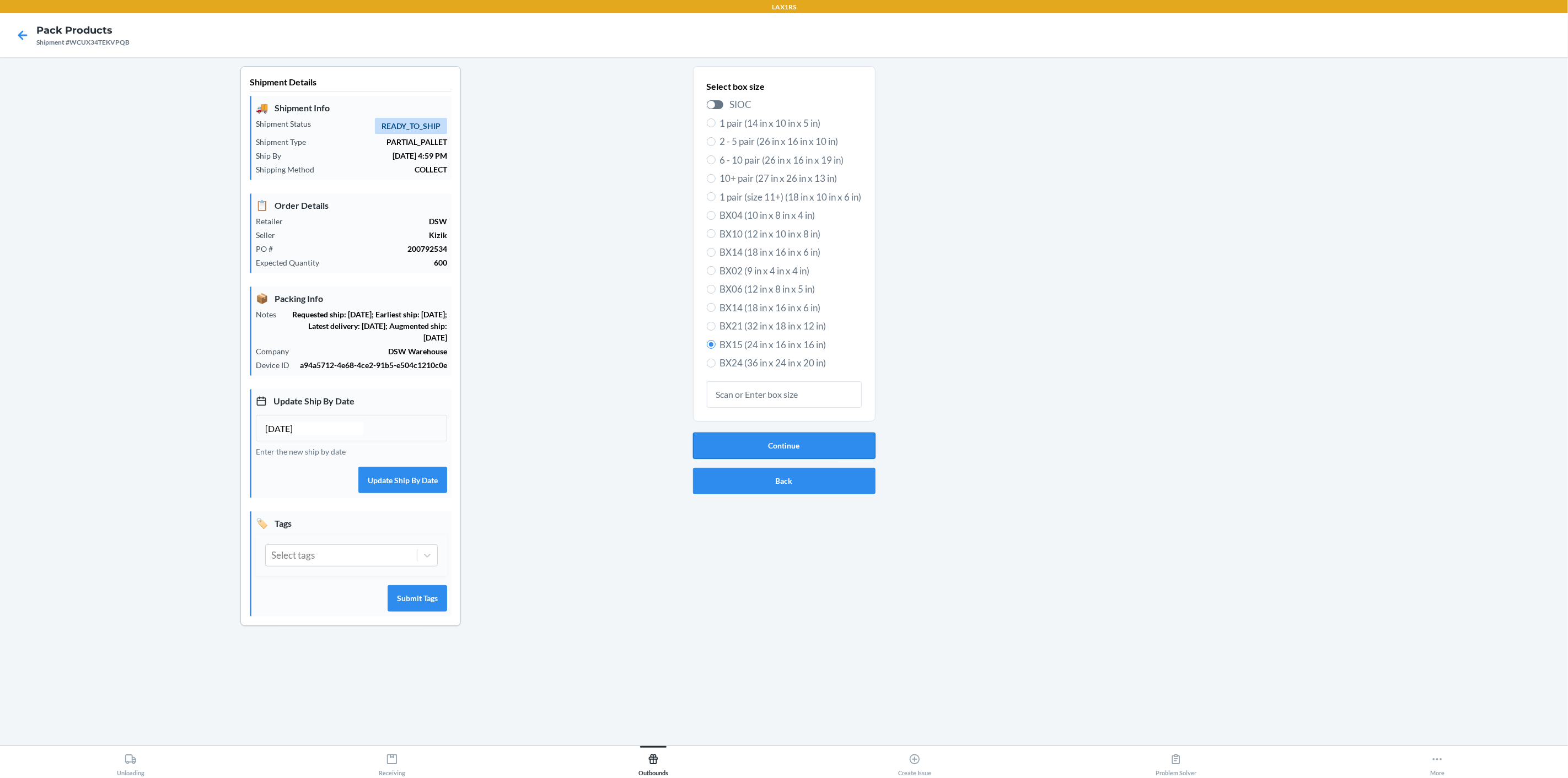
click at [842, 448] on button "Continue" at bounding box center [784, 445] width 182 height 27
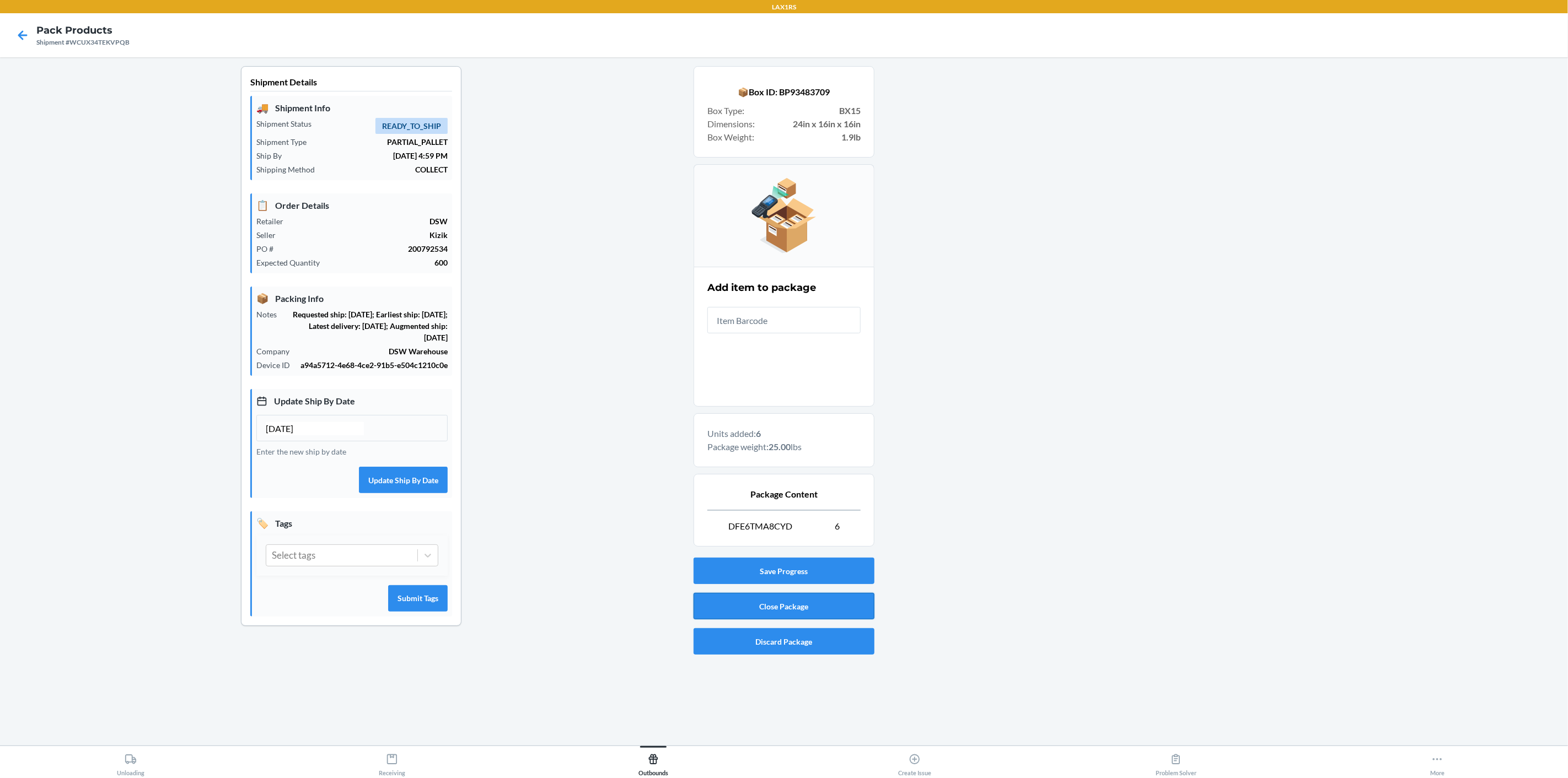
click at [805, 603] on button "Close Package" at bounding box center [784, 605] width 181 height 27
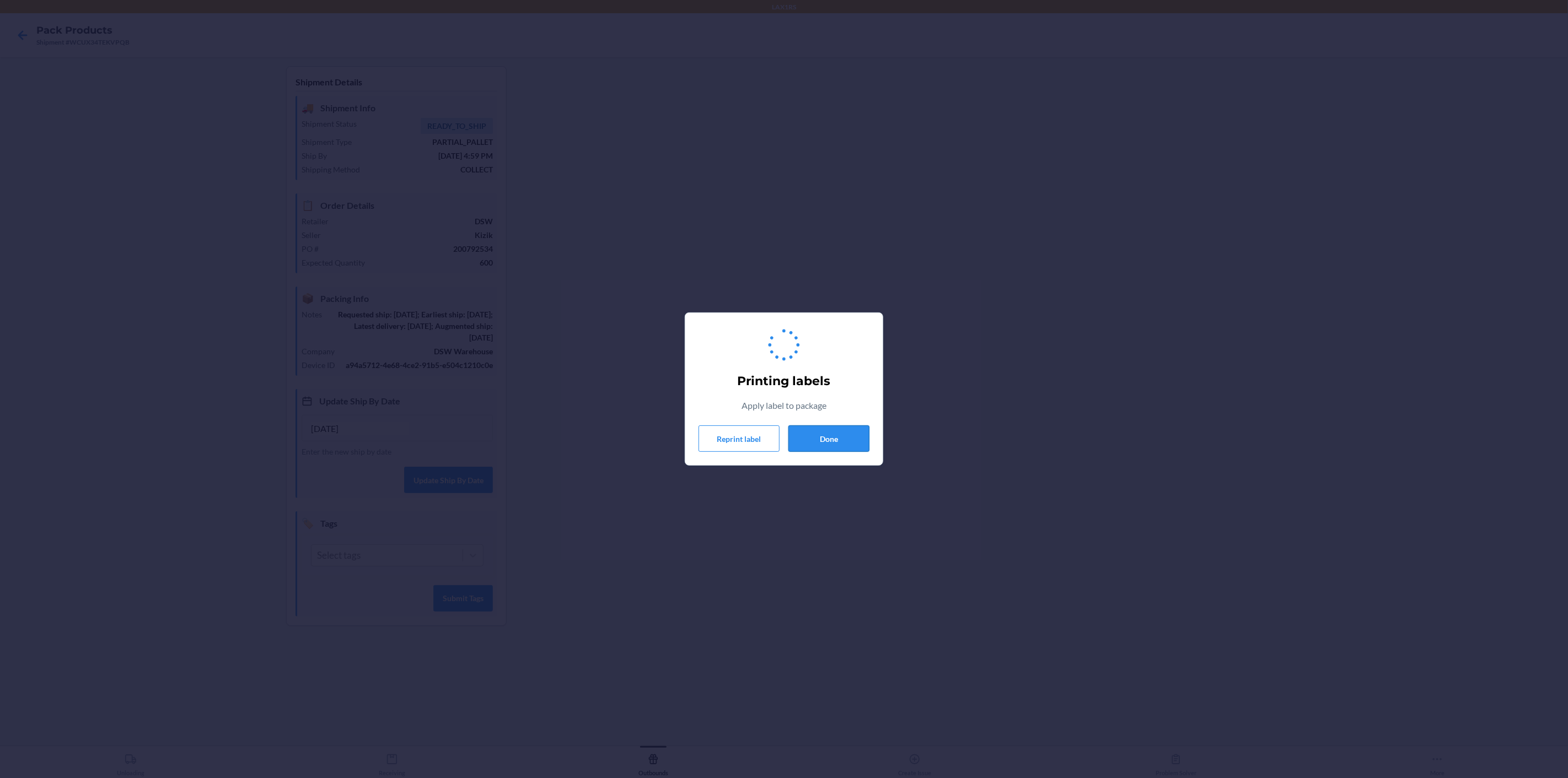
click at [833, 438] on button "Done" at bounding box center [828, 438] width 81 height 27
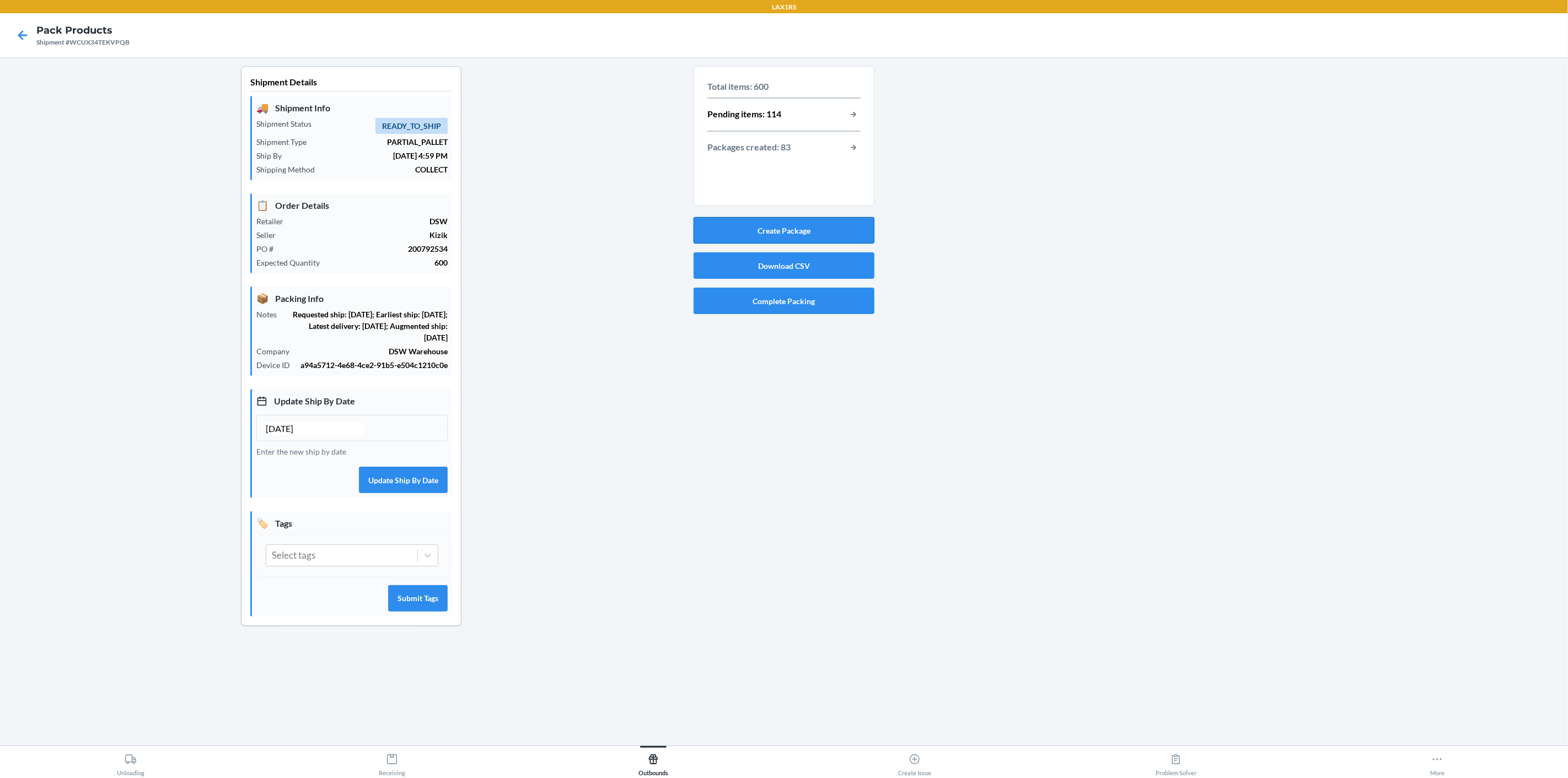
click at [836, 231] on button "Create Package" at bounding box center [784, 230] width 181 height 27
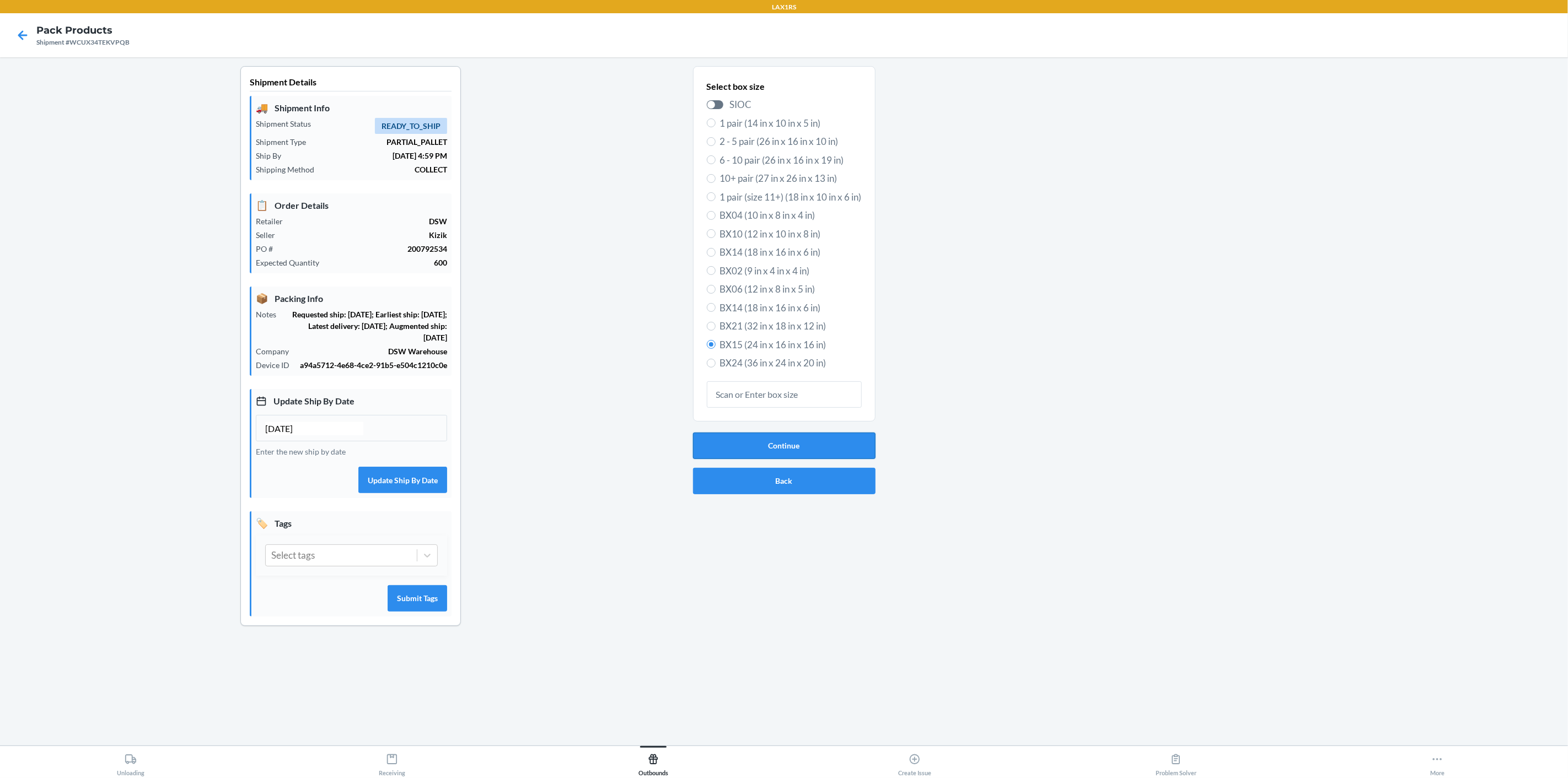
click at [750, 448] on button "Continue" at bounding box center [784, 445] width 182 height 27
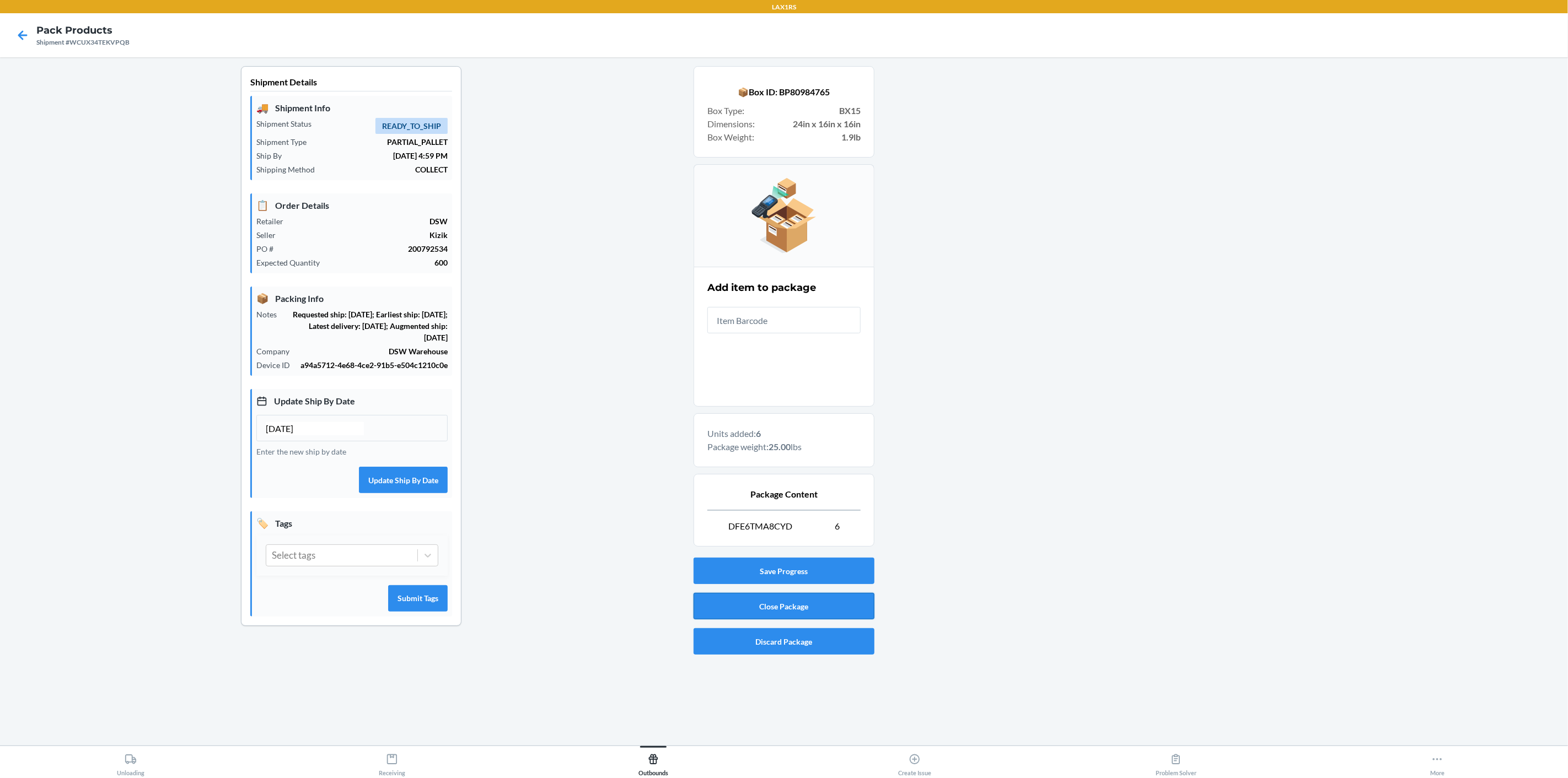
click at [830, 608] on button "Close Package" at bounding box center [784, 605] width 181 height 27
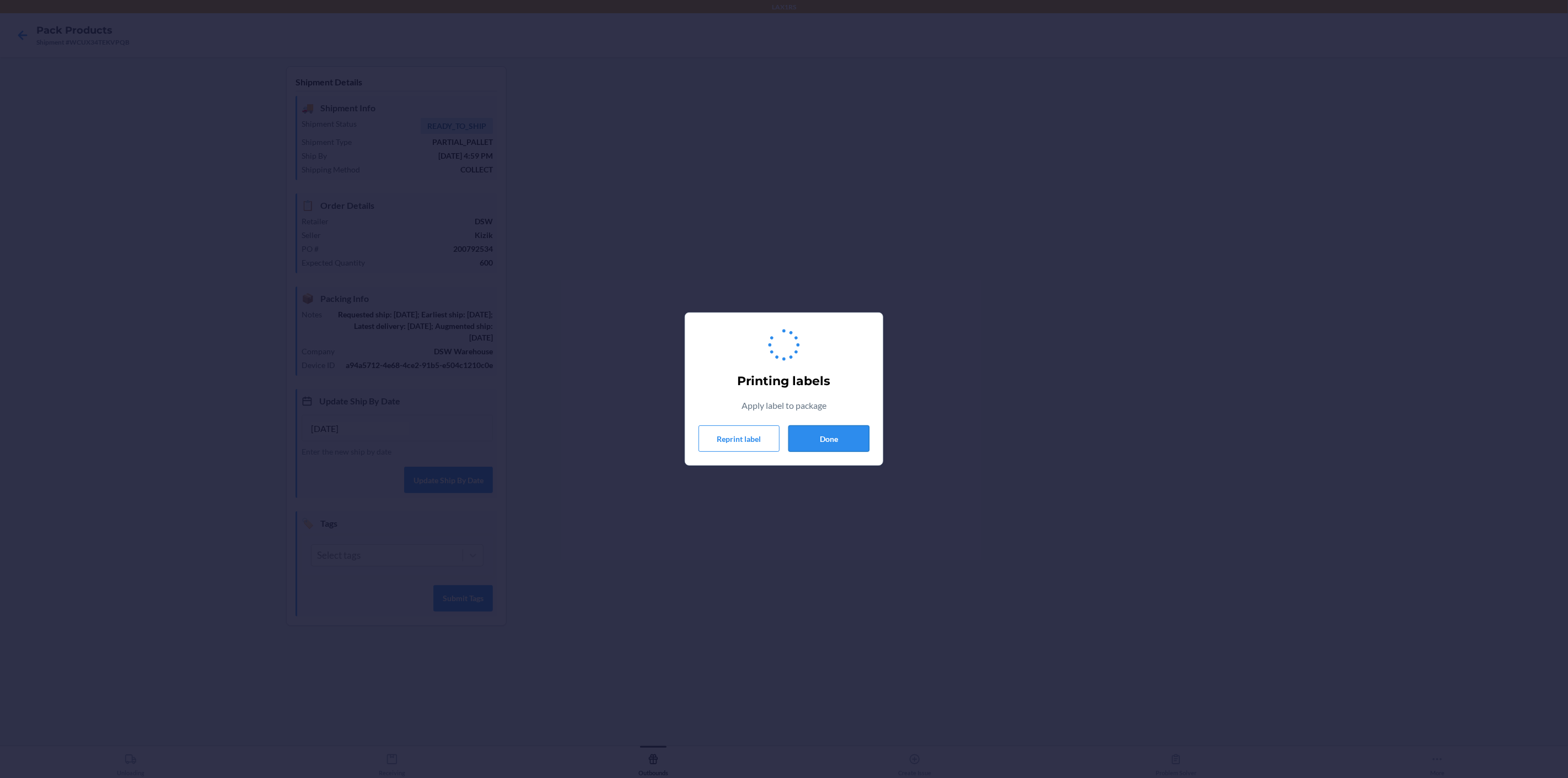
click at [841, 434] on button "Done" at bounding box center [828, 438] width 81 height 27
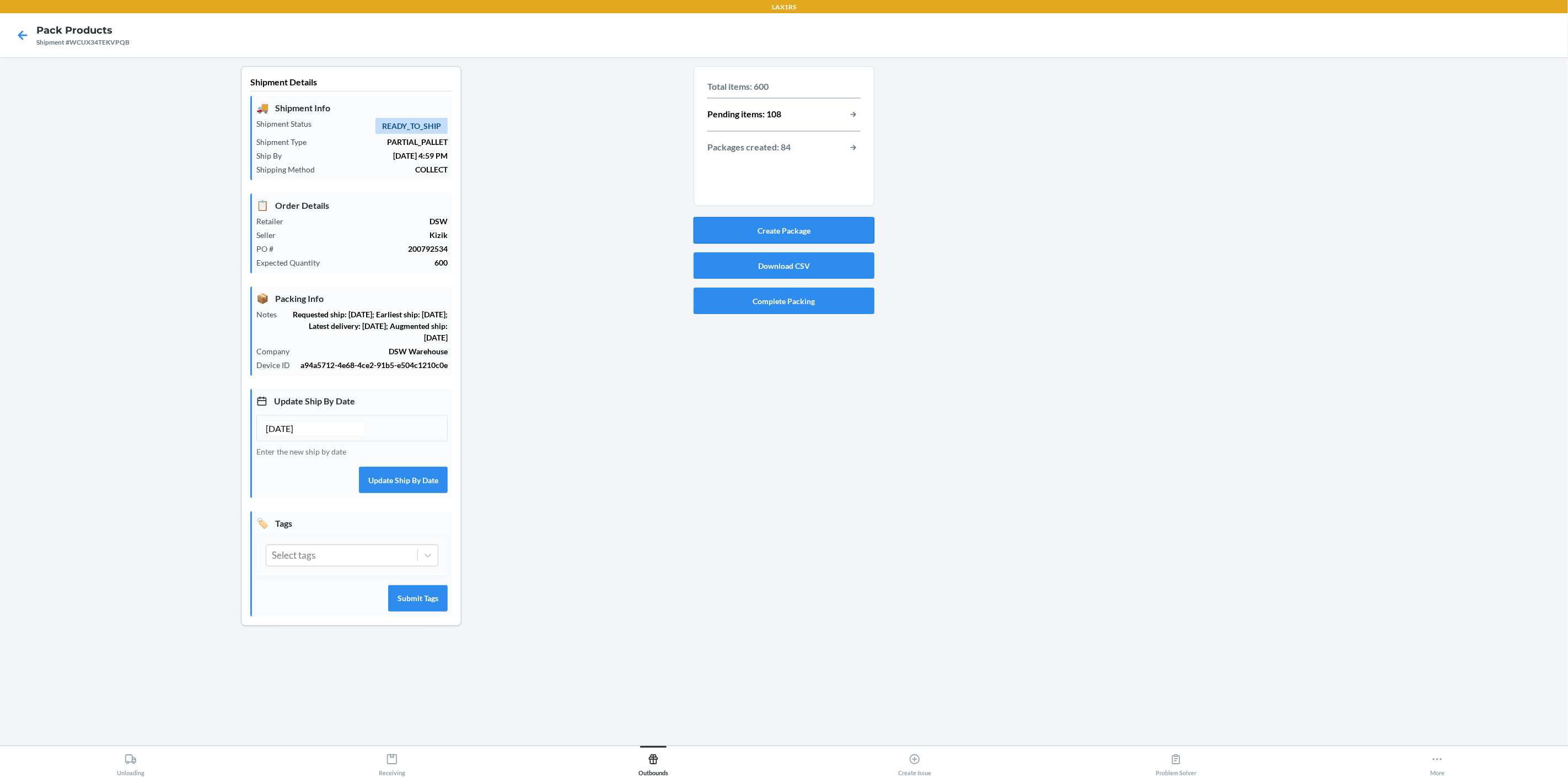
click at [774, 232] on button "Create Package" at bounding box center [784, 230] width 181 height 27
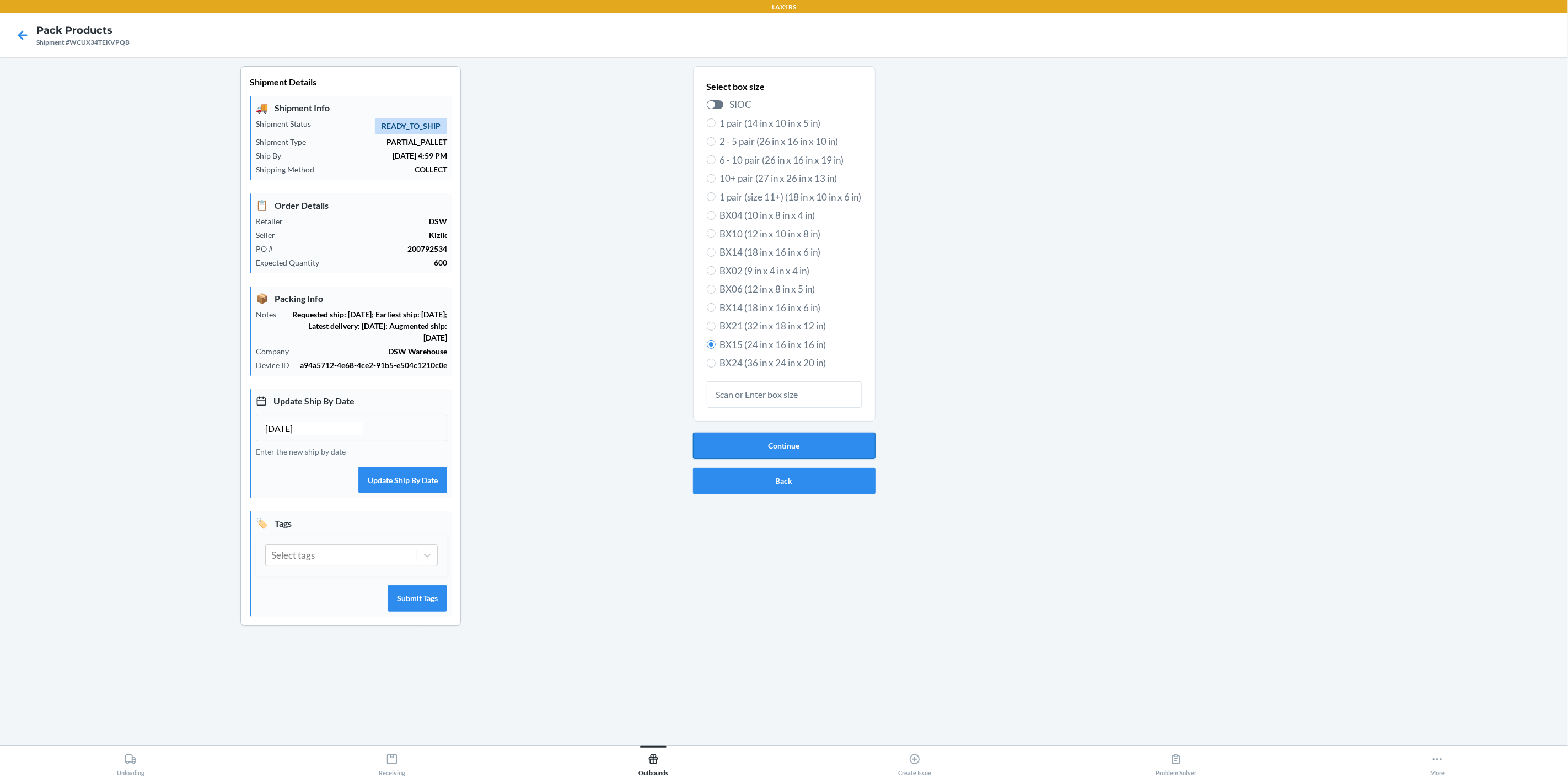
click at [750, 438] on button "Continue" at bounding box center [784, 445] width 182 height 27
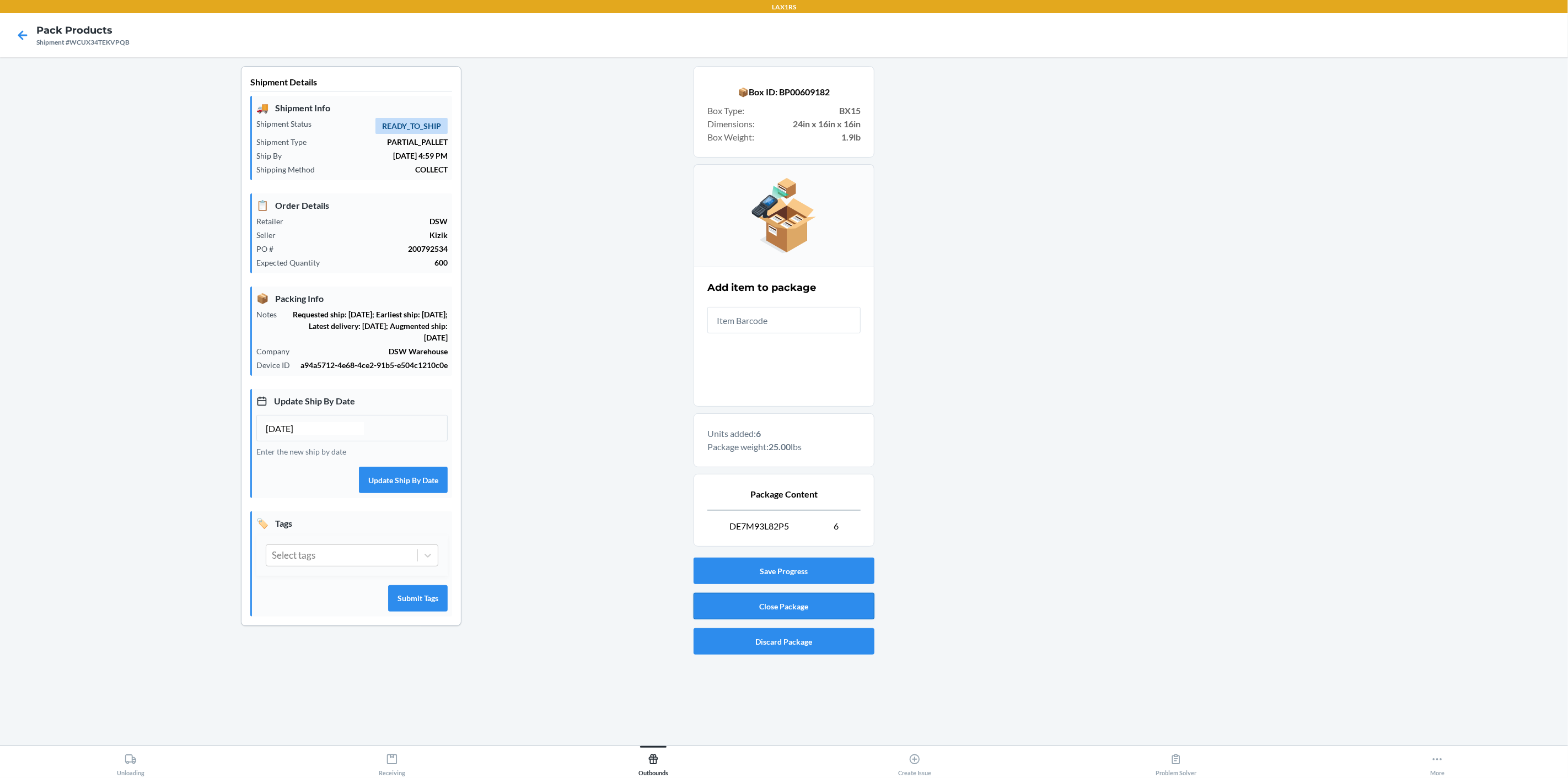
click at [808, 605] on button "Close Package" at bounding box center [784, 605] width 181 height 27
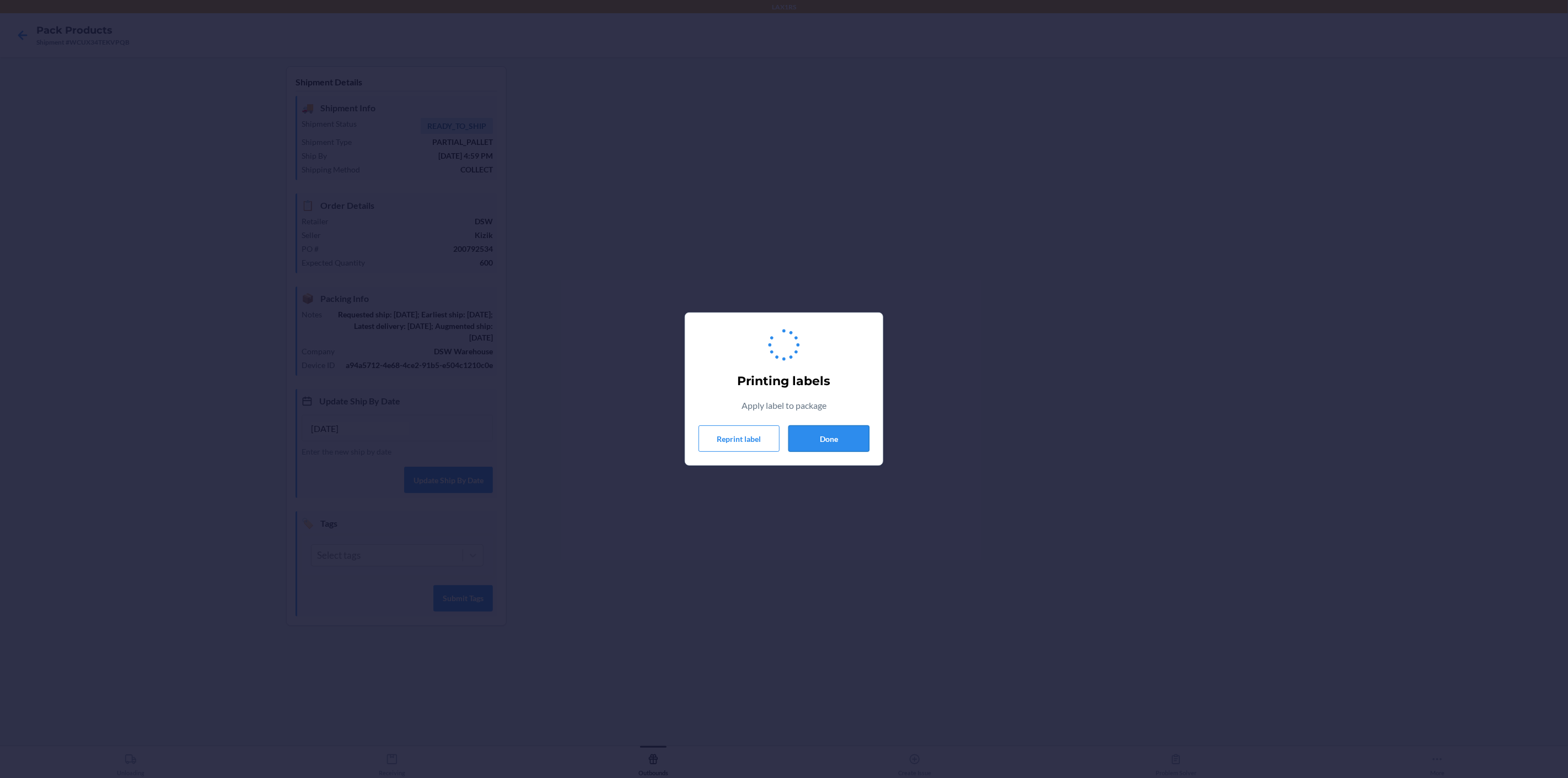
click at [855, 442] on button "Done" at bounding box center [828, 438] width 81 height 27
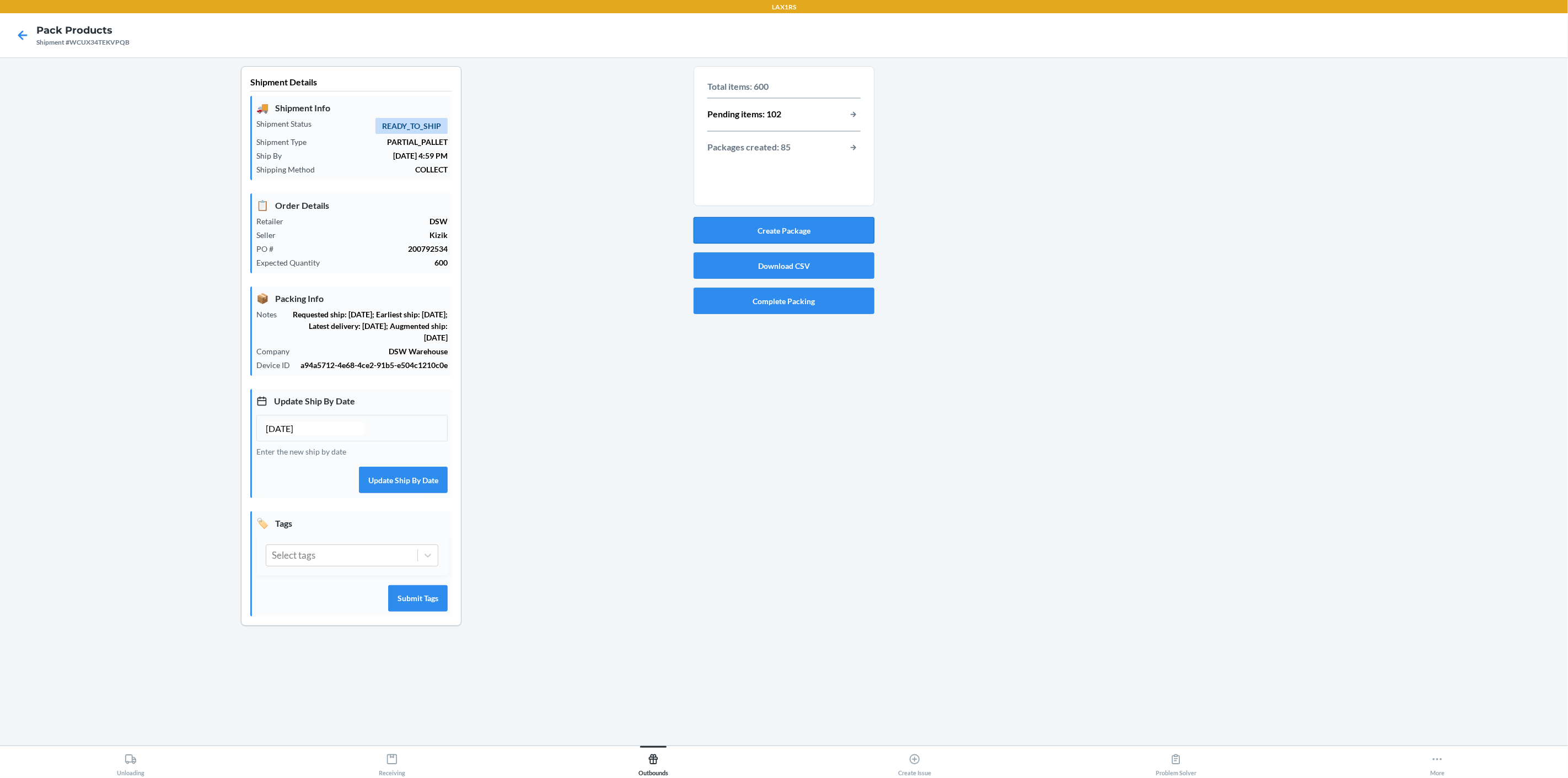
click at [809, 229] on button "Create Package" at bounding box center [784, 230] width 181 height 27
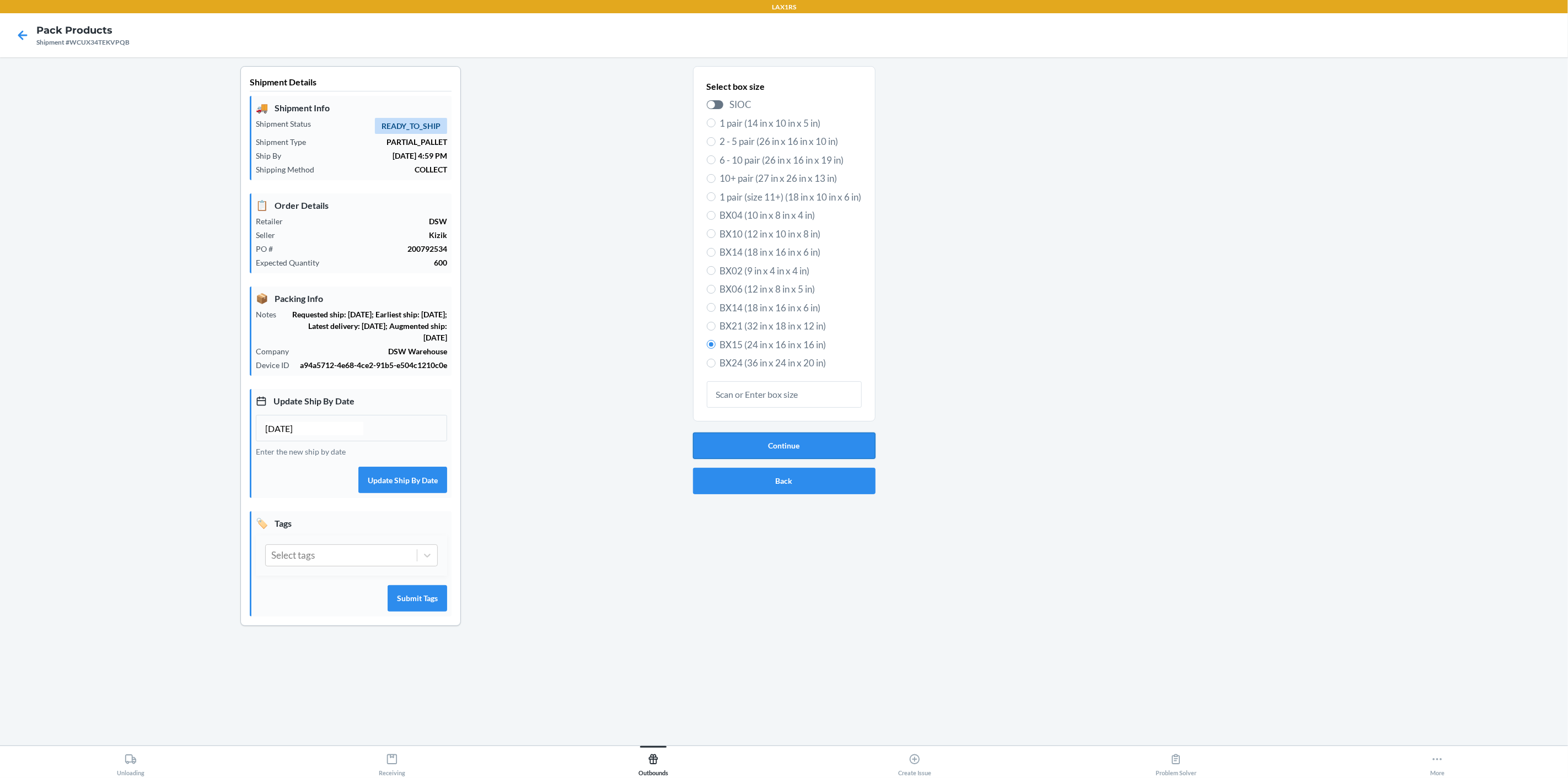
click at [771, 448] on button "Continue" at bounding box center [784, 445] width 182 height 27
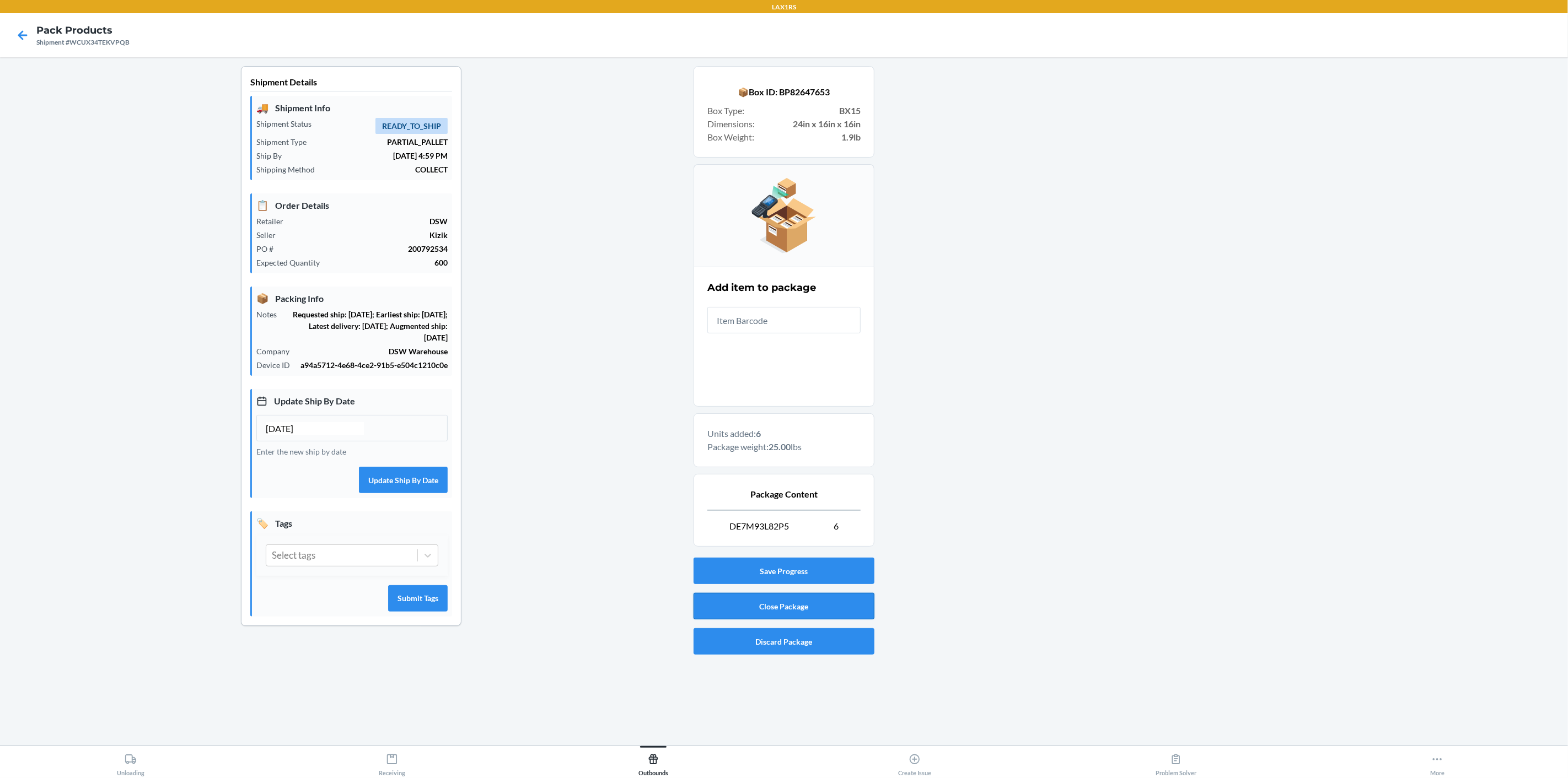
click at [770, 606] on button "Close Package" at bounding box center [784, 605] width 181 height 27
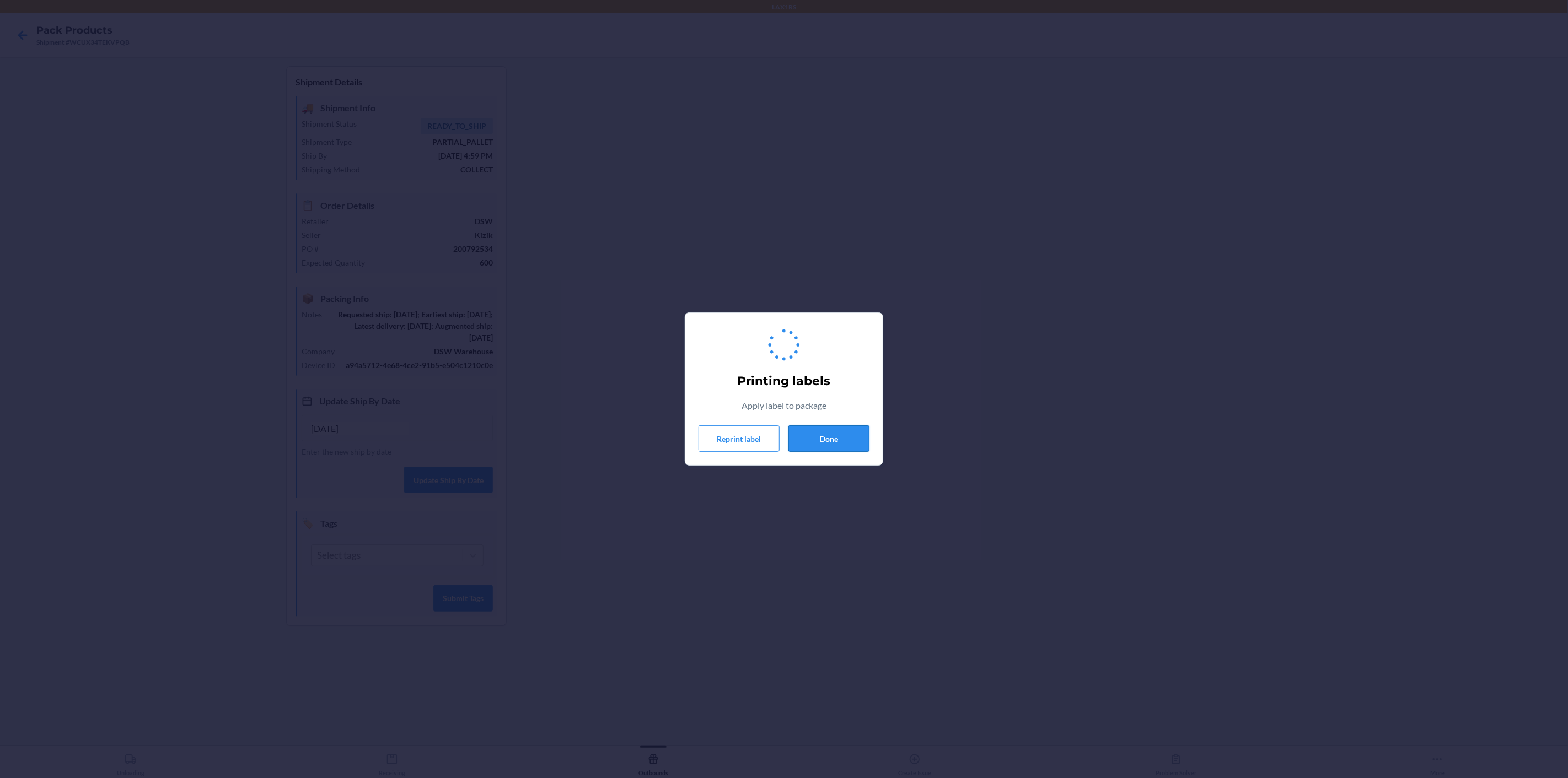
click at [828, 440] on button "Done" at bounding box center [828, 438] width 81 height 27
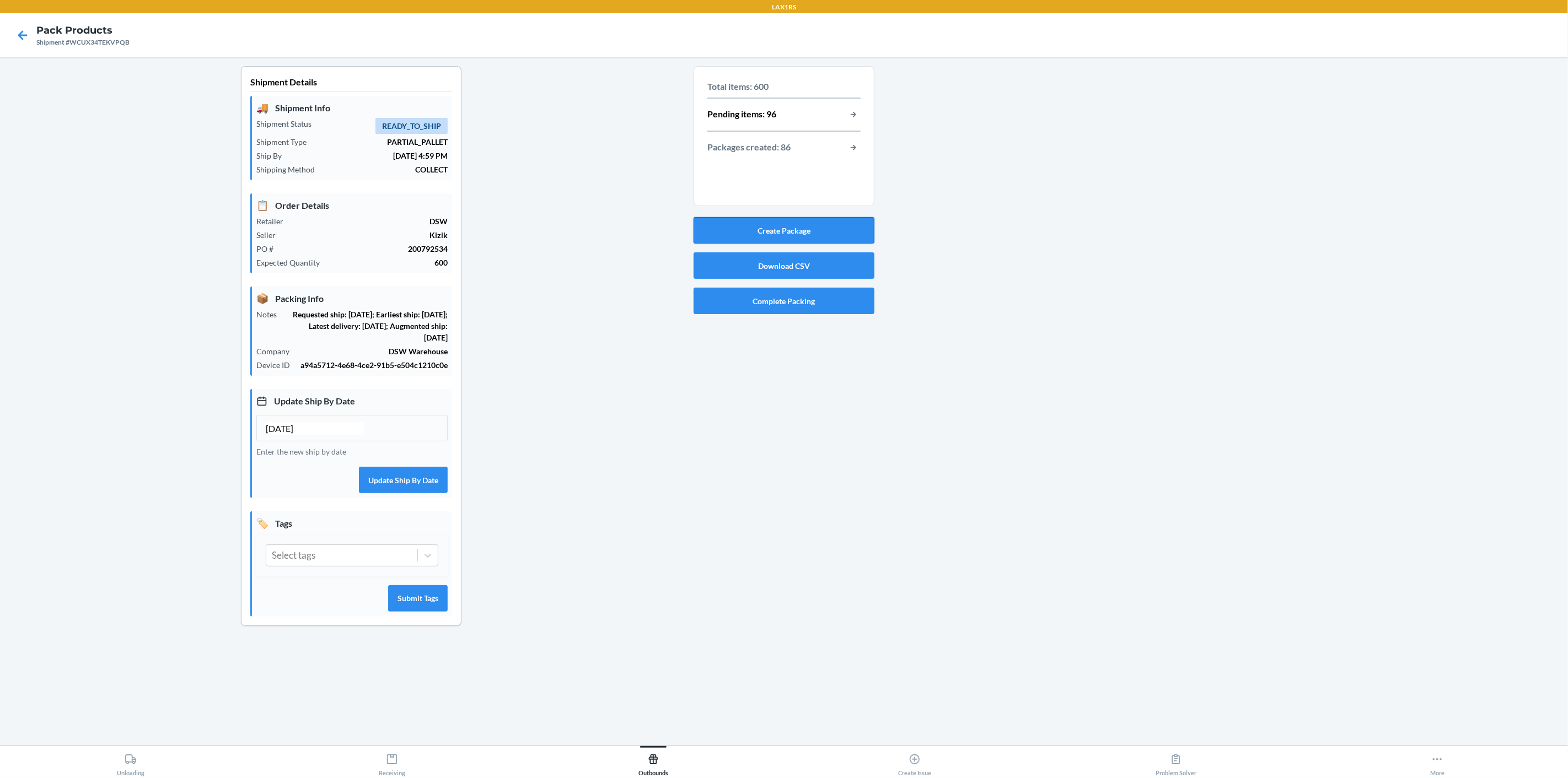
click at [753, 234] on button "Create Package" at bounding box center [784, 230] width 181 height 27
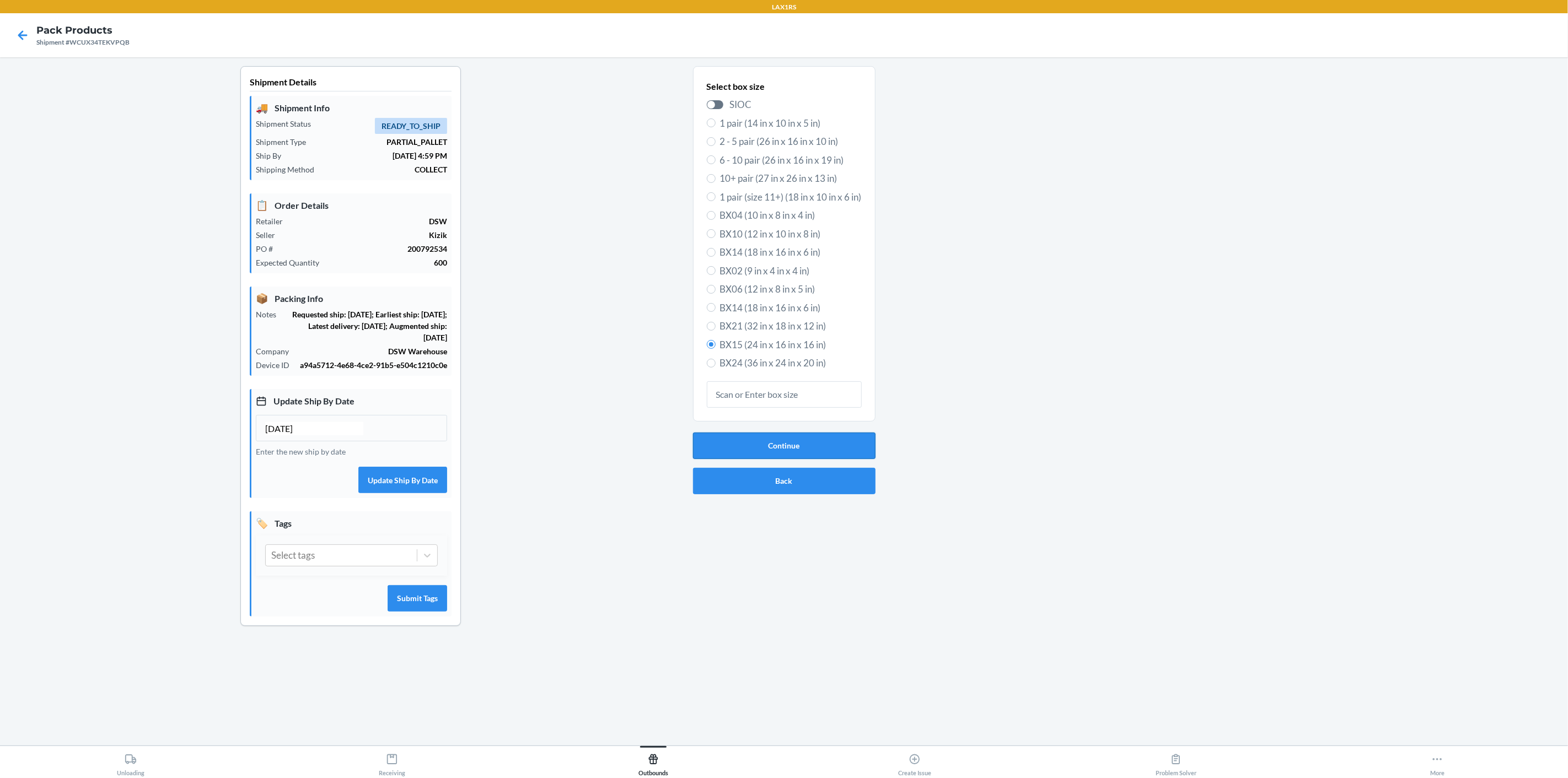
click at [852, 446] on button "Continue" at bounding box center [784, 445] width 182 height 27
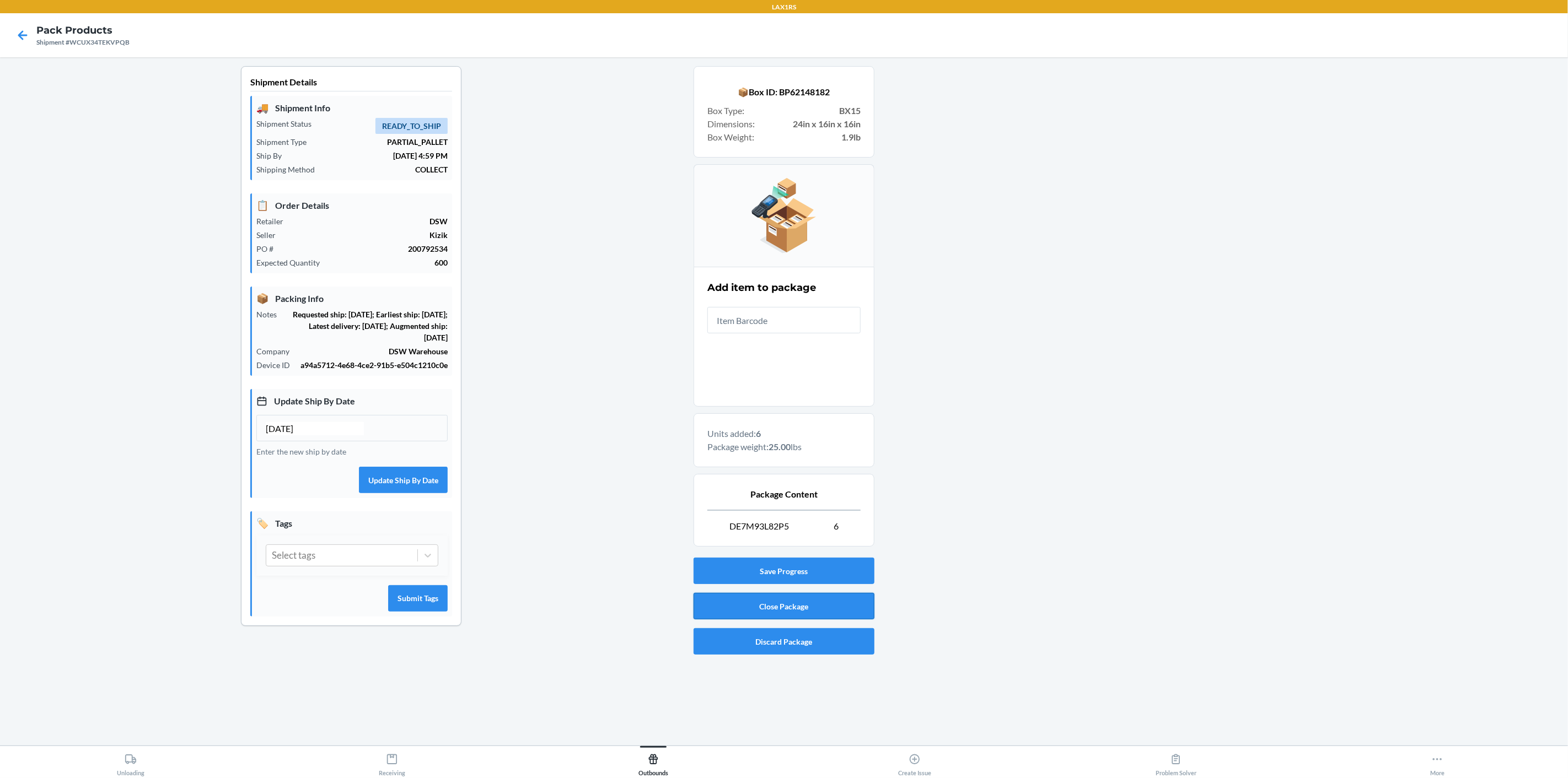
click at [756, 608] on button "Close Package" at bounding box center [784, 605] width 181 height 27
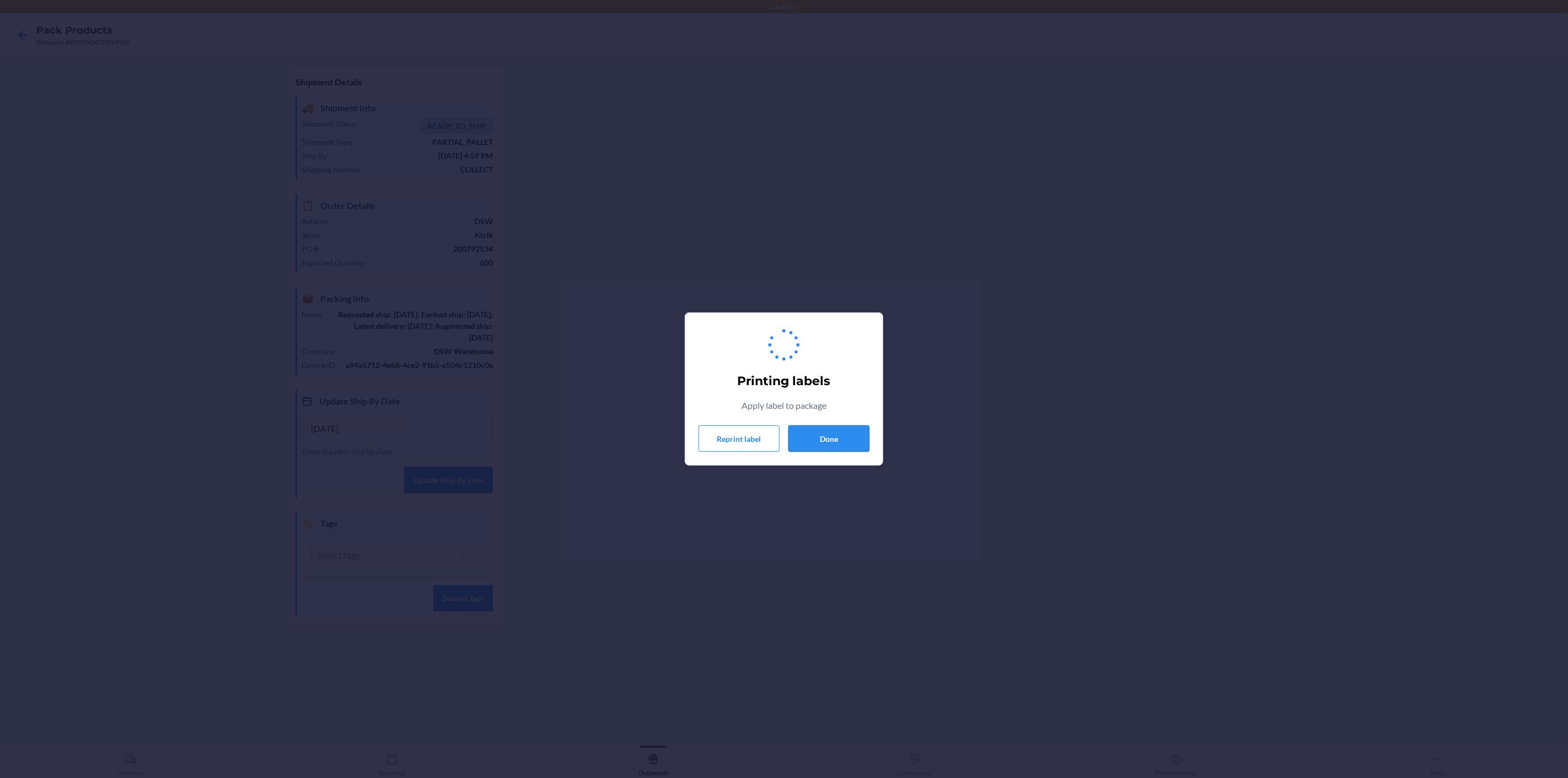
click at [812, 442] on button "Done" at bounding box center [828, 438] width 81 height 27
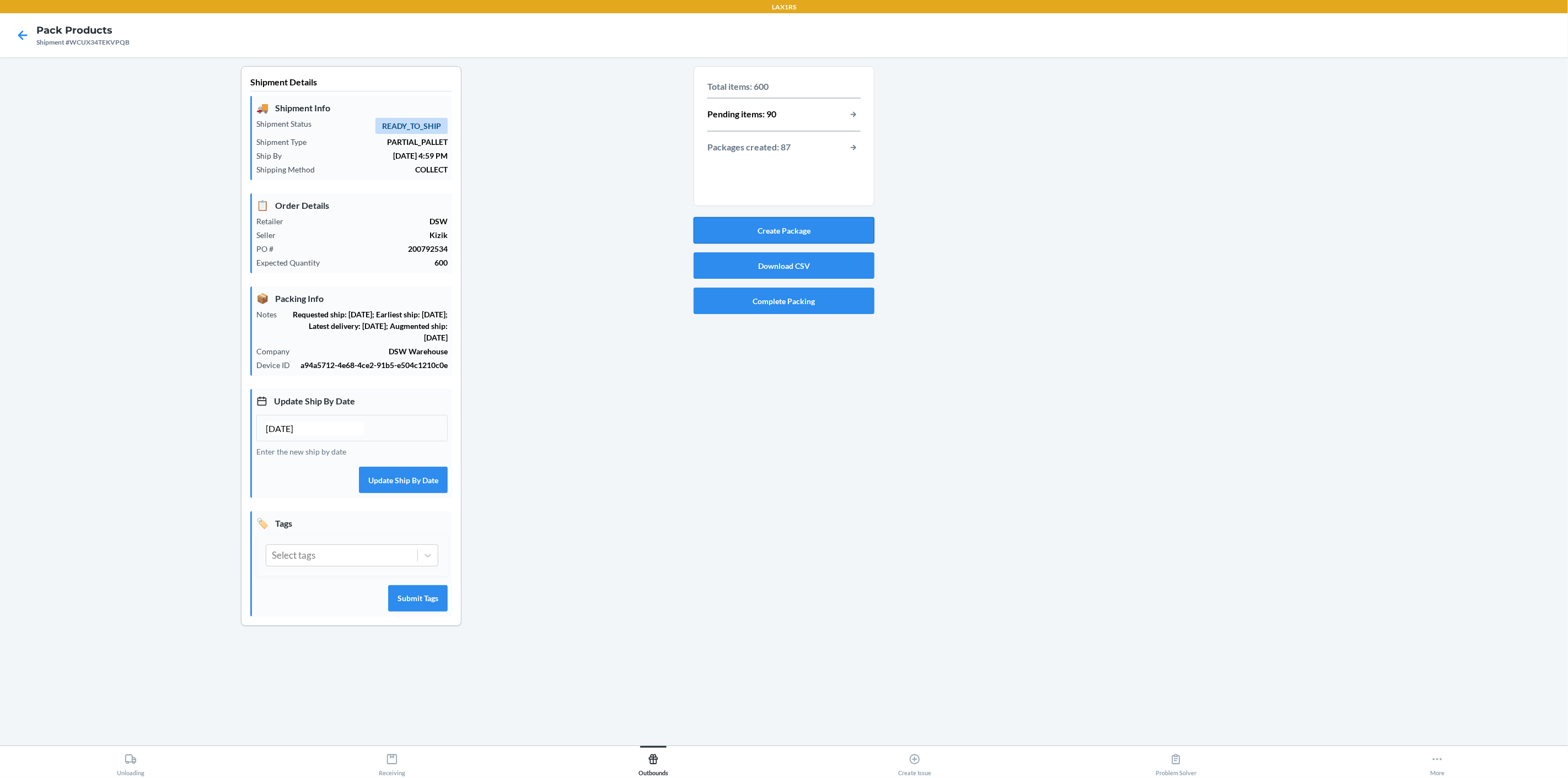
click at [842, 235] on button "Create Package" at bounding box center [784, 230] width 181 height 27
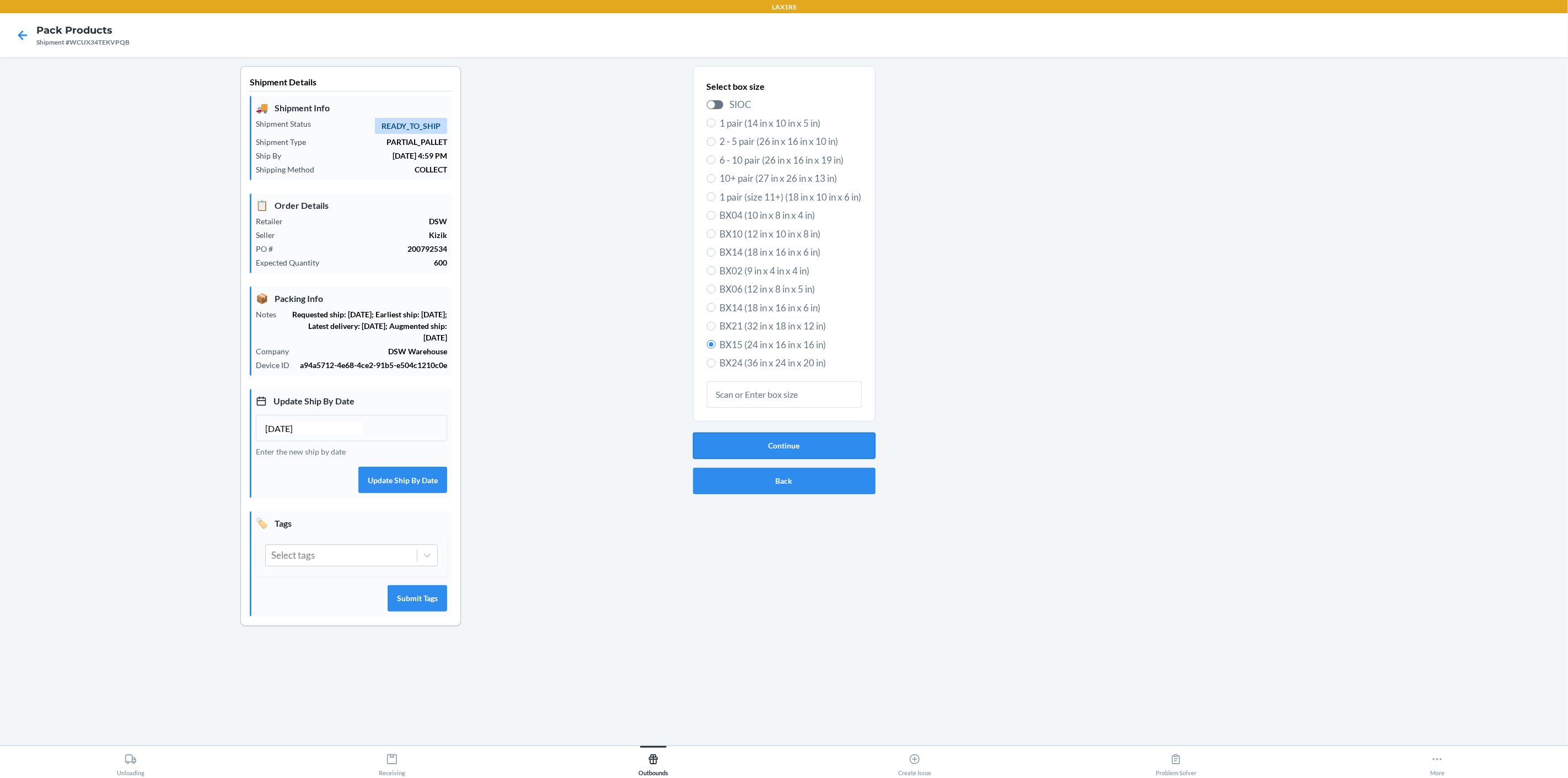
click at [845, 451] on button "Continue" at bounding box center [784, 445] width 182 height 27
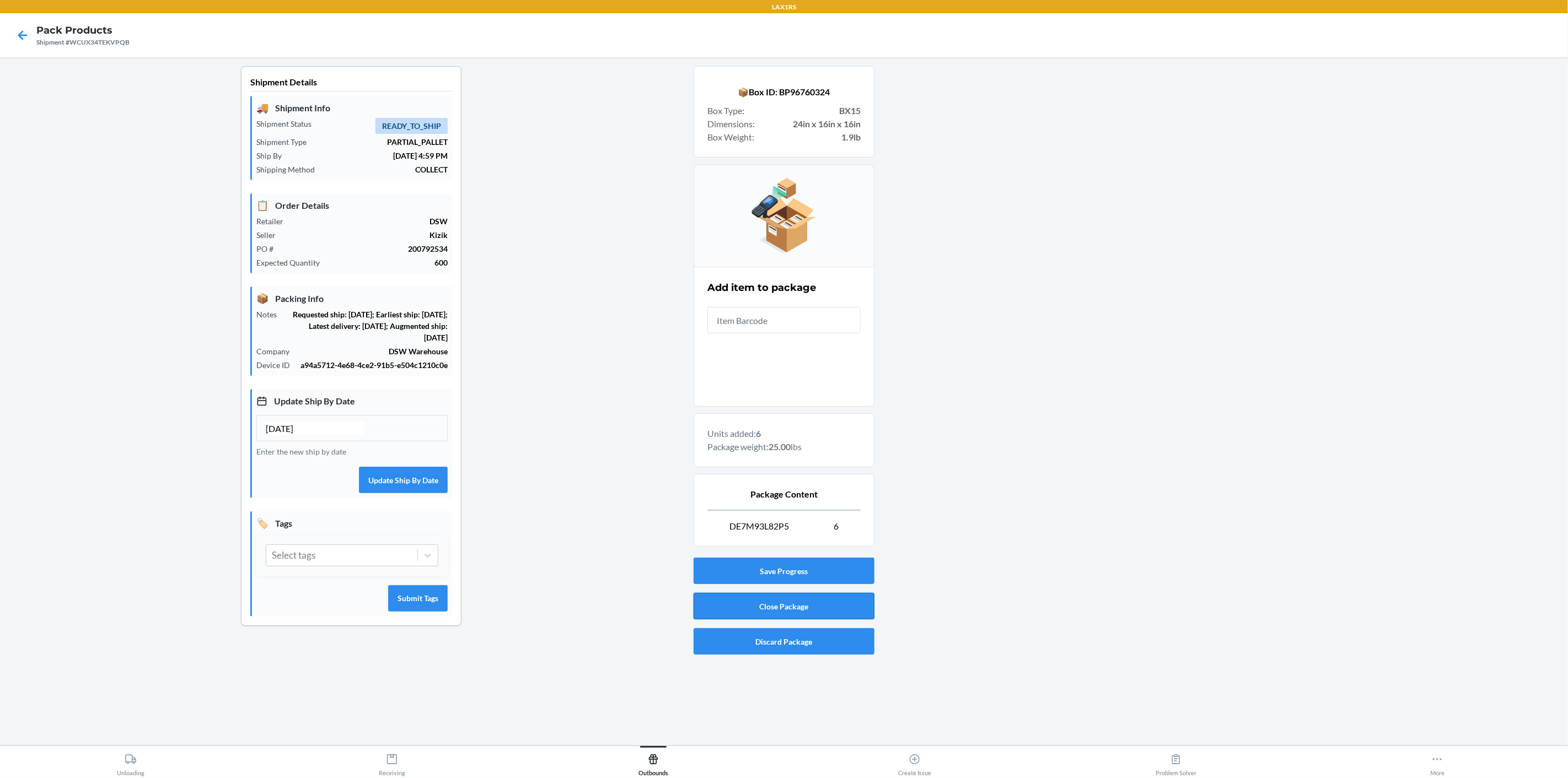
click at [730, 603] on button "Close Package" at bounding box center [784, 605] width 181 height 27
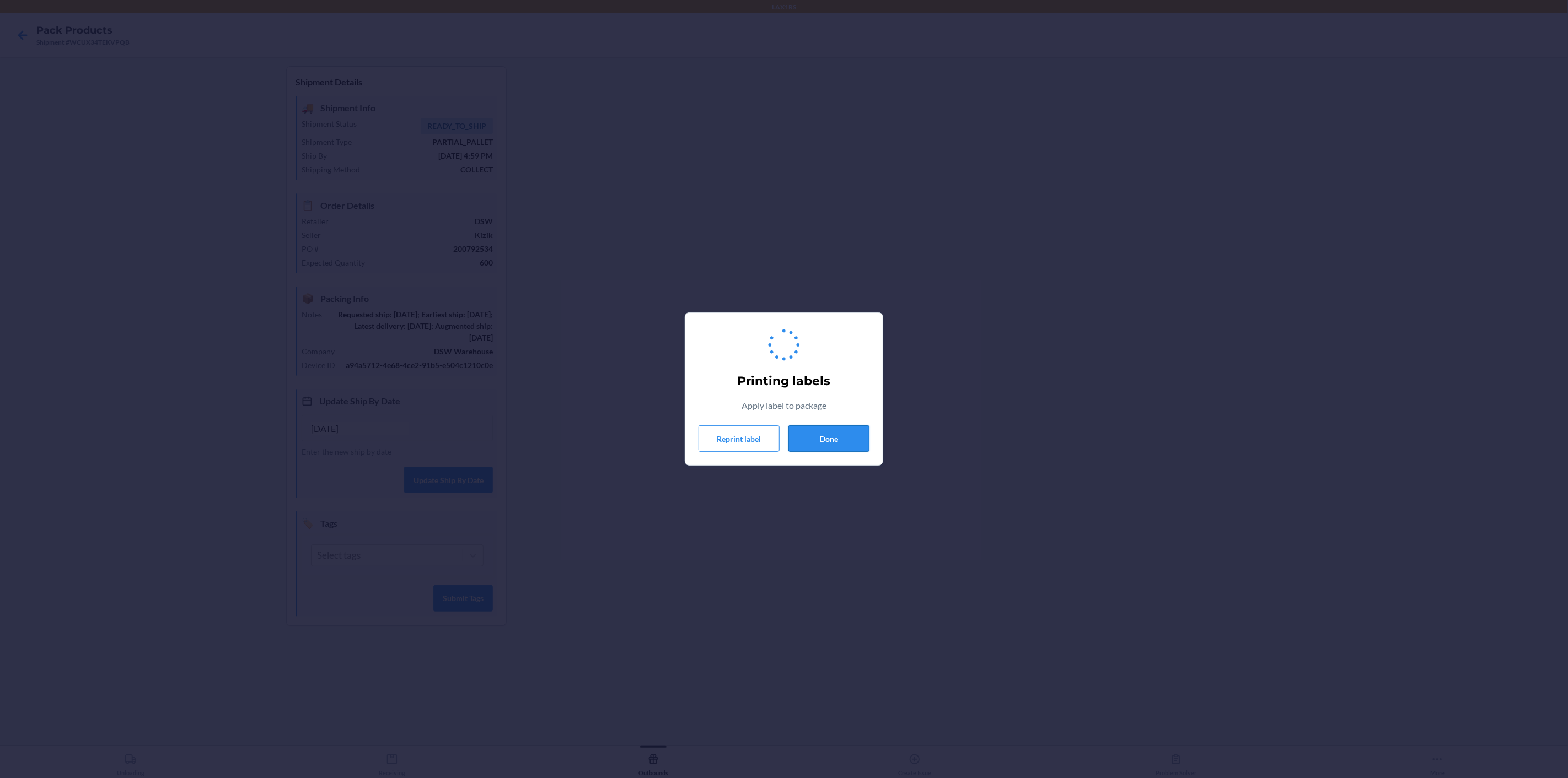
click at [837, 445] on button "Done" at bounding box center [828, 438] width 81 height 27
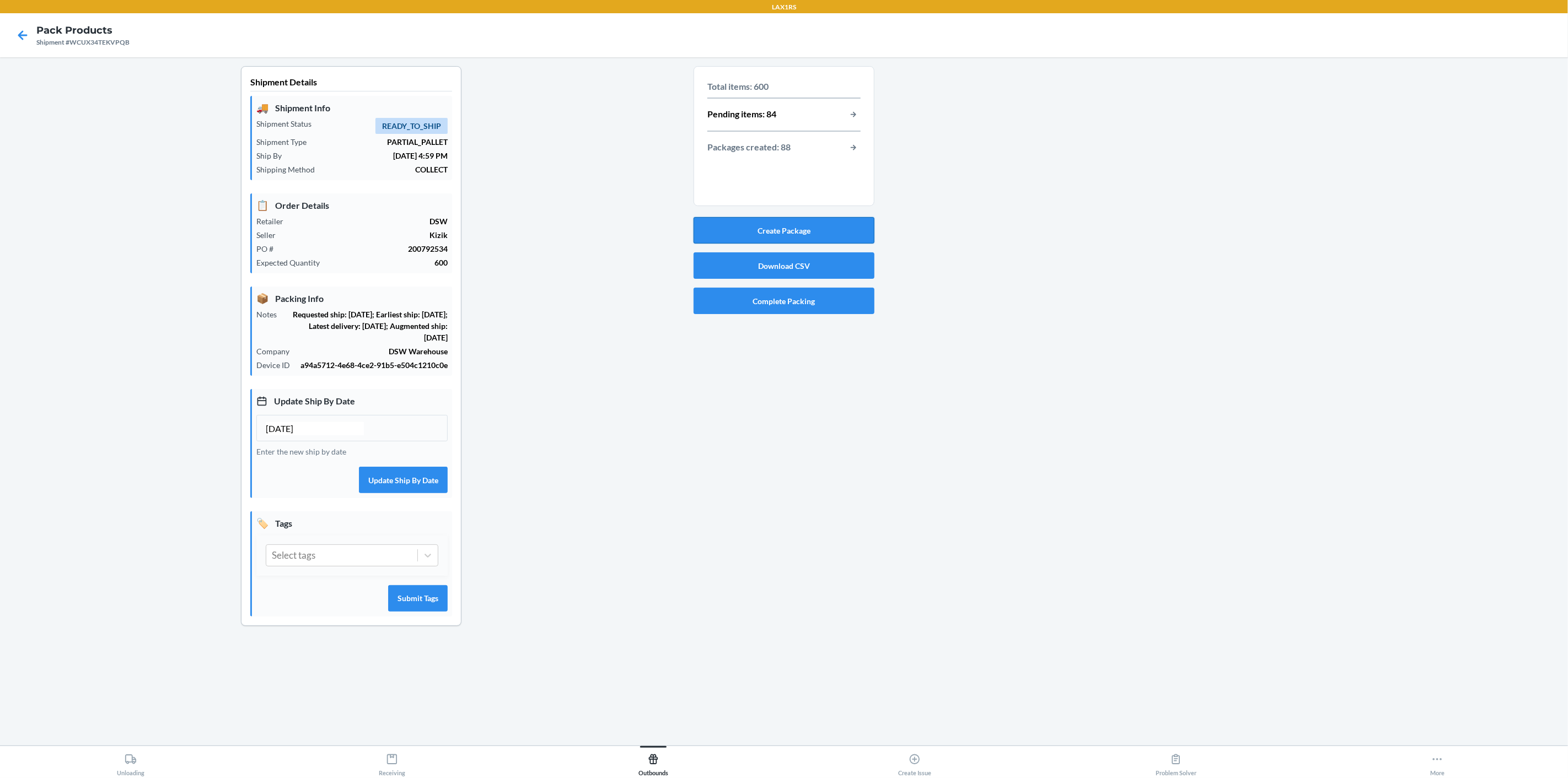
click at [808, 227] on button "Create Package" at bounding box center [784, 230] width 181 height 27
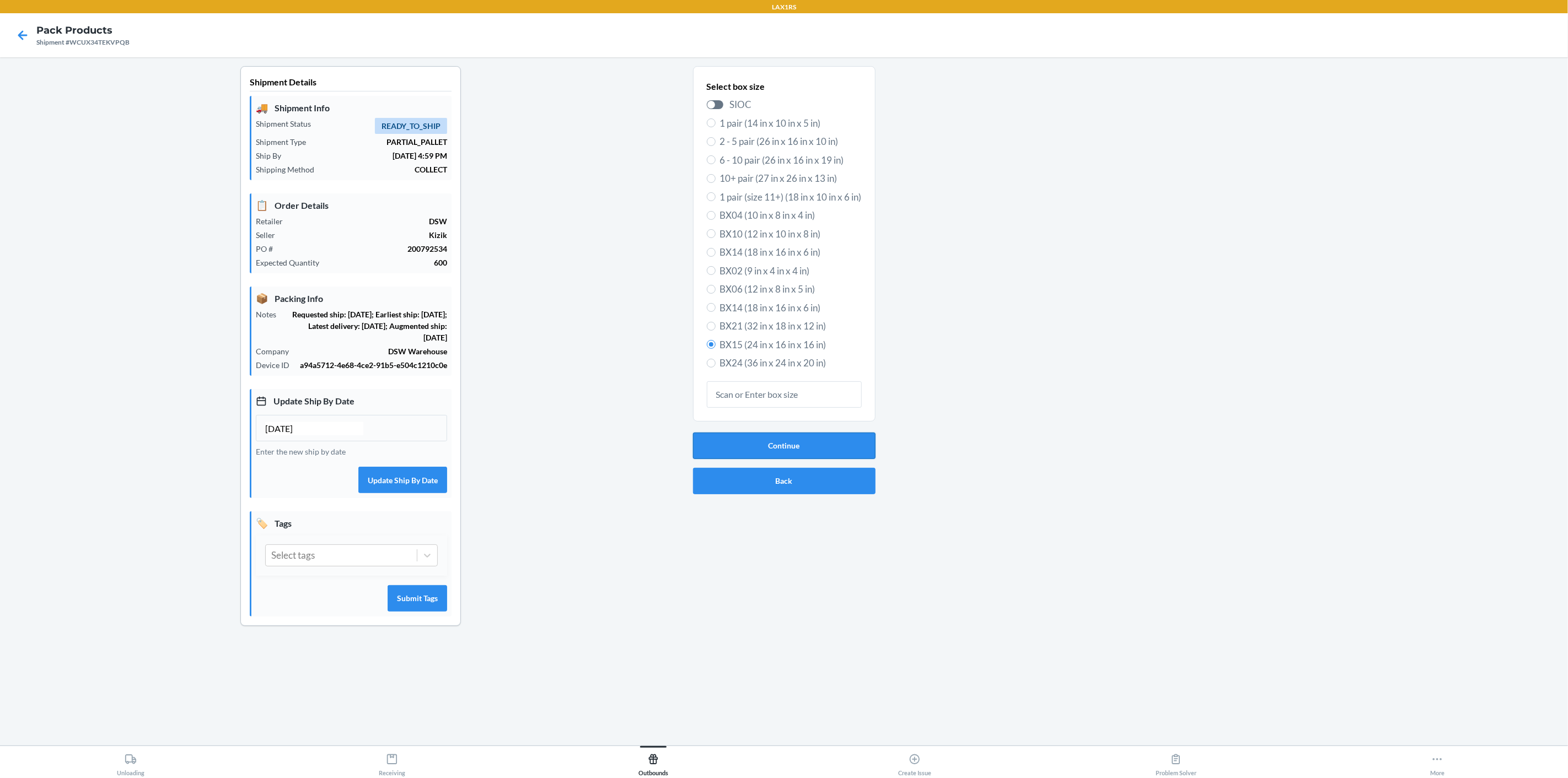
click at [837, 437] on button "Continue" at bounding box center [784, 445] width 182 height 27
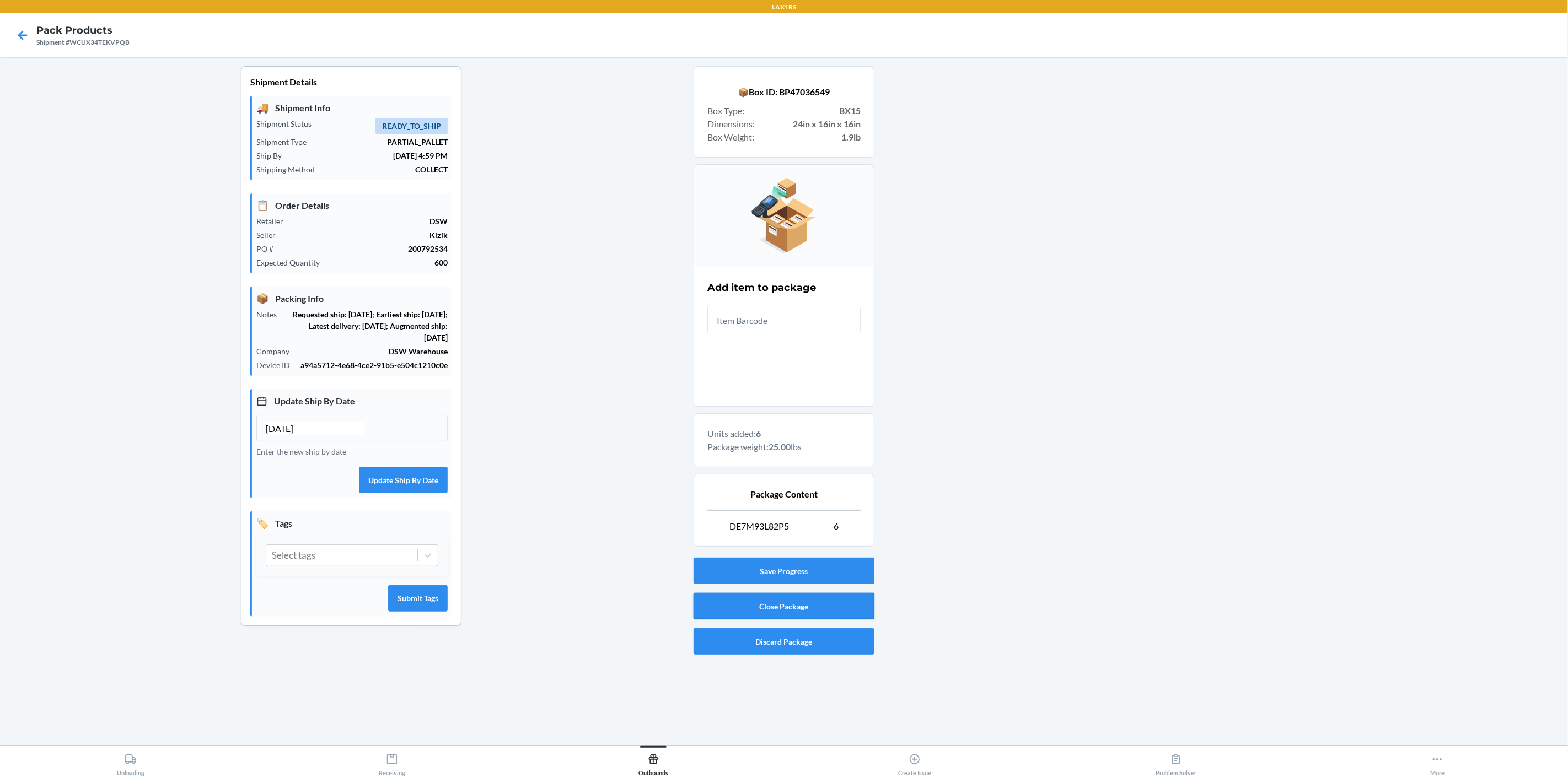
click at [794, 608] on button "Close Package" at bounding box center [784, 605] width 181 height 27
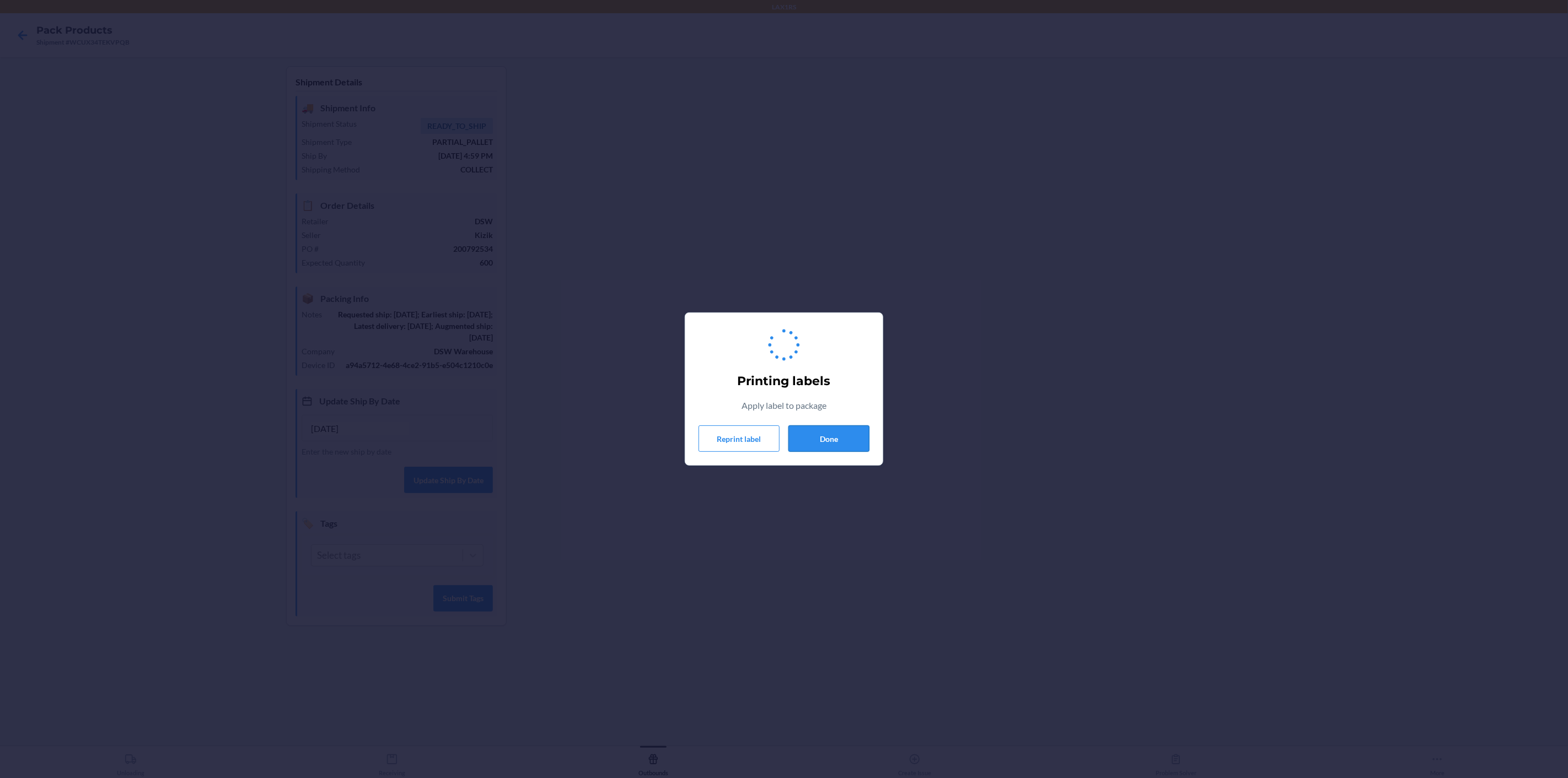
click at [847, 441] on button "Done" at bounding box center [828, 438] width 81 height 27
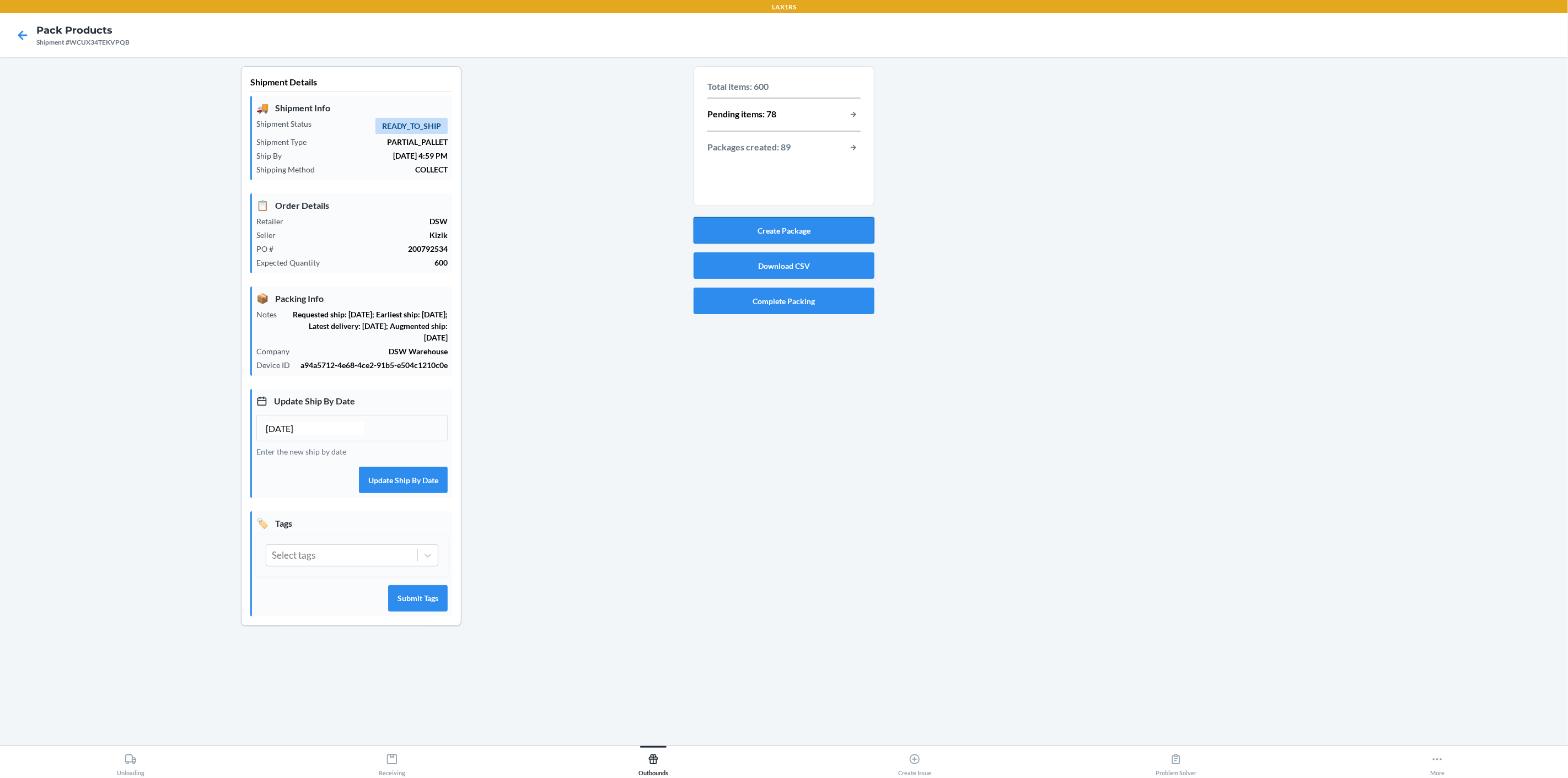
click at [811, 229] on button "Create Package" at bounding box center [784, 230] width 181 height 27
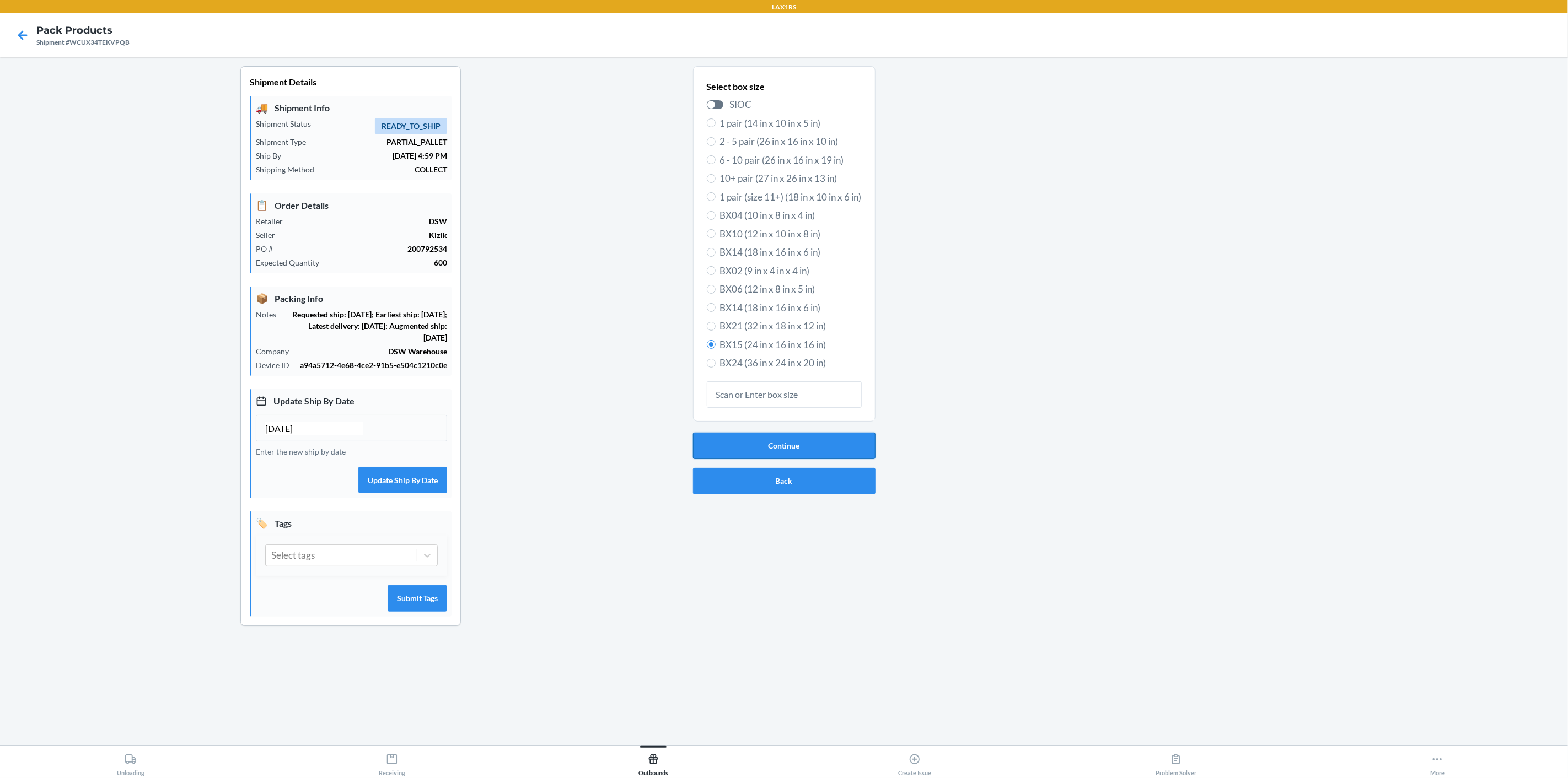
click at [790, 443] on button "Continue" at bounding box center [784, 445] width 182 height 27
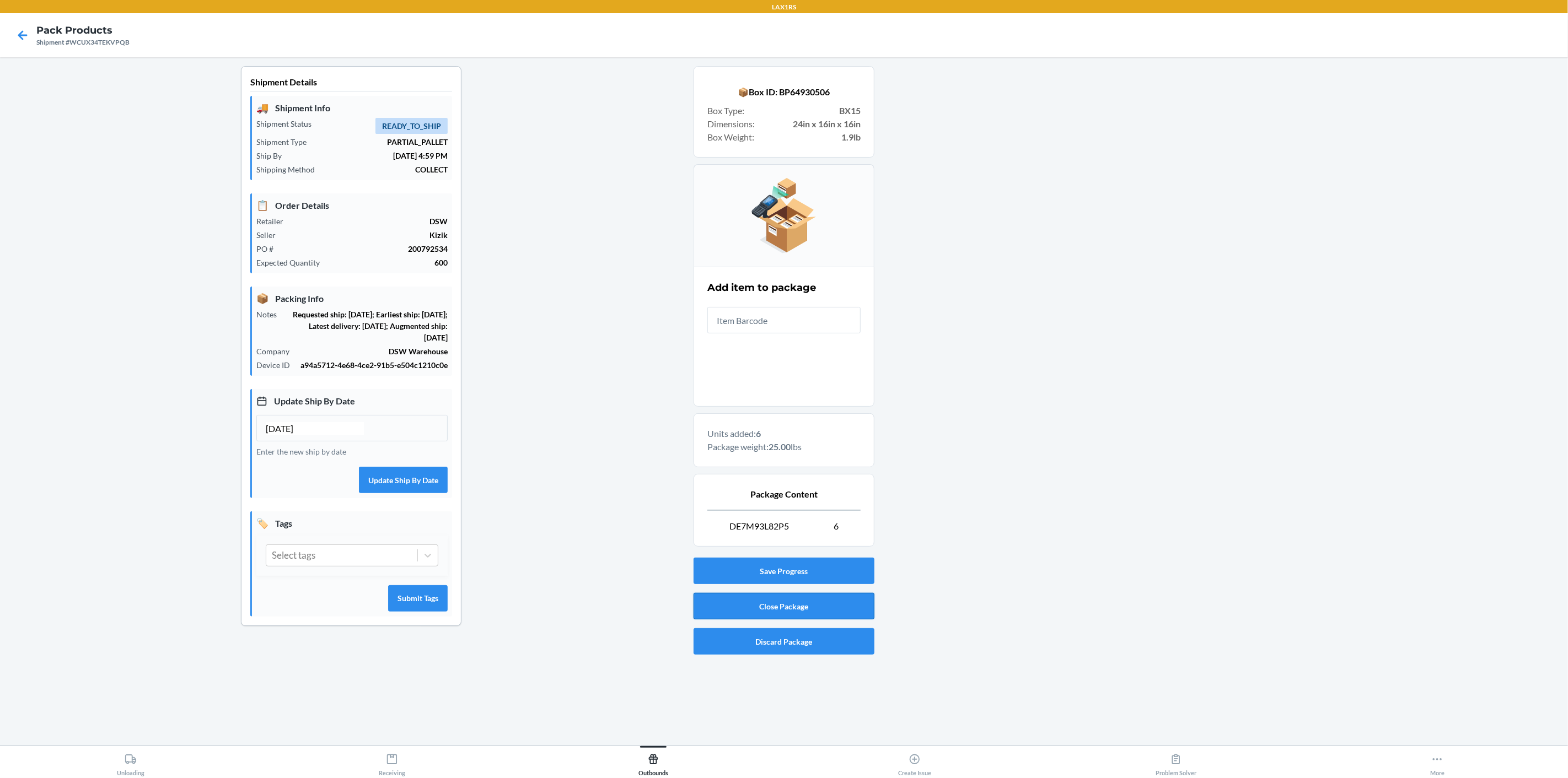
click at [766, 605] on button "Close Package" at bounding box center [784, 605] width 181 height 27
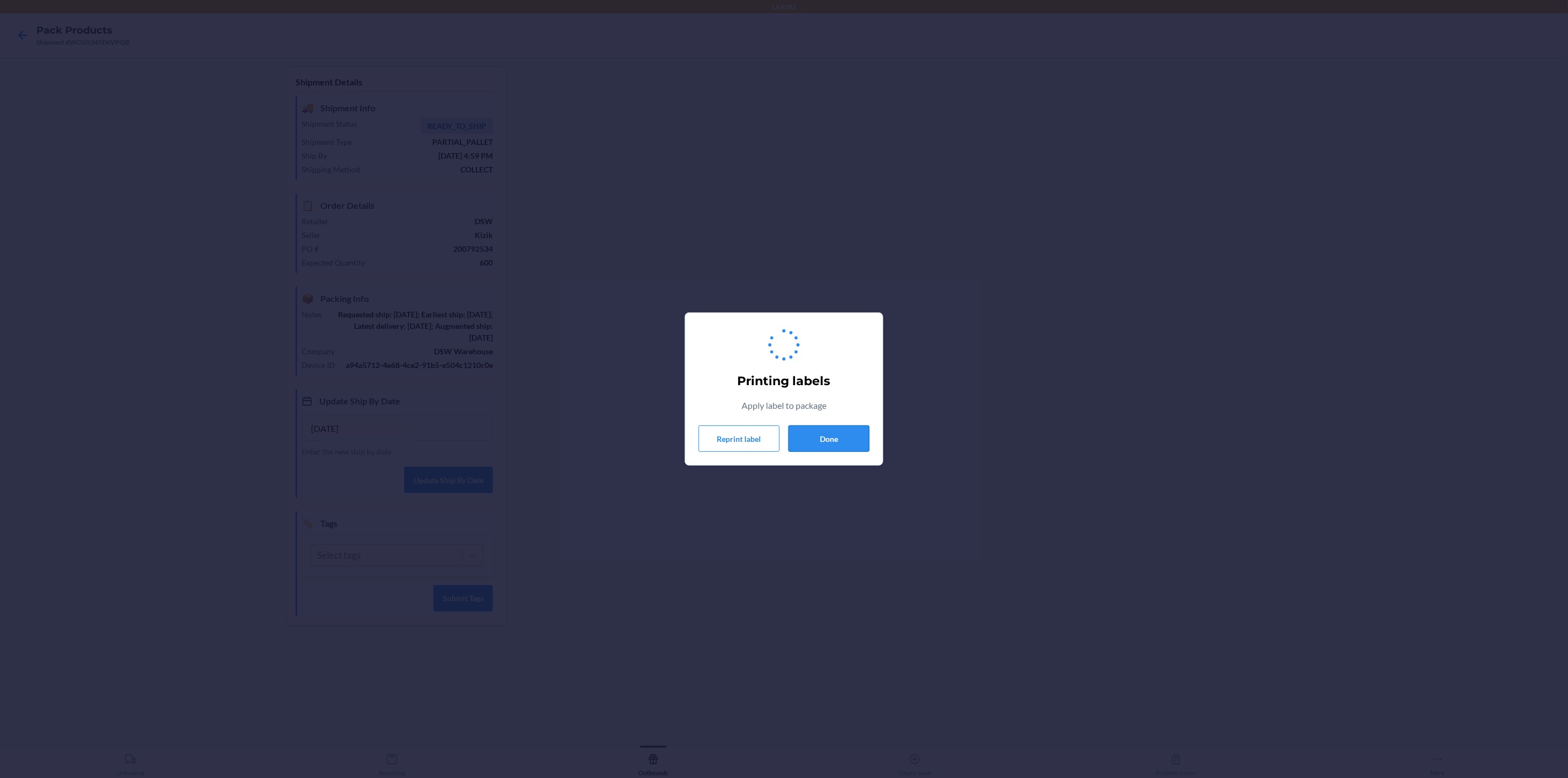
click at [846, 437] on button "Done" at bounding box center [828, 438] width 81 height 27
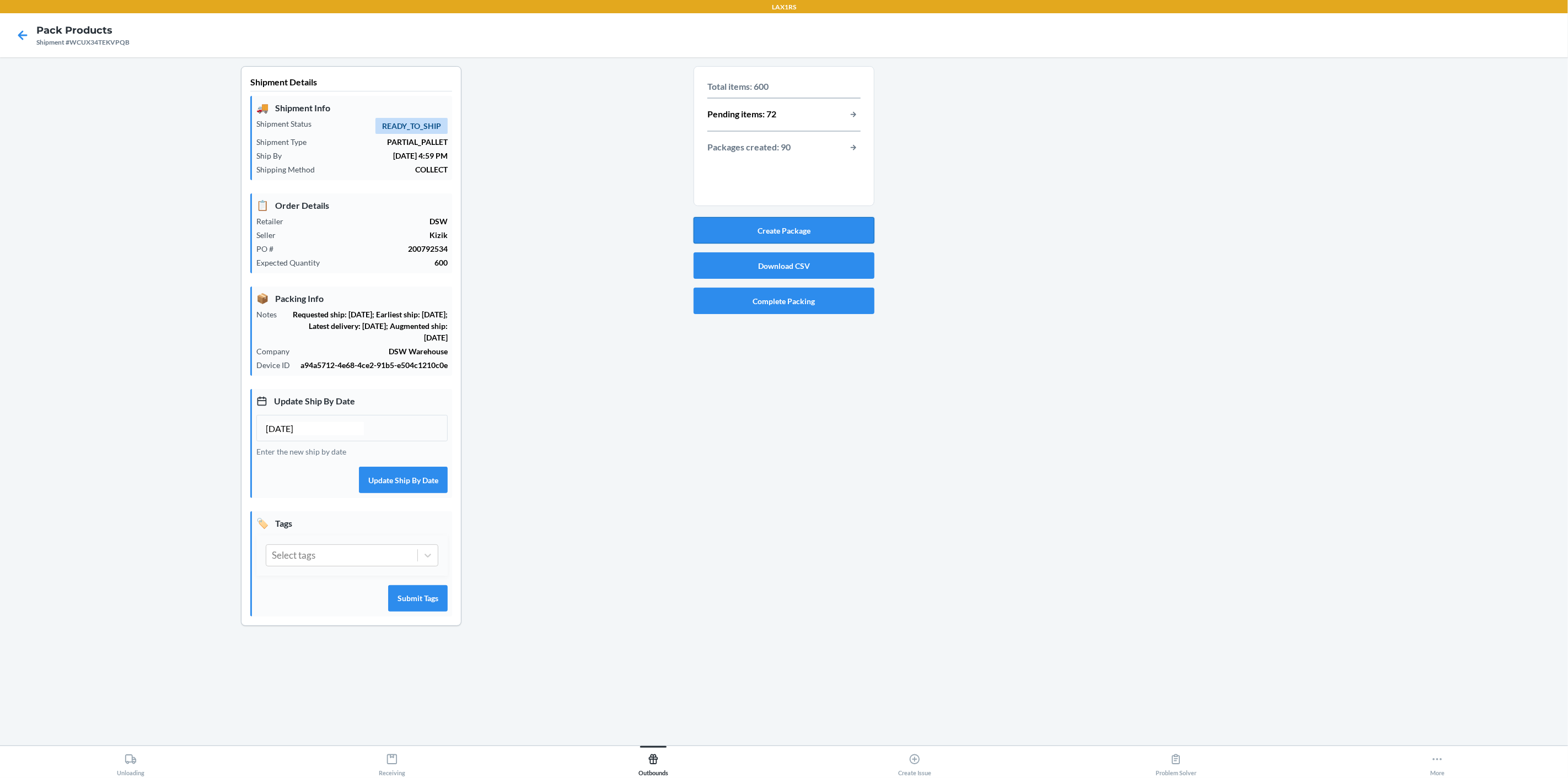
click at [768, 227] on button "Create Package" at bounding box center [784, 230] width 181 height 27
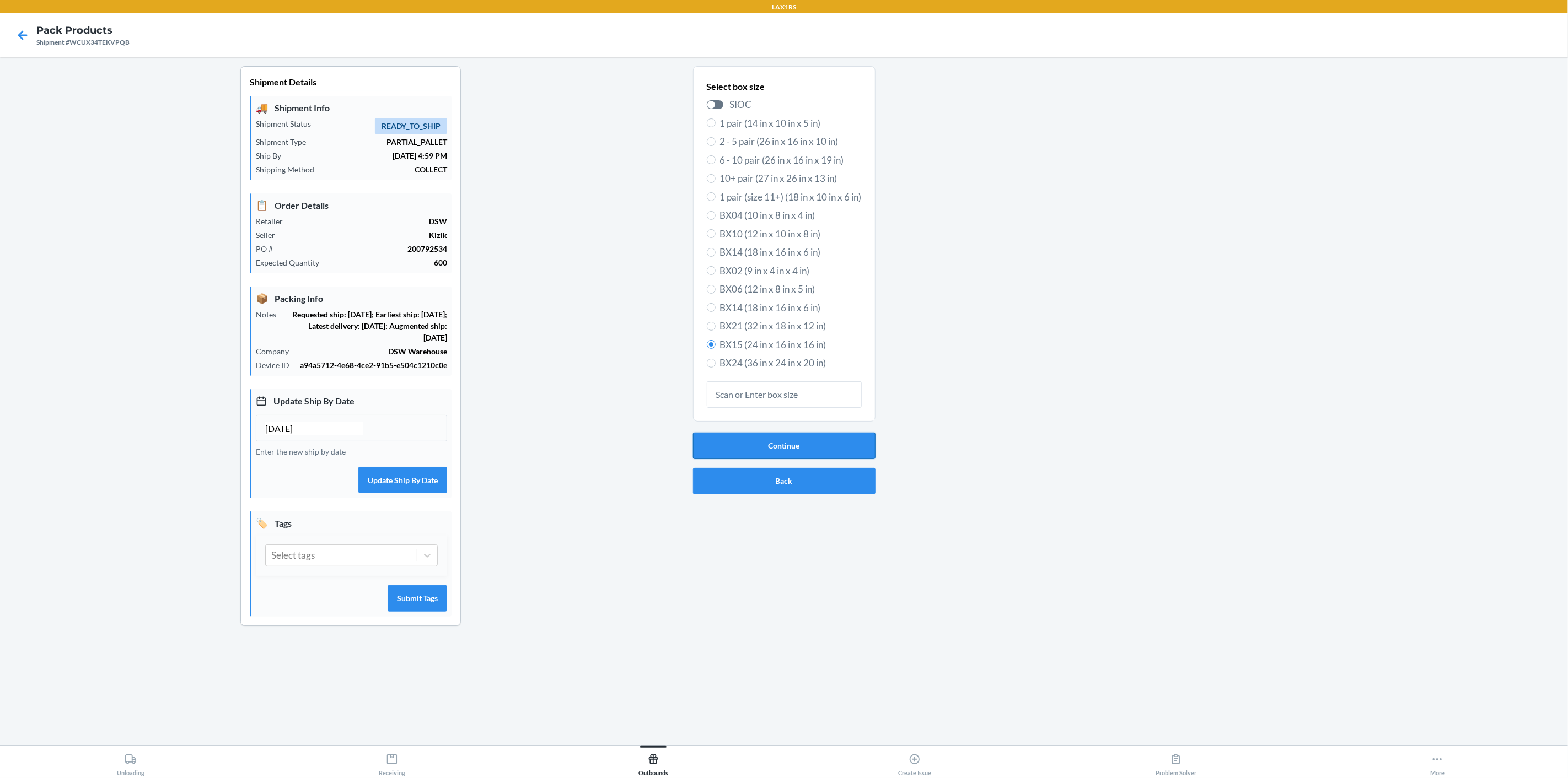
click at [836, 441] on button "Continue" at bounding box center [784, 445] width 182 height 27
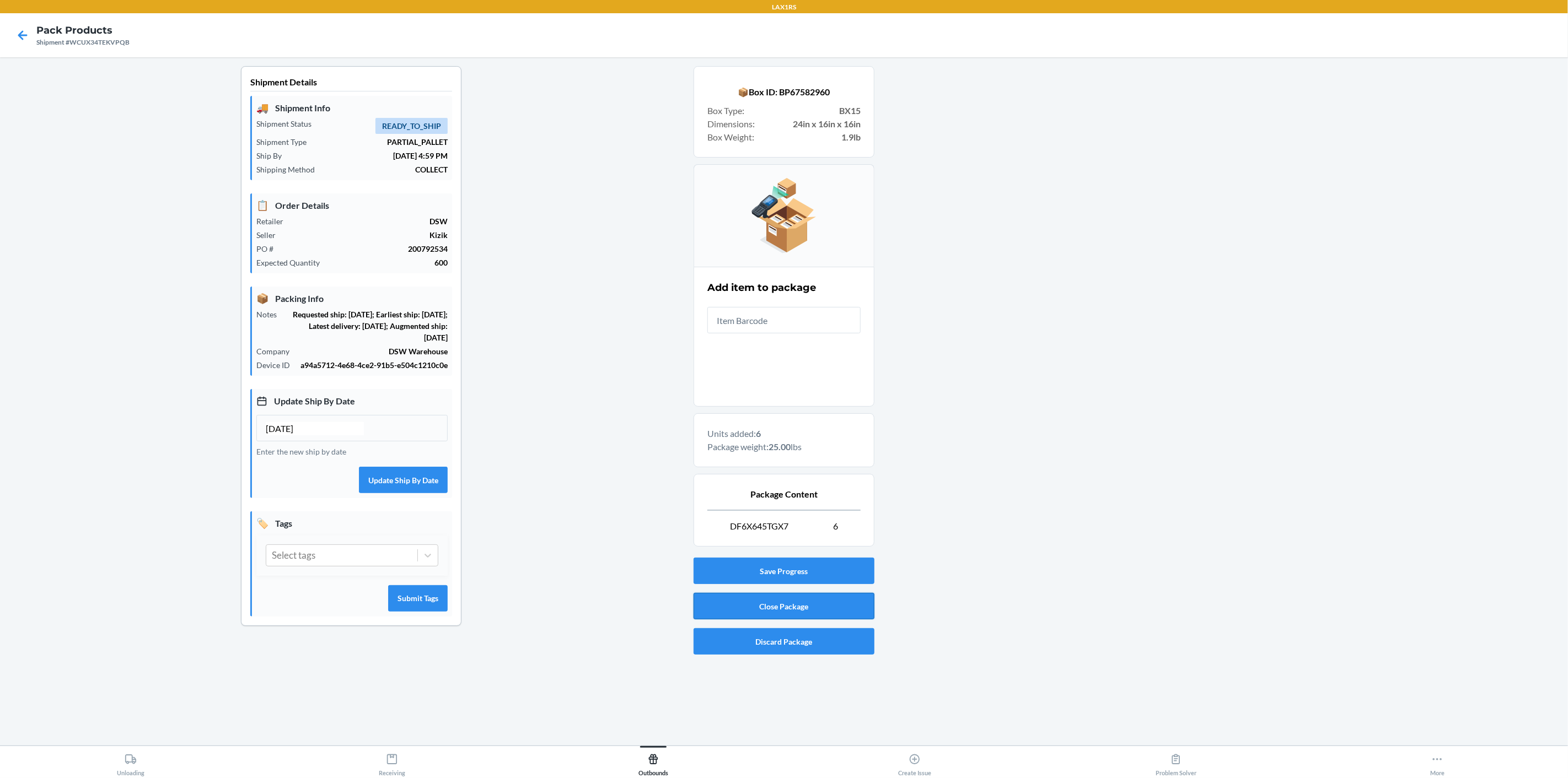
click at [802, 600] on button "Close Package" at bounding box center [784, 605] width 181 height 27
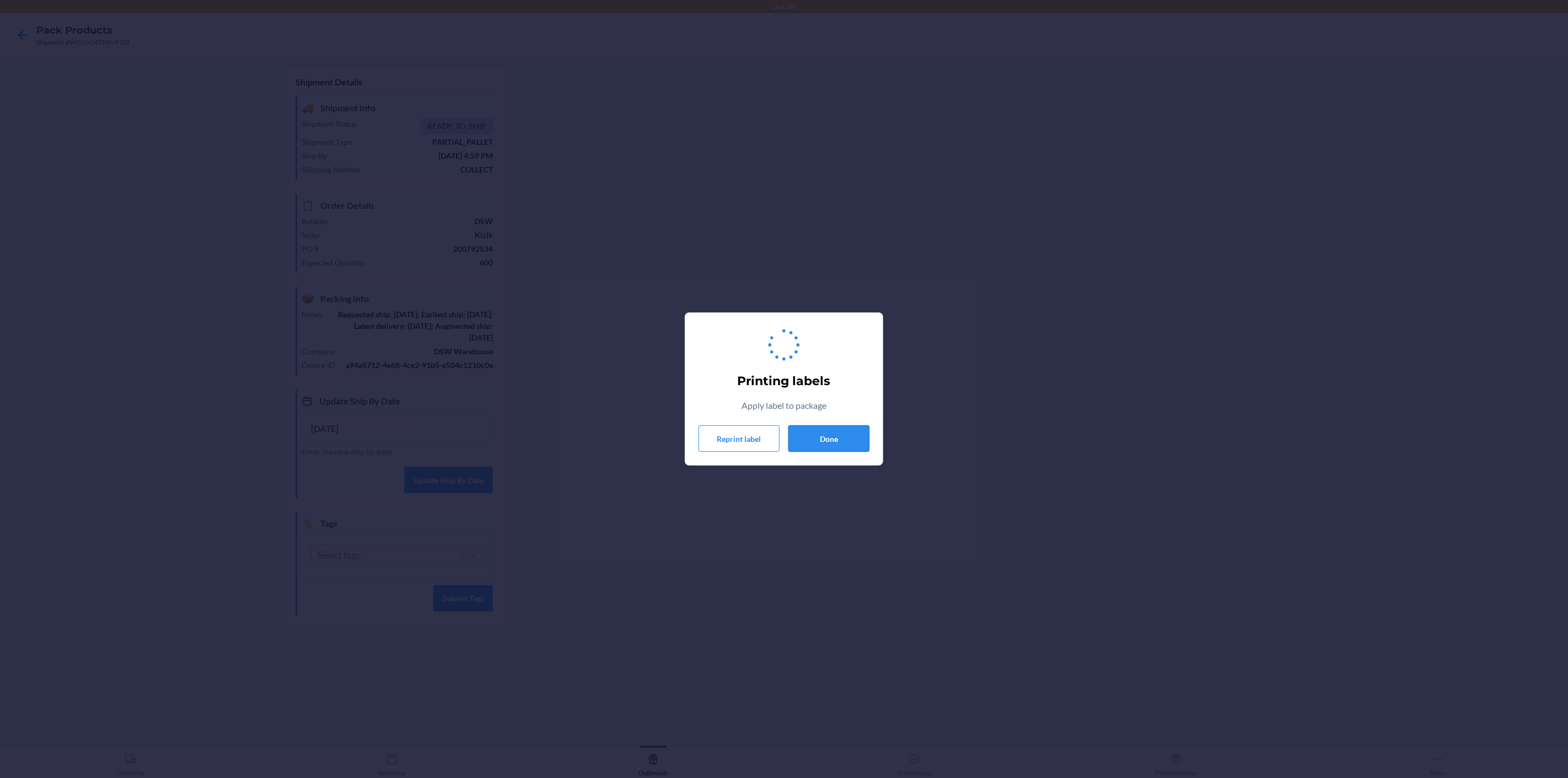
click at [852, 436] on button "Done" at bounding box center [828, 438] width 81 height 27
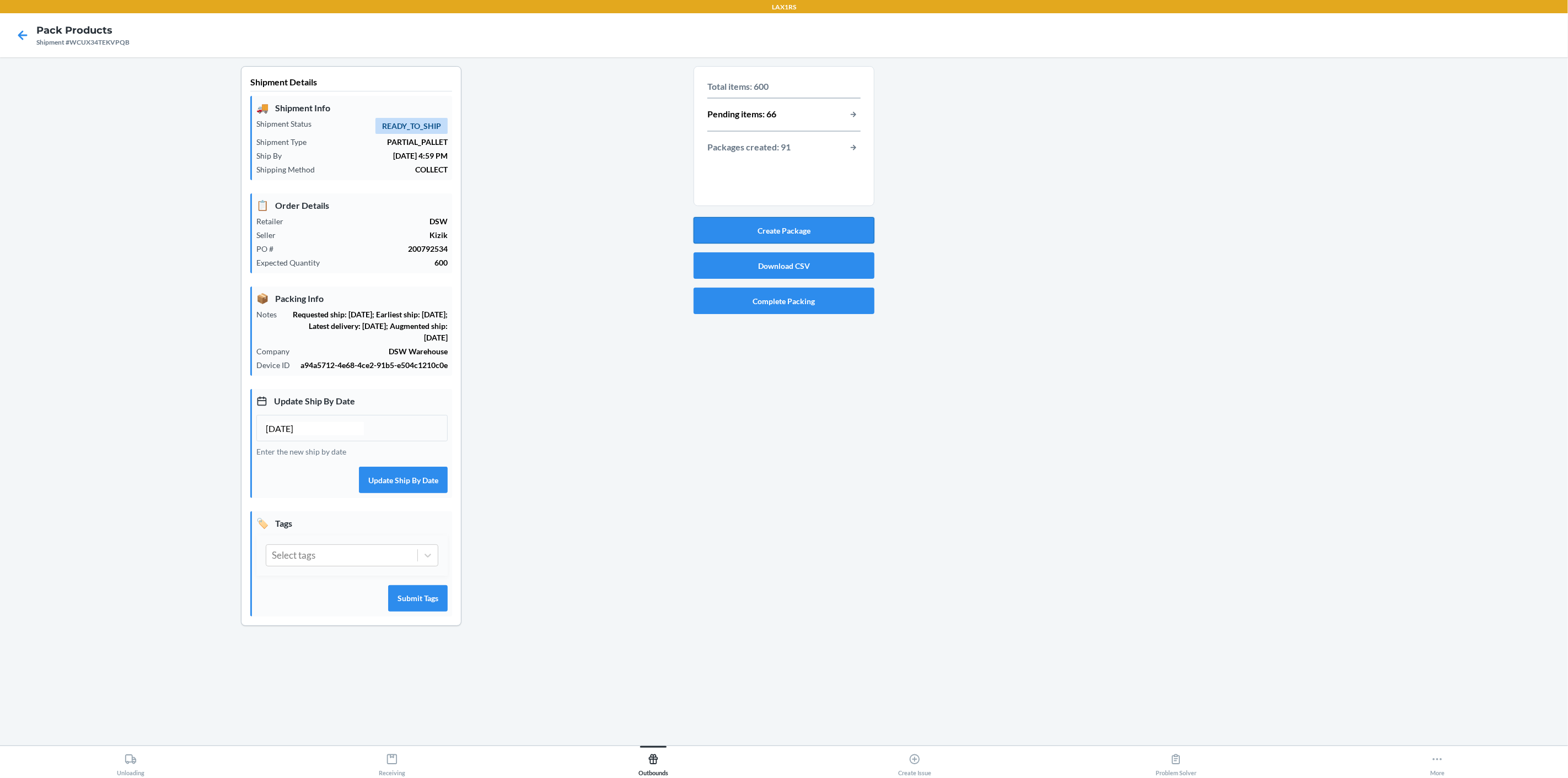
click at [836, 228] on button "Create Package" at bounding box center [784, 230] width 181 height 27
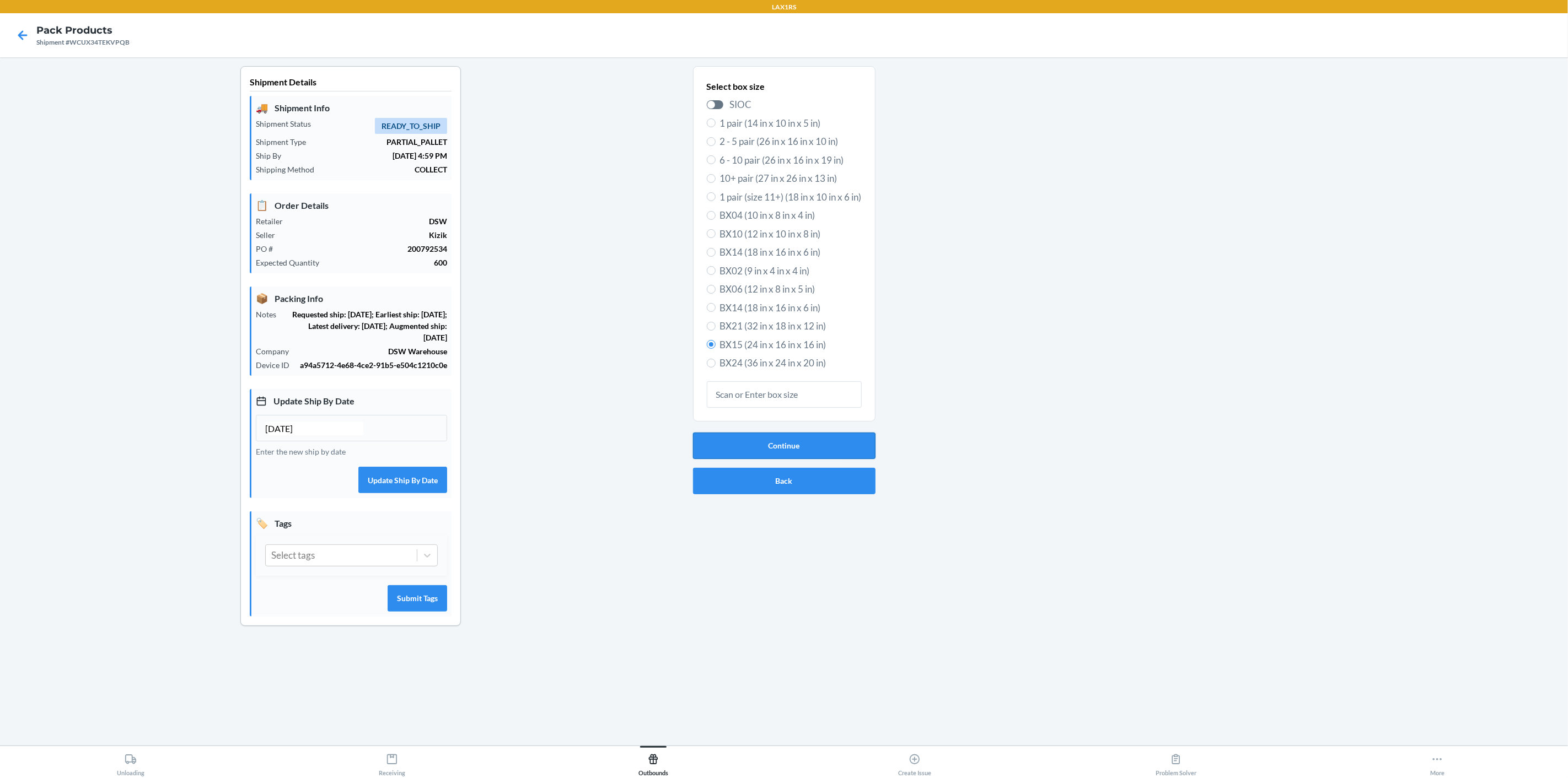
click at [822, 437] on button "Continue" at bounding box center [784, 445] width 182 height 27
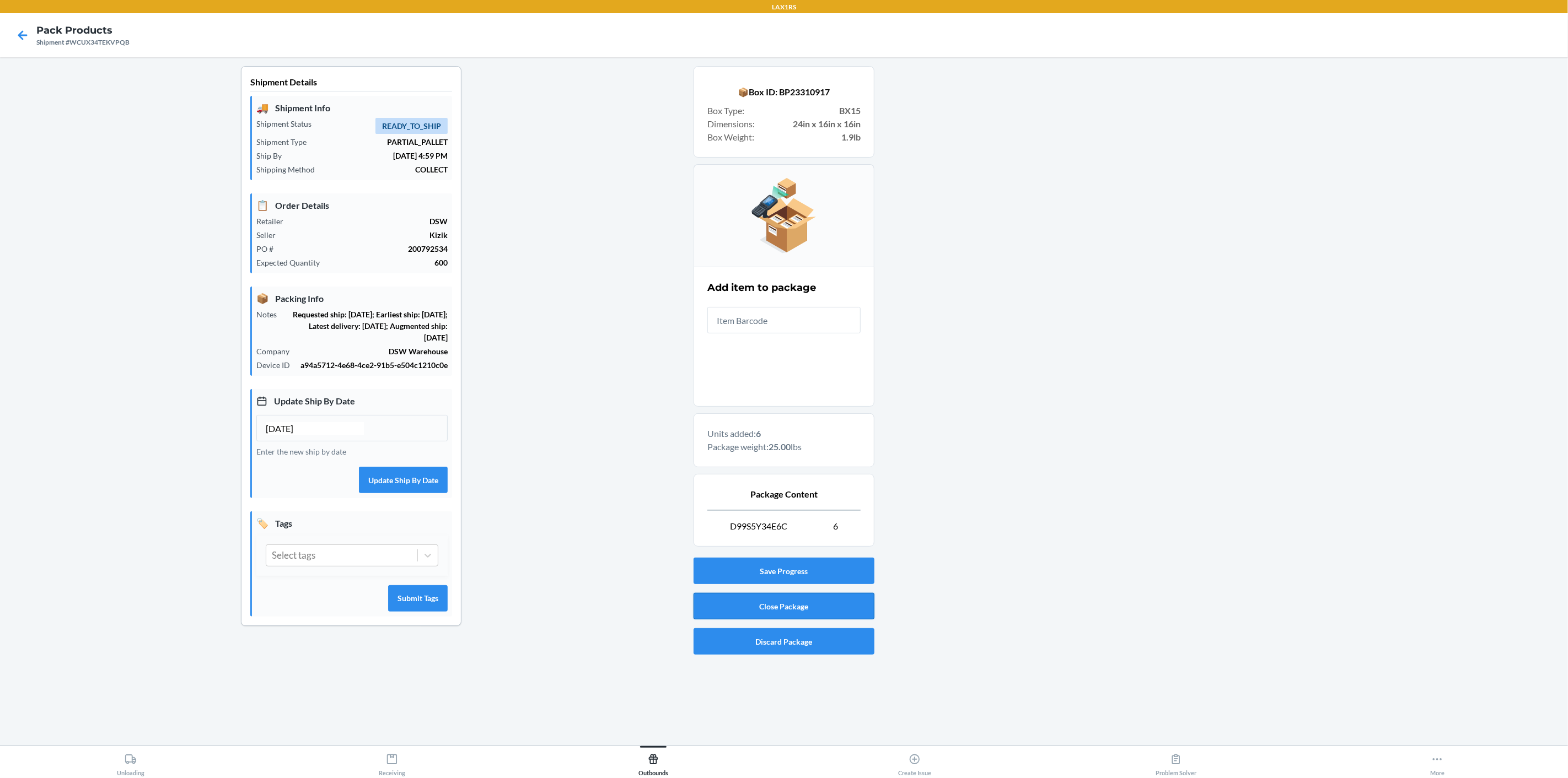
click at [829, 608] on button "Close Package" at bounding box center [784, 605] width 181 height 27
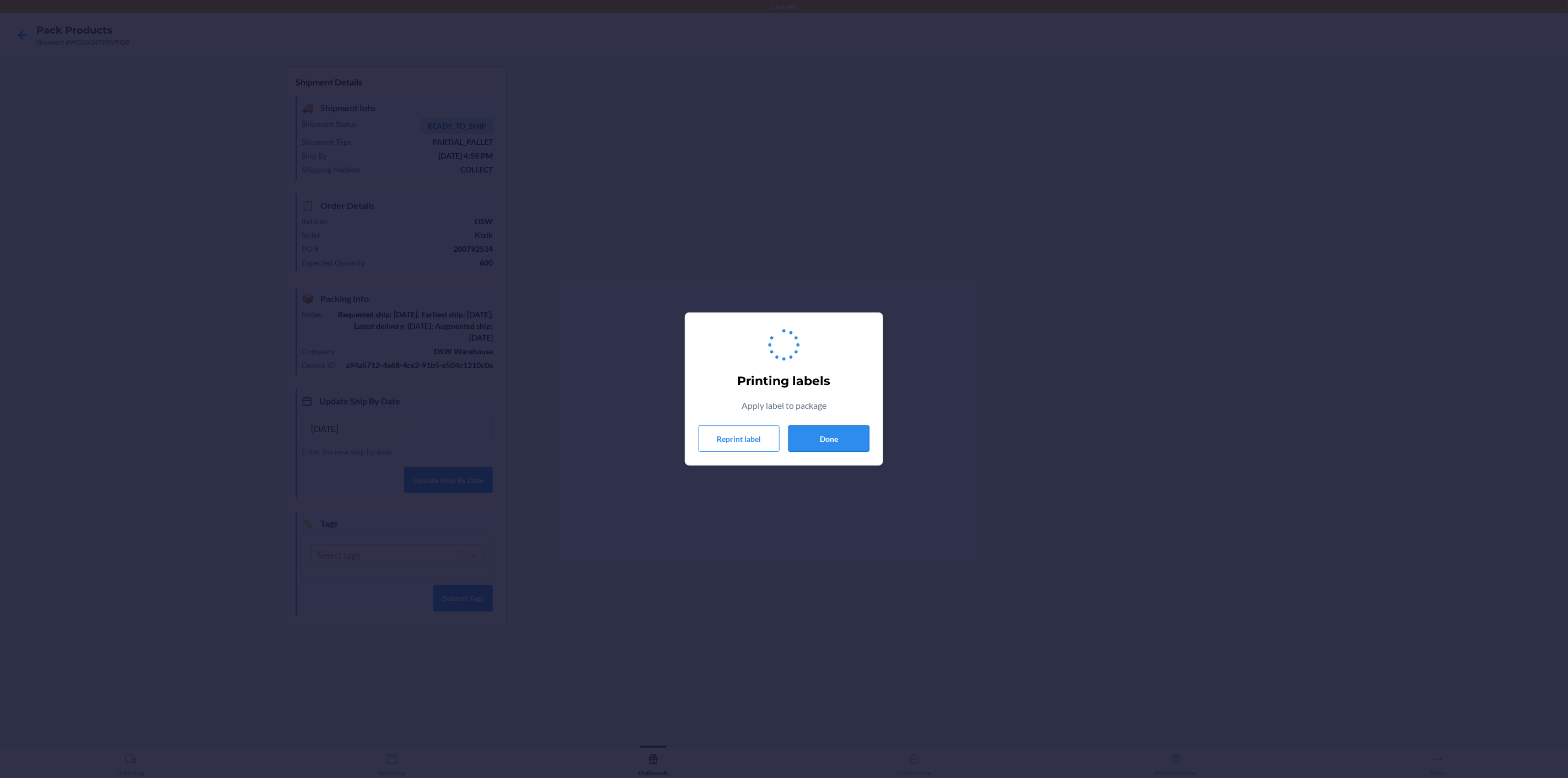
click at [846, 430] on button "Done" at bounding box center [828, 438] width 81 height 27
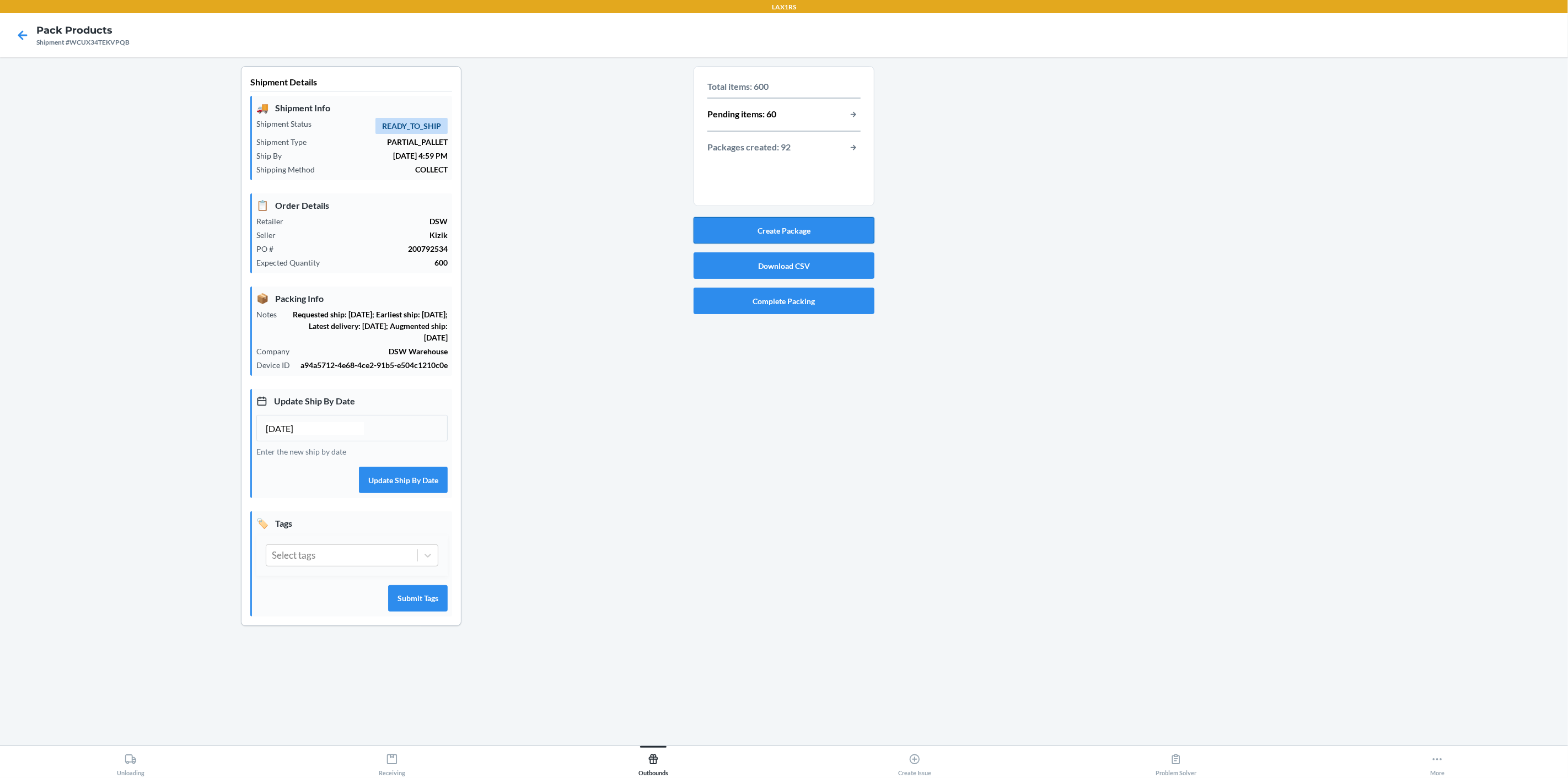
click at [814, 218] on button "Create Package" at bounding box center [784, 230] width 181 height 27
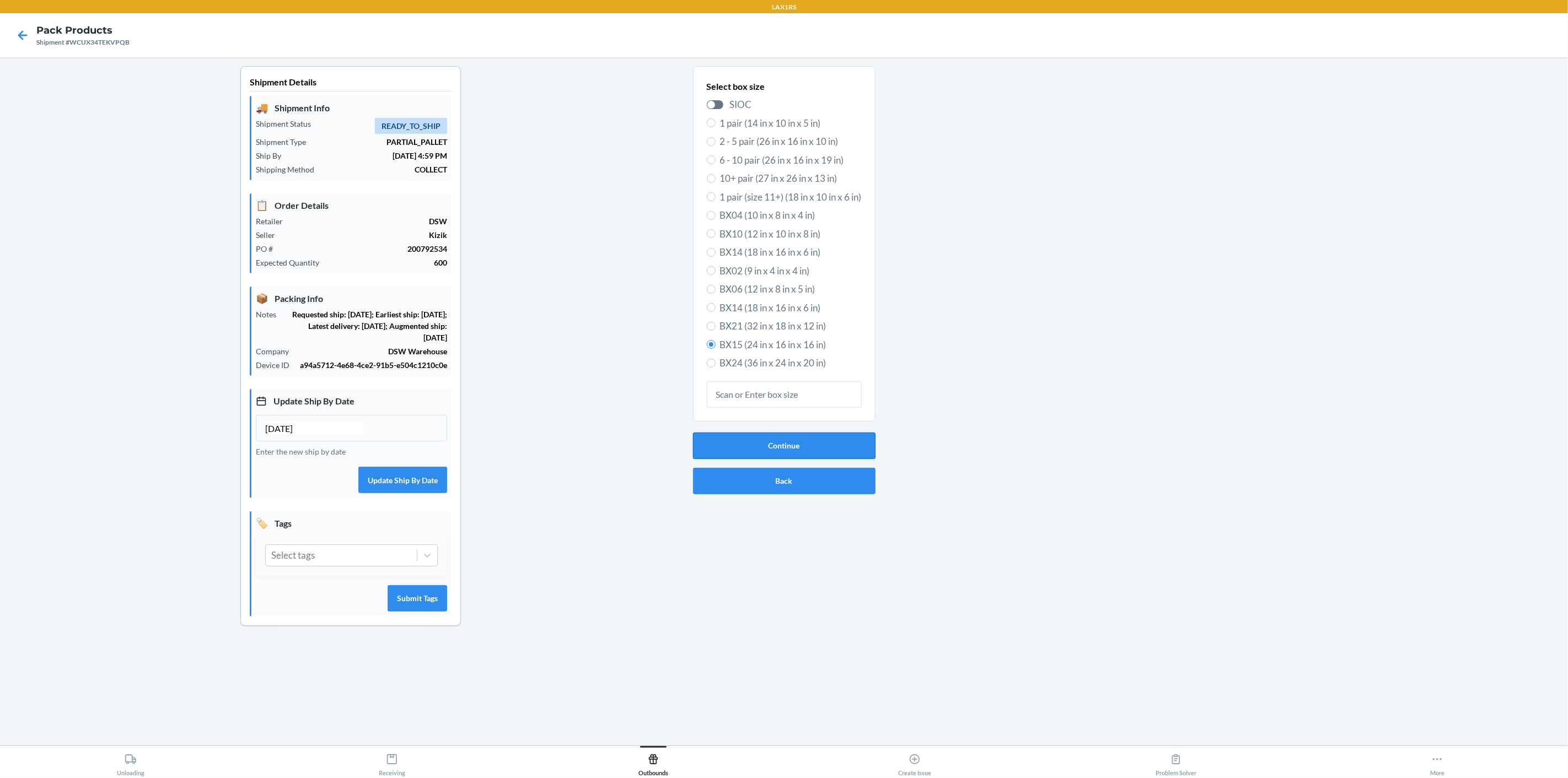
click at [867, 435] on button "Continue" at bounding box center [784, 445] width 182 height 27
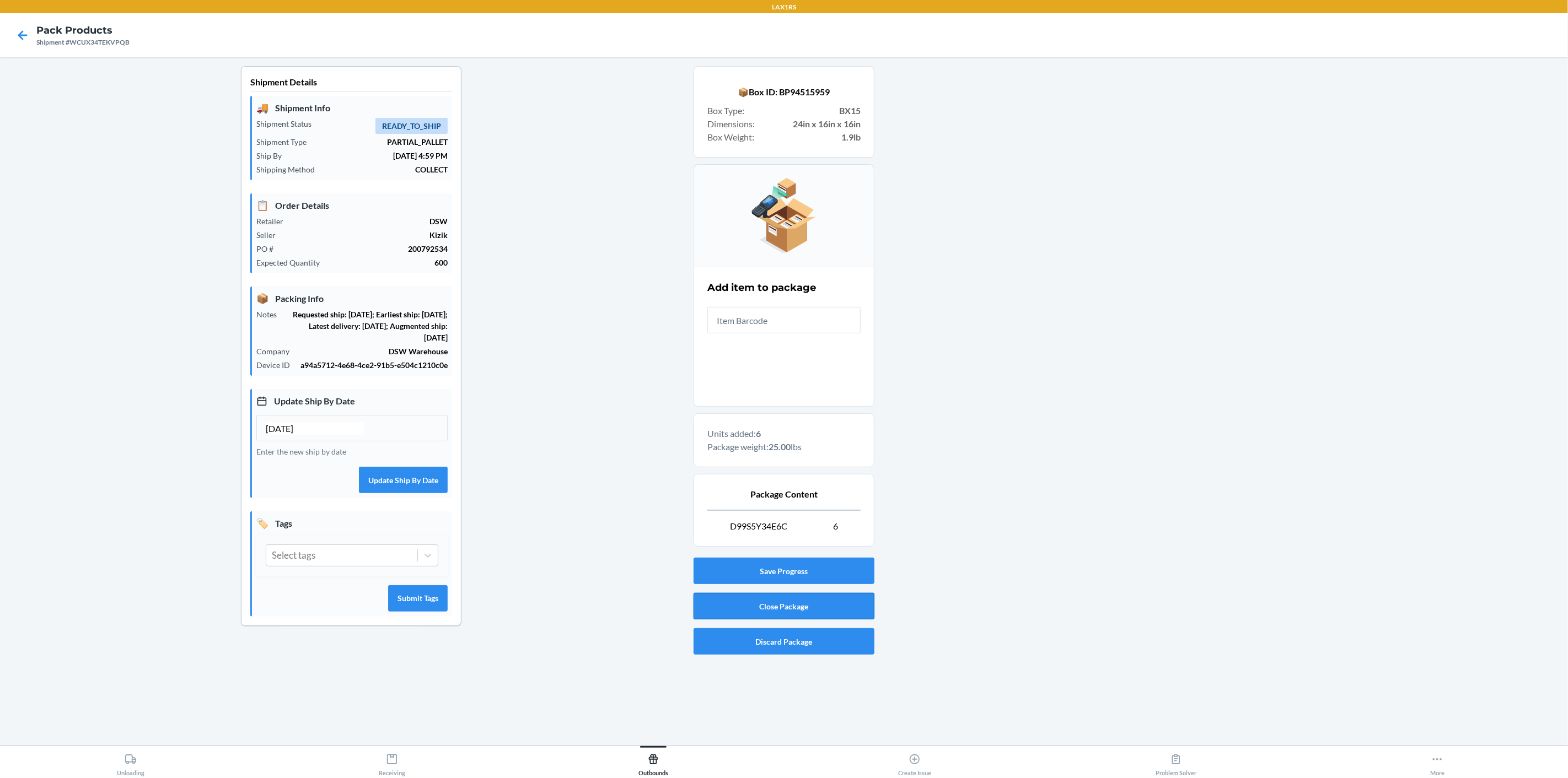
click at [766, 602] on button "Close Package" at bounding box center [784, 605] width 181 height 27
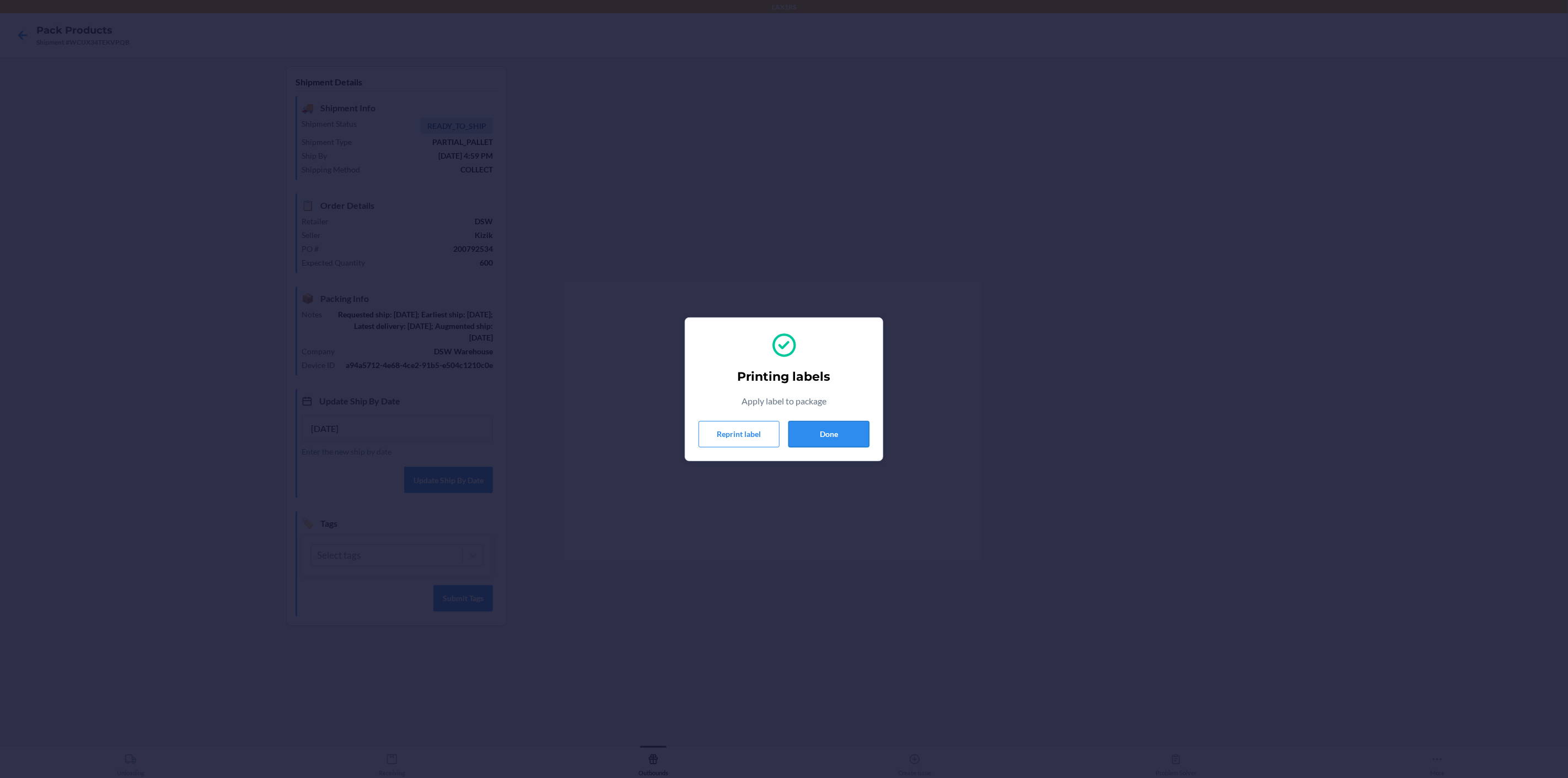
click at [850, 430] on button "Done" at bounding box center [828, 434] width 81 height 27
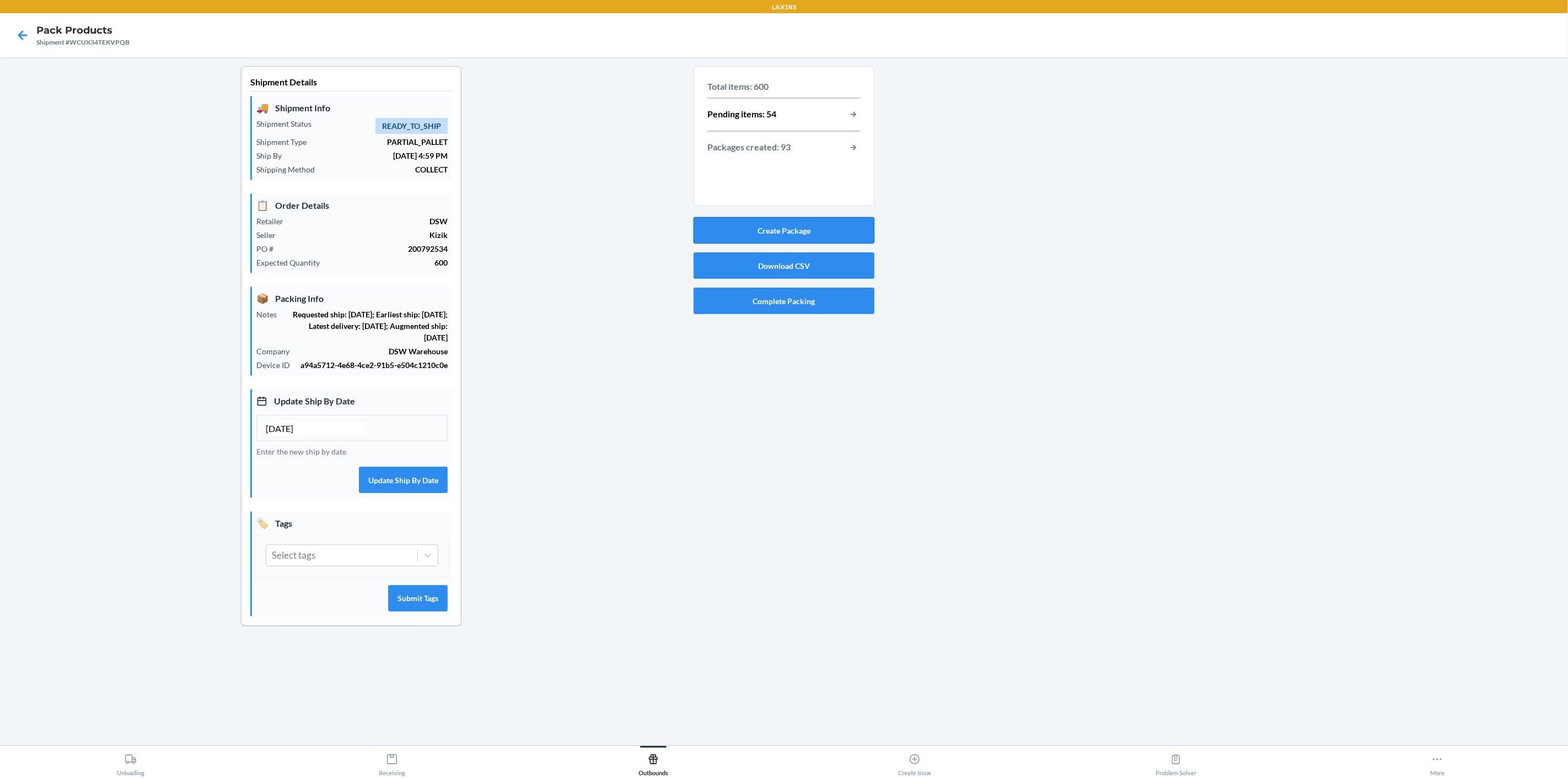
click at [836, 228] on button "Create Package" at bounding box center [784, 230] width 181 height 27
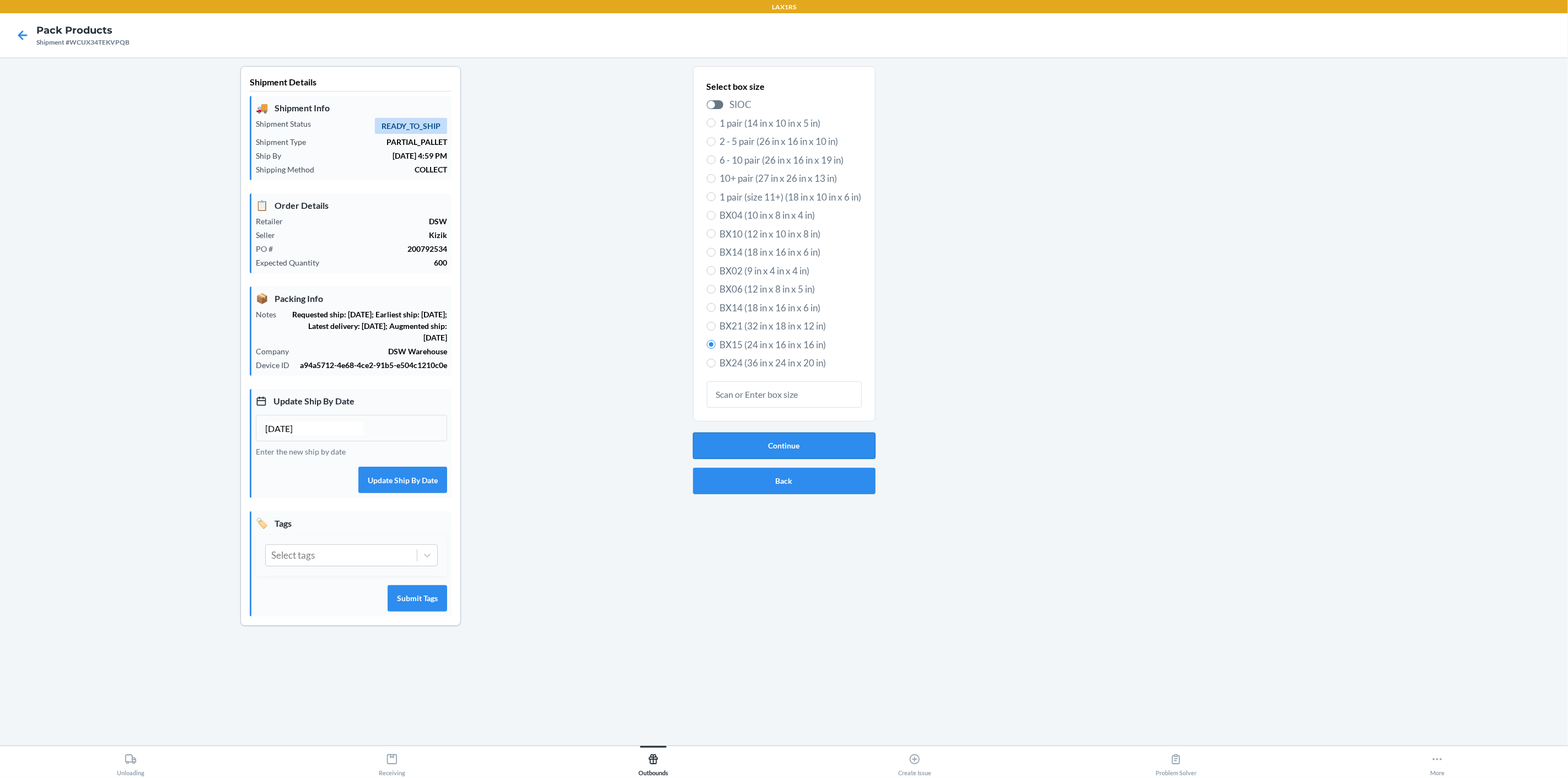
click at [809, 437] on button "Continue" at bounding box center [784, 445] width 182 height 27
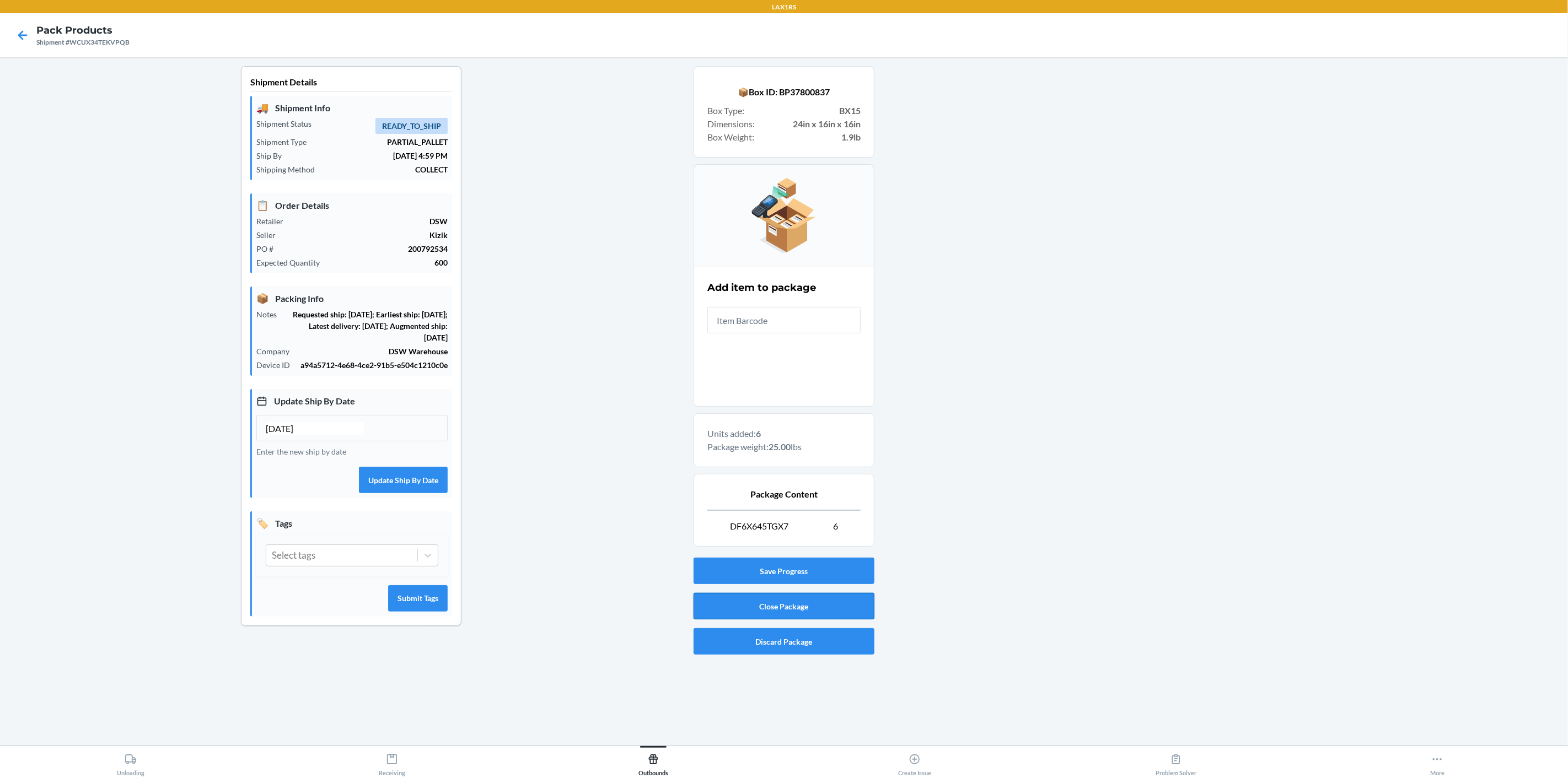
click at [826, 607] on button "Close Package" at bounding box center [784, 605] width 181 height 27
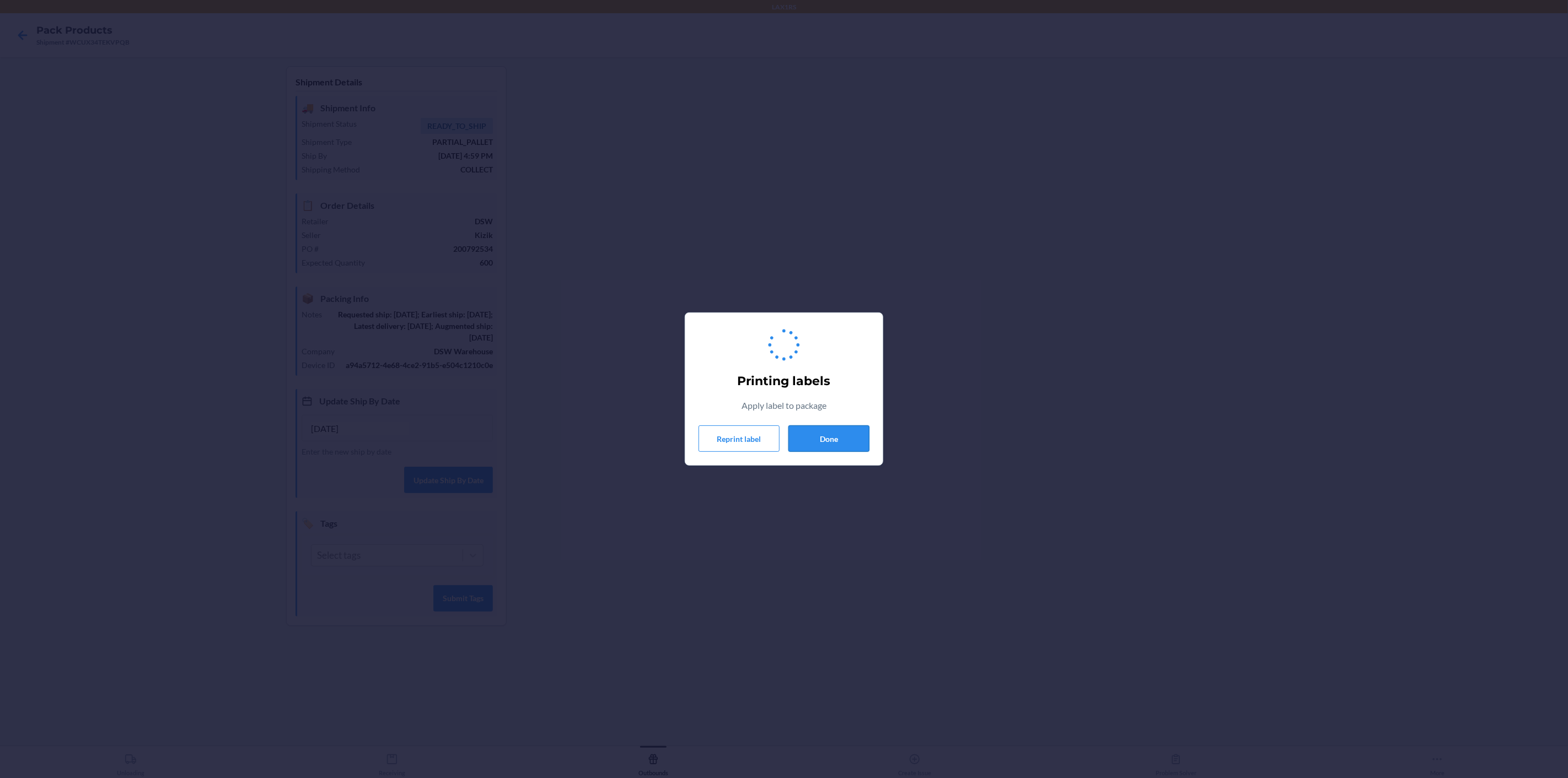
click at [803, 443] on button "Done" at bounding box center [828, 438] width 81 height 27
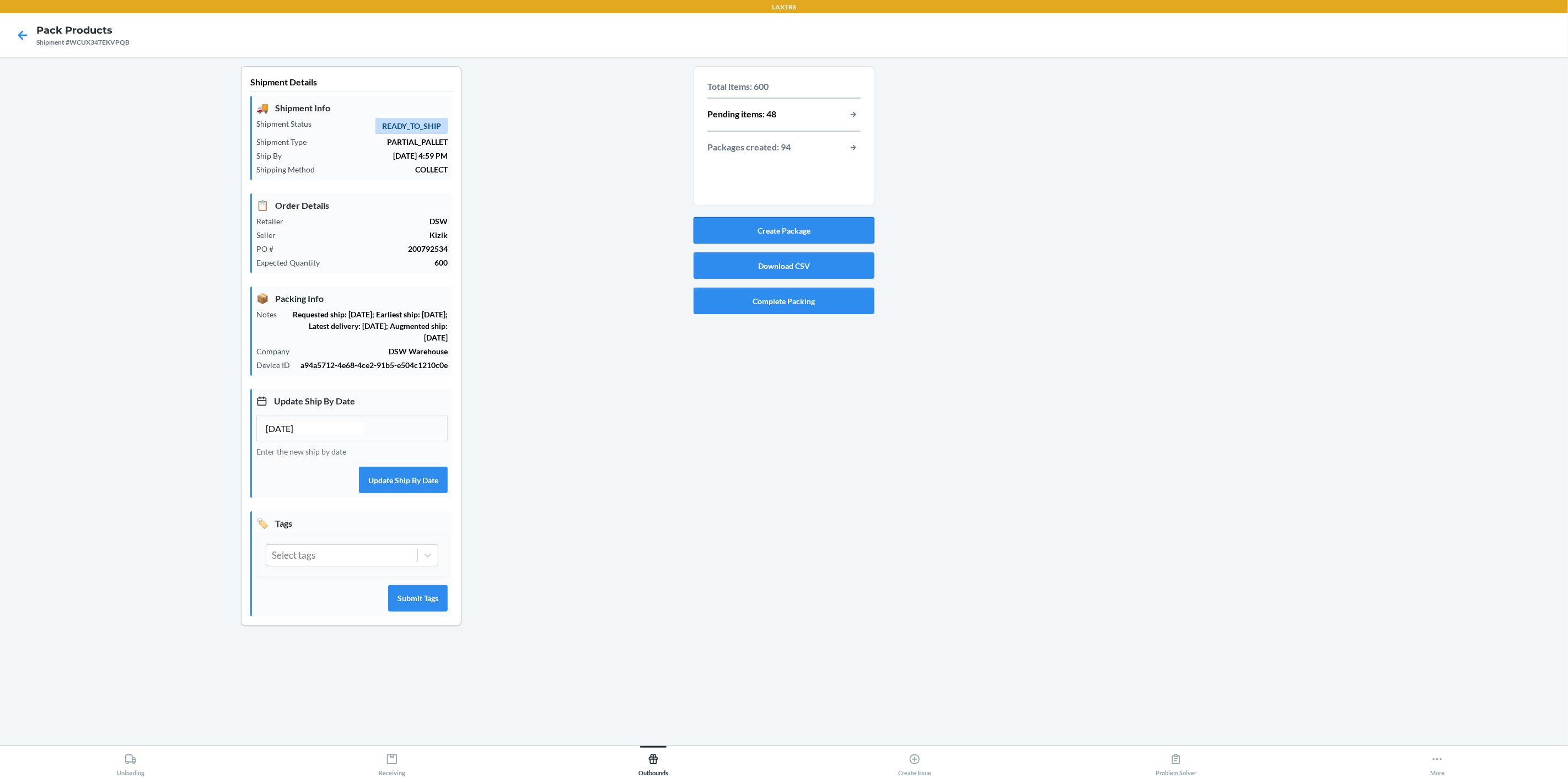
click at [725, 218] on button "Create Package" at bounding box center [784, 230] width 181 height 27
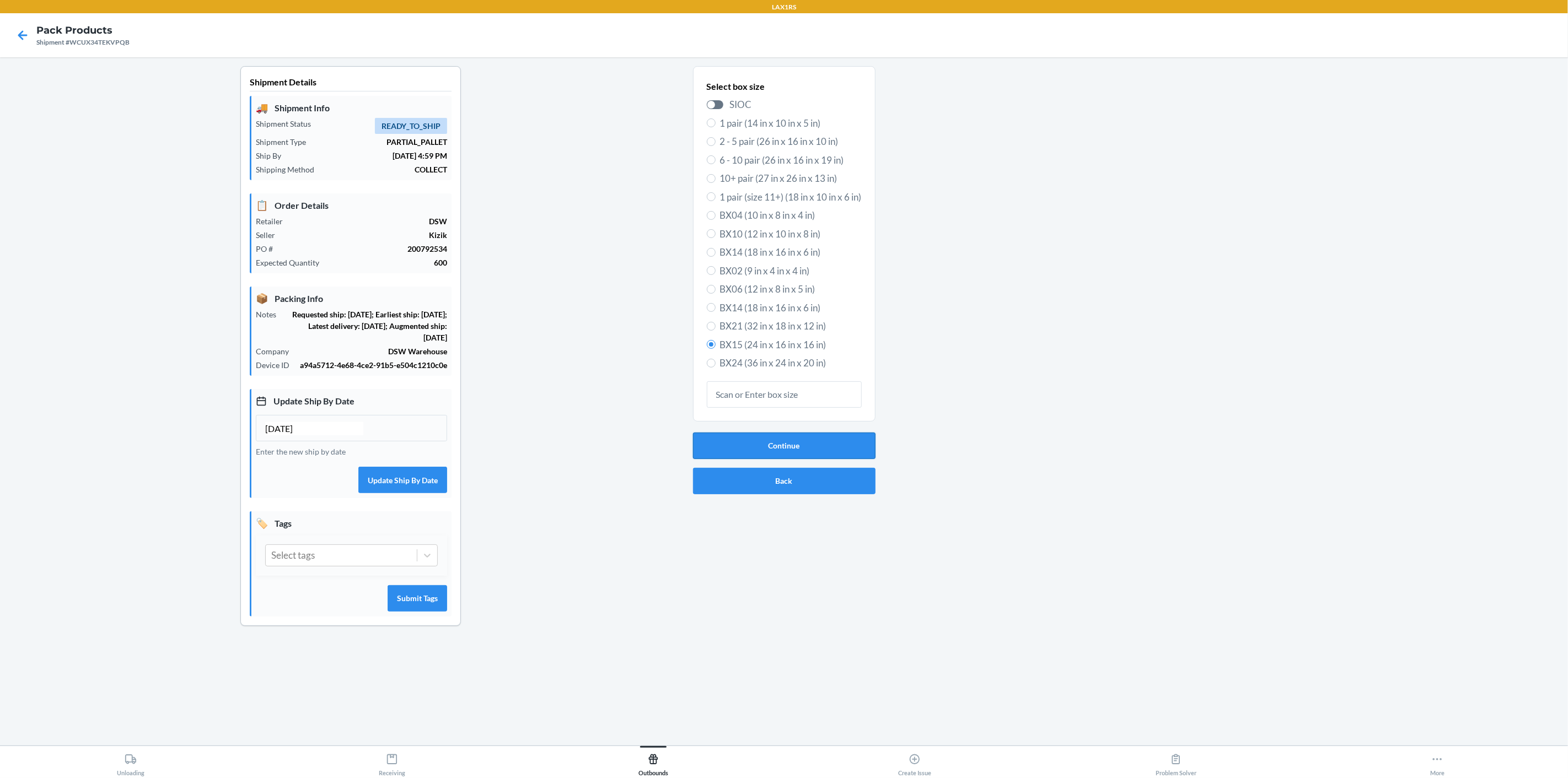
click at [805, 446] on button "Continue" at bounding box center [784, 445] width 182 height 27
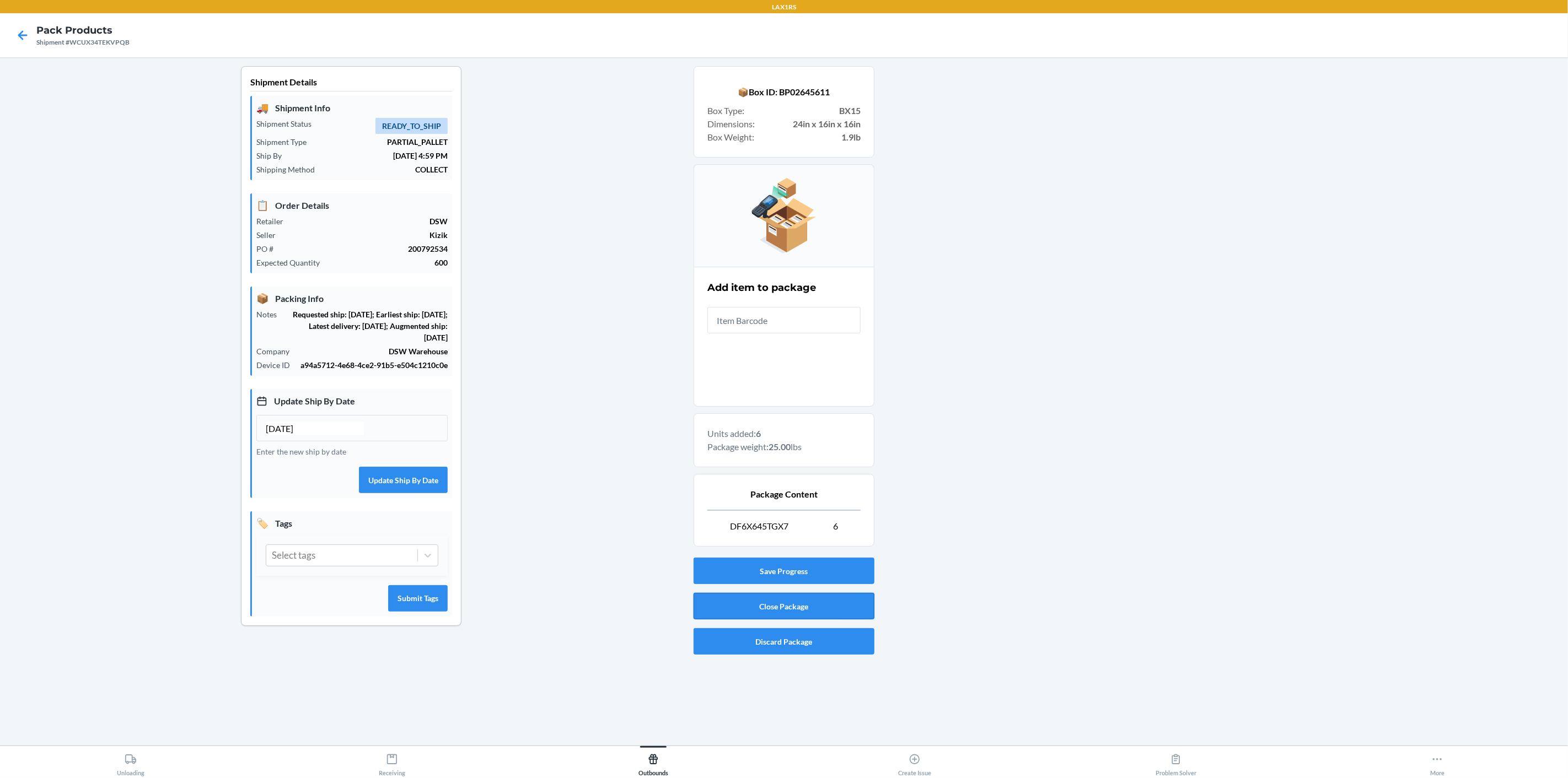
click at [778, 604] on button "Close Package" at bounding box center [784, 605] width 181 height 27
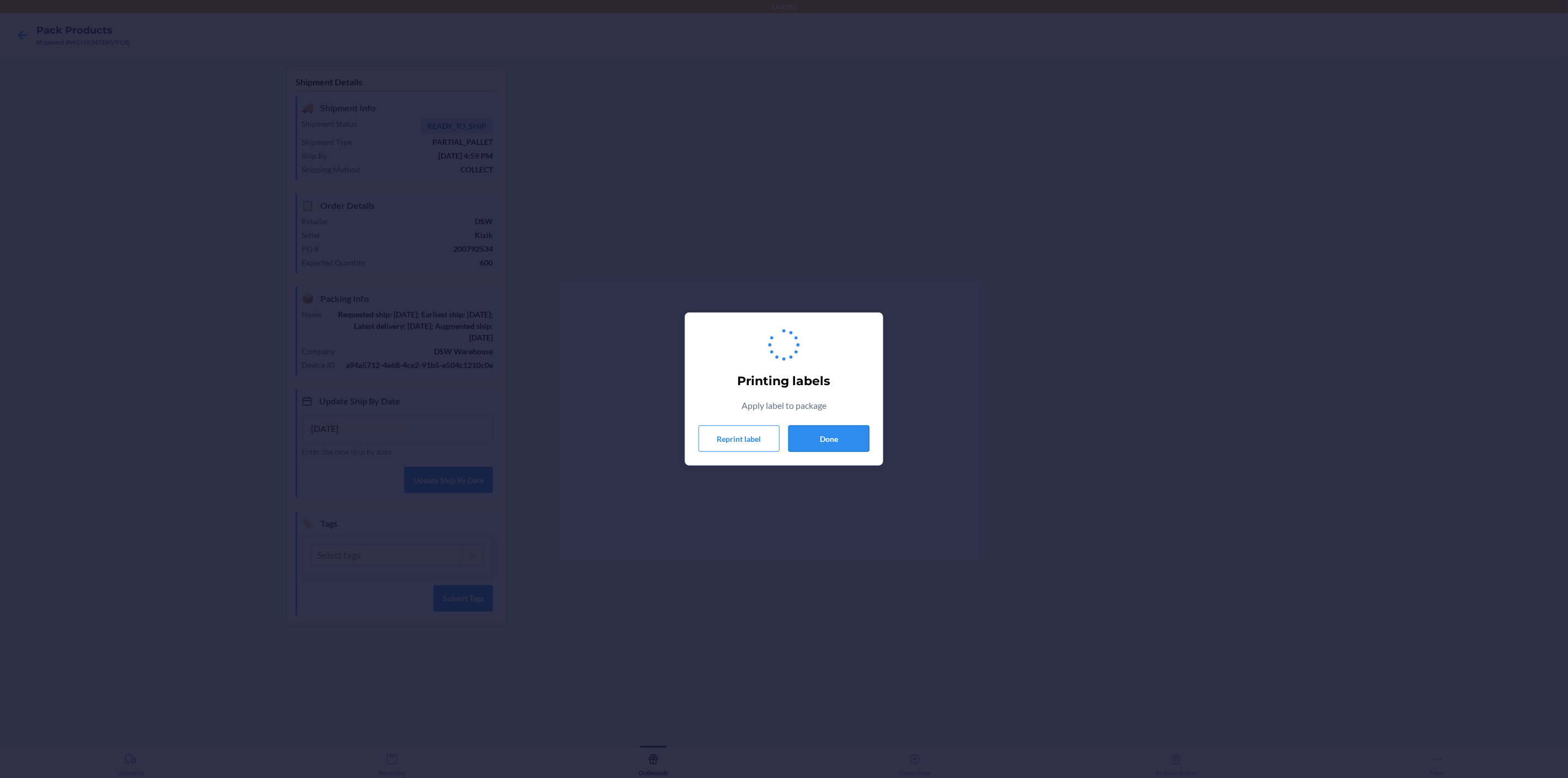
click at [820, 443] on button "Done" at bounding box center [828, 438] width 81 height 27
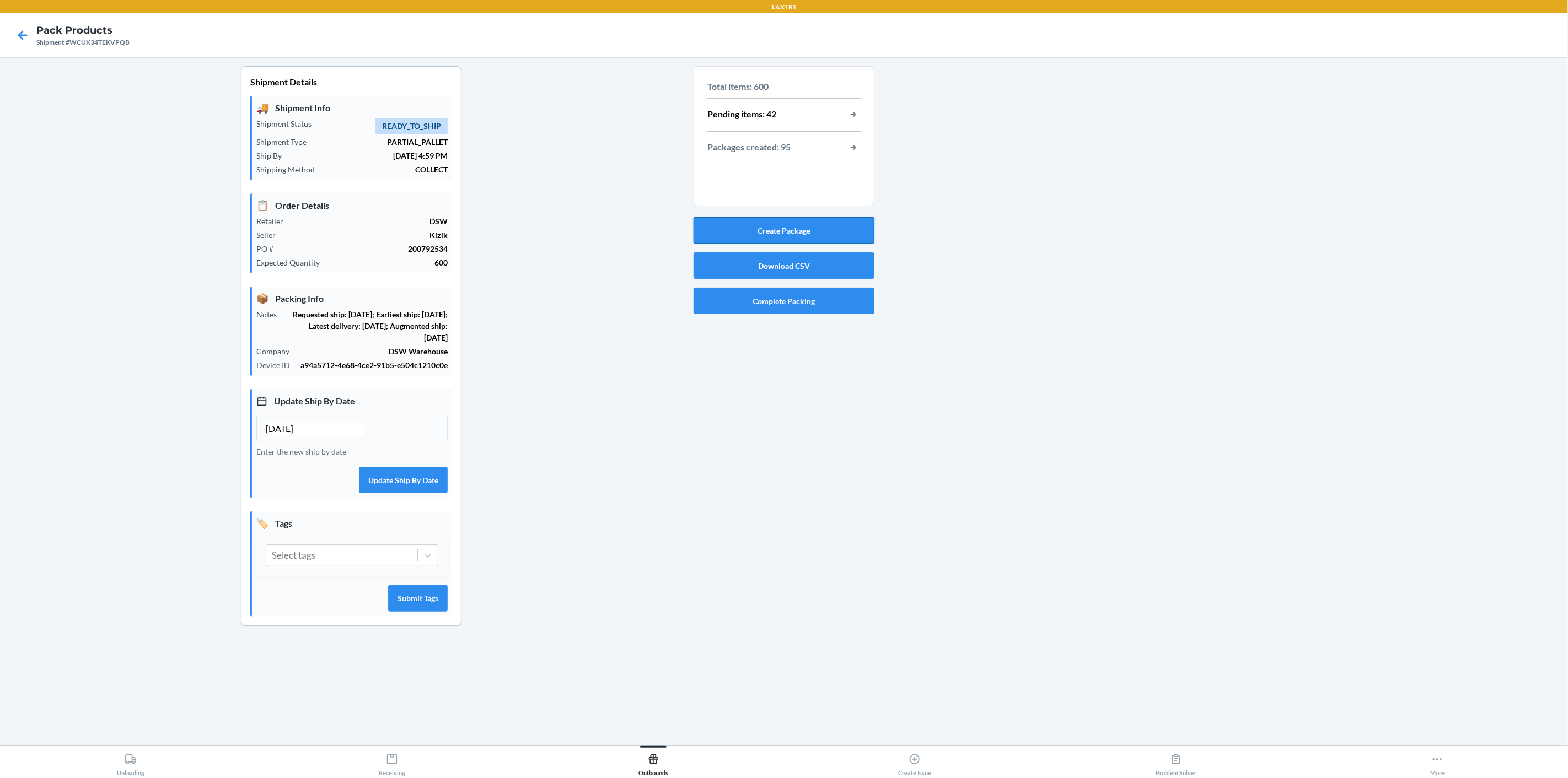
click at [830, 234] on button "Create Package" at bounding box center [784, 230] width 181 height 27
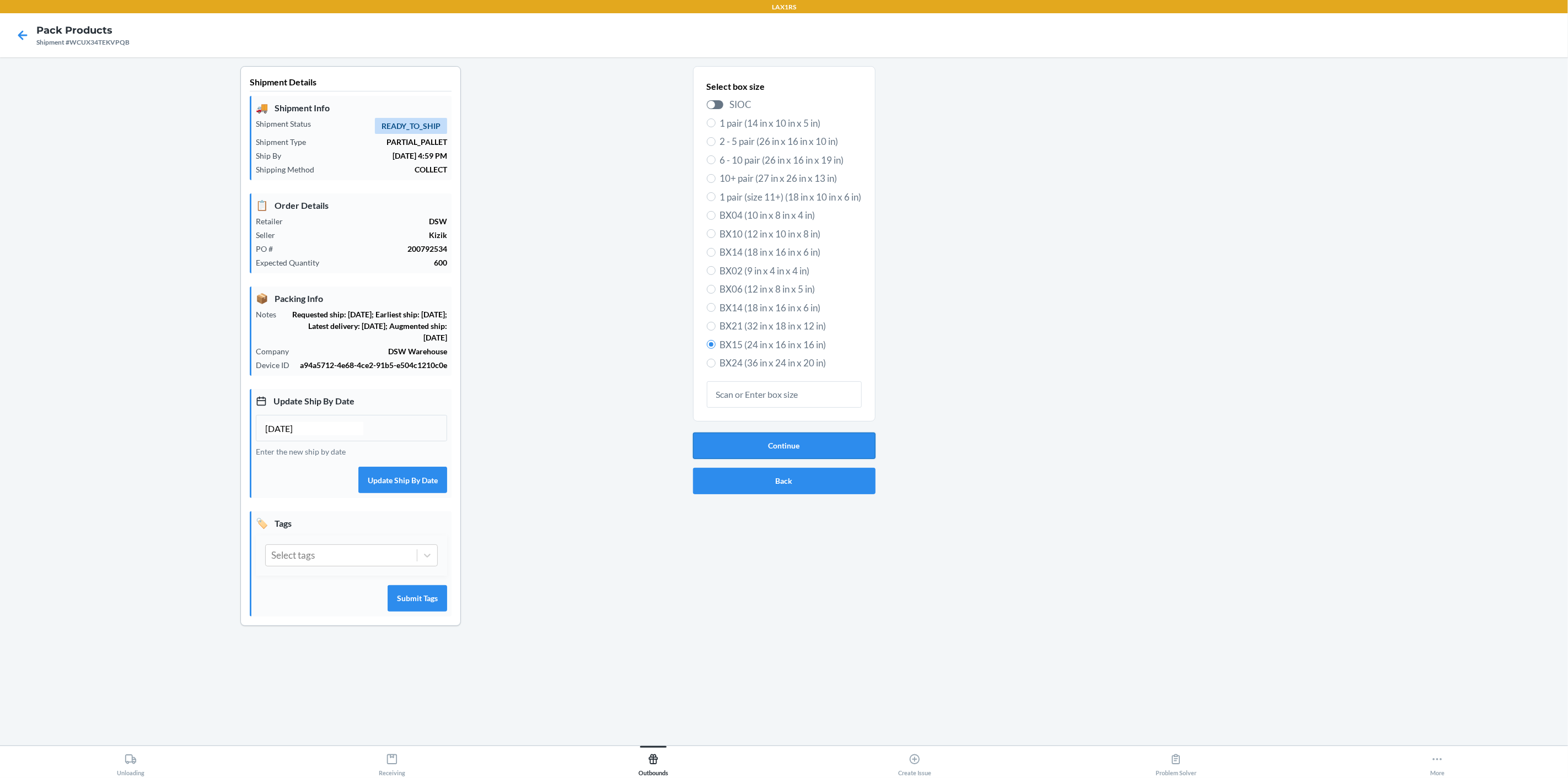
click at [860, 443] on button "Continue" at bounding box center [784, 445] width 182 height 27
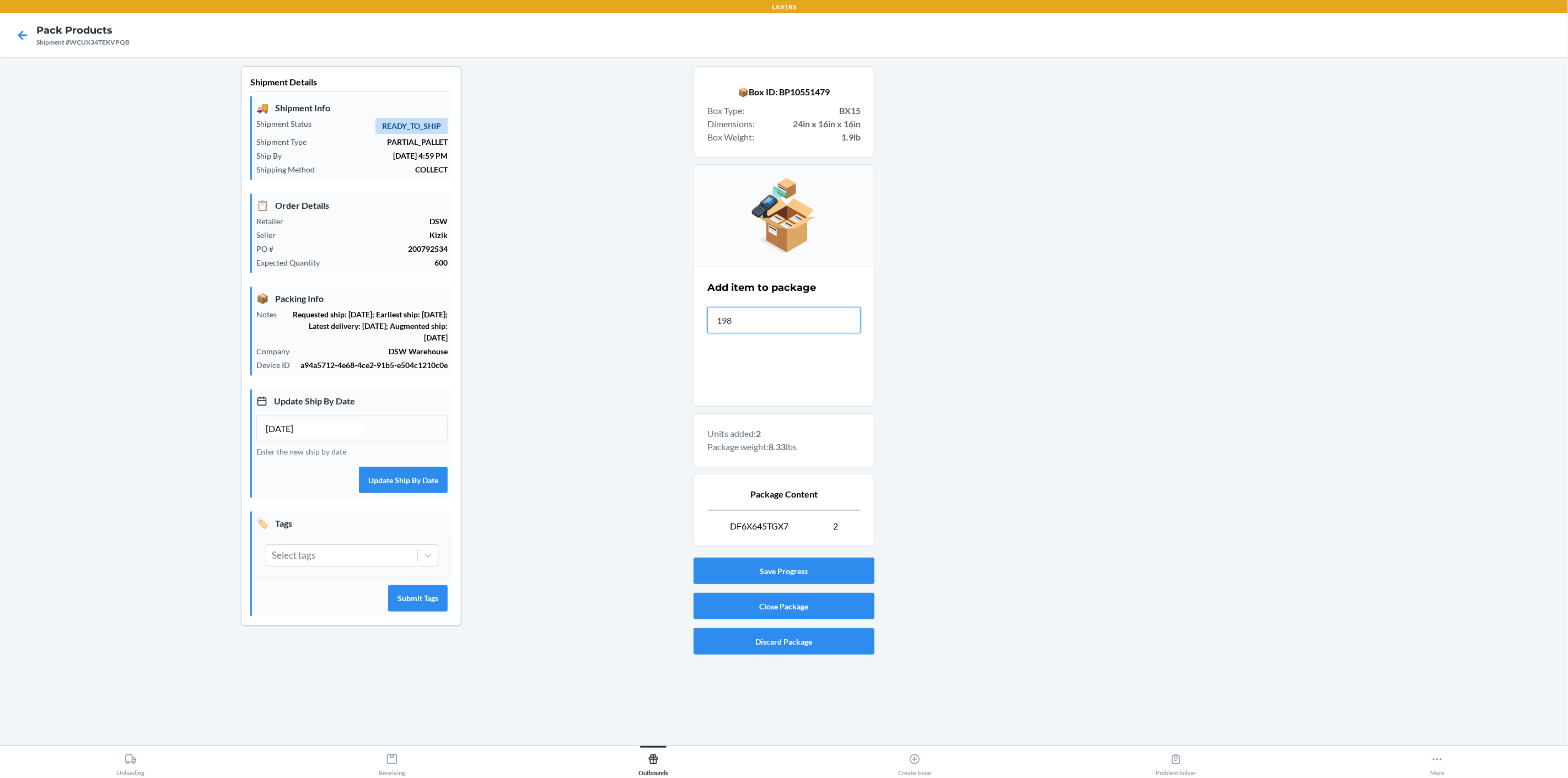
type input "1981"
click at [745, 603] on button "Close Package" at bounding box center [784, 605] width 181 height 27
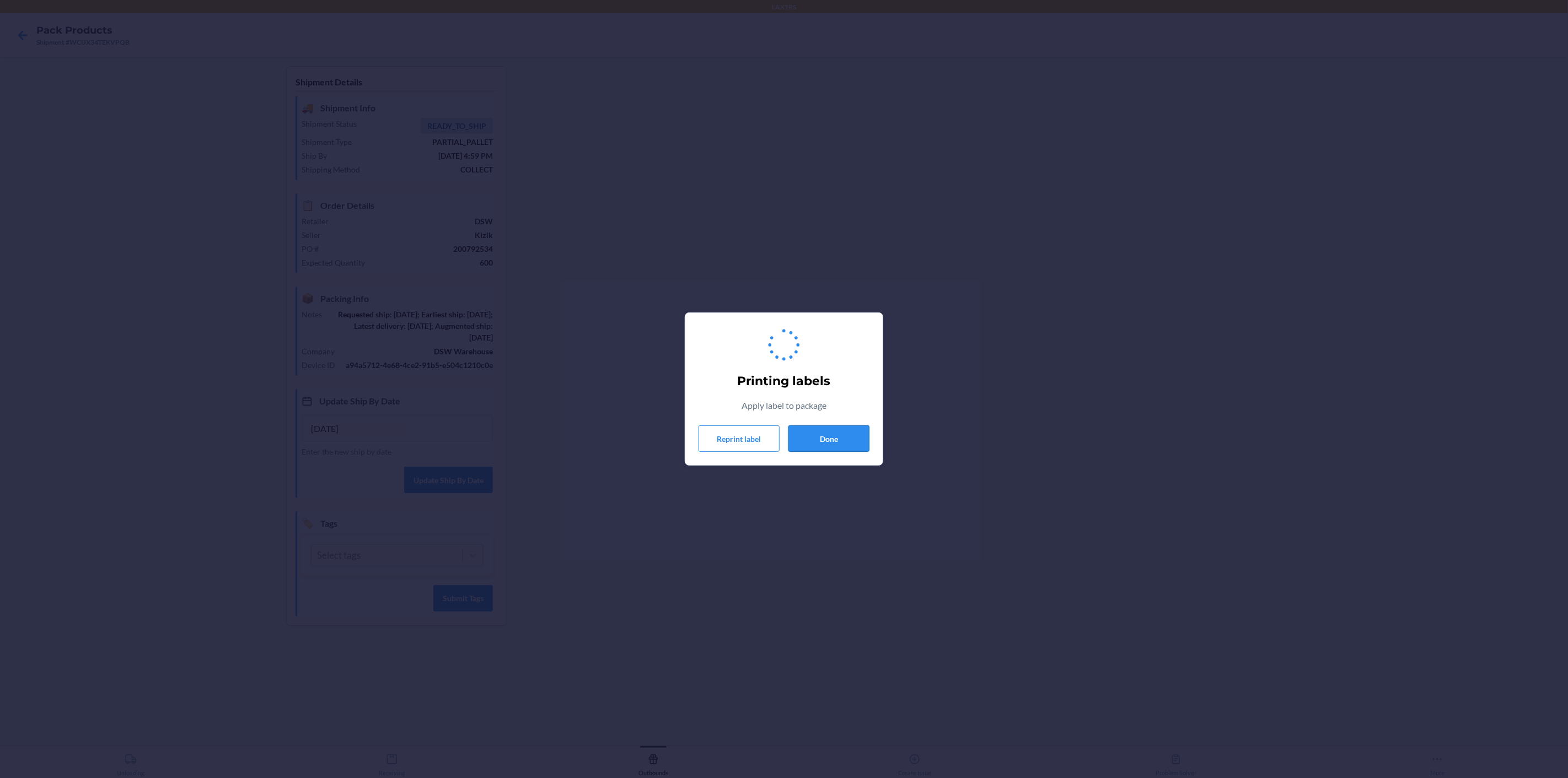
click at [834, 448] on button "Done" at bounding box center [828, 438] width 81 height 27
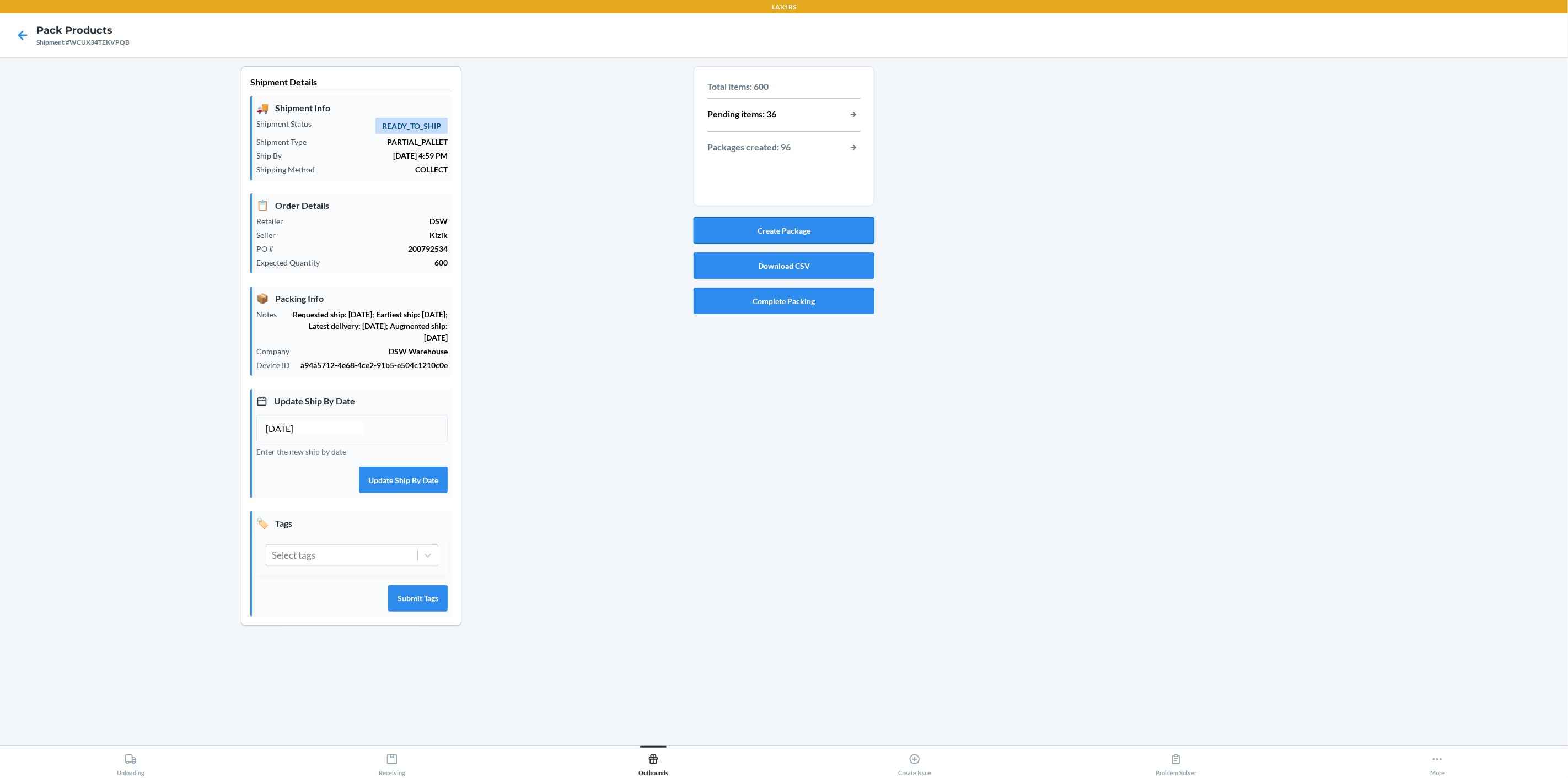
click at [803, 237] on button "Create Package" at bounding box center [784, 230] width 181 height 27
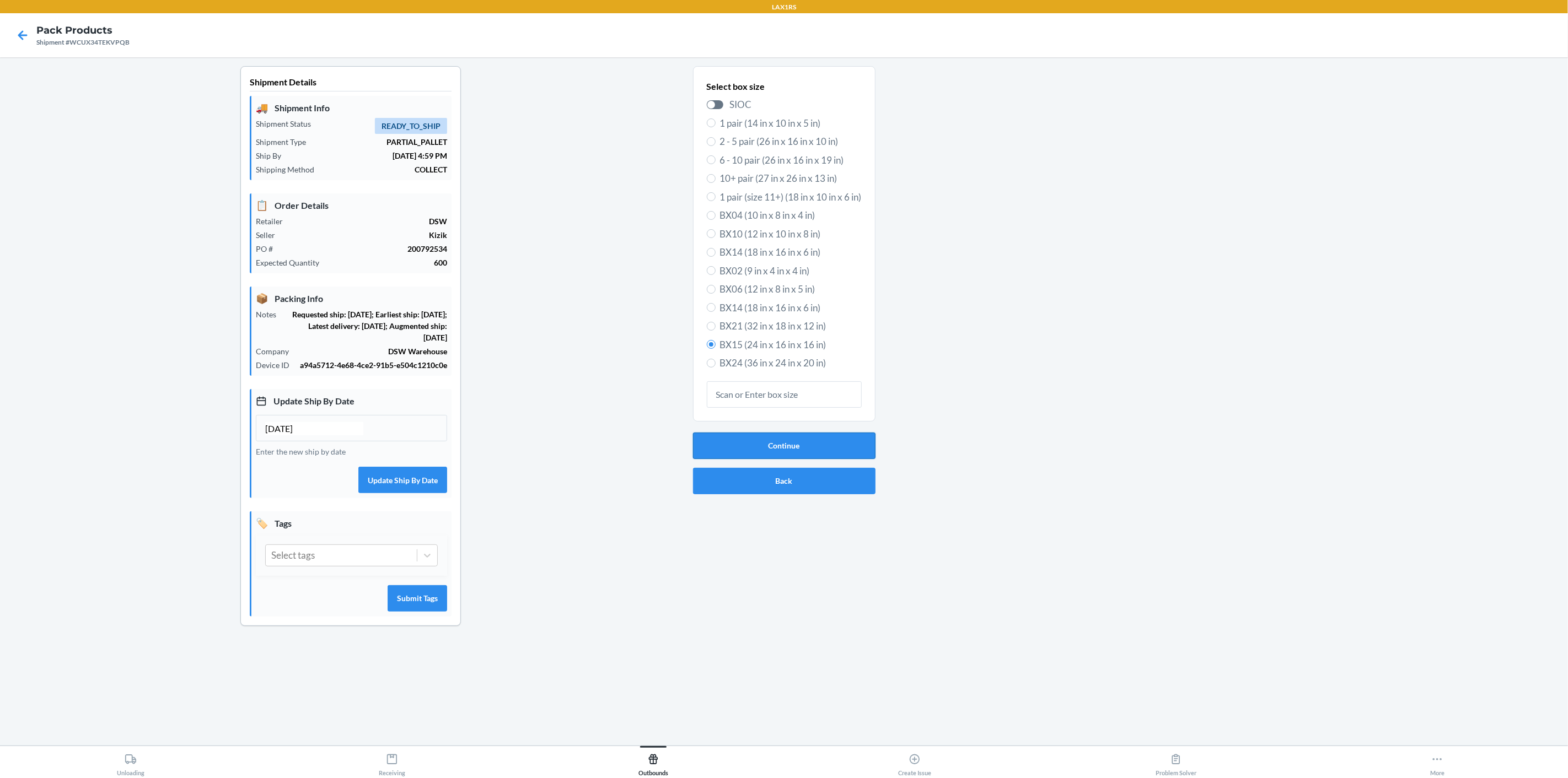
click at [836, 444] on button "Continue" at bounding box center [784, 445] width 182 height 27
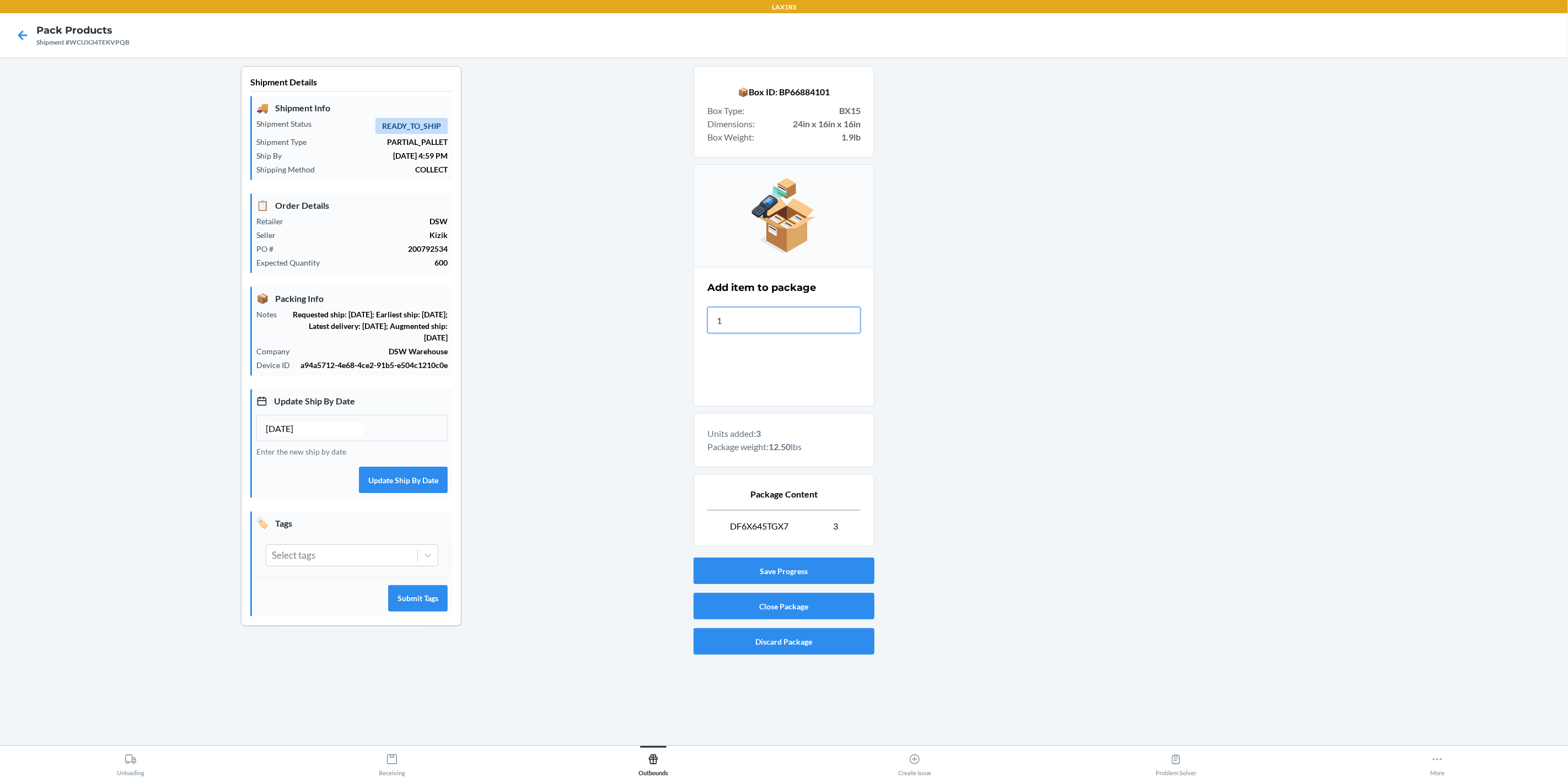
type input "19"
click at [842, 602] on button "Close Package" at bounding box center [784, 605] width 181 height 27
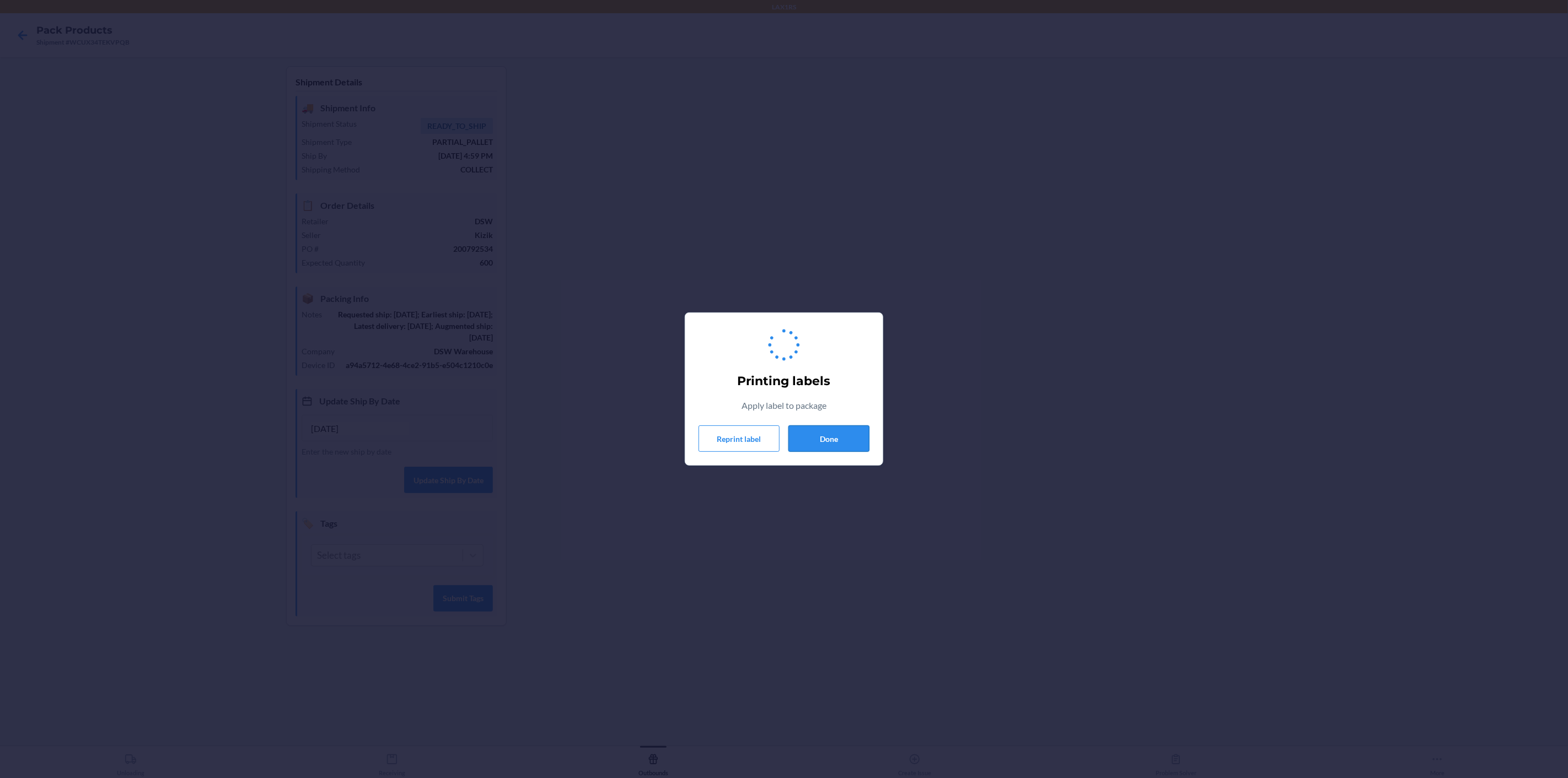
click at [819, 434] on button "Done" at bounding box center [828, 438] width 81 height 27
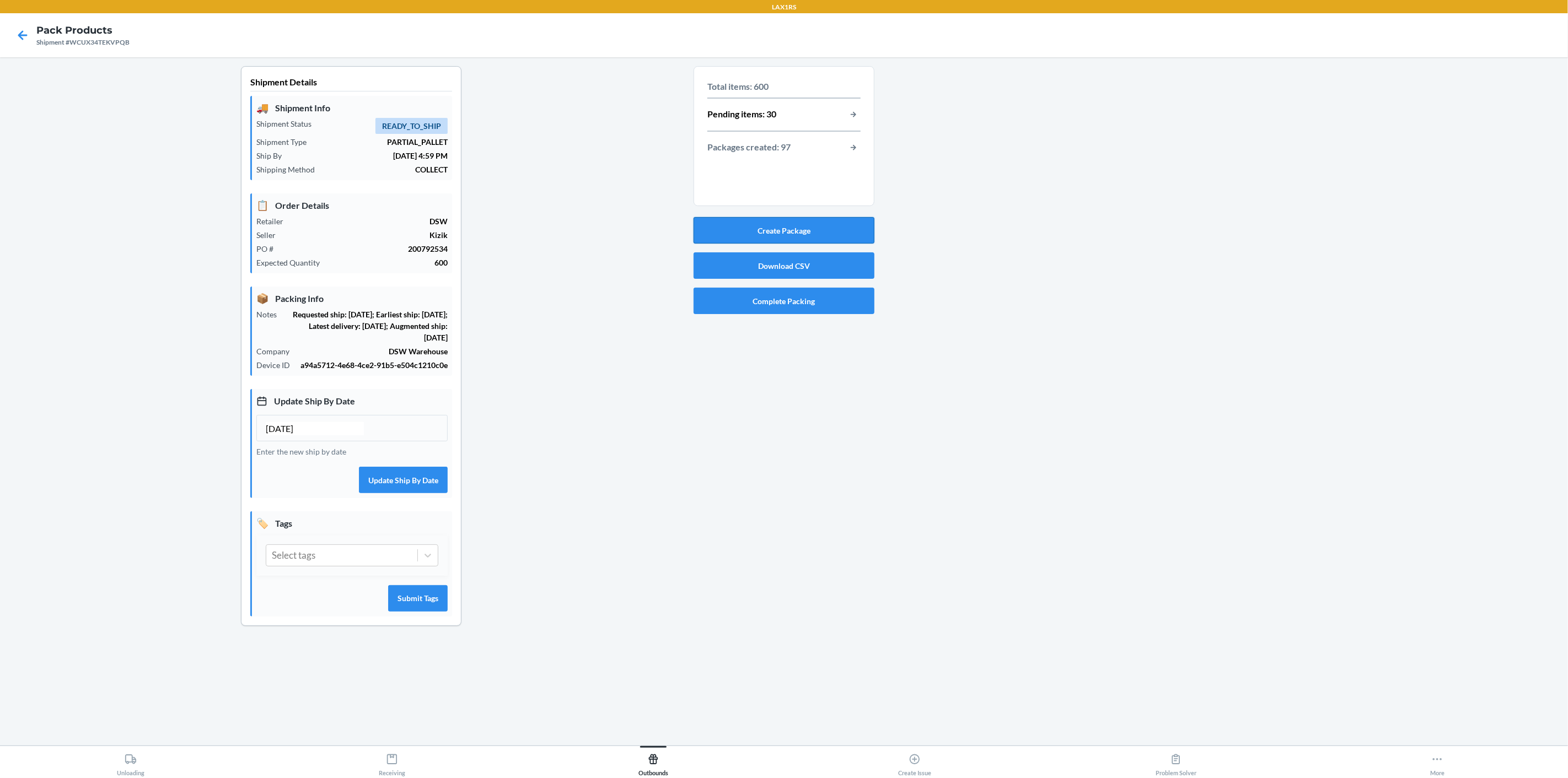
click at [828, 229] on button "Create Package" at bounding box center [784, 230] width 181 height 27
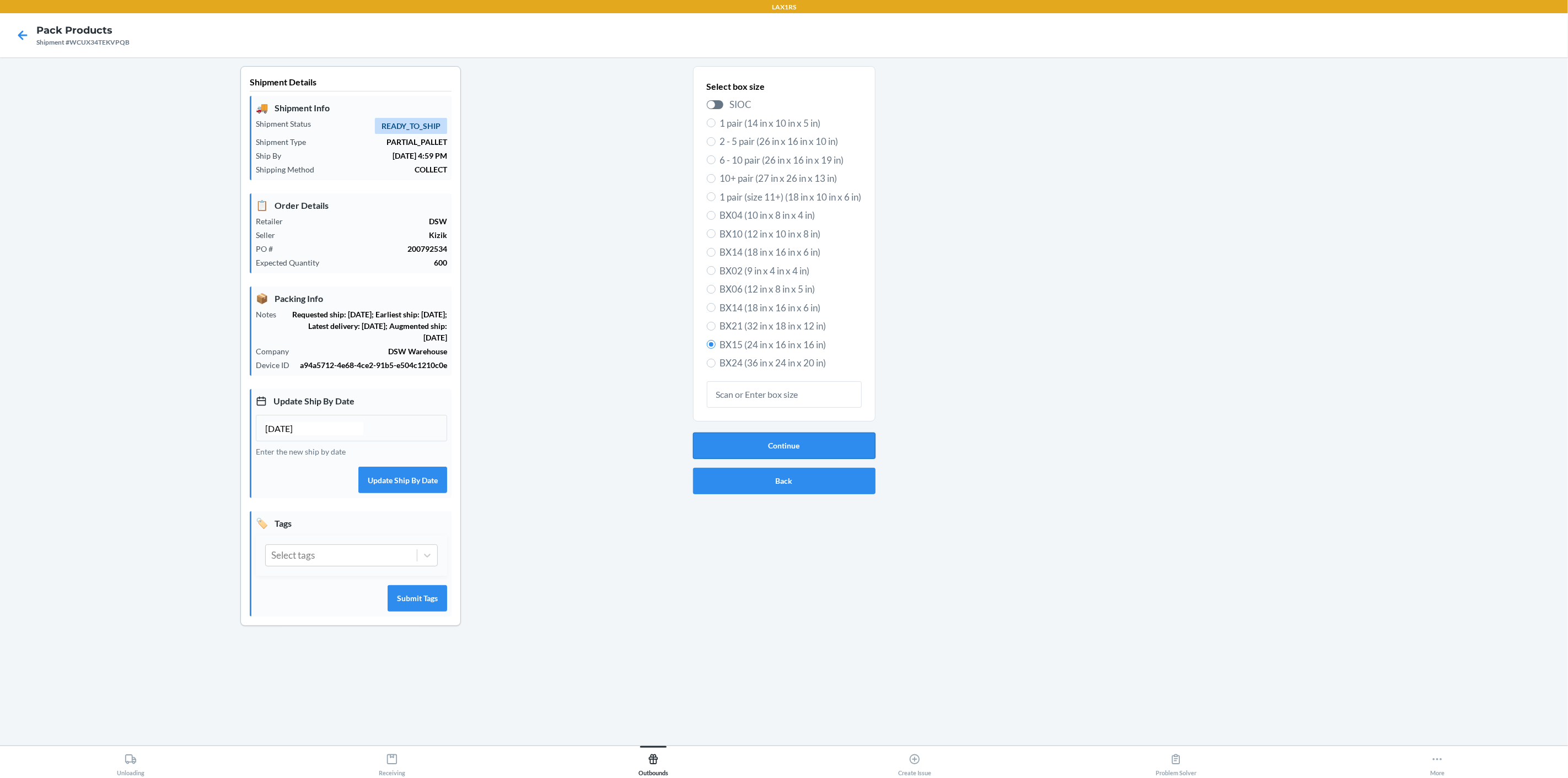
click at [838, 451] on button "Continue" at bounding box center [784, 445] width 182 height 27
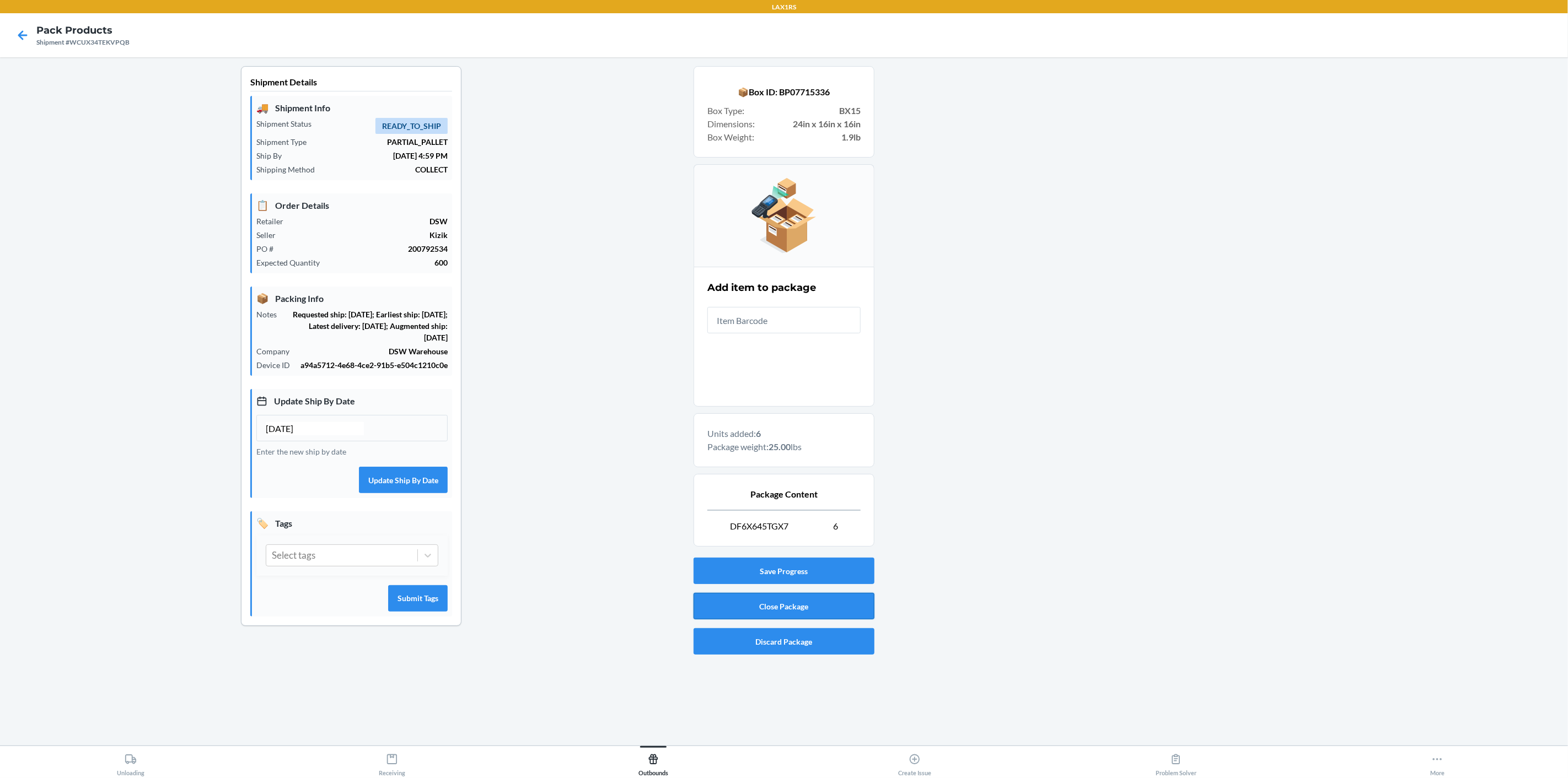
click at [764, 608] on button "Close Package" at bounding box center [784, 605] width 181 height 27
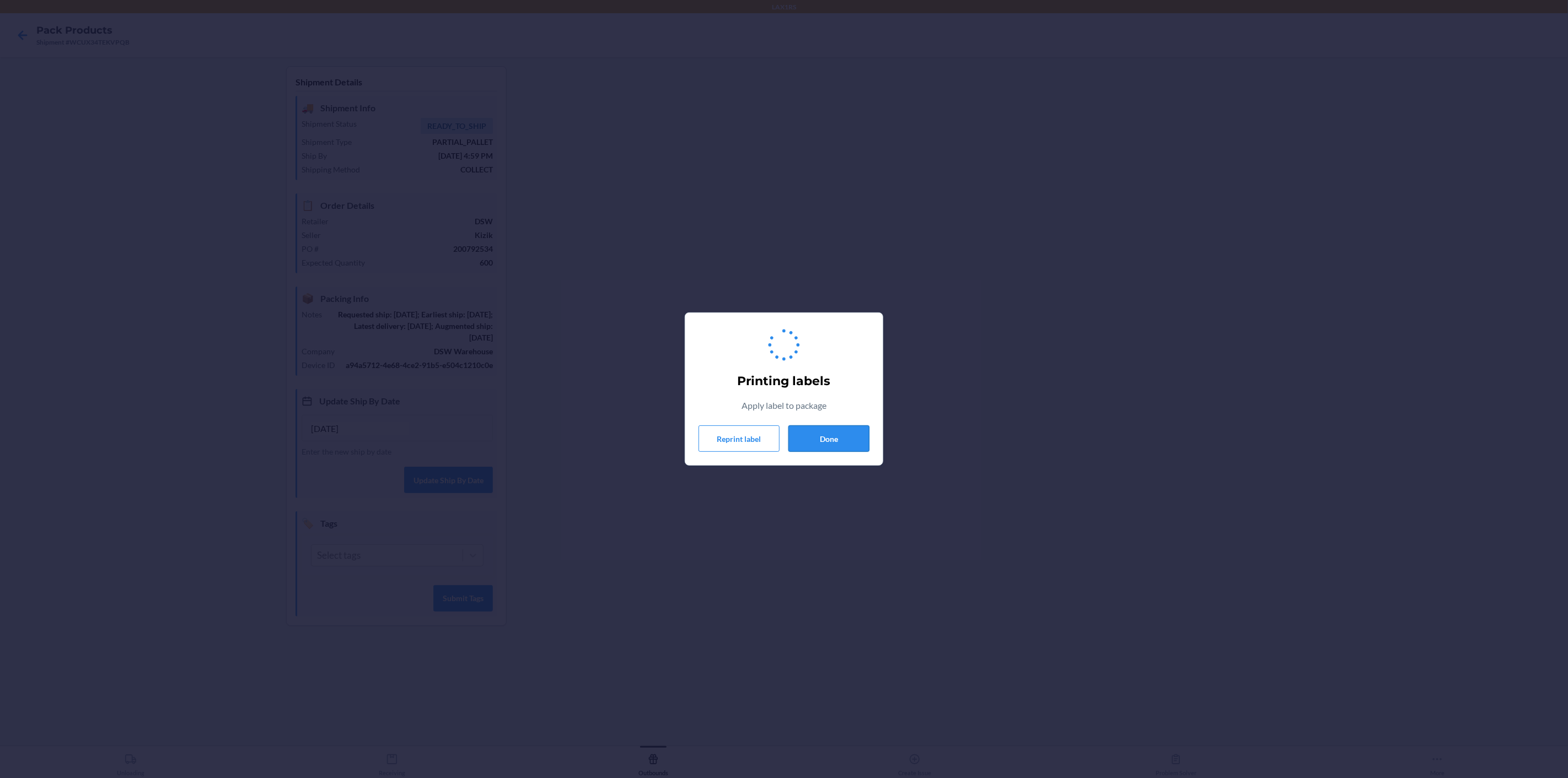
click at [816, 436] on button "Done" at bounding box center [828, 438] width 81 height 27
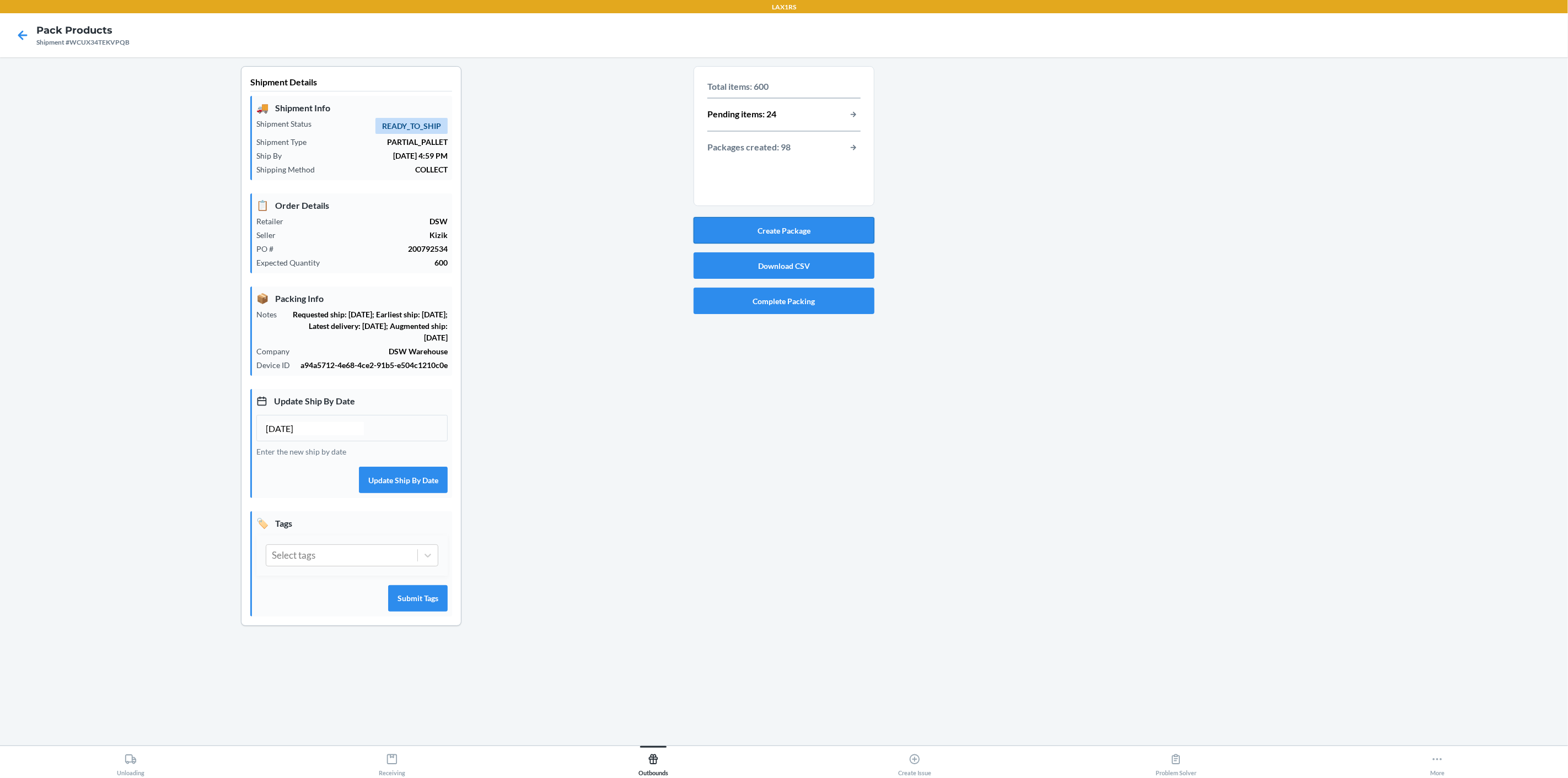
click at [782, 227] on button "Create Package" at bounding box center [784, 230] width 181 height 27
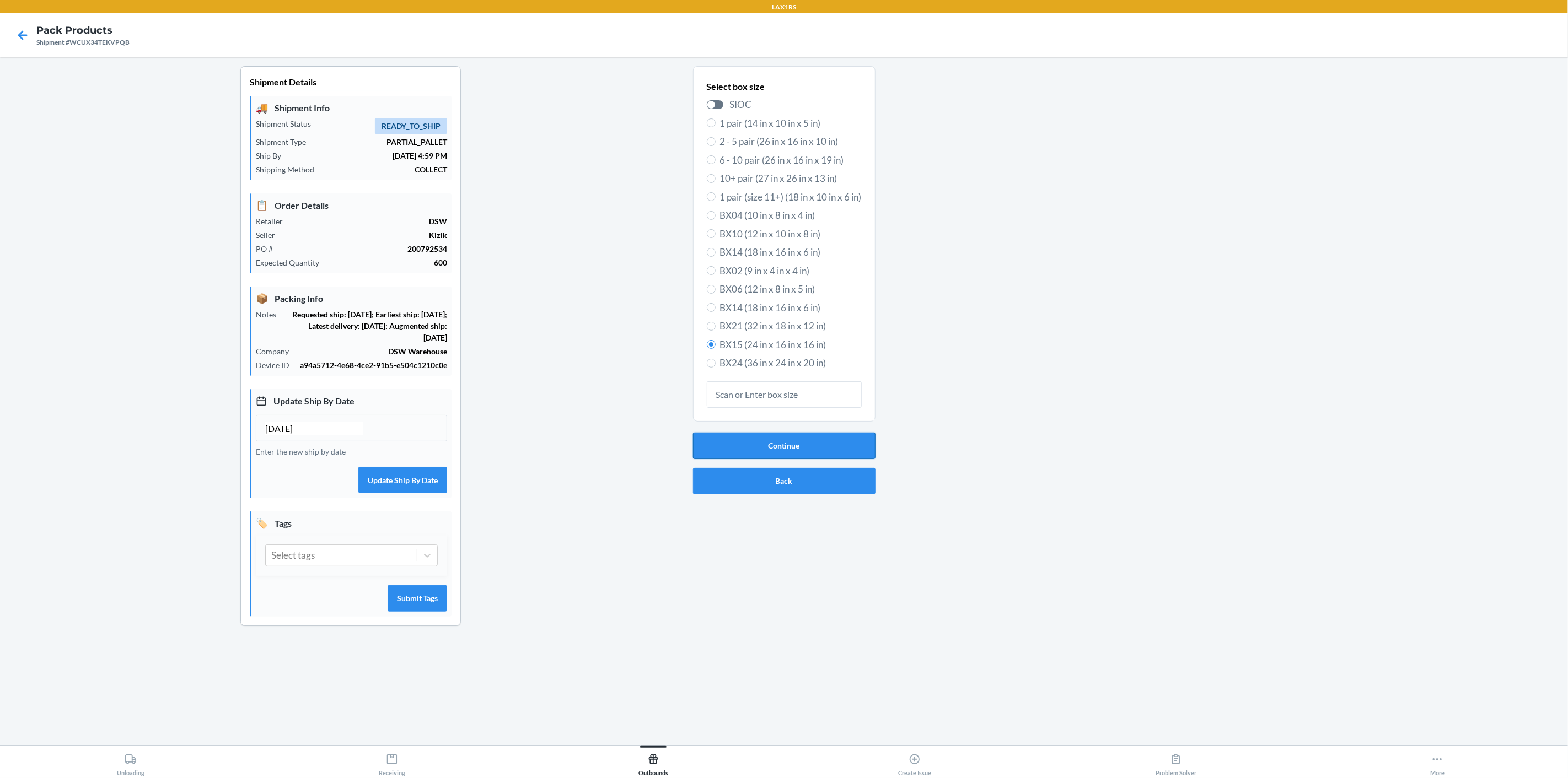
click at [824, 437] on button "Continue" at bounding box center [784, 445] width 182 height 27
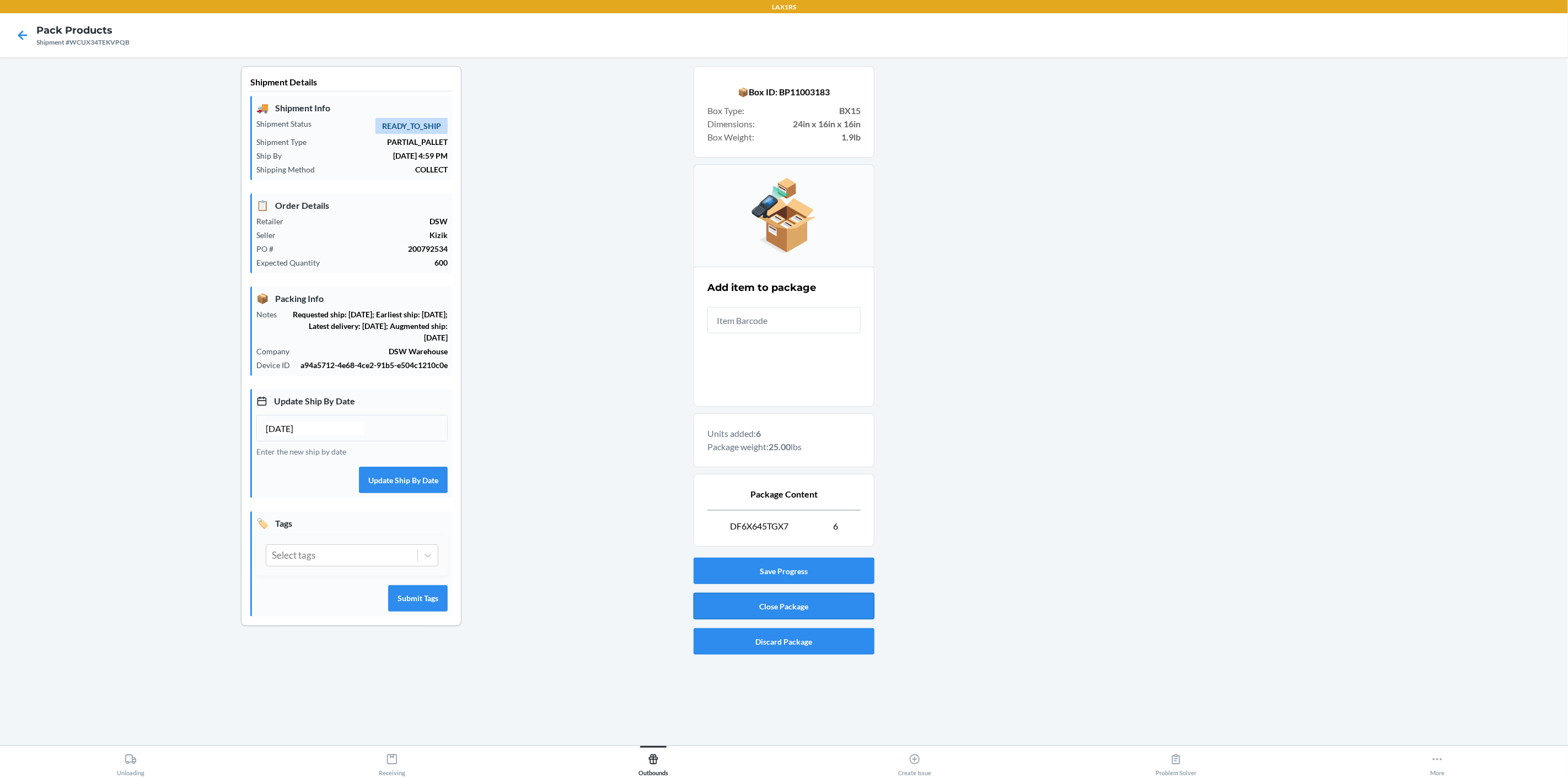
click at [797, 598] on button "Close Package" at bounding box center [784, 605] width 181 height 27
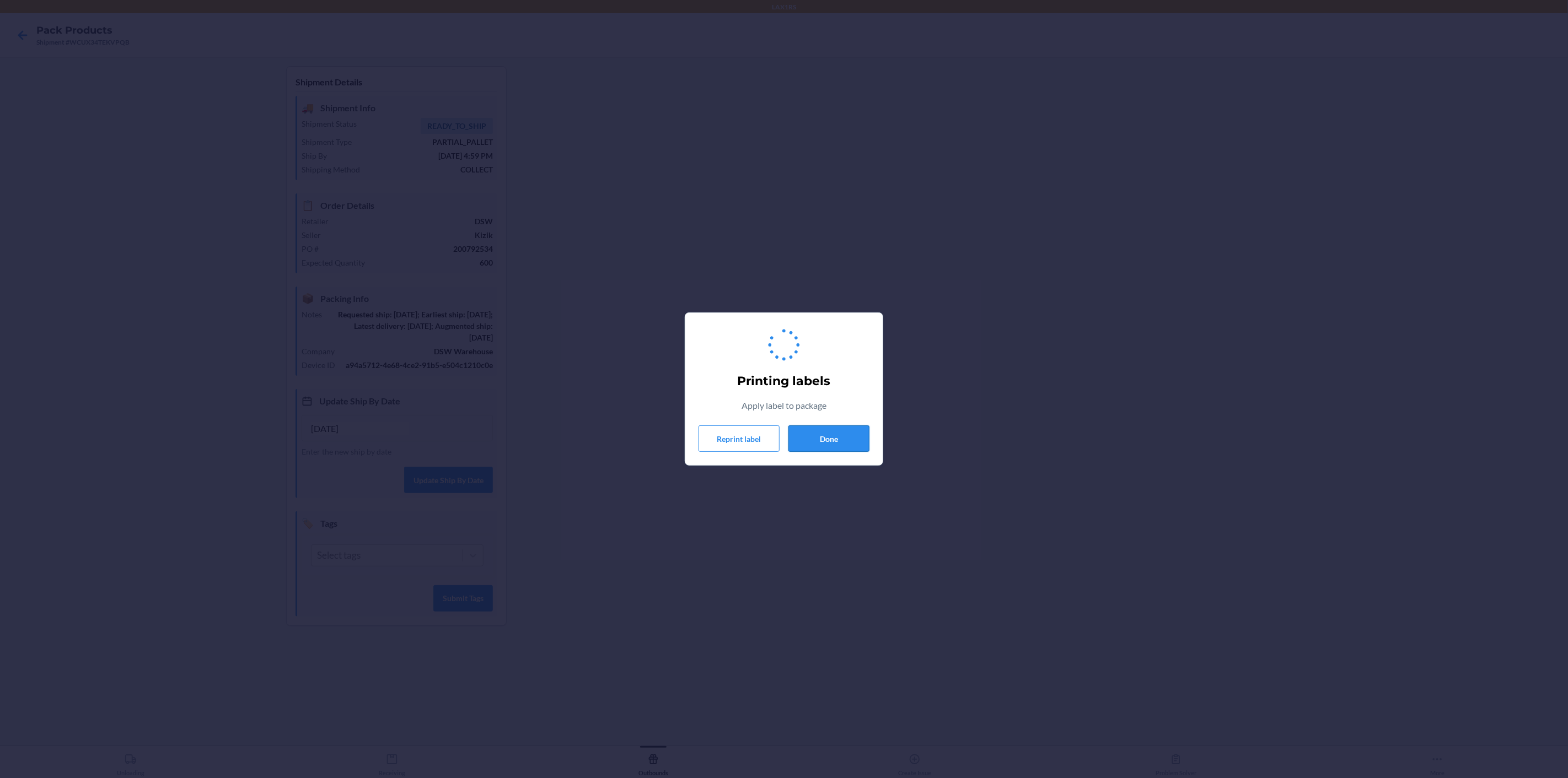
click at [815, 439] on button "Done" at bounding box center [828, 438] width 81 height 27
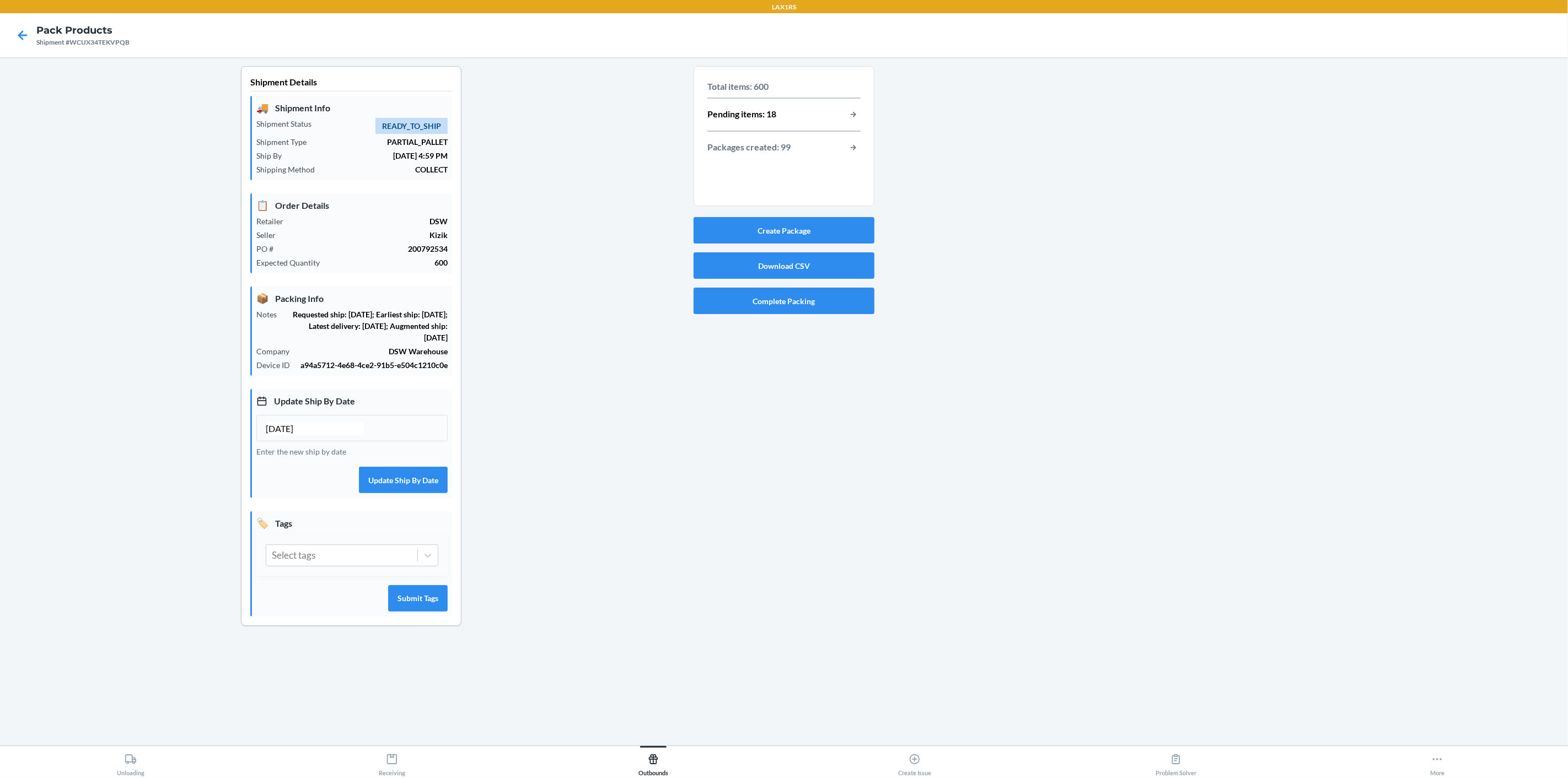
click at [115, 35] on h4 "Pack Products" at bounding box center [83, 30] width 93 height 15
click at [113, 39] on div "Shipment #WCUX34TEKVPQB" at bounding box center [83, 41] width 93 height 9
click at [851, 112] on button "button-view-pending-items" at bounding box center [853, 115] width 15 height 15
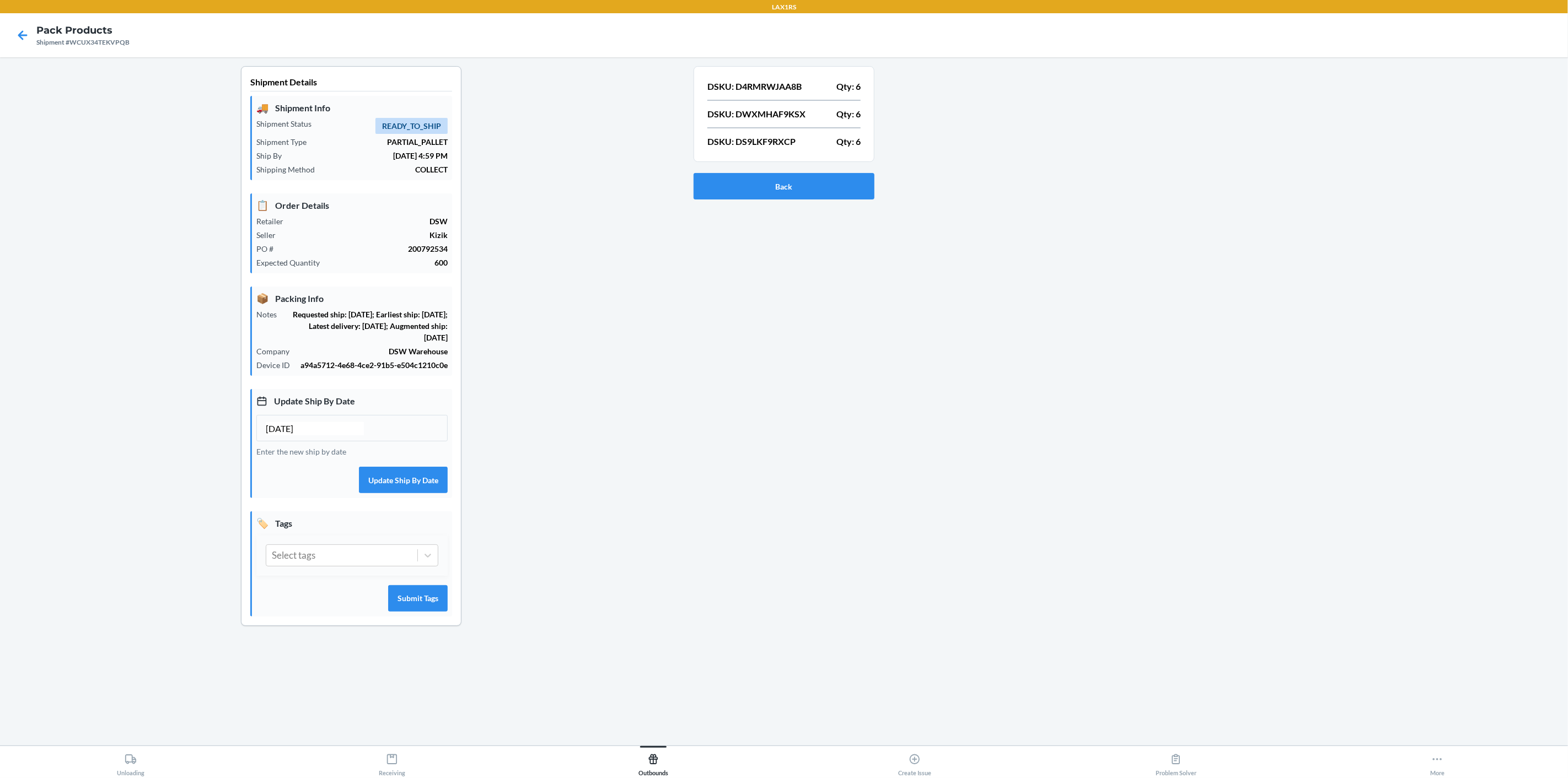
click at [766, 85] on p "DSKU: D4RMRWJAA8B" at bounding box center [754, 86] width 94 height 13
copy p "D4RMRWJAA8B"
click at [780, 115] on p "DSKU: DWXMHAF9KSX" at bounding box center [757, 114] width 98 height 13
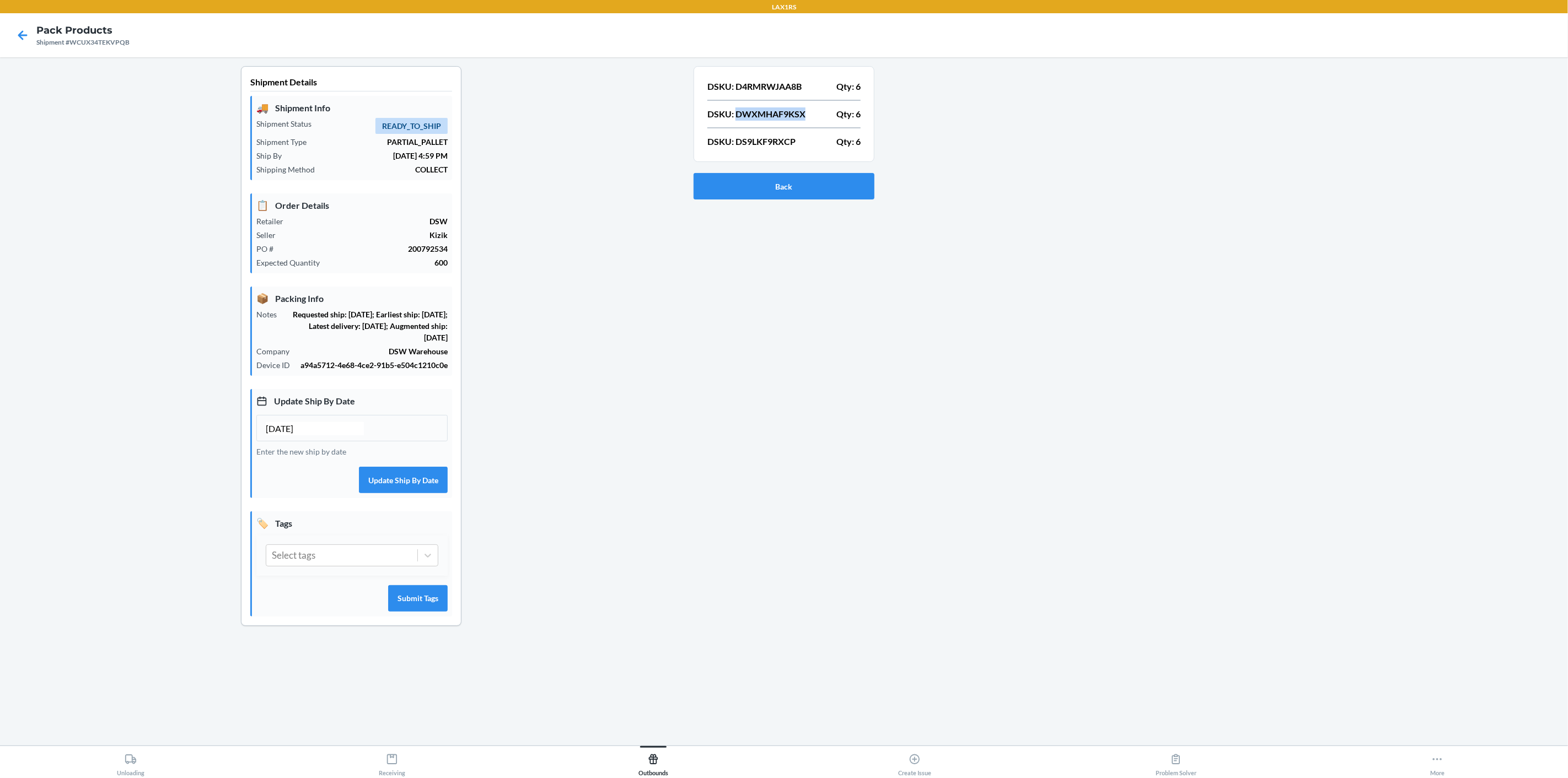
copy p "DWXMHAF9KSX"
click at [772, 140] on p "DSKU: DS9LKF9RXCP" at bounding box center [752, 141] width 88 height 13
copy p "DS9LKF9RXCP"
click at [775, 185] on button "Back" at bounding box center [784, 186] width 181 height 27
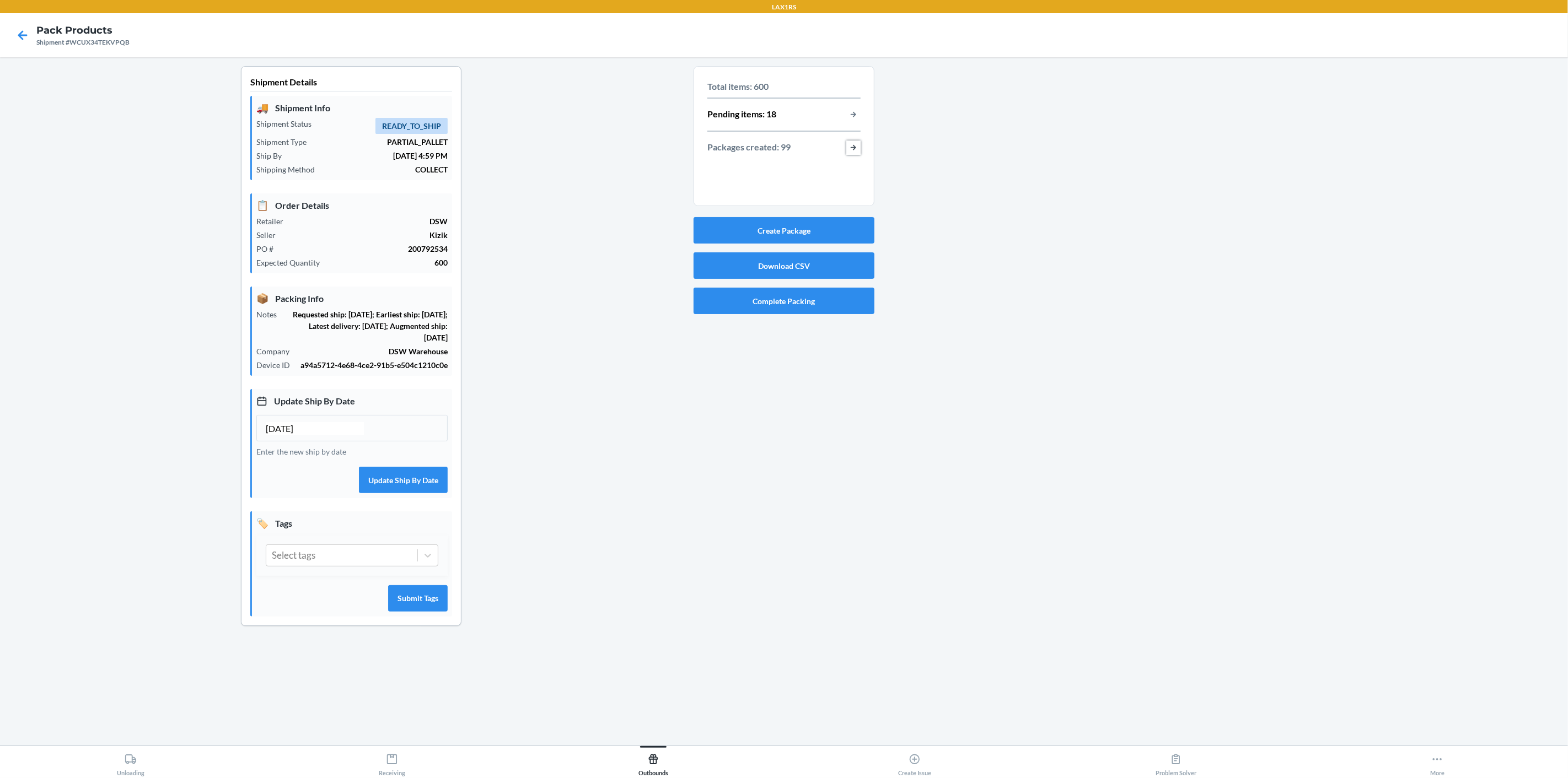
click at [853, 144] on button "button-view-packages-created" at bounding box center [853, 147] width 15 height 15
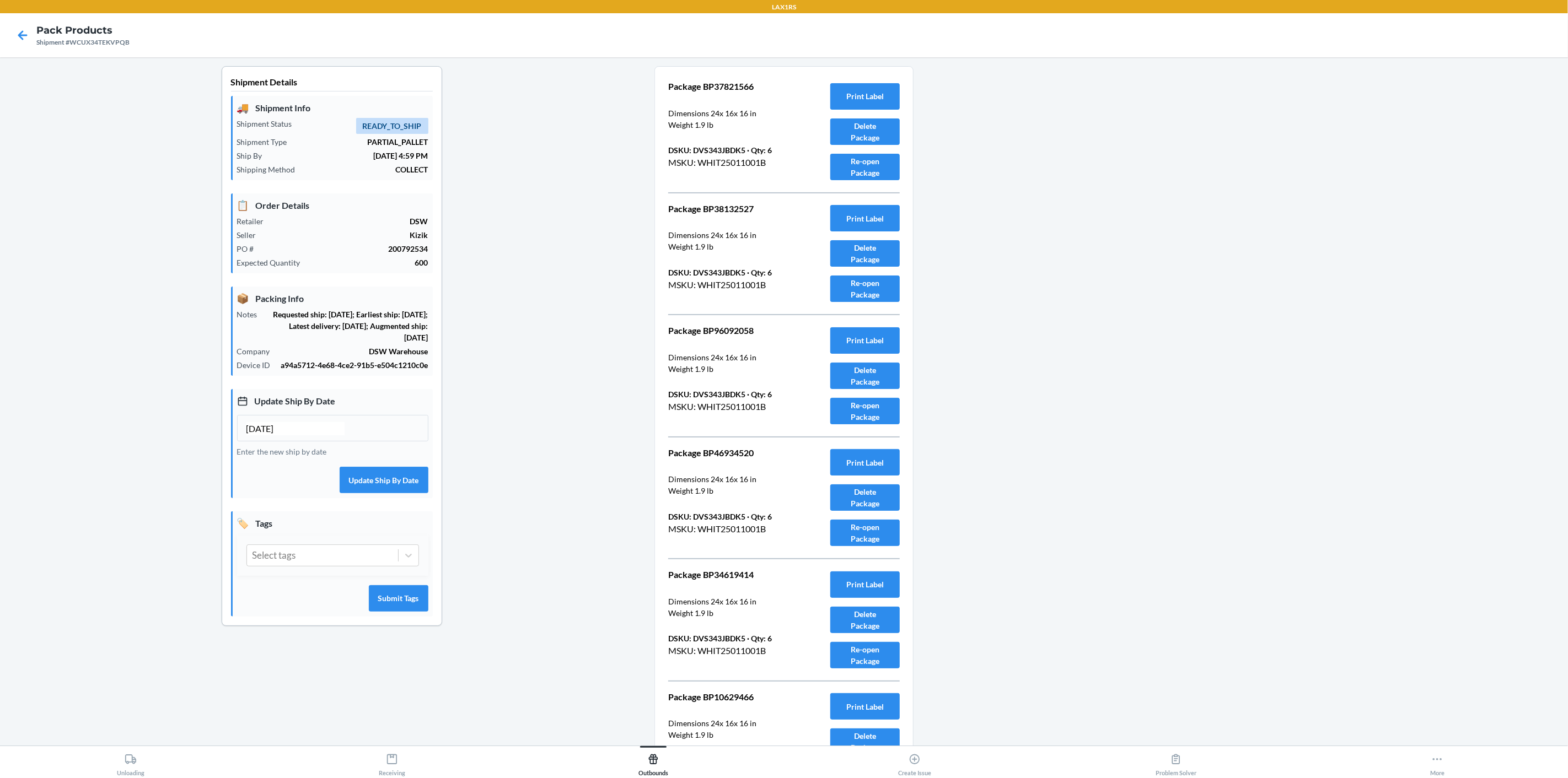
scroll to position [2676, 0]
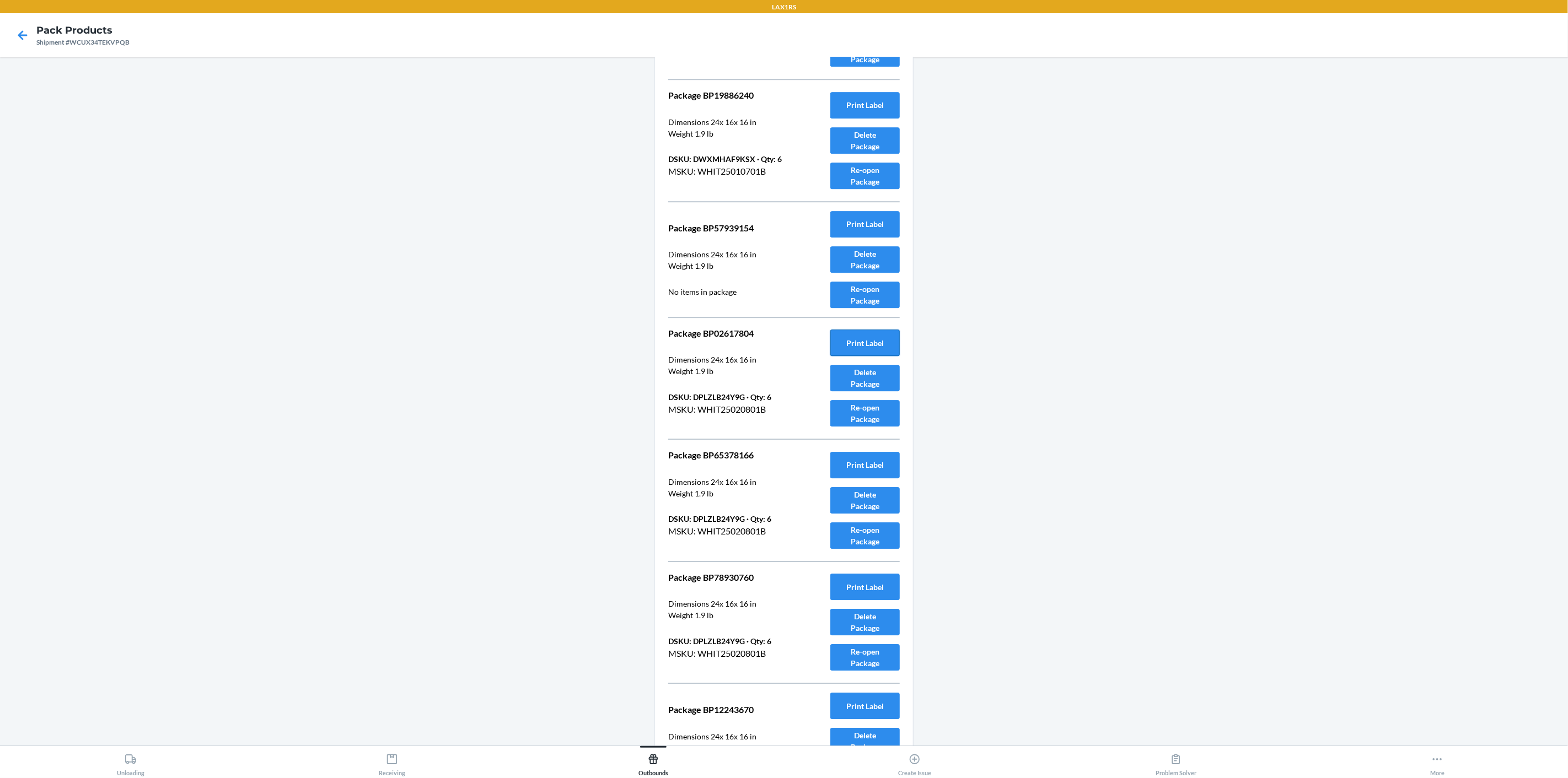
click at [871, 340] on button "Print Label" at bounding box center [865, 342] width 69 height 27
click at [865, 339] on button "Print Label" at bounding box center [865, 342] width 69 height 27
click at [866, 574] on button "Print Label" at bounding box center [865, 587] width 69 height 27
click at [21, 36] on icon at bounding box center [22, 35] width 19 height 19
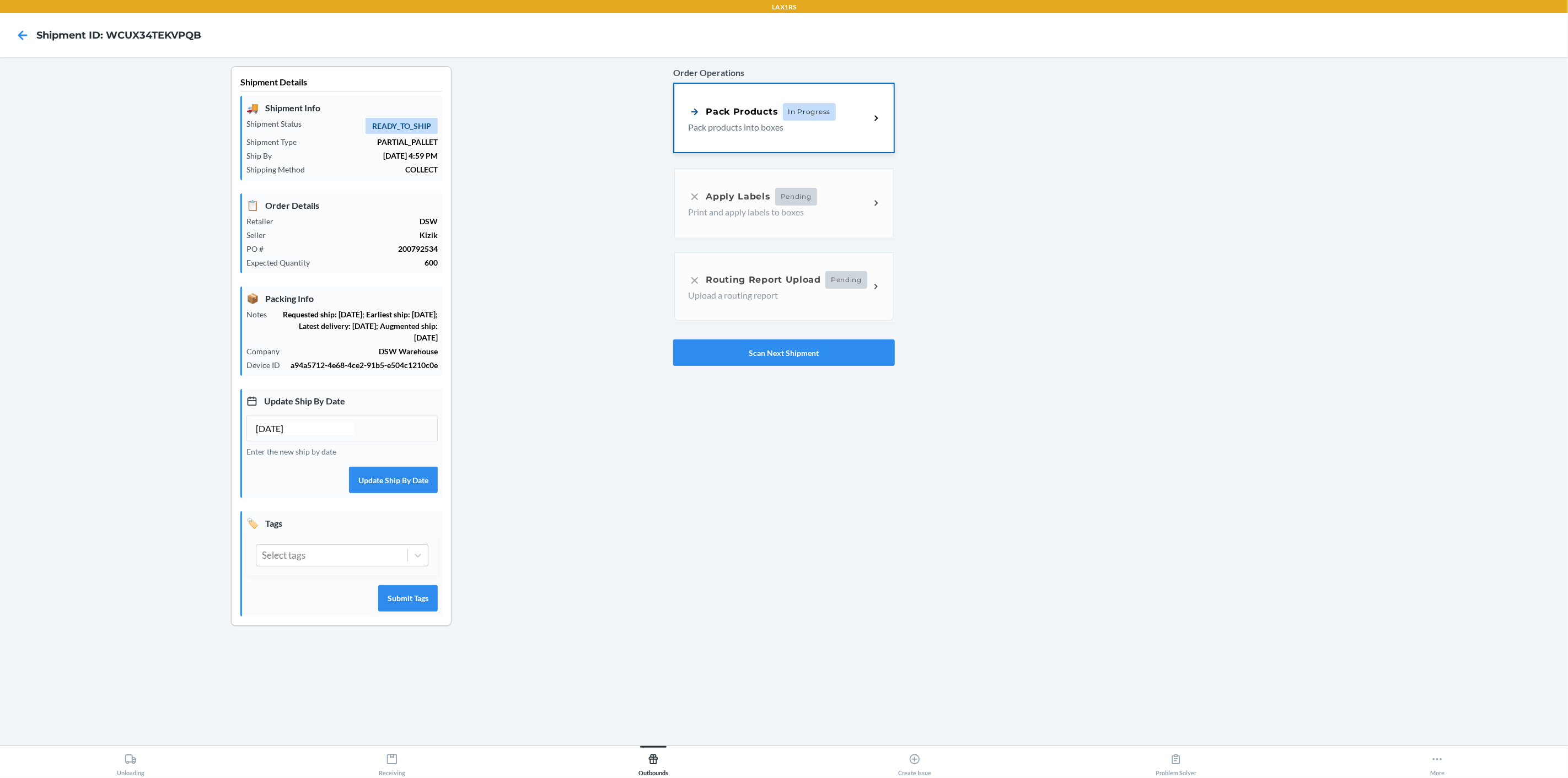
click at [857, 116] on div "Pack Products In Progress" at bounding box center [778, 111] width 182 height 17
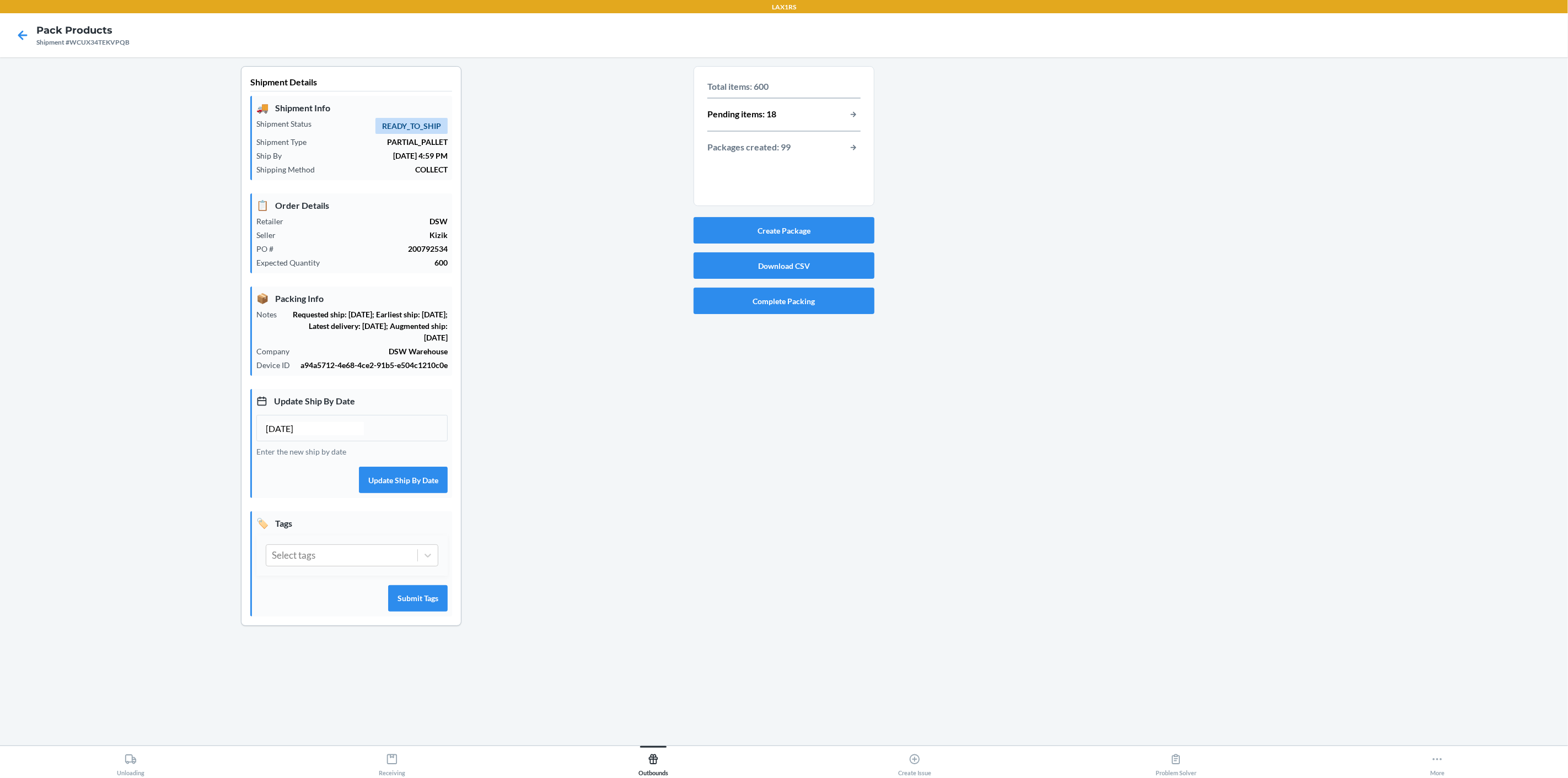
click at [865, 120] on section "Total items: 600 Pending items: 18 Packages created: 99" at bounding box center [784, 136] width 181 height 140
click at [849, 112] on button "button-view-pending-items" at bounding box center [853, 115] width 15 height 15
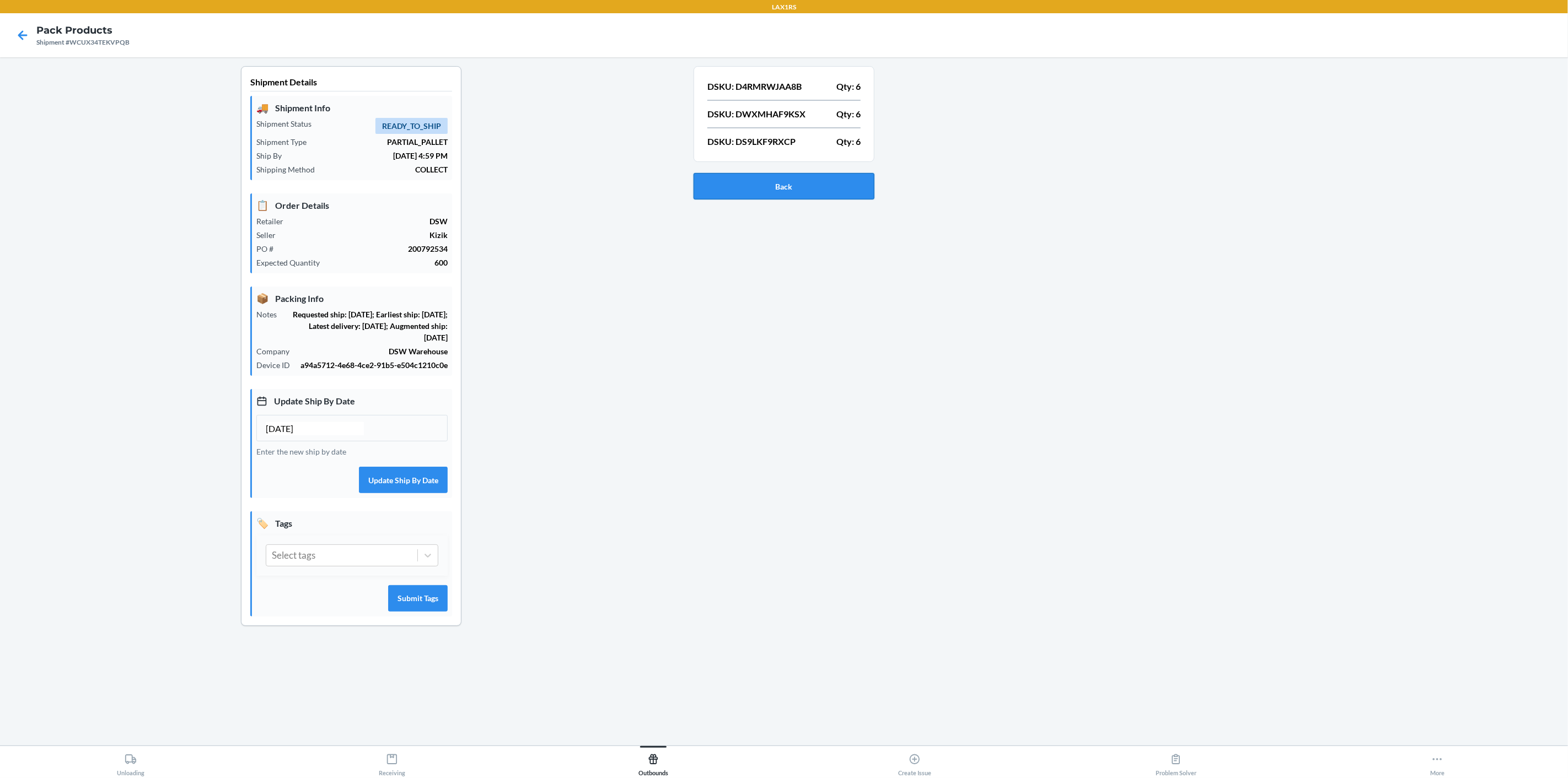
click at [815, 194] on button "Back" at bounding box center [784, 186] width 181 height 27
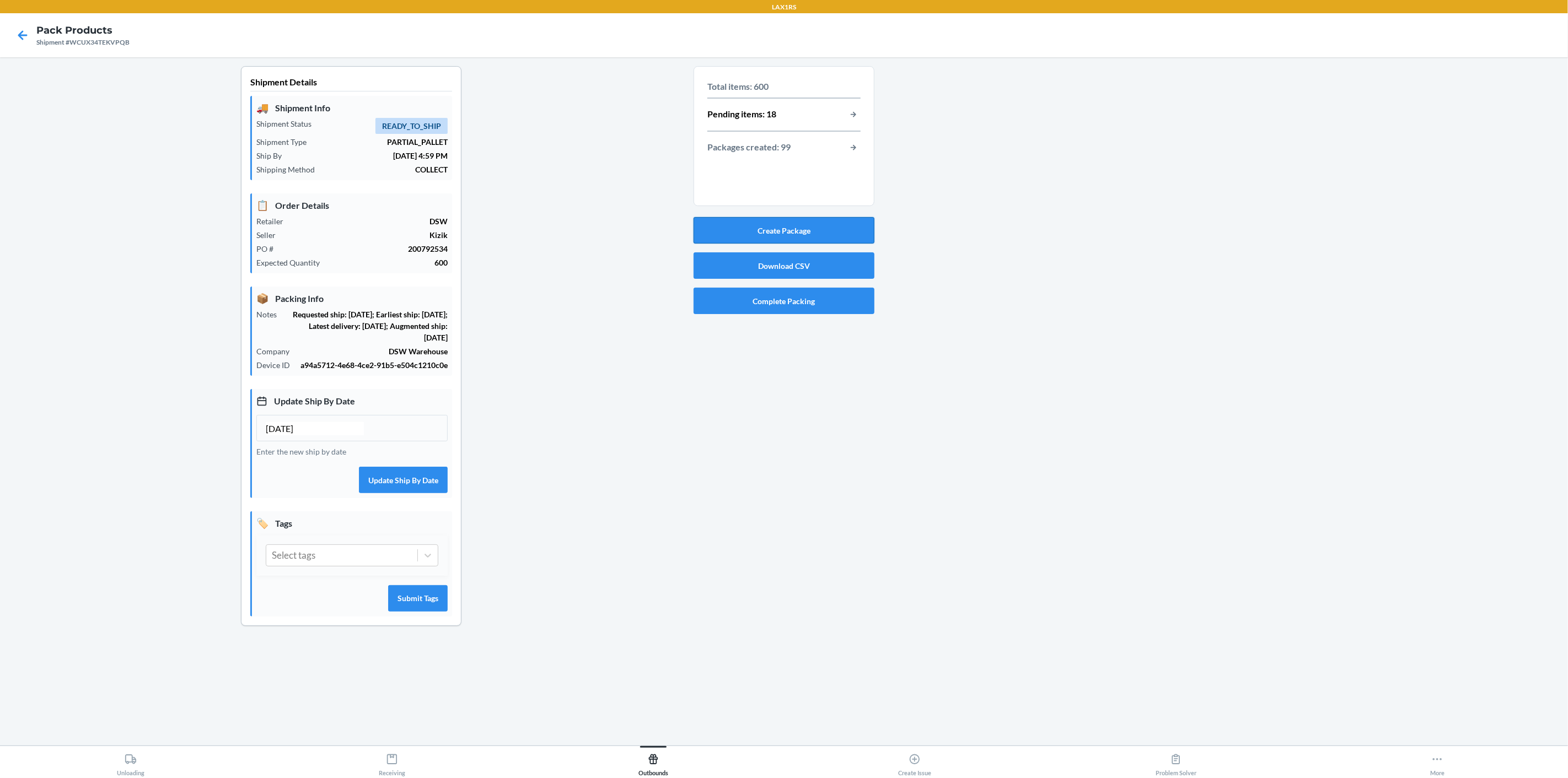
click at [808, 228] on button "Create Package" at bounding box center [784, 230] width 181 height 27
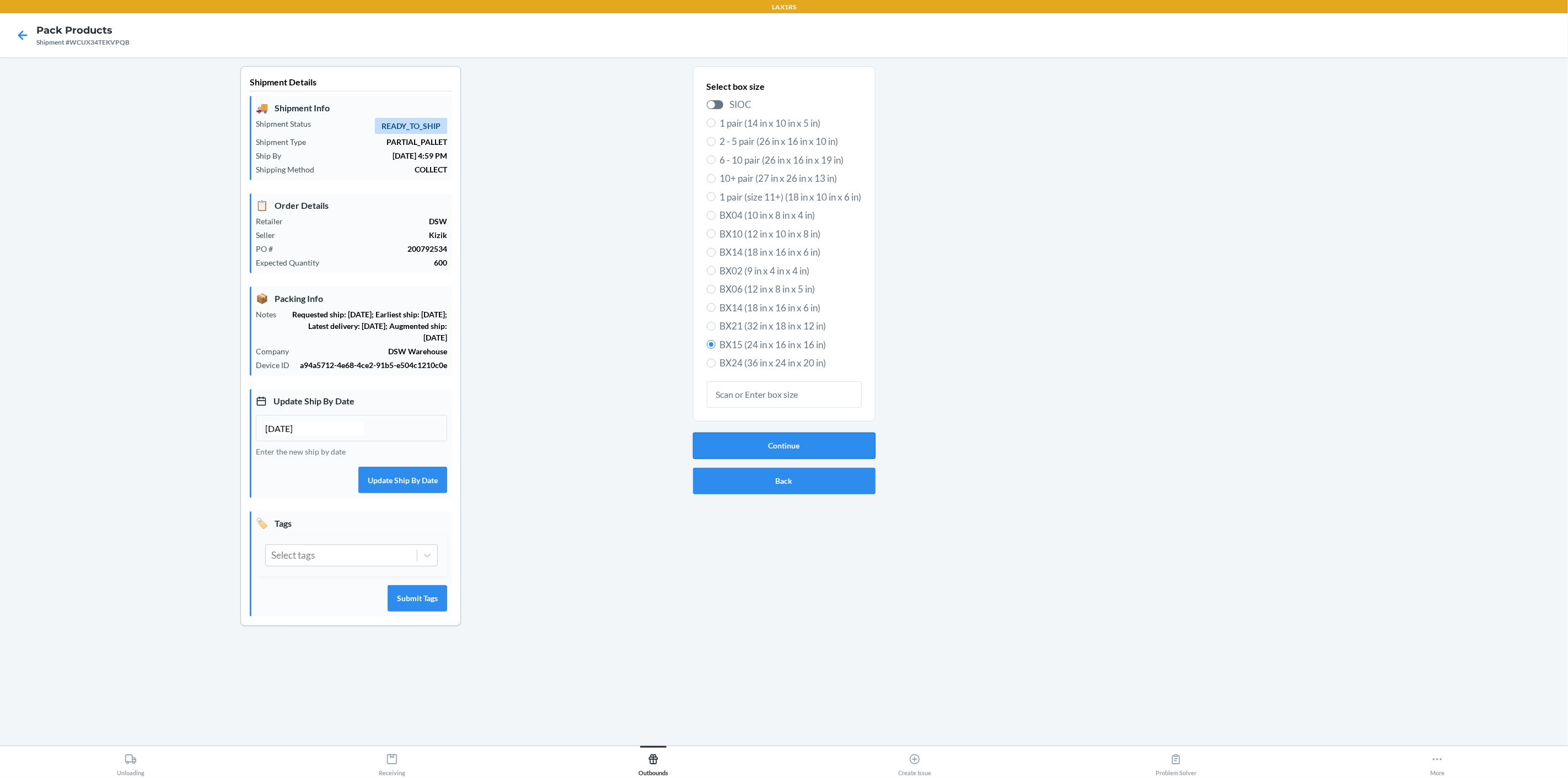
click at [818, 450] on button "Continue" at bounding box center [784, 445] width 182 height 27
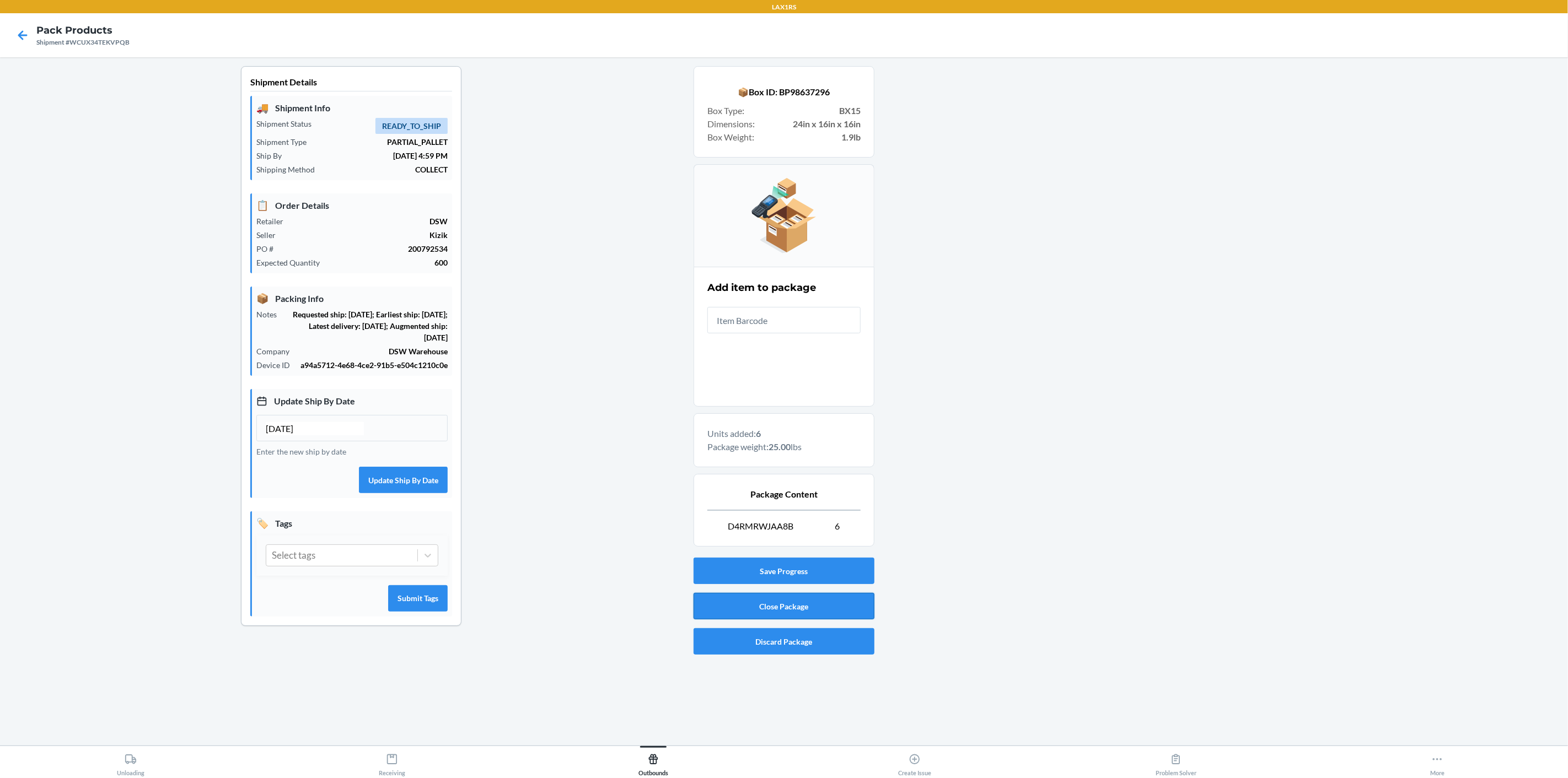
click at [764, 605] on button "Close Package" at bounding box center [784, 605] width 181 height 27
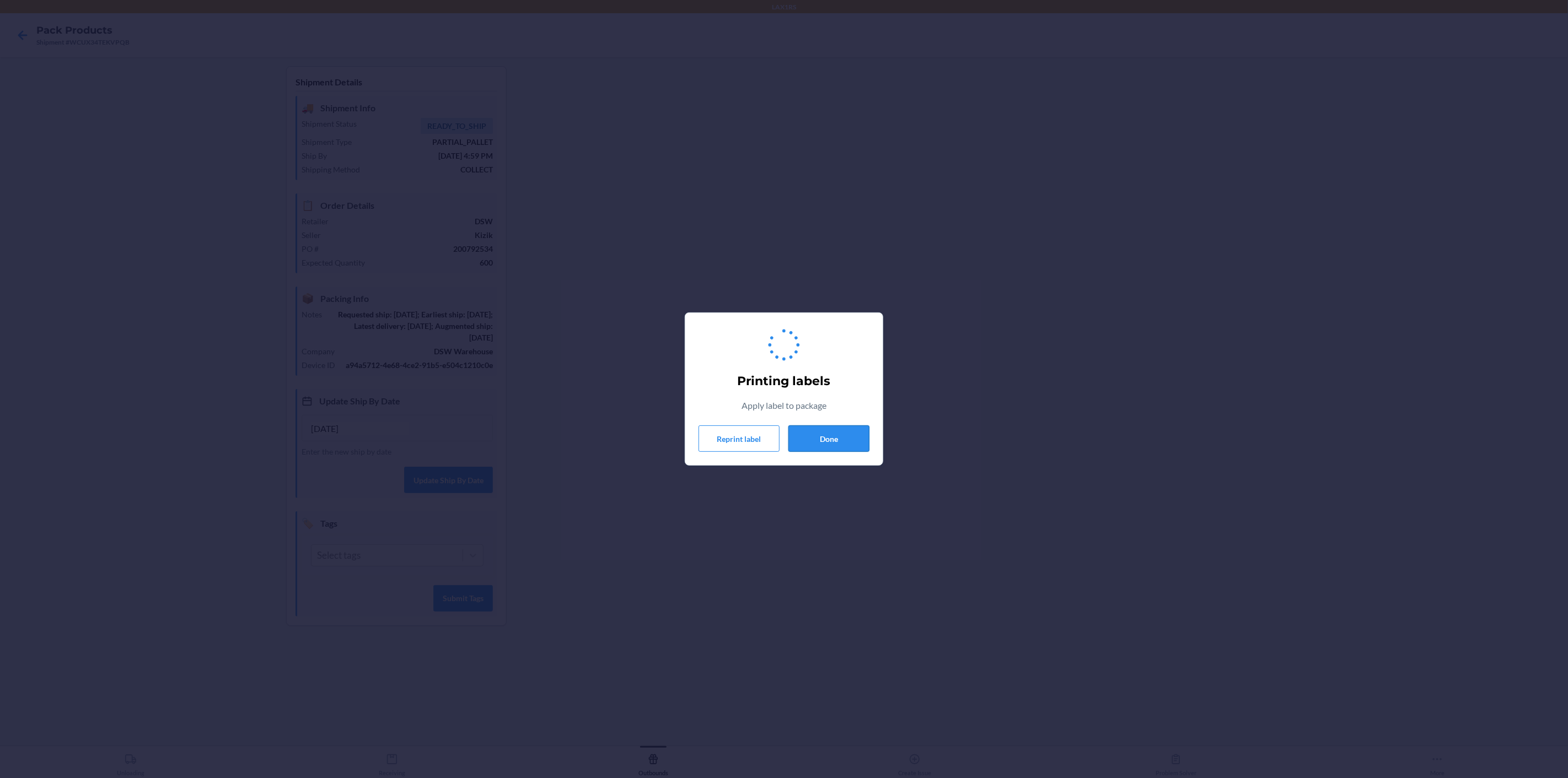
click at [844, 434] on button "Done" at bounding box center [828, 438] width 81 height 27
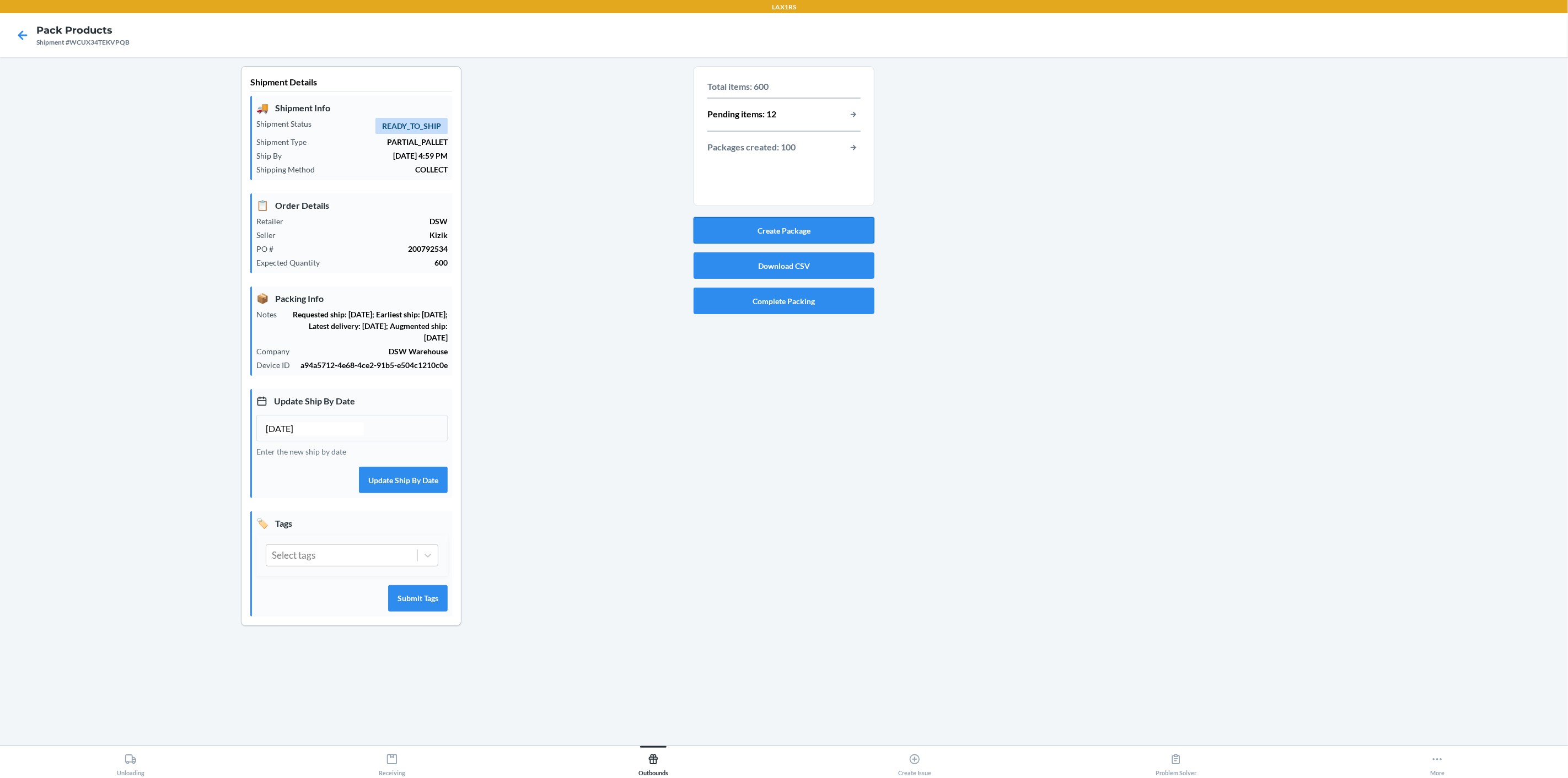
click at [797, 229] on button "Create Package" at bounding box center [784, 230] width 181 height 27
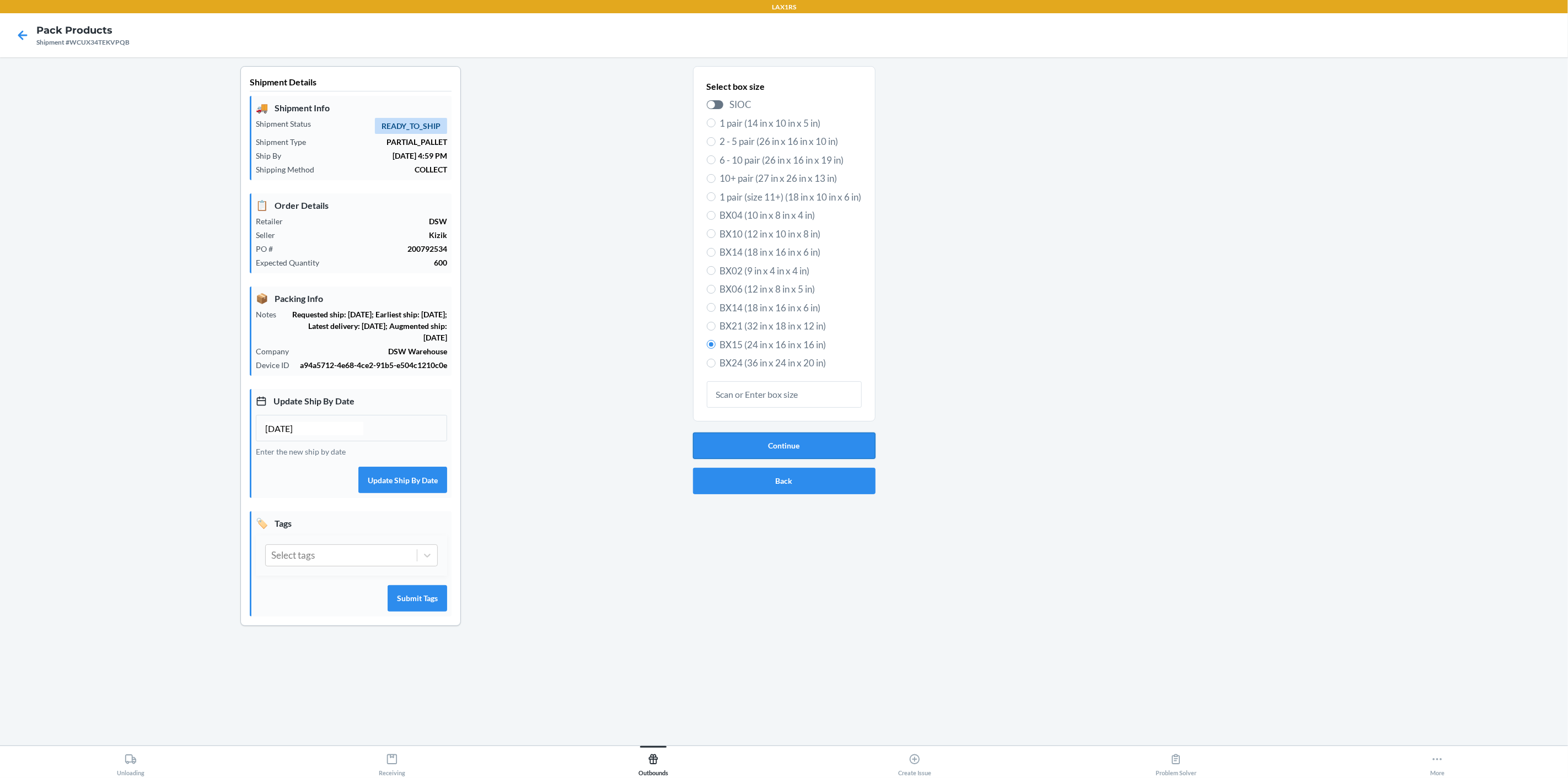
click at [817, 454] on button "Continue" at bounding box center [784, 445] width 182 height 27
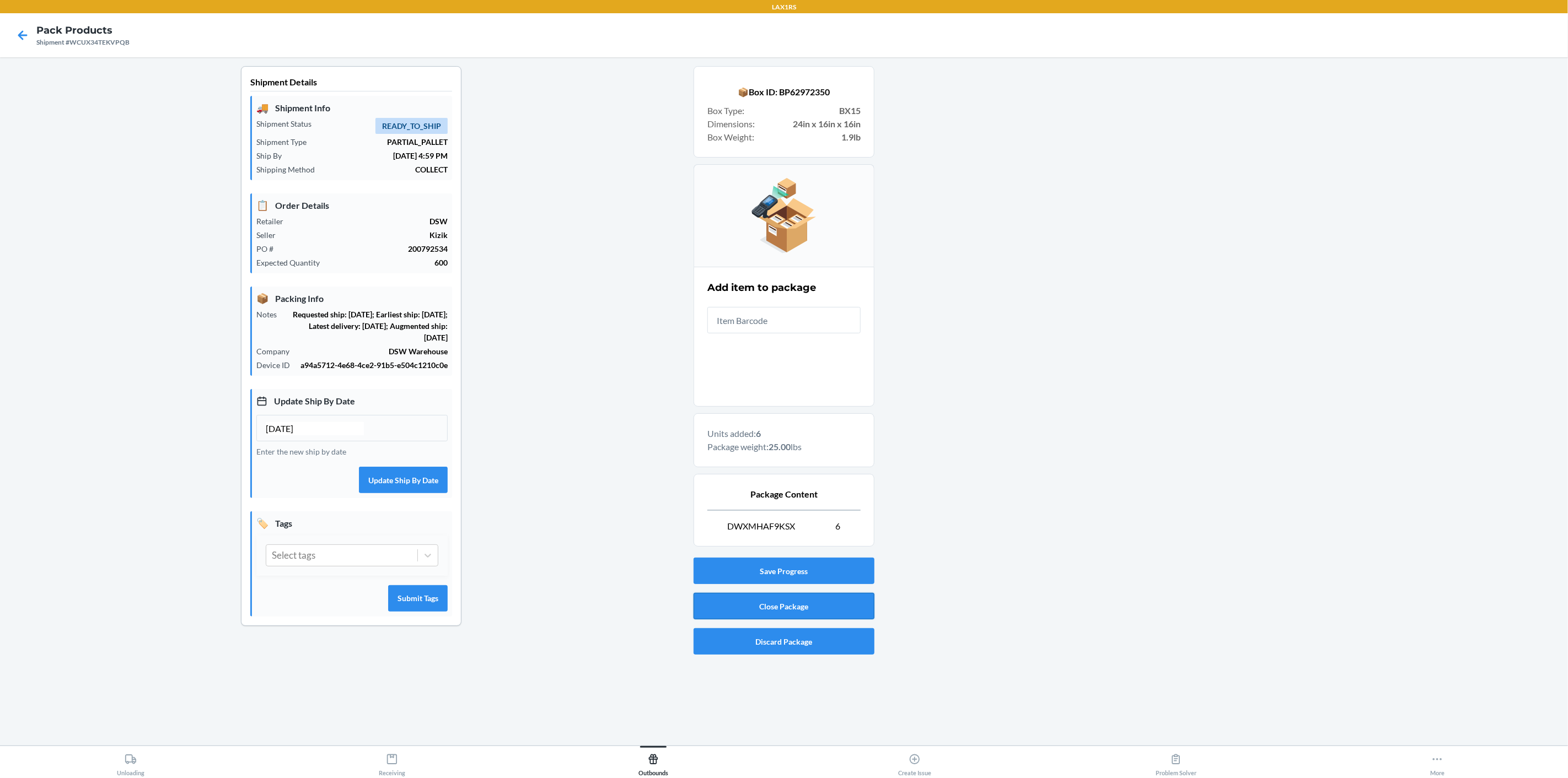
click at [797, 603] on button "Close Package" at bounding box center [784, 605] width 181 height 27
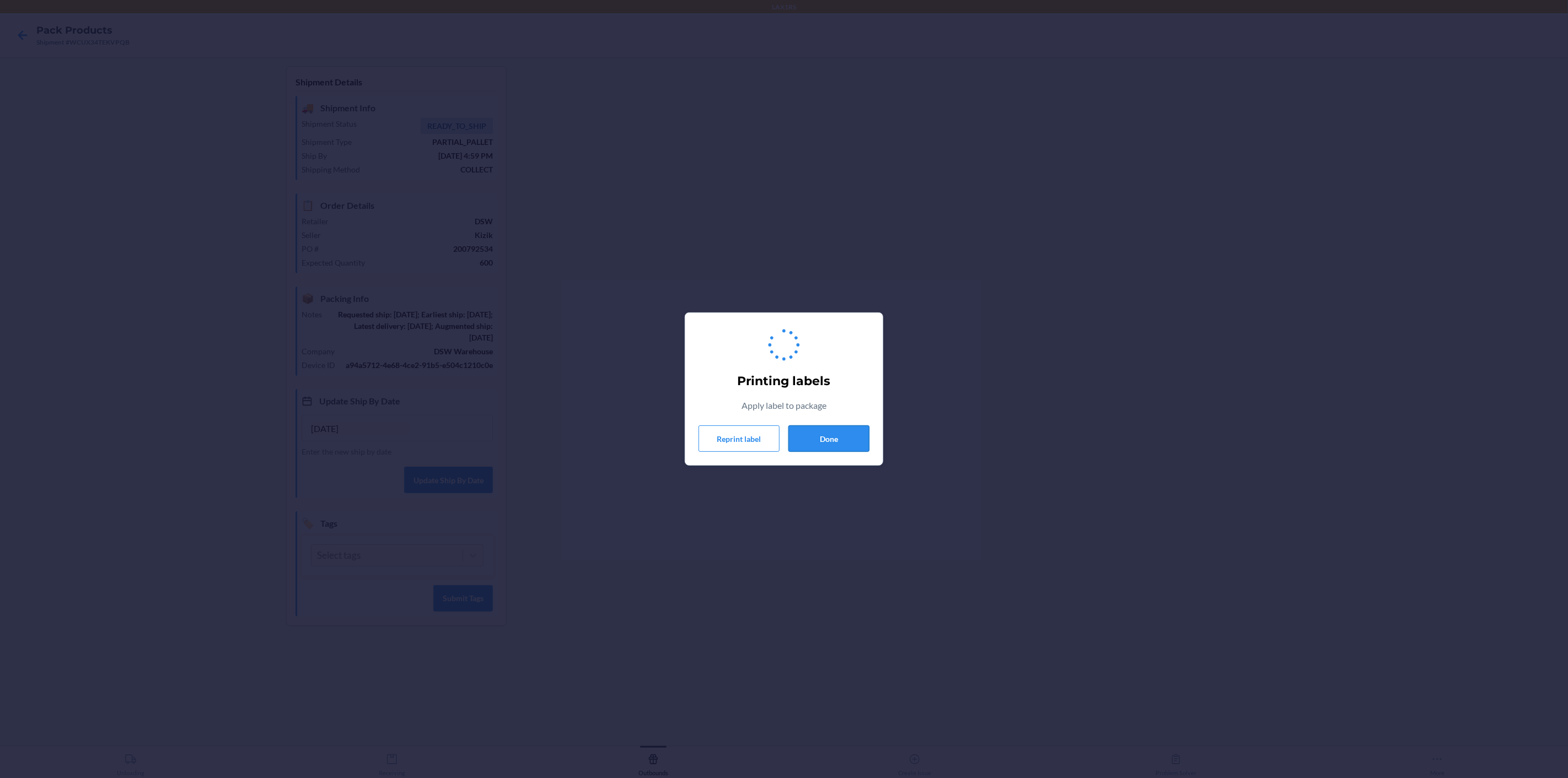
click at [830, 436] on button "Done" at bounding box center [828, 438] width 81 height 27
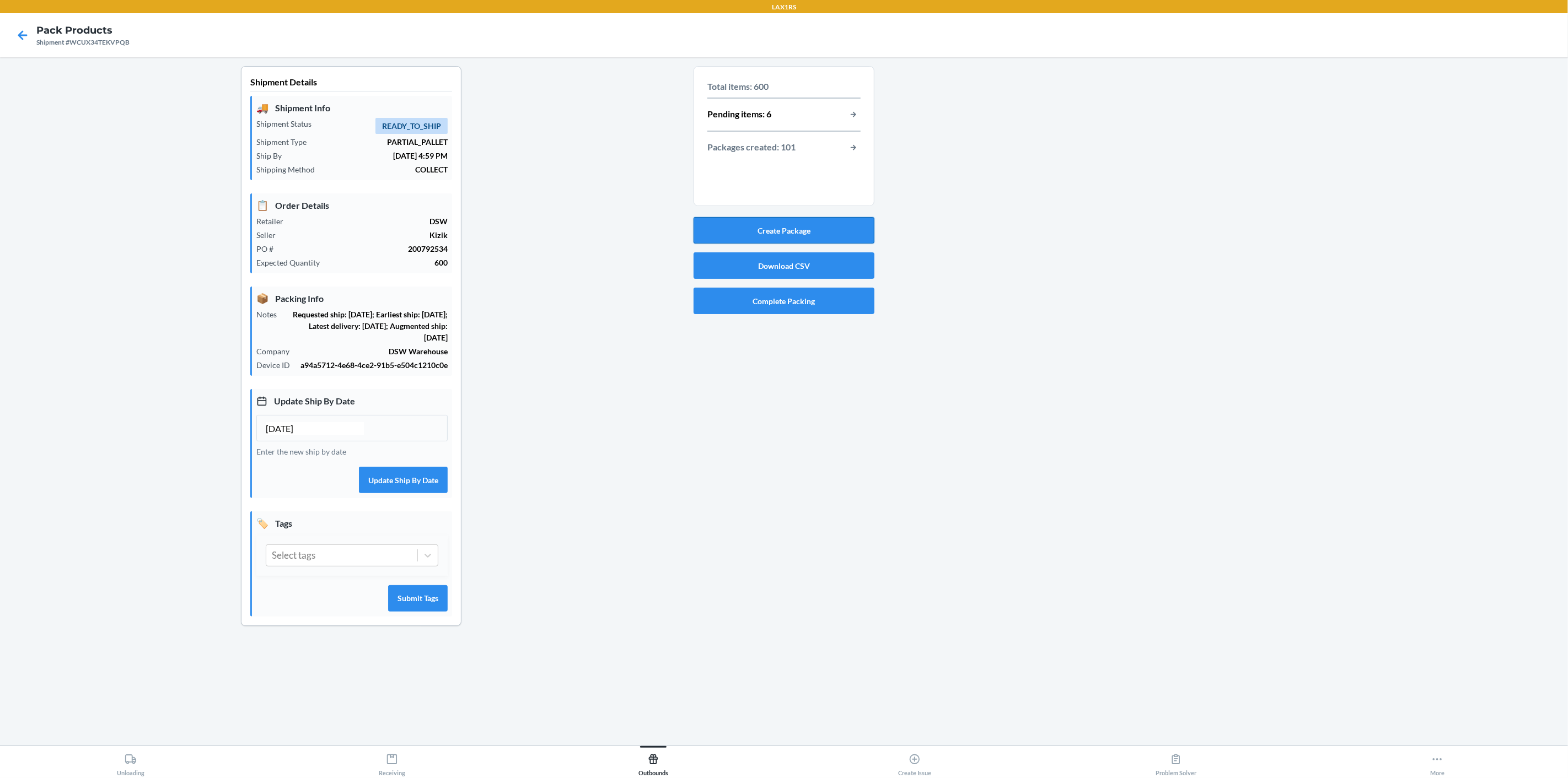
click at [839, 230] on button "Create Package" at bounding box center [784, 230] width 181 height 27
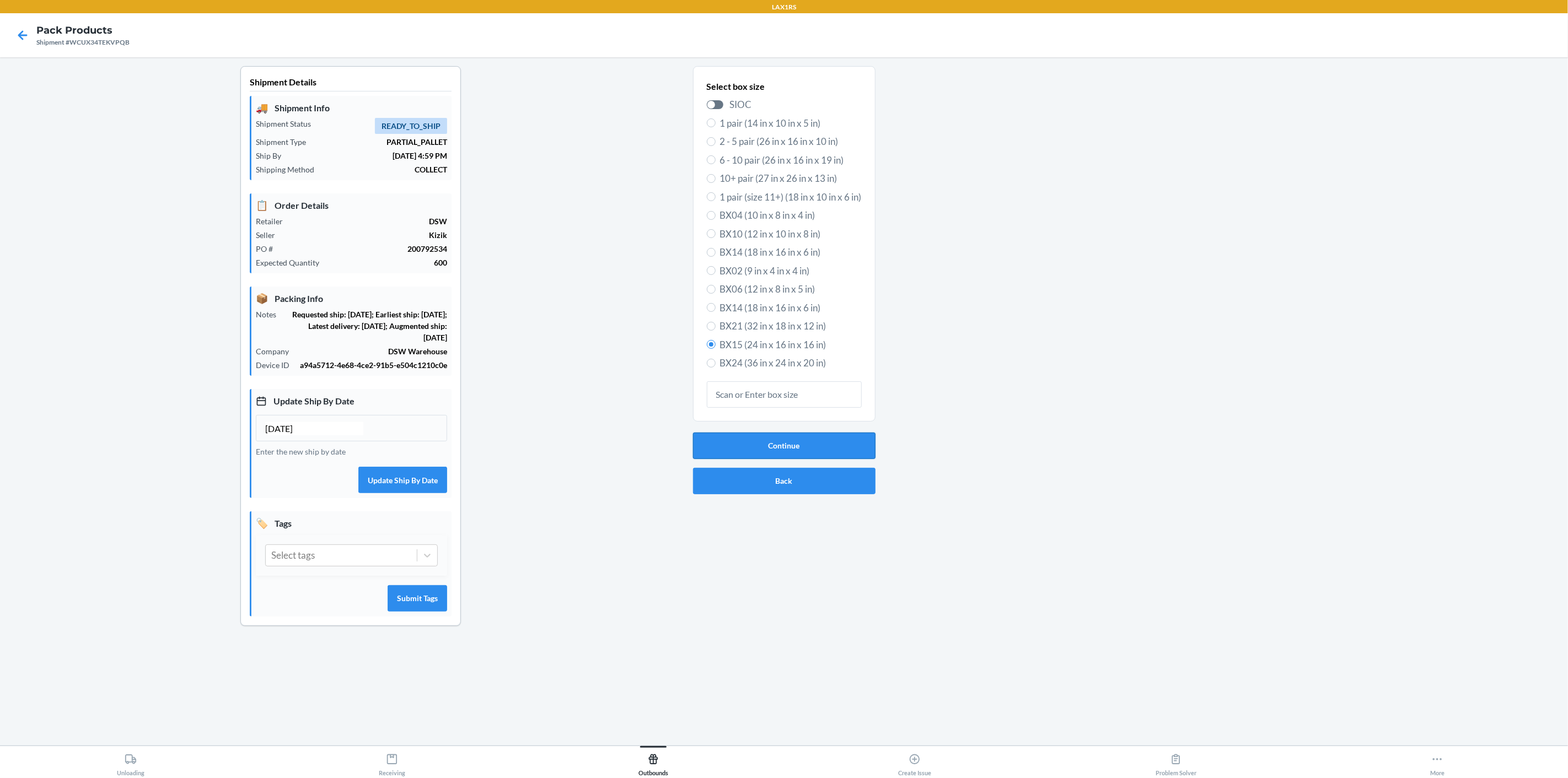
click at [825, 443] on button "Continue" at bounding box center [784, 445] width 182 height 27
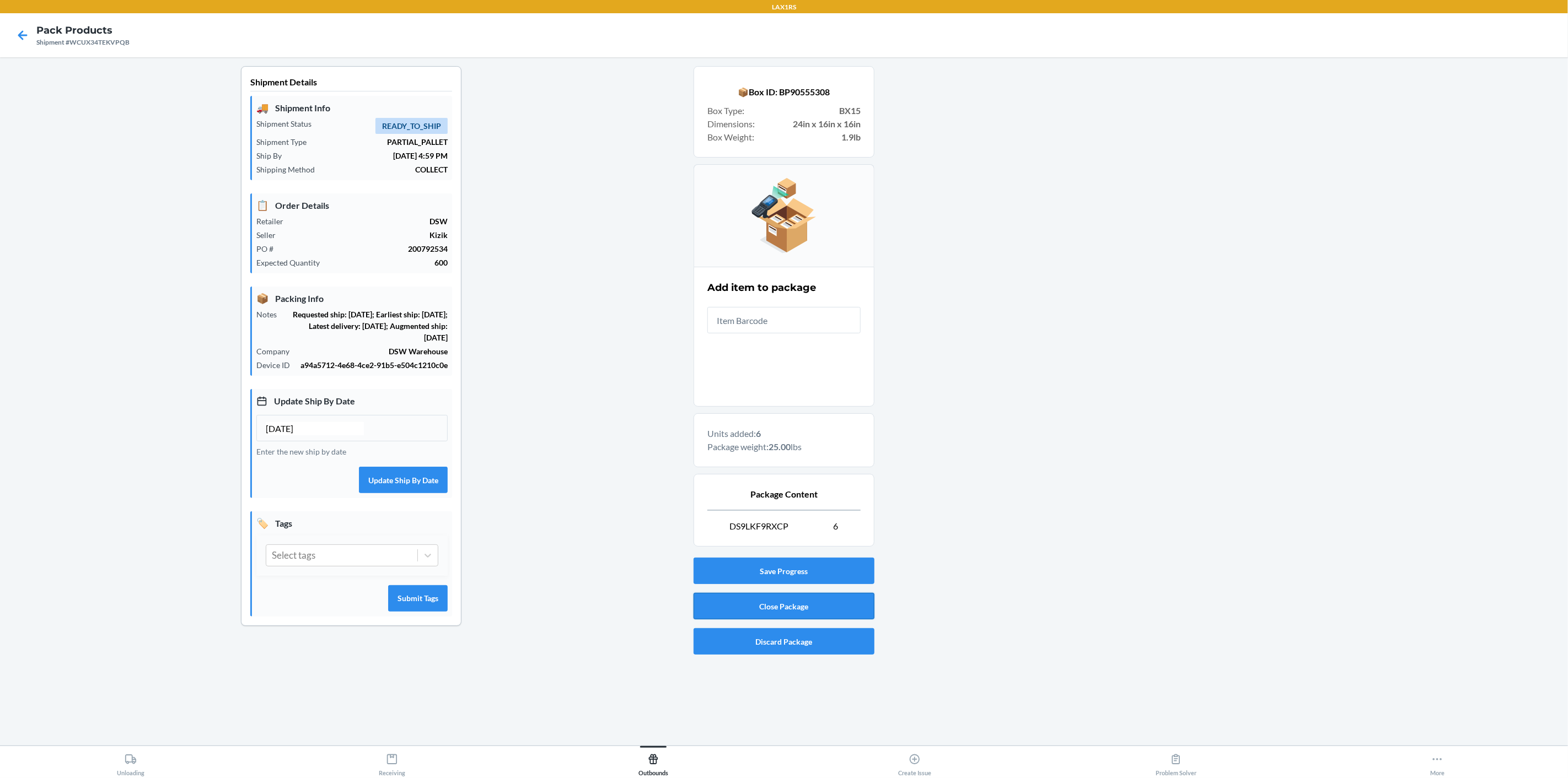
click at [811, 607] on button "Close Package" at bounding box center [784, 605] width 181 height 27
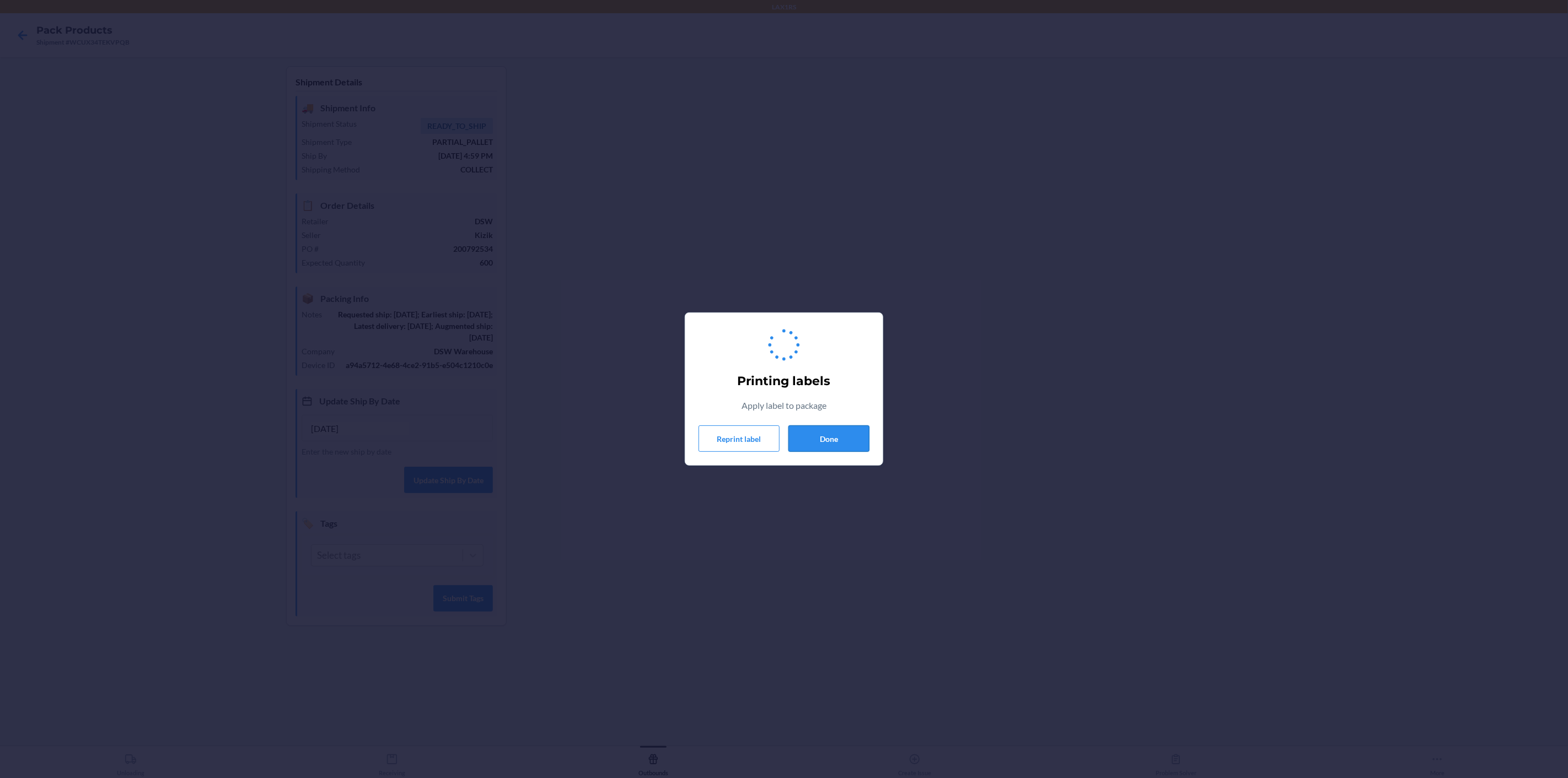
click at [828, 438] on button "Done" at bounding box center [828, 438] width 81 height 27
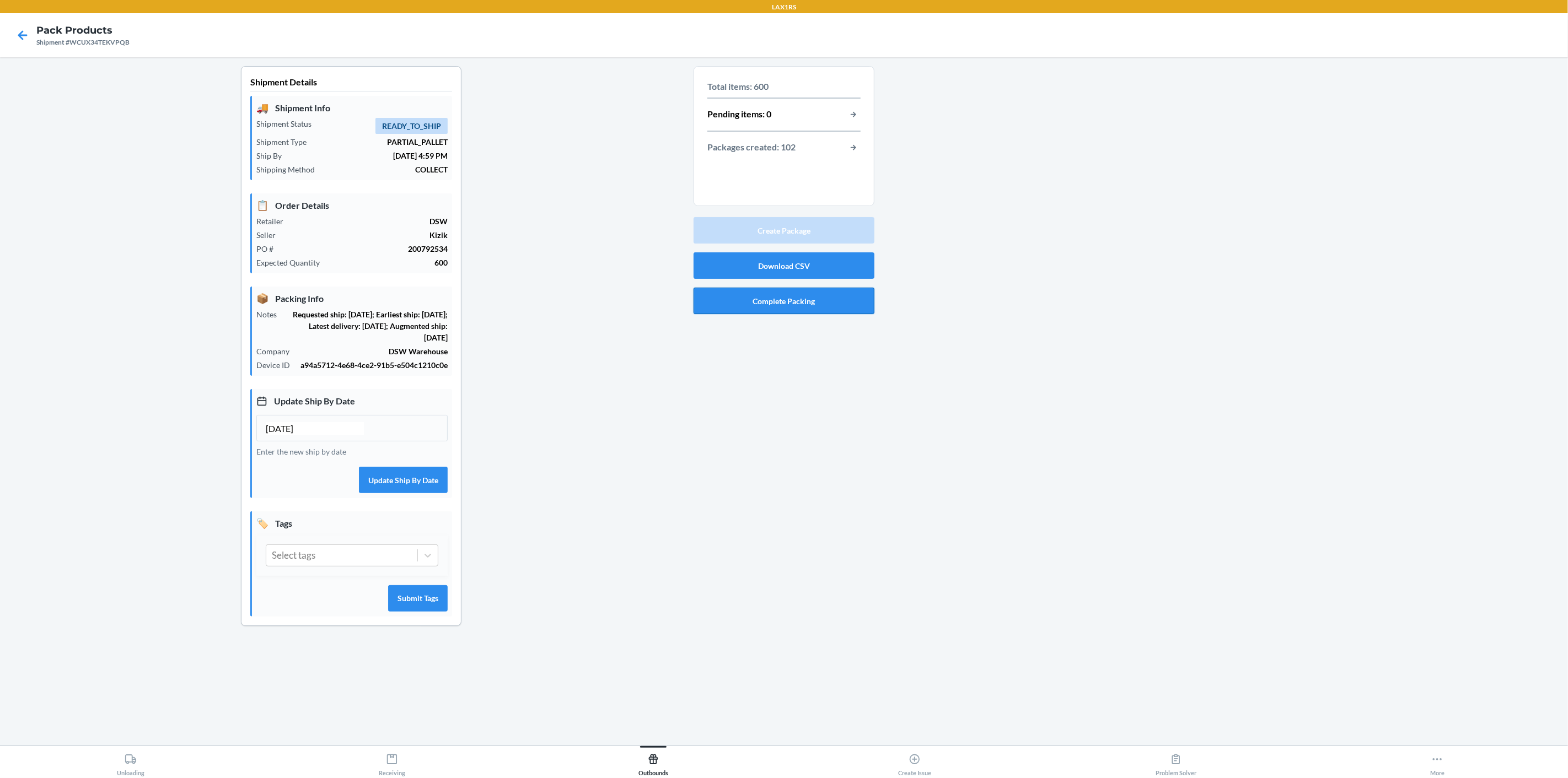
click at [831, 299] on button "Complete Packing" at bounding box center [784, 300] width 181 height 27
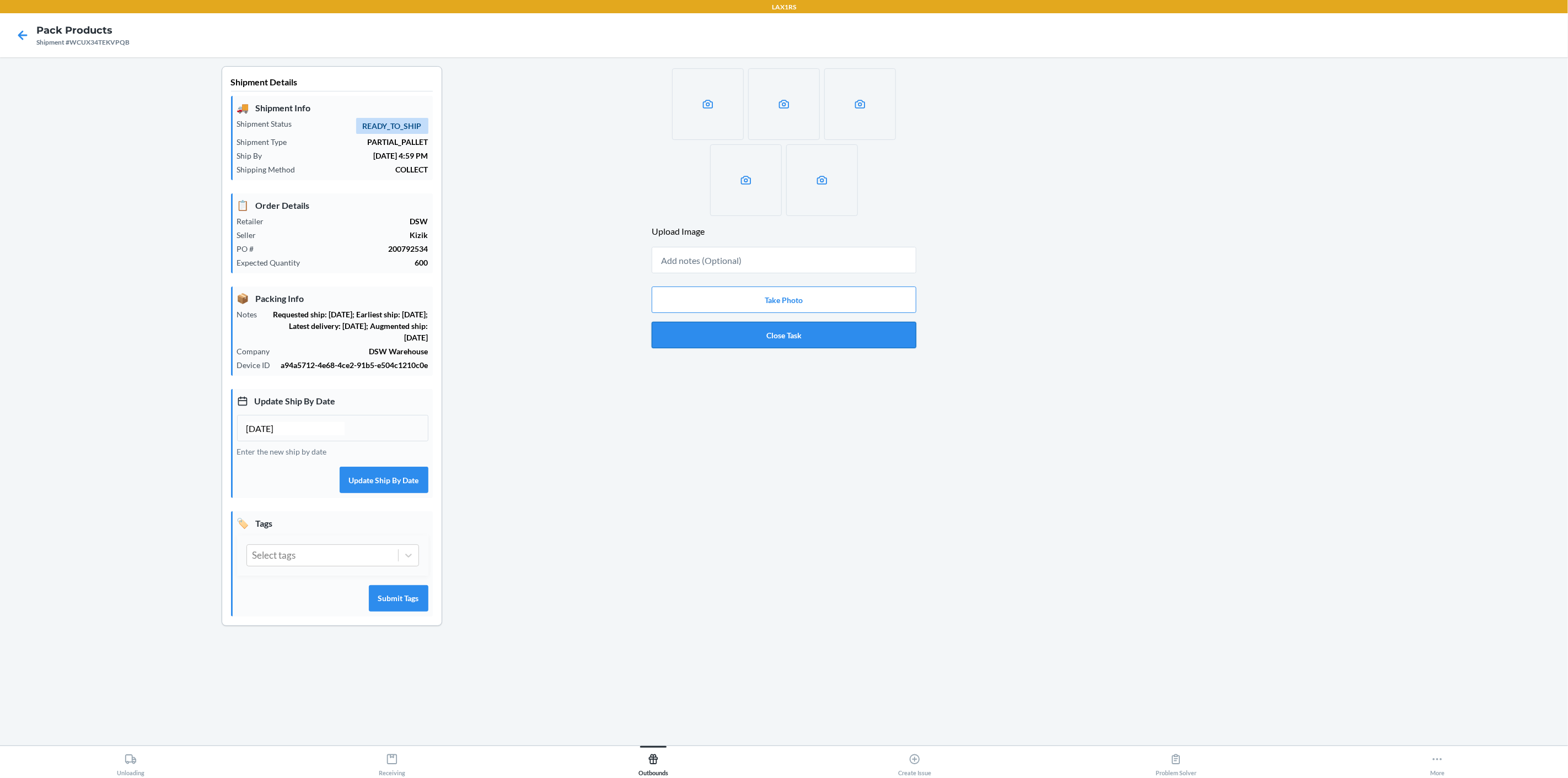
click at [849, 337] on button "Close Task" at bounding box center [784, 335] width 265 height 27
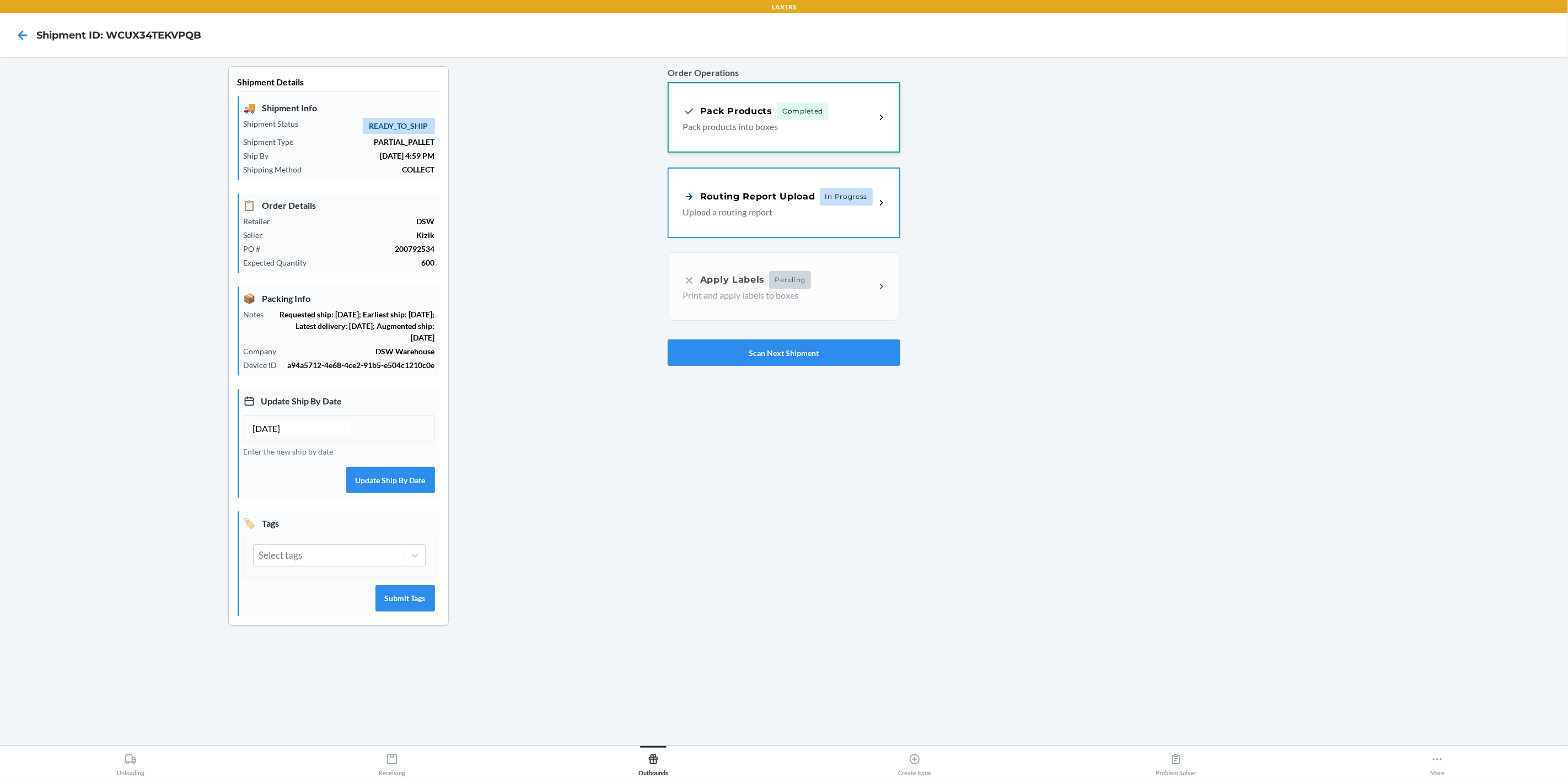
click at [879, 113] on icon at bounding box center [881, 117] width 13 height 13
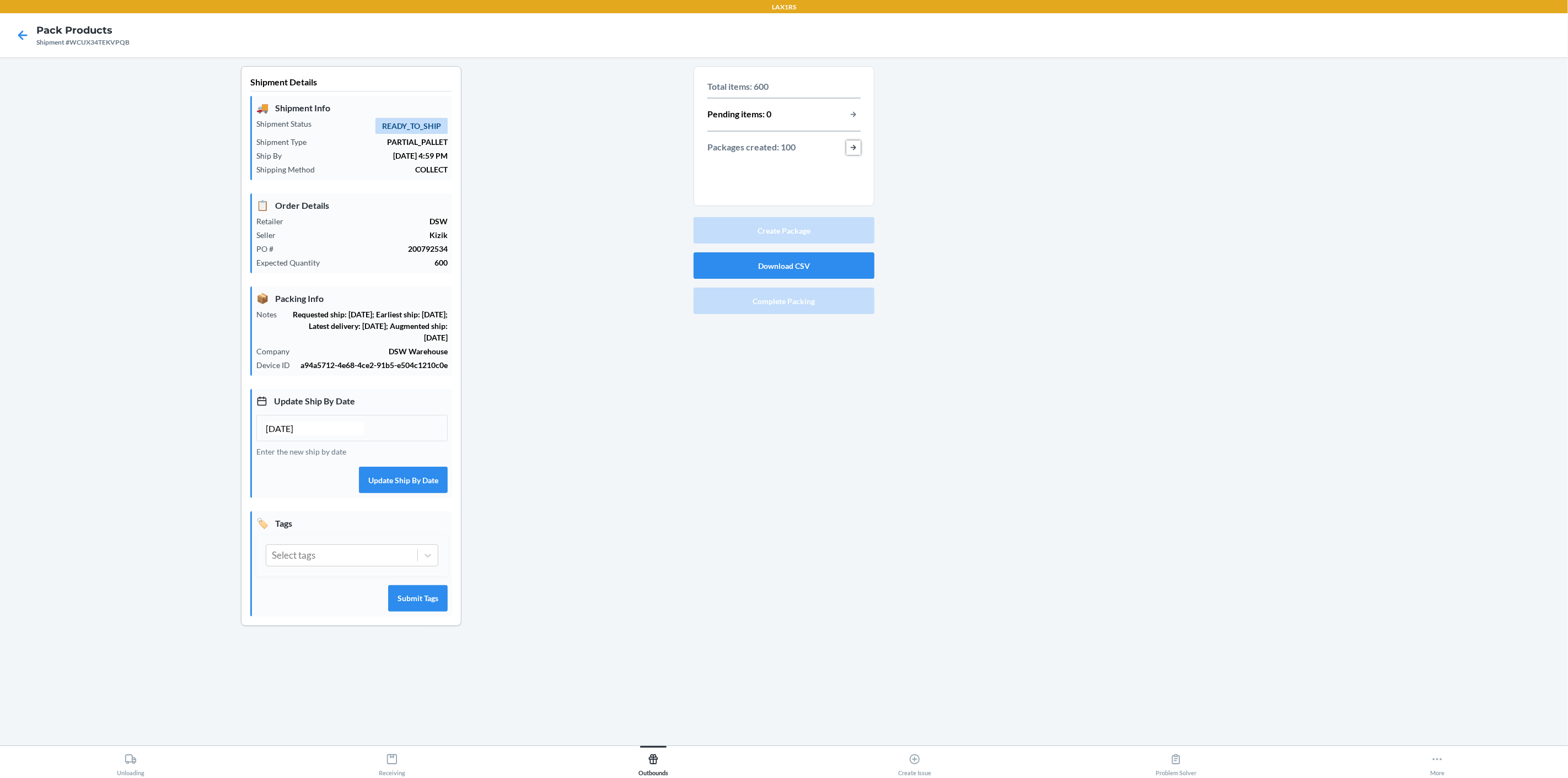
click at [855, 147] on button "button-view-packages-created" at bounding box center [853, 147] width 15 height 15
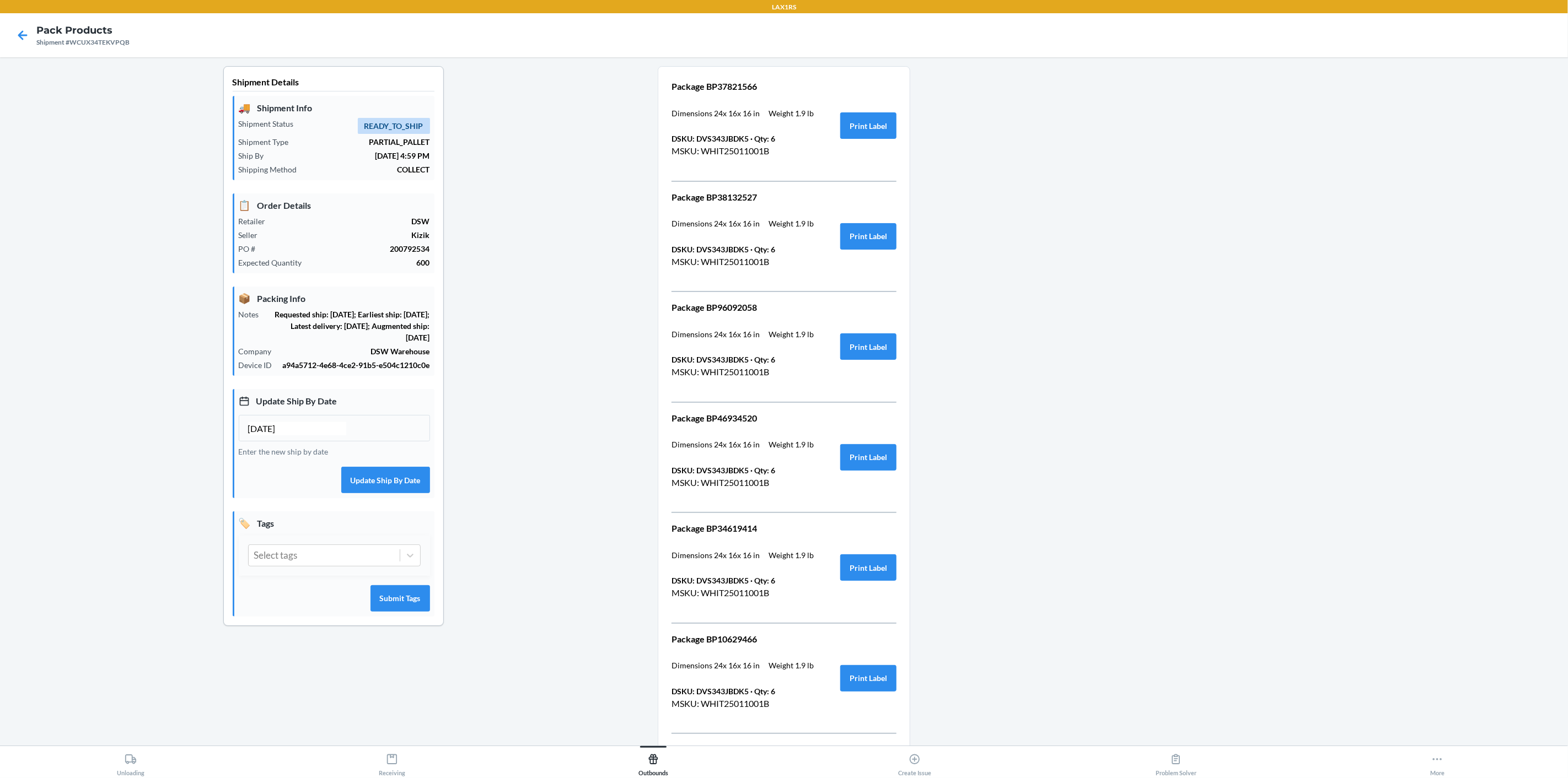
drag, startPoint x: 1318, startPoint y: 72, endPoint x: 1300, endPoint y: 83, distance: 21.1
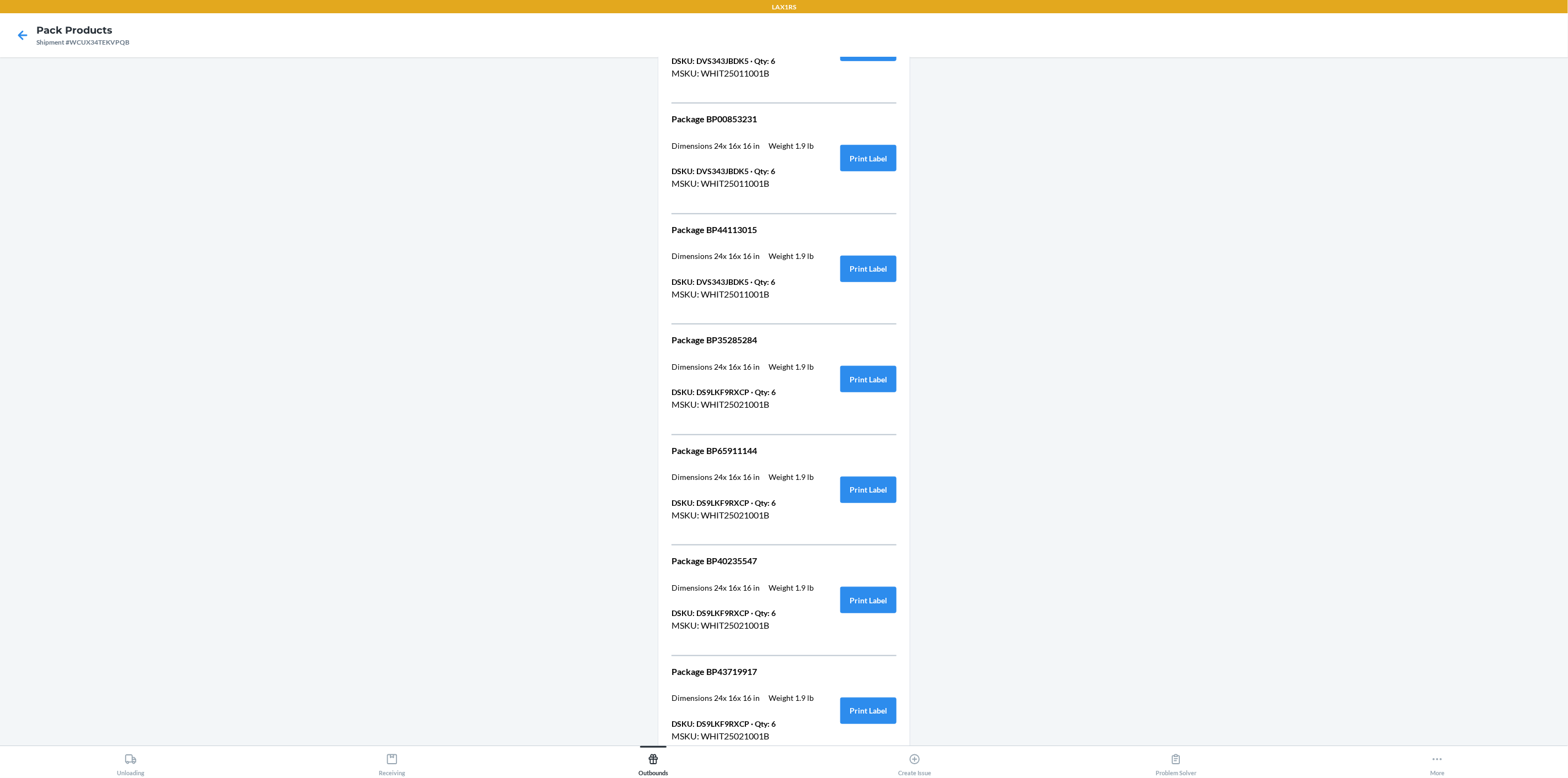
scroll to position [2283, 0]
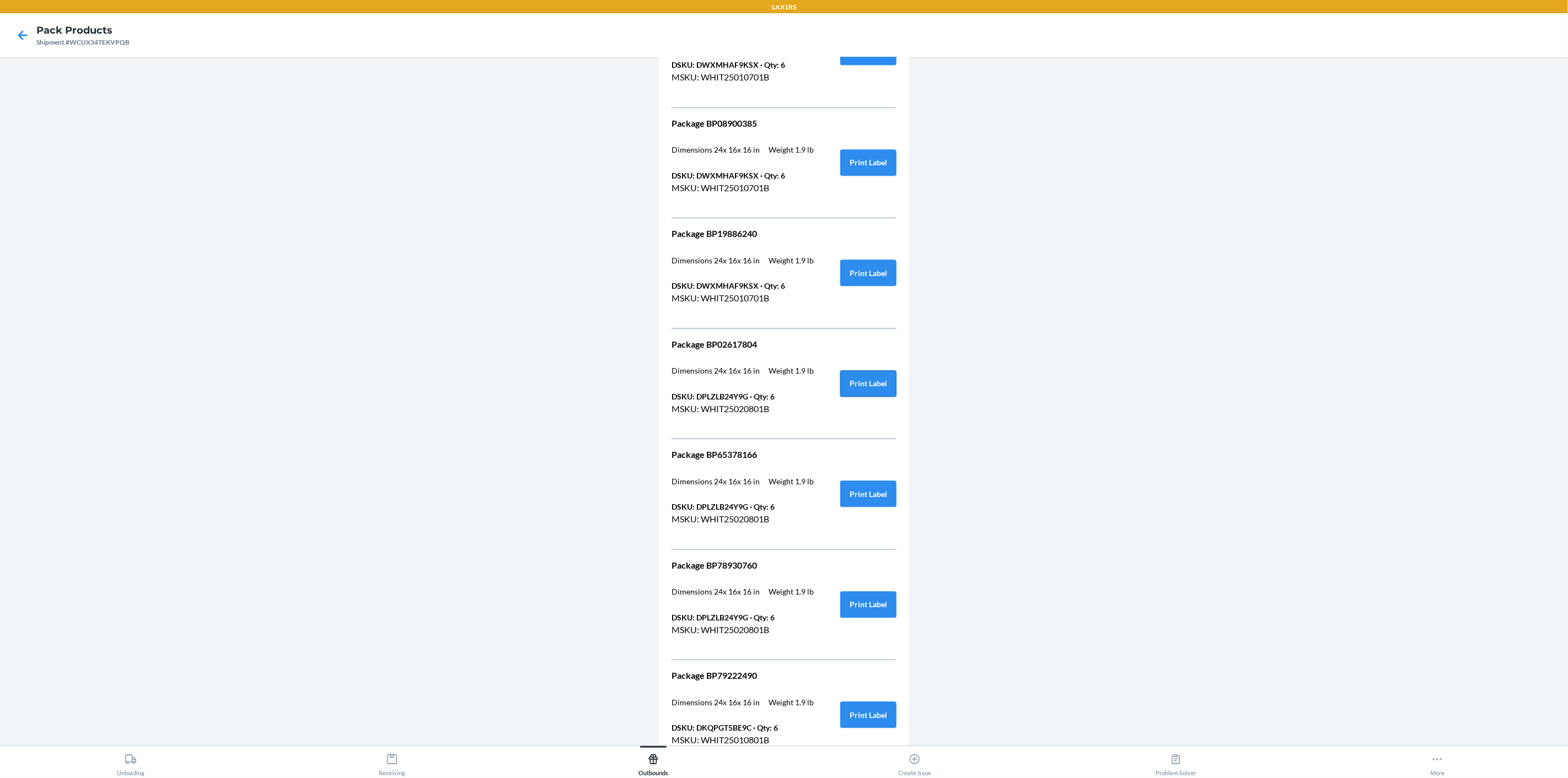
click at [865, 373] on button "Print Label" at bounding box center [867, 383] width 56 height 27
click at [871, 486] on button "Print Label" at bounding box center [867, 493] width 56 height 27
click at [872, 595] on button "Print Label" at bounding box center [867, 604] width 56 height 27
click at [865, 372] on button "Print Label" at bounding box center [867, 385] width 56 height 27
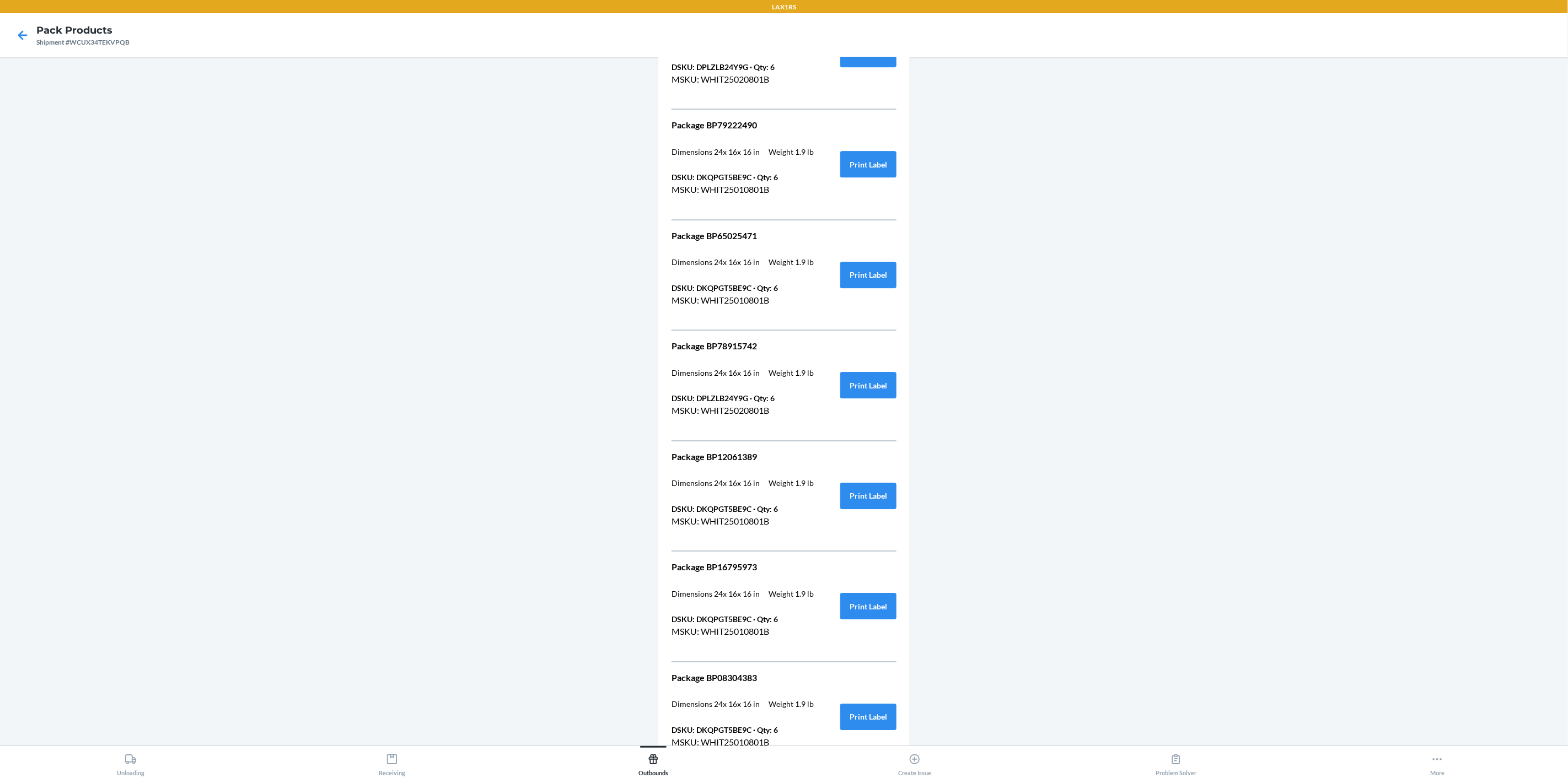
scroll to position [4927, 0]
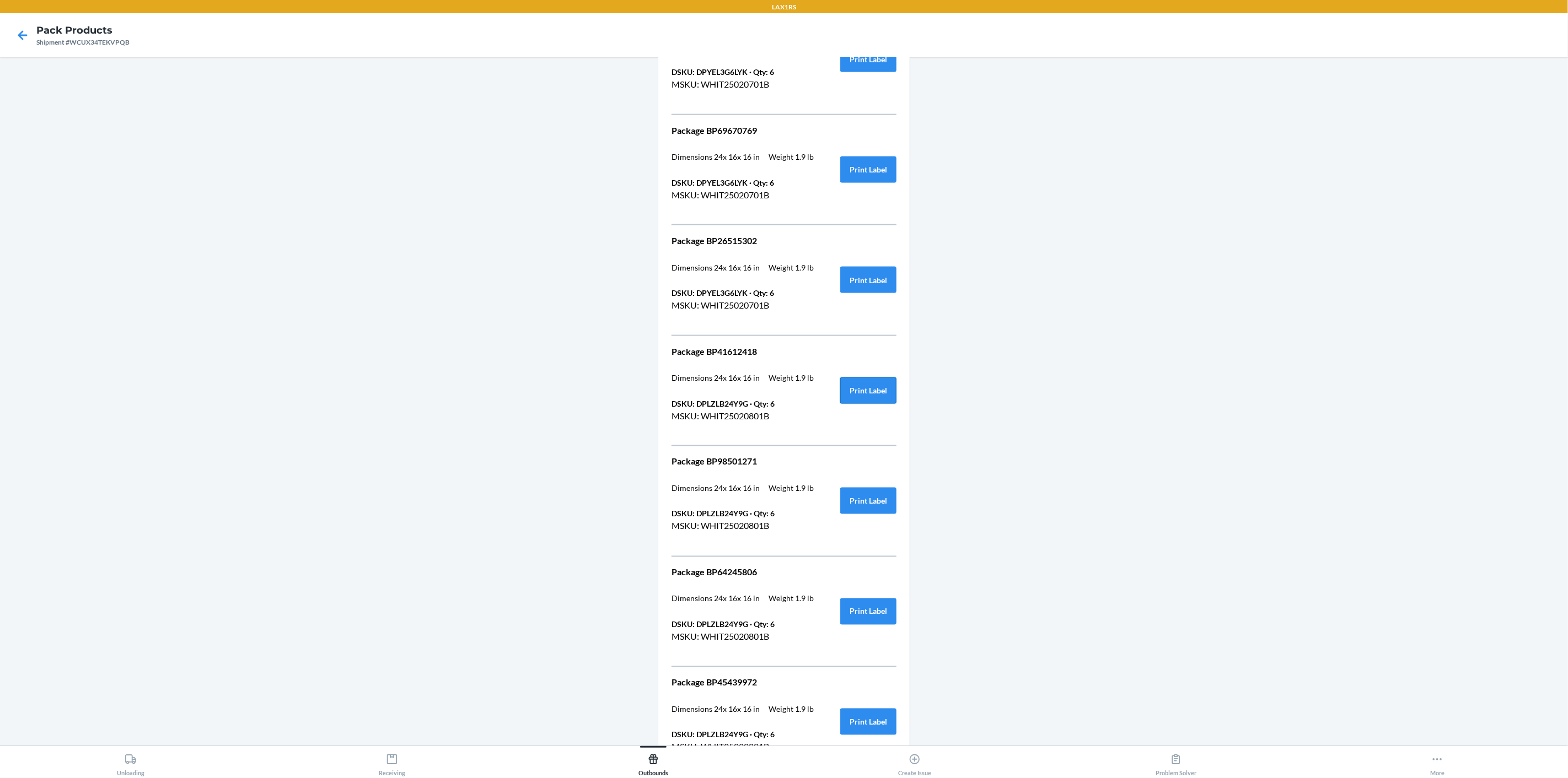
click at [863, 378] on button "Print Label" at bounding box center [867, 391] width 56 height 27
click at [871, 487] on button "Print Label" at bounding box center [867, 500] width 56 height 27
click at [871, 599] on button "Print Label" at bounding box center [867, 612] width 56 height 27
click at [877, 708] on button "Print Label" at bounding box center [867, 721] width 56 height 27
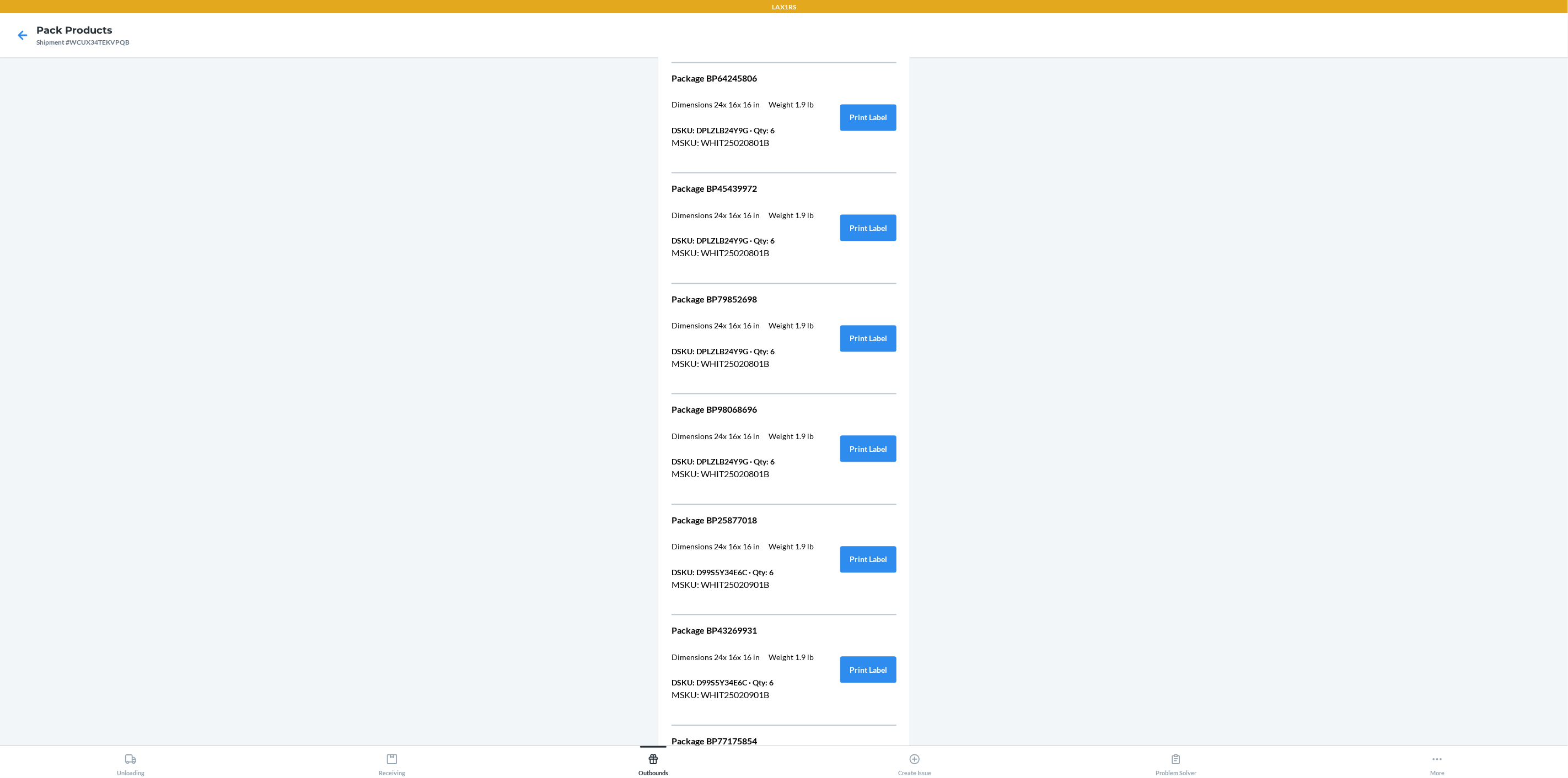
scroll to position [5490, 0]
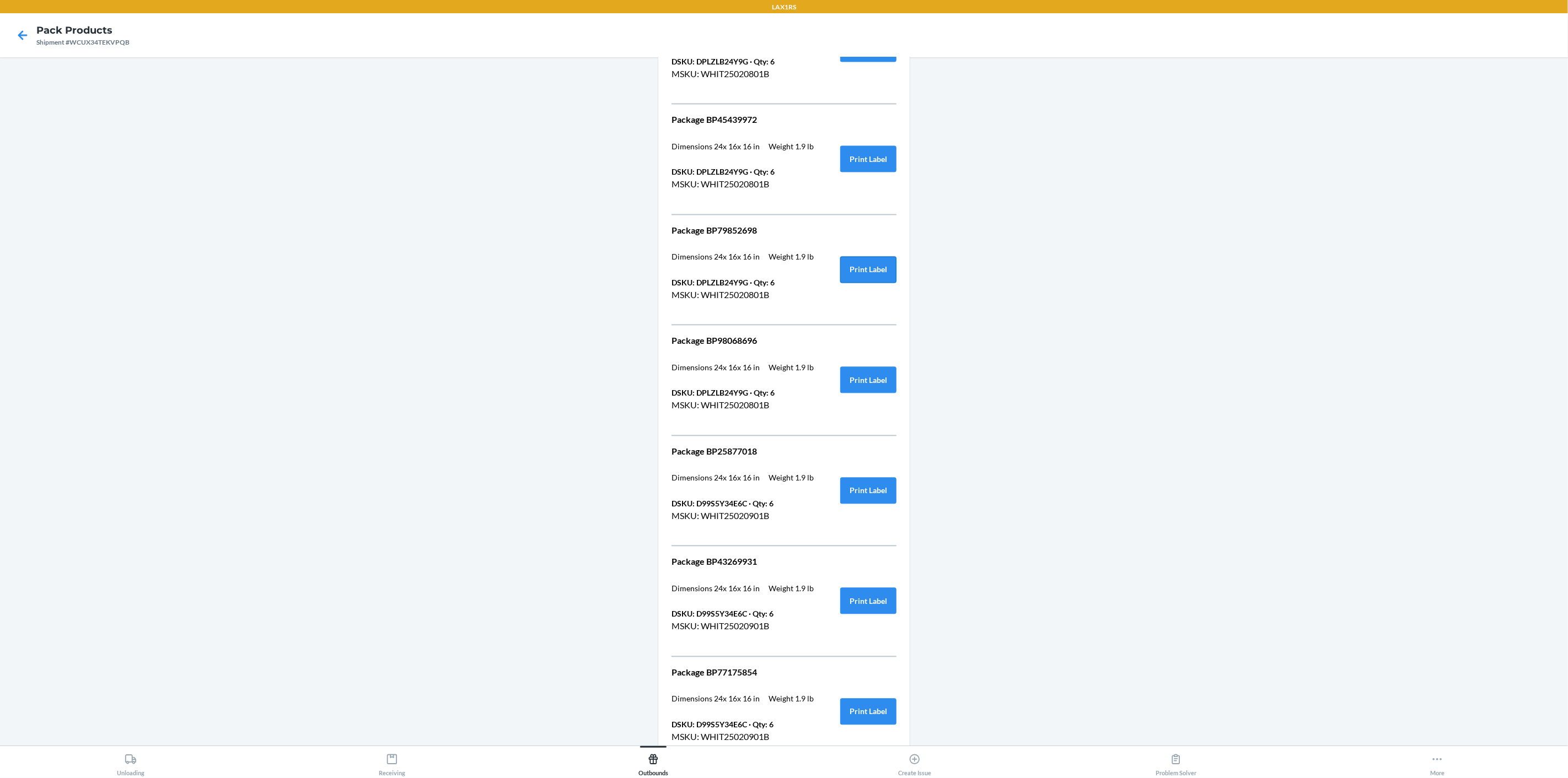
click at [881, 256] on button "Print Label" at bounding box center [867, 269] width 56 height 27
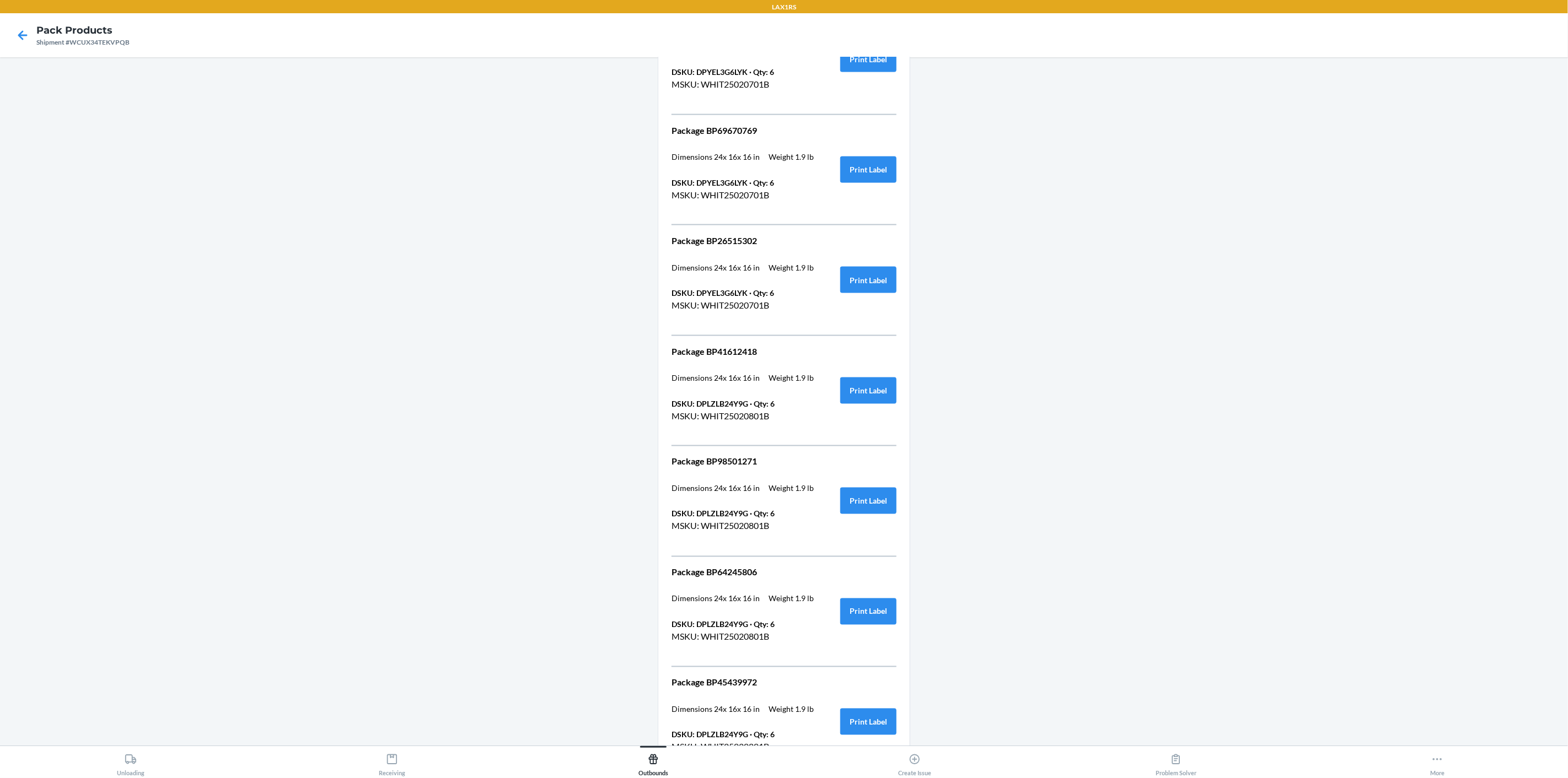
scroll to position [5368, 0]
click at [865, 493] on button "Print Label" at bounding box center [867, 502] width 56 height 27
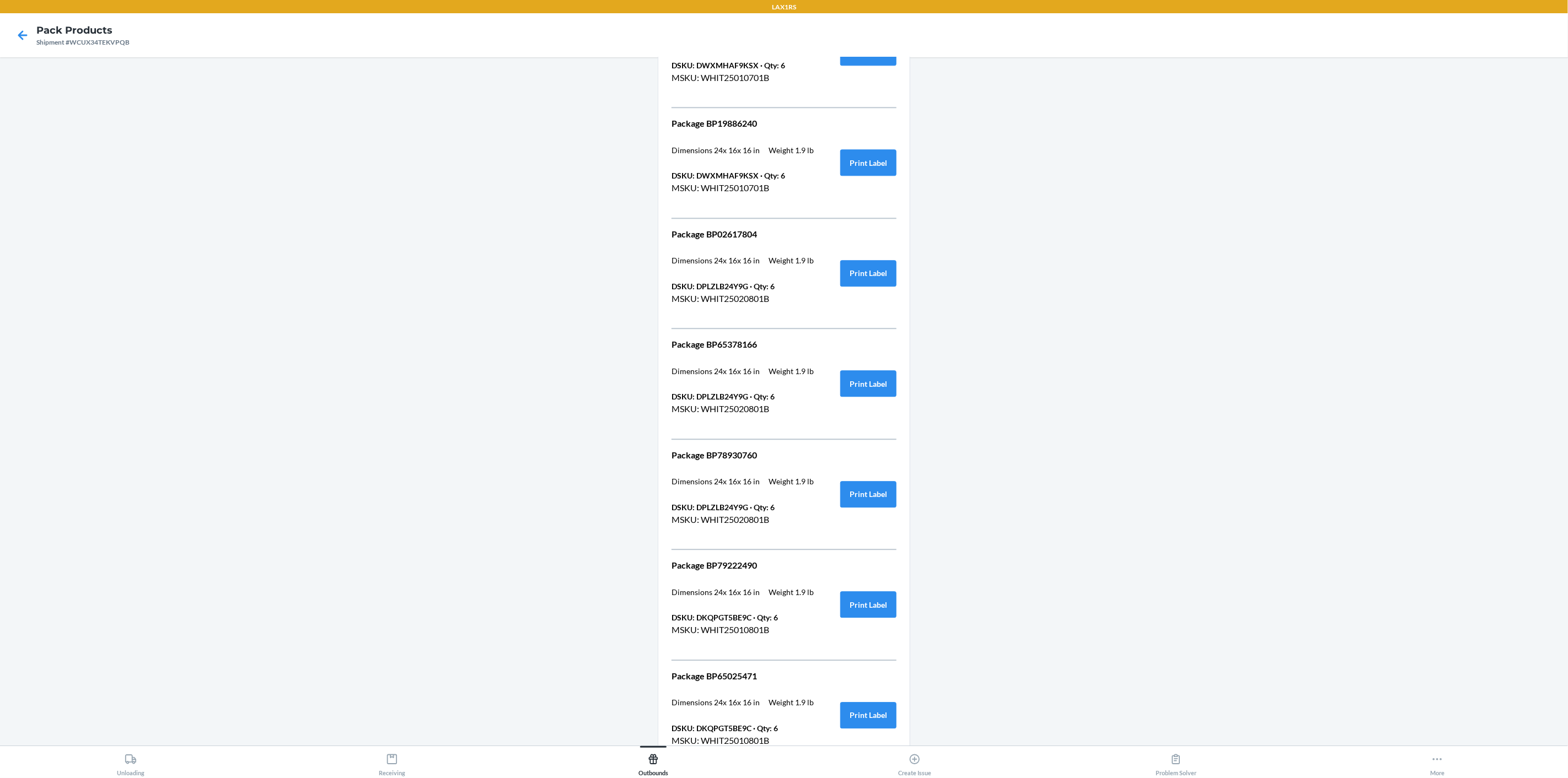
scroll to position [5477, 0]
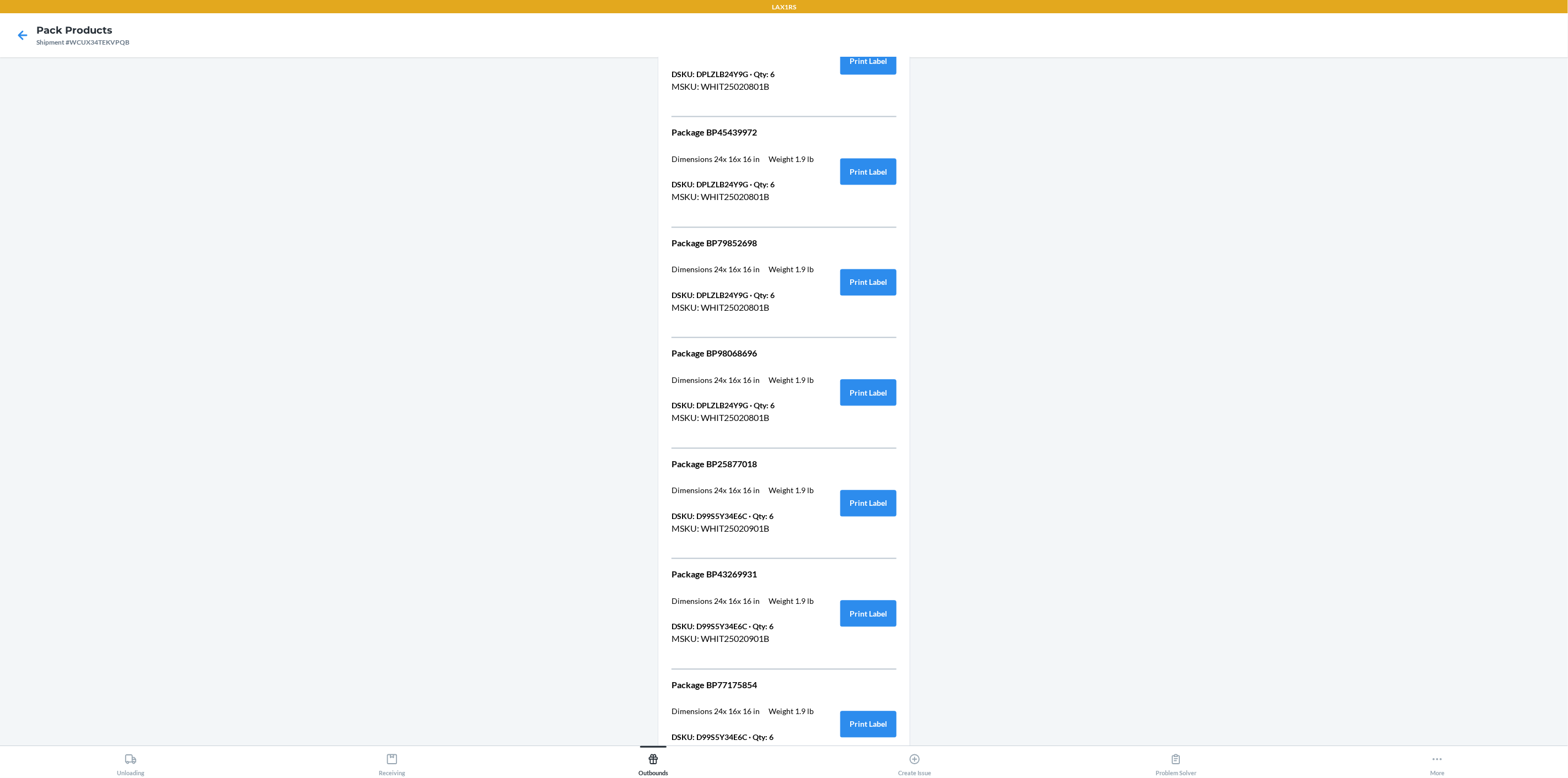
click at [1329, 51] on nav "Pack Products Shipment #WCUX34TEKVPQB" at bounding box center [784, 35] width 1568 height 44
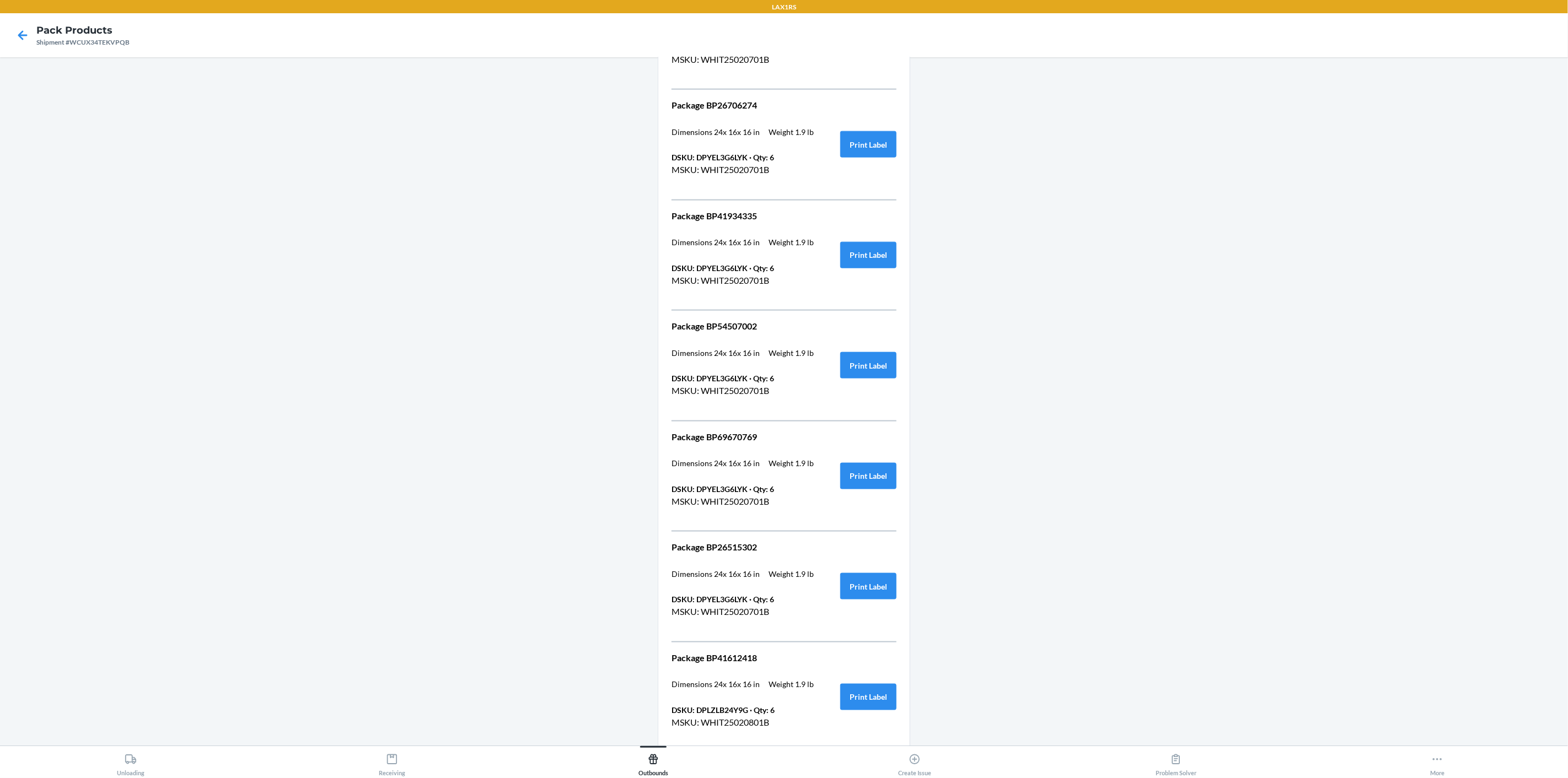
scroll to position [2439, 0]
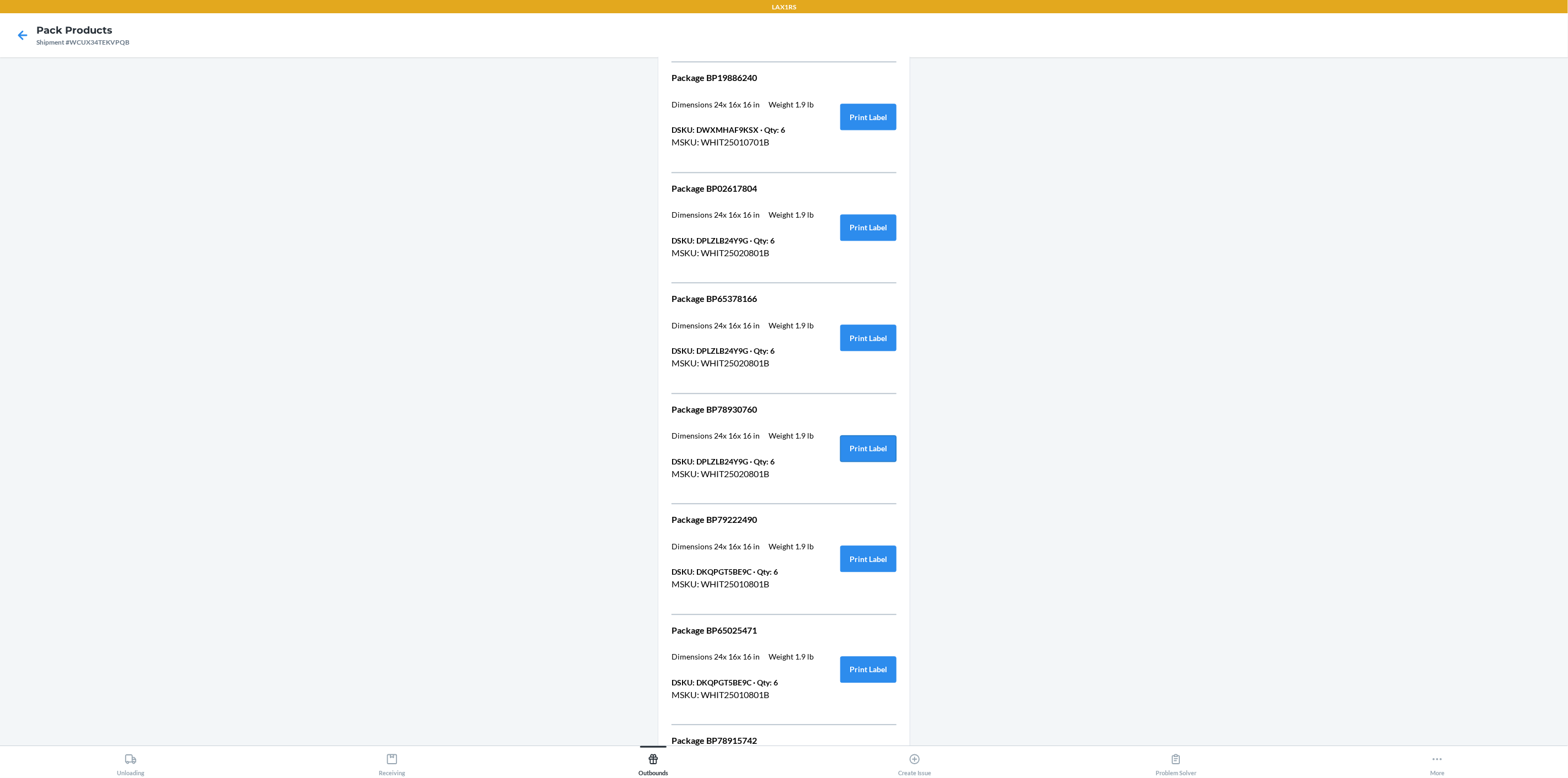
click at [863, 440] on button "Print Label" at bounding box center [867, 449] width 56 height 27
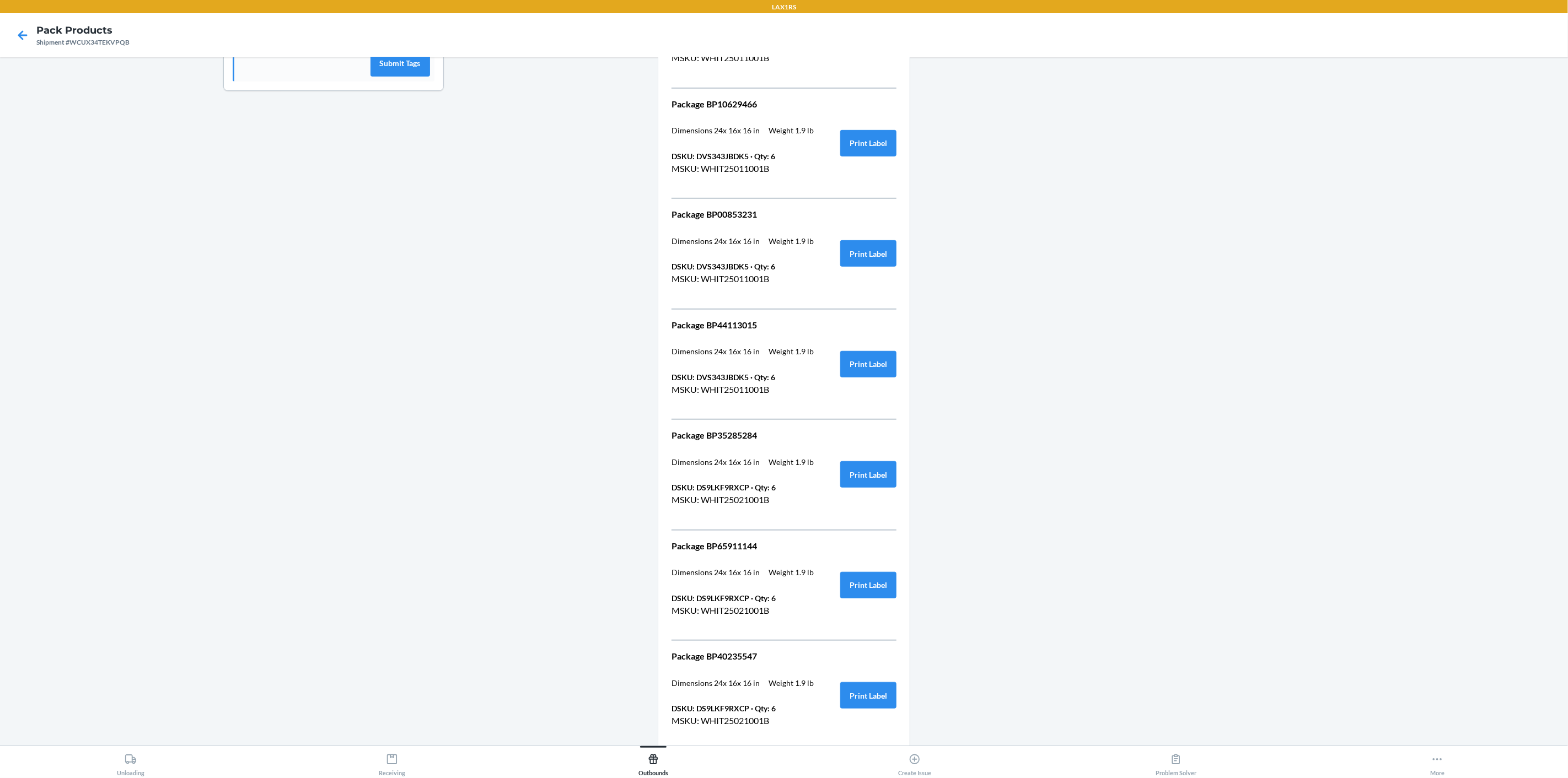
scroll to position [602, 0]
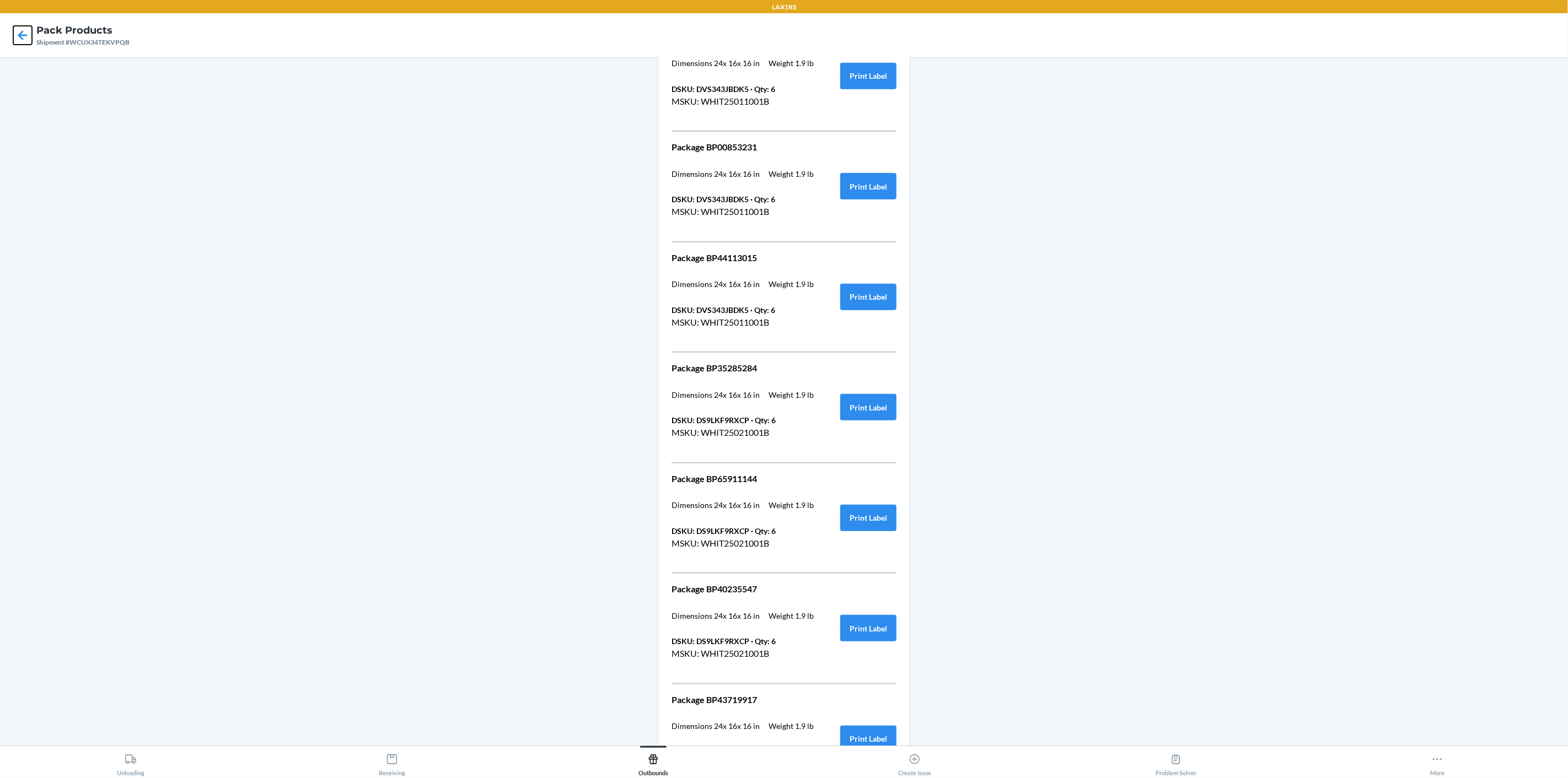
click at [16, 29] on icon at bounding box center [22, 35] width 19 height 19
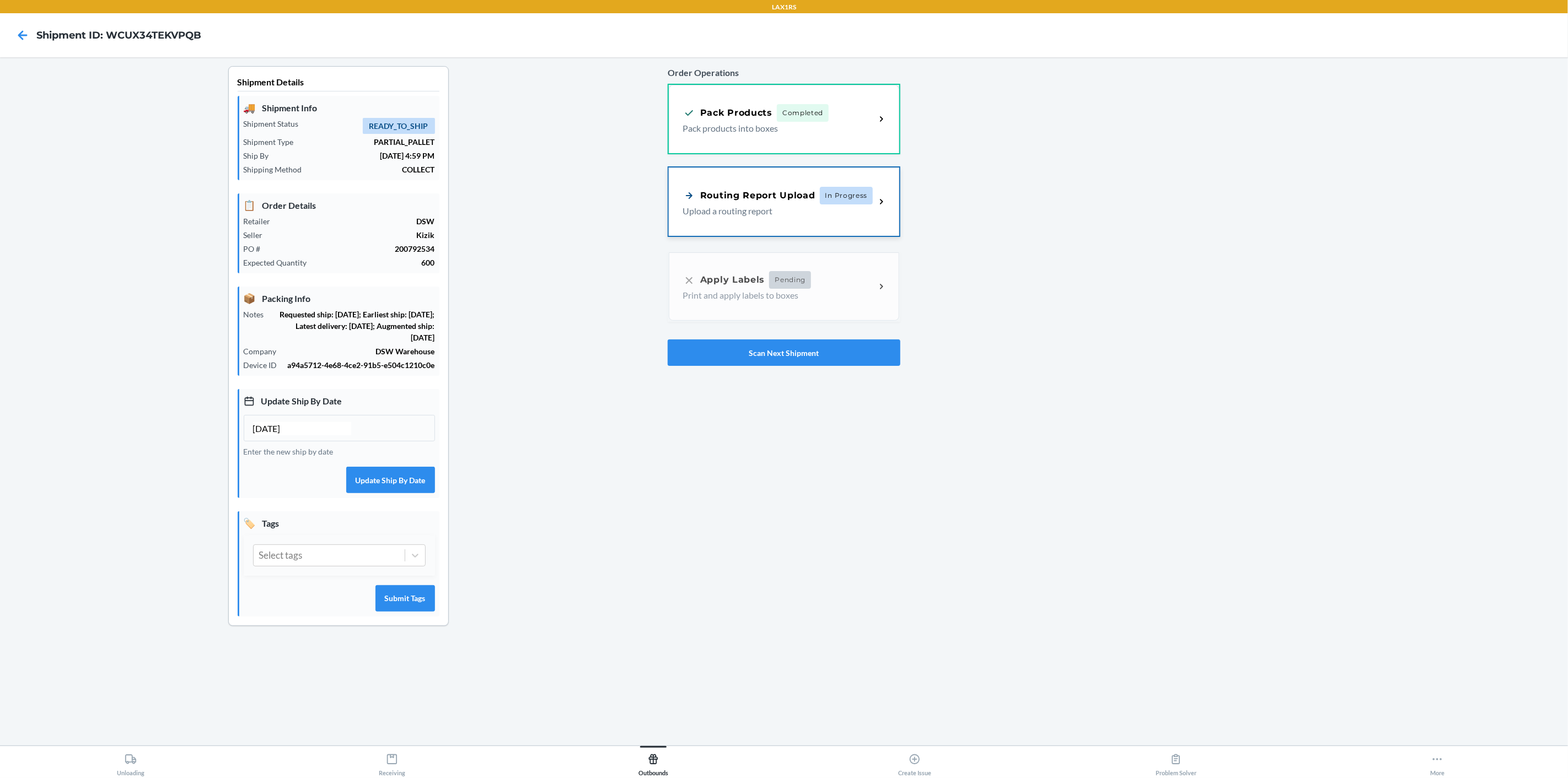
click at [885, 202] on icon at bounding box center [881, 202] width 13 height 13
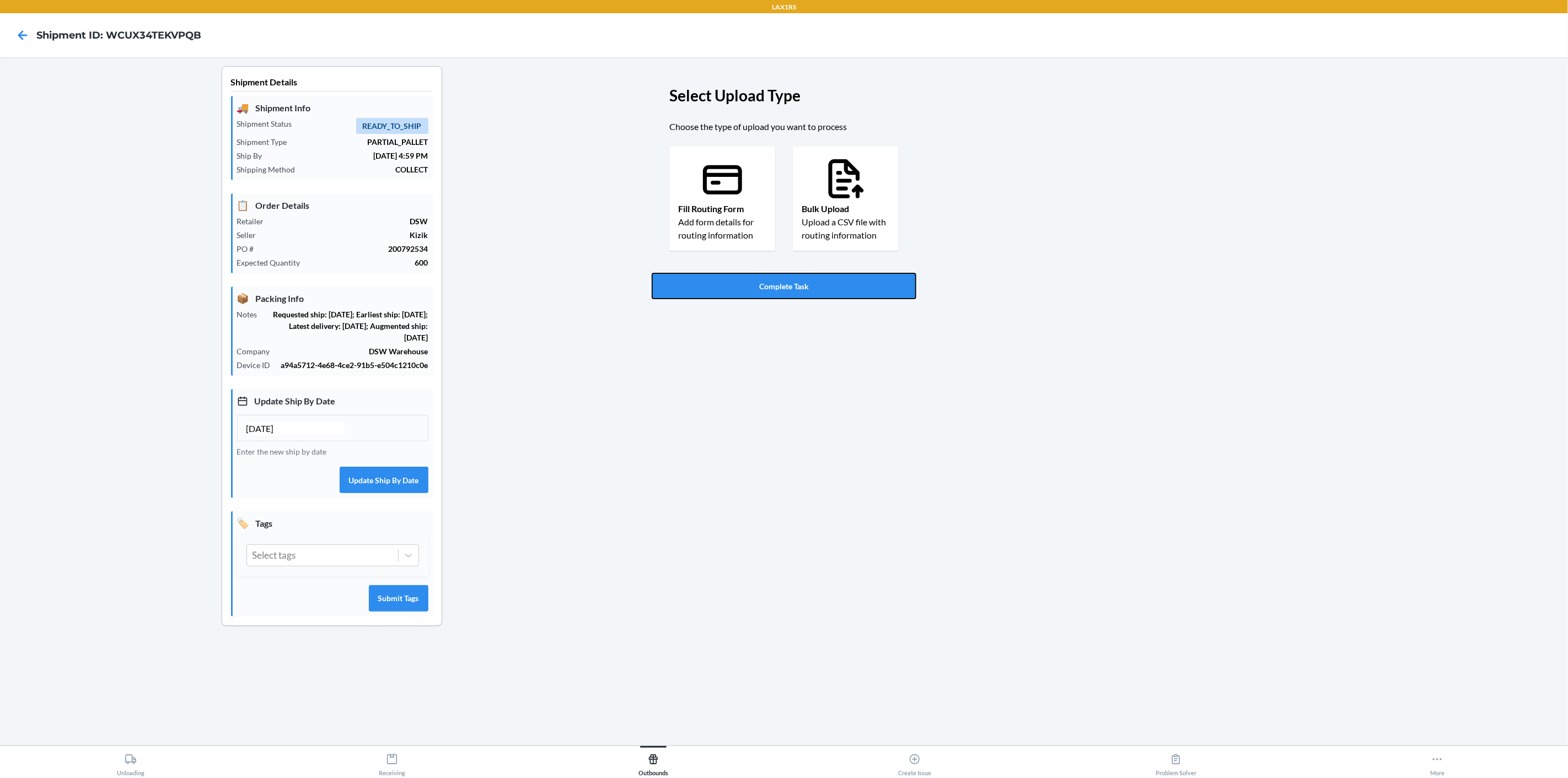
drag, startPoint x: 759, startPoint y: 289, endPoint x: 759, endPoint y: 267, distance: 22.0
click at [742, 225] on section "Select Upload Type Choose the type of upload you want to process Fill Routing F…" at bounding box center [784, 185] width 265 height 237
click at [768, 285] on button "Complete Task" at bounding box center [784, 285] width 265 height 27
click at [738, 215] on p "Add form details for routing information" at bounding box center [722, 227] width 88 height 27
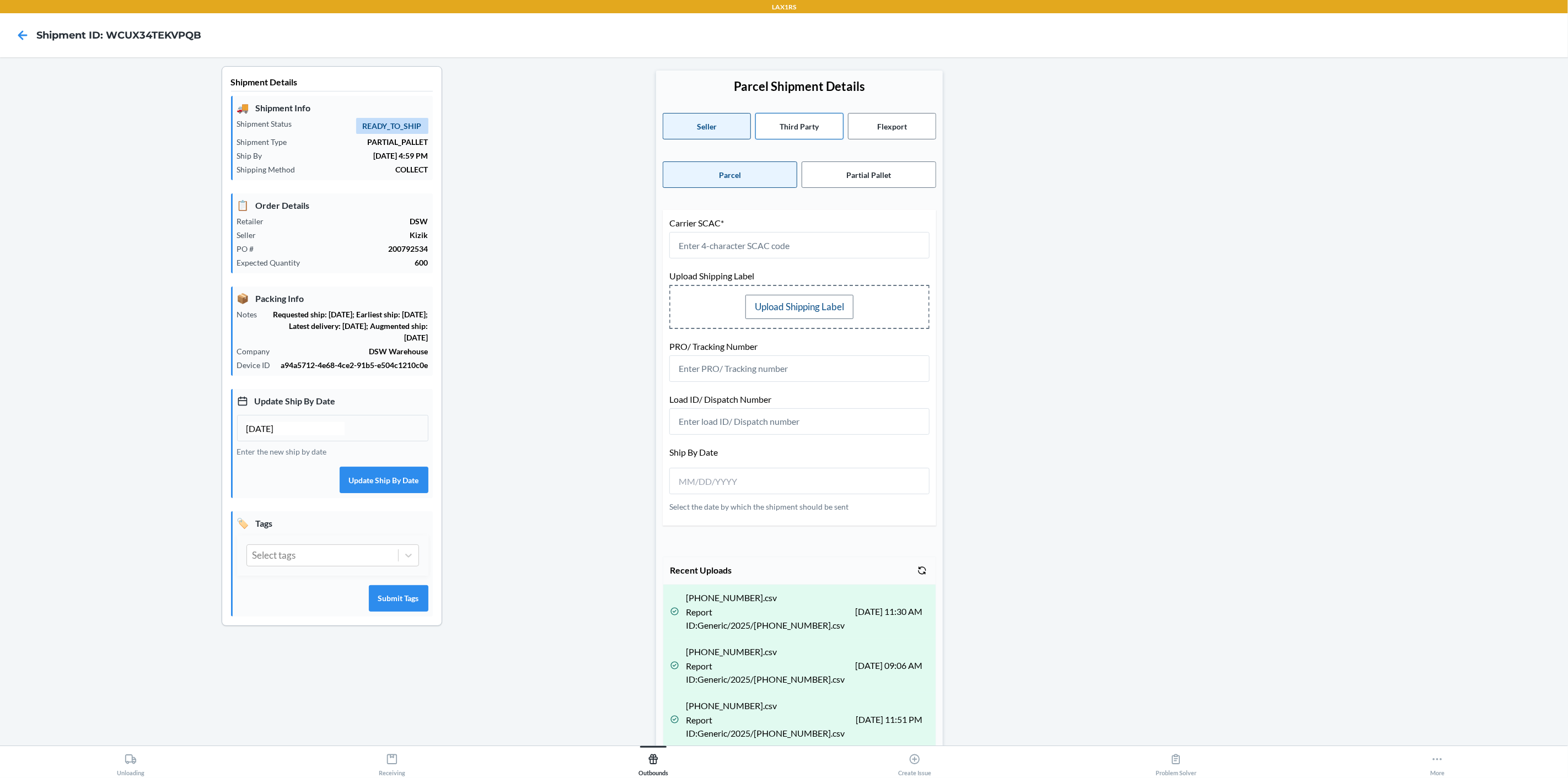
click at [801, 127] on button "Third Party" at bounding box center [799, 126] width 88 height 27
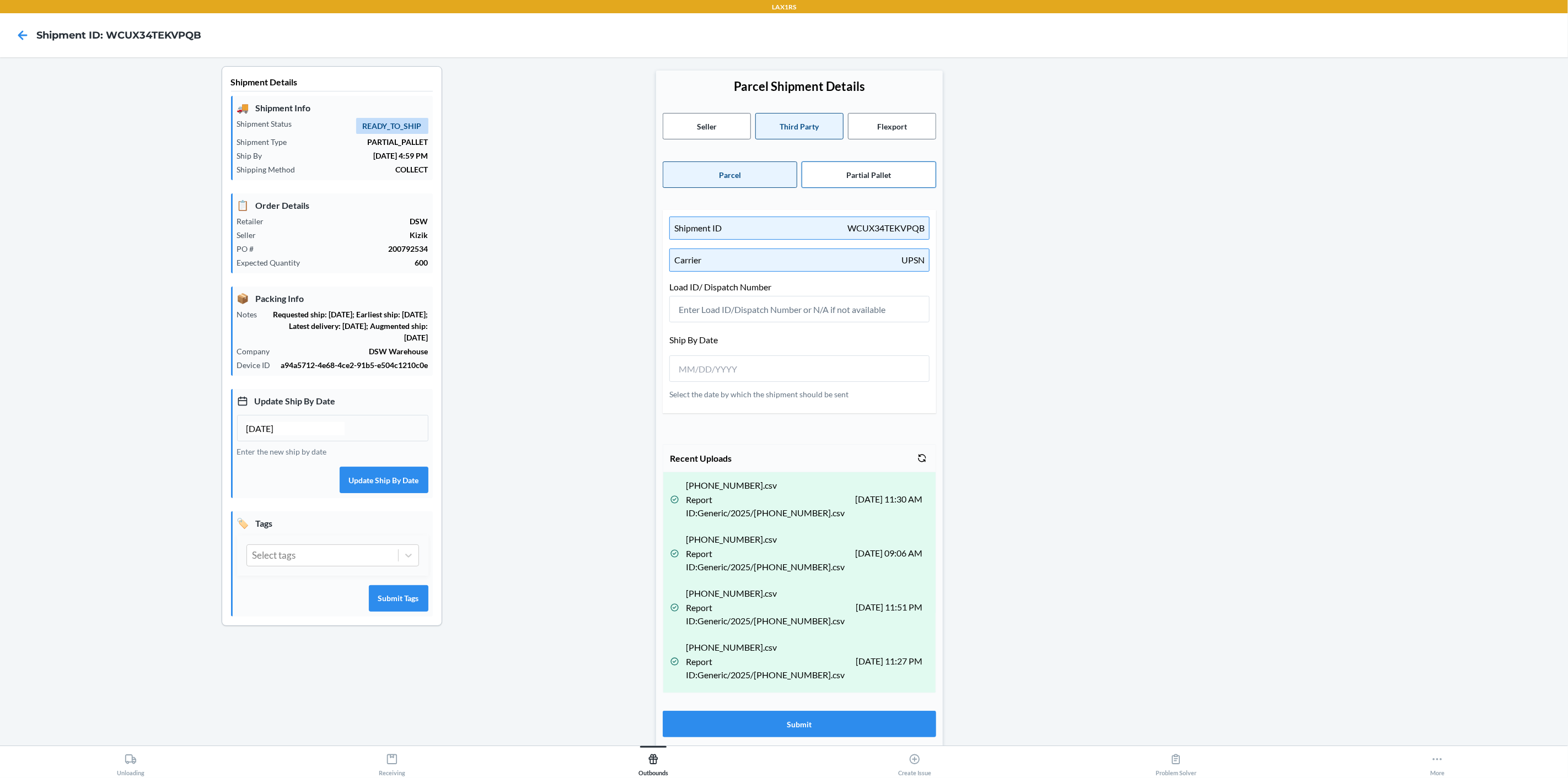
click at [868, 172] on button "Partial Pallet" at bounding box center [869, 174] width 135 height 27
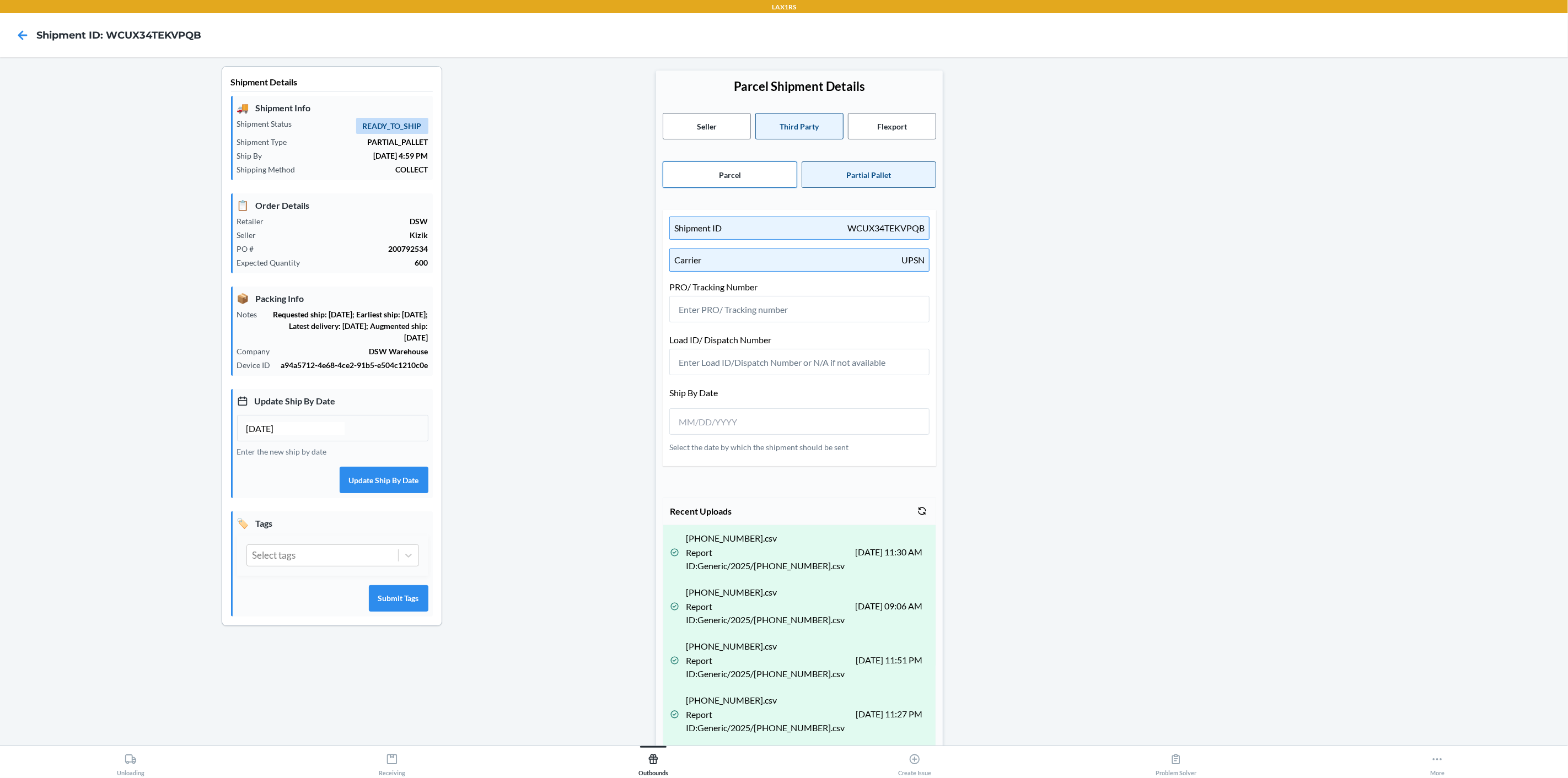
click at [762, 172] on button "Parcel" at bounding box center [730, 174] width 135 height 27
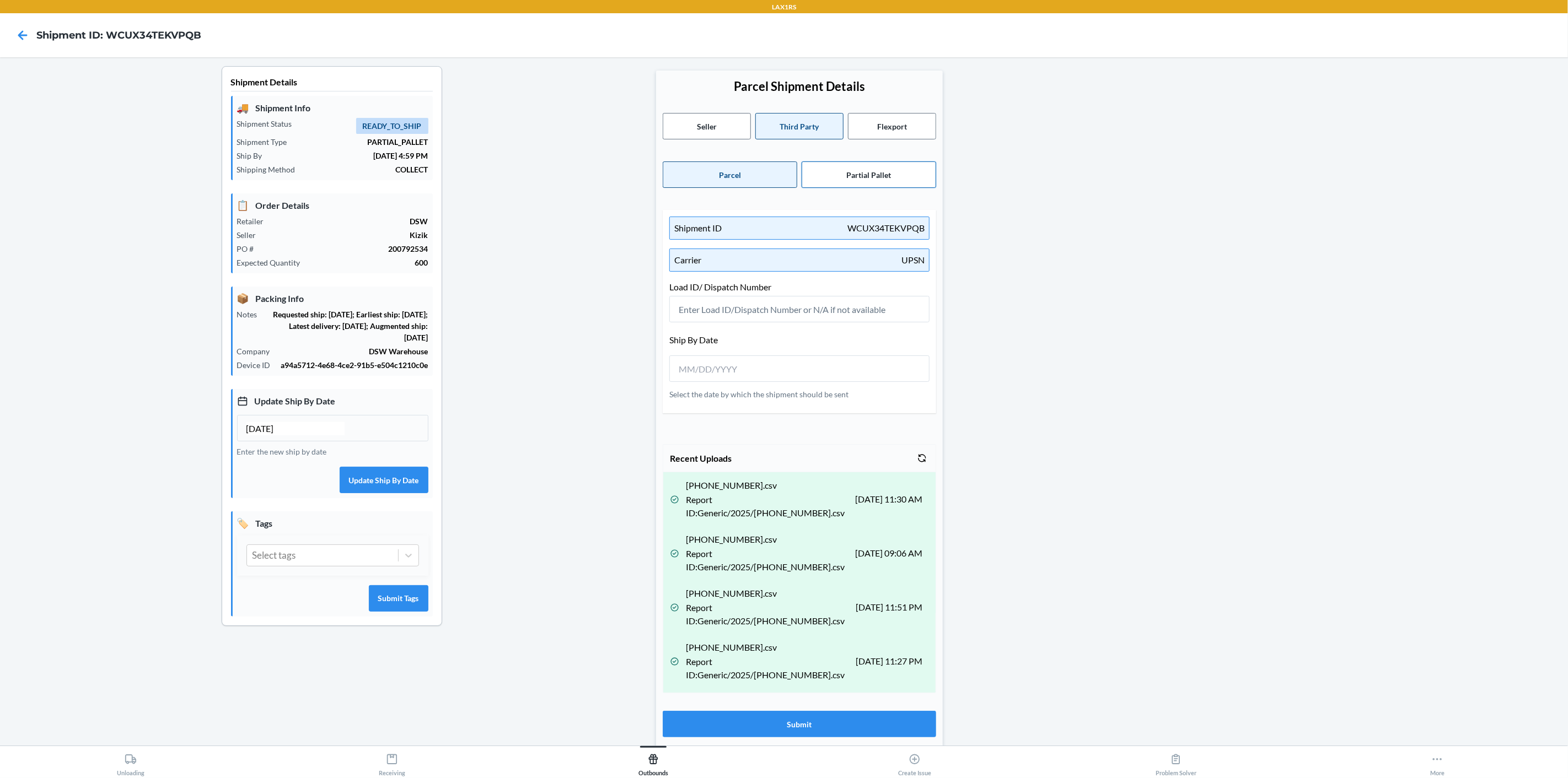
click at [883, 176] on button "Partial Pallet" at bounding box center [869, 174] width 135 height 27
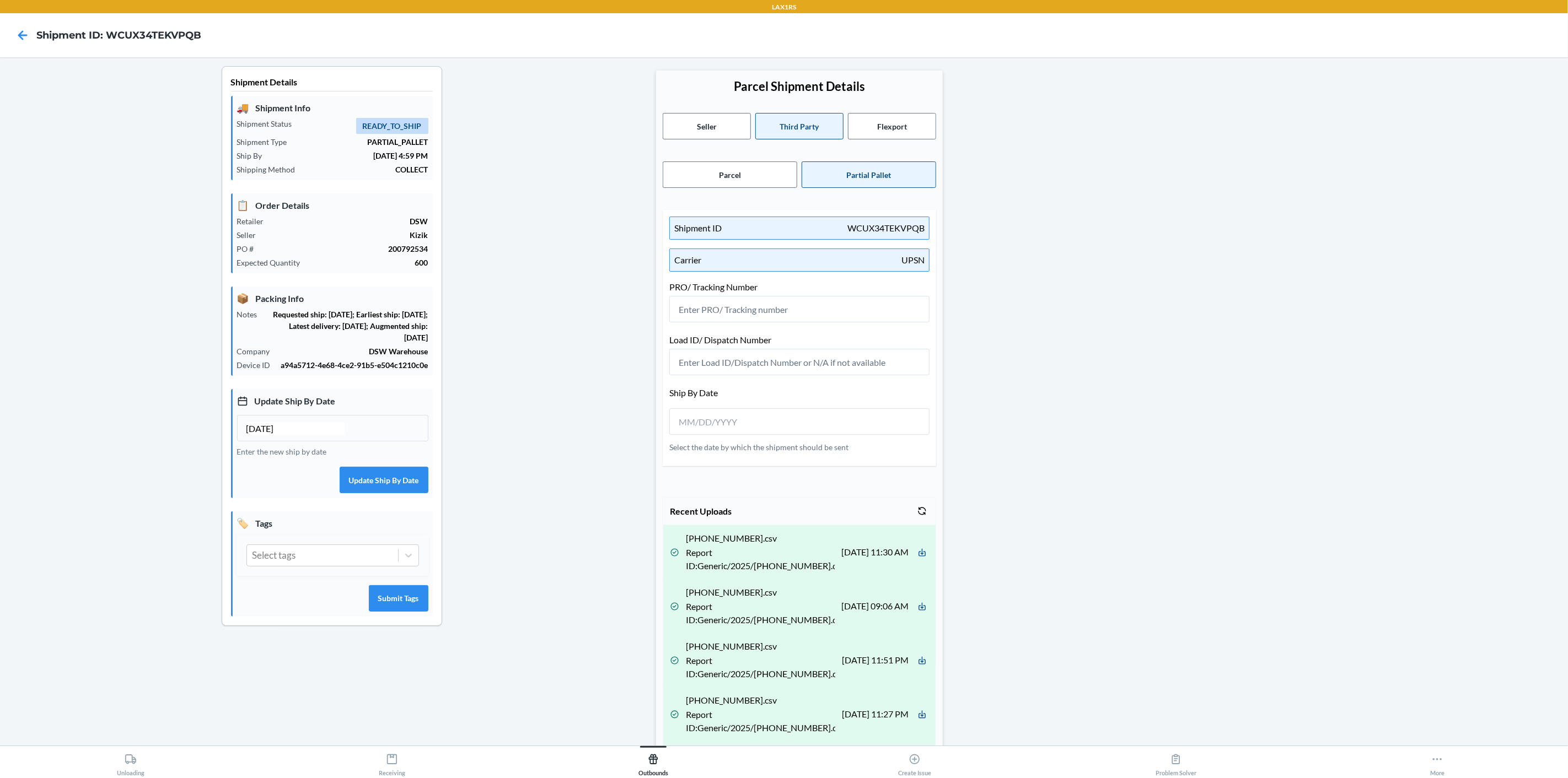
click at [784, 260] on div "Carrier UPSN" at bounding box center [798, 260] width 260 height 23
click at [742, 163] on button "Parcel" at bounding box center [730, 174] width 135 height 27
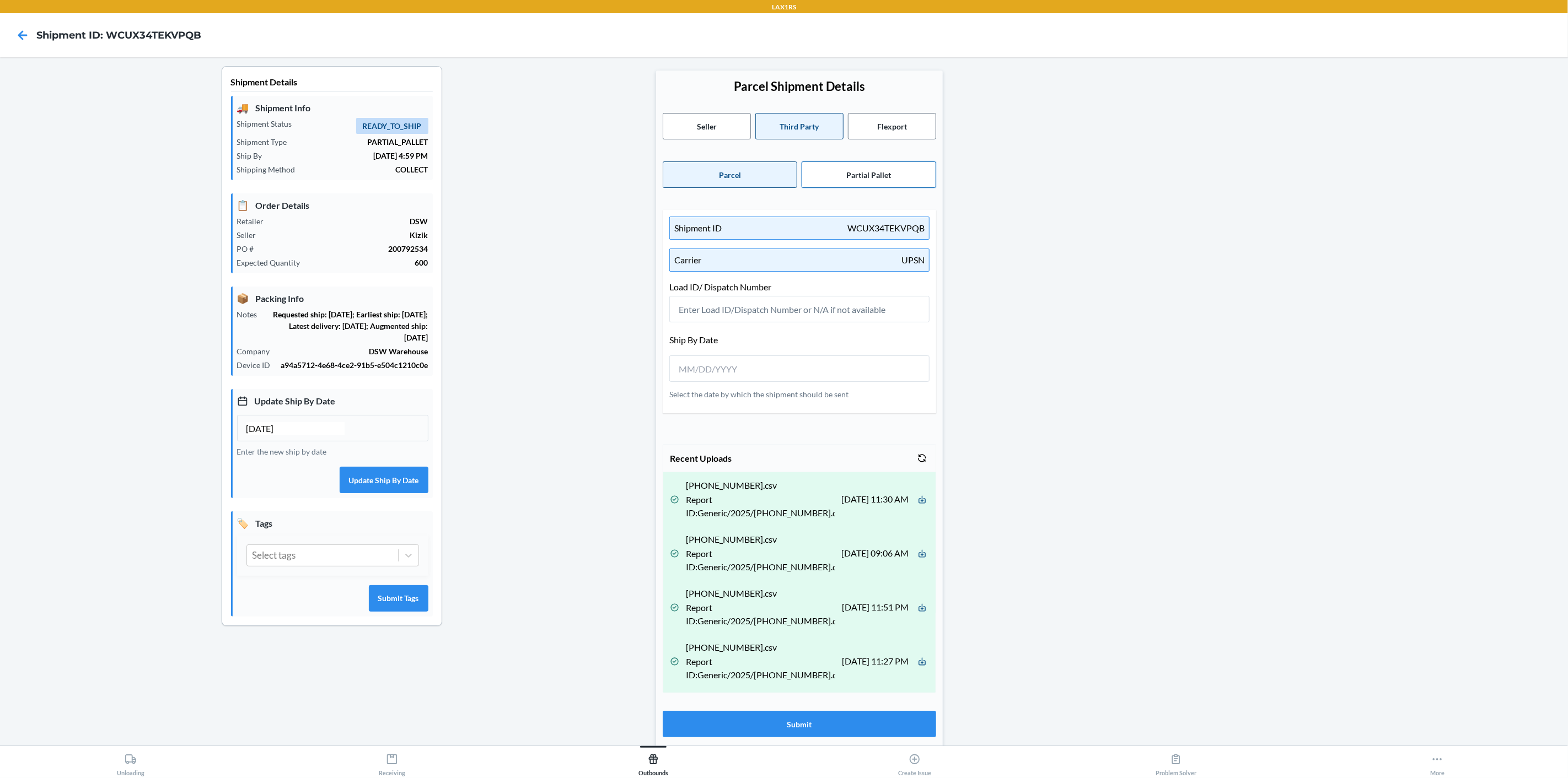
click at [853, 168] on button "Partial Pallet" at bounding box center [869, 174] width 135 height 27
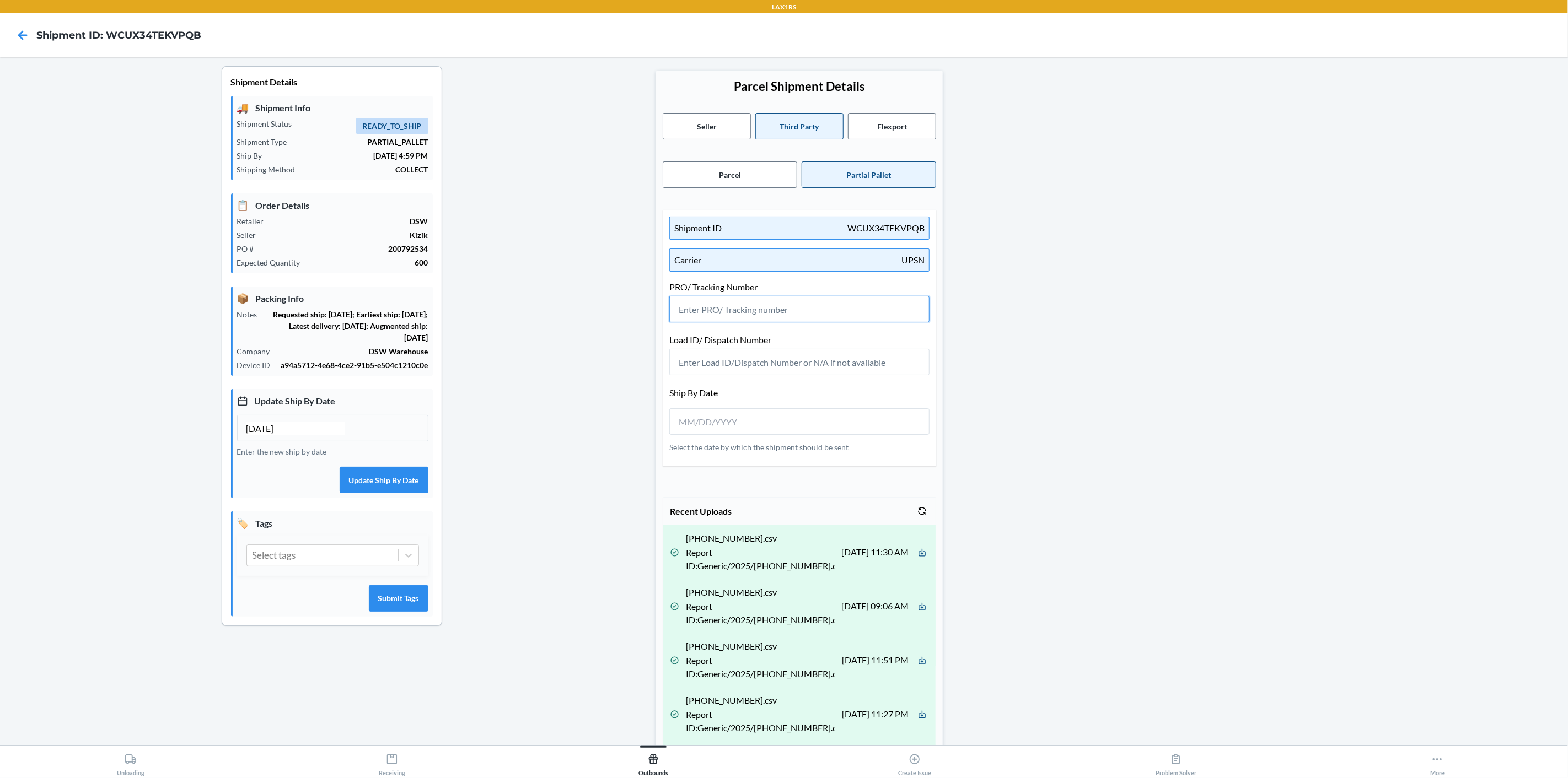
click at [765, 307] on input "text" at bounding box center [798, 309] width 260 height 27
type input "NA"
click at [743, 416] on input "__/__/____" at bounding box center [727, 422] width 98 height 13
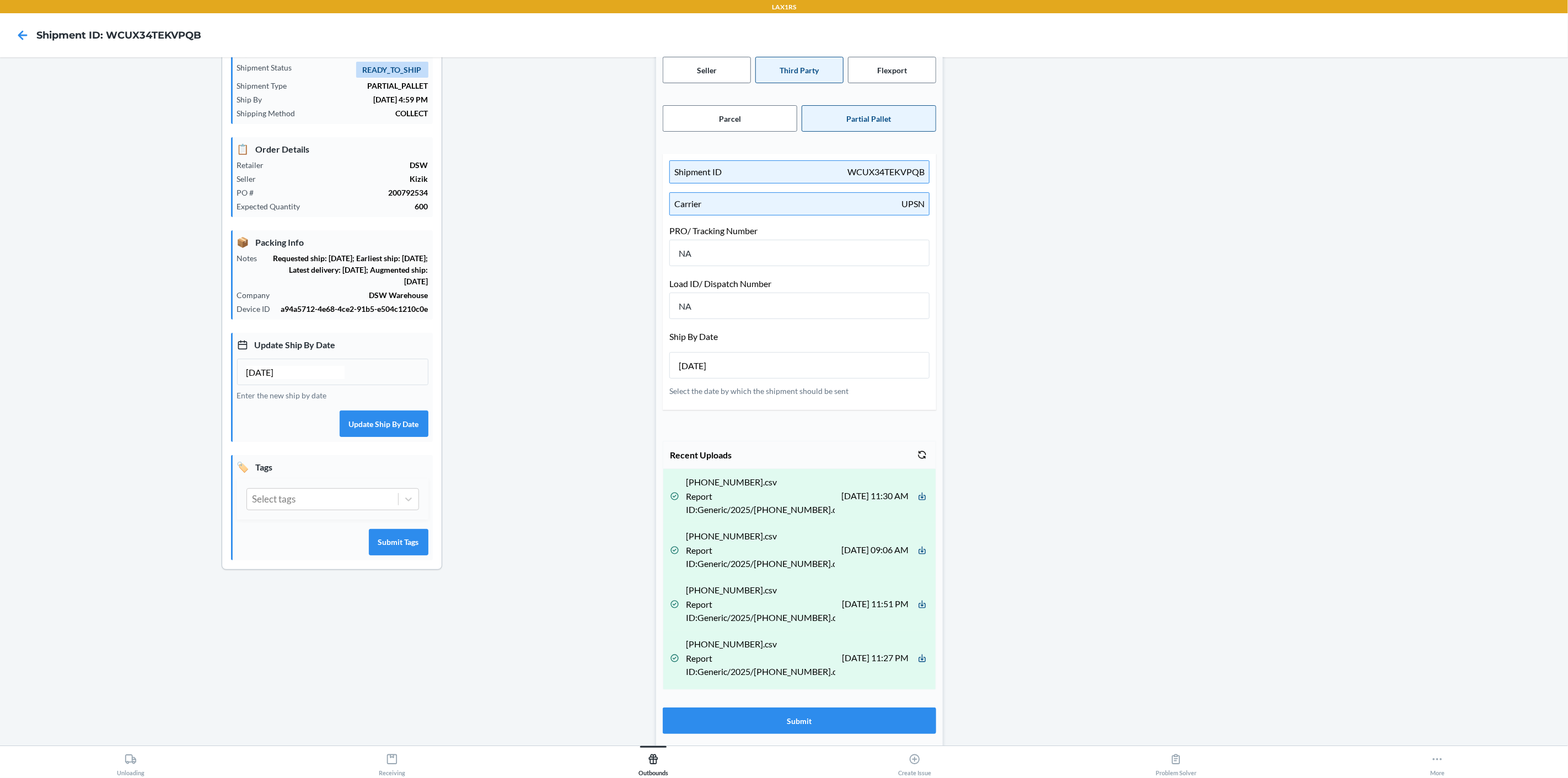
scroll to position [98, 0]
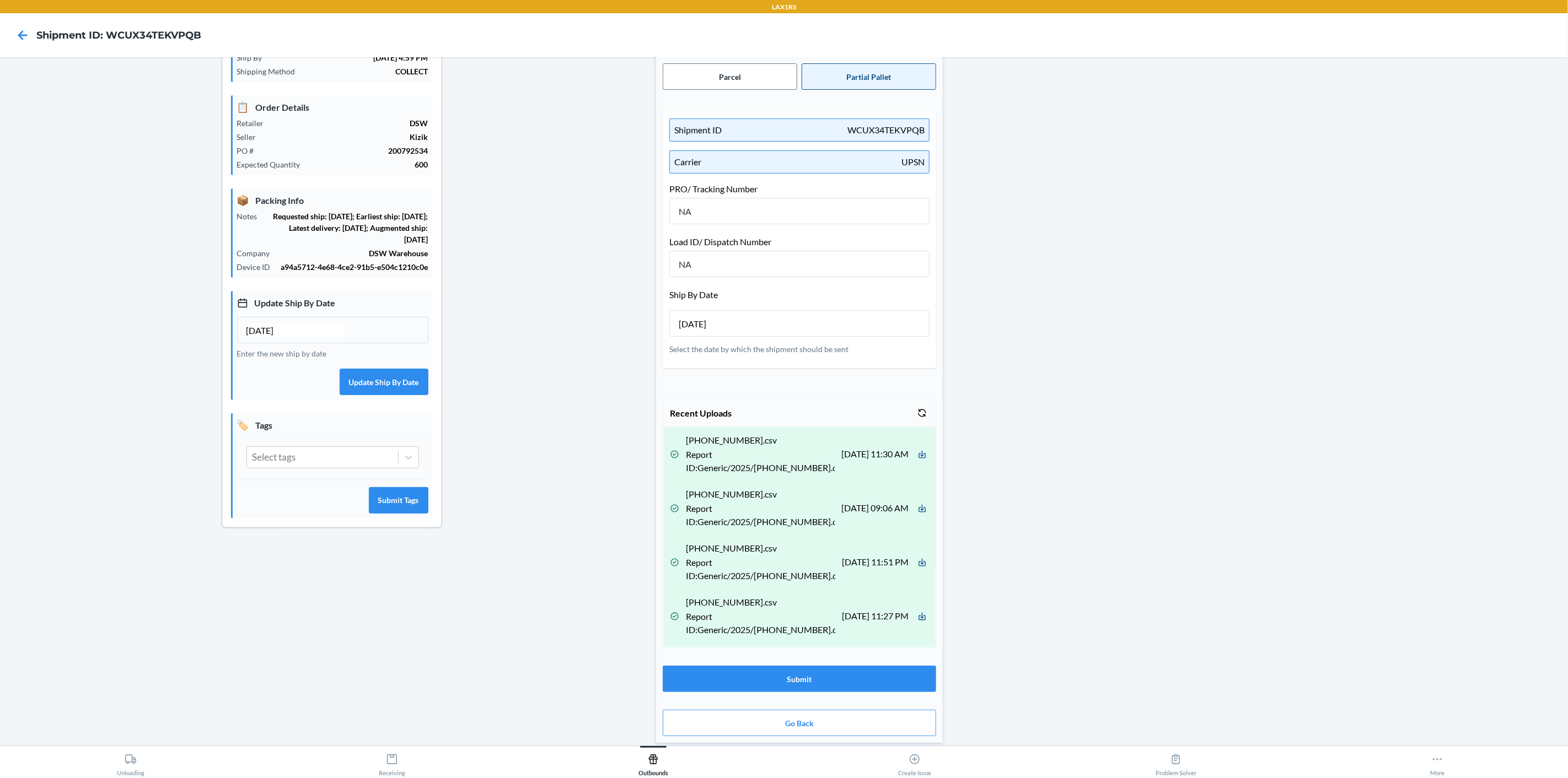
type input "[DATE]"
click at [790, 692] on div "Parcel Shipment Details Seller Third Party Flexport Parcel Partial Pallet Shipm…" at bounding box center [799, 357] width 287 height 770
click at [800, 678] on button "Submit" at bounding box center [799, 679] width 274 height 27
click at [890, 727] on icon "close toast" at bounding box center [891, 727] width 11 height 11
click at [822, 726] on button "Go Back" at bounding box center [799, 723] width 274 height 27
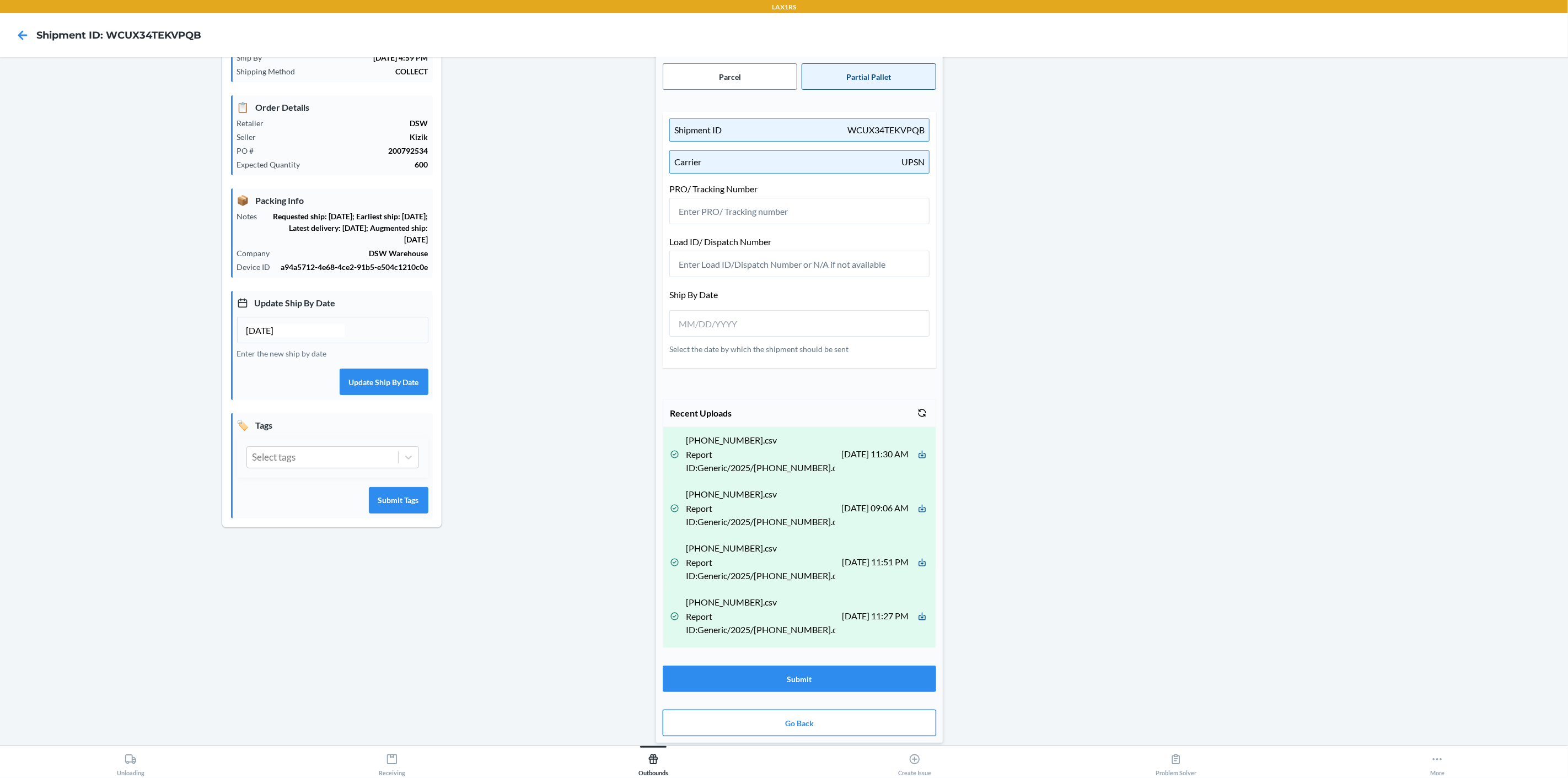
scroll to position [0, 0]
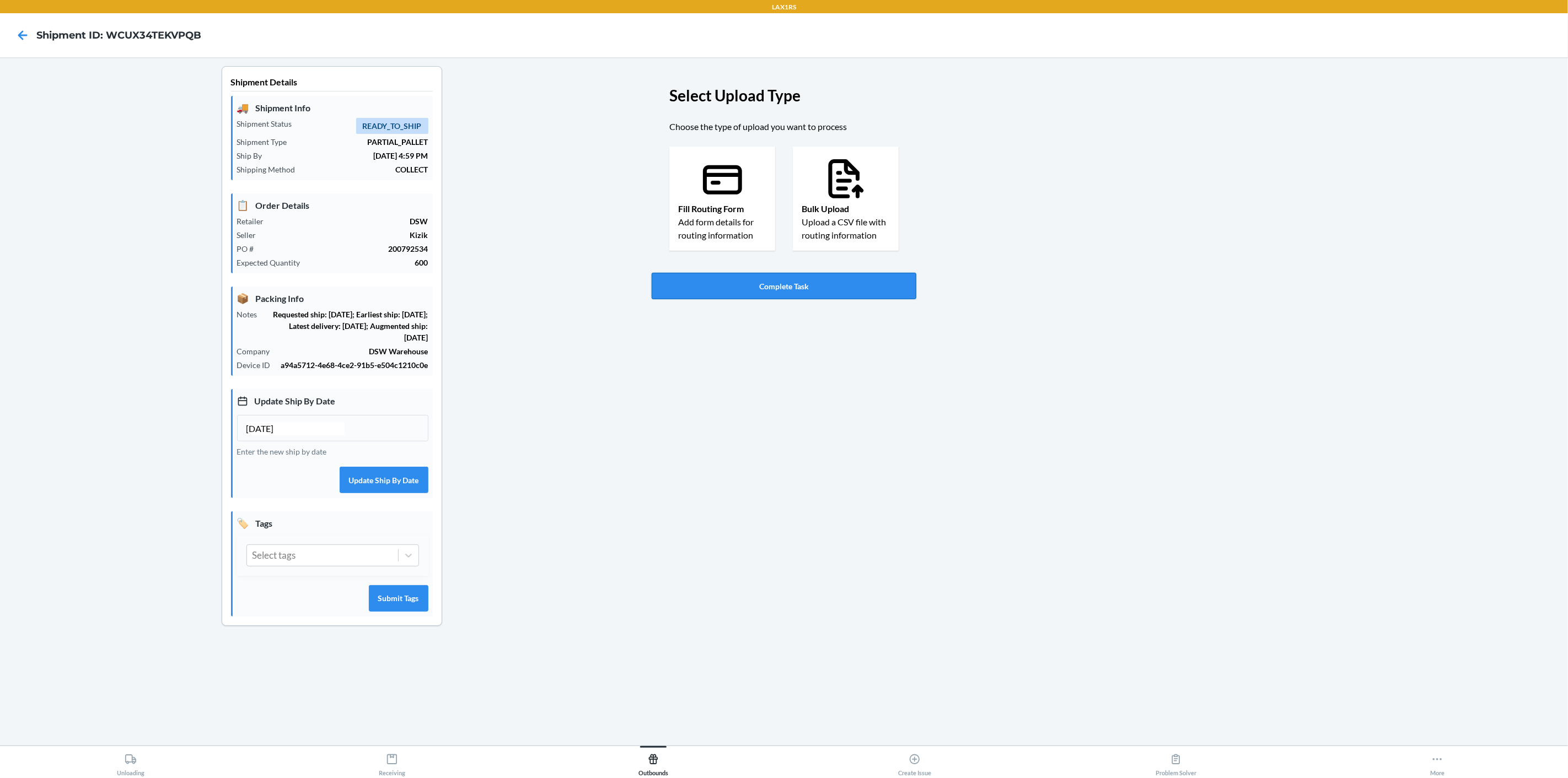
click at [799, 292] on button "Complete Task" at bounding box center [784, 285] width 265 height 27
click at [26, 37] on icon at bounding box center [22, 35] width 19 height 19
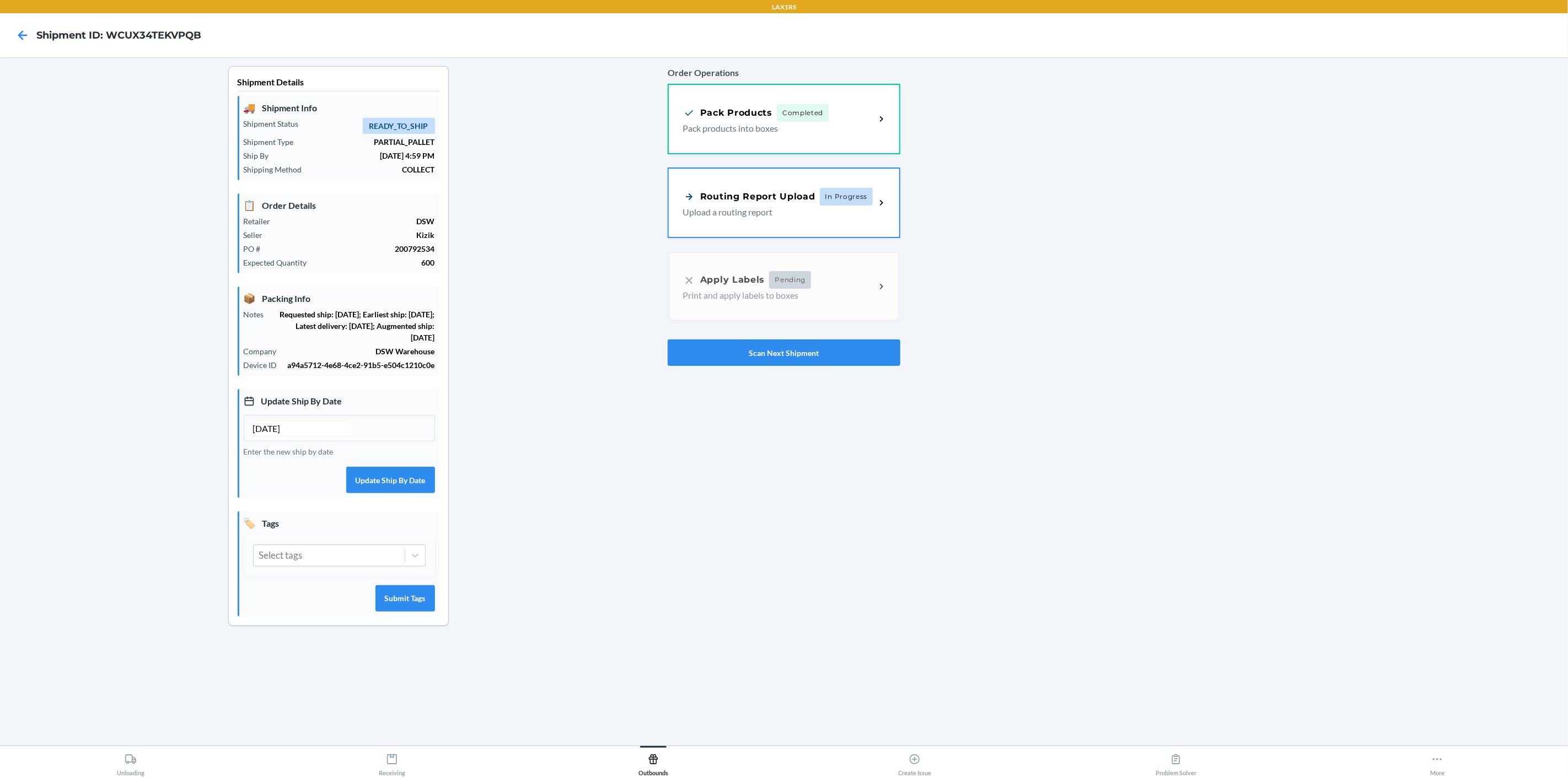
click at [168, 39] on h4 "Shipment ID: WCUX34TEKVPQB" at bounding box center [118, 35] width 165 height 15
copy h4 "WCUX34TEKVPQB"
click at [837, 345] on button "Scan Next Shipment" at bounding box center [784, 352] width 233 height 27
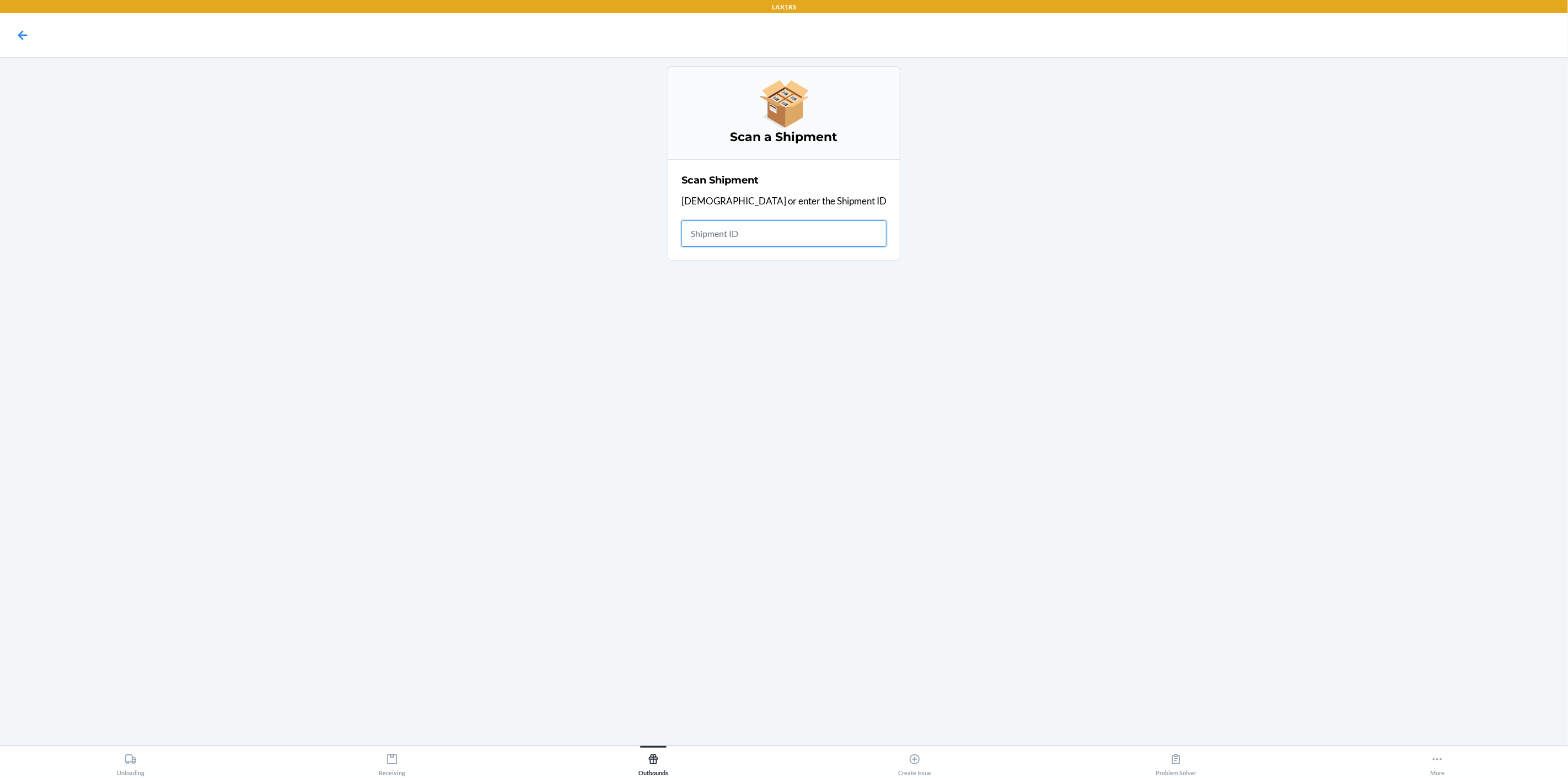
drag, startPoint x: 808, startPoint y: 252, endPoint x: 804, endPoint y: 236, distance: 16.5
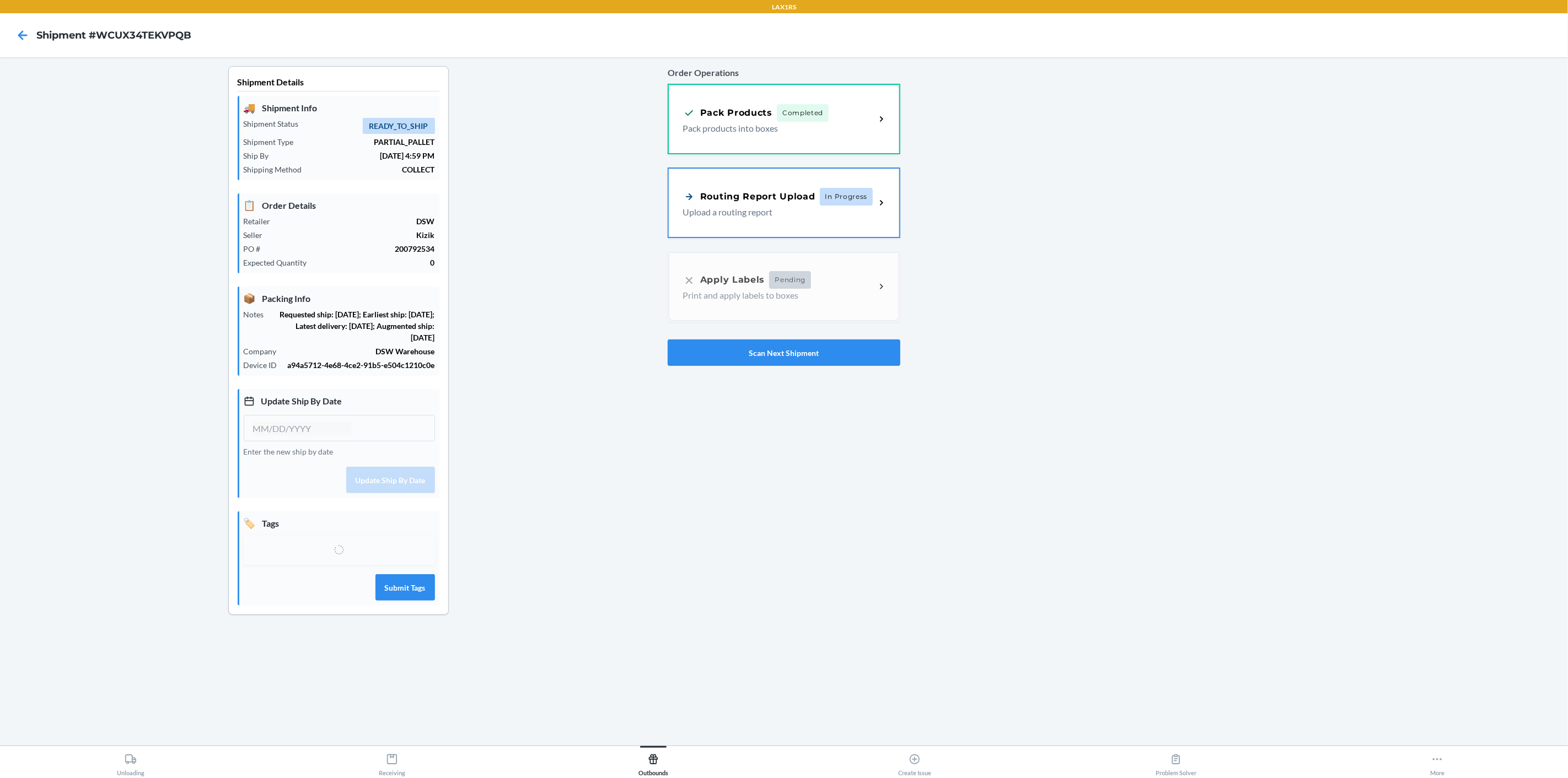
type input "[DATE]"
click at [898, 198] on link "Routing Report Upload In Progress Upload a routing report" at bounding box center [784, 202] width 233 height 71
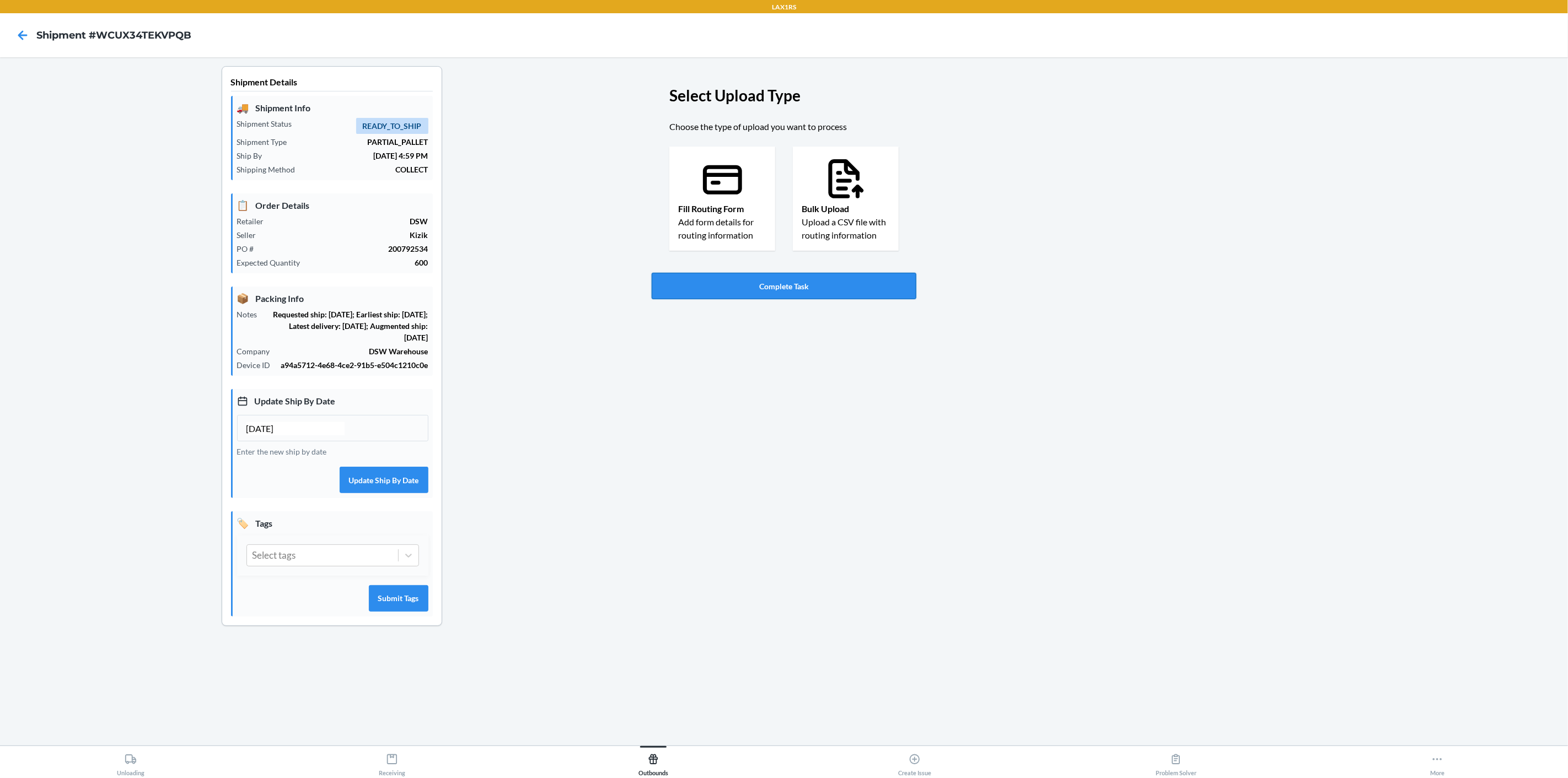
click at [835, 287] on button "Complete Task" at bounding box center [784, 285] width 265 height 27
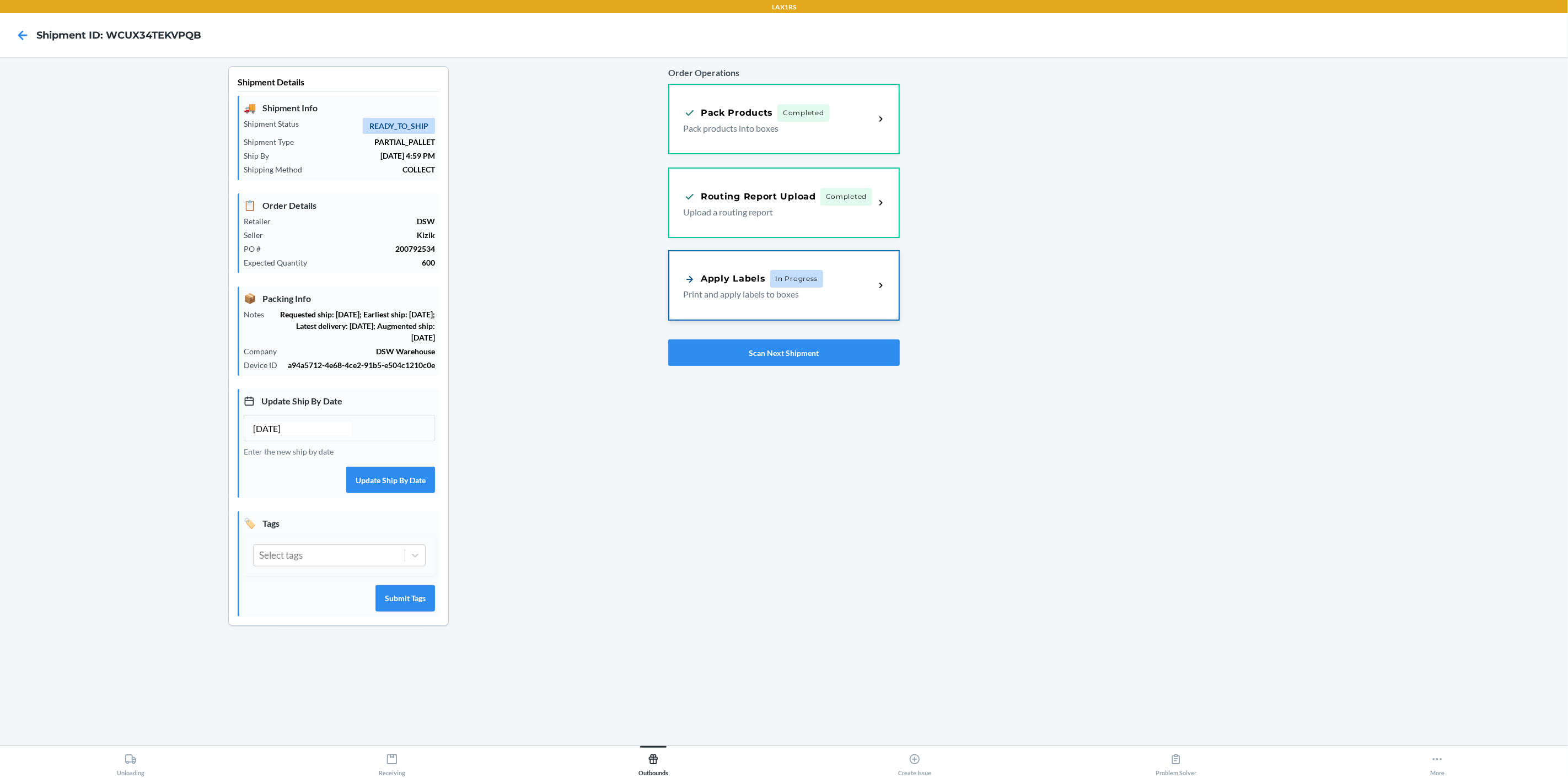
click at [878, 286] on icon at bounding box center [881, 285] width 13 height 13
